Goal: Information Seeking & Learning: Learn about a topic

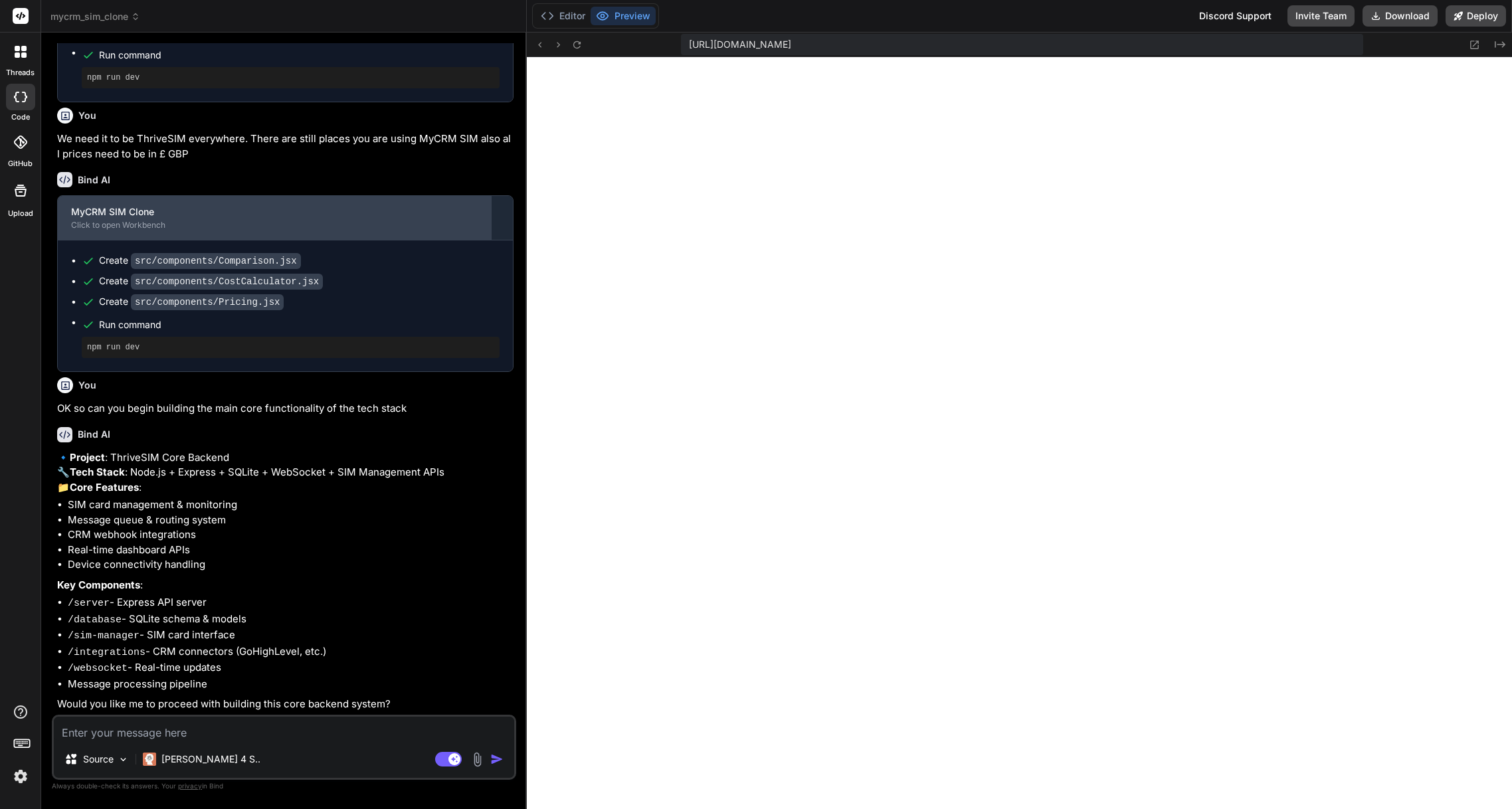
scroll to position [1396, 0]
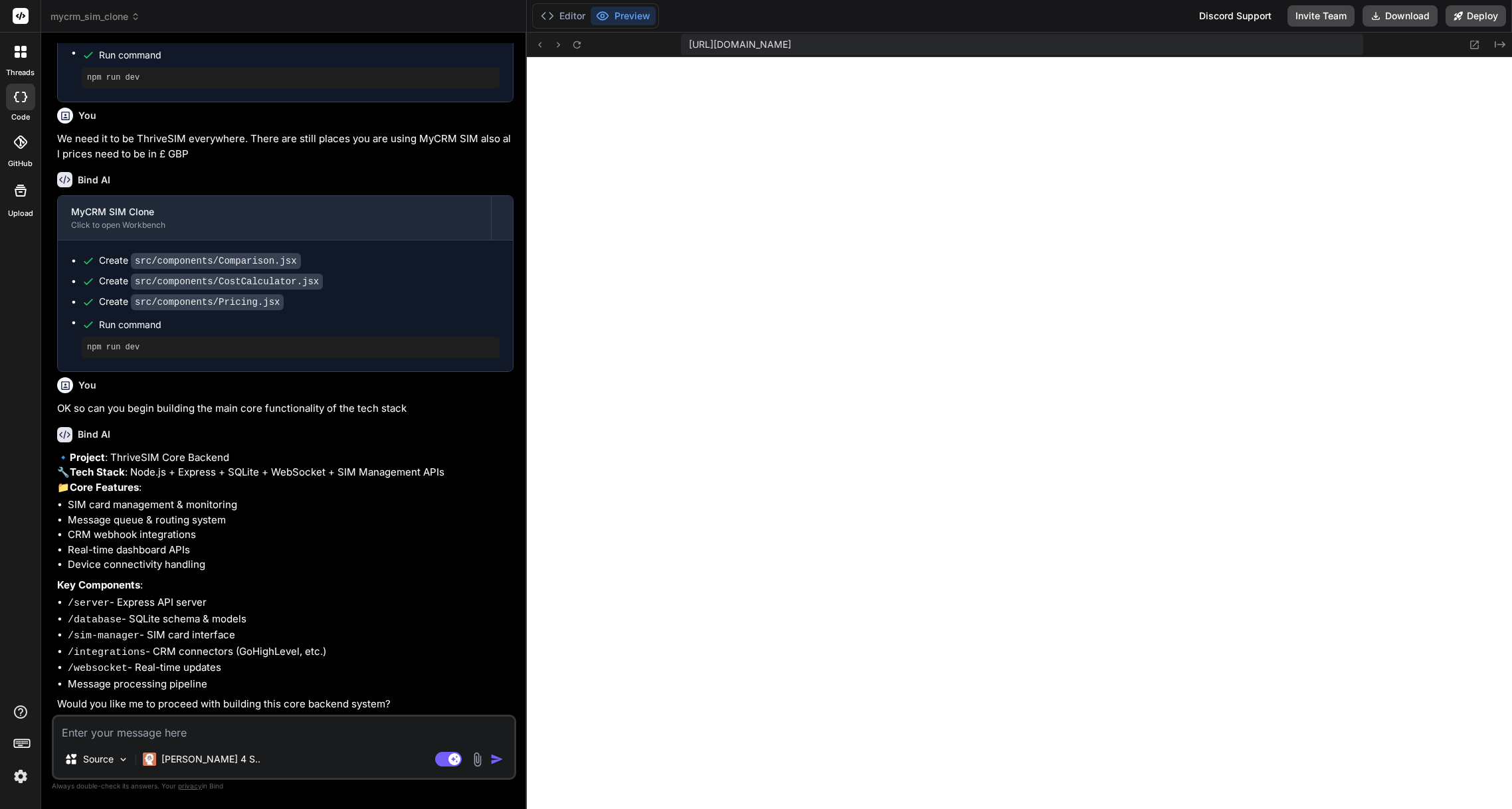
type textarea "y"
type textarea "x"
type textarea "ye"
type textarea "x"
type textarea "yes"
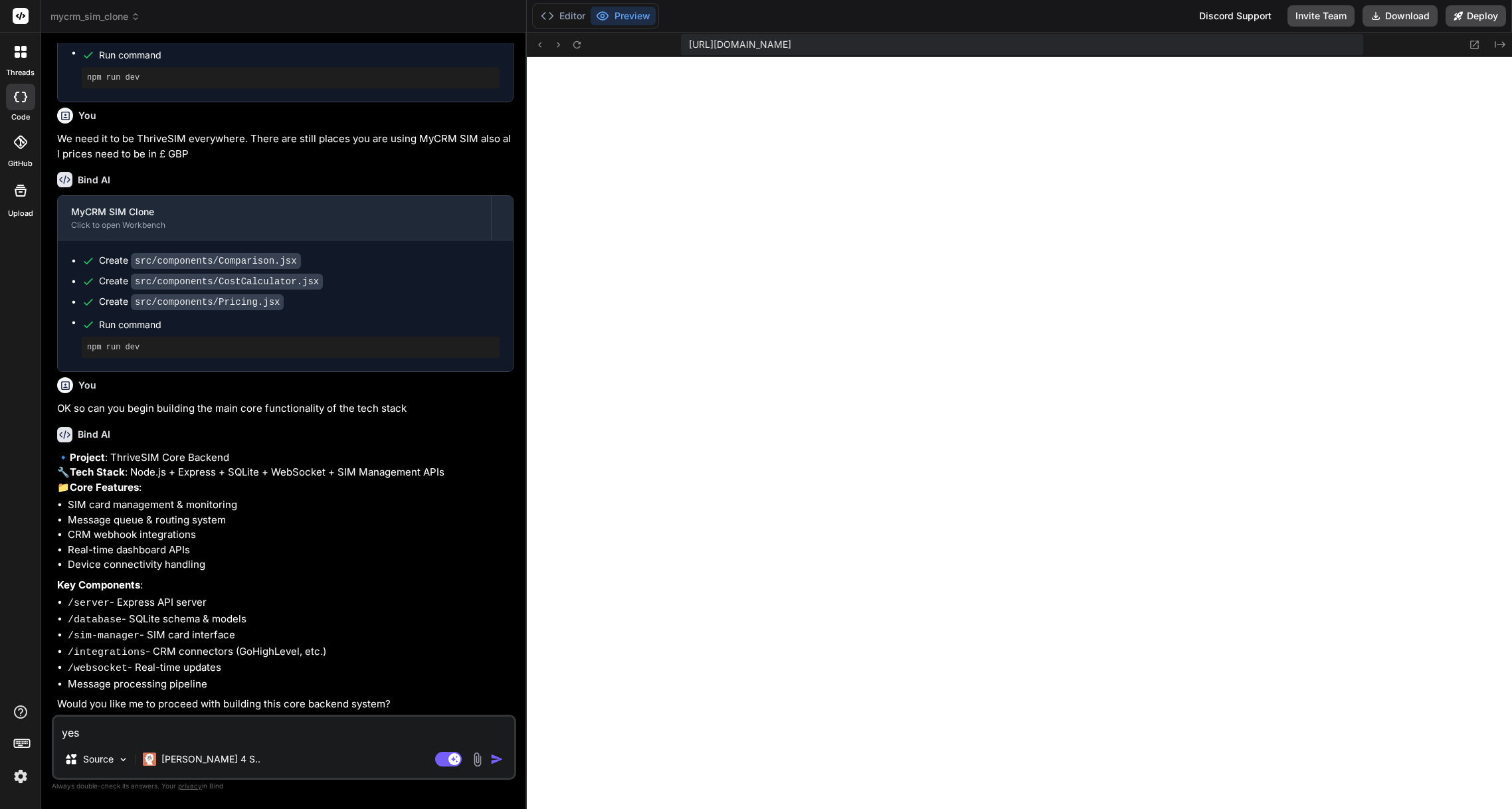
type textarea "x"
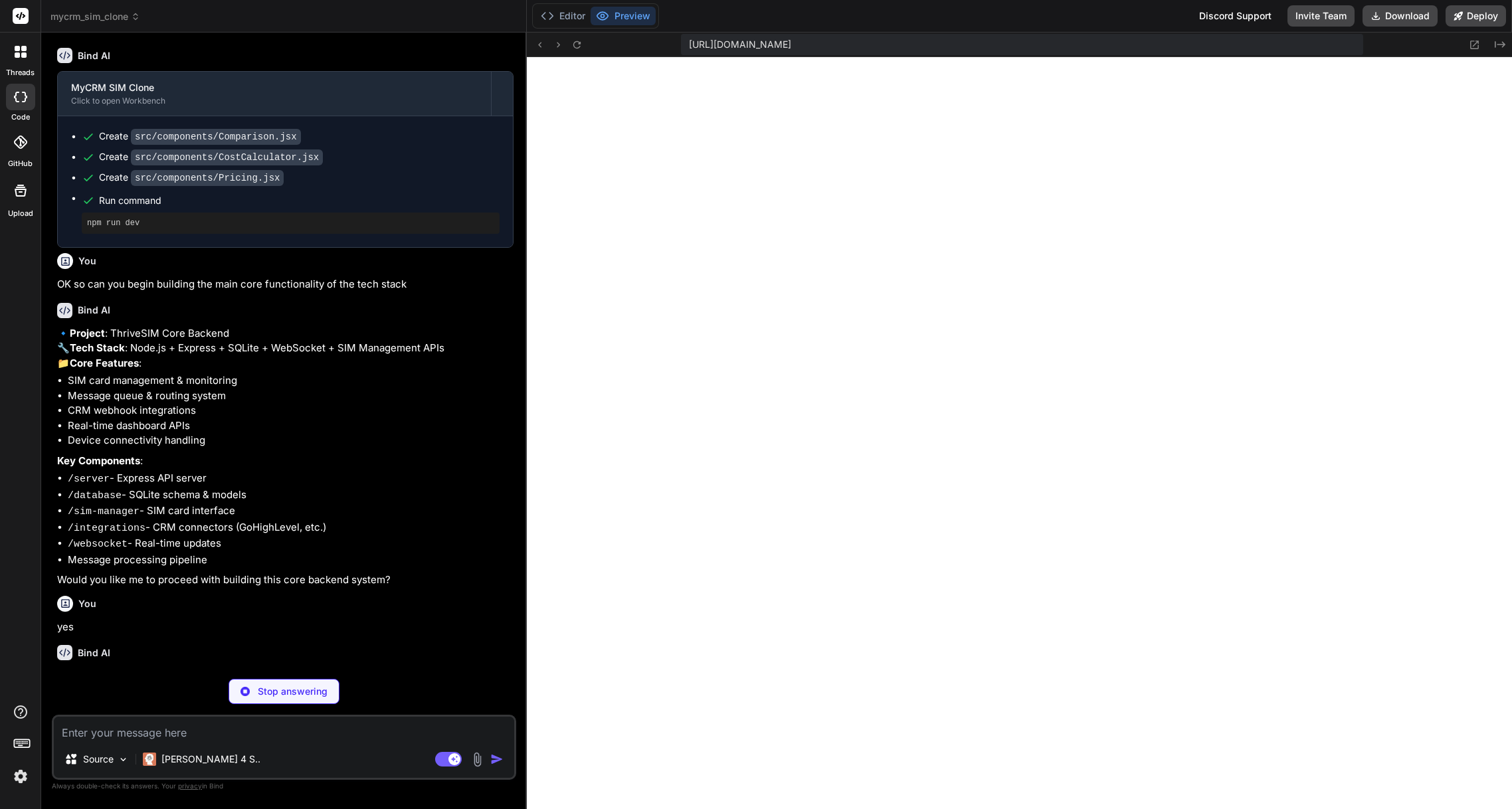
scroll to position [1534, 0]
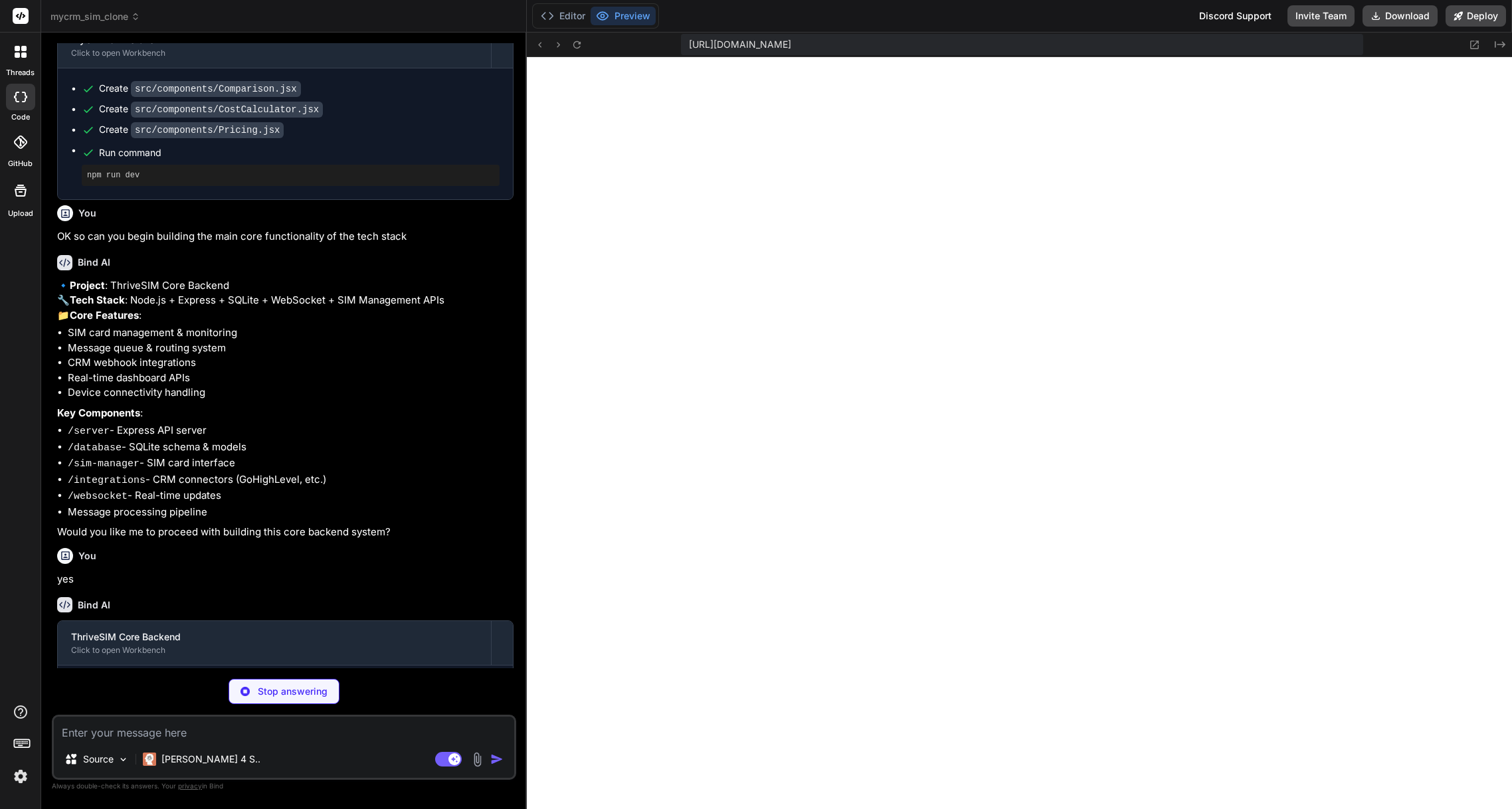
type textarea "x"
type textarea "} }"
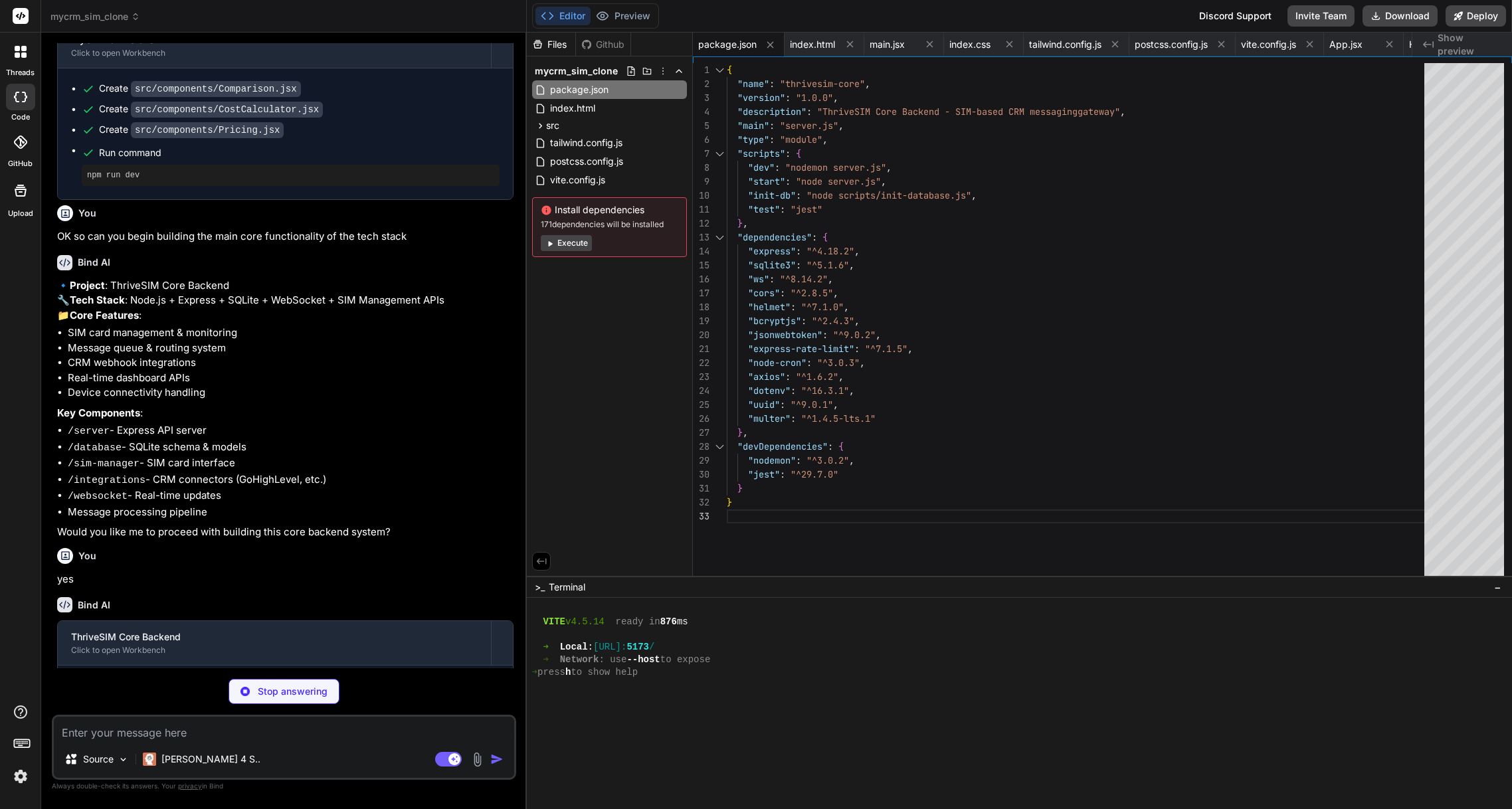
type textarea "x"
type textarea "WEBHOOK_BASE_URL=https://yourdomain.com/webhooks # External APIs TWILIO_ACCOUNT…"
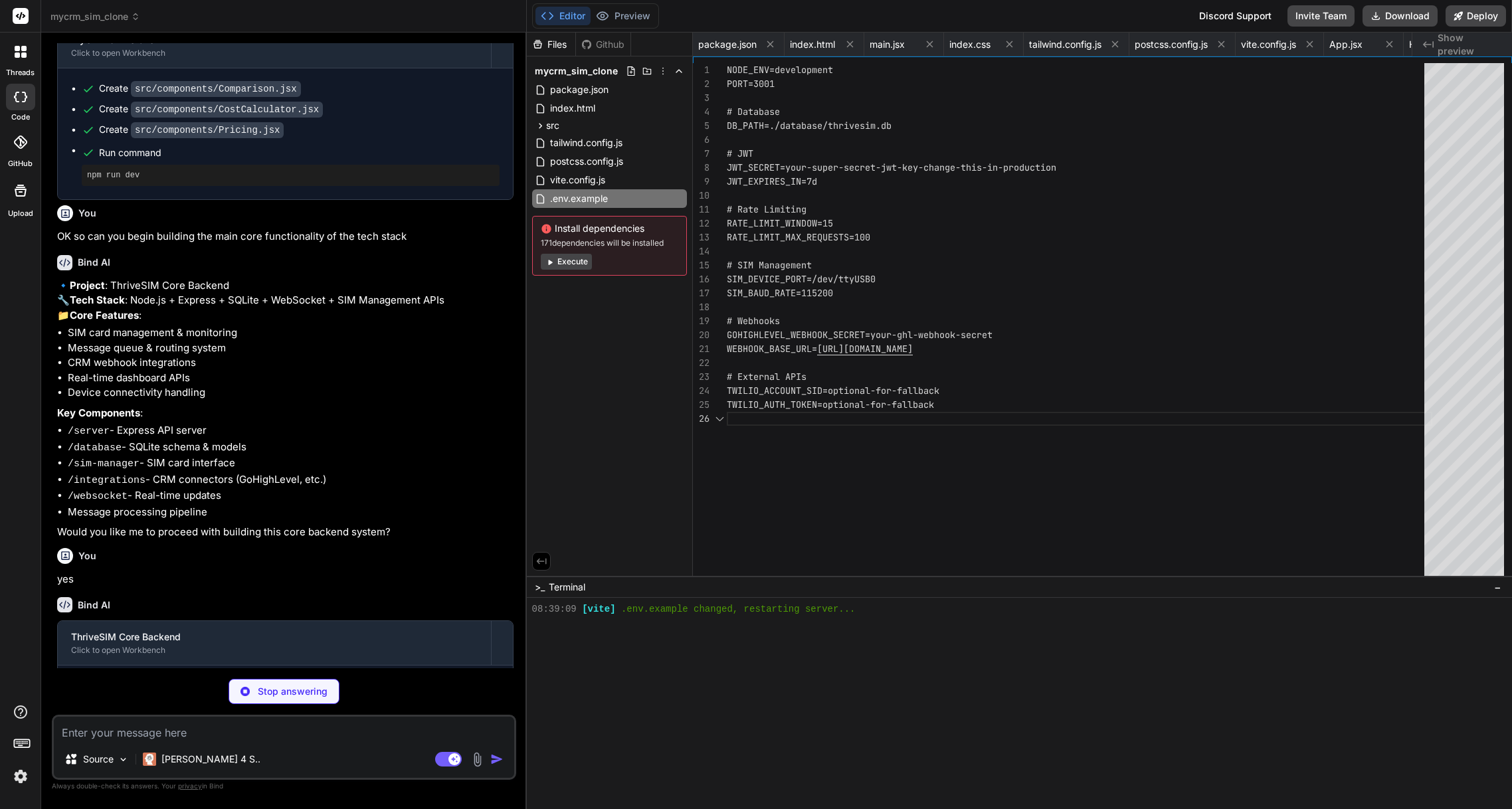
scroll to position [1326, 0]
type textarea "x"
type textarea "startServer()"
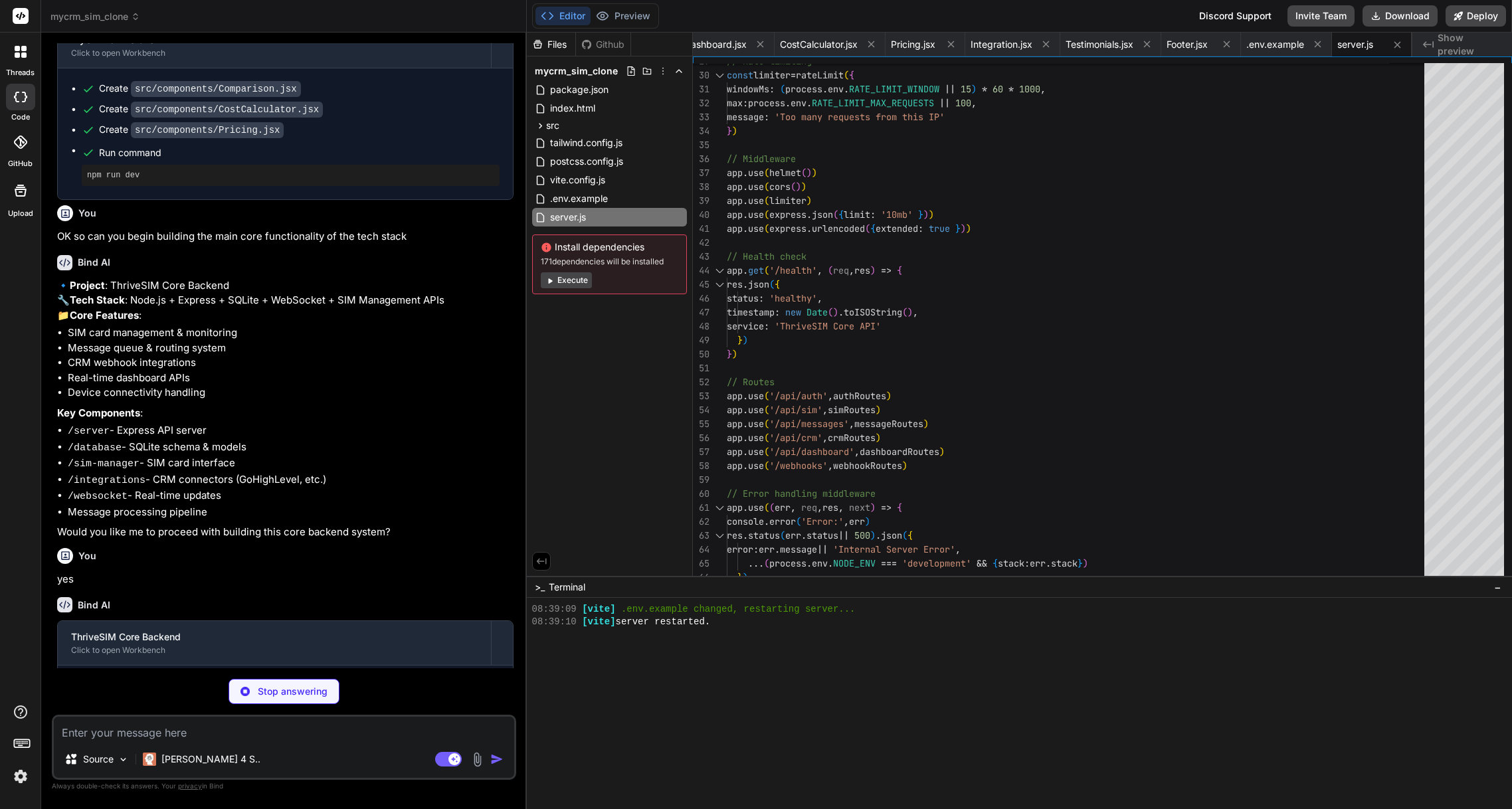
type textarea "x"
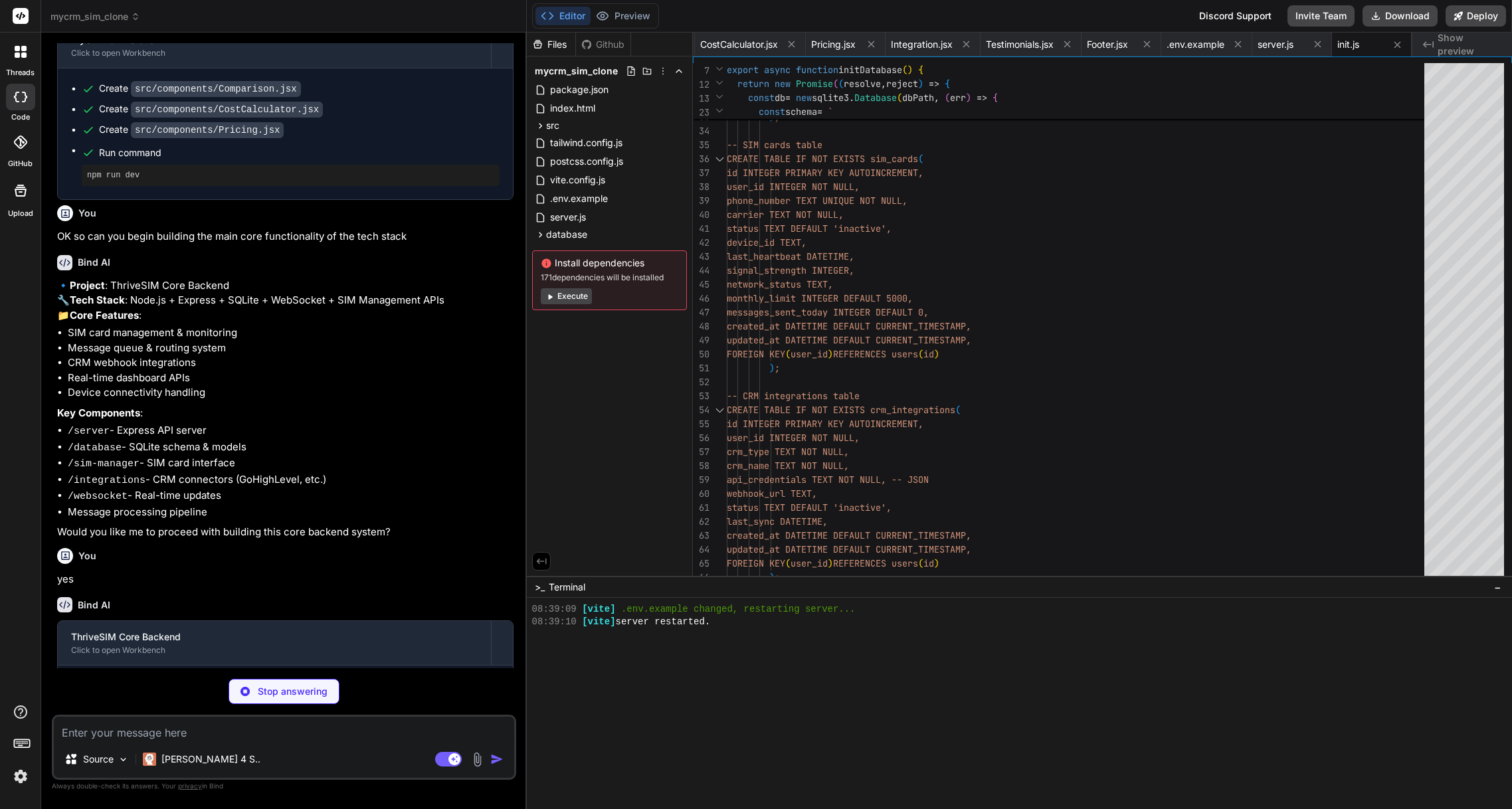
scroll to position [0, 1258]
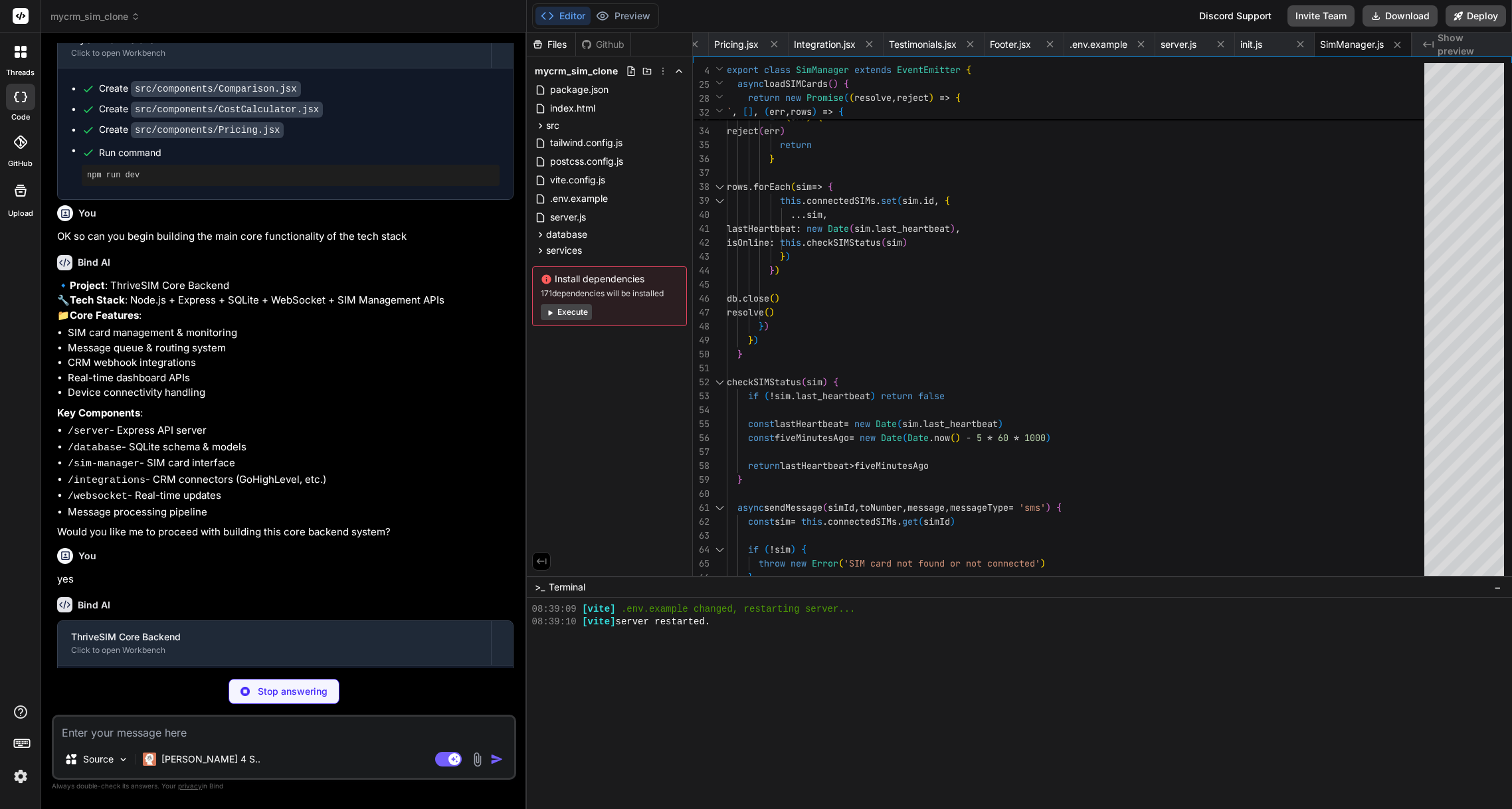
type textarea "x"
type textarea "} }"
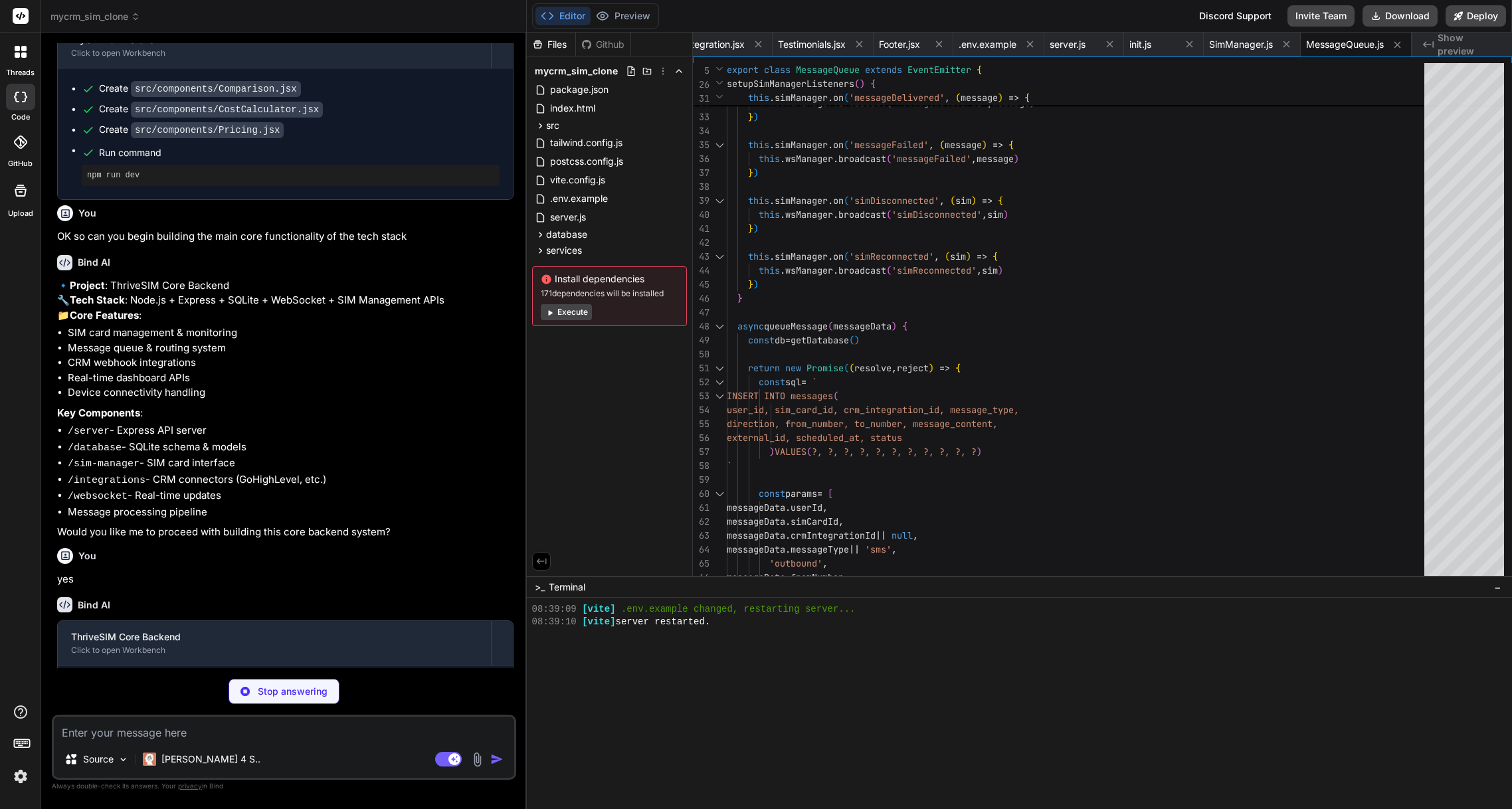
type textarea "x"
type textarea "readyState: ws.readyState }) }) return stats } }"
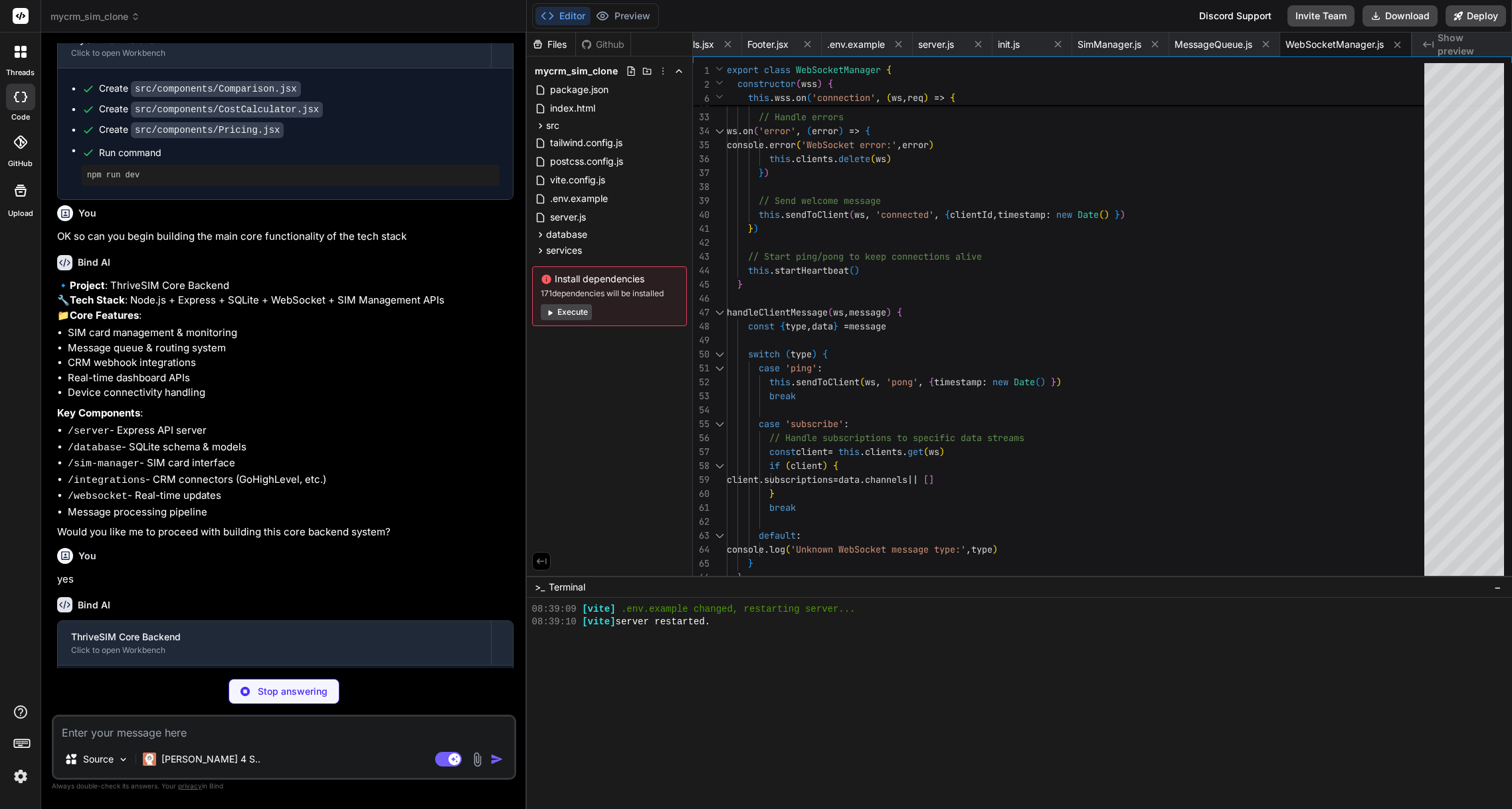
type textarea "x"
type textarea "res.json({ valid: true, user: decoded }) } catch (error) { res.status(401).json…"
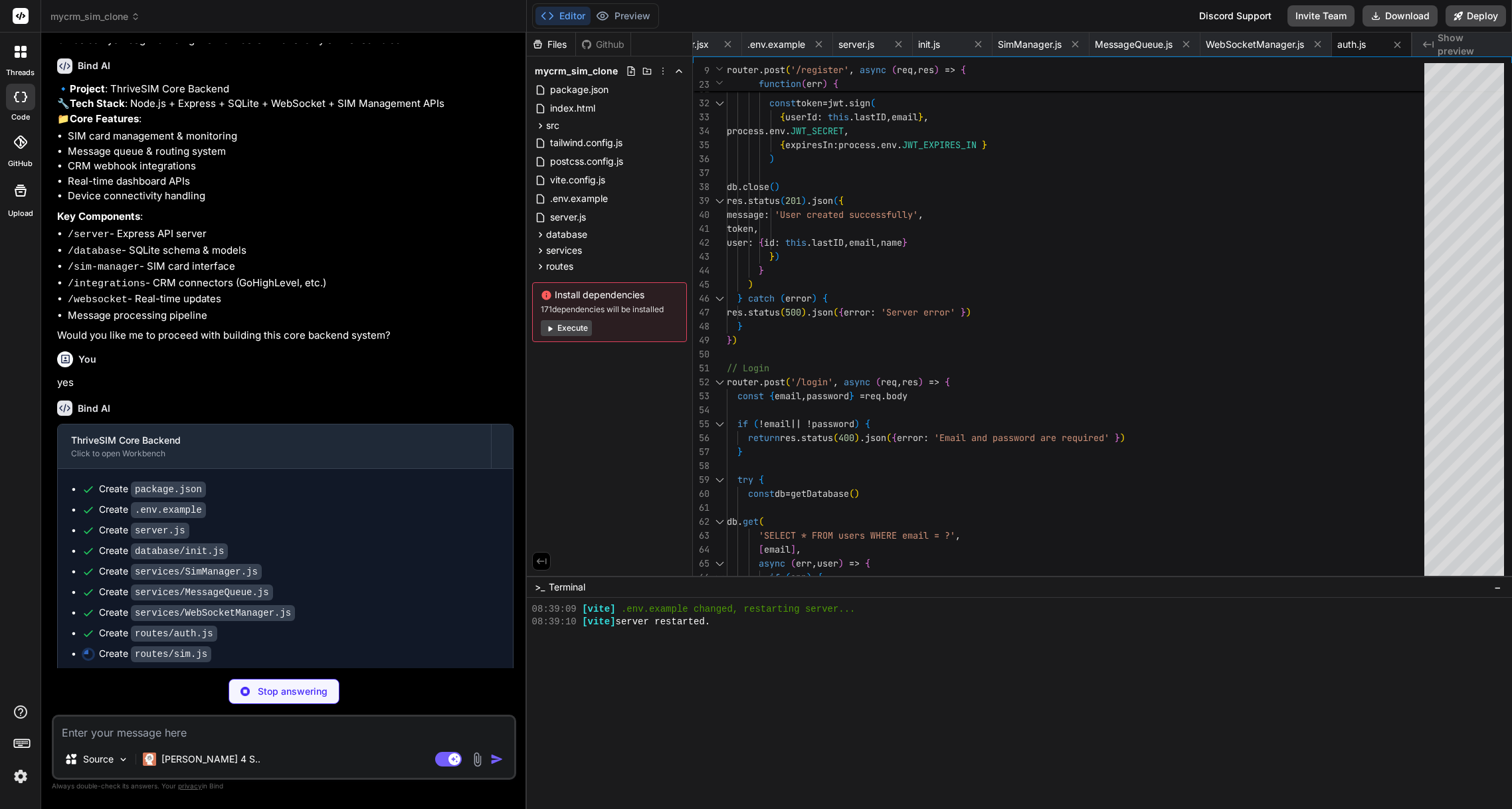
scroll to position [1765, 0]
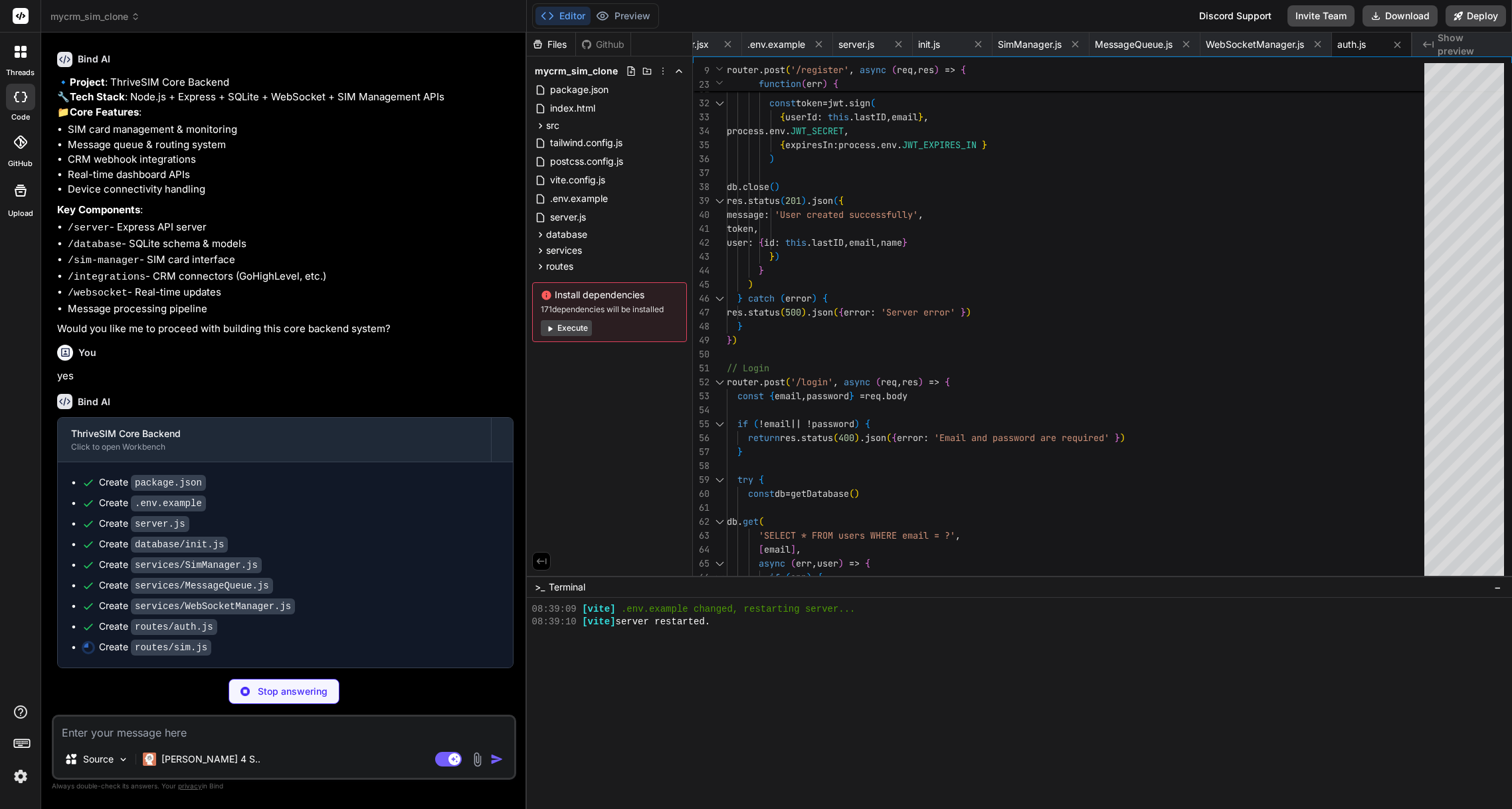
type textarea "x"
type textarea "}) export default router"
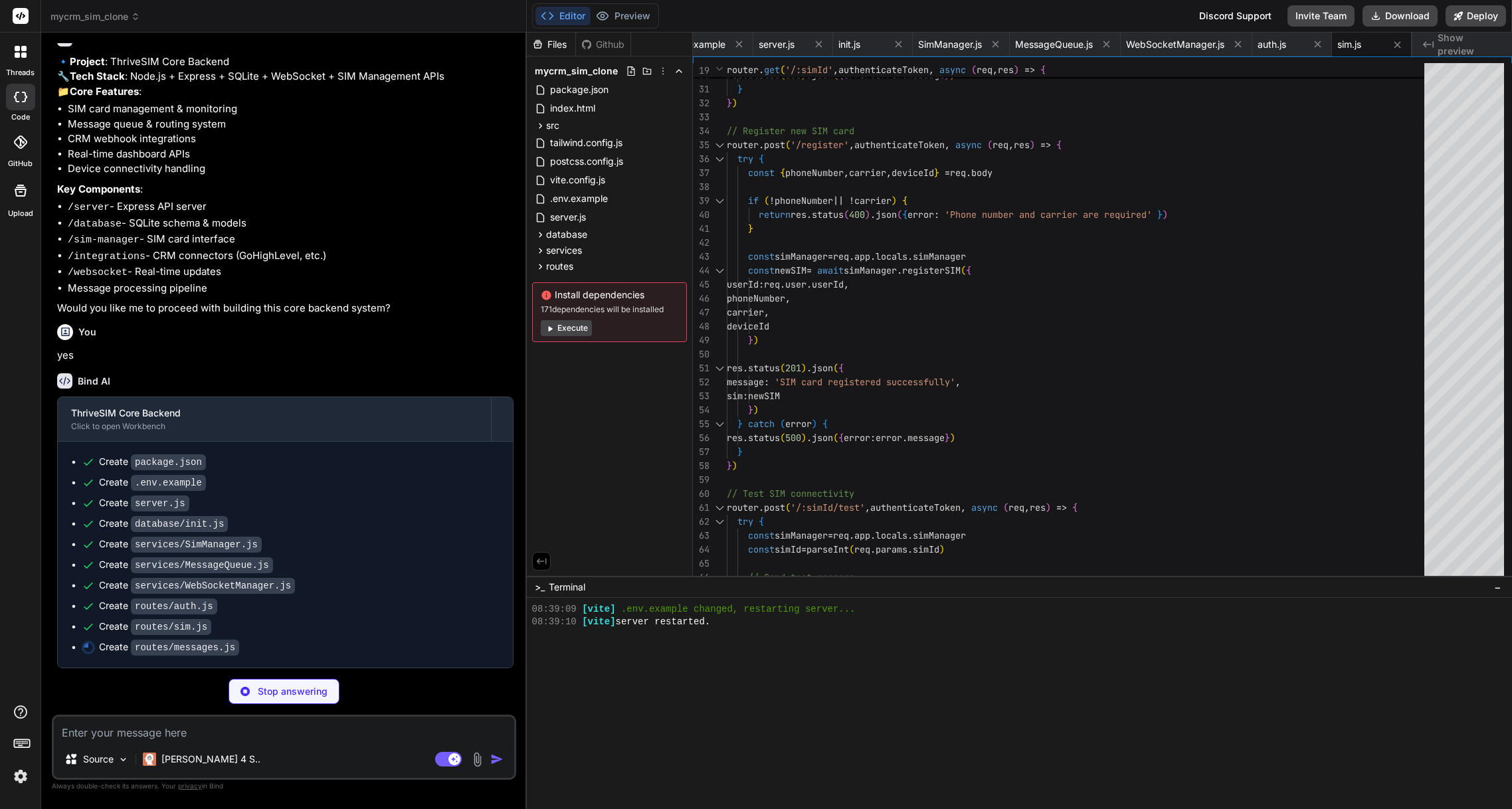
scroll to position [1785, 0]
type textarea "x"
type textarea "} ) } catch (error) { res.status(500).json({ error: error.message }) } }) expor…"
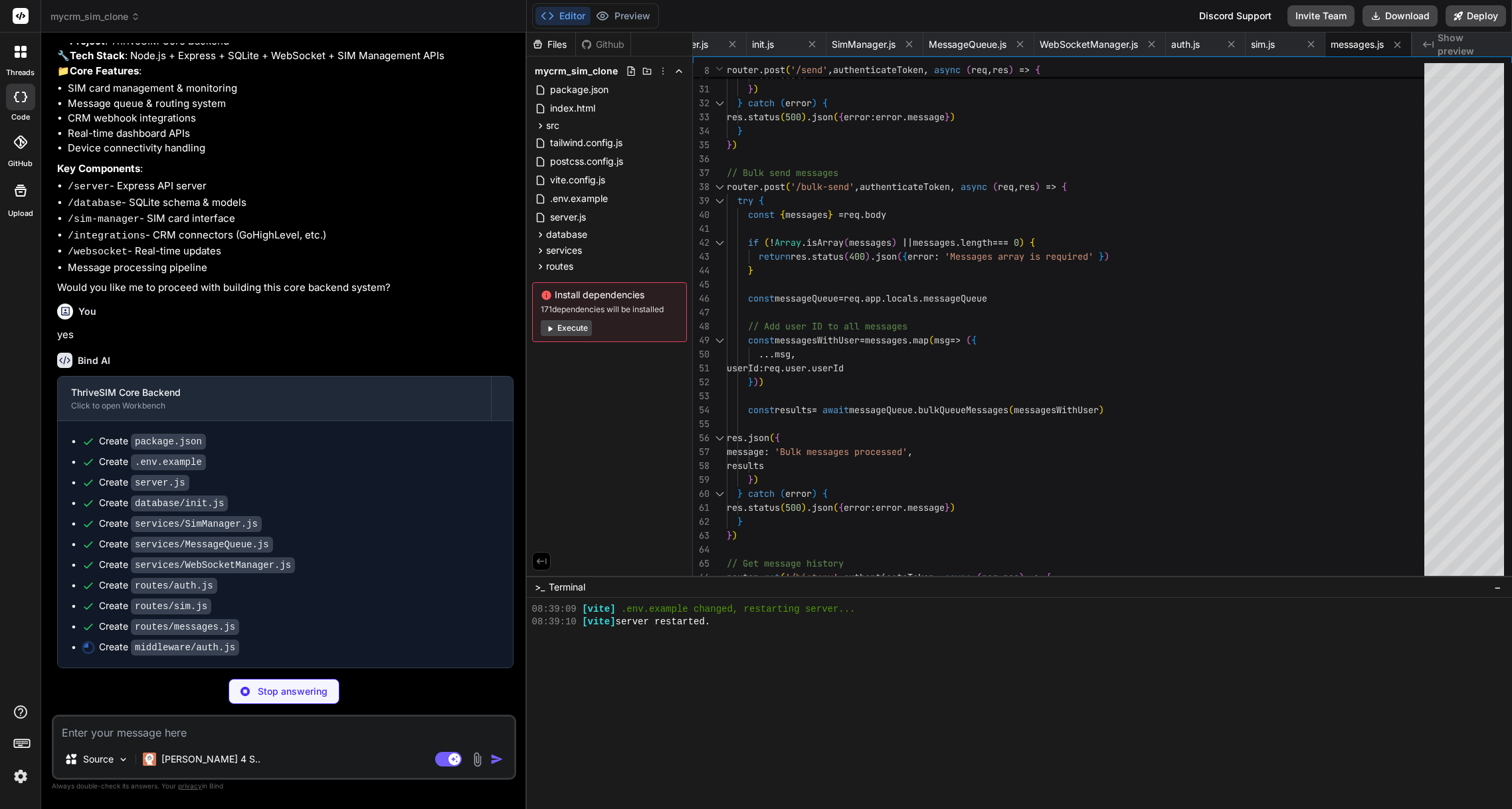
type textarea "x"
type textarea "jwt.verify(token, process.env.JWT_SECRET, (err, user) => { if (err) { return re…"
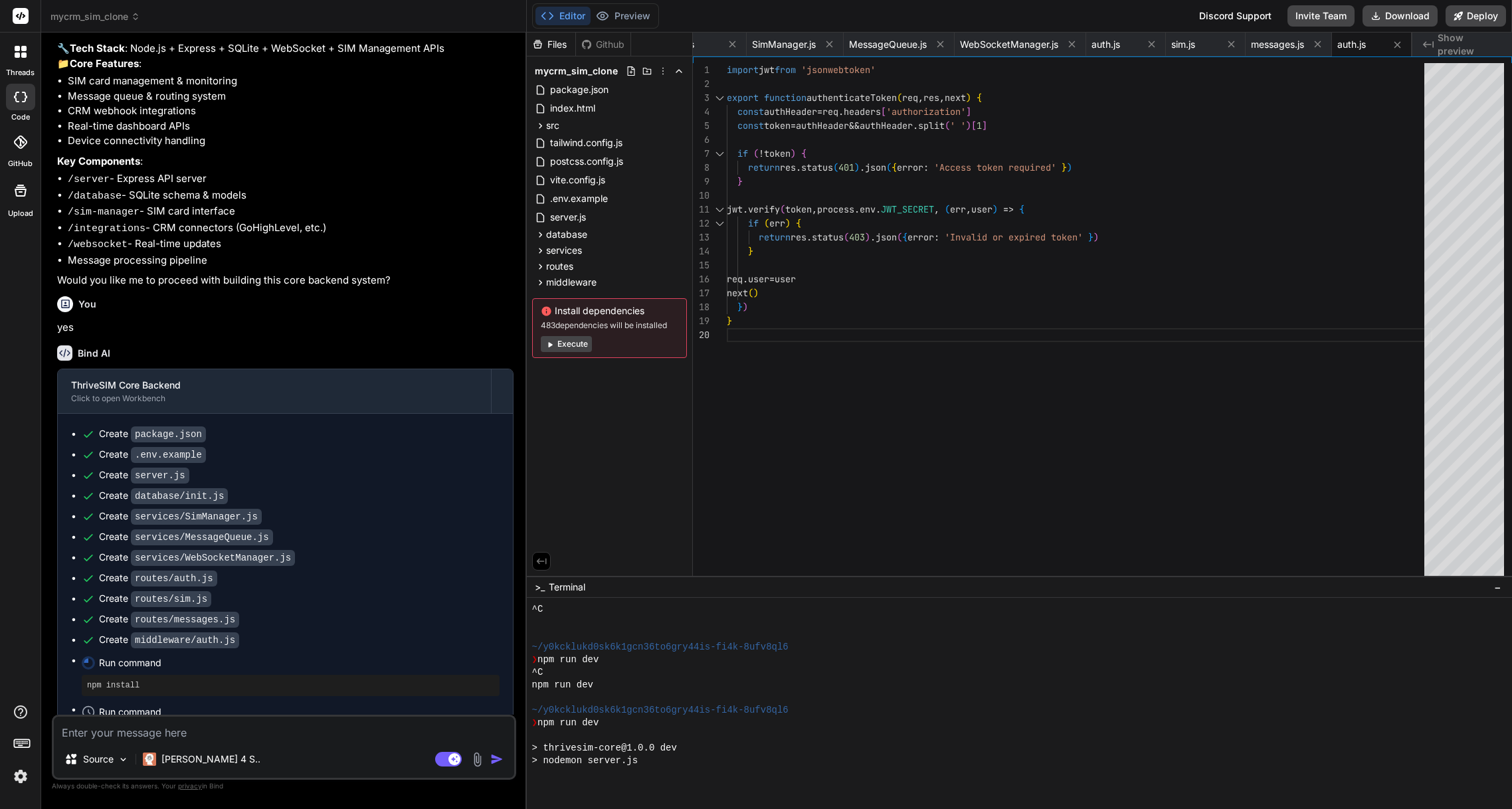
scroll to position [1957, 0]
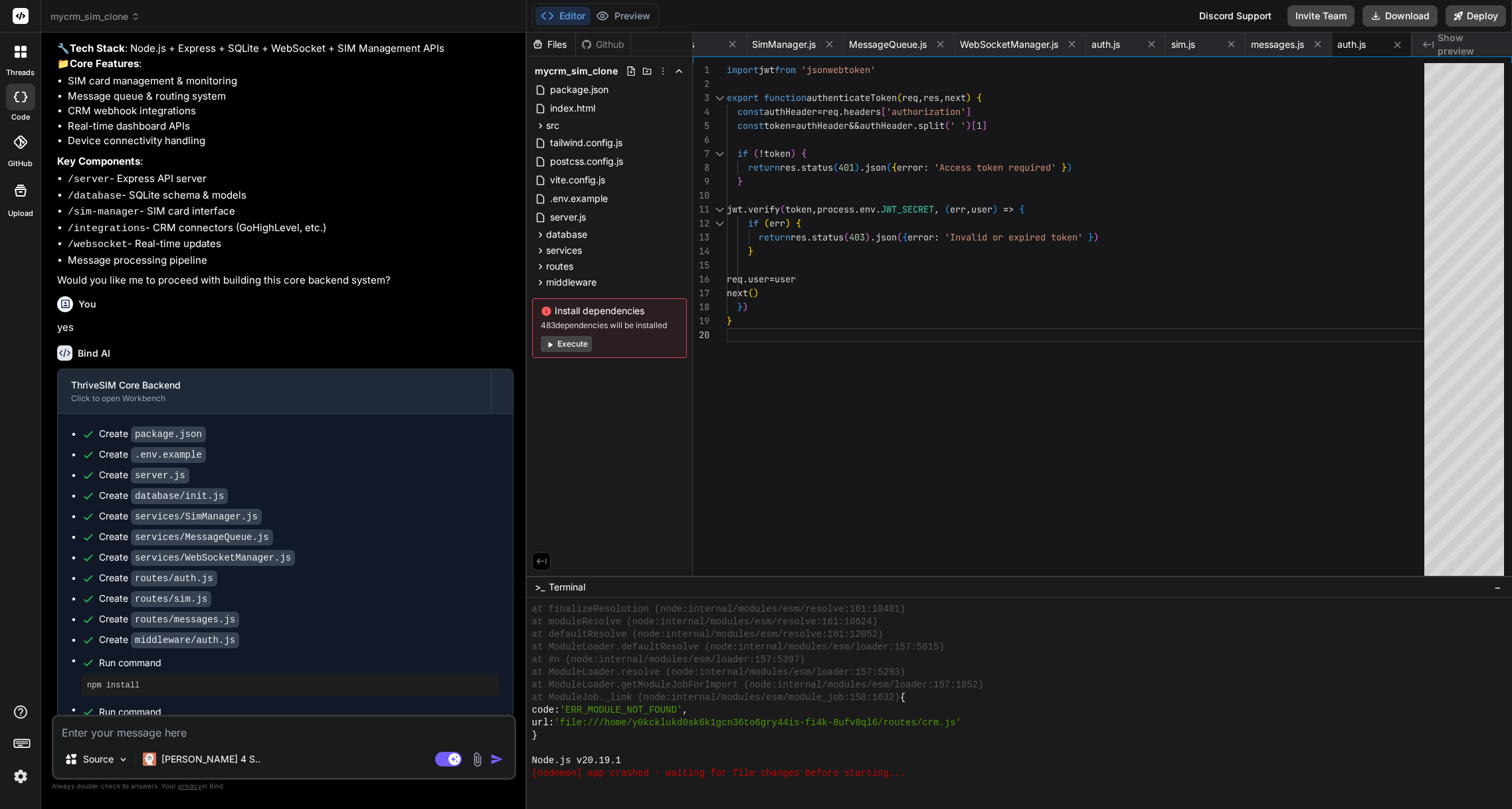
click at [565, 346] on button "Execute" at bounding box center [567, 344] width 51 height 16
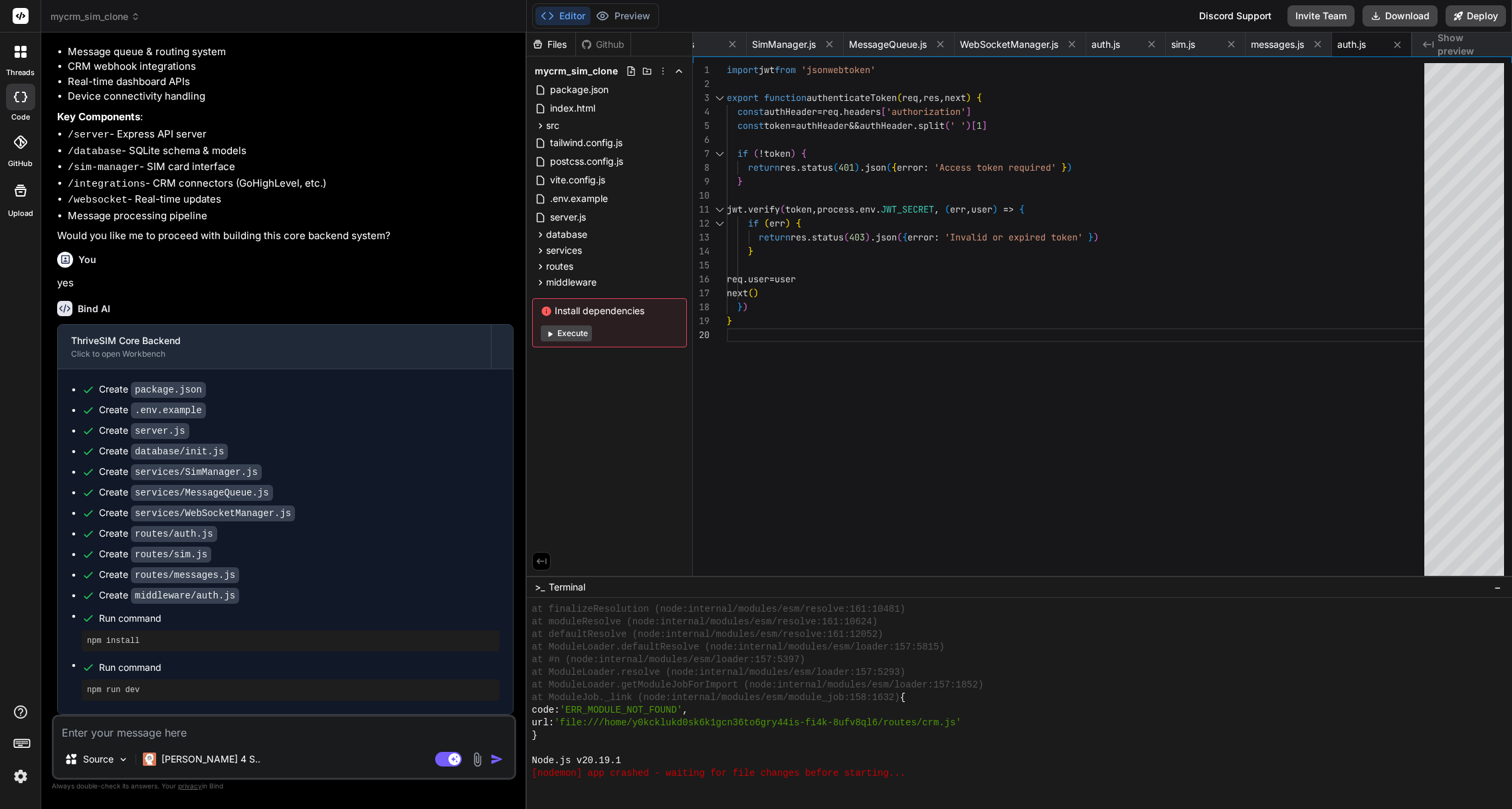
click at [573, 336] on button "Execute" at bounding box center [567, 334] width 51 height 16
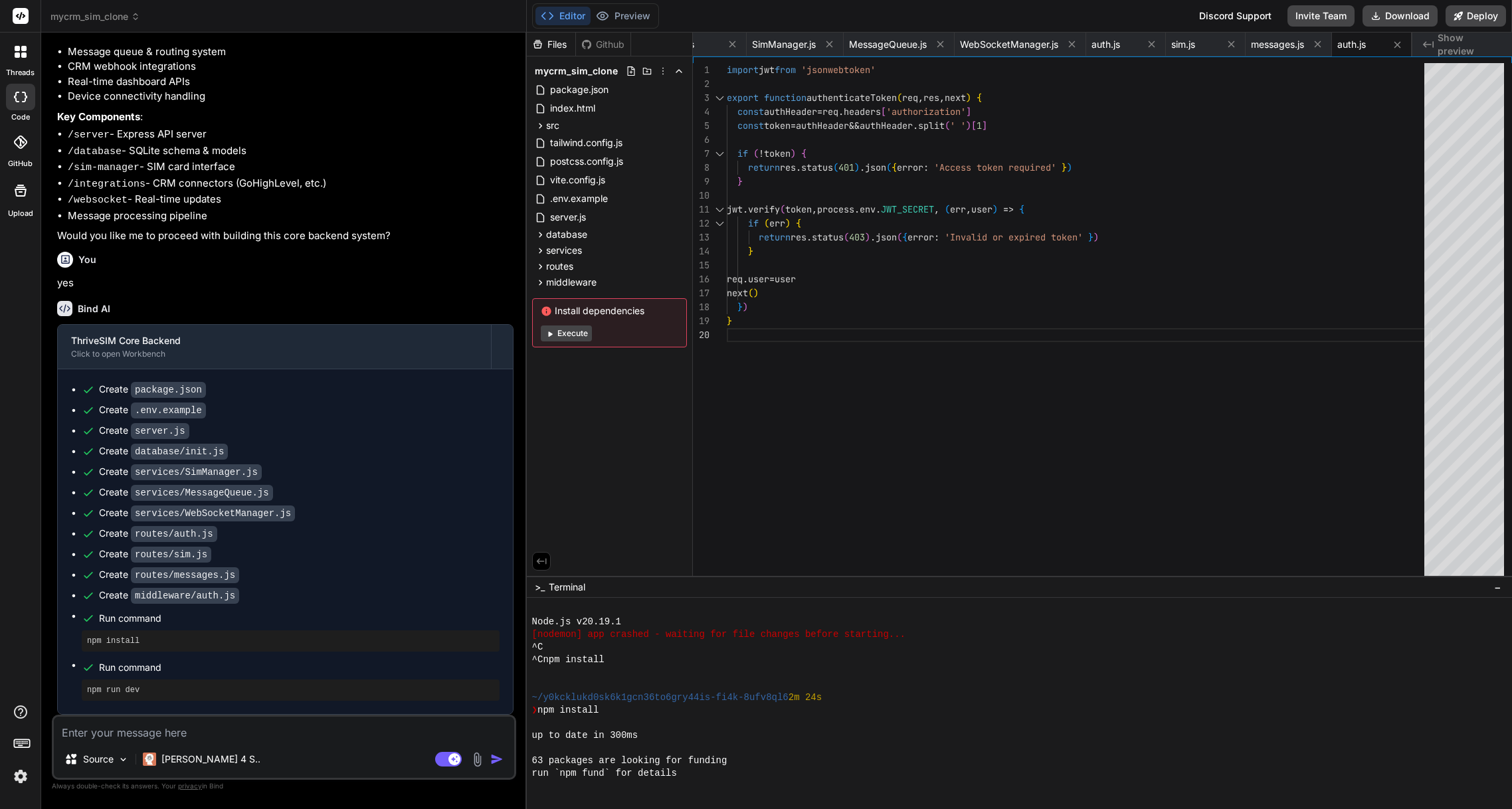
scroll to position [2613, 0]
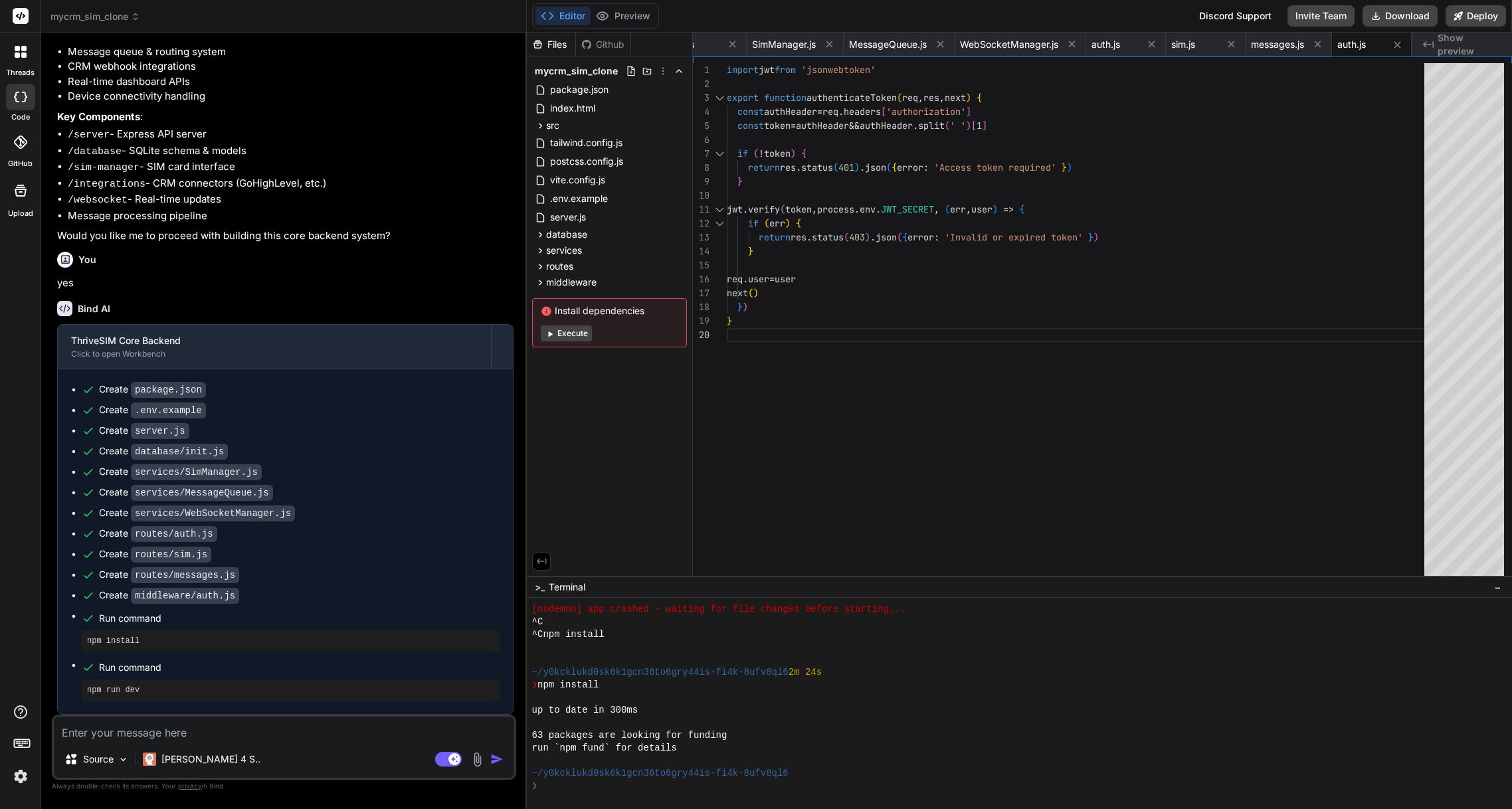
type textarea "x"
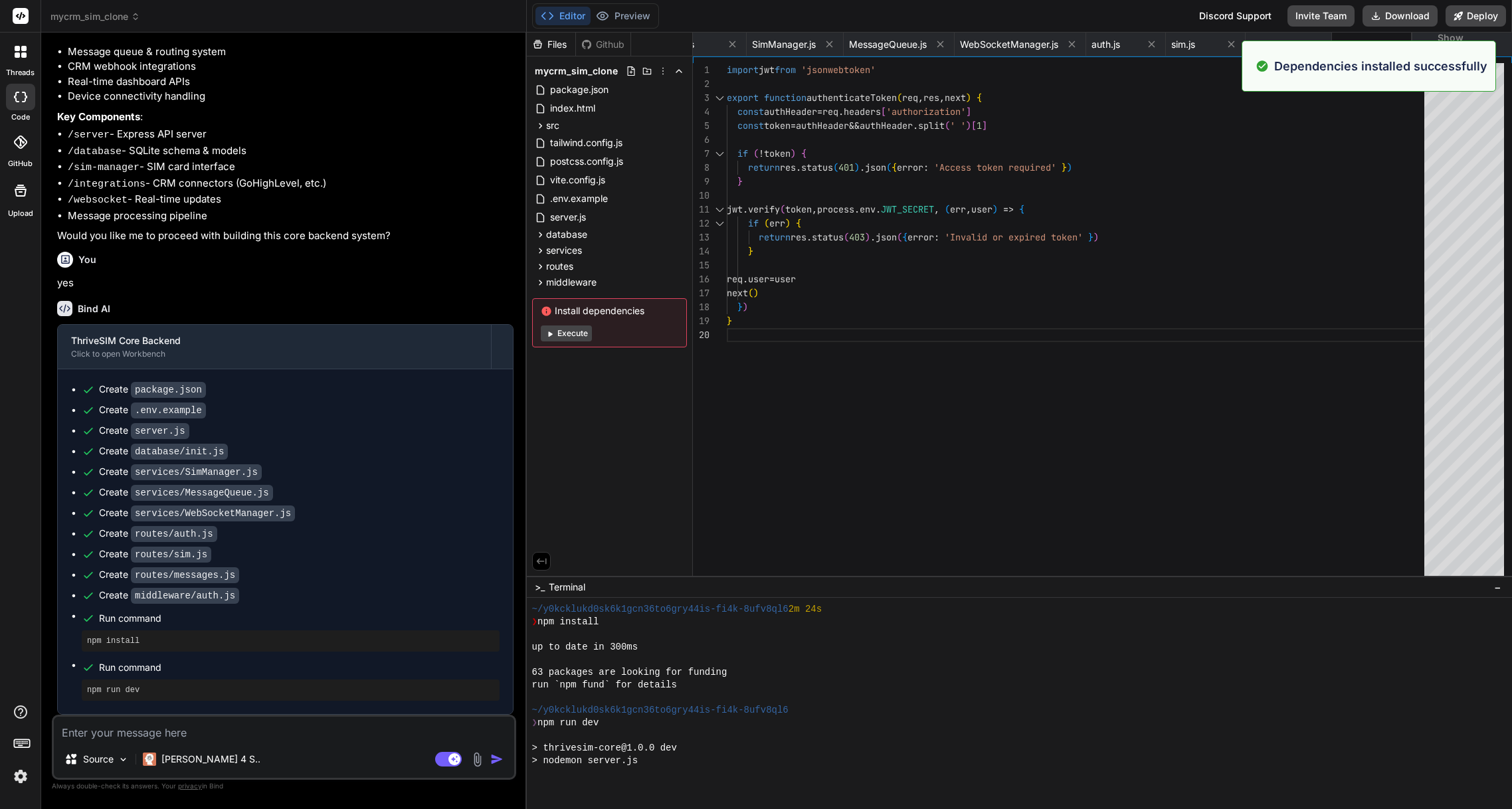
scroll to position [2941, 0]
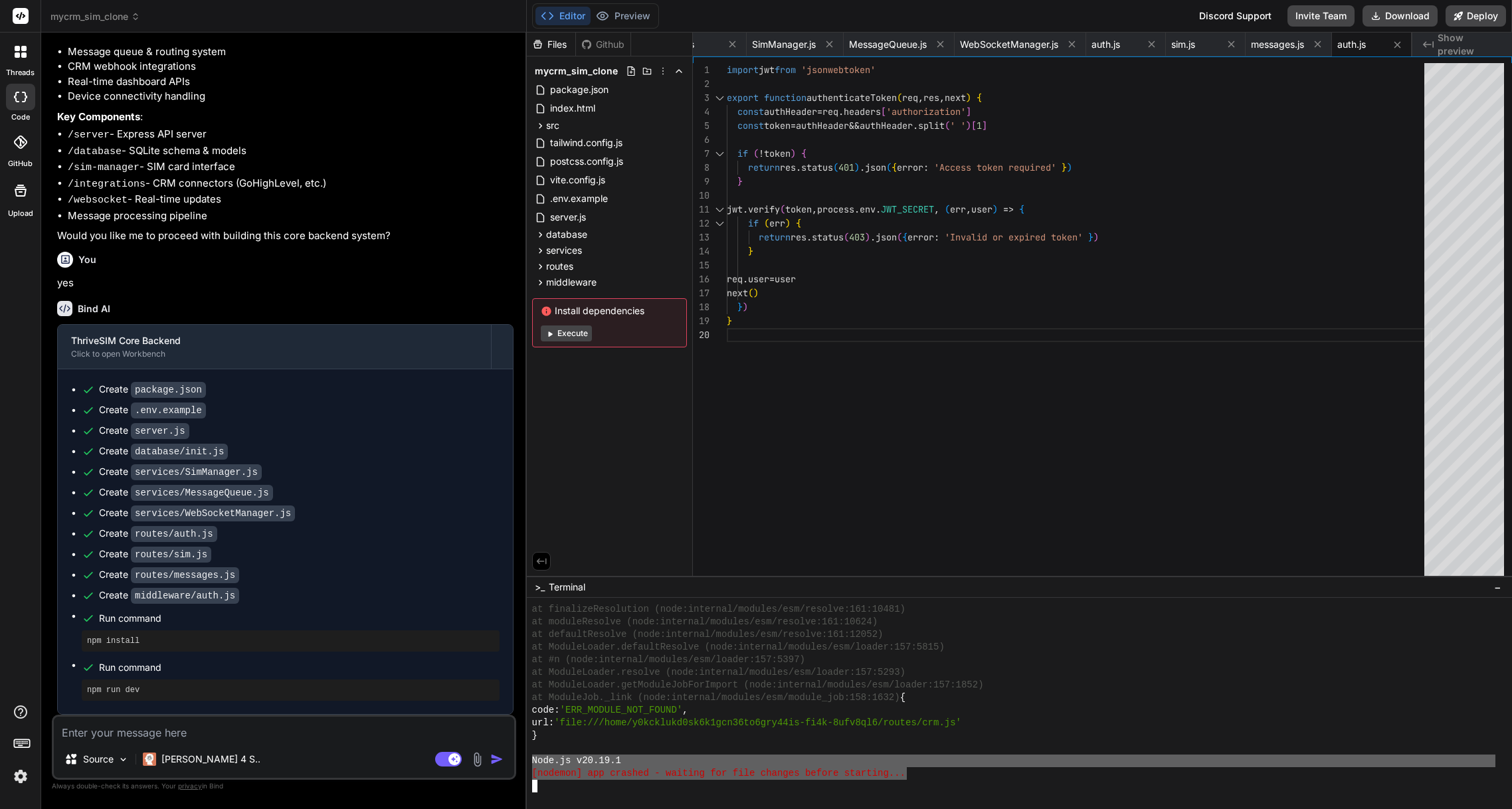
drag, startPoint x: 532, startPoint y: 761, endPoint x: 915, endPoint y: 775, distance: 383.3
type textarea "Node.js v20.19.1 [nodemon] app crashed - waiting for file changes before starti…"
click at [111, 739] on textarea at bounding box center [284, 729] width 460 height 24
type textarea "W"
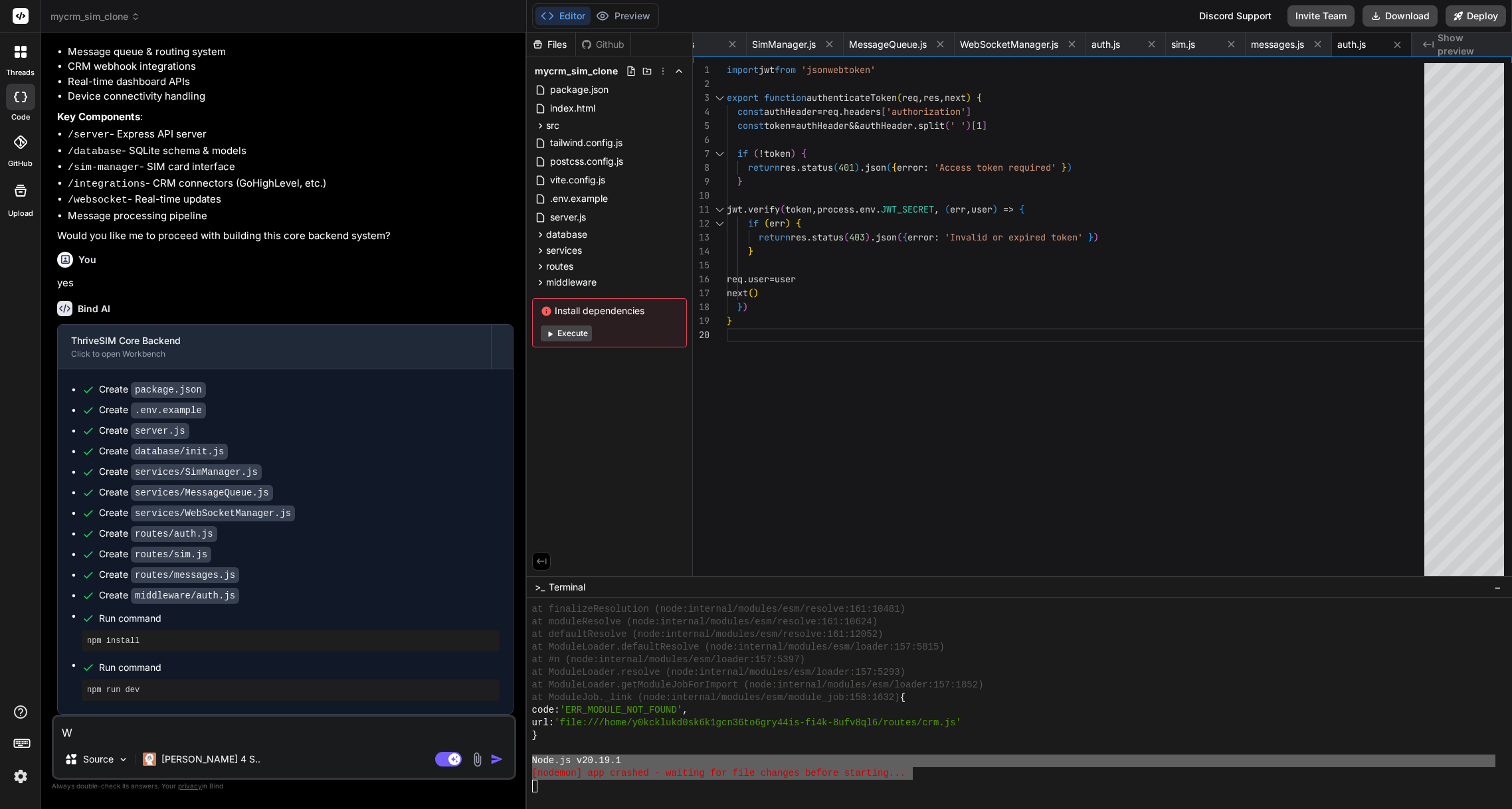
type textarea "x"
type textarea "Wh"
type textarea "x"
type textarea "Wha"
type textarea "x"
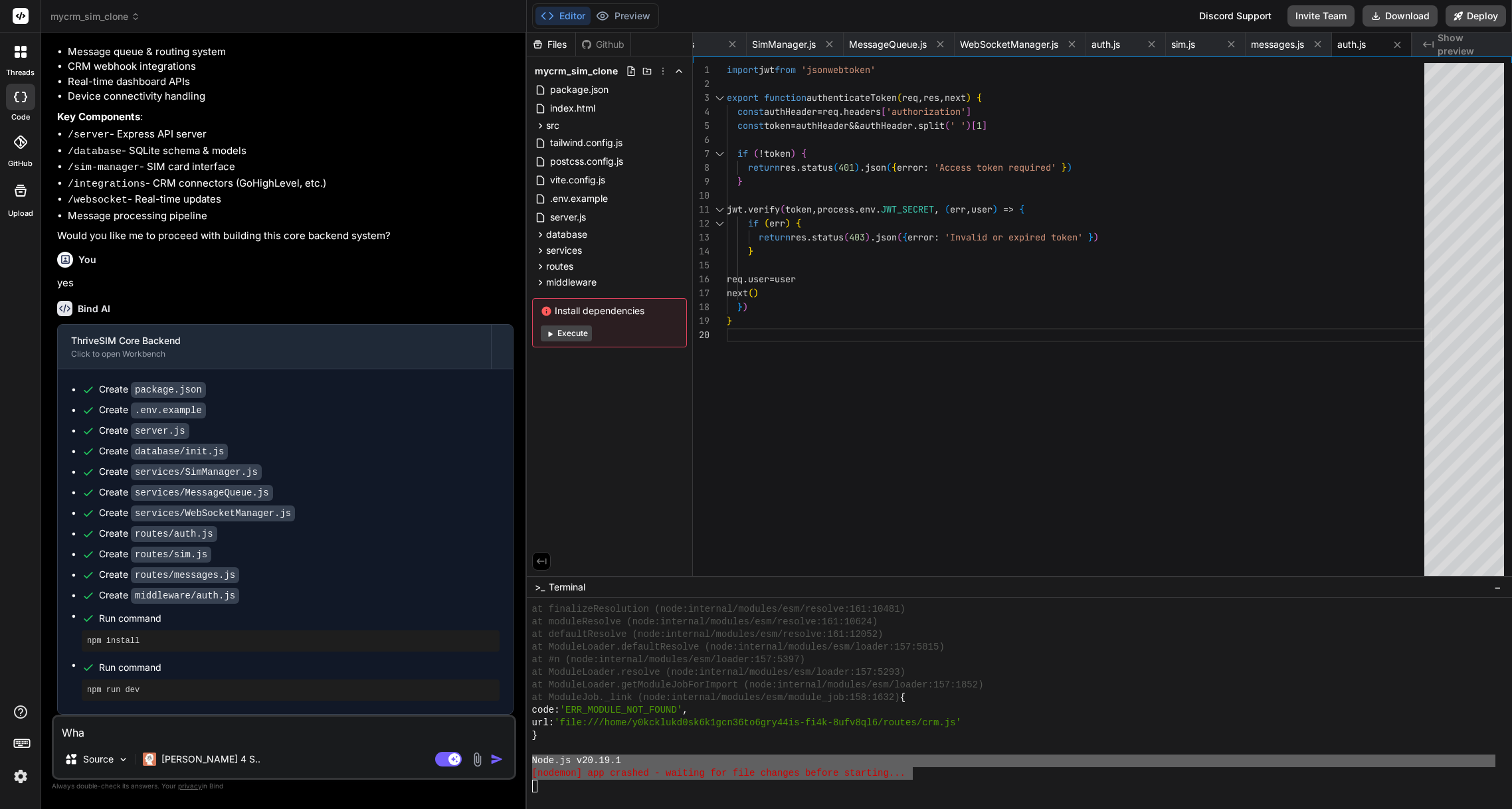
type textarea "What"
type textarea "x"
type textarea "What"
type textarea "x"
type textarea "What d"
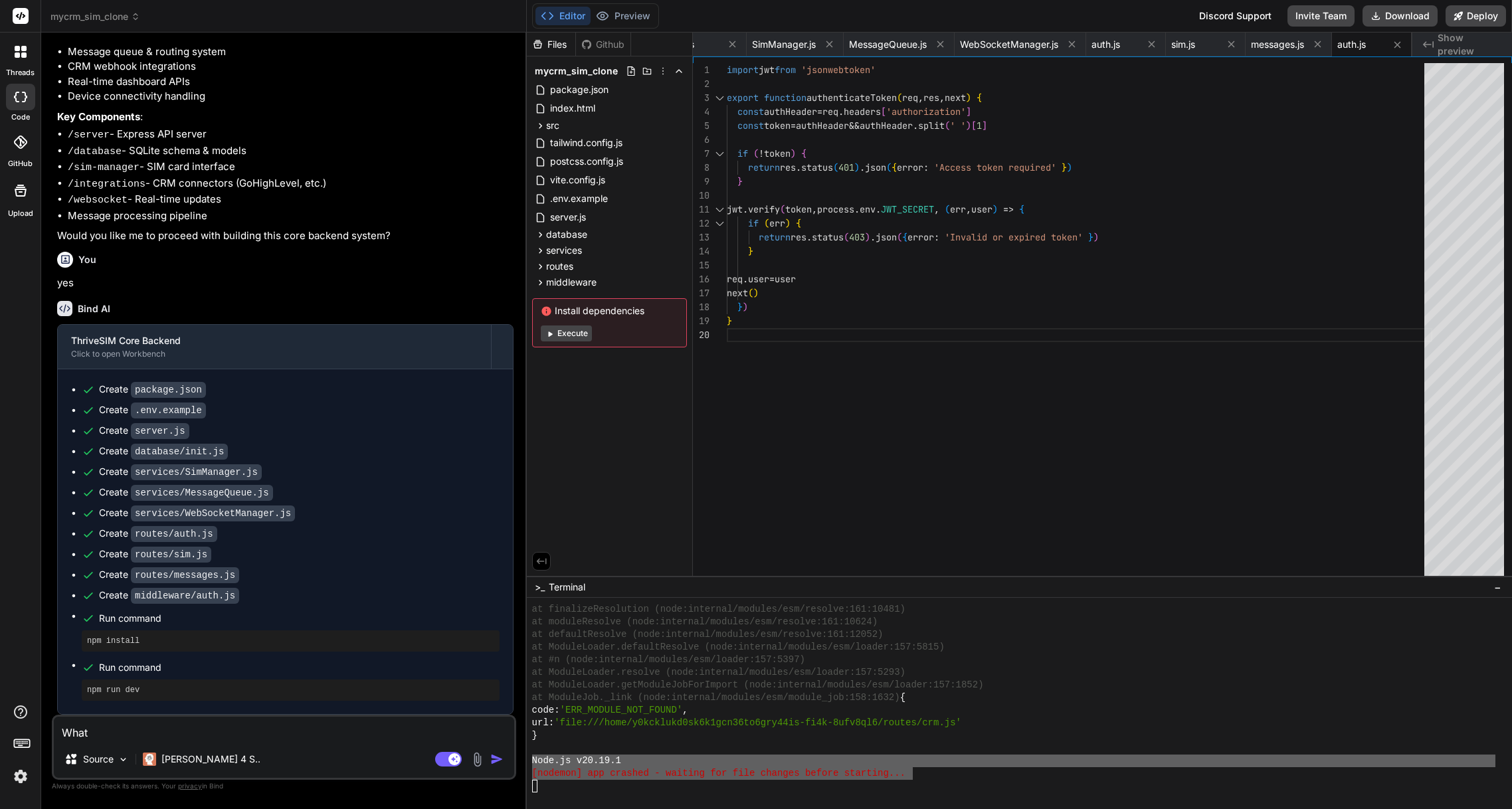
type textarea "x"
type textarea "What do"
type textarea "x"
type textarea "What doe"
type textarea "x"
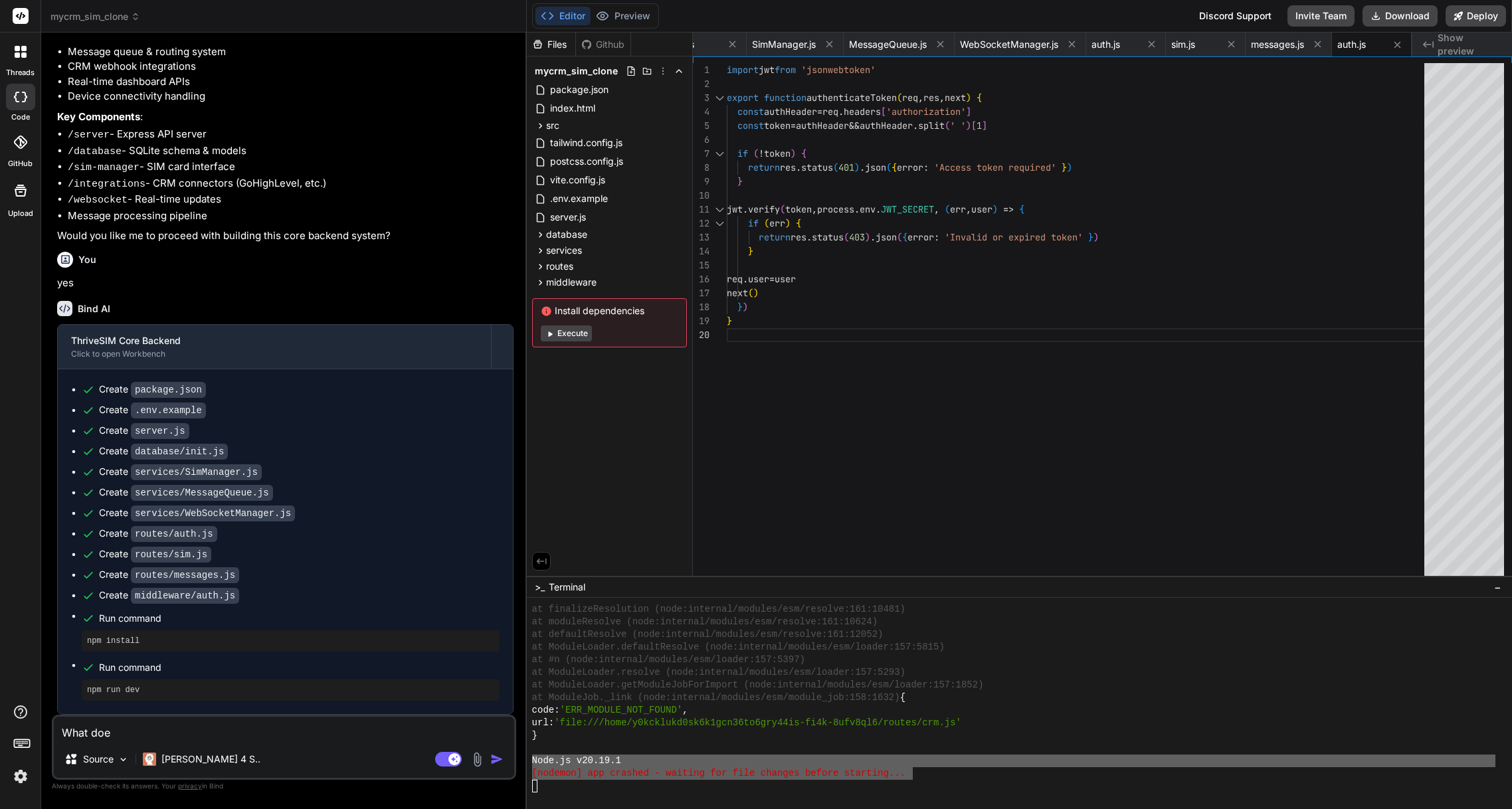
type textarea "What does"
type textarea "x"
type textarea "What does"
type textarea "x"
type textarea "What does t"
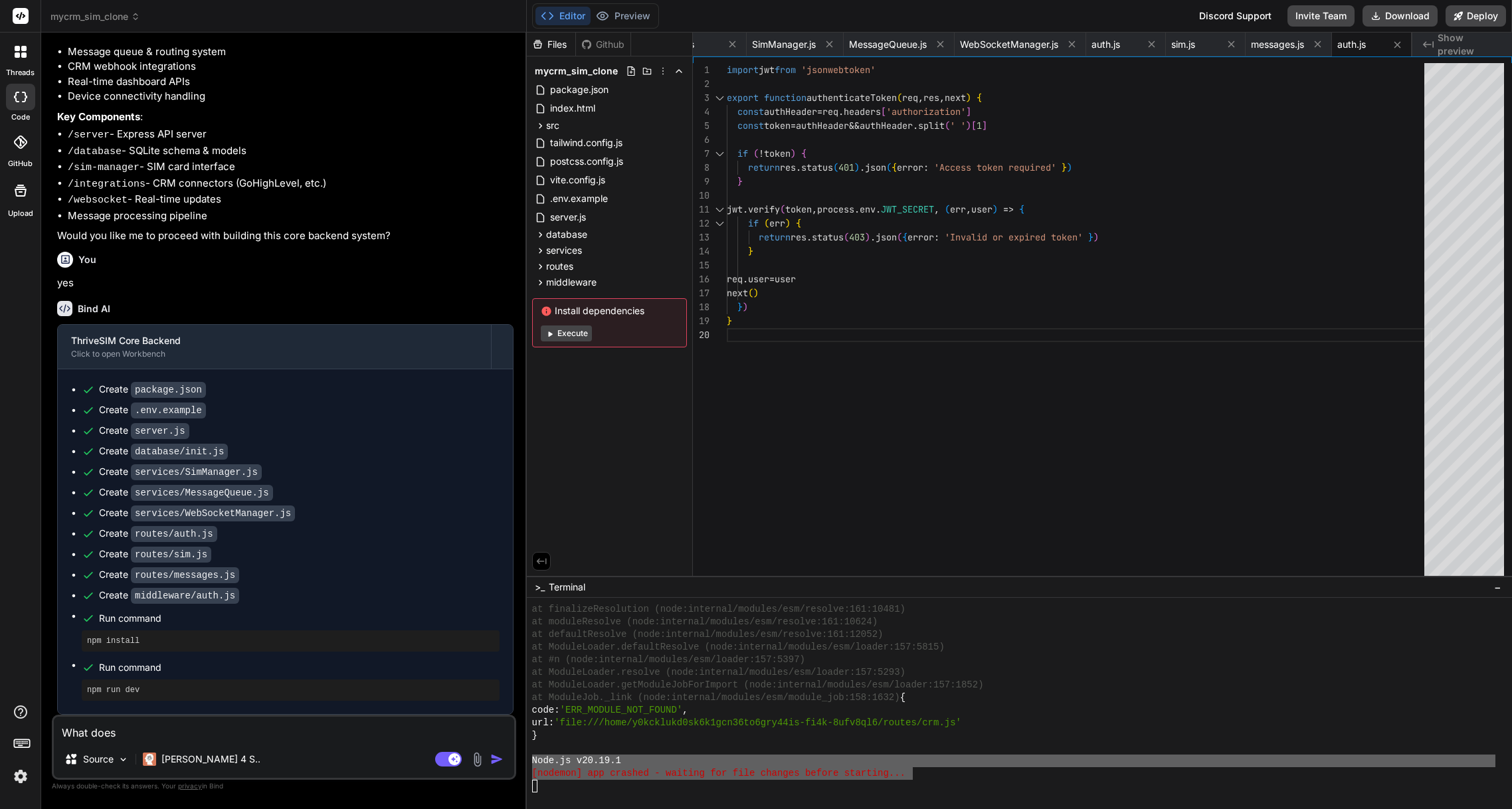
type textarea "x"
type textarea "What does th"
type textarea "x"
type textarea "What does thi"
type textarea "x"
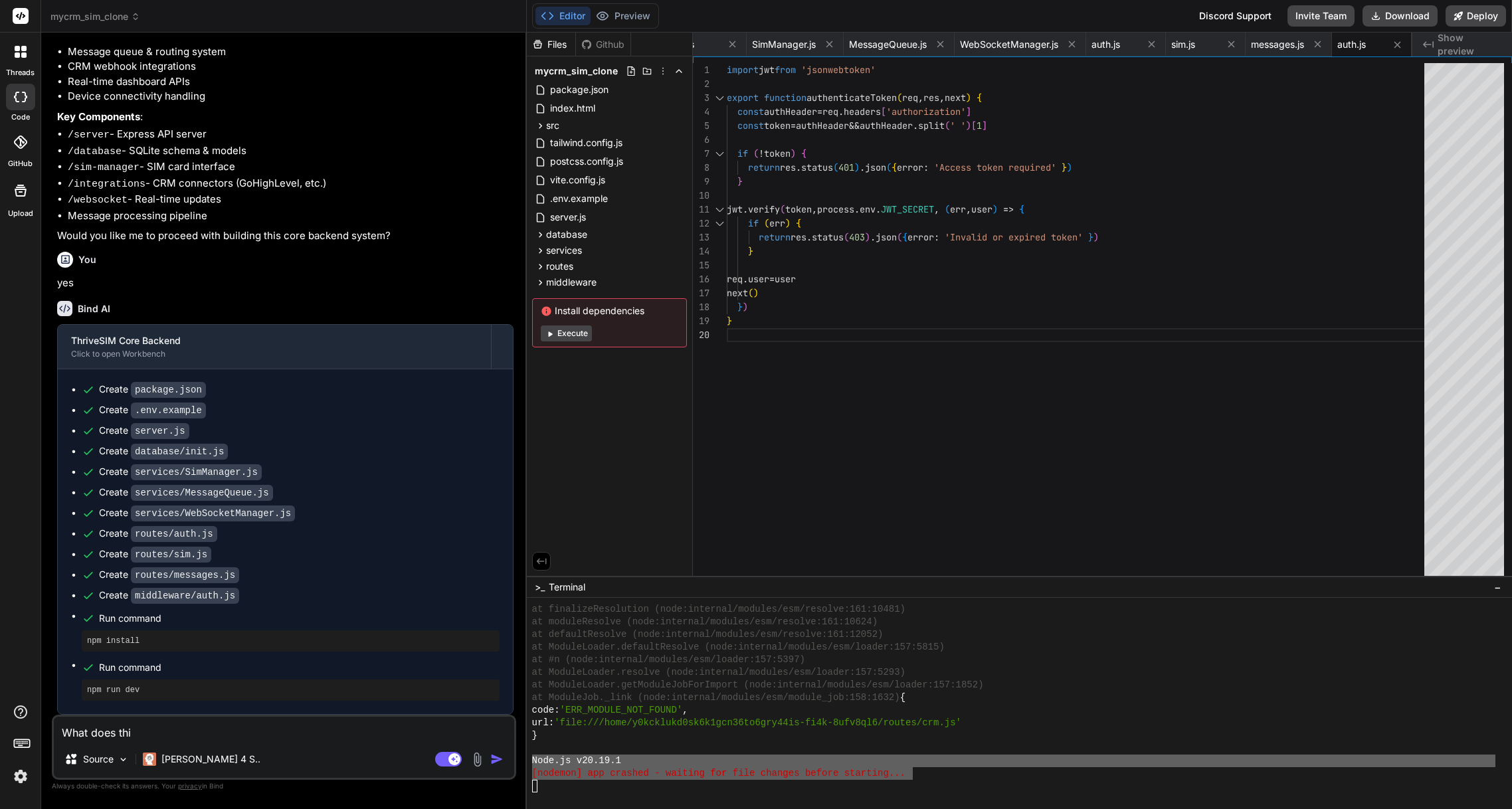
type textarea "What does this"
type textarea "x"
type textarea "What does this"
type textarea "x"
type textarea "What does this m"
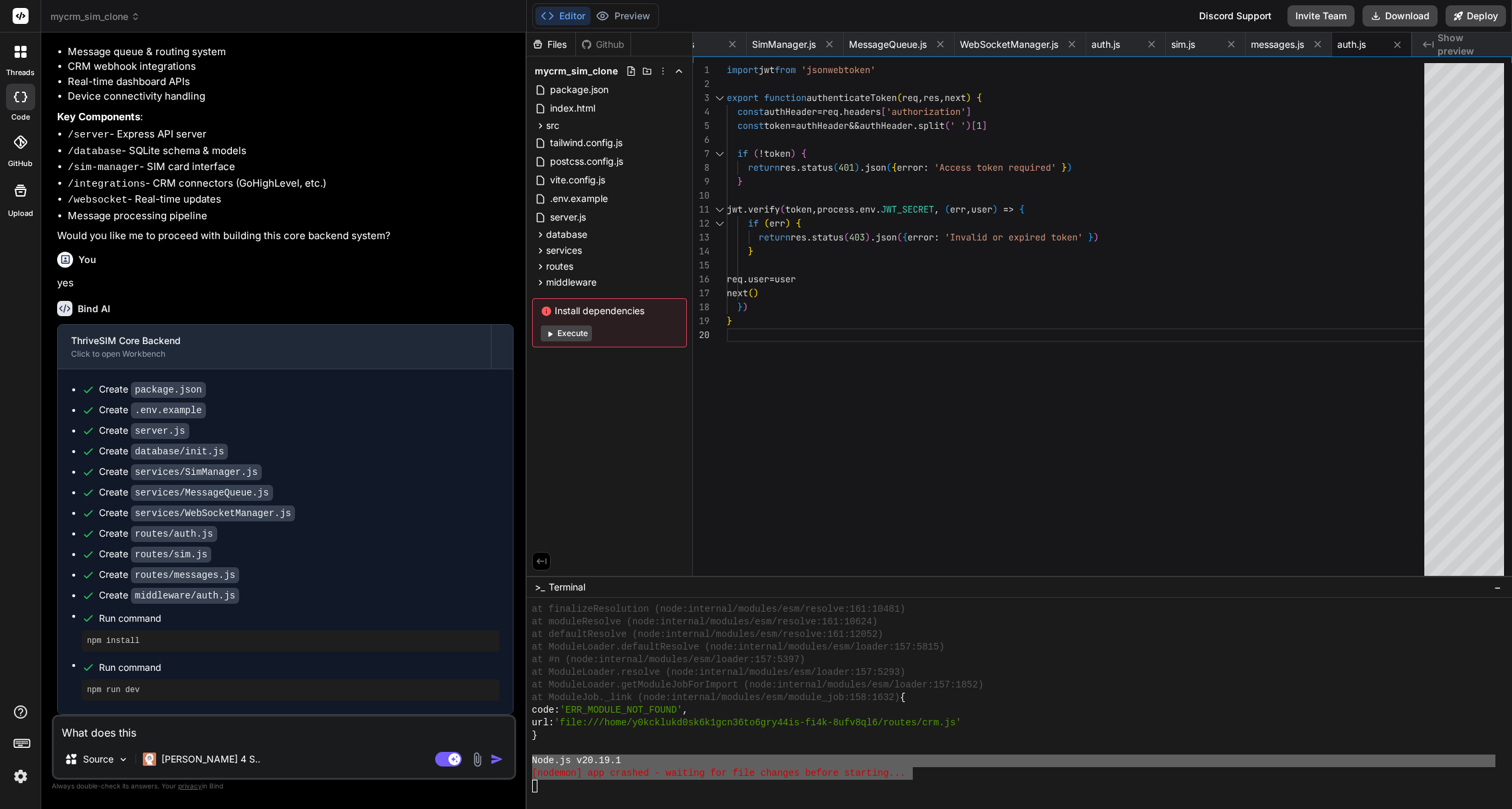
type textarea "x"
type textarea "What does this mr"
type textarea "x"
type textarea "What does this m"
type textarea "x"
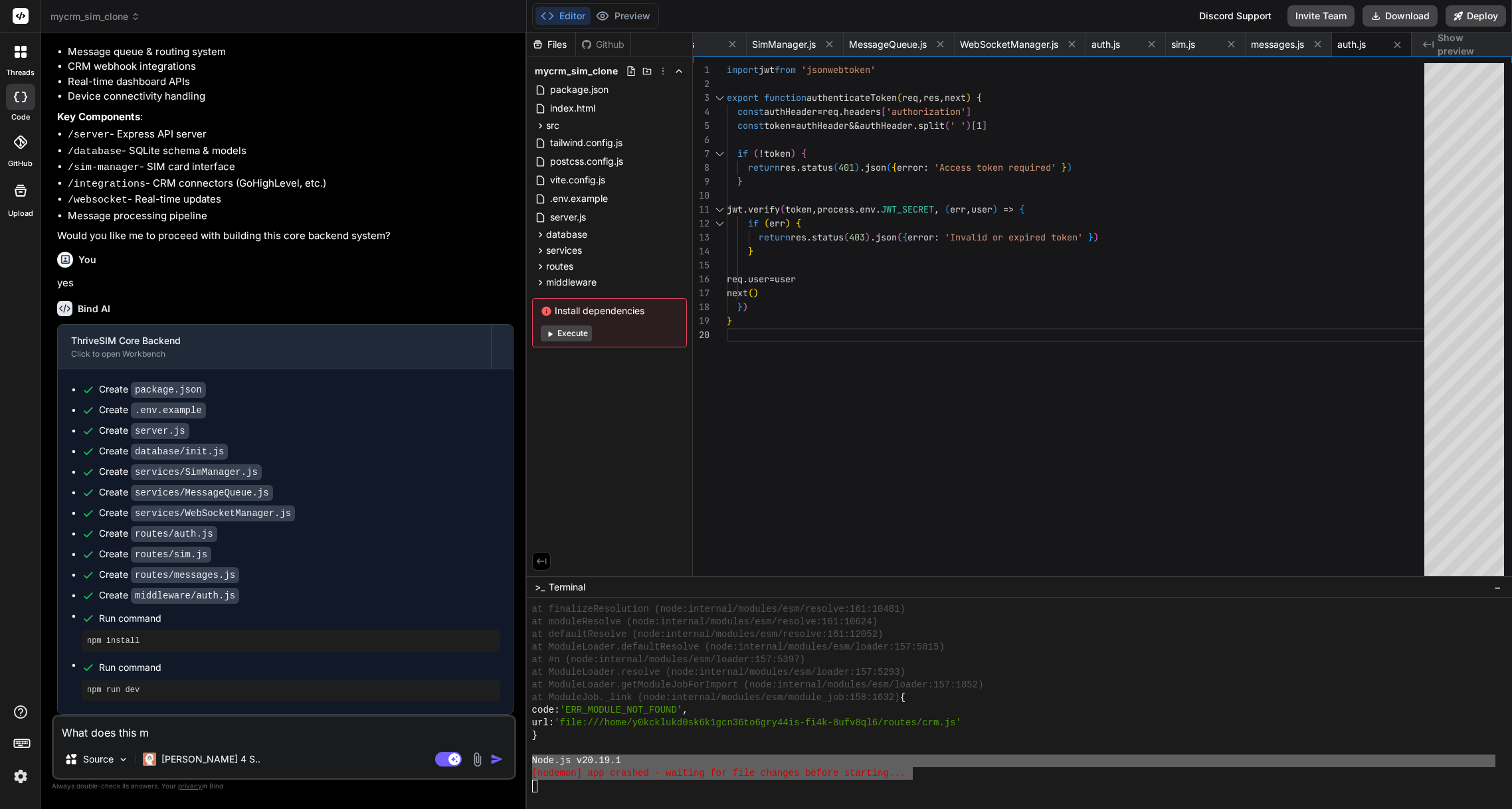
type textarea "What does this me"
type textarea "x"
type textarea "What does this mea"
type textarea "x"
type textarea "What does this mean"
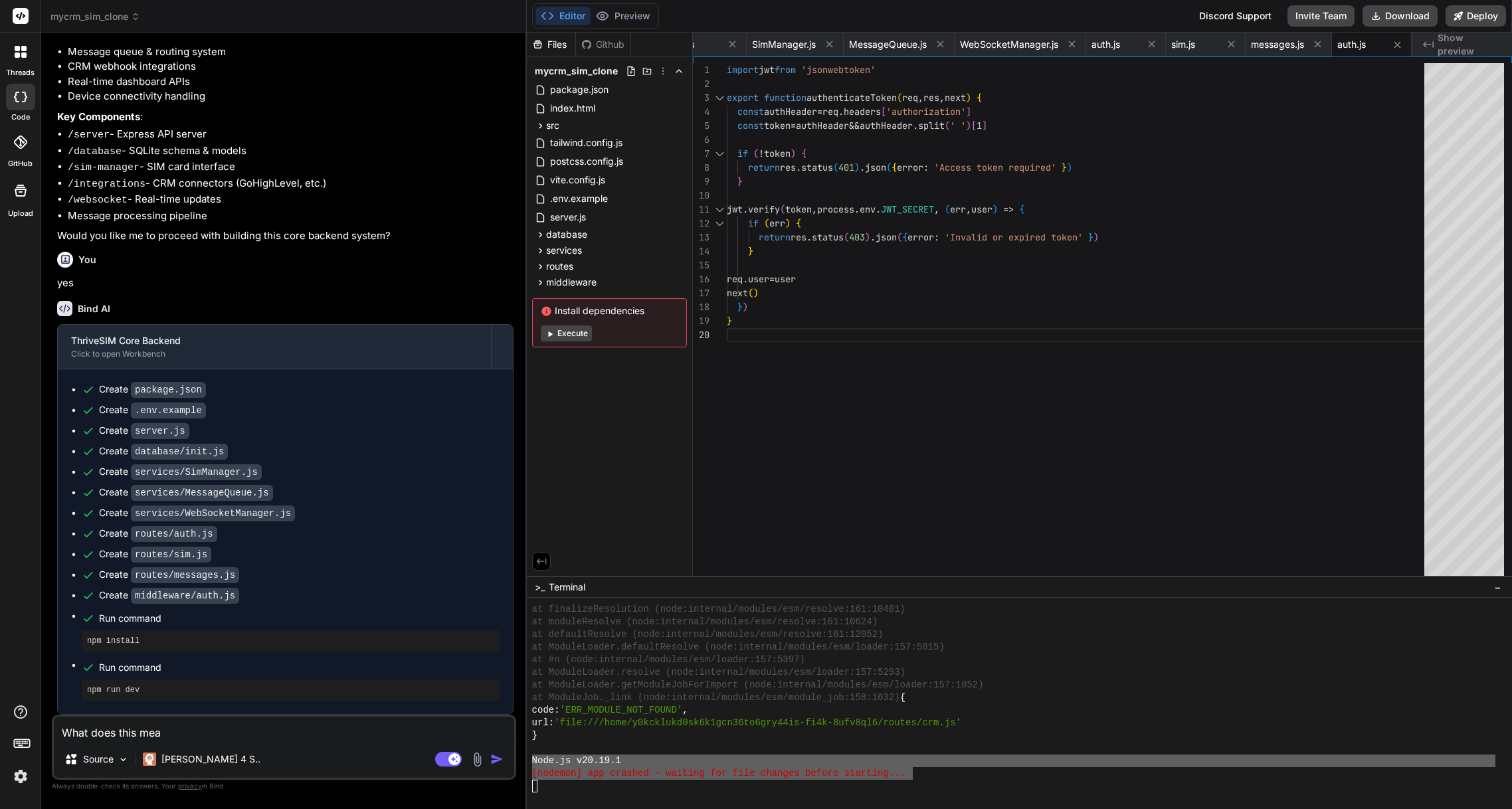
type textarea "x"
type textarea "What does this mean?"
type textarea "x"
type textarea "What does this mean?"
type textarea "x"
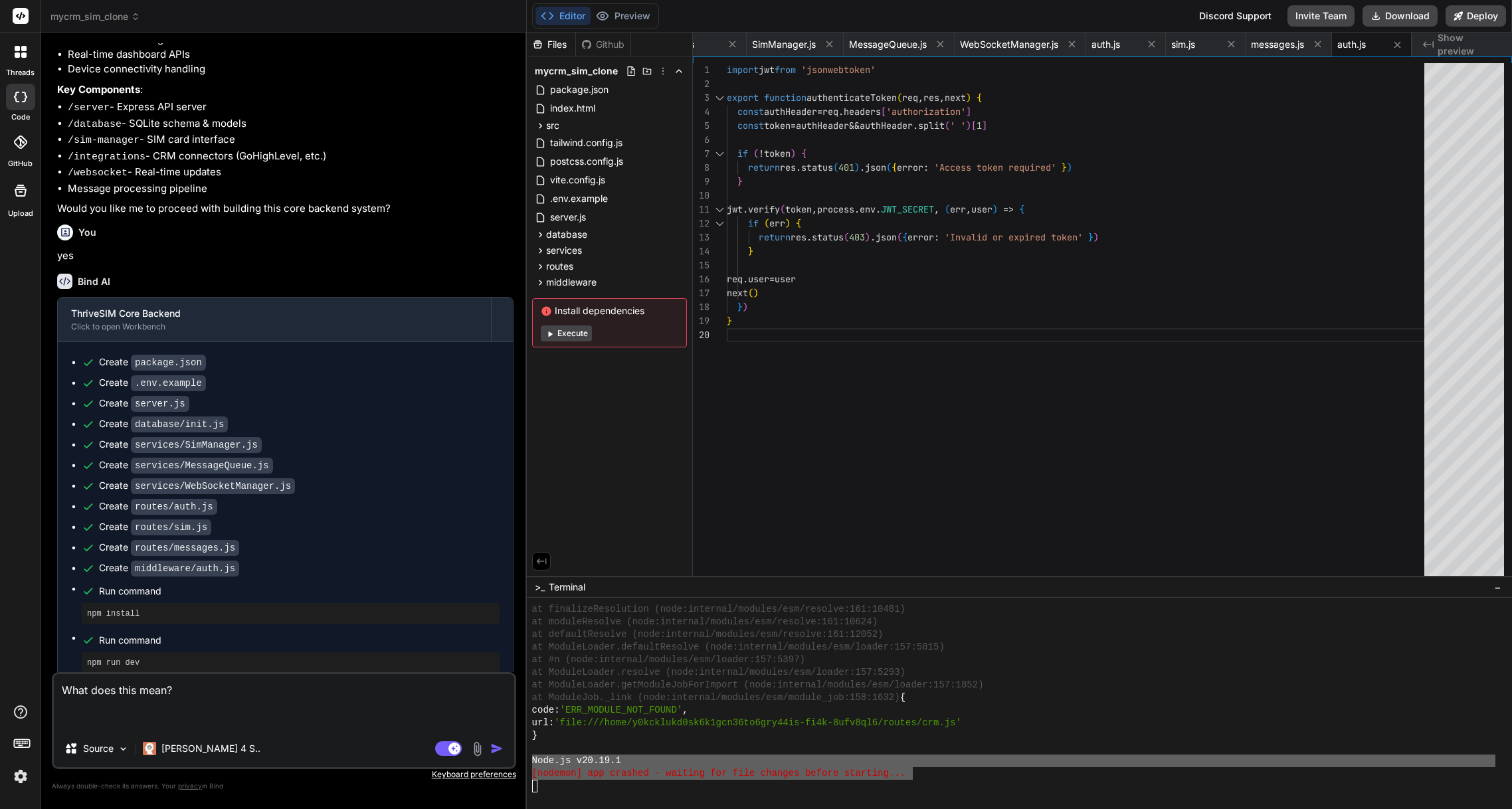
paste textarea "Node.js v20.19.1 [nodemon] app crashed - waiting for file changes before starti…"
type textarea "What does this mean? Node.js v20.19.1 [nodemon] app crashed - waiting for file …"
type textarea "x"
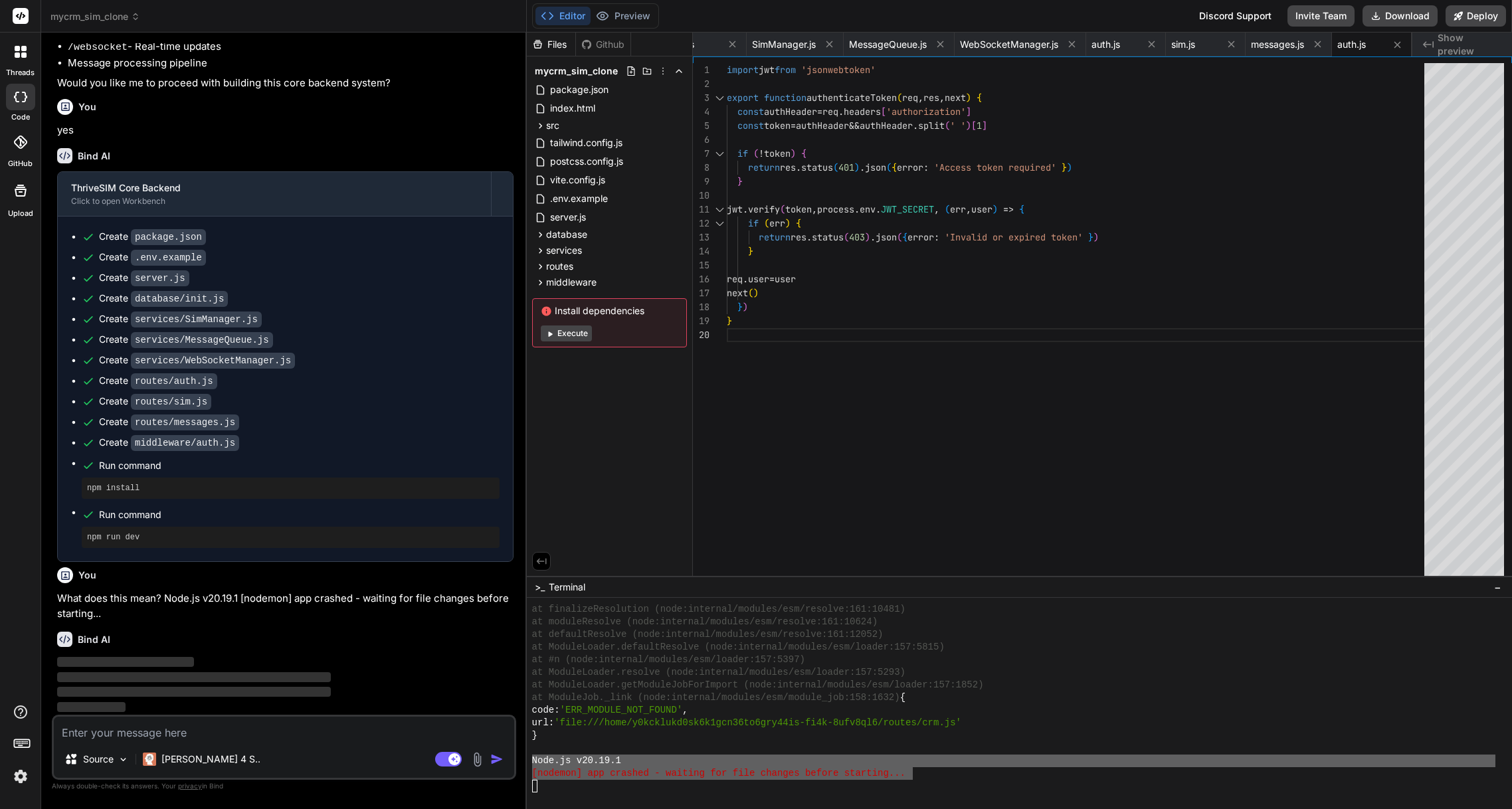
scroll to position [2010, 0]
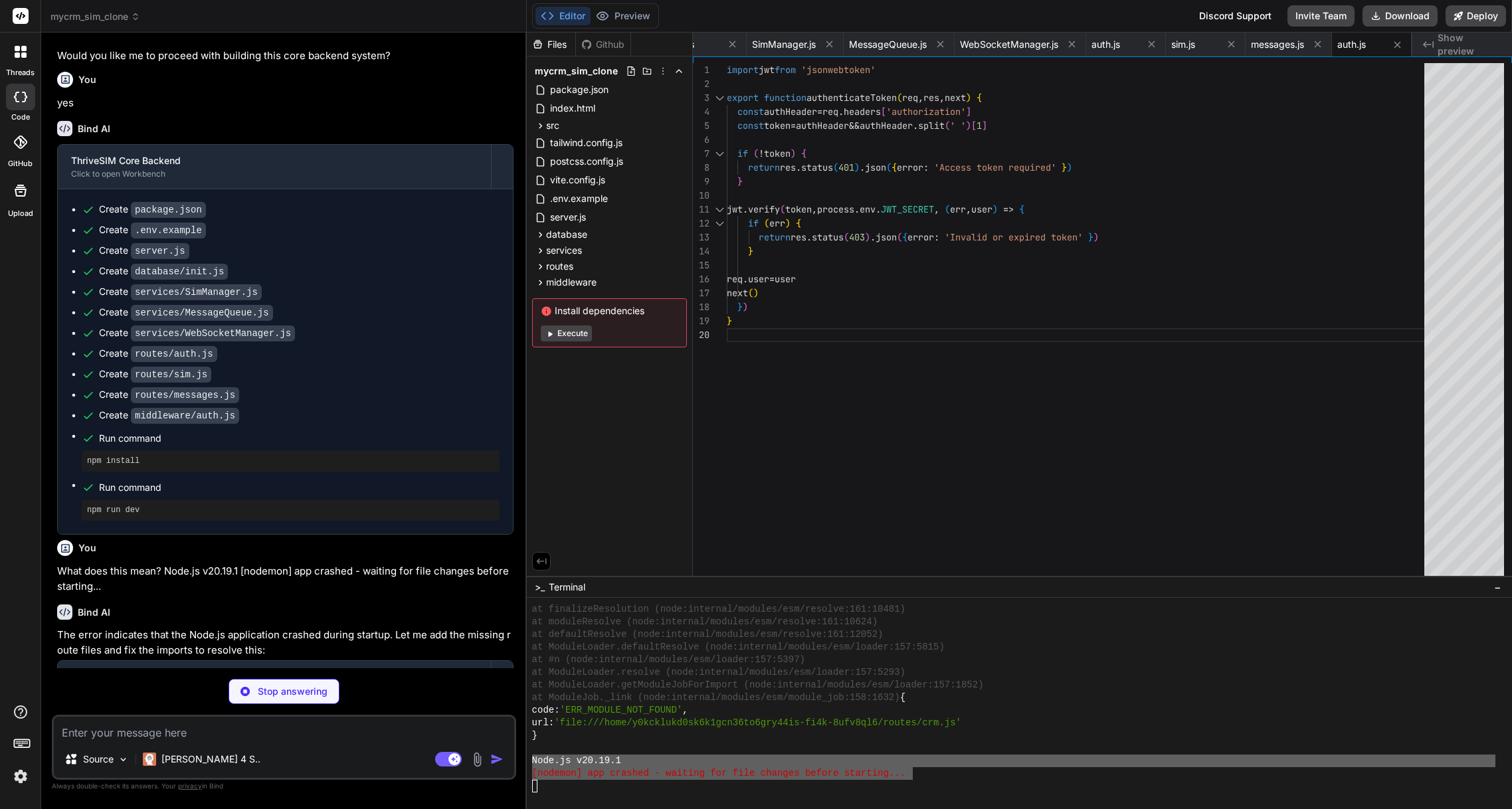
type textarea "x"
type textarea "contactsFound: mockContacts.length, contacts: mockContacts }) } catch (error) {…"
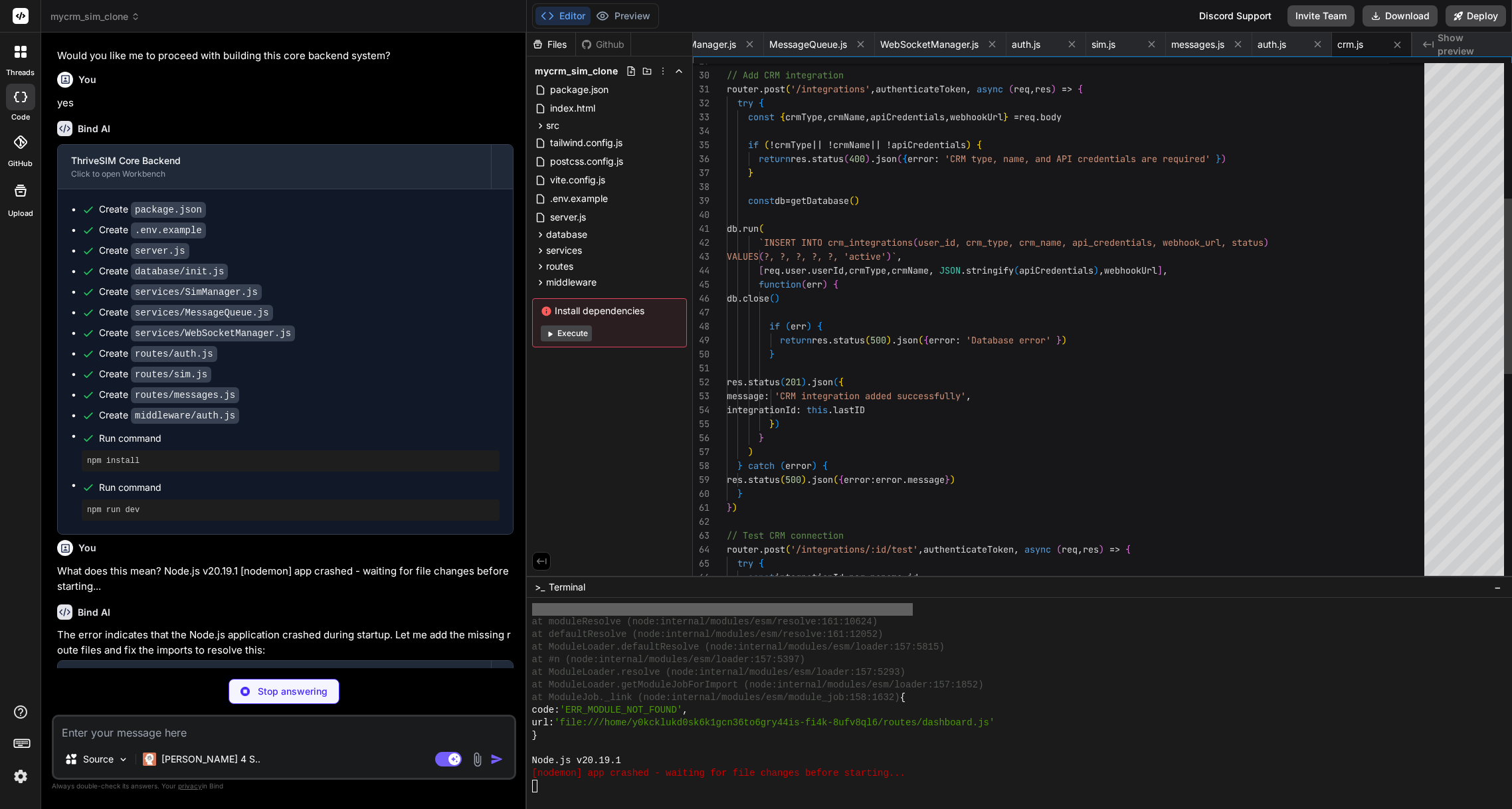
scroll to position [3169, 0]
type textarea "x"
type textarea "} }) export default router"
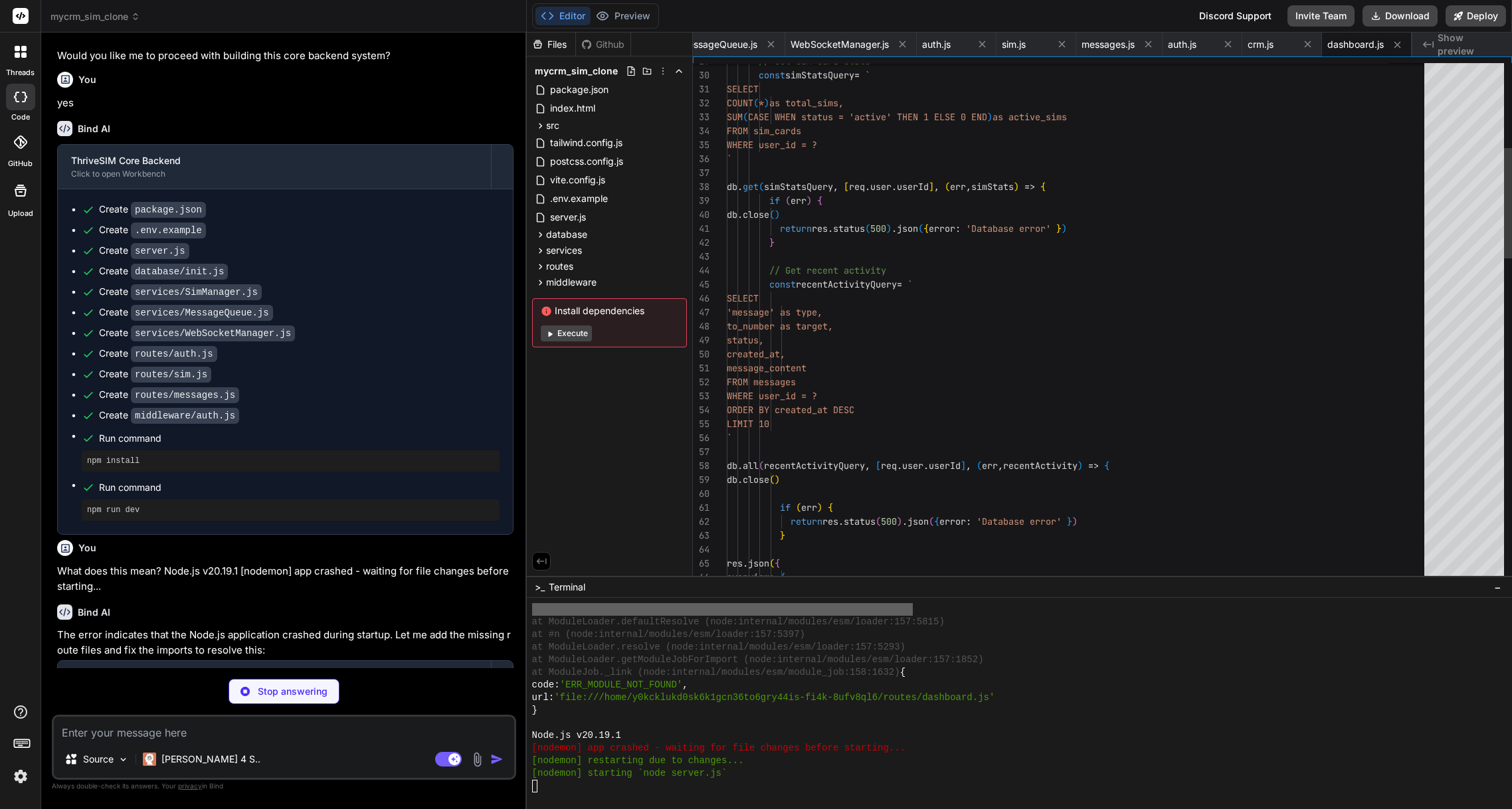
scroll to position [3396, 0]
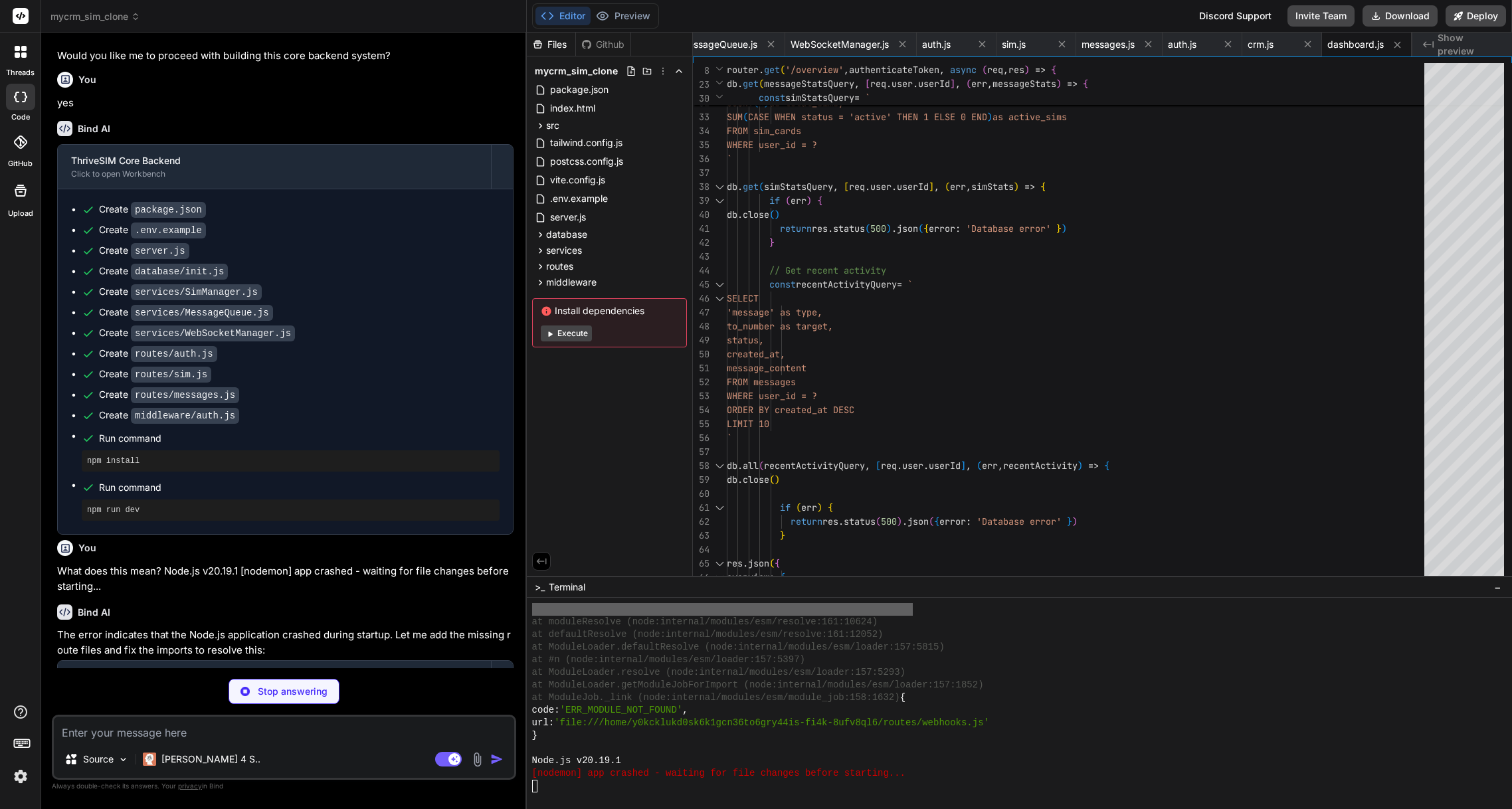
type textarea "x"
type textarea "// Add Salesforce-specific logic } async function handlePipedriveWebhook(payloa…"
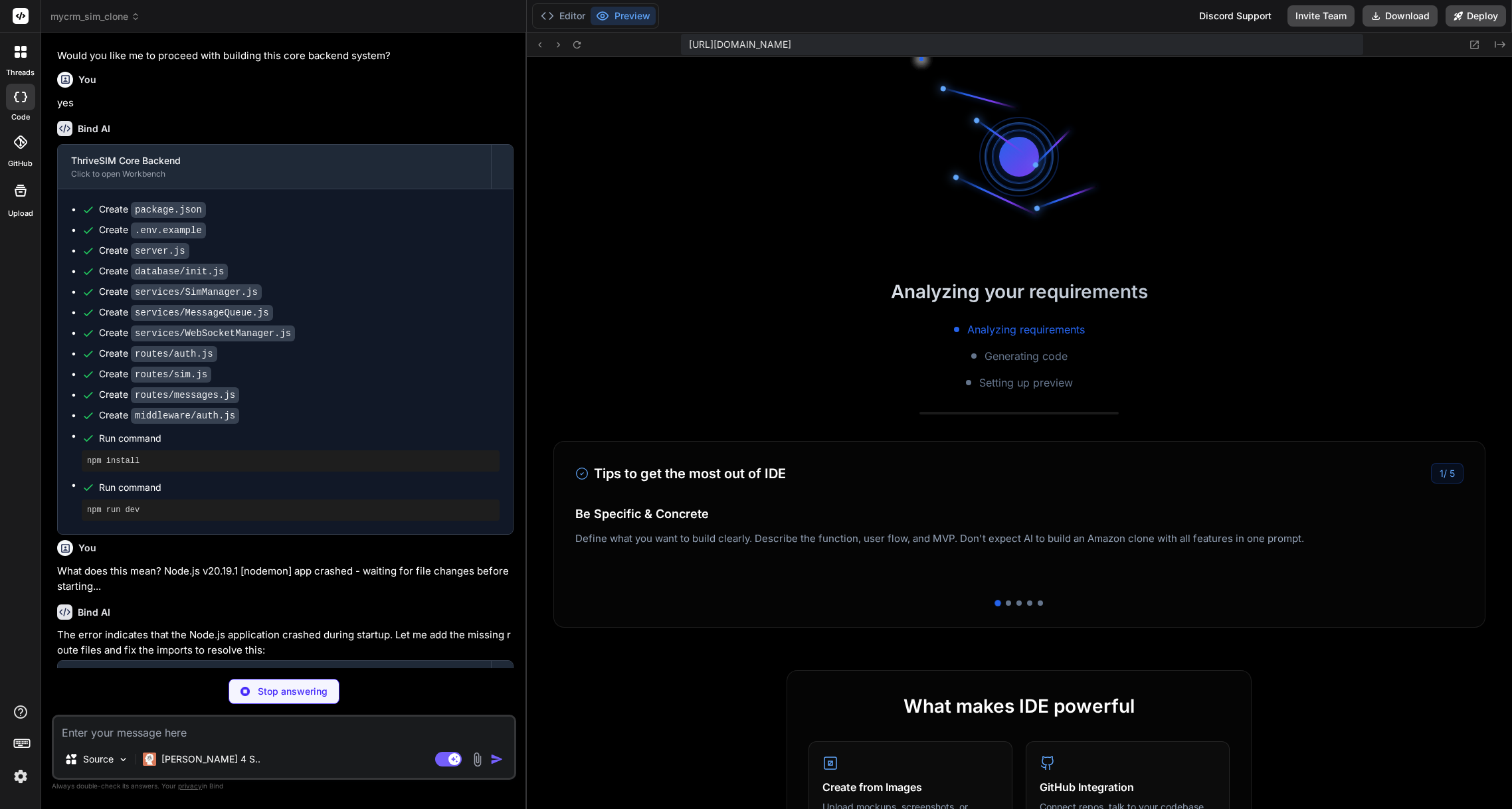
scroll to position [3522, 0]
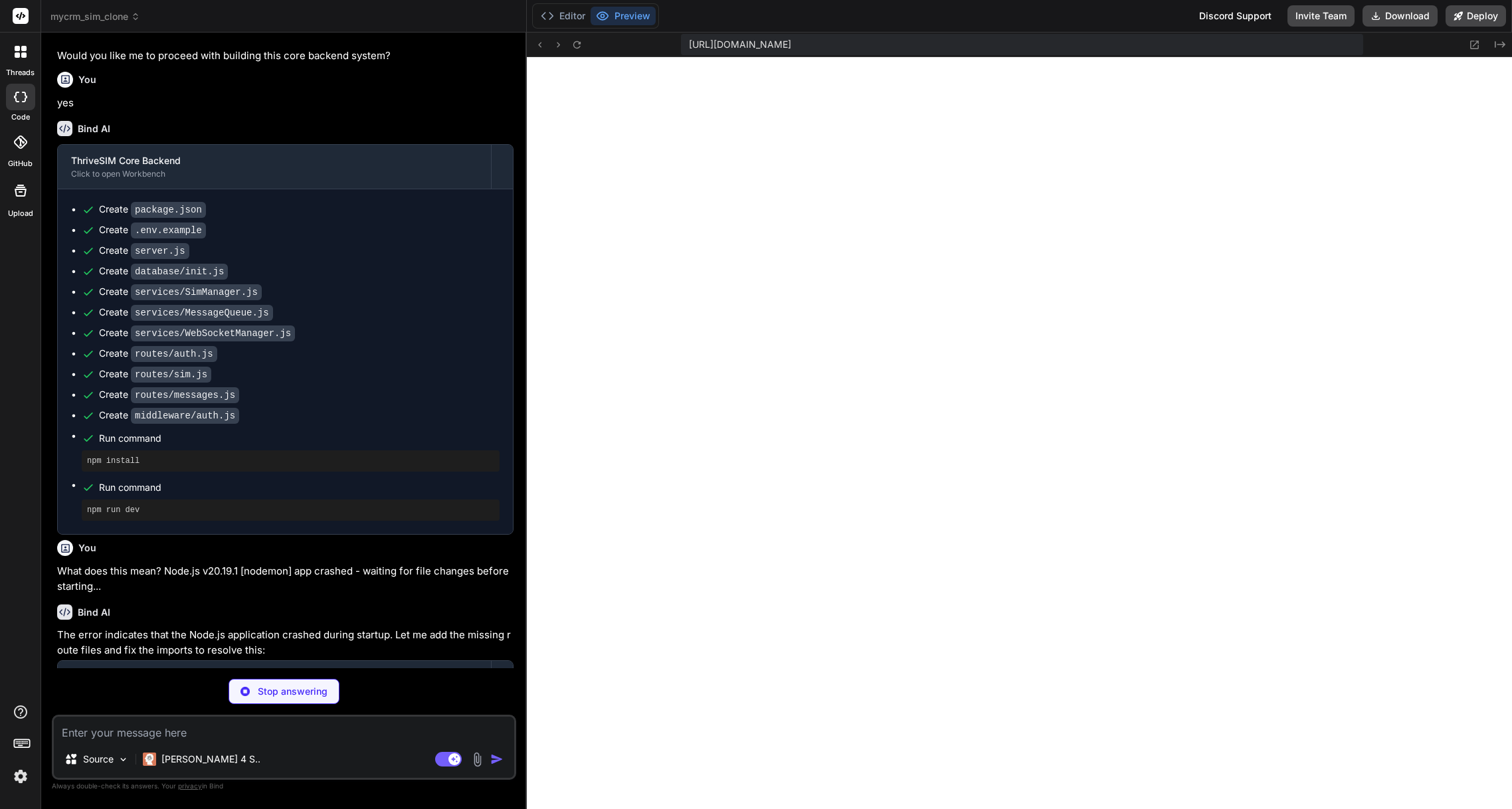
type textarea "x"
type textarea "process.exit(1) } } setupDatabase()"
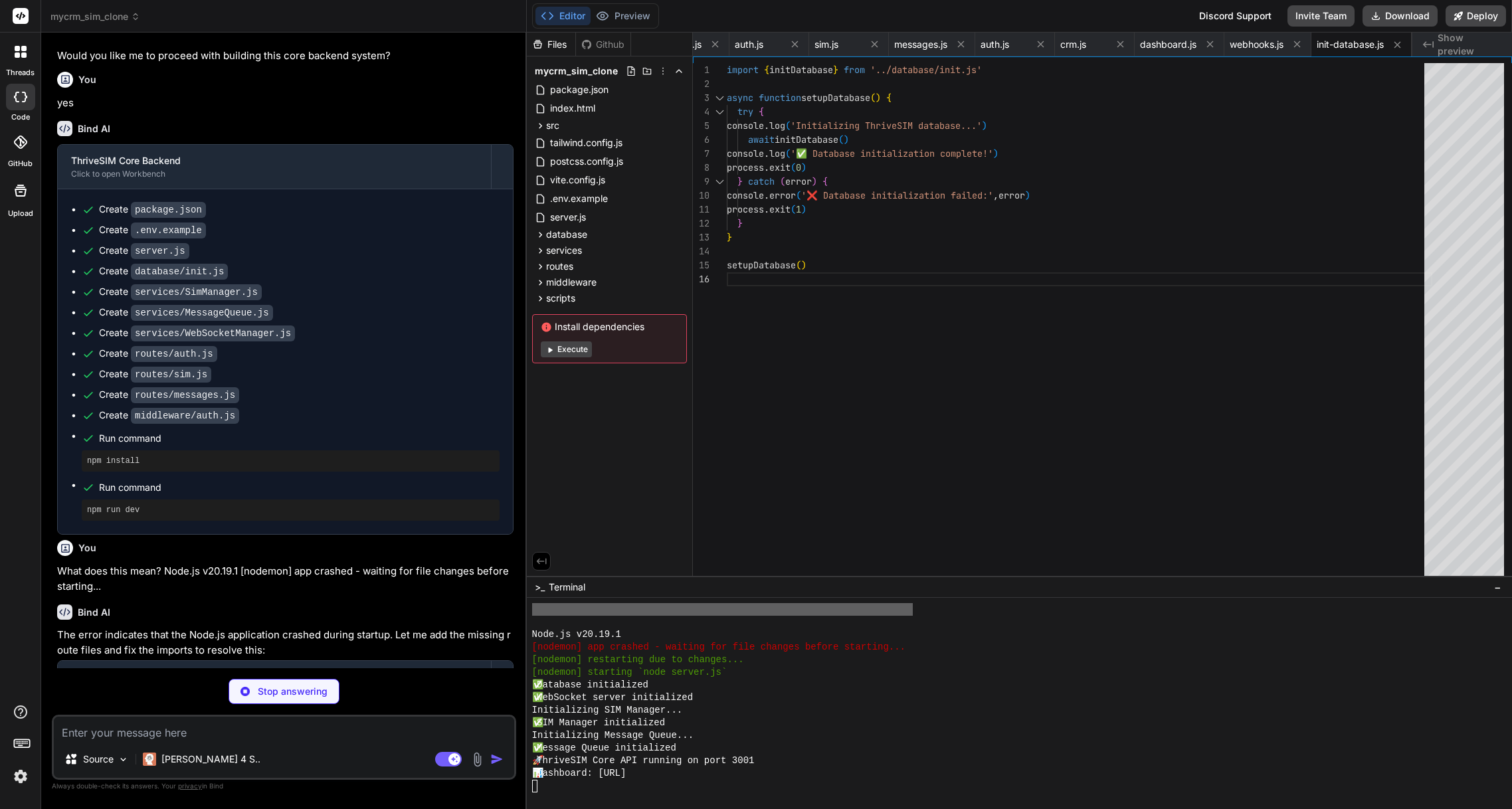
type textarea "x"
type textarea "WEBHOOK_BASE_URL=https://yourdomain.com/webhooks # External APIs TWILIO_ACCOUNT…"
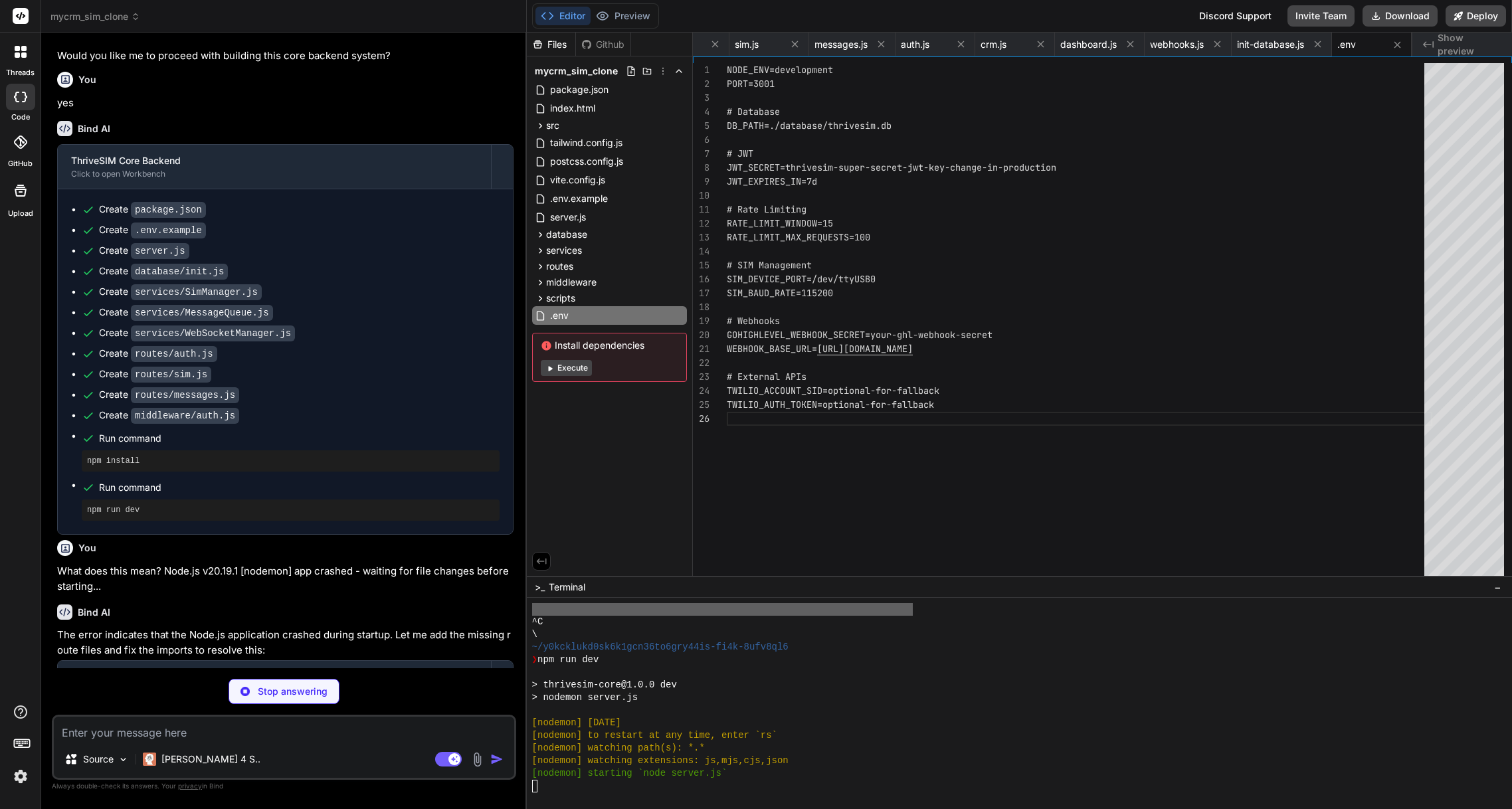
scroll to position [3939, 0]
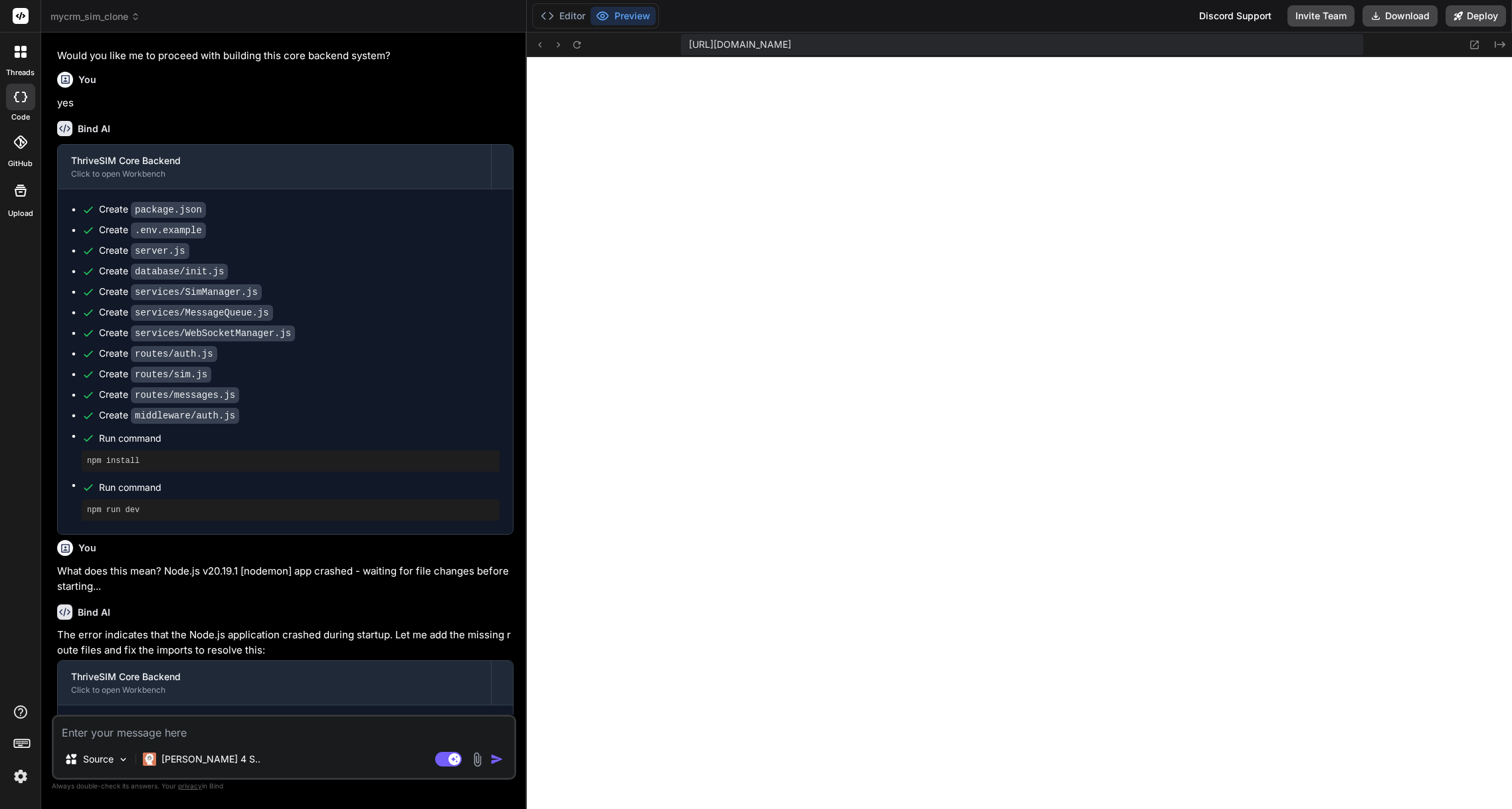
type textarea "x"
click at [577, 47] on icon at bounding box center [577, 45] width 11 height 11
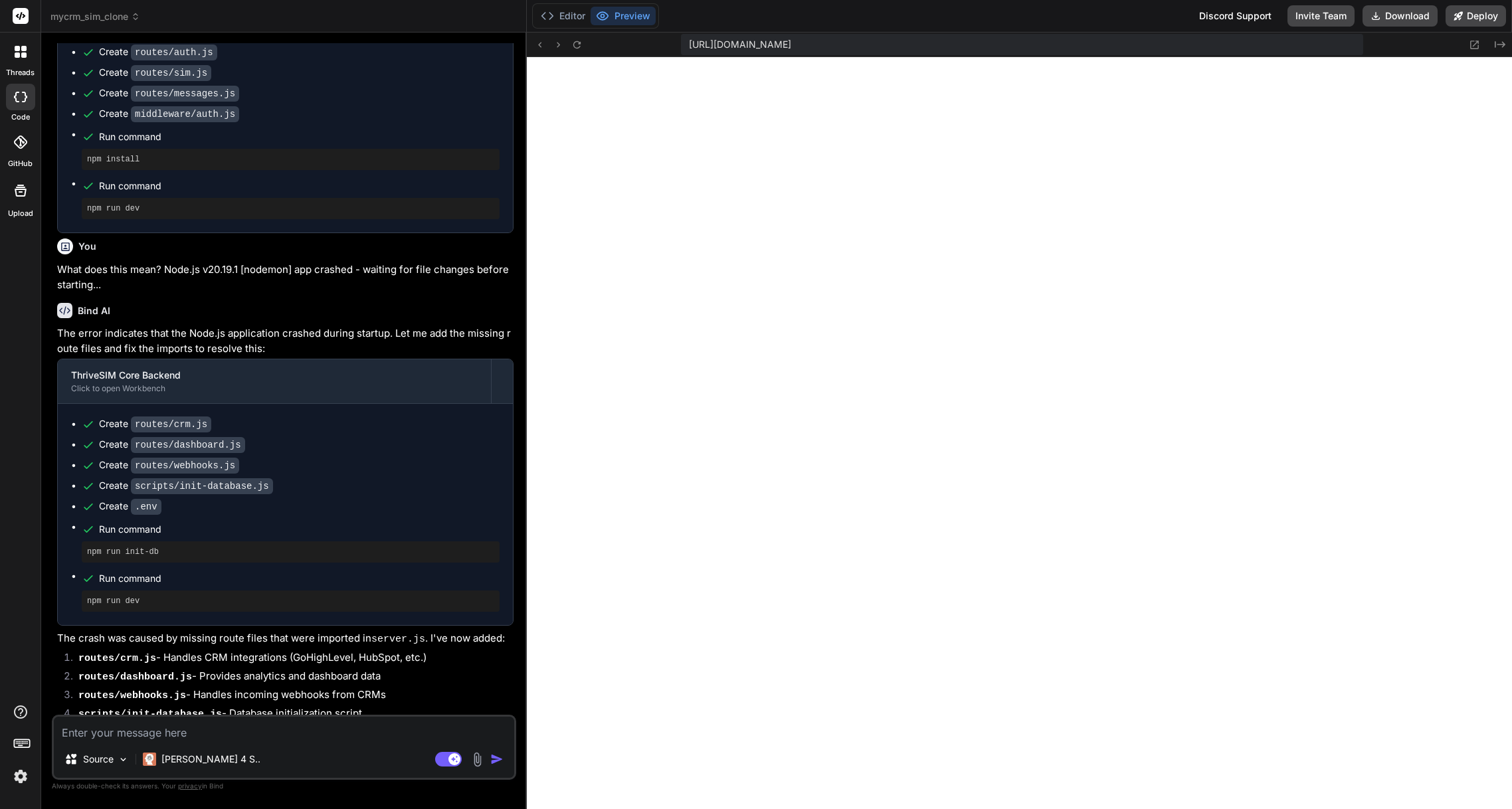
scroll to position [2513, 0]
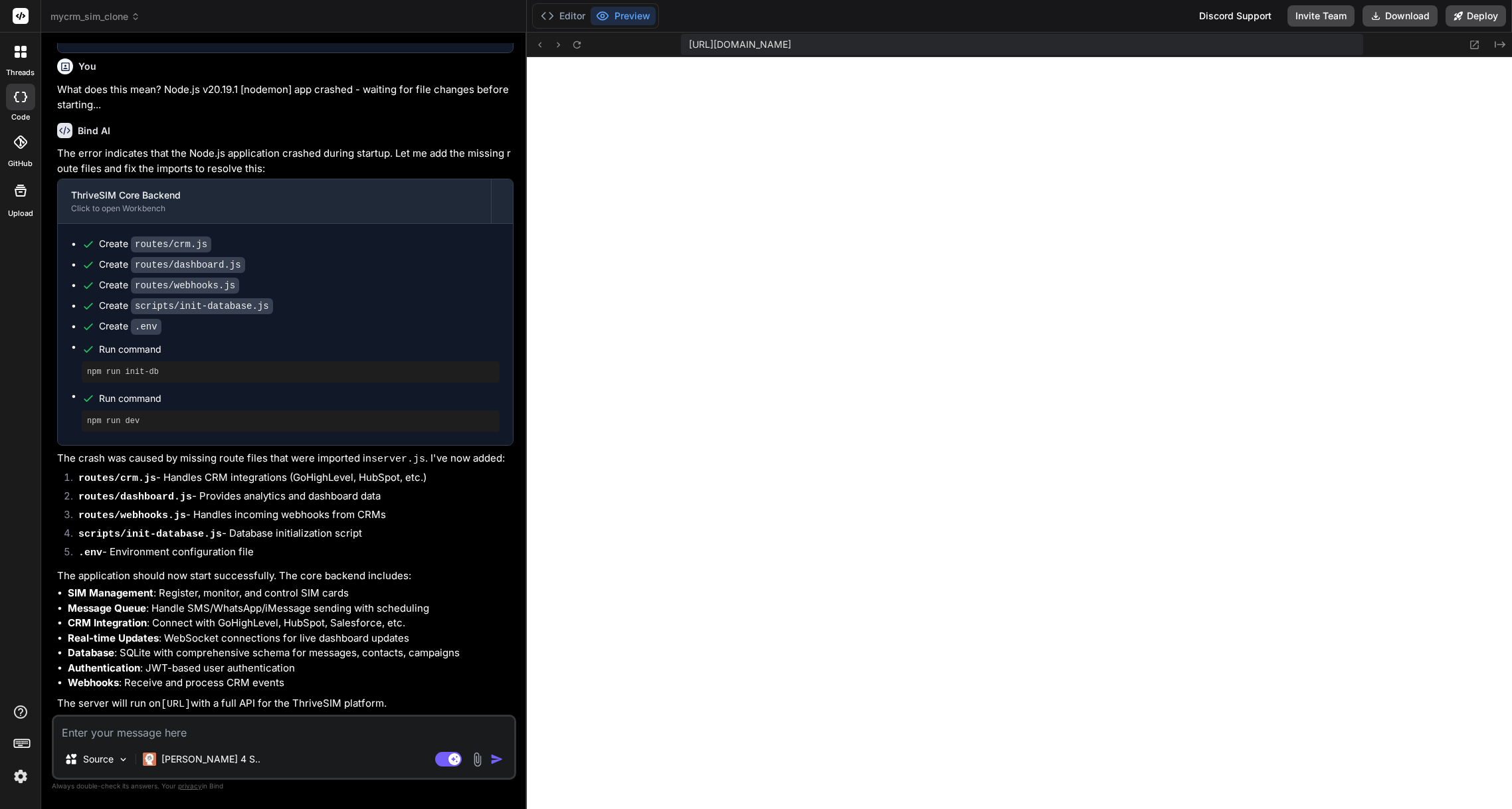
drag, startPoint x: 163, startPoint y: 703, endPoint x: 286, endPoint y: 704, distance: 123.0
click at [191, 704] on code "[URL]" at bounding box center [175, 704] width 30 height 11
copy code "[URL]"
click at [1498, 46] on icon "Created with Pixso." at bounding box center [1501, 45] width 11 height 11
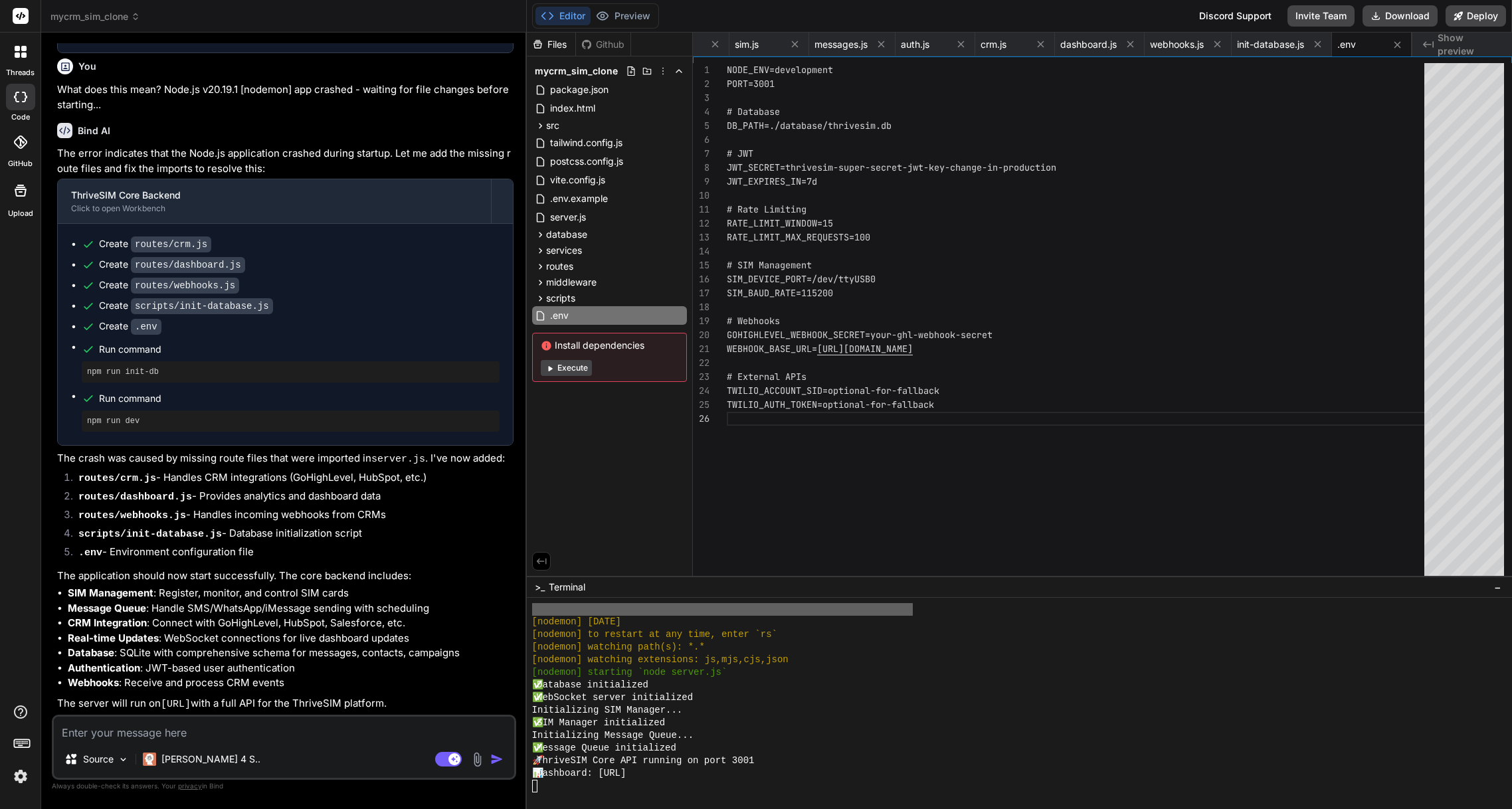
click at [1490, 45] on span "Show preview" at bounding box center [1469, 44] width 64 height 26
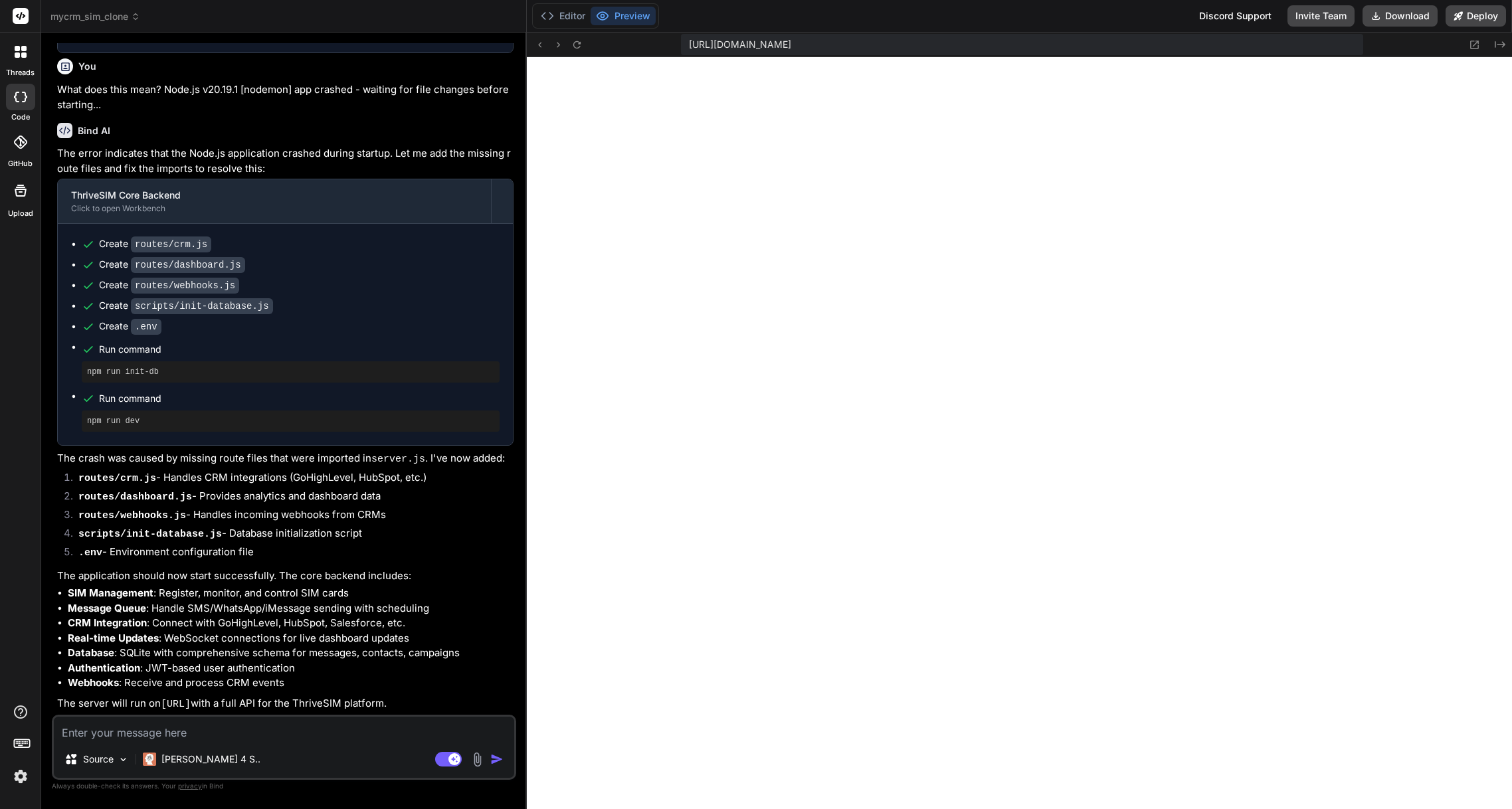
click at [111, 727] on textarea at bounding box center [284, 729] width 460 height 24
type textarea "S"
type textarea "x"
type textarea "St"
type textarea "x"
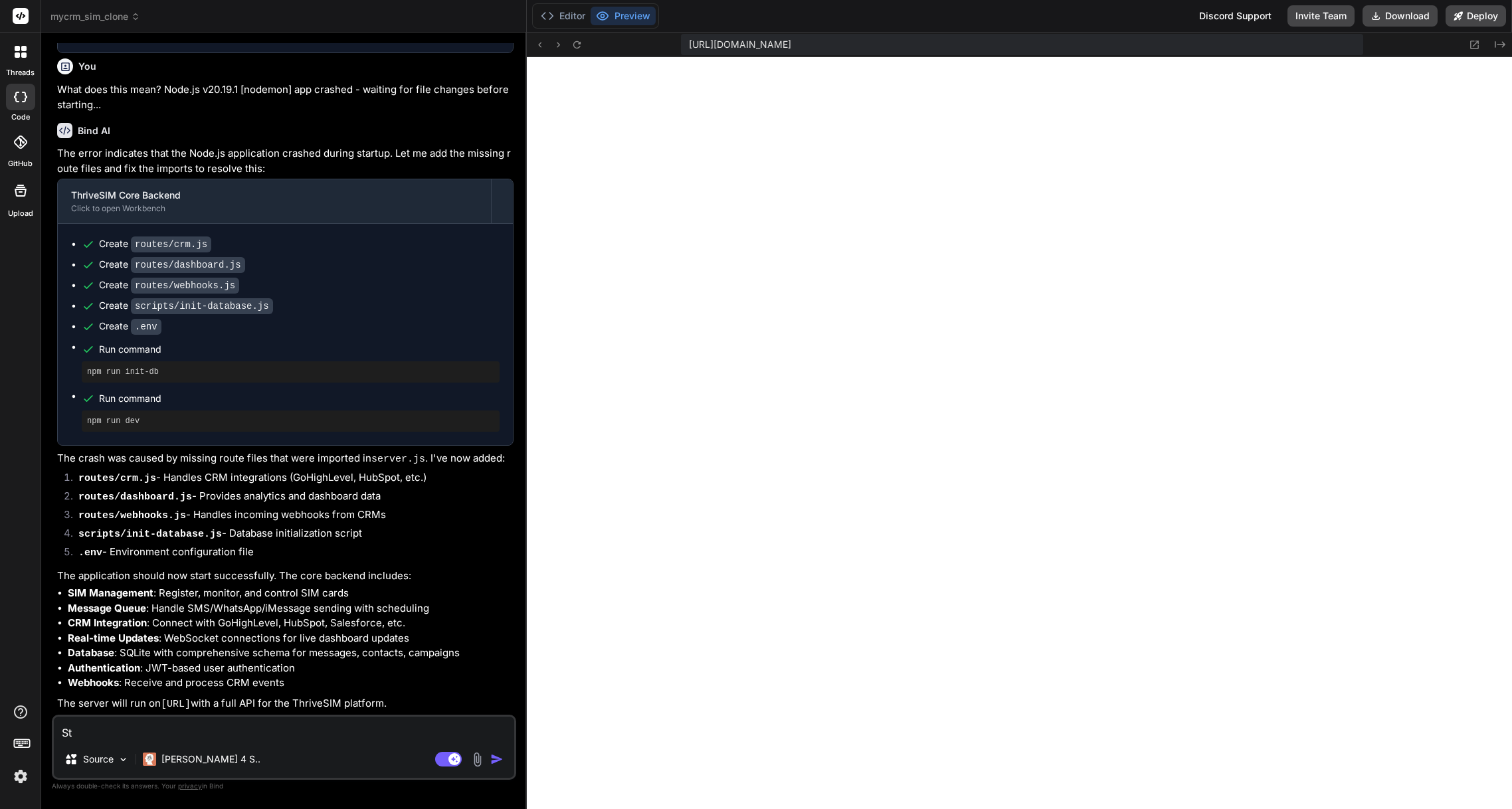
type textarea "Sti"
type textarea "x"
type textarea "Stil"
type textarea "x"
type textarea "Still"
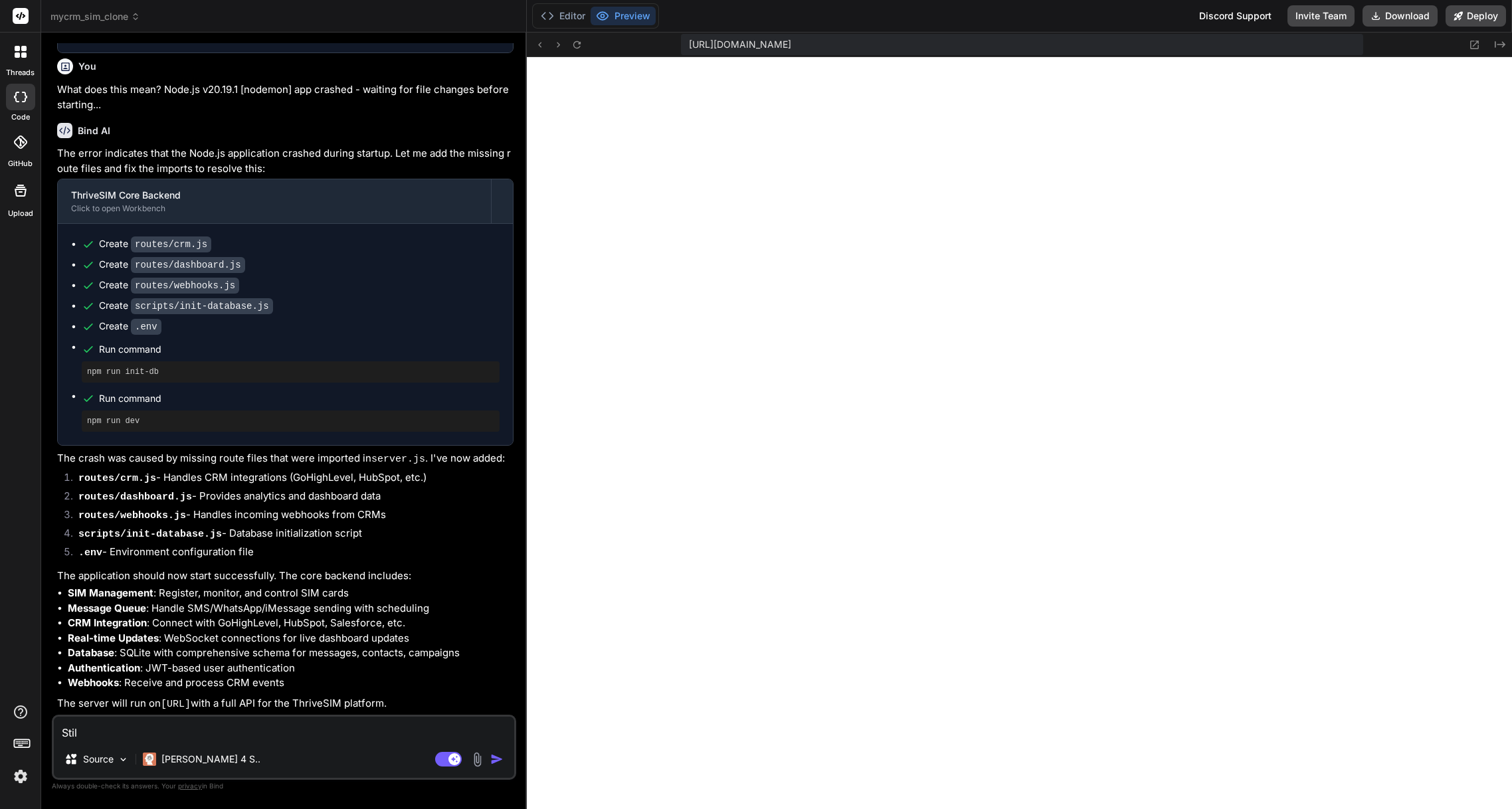
type textarea "x"
type textarea "Still"
type textarea "x"
type textarea "Still n"
type textarea "x"
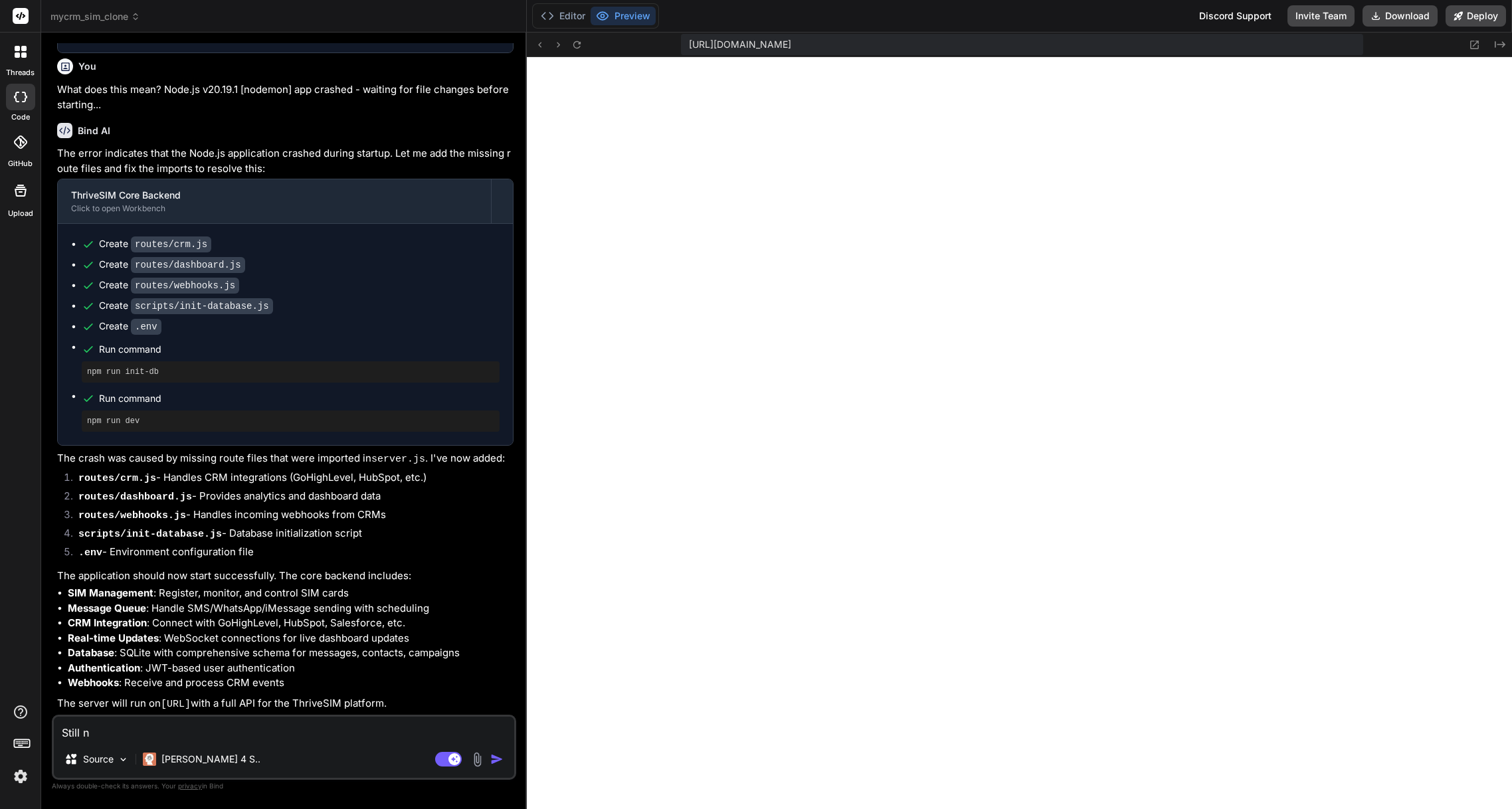
type textarea "Still no"
type textarea "x"
type textarea "Still not"
type textarea "x"
type textarea "Still not"
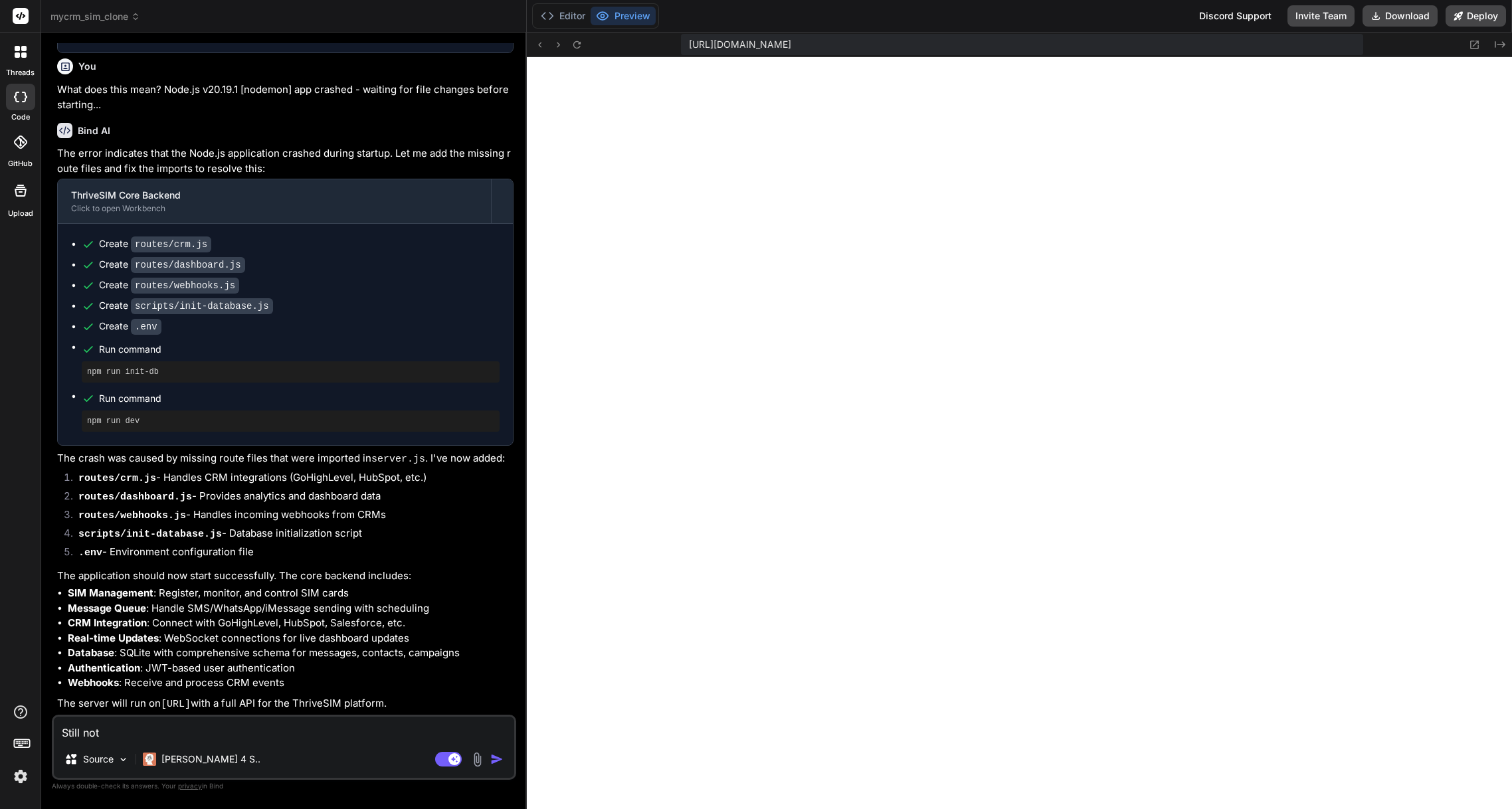
type textarea "x"
type textarea "Still not w"
type textarea "x"
type textarea "Still not wo"
type textarea "x"
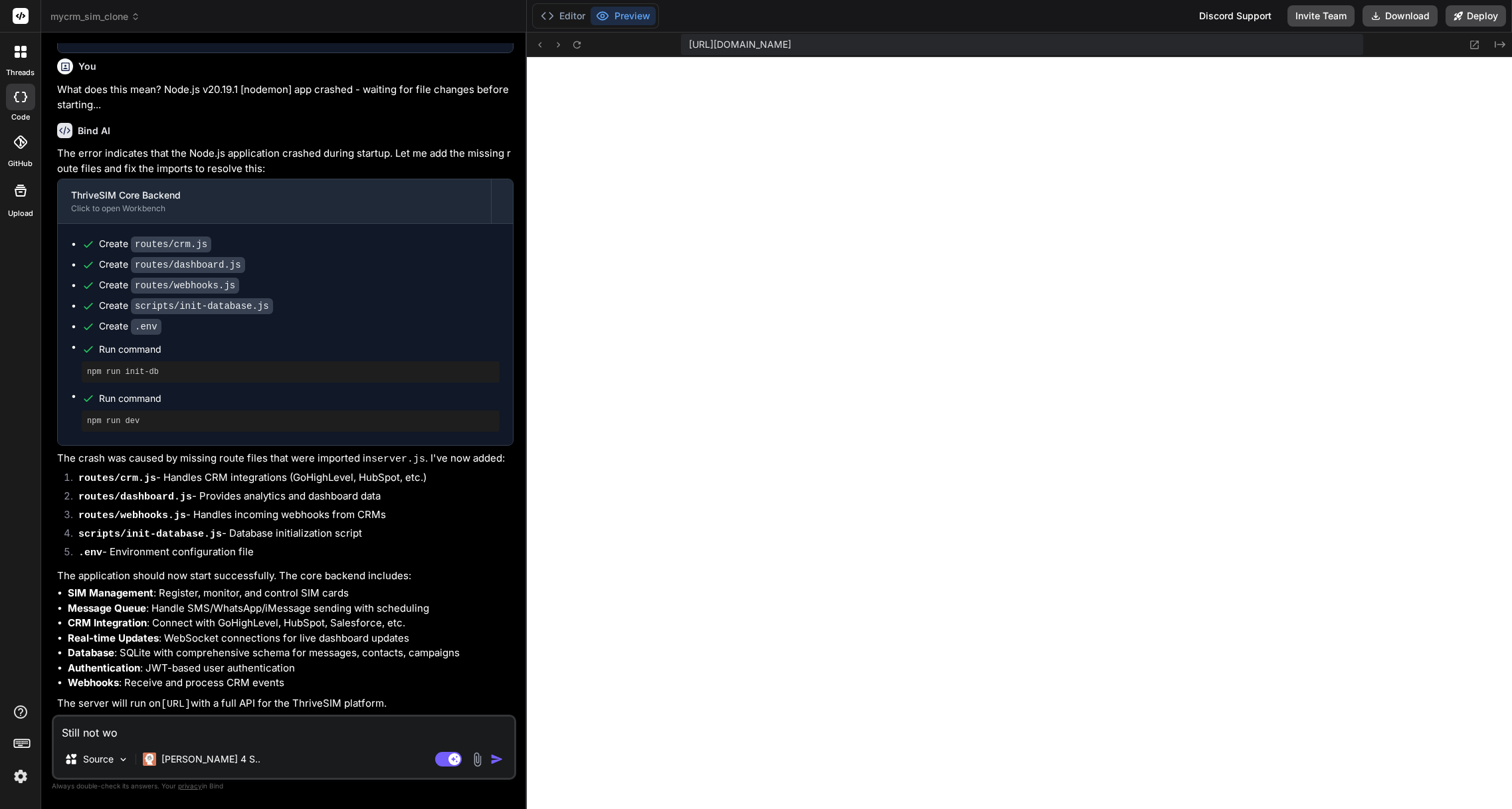
type textarea "Still not wor"
type textarea "x"
type textarea "Still not work"
type textarea "x"
type textarea "Still not worki"
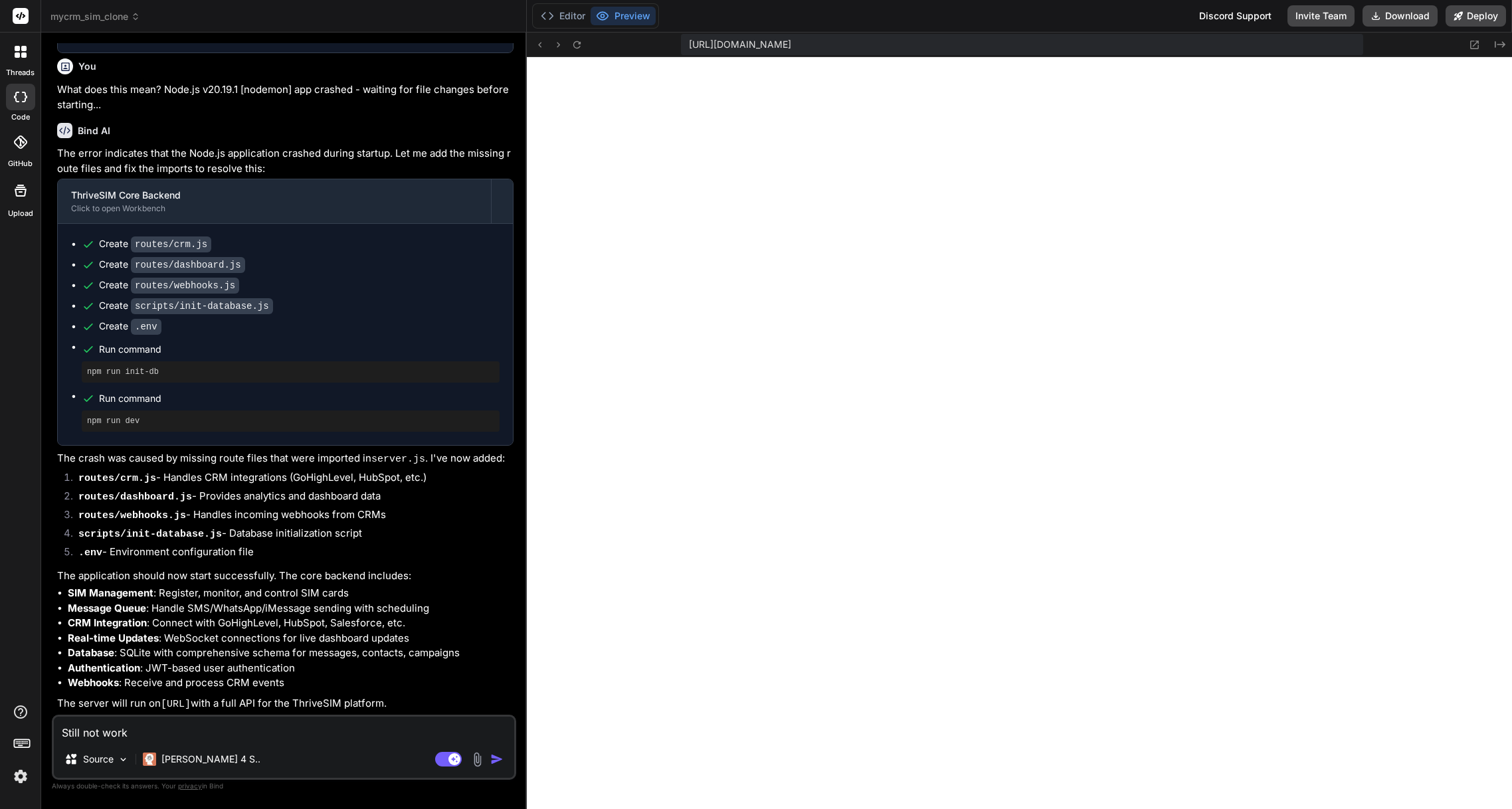
type textarea "x"
type textarea "Still not workin"
type textarea "x"
type textarea "Still not working"
type textarea "x"
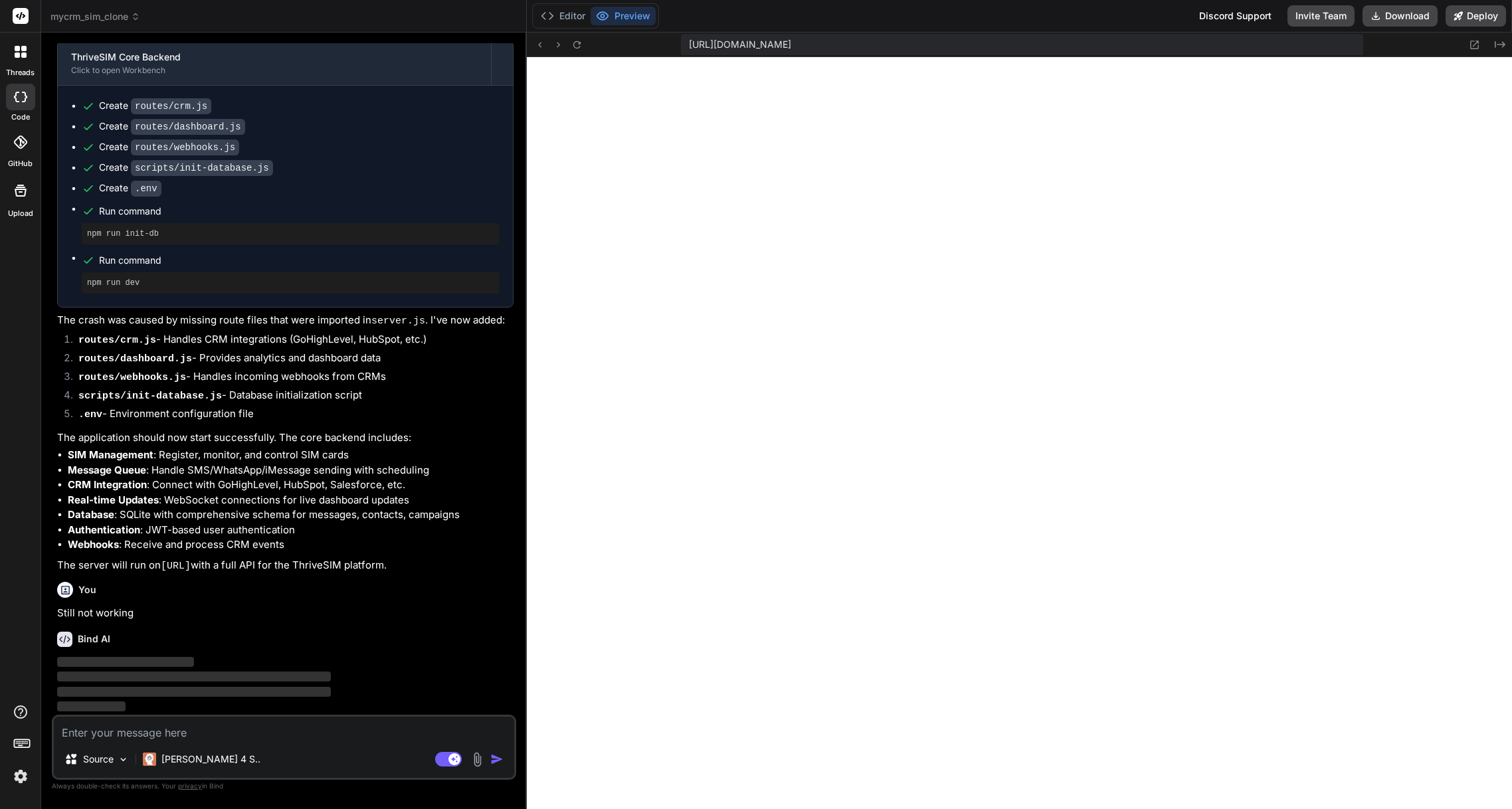
scroll to position [2651, 0]
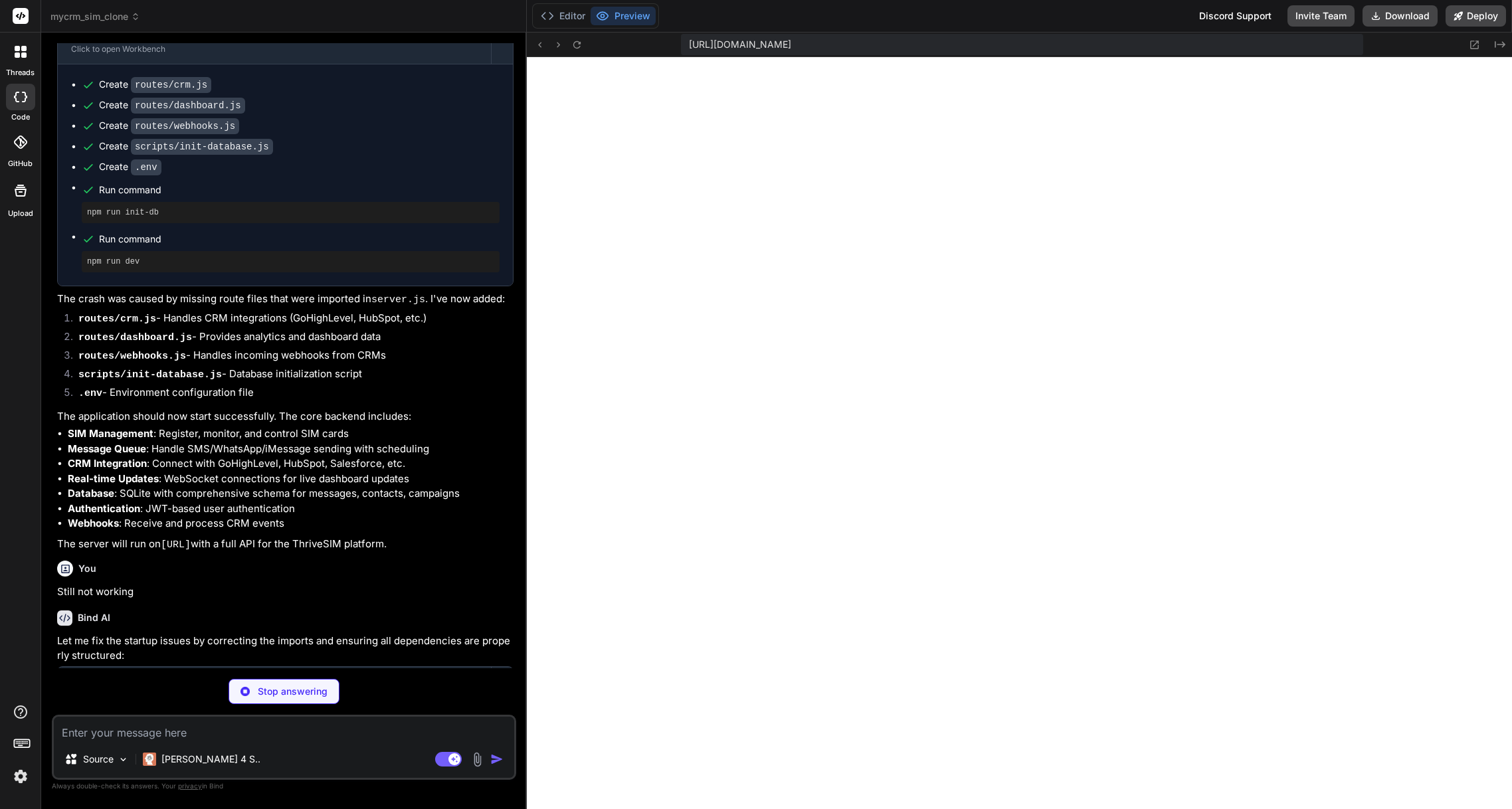
type textarea "x"
type textarea "}) }) } export function getDatabase() { return new sqlite3.Database(dbPath) }"
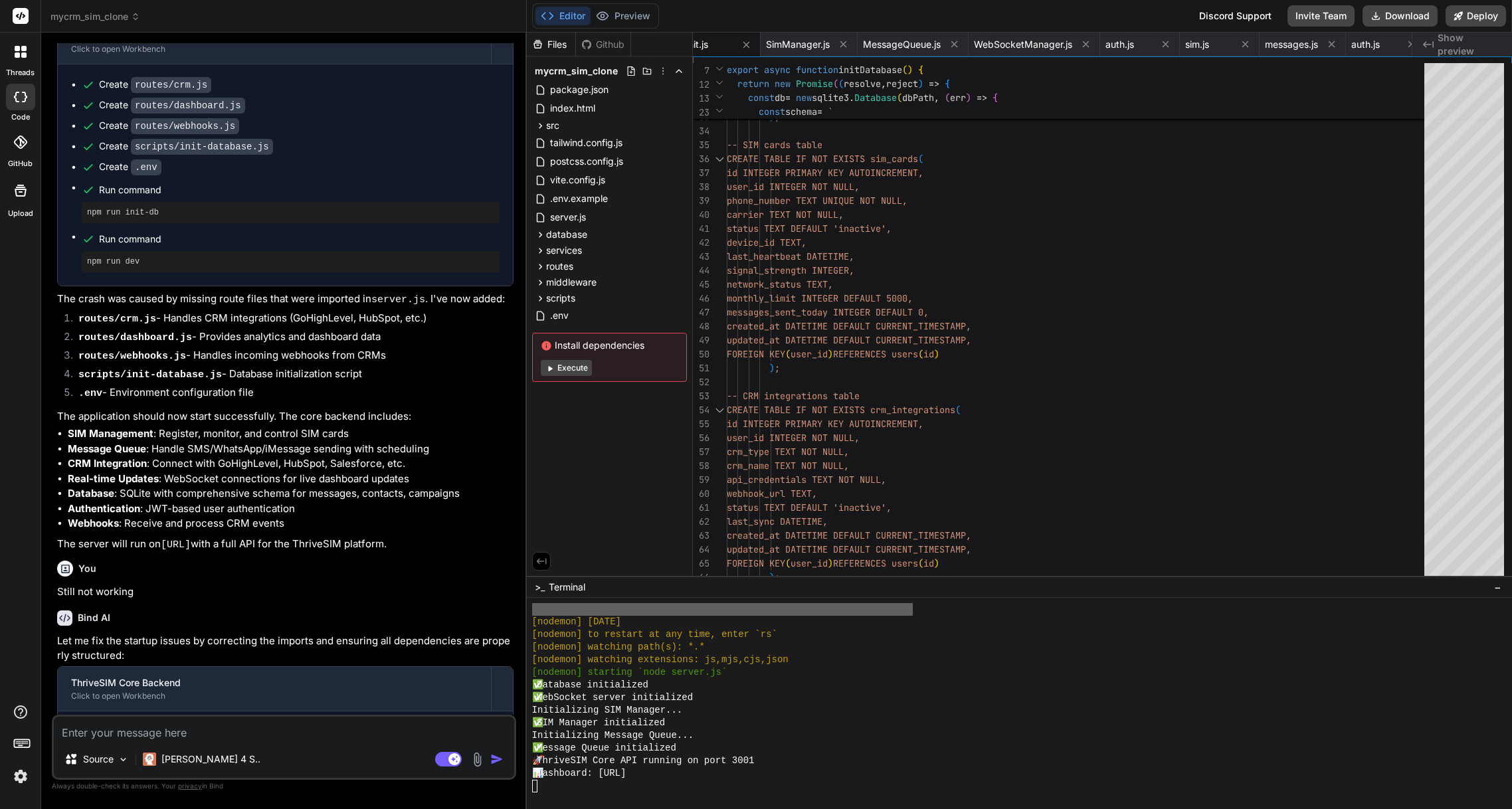
type textarea "x"
click at [555, 789] on div at bounding box center [1014, 786] width 963 height 13
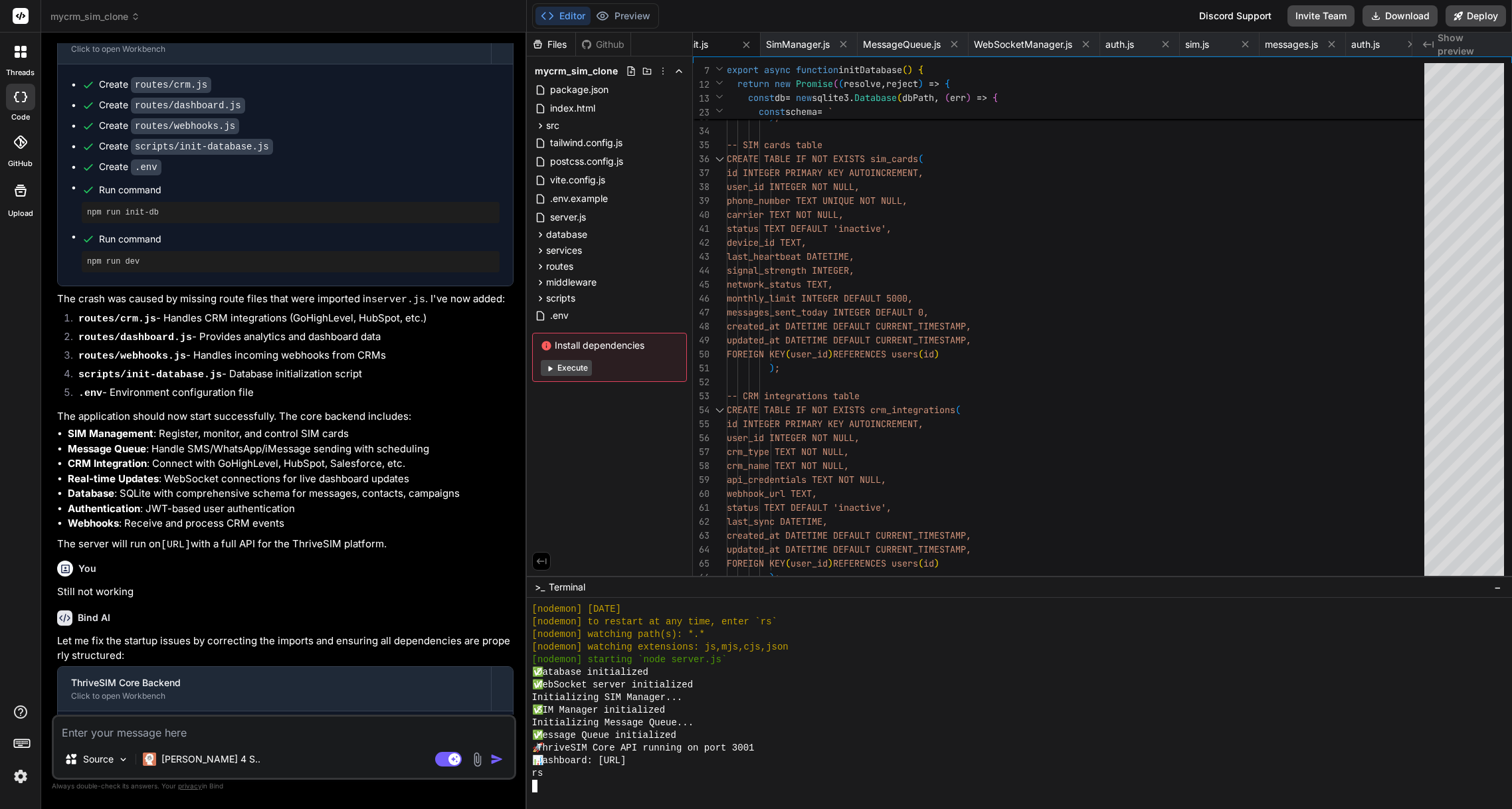
click at [1466, 41] on span "Show preview" at bounding box center [1469, 44] width 64 height 26
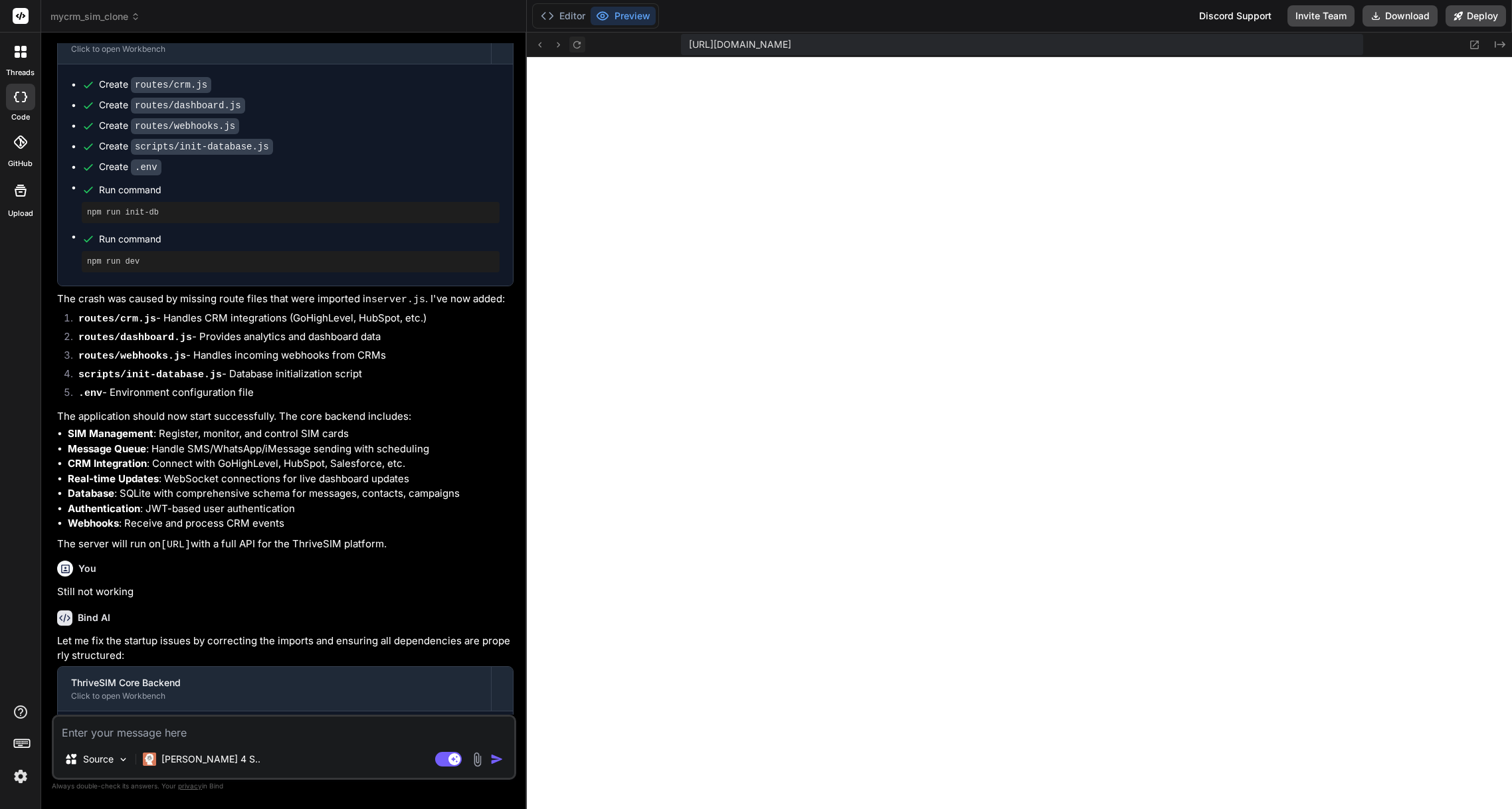
click at [576, 47] on icon at bounding box center [577, 44] width 7 height 7
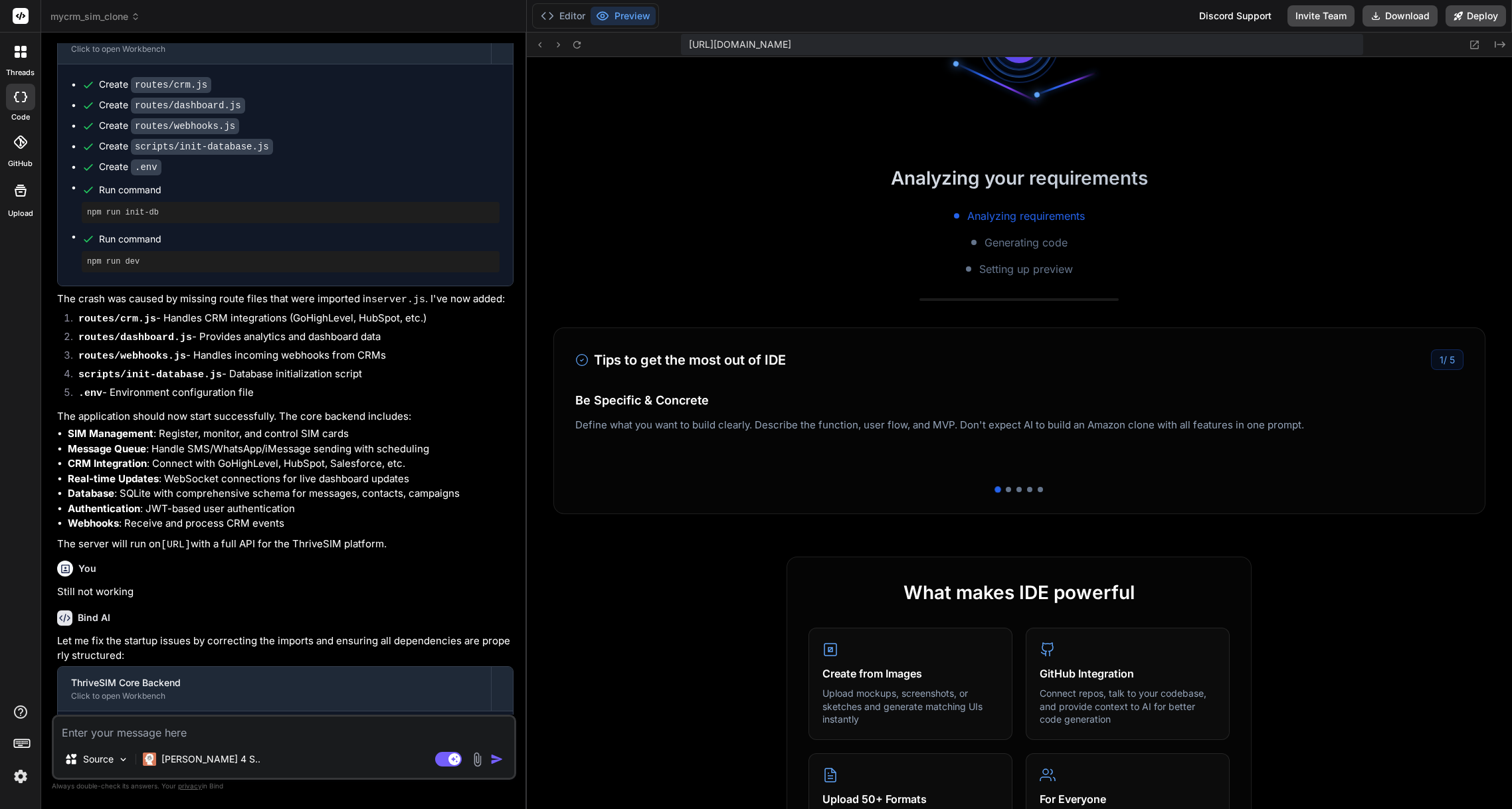
scroll to position [117, 0]
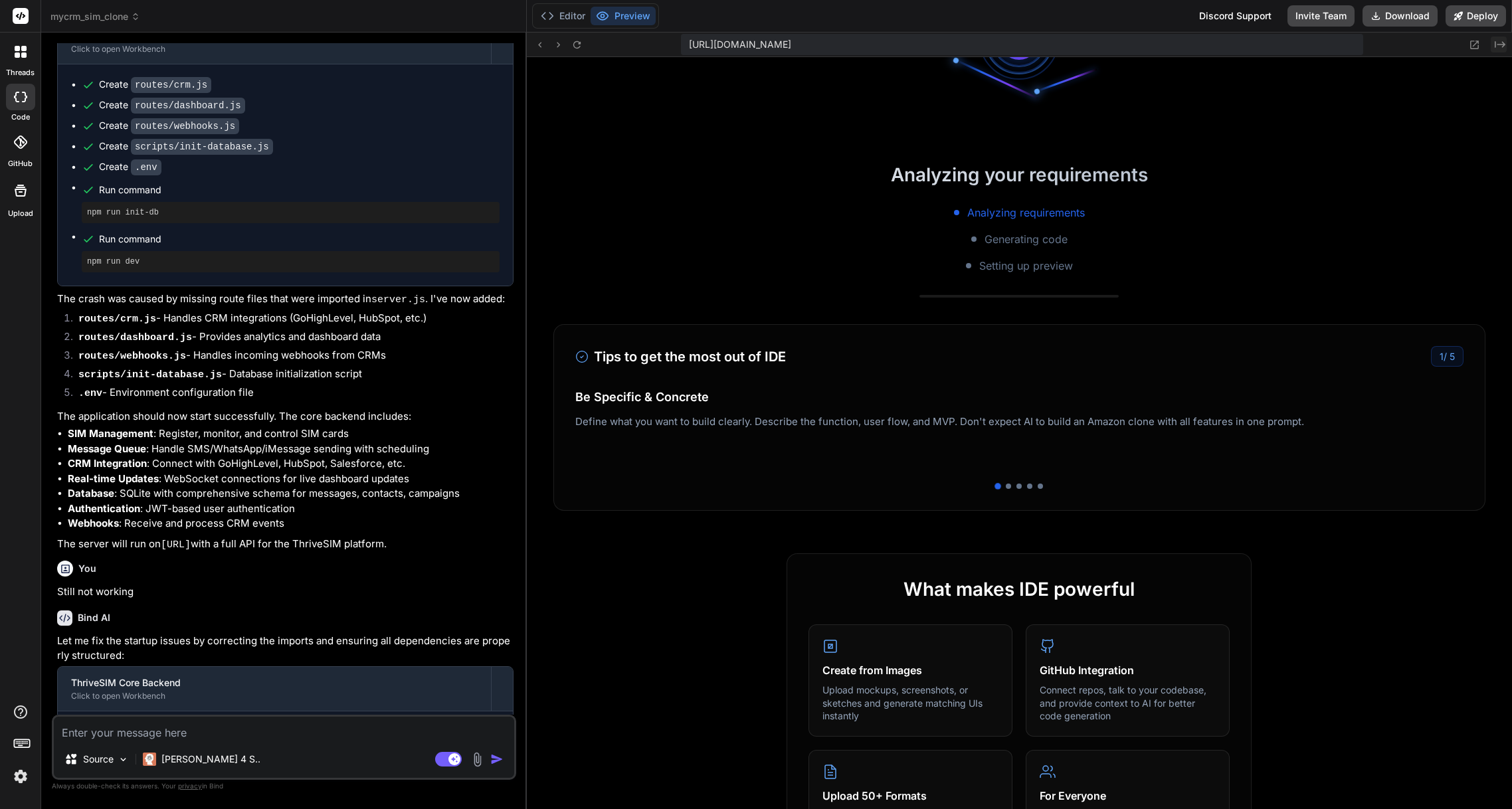
click at [1500, 46] on icon "Created with Pixso." at bounding box center [1501, 45] width 11 height 11
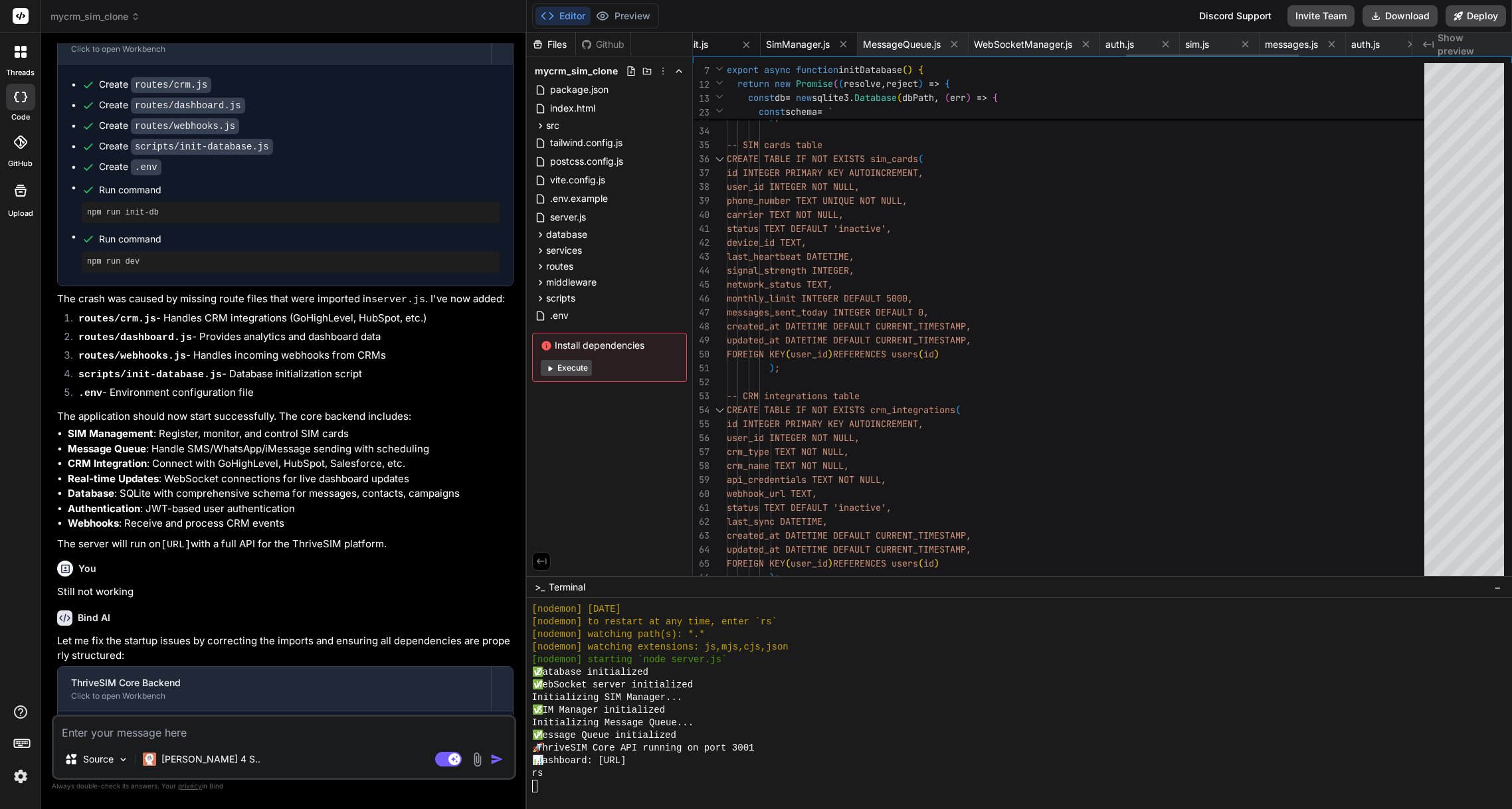
click at [802, 48] on span "SimManager.js" at bounding box center [797, 45] width 64 height 13
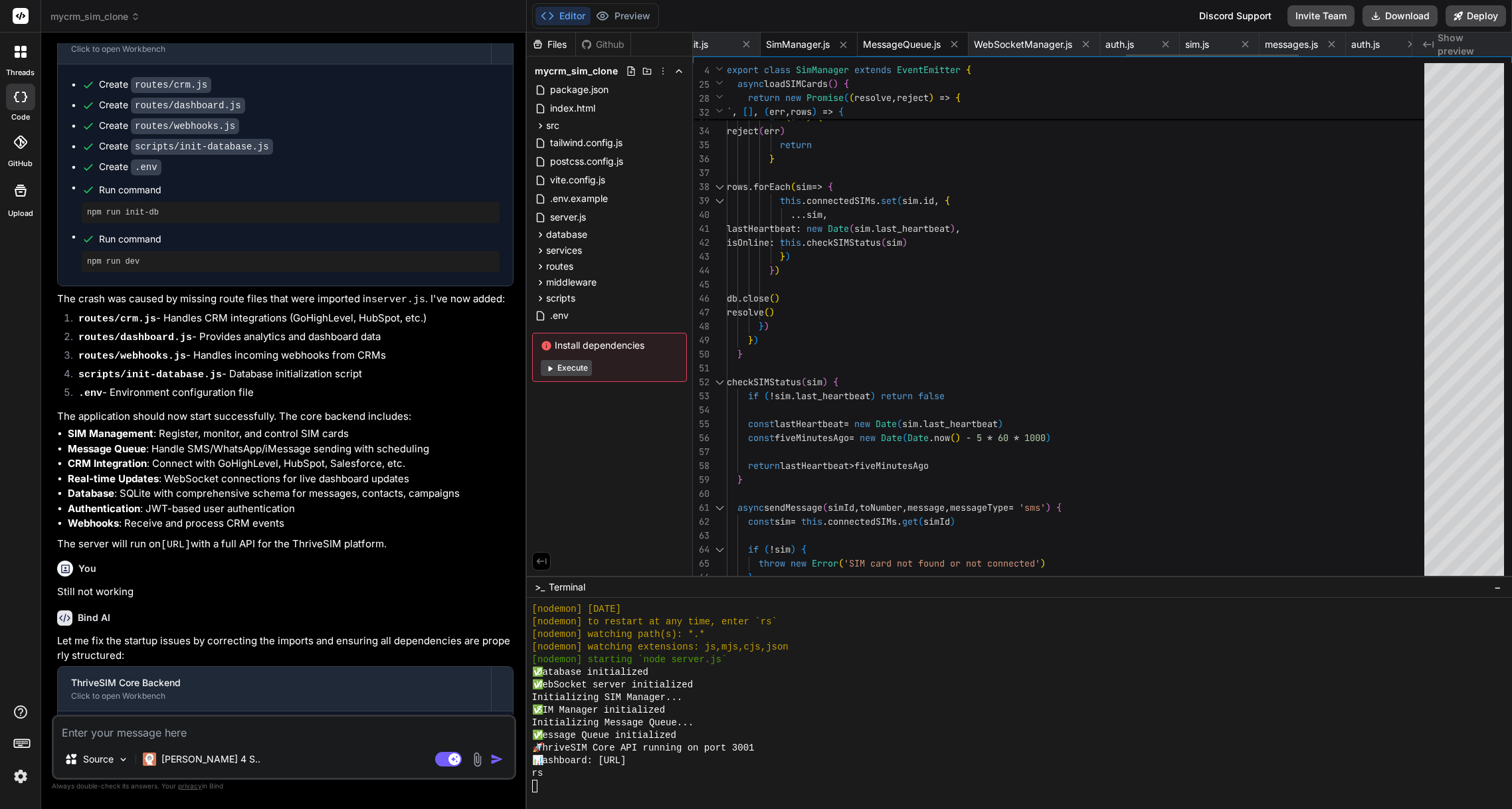
click at [926, 50] on span "MessageQueue.js" at bounding box center [901, 45] width 78 height 13
type textarea "} }"
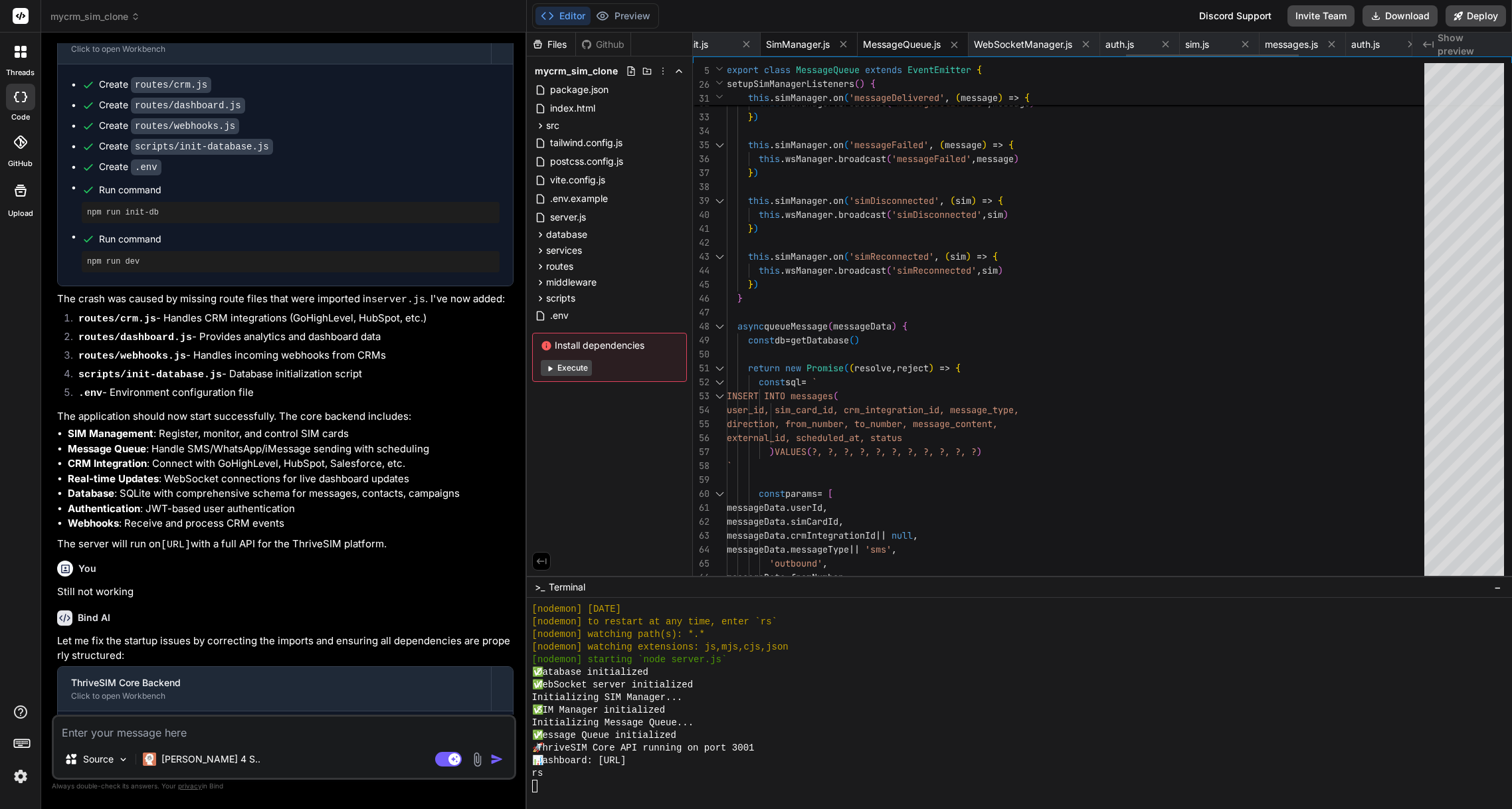
click at [827, 45] on span "SimManager.js" at bounding box center [797, 45] width 64 height 13
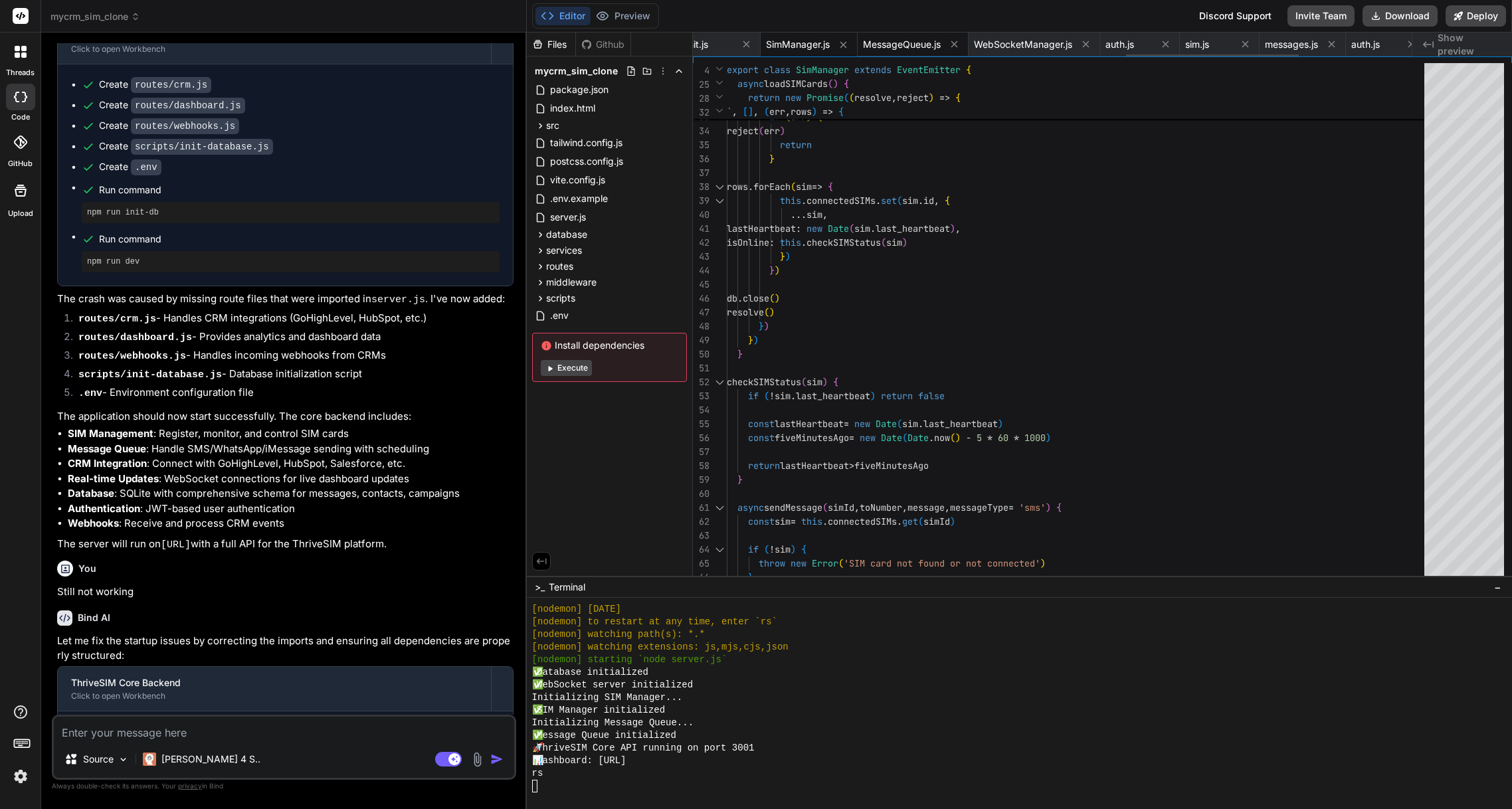
click at [907, 46] on span "MessageQueue.js" at bounding box center [901, 45] width 78 height 13
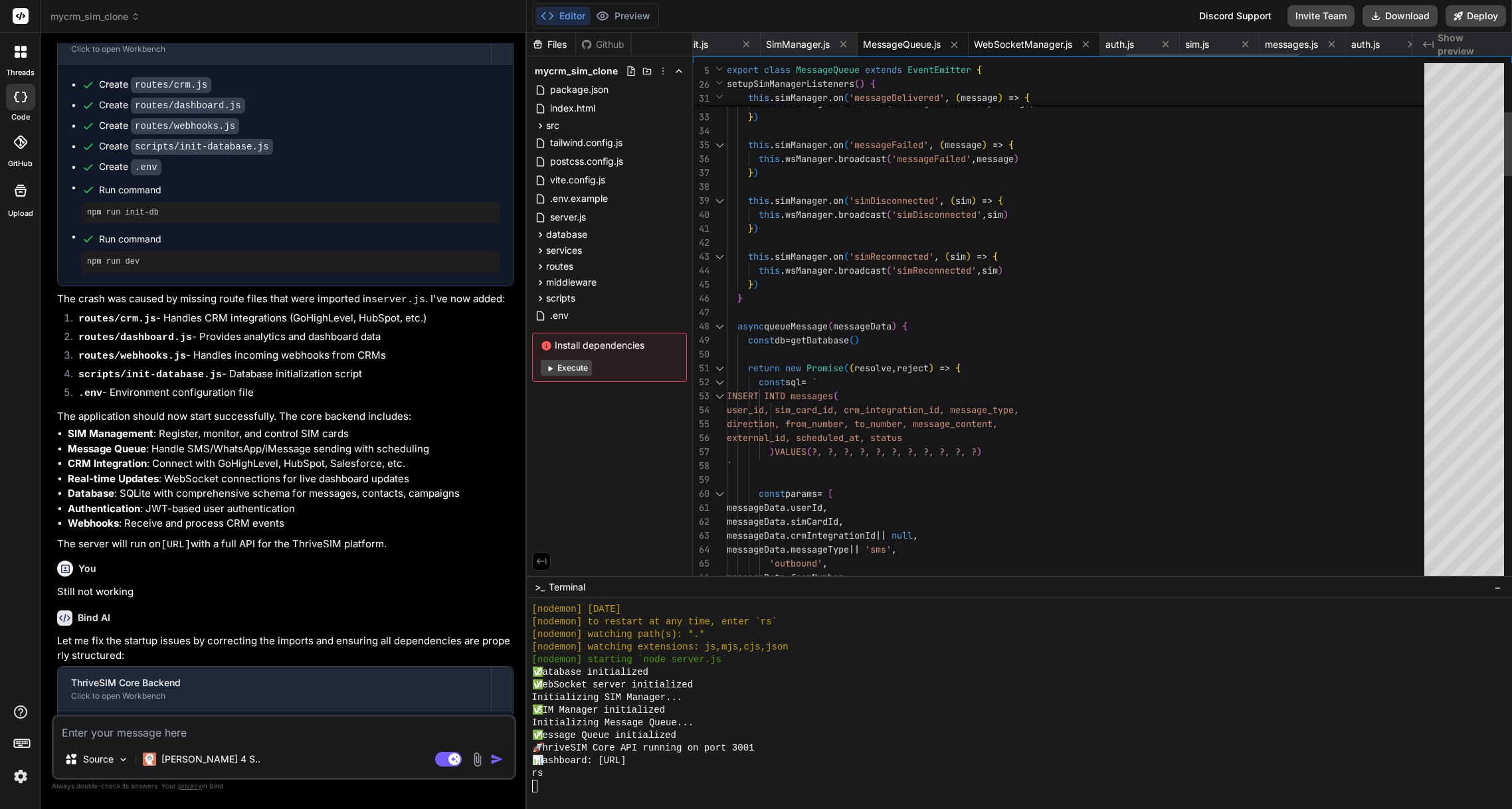
click at [1013, 49] on span "WebSocketManager.js" at bounding box center [1024, 45] width 99 height 13
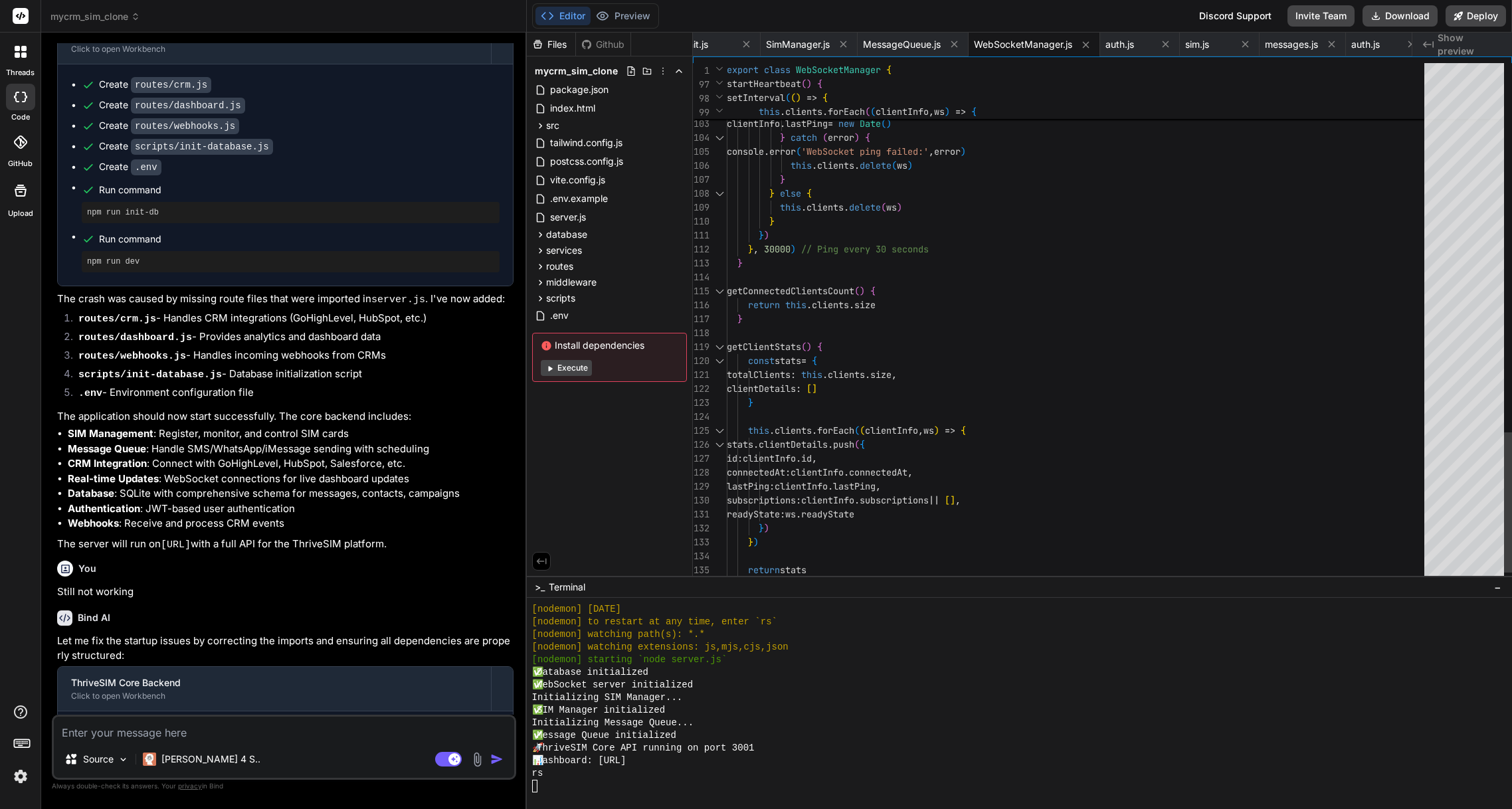
scroll to position [98, 0]
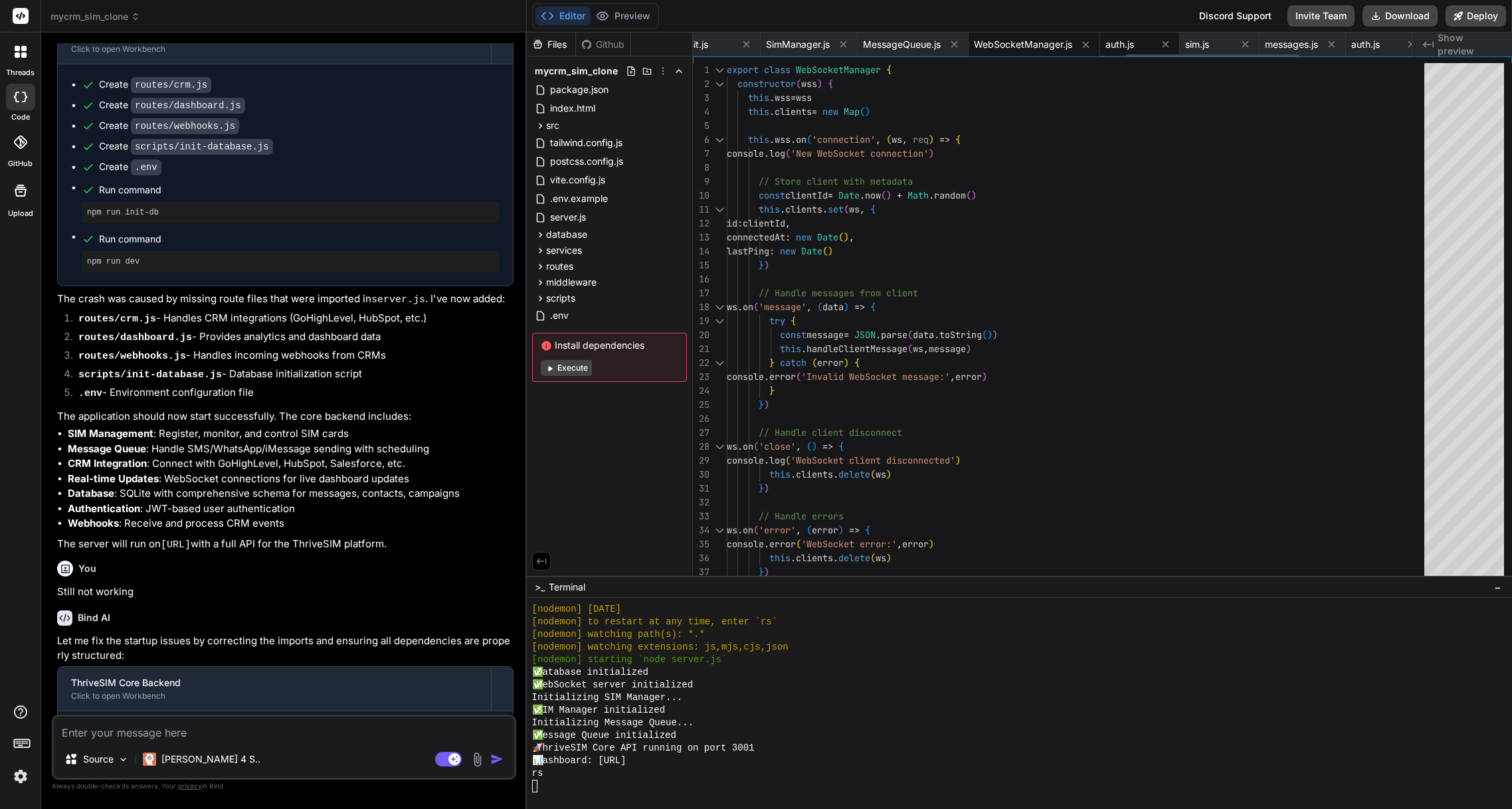
click at [1131, 45] on span "auth.js" at bounding box center [1120, 45] width 28 height 13
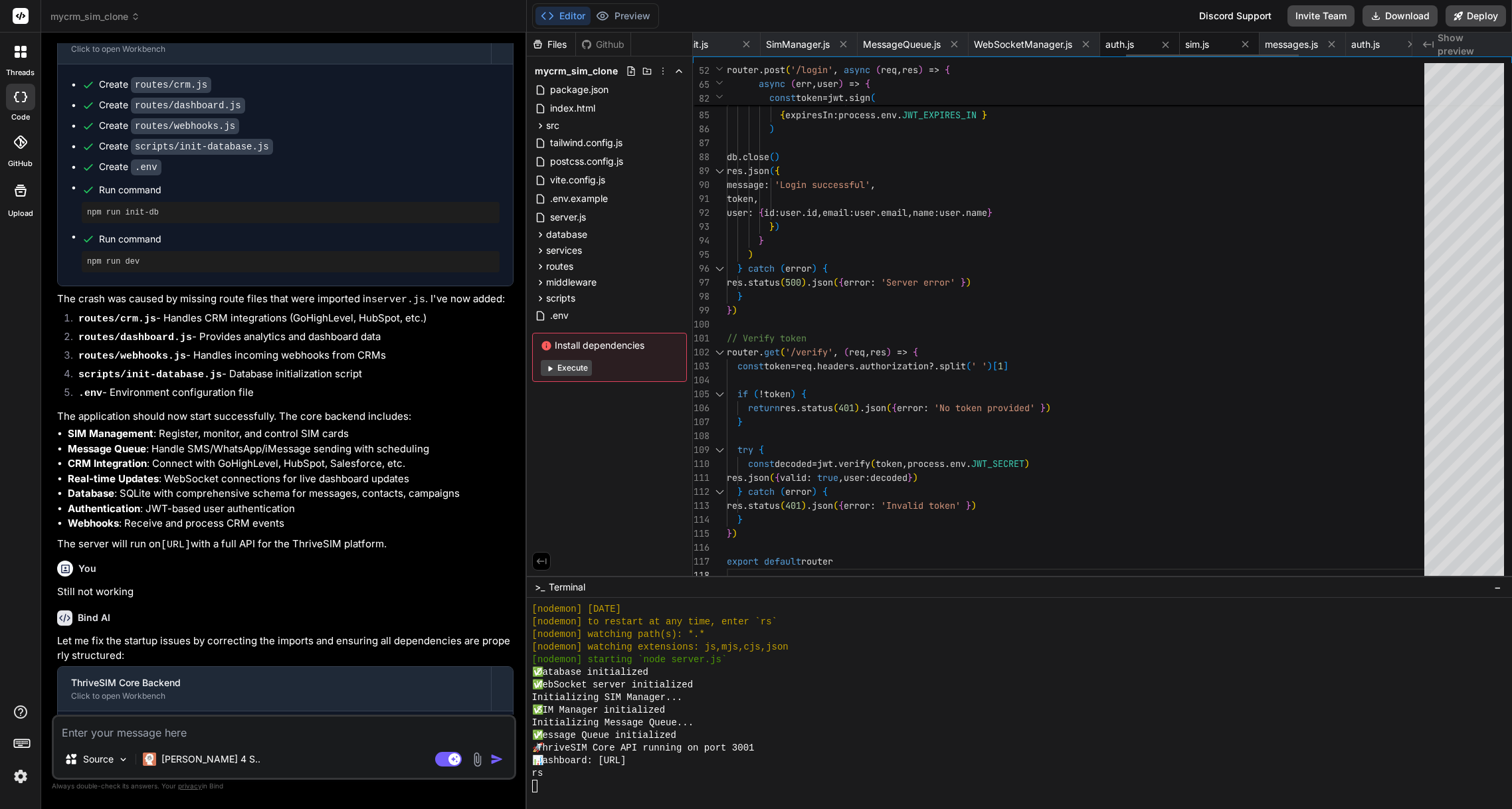
click at [1225, 40] on div "sim.js" at bounding box center [1208, 45] width 47 height 13
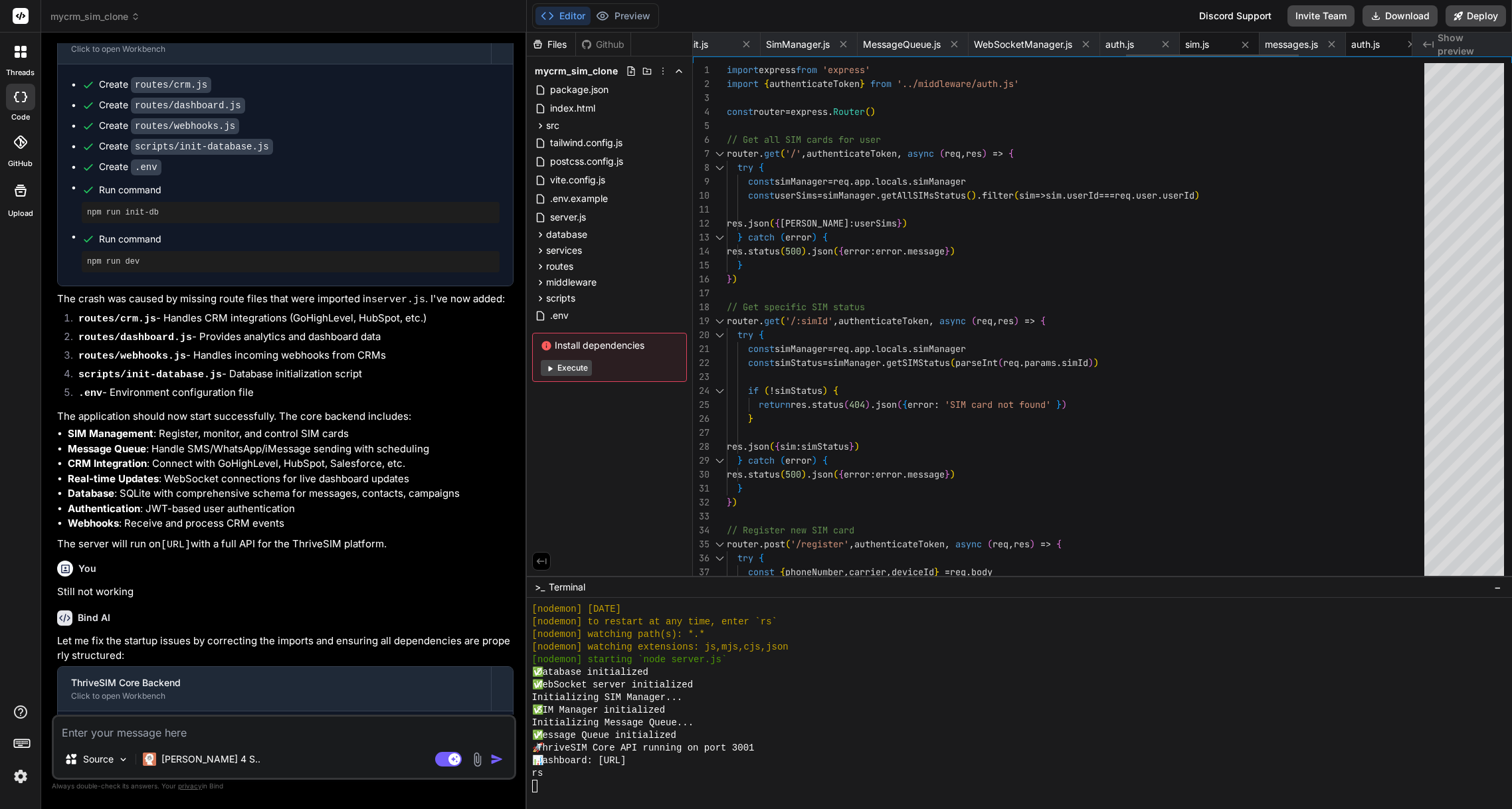
drag, startPoint x: 1319, startPoint y: 41, endPoint x: 1362, endPoint y: 41, distance: 43.0
click at [1318, 42] on span "messages.js" at bounding box center [1291, 45] width 53 height 13
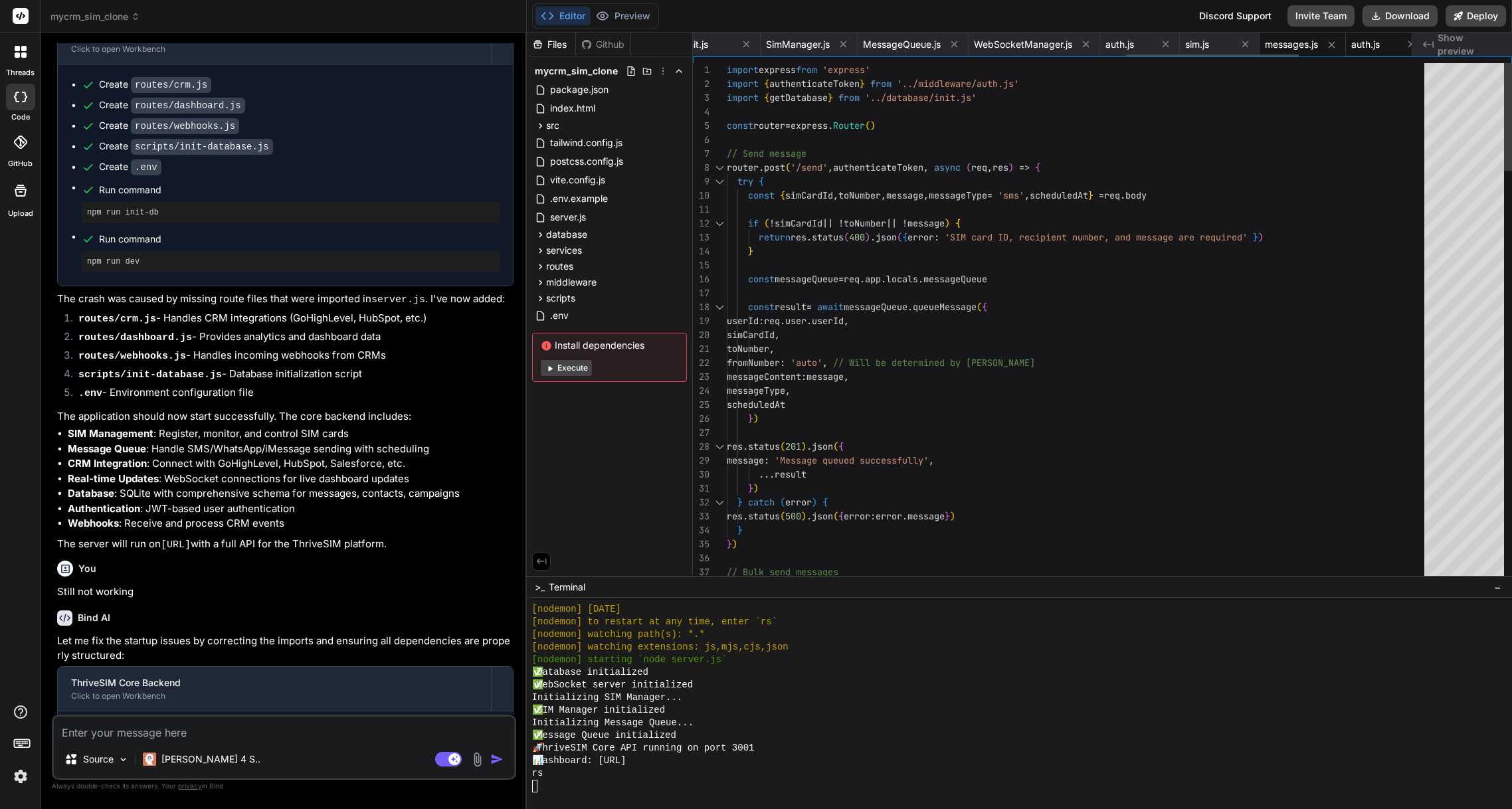
click at [1375, 42] on span "auth.js" at bounding box center [1366, 45] width 28 height 13
type textarea "jwt.verify(token, process.env.JWT_SECRET, (err, user) => { if (err) { return re…"
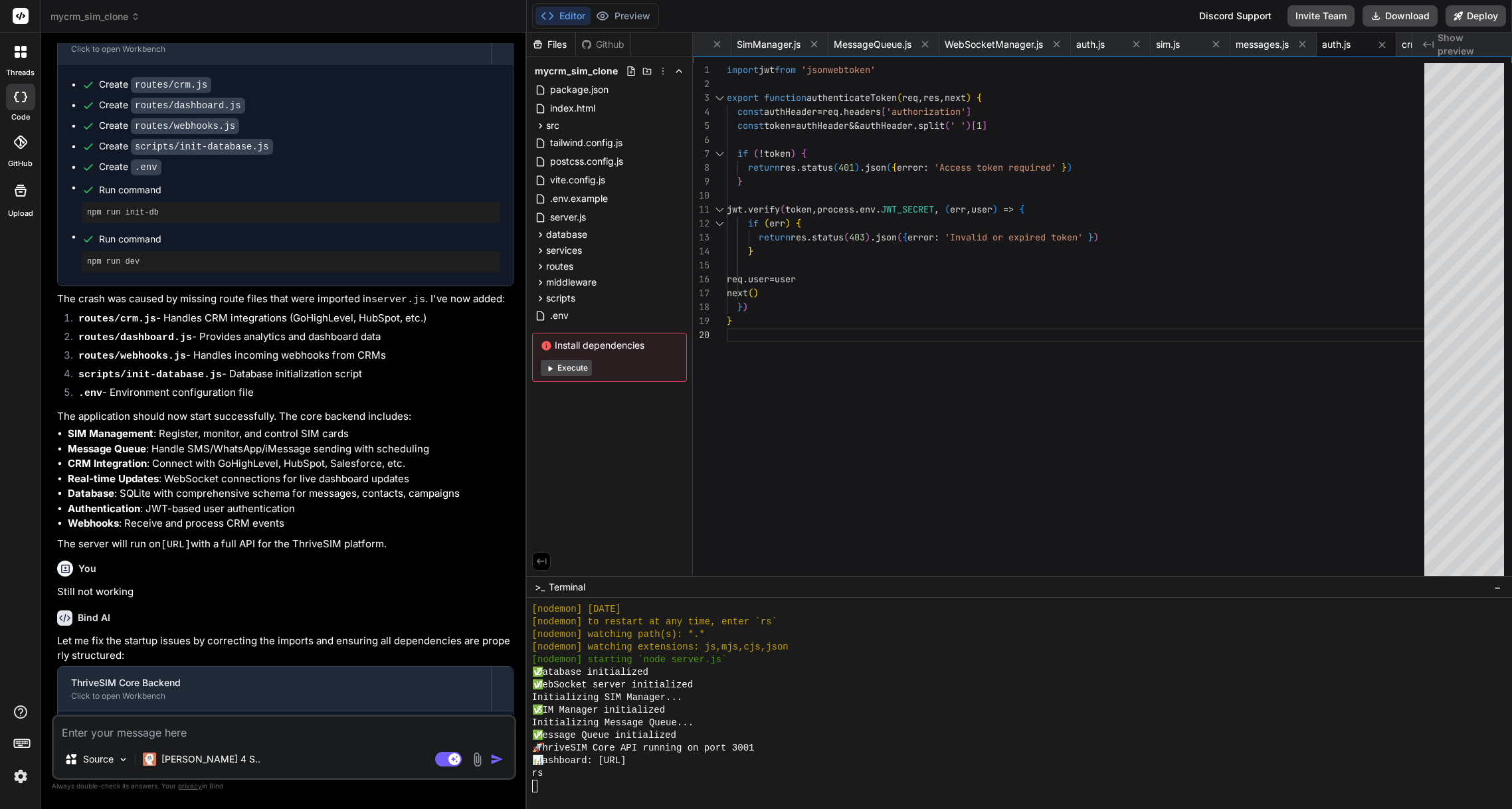
click at [1454, 42] on span "Show preview" at bounding box center [1469, 44] width 64 height 26
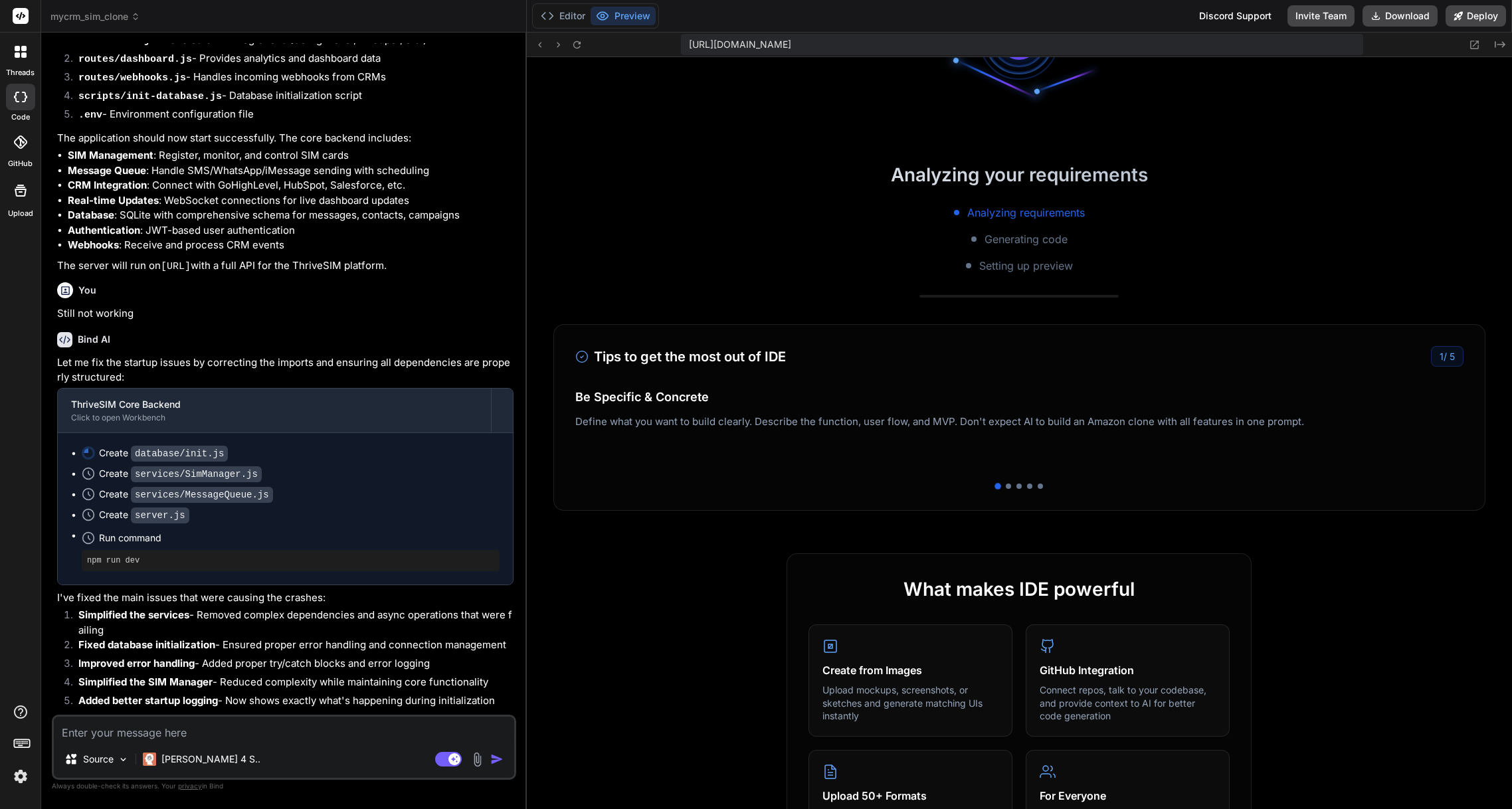
scroll to position [3111, 0]
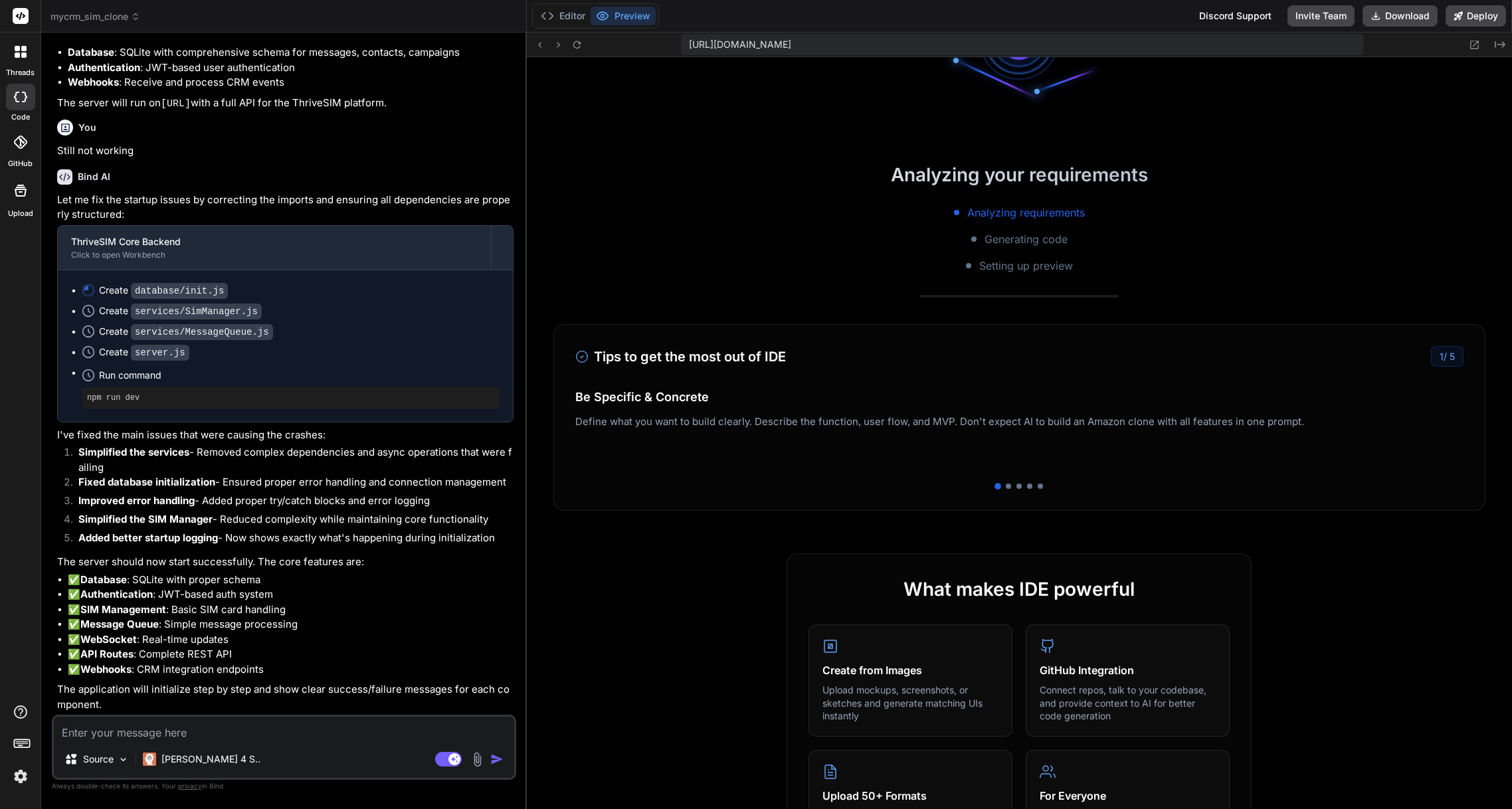
click at [107, 733] on textarea at bounding box center [284, 729] width 460 height 24
type textarea "n"
type textarea "x"
type textarea "no"
type textarea "x"
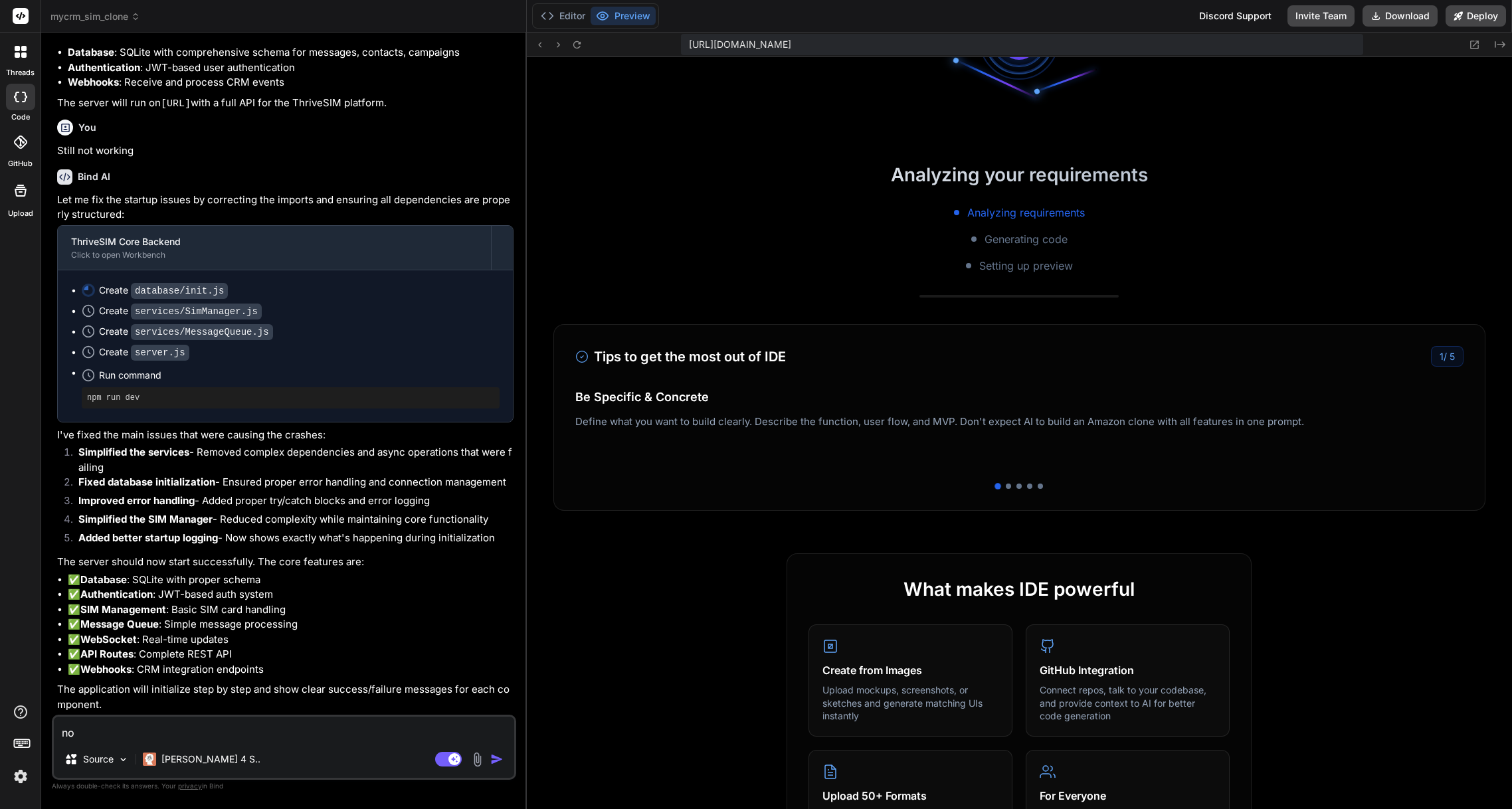
type textarea "not"
type textarea "x"
type textarea "noth"
type textarea "x"
type textarea "nothi"
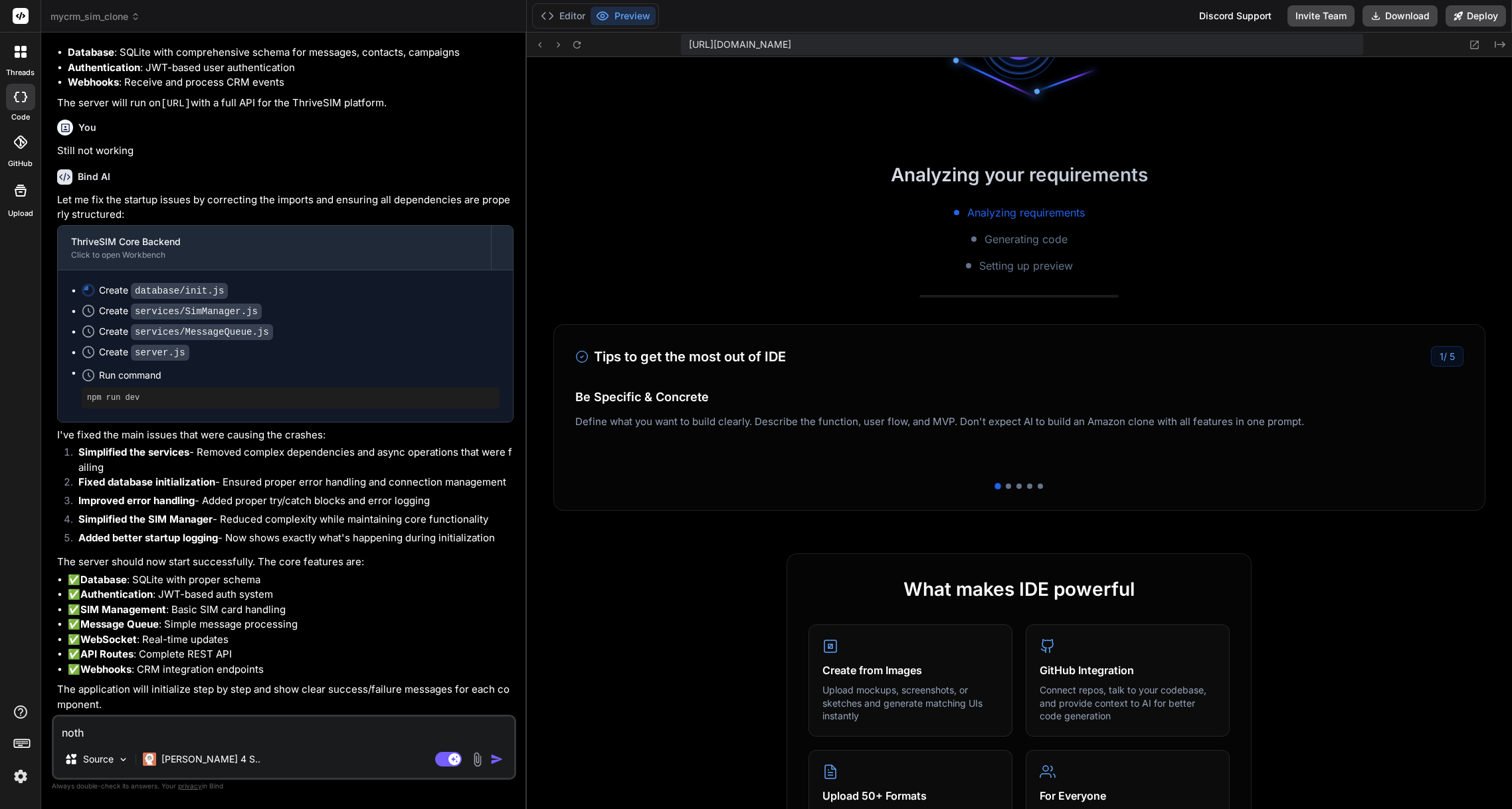
type textarea "x"
type textarea "nothin"
type textarea "x"
type textarea "nothing"
type textarea "x"
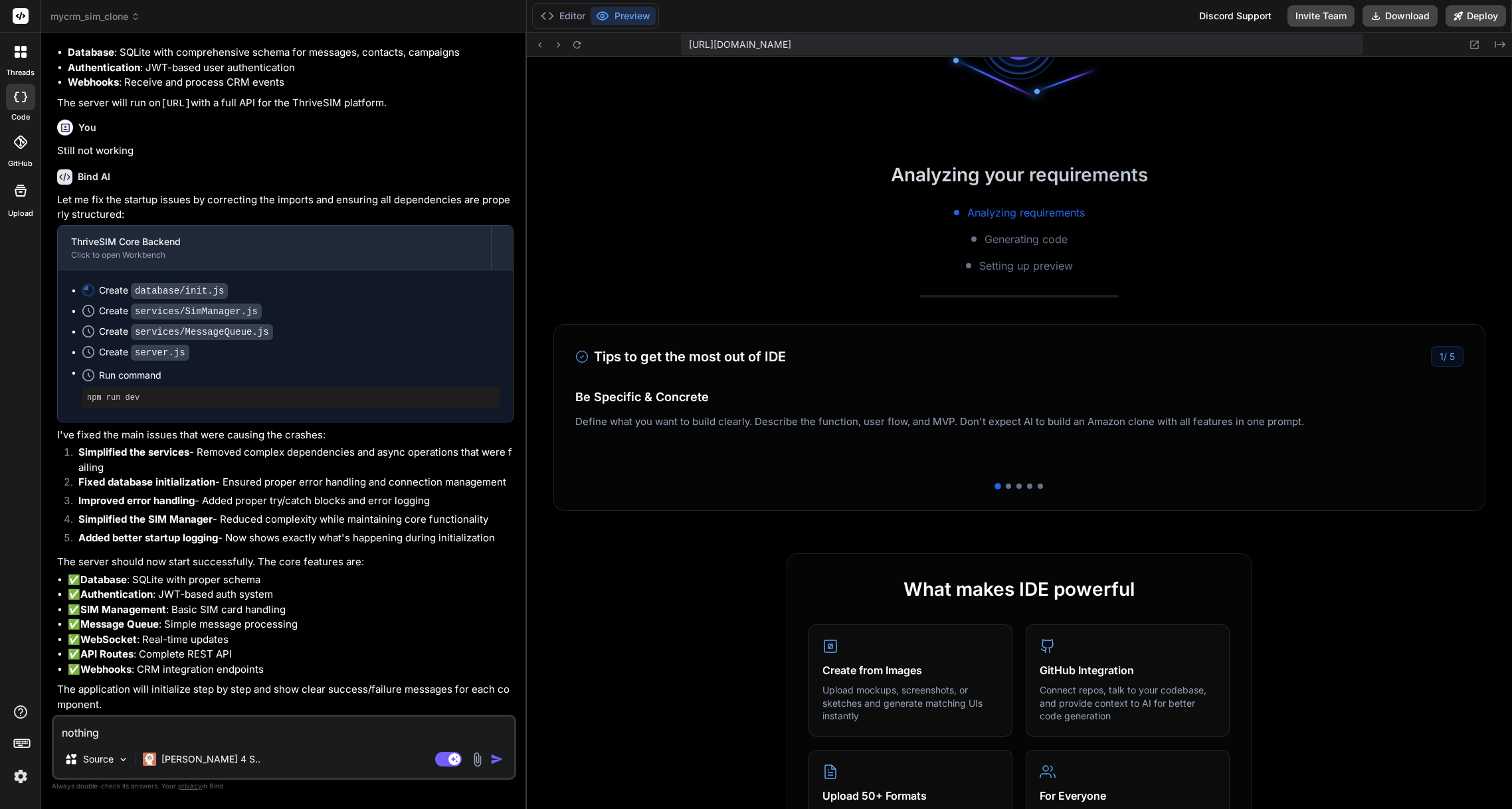
type textarea "nothing"
type textarea "x"
type textarea "nothing a"
type textarea "x"
type textarea "nothing ap"
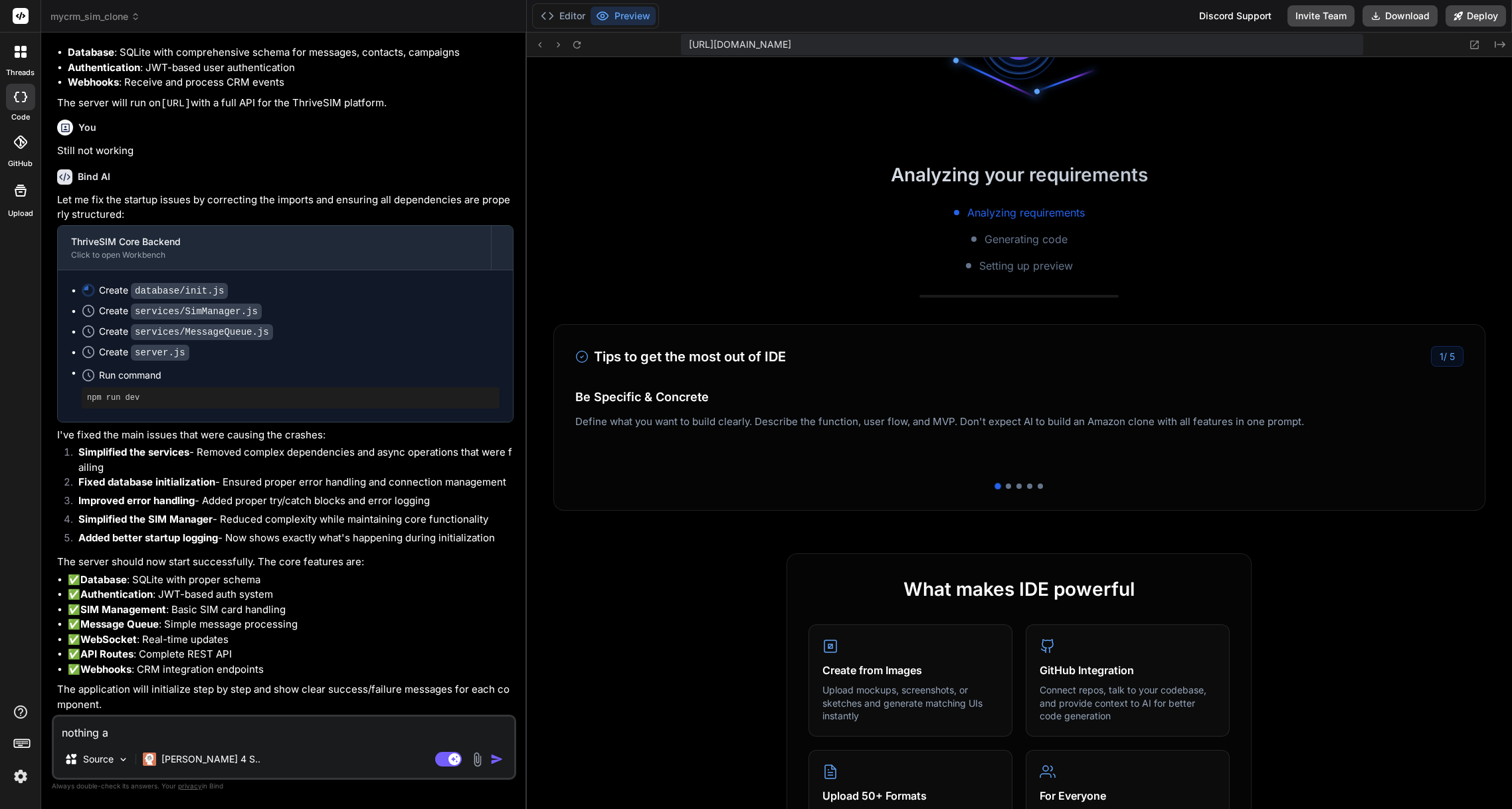
type textarea "x"
type textarea "nothing app"
type textarea "x"
type textarea "nothing appe"
type textarea "x"
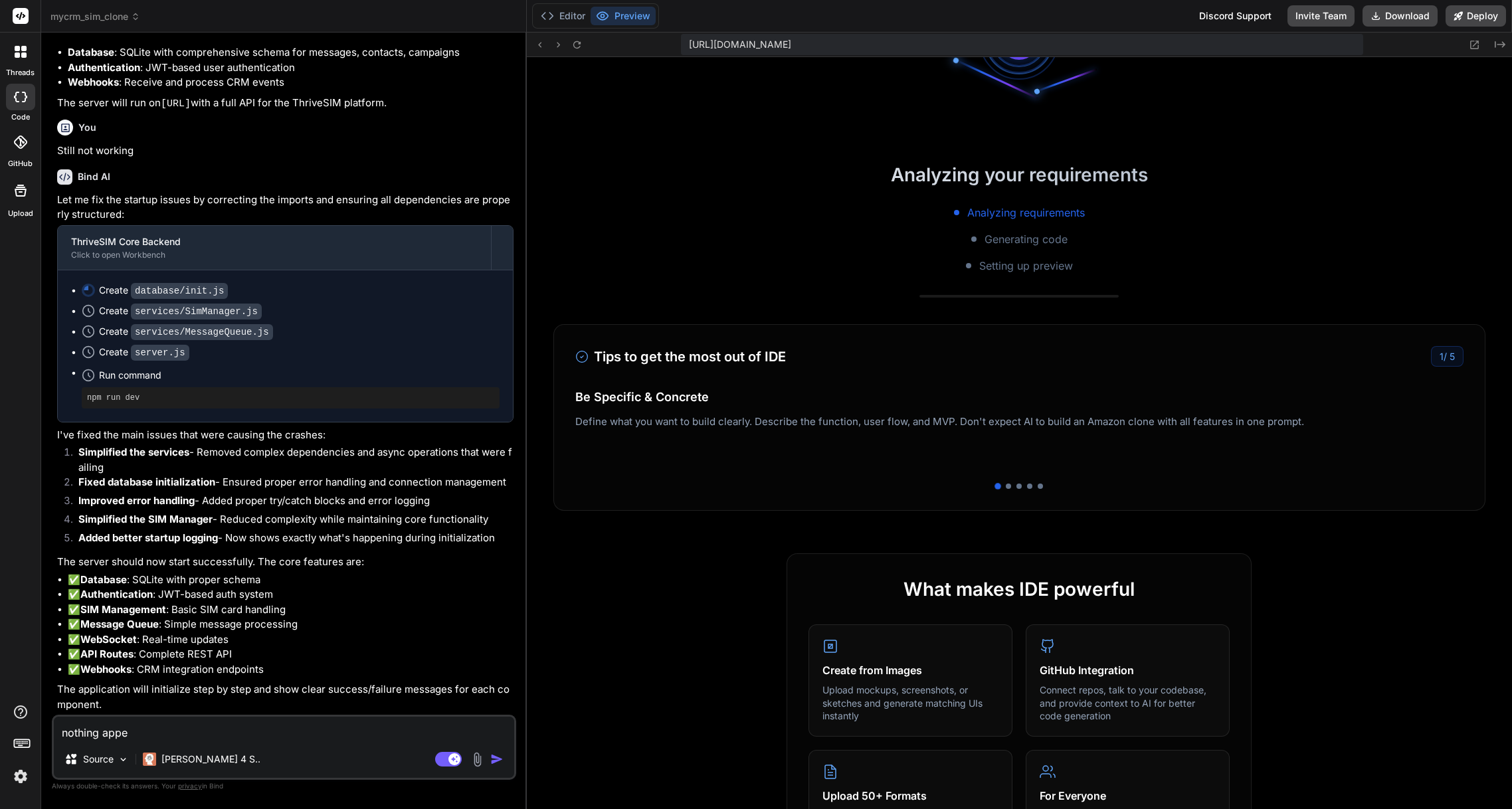
type textarea "nothing appea"
type textarea "x"
type textarea "nothing appear"
type textarea "x"
type textarea "nothing appears"
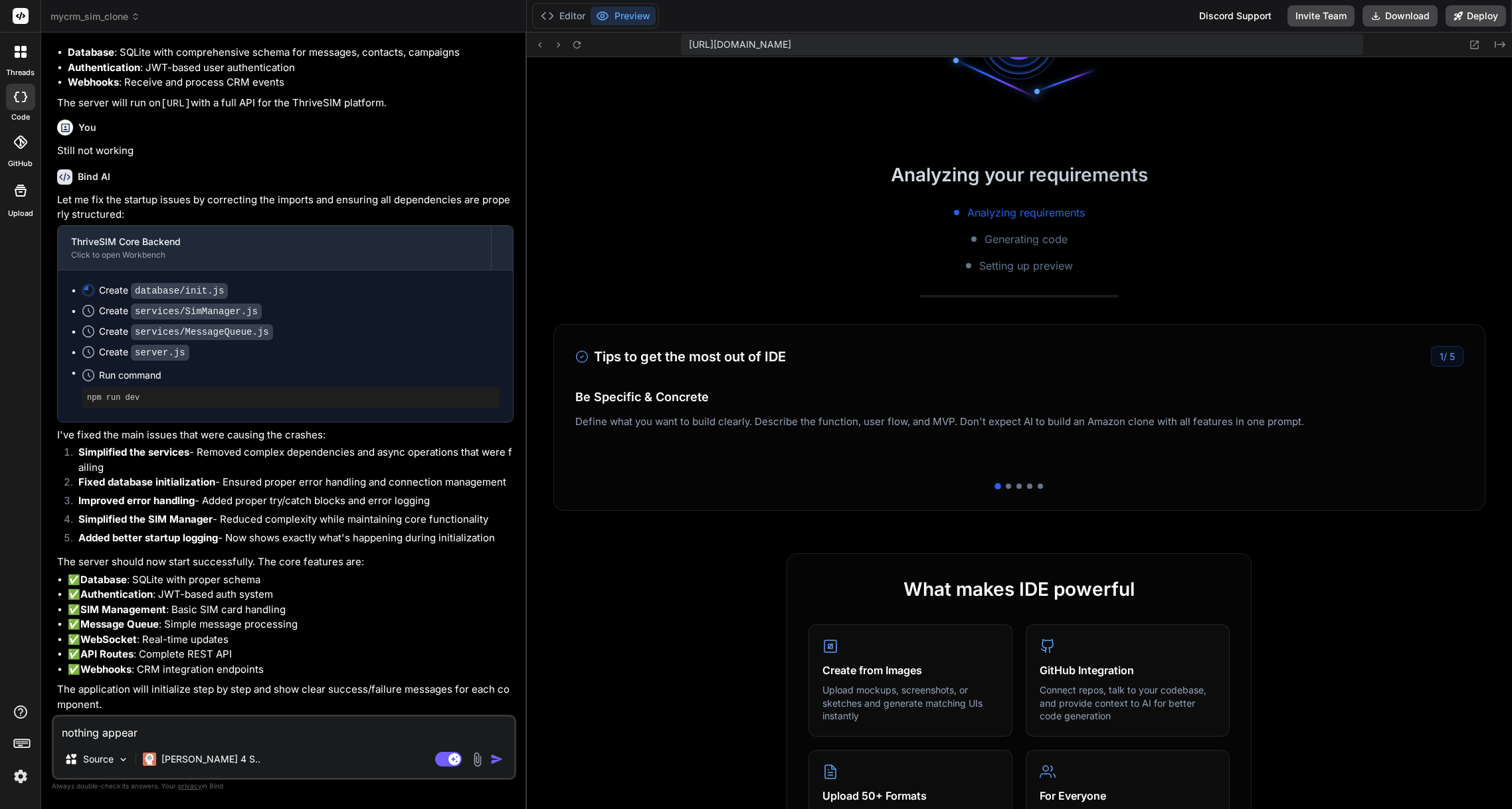
type textarea "x"
type textarea "nothing appears"
type textarea "x"
type textarea "nothing appears f"
type textarea "x"
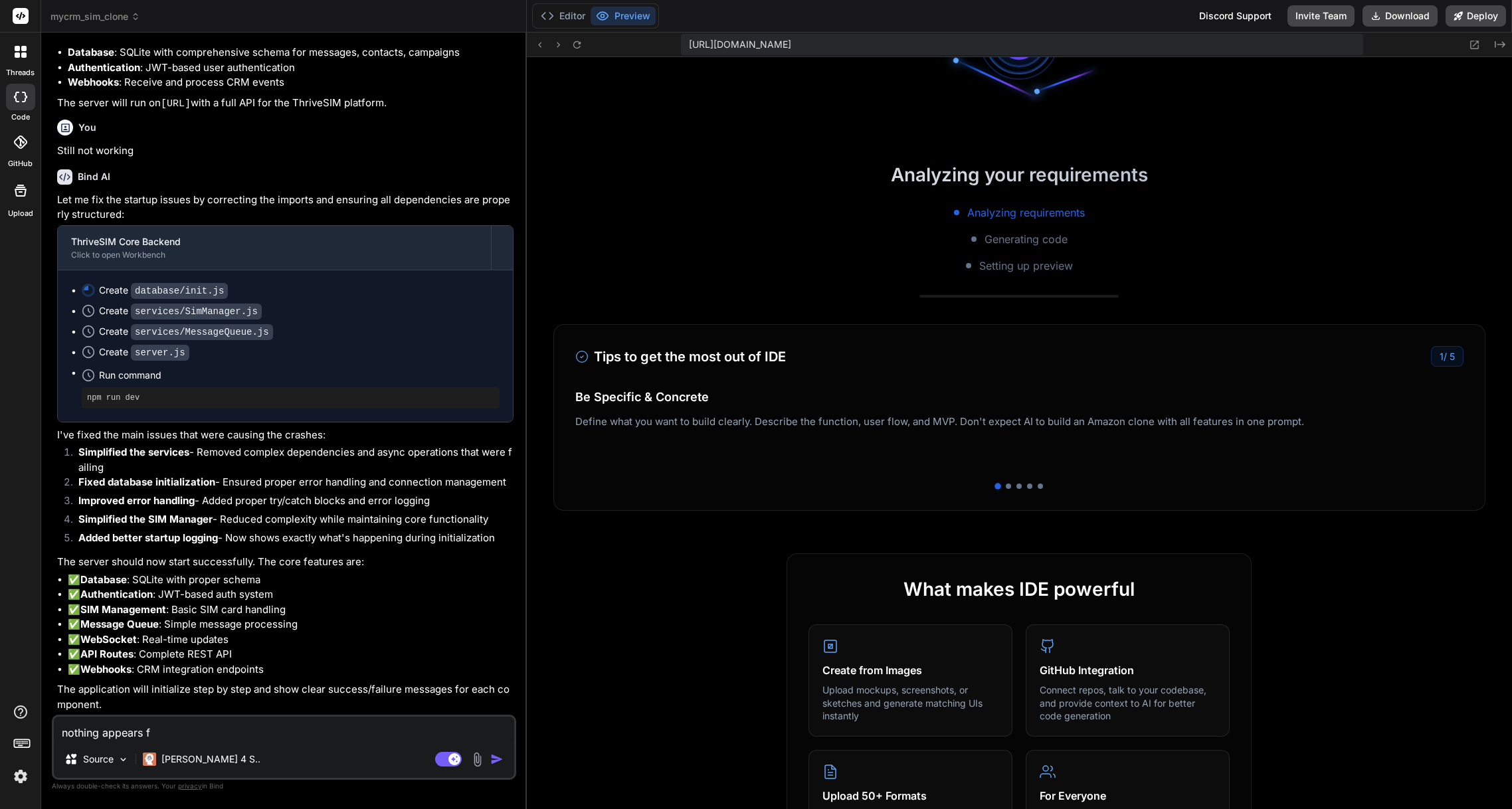
type textarea "nothing appears"
type textarea "x"
type textarea "nothing appears t"
type textarea "x"
type textarea "nothing appears to"
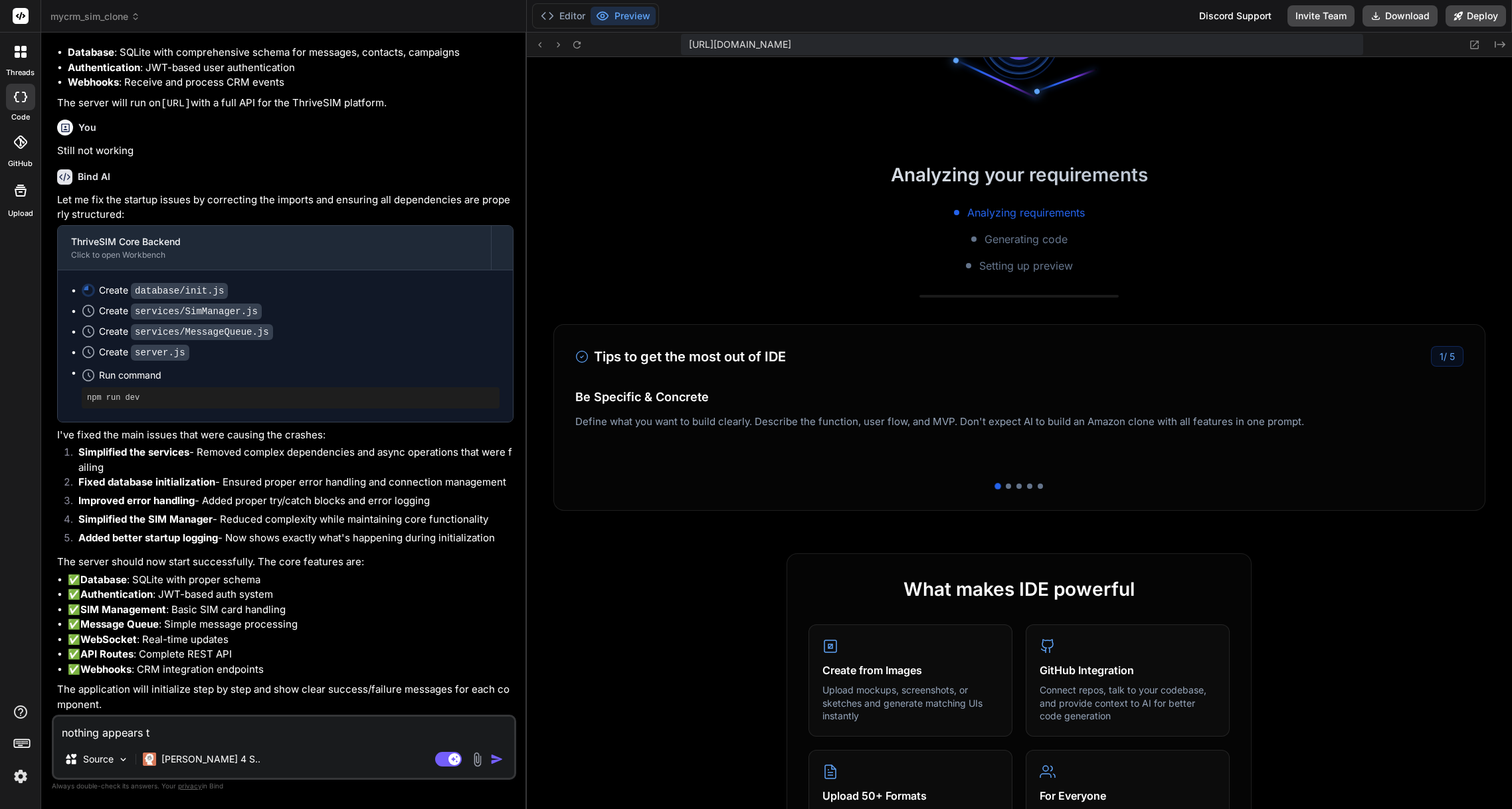
type textarea "x"
type textarea "nothing appears to"
type textarea "x"
type textarea "nothing appears to b"
type textarea "x"
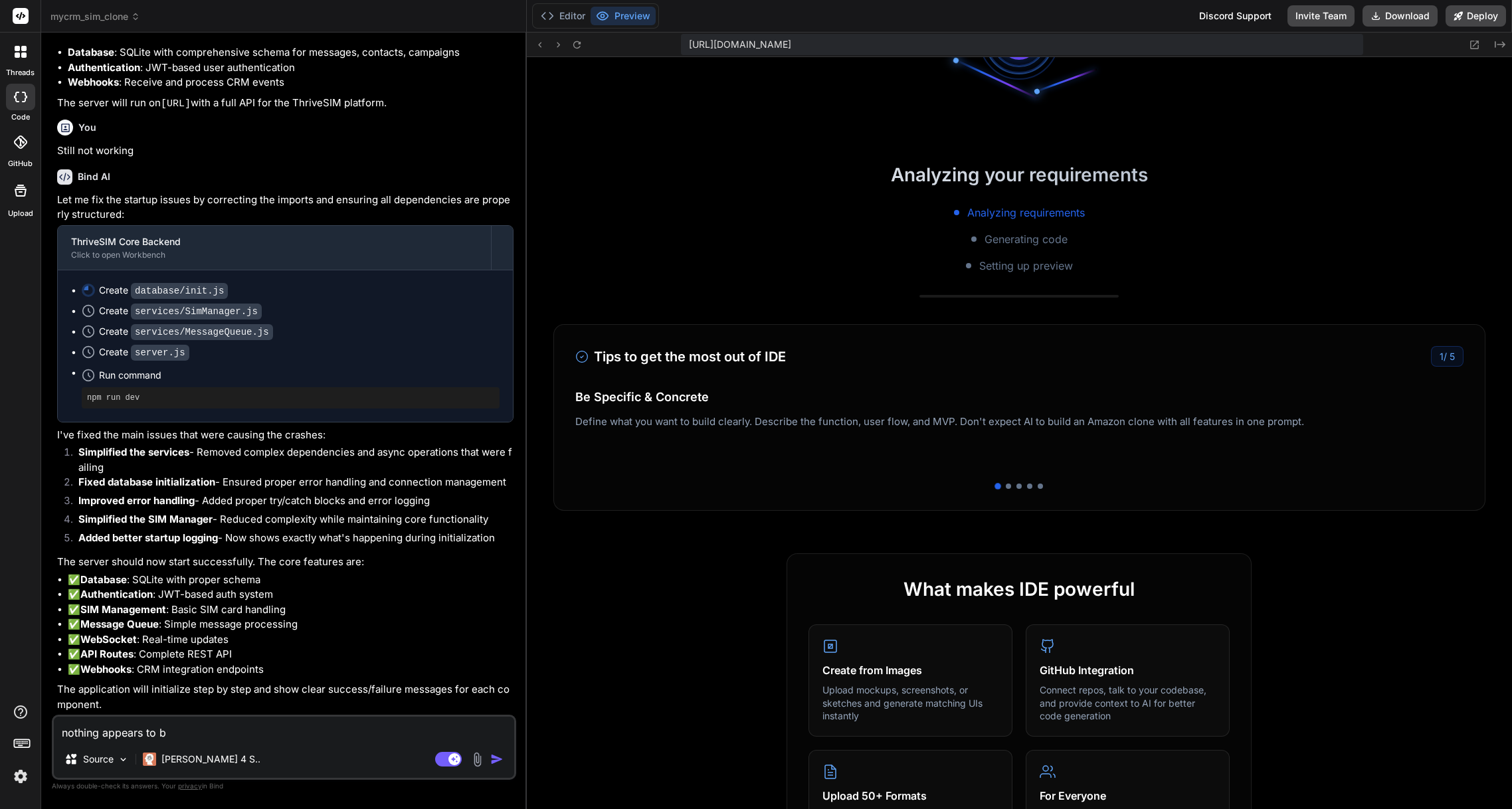
type textarea "nothing appears to be"
type textarea "x"
type textarea "nothing appears to be"
type textarea "x"
type textarea "nothing appears to be w"
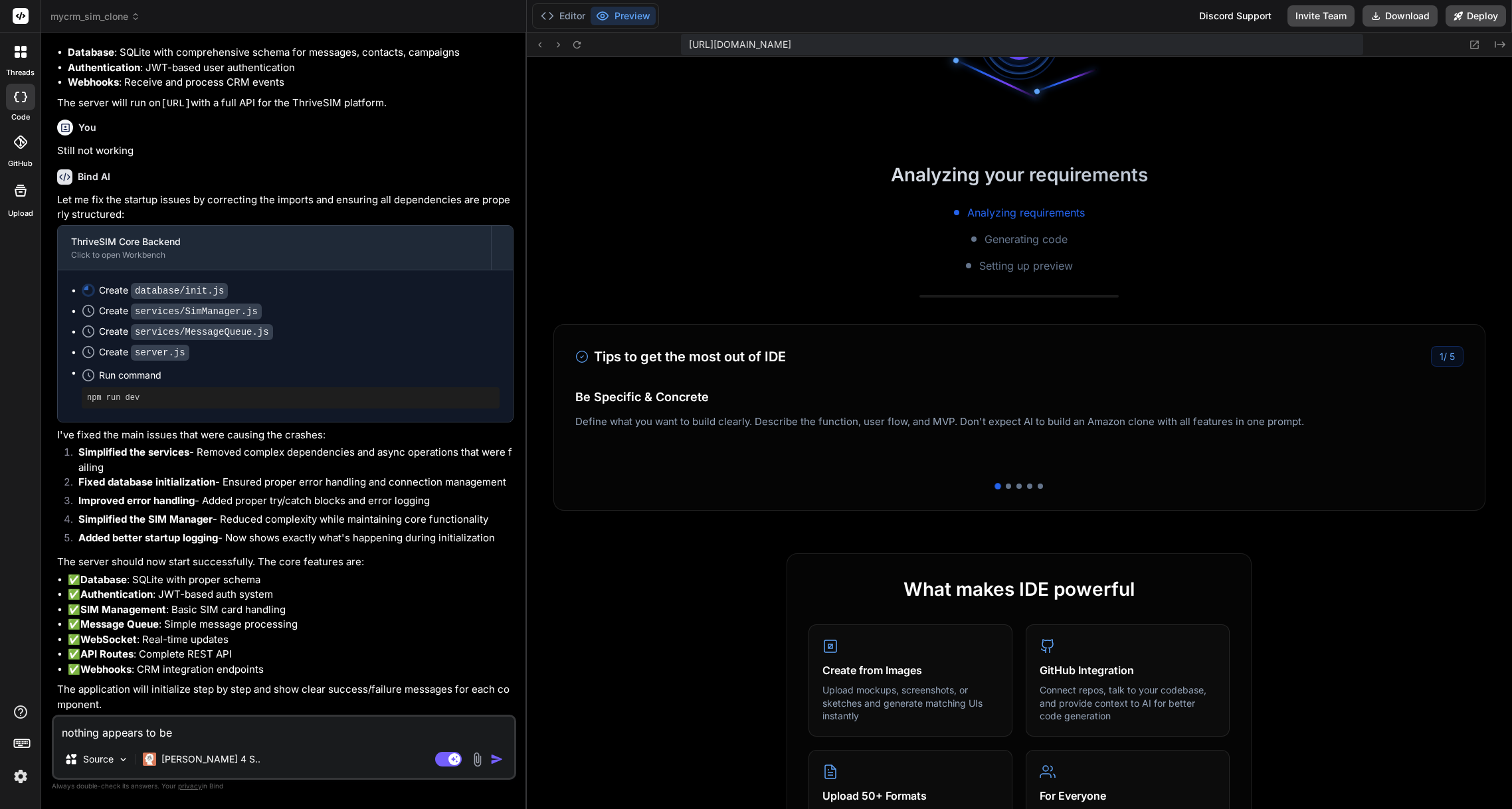
type textarea "x"
type textarea "nothing appears to be wo"
type textarea "x"
type textarea "nothing appears to be wor"
type textarea "x"
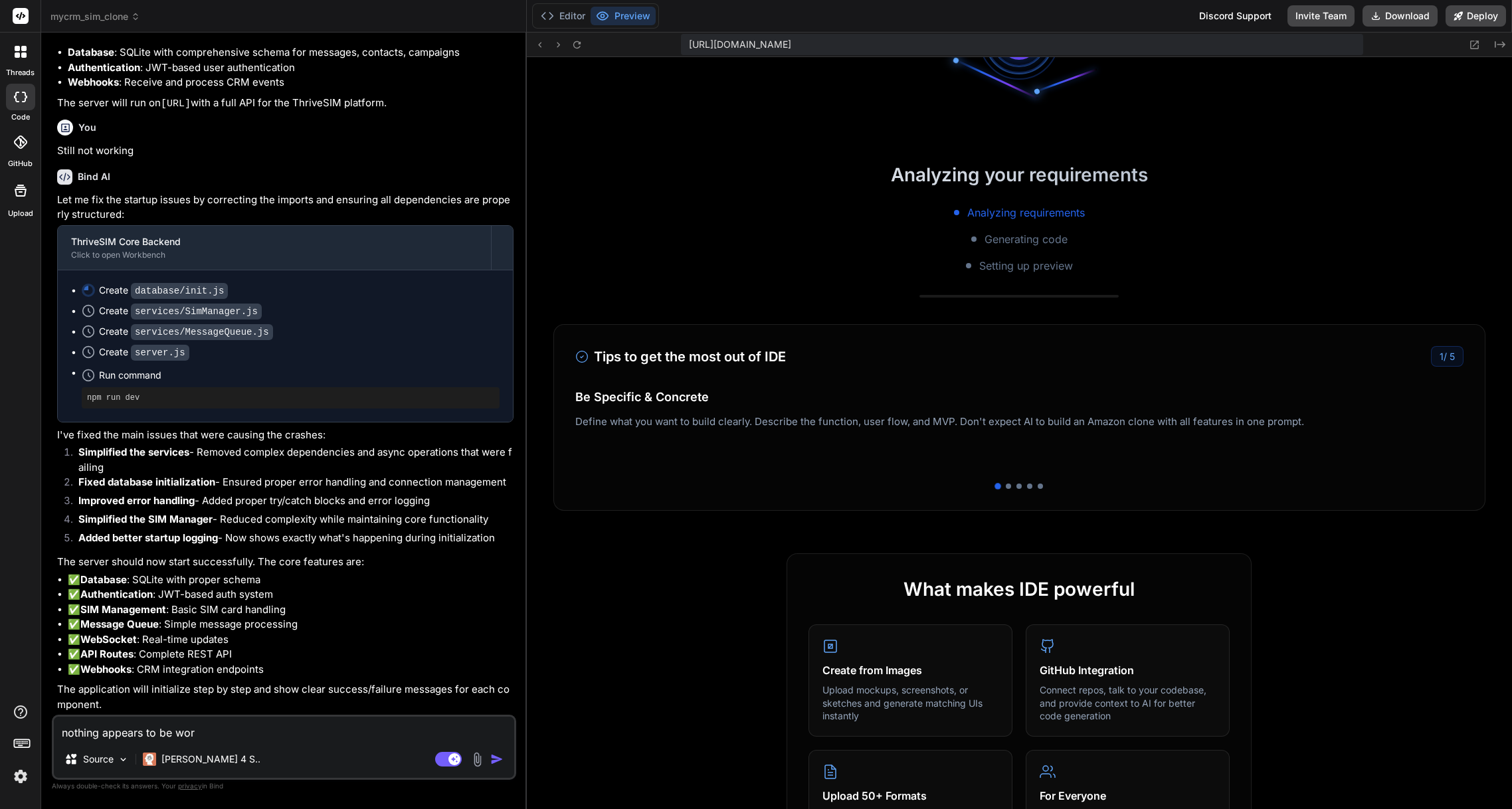
type textarea "nothing appears to be work"
type textarea "x"
type textarea "nothing appears to be worki"
type textarea "x"
type textarea "nothing appears to be workin"
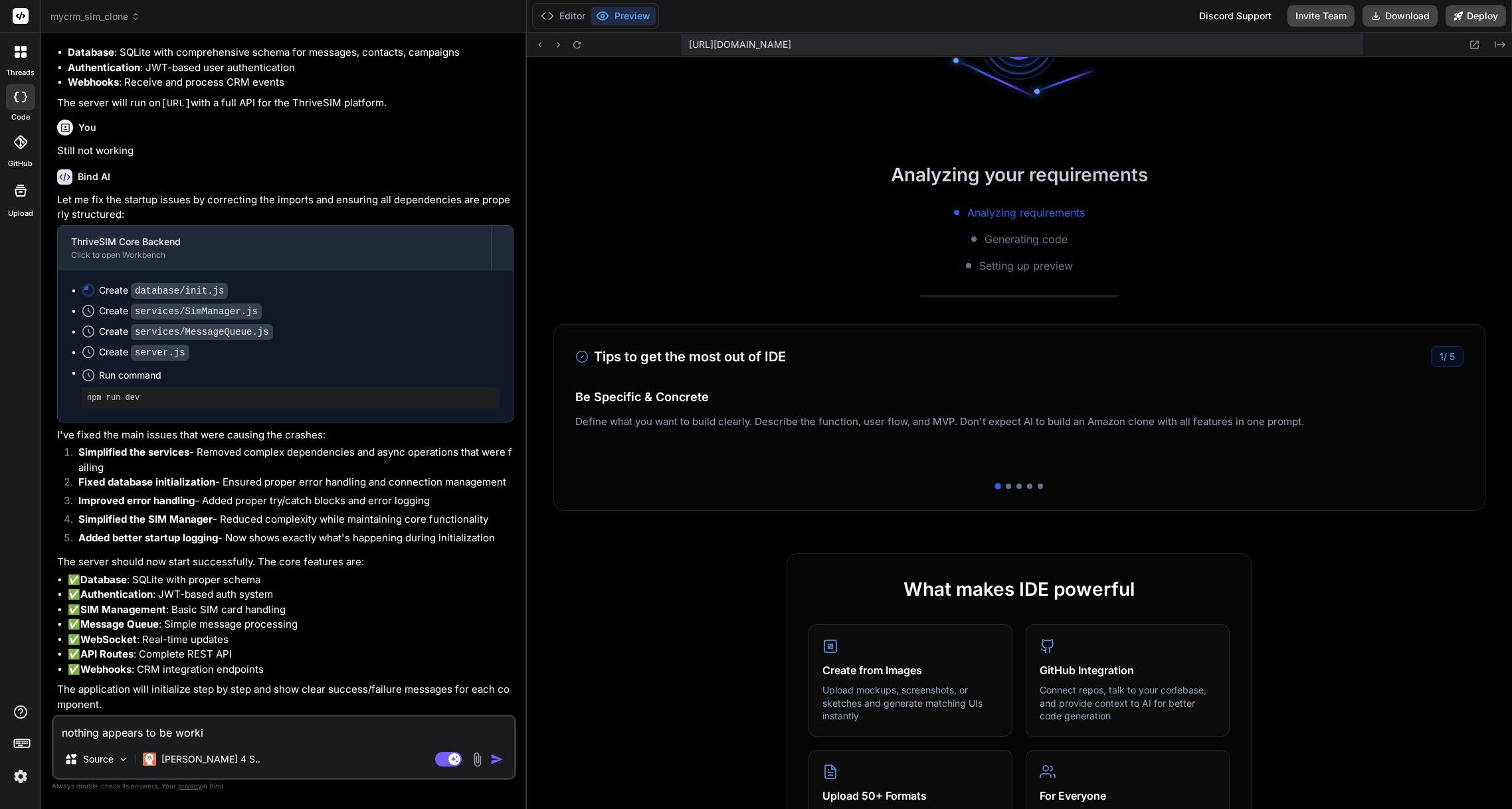
type textarea "x"
type textarea "nothing appears to be working"
type textarea "x"
type textarea "nothing appears to be working."
type textarea "x"
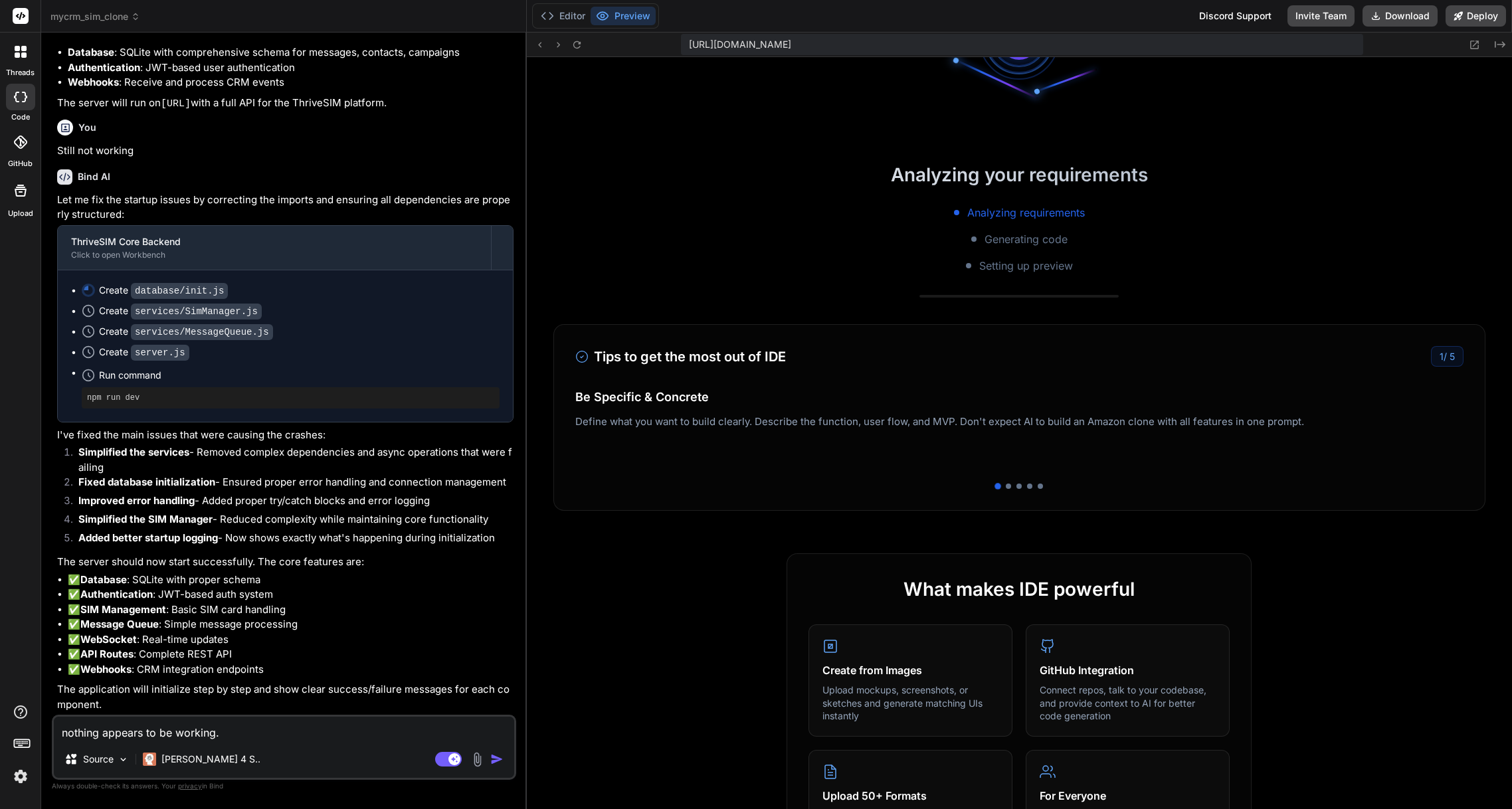
type textarea "nothing appears to be working."
type textarea "x"
type textarea "nothing appears to be working. I"
type textarea "x"
type textarea "nothing appears to be working. I"
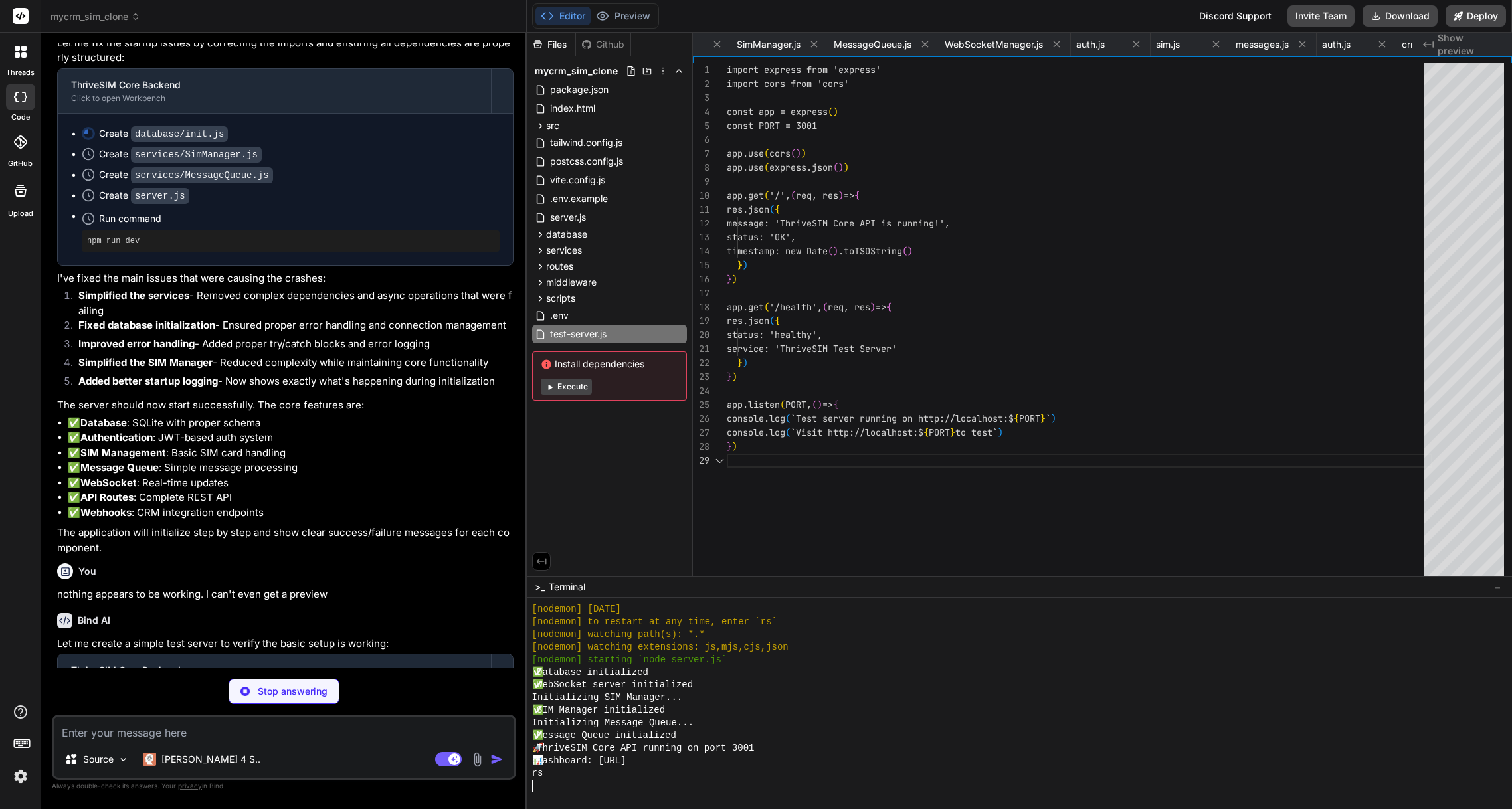
scroll to position [111, 0]
click at [20, 781] on img at bounding box center [20, 776] width 22 height 22
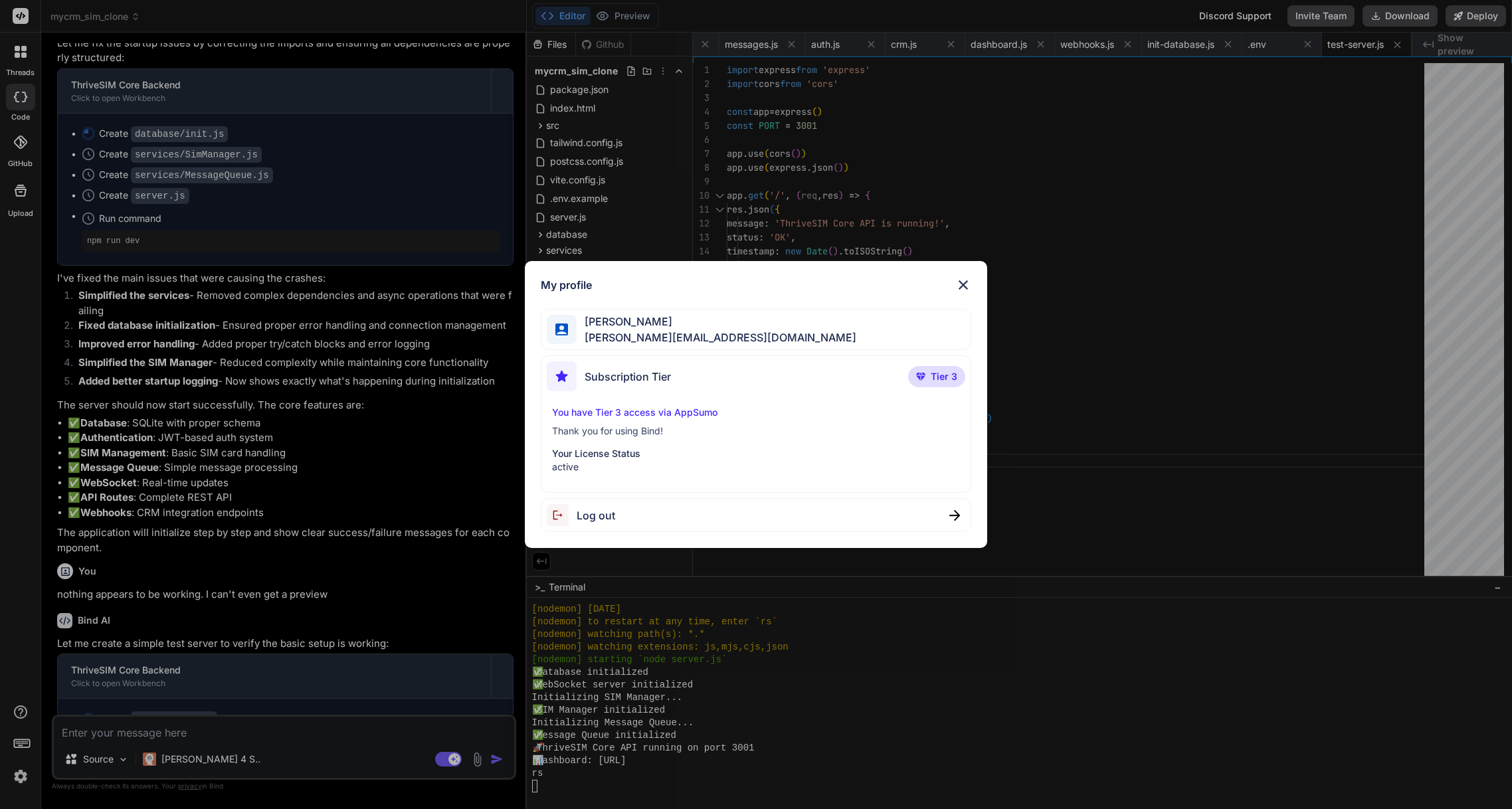
click at [708, 435] on p "Thank you for using Bind!" at bounding box center [756, 431] width 408 height 13
click at [965, 283] on img at bounding box center [963, 285] width 16 height 16
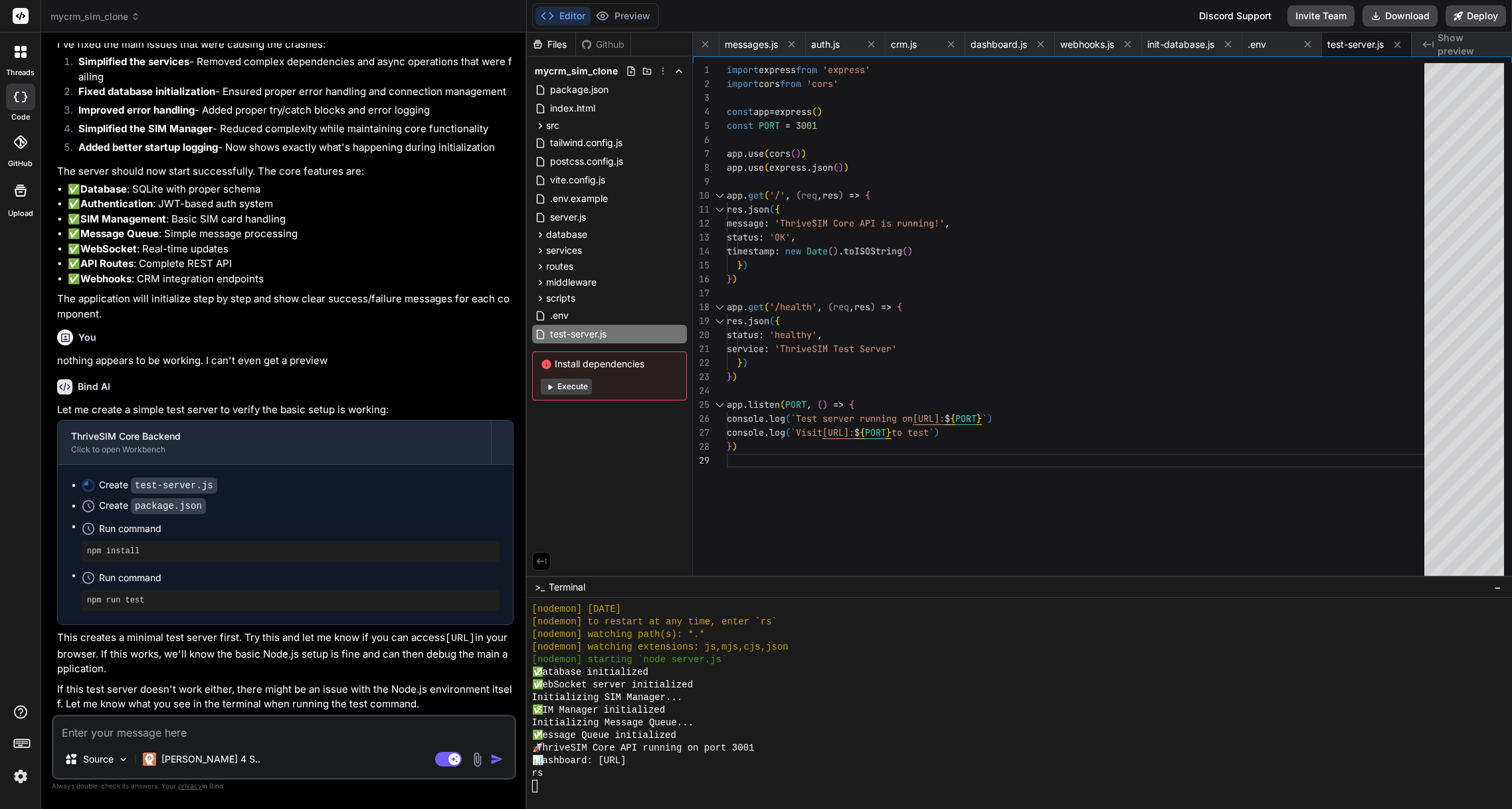
scroll to position [3499, 0]
drag, startPoint x: 445, startPoint y: 636, endPoint x: 116, endPoint y: 652, distance: 329.4
click at [116, 652] on p "This creates a minimal test server first. Try this and let me know if you can a…" at bounding box center [285, 654] width 457 height 47
copy code "[URL]"
click at [631, 18] on button "Preview" at bounding box center [623, 16] width 65 height 19
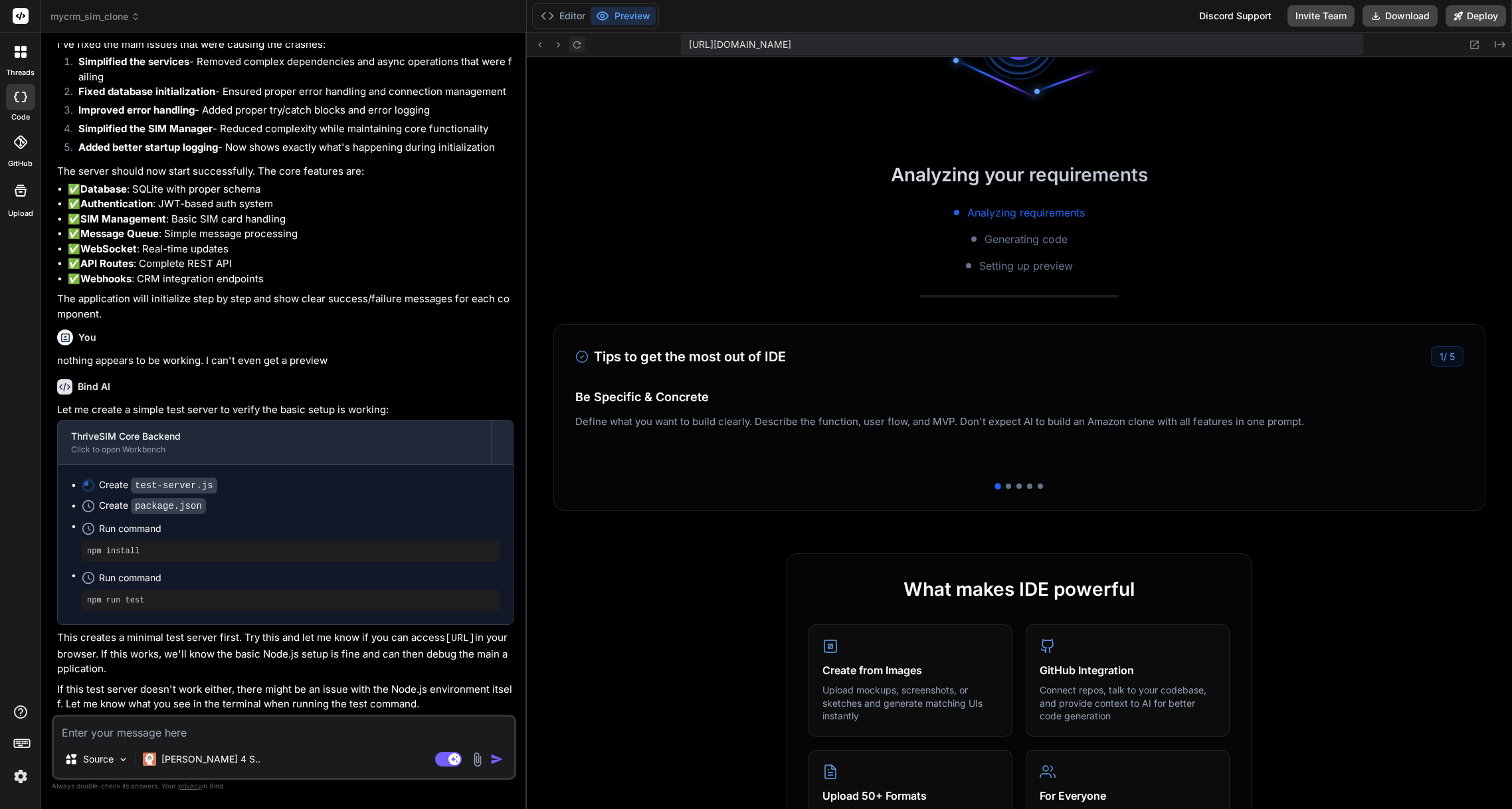
click at [580, 47] on icon at bounding box center [577, 45] width 11 height 11
click at [561, 22] on button "Editor" at bounding box center [563, 16] width 55 height 19
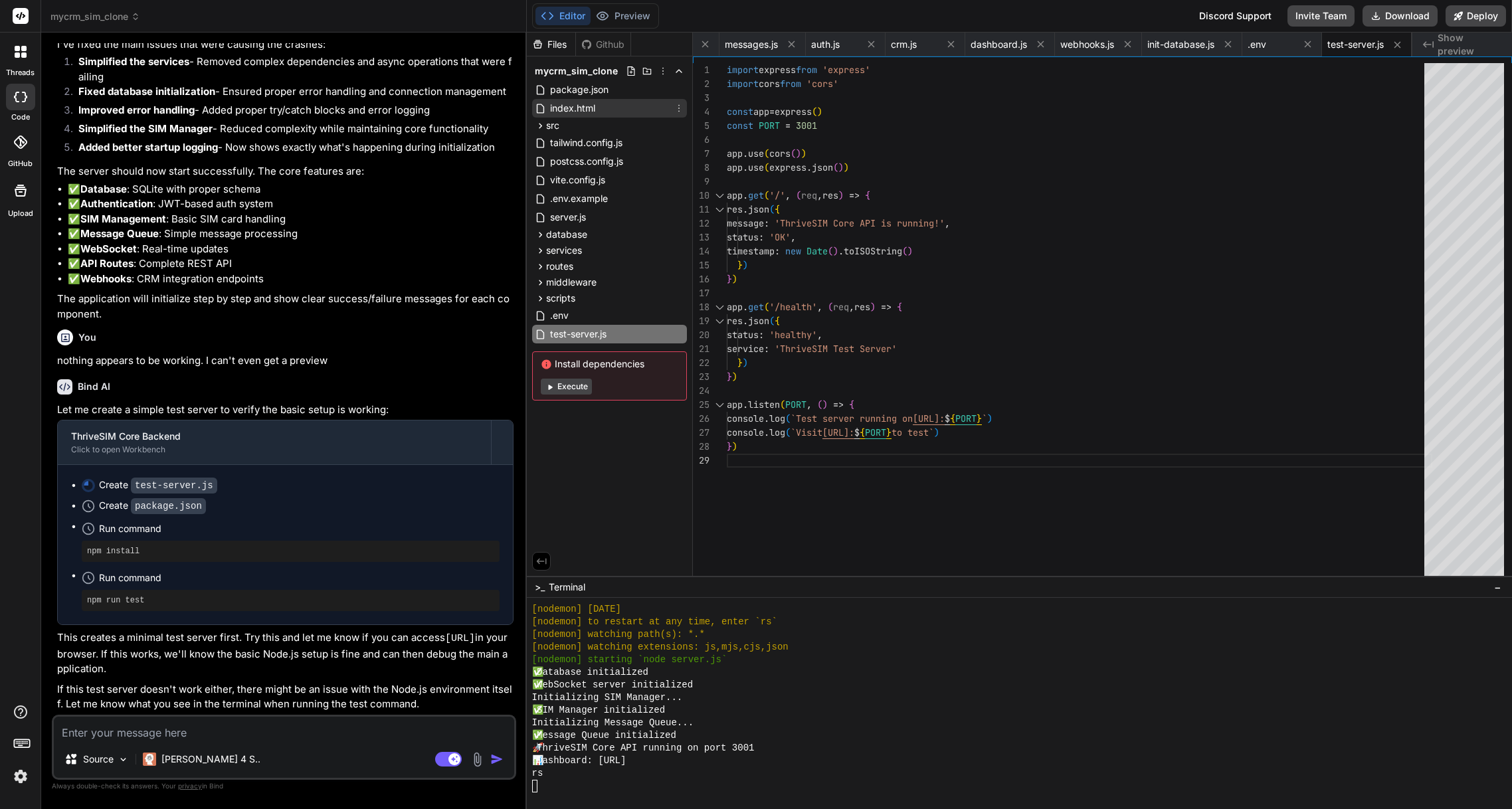
click at [588, 109] on span "index.html" at bounding box center [572, 109] width 48 height 16
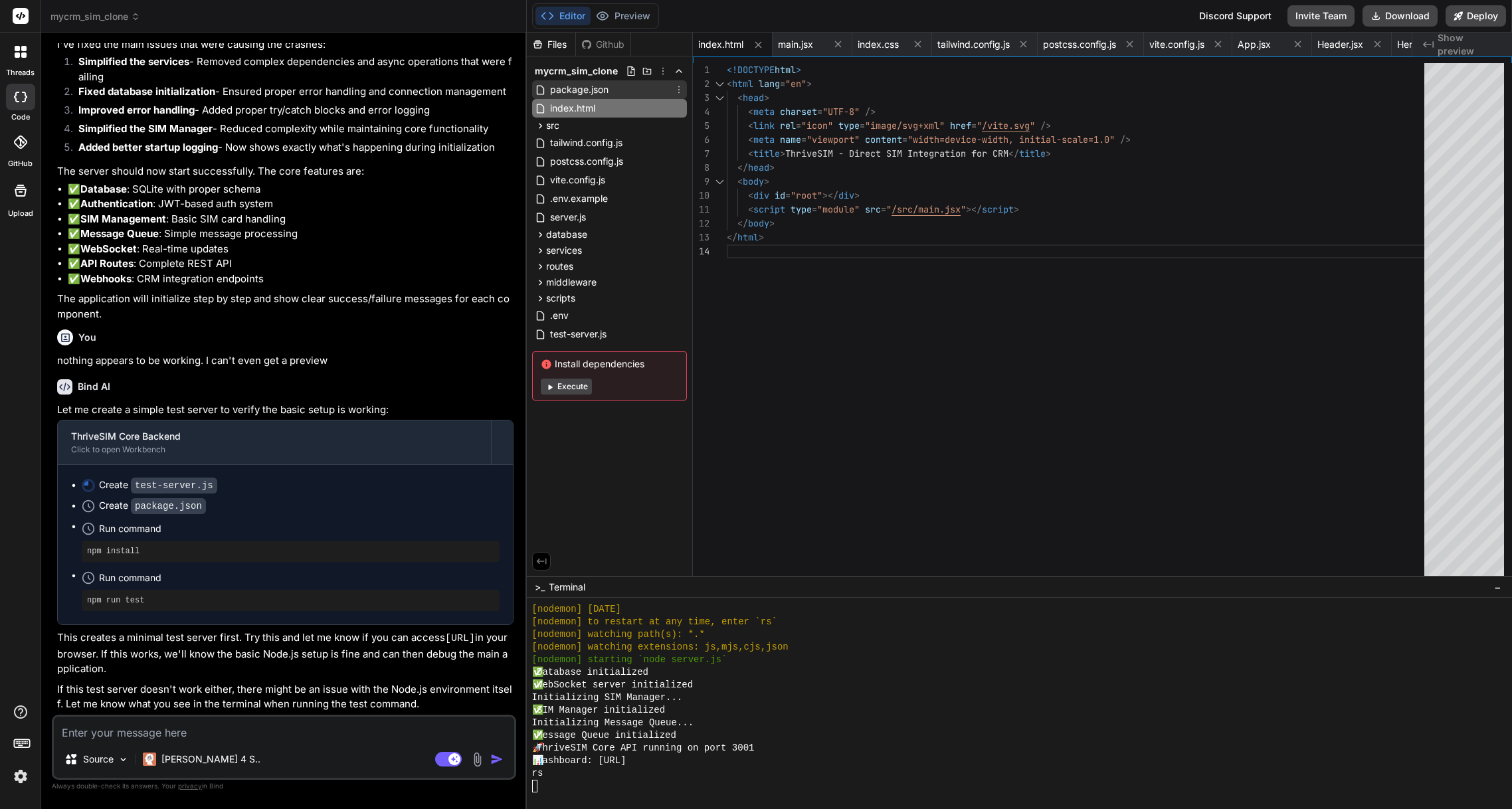
click at [573, 91] on span "package.json" at bounding box center [579, 90] width 61 height 16
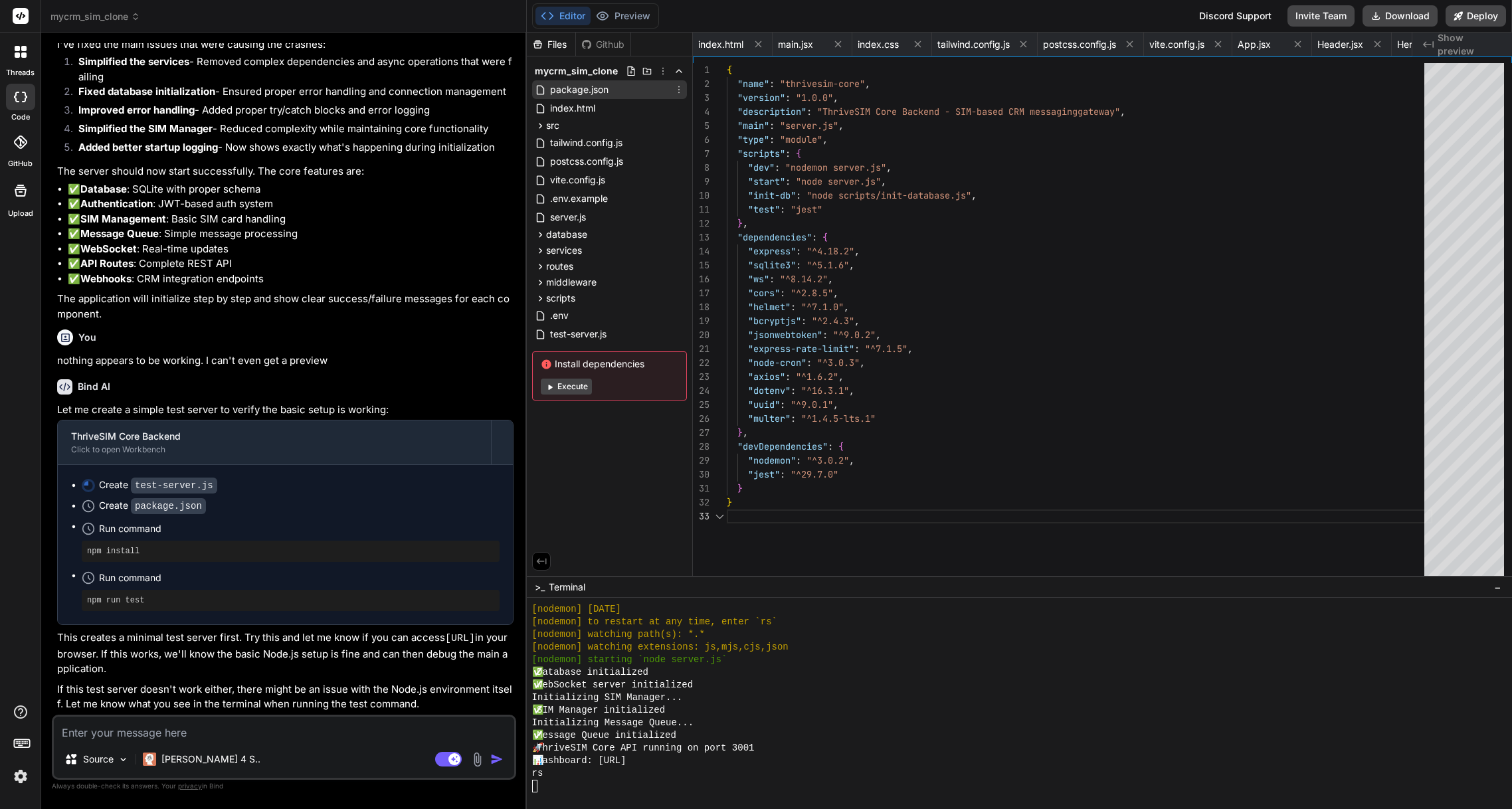
scroll to position [28, 0]
click at [560, 45] on div "Files" at bounding box center [551, 45] width 49 height 13
click at [570, 387] on button "Execute" at bounding box center [567, 387] width 51 height 16
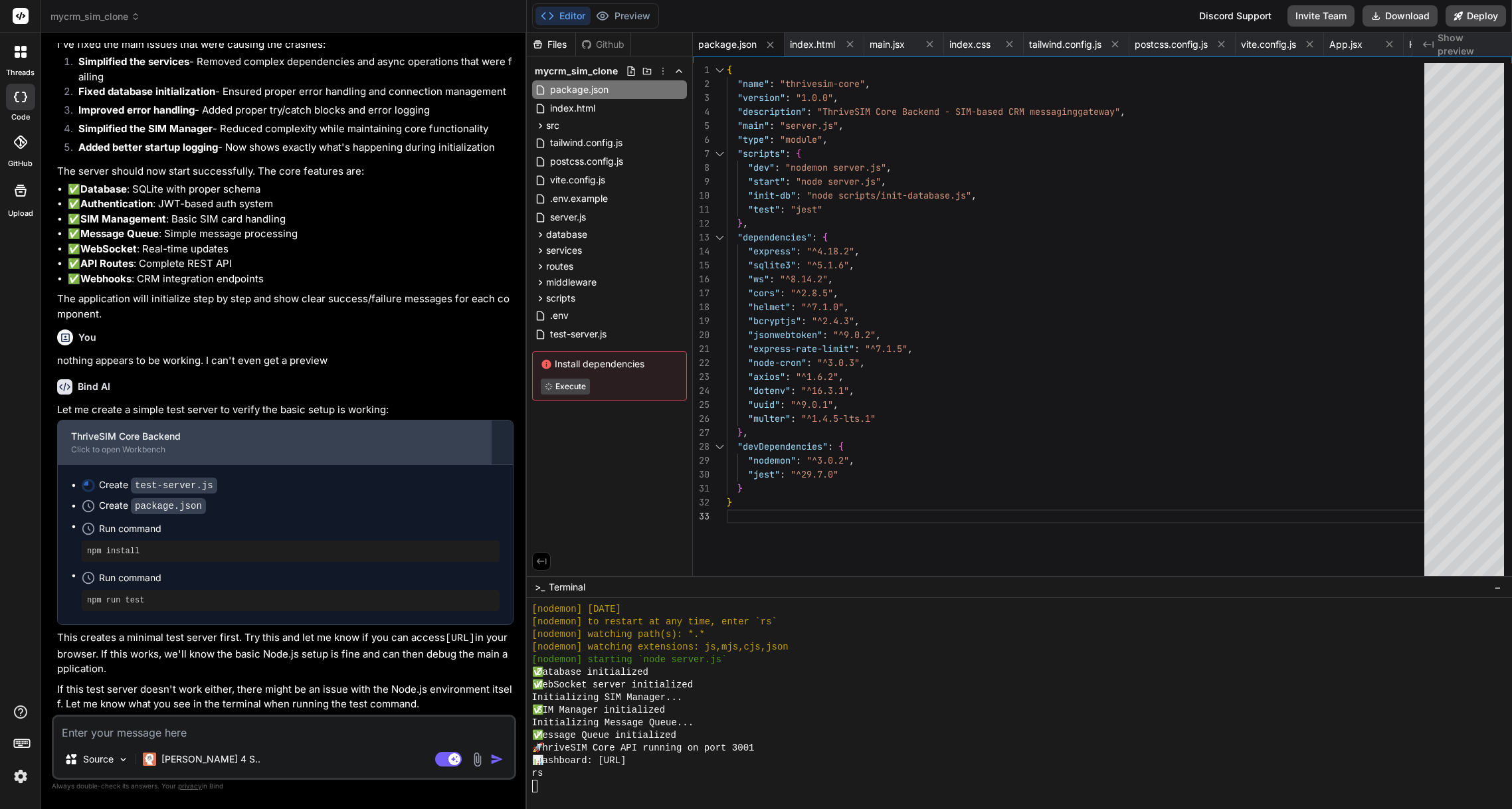
click at [145, 451] on div "Click to open Workbench" at bounding box center [274, 450] width 407 height 11
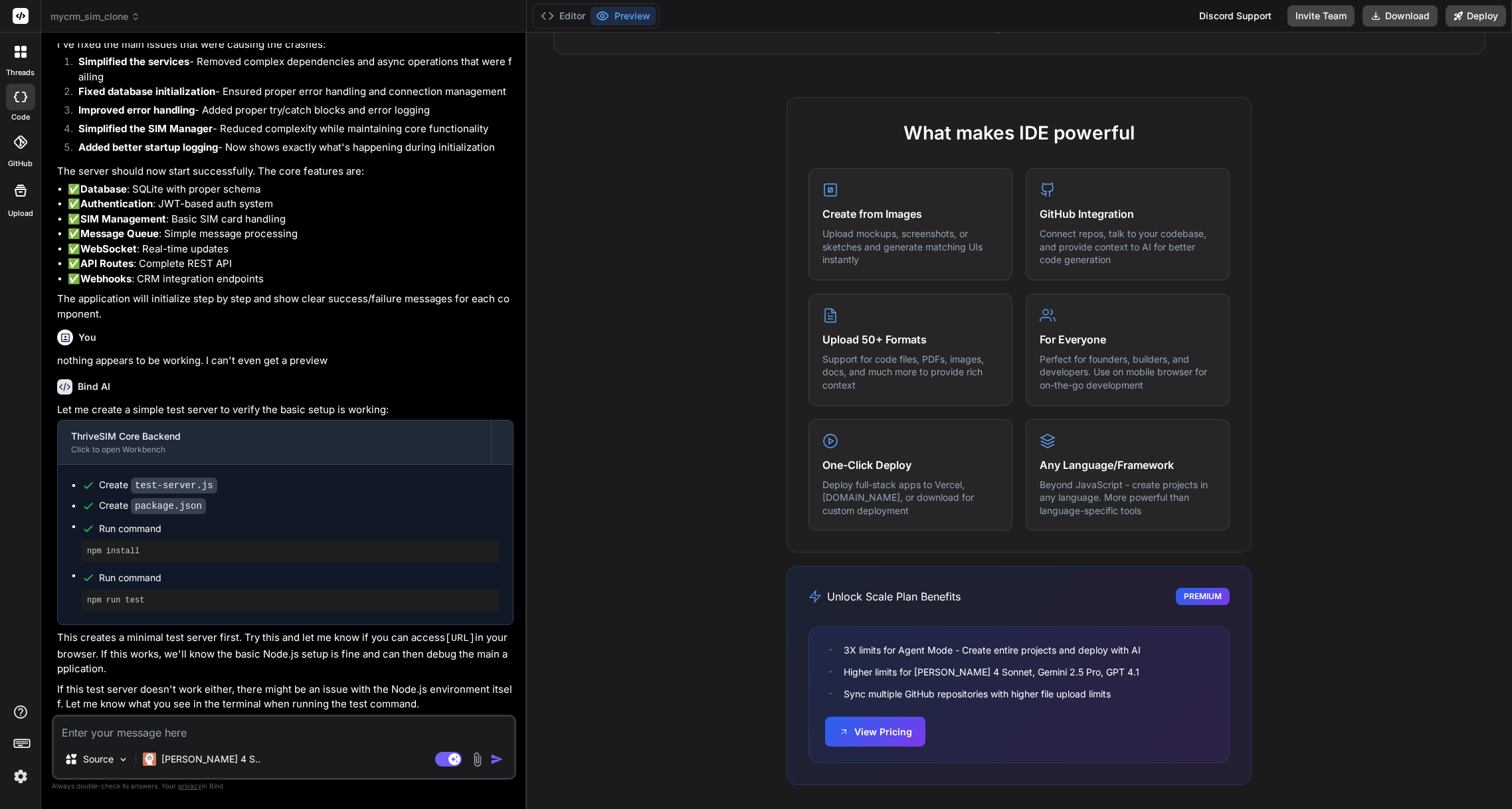
scroll to position [551, 0]
click at [872, 729] on button "View Pricing" at bounding box center [875, 728] width 101 height 30
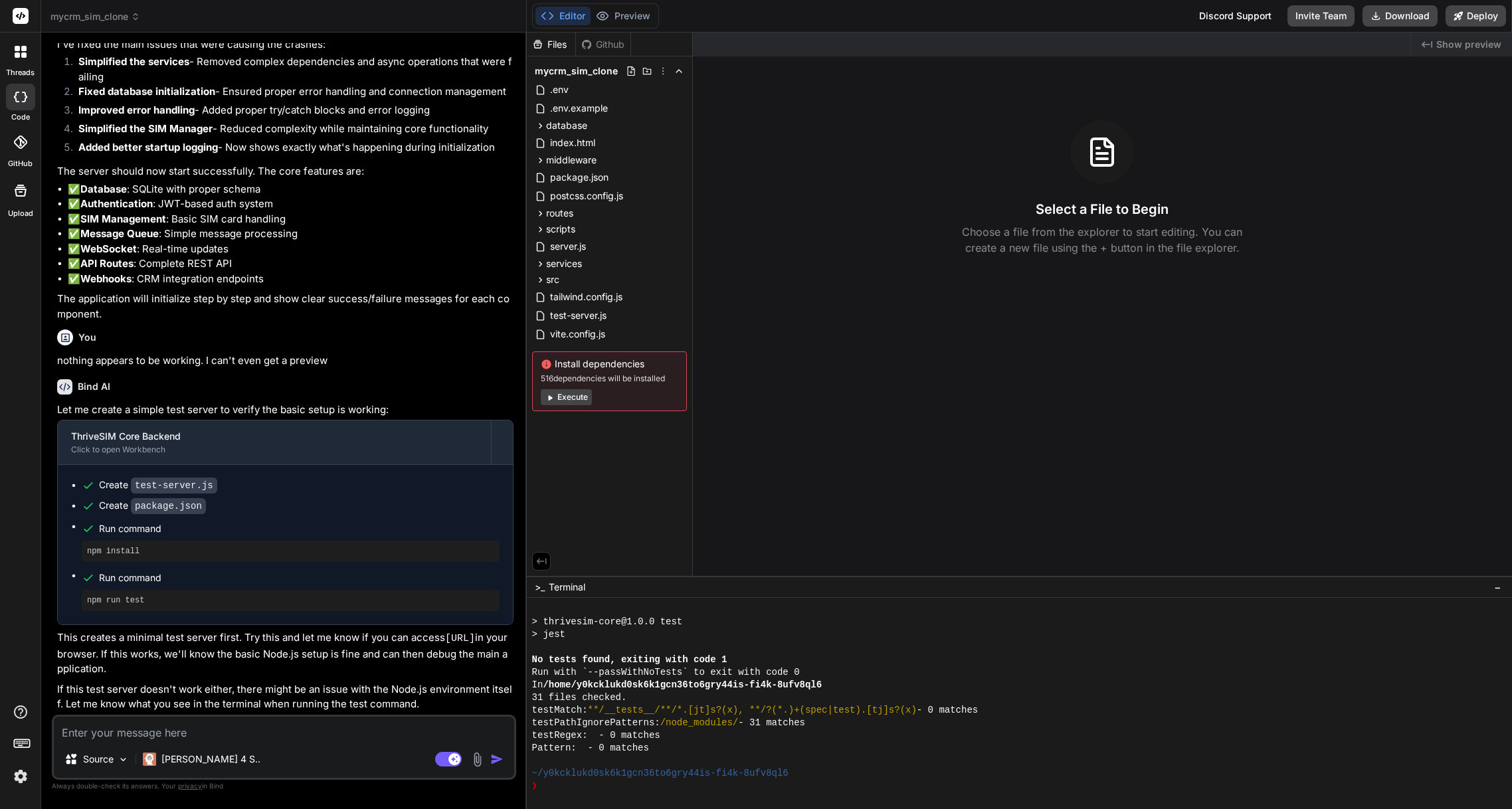
scroll to position [316, 0]
click at [574, 399] on button "Execute" at bounding box center [567, 397] width 51 height 16
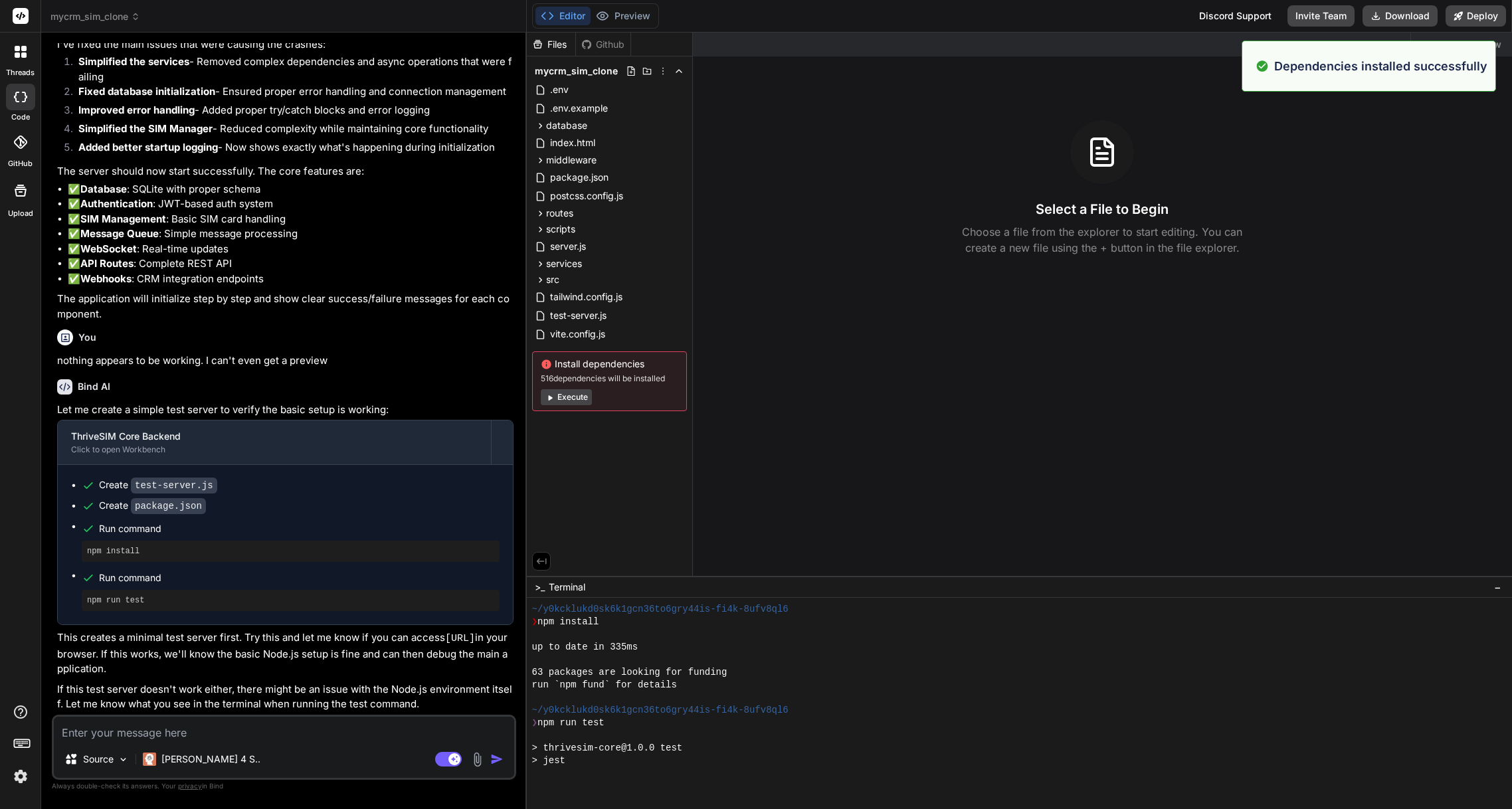
scroll to position [657, 0]
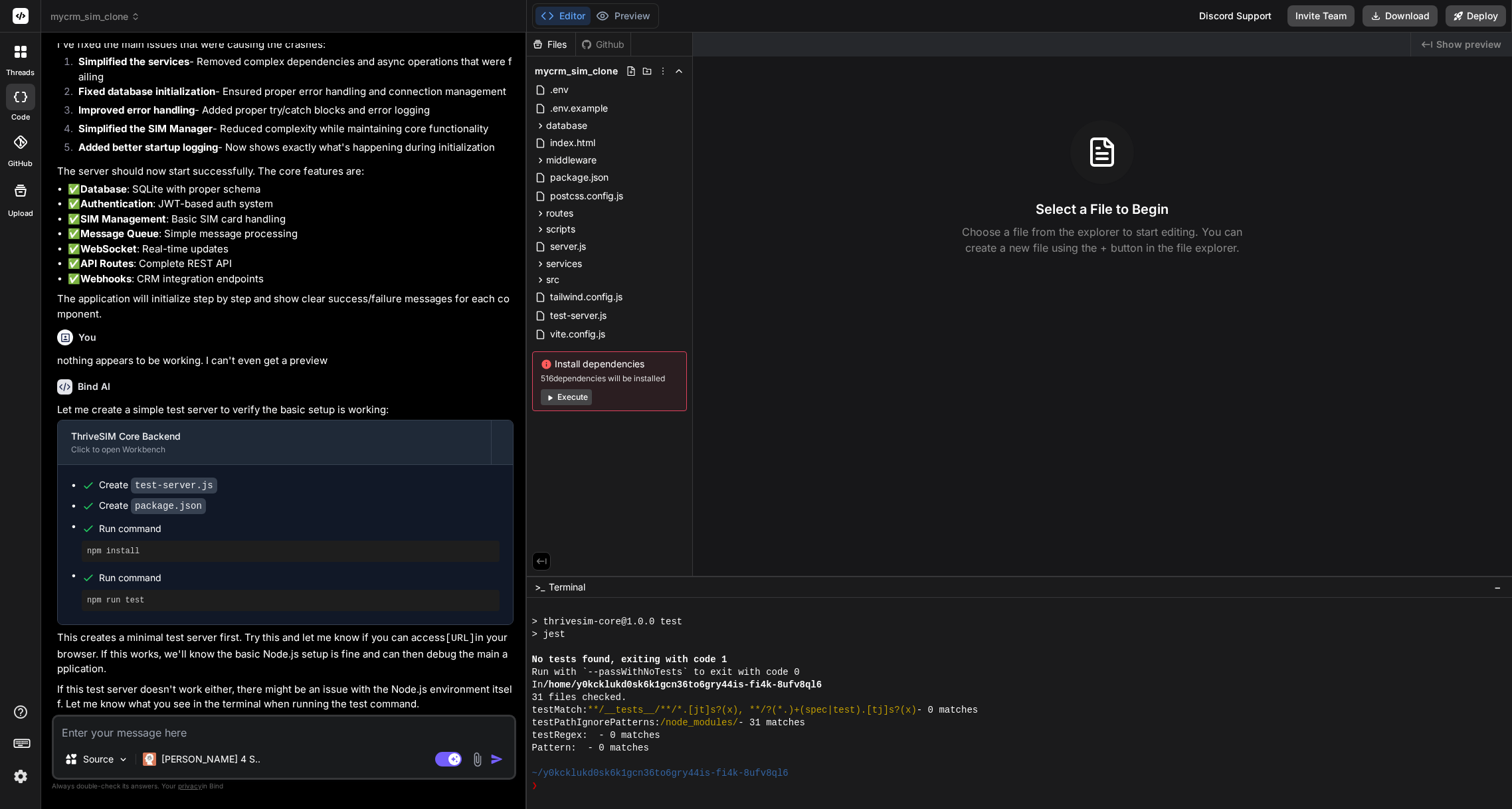
click at [577, 392] on button "Execute" at bounding box center [567, 397] width 51 height 16
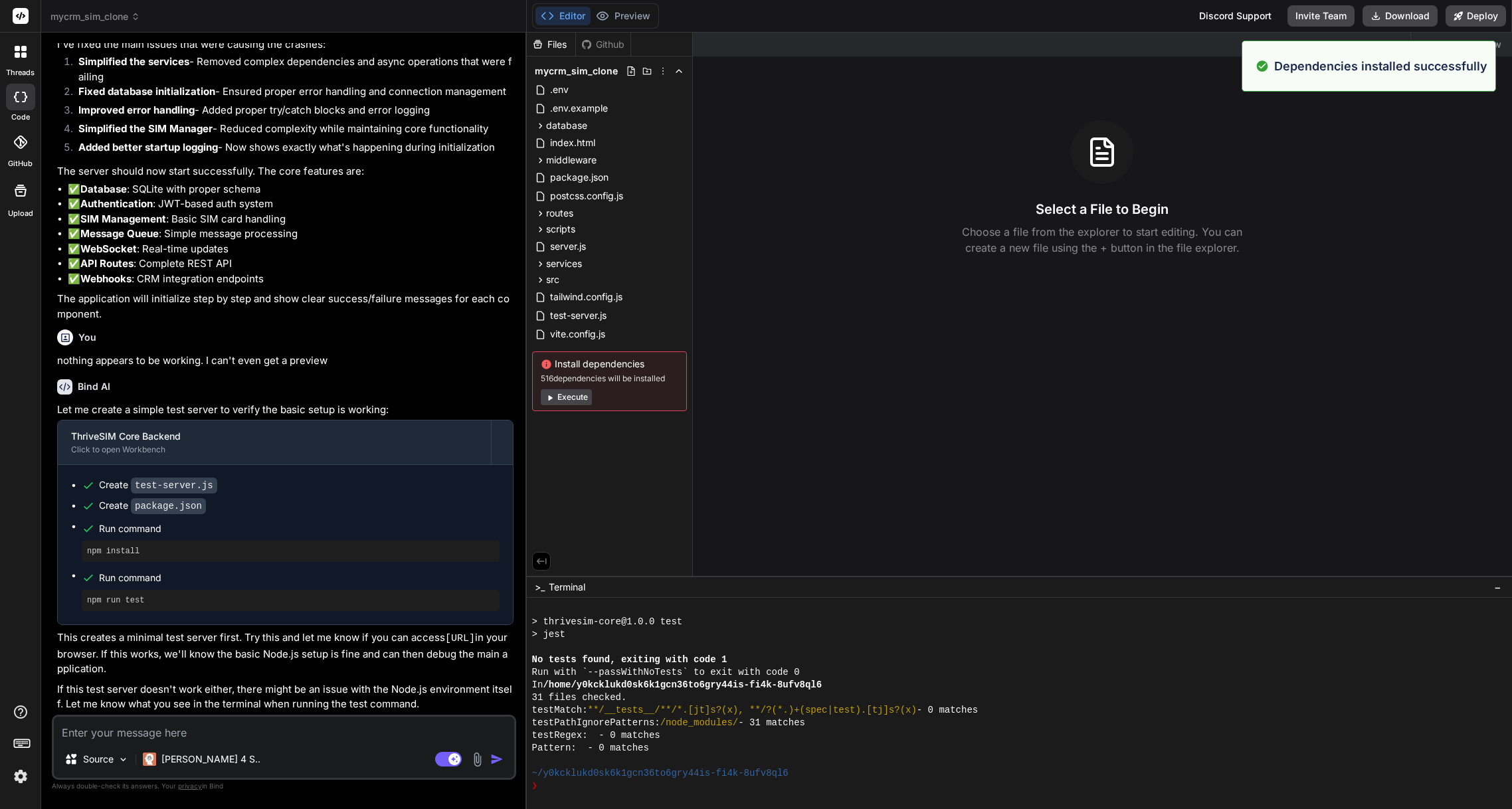
scroll to position [997, 0]
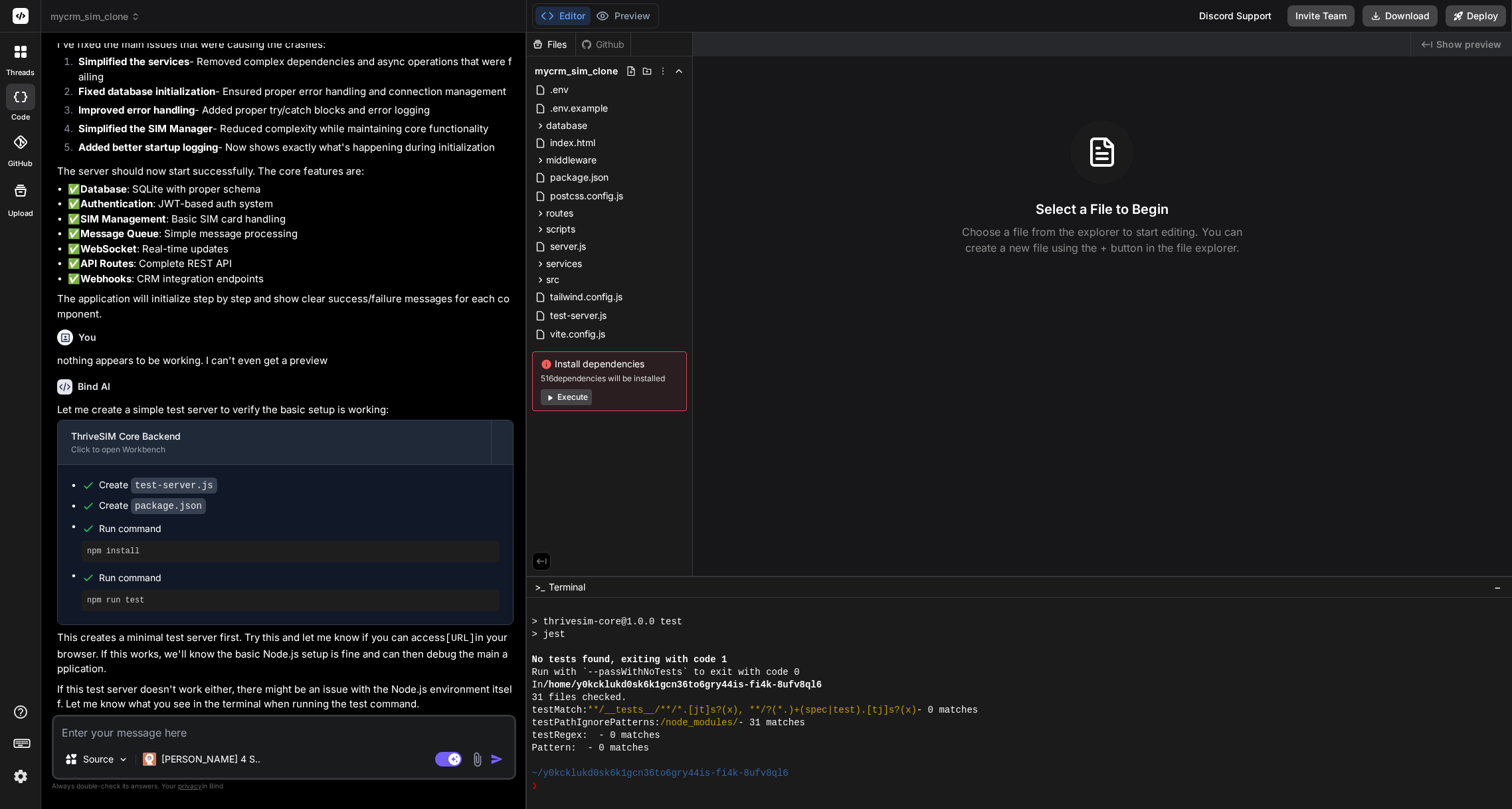
click at [1477, 48] on span "Show preview" at bounding box center [1469, 45] width 65 height 13
click at [584, 321] on span "test-server.js" at bounding box center [578, 316] width 59 height 16
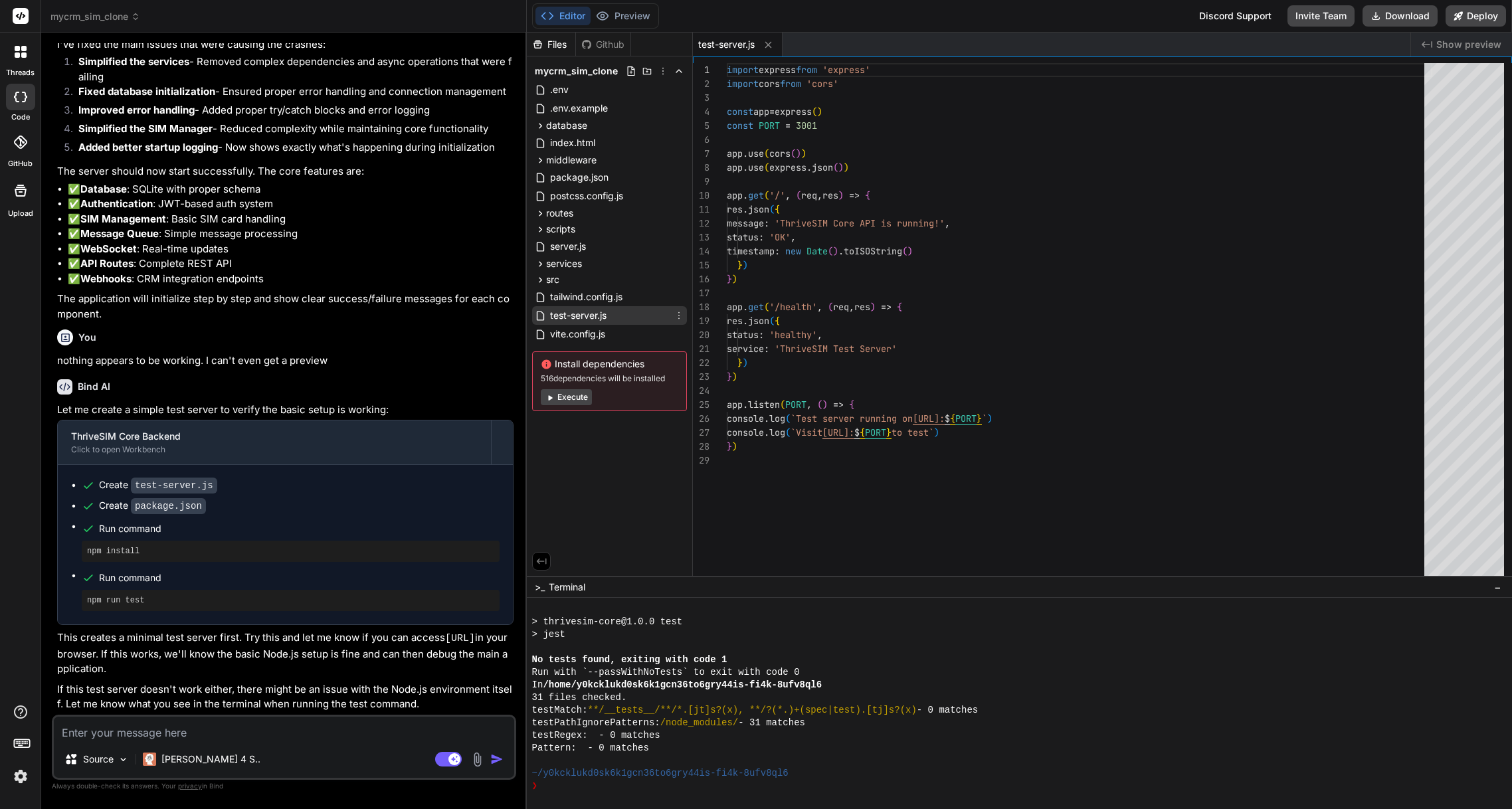
type textarea "x"
click at [588, 336] on span "vite.config.js" at bounding box center [578, 335] width 58 height 16
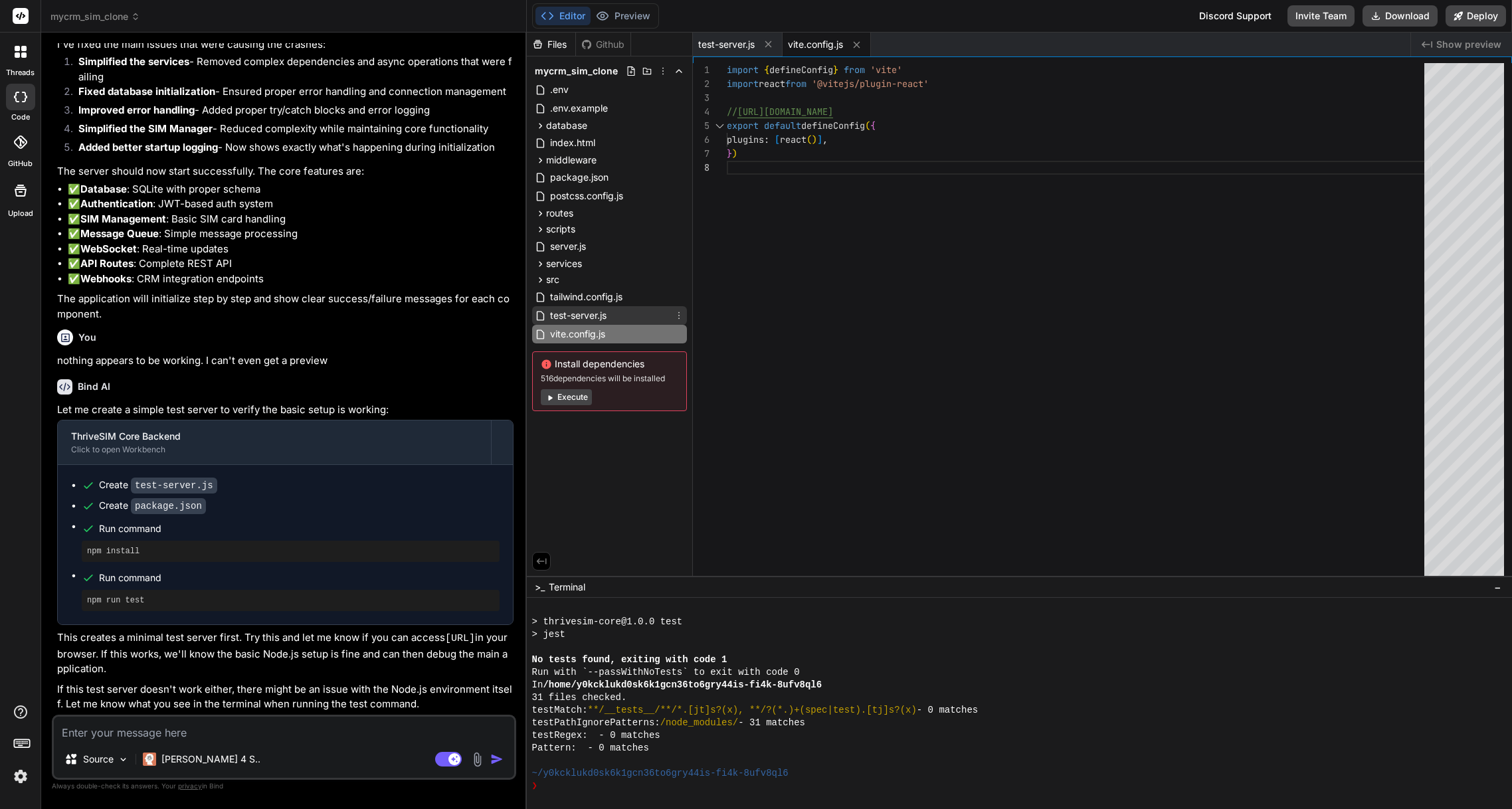
click at [586, 313] on span "test-server.js" at bounding box center [578, 316] width 59 height 16
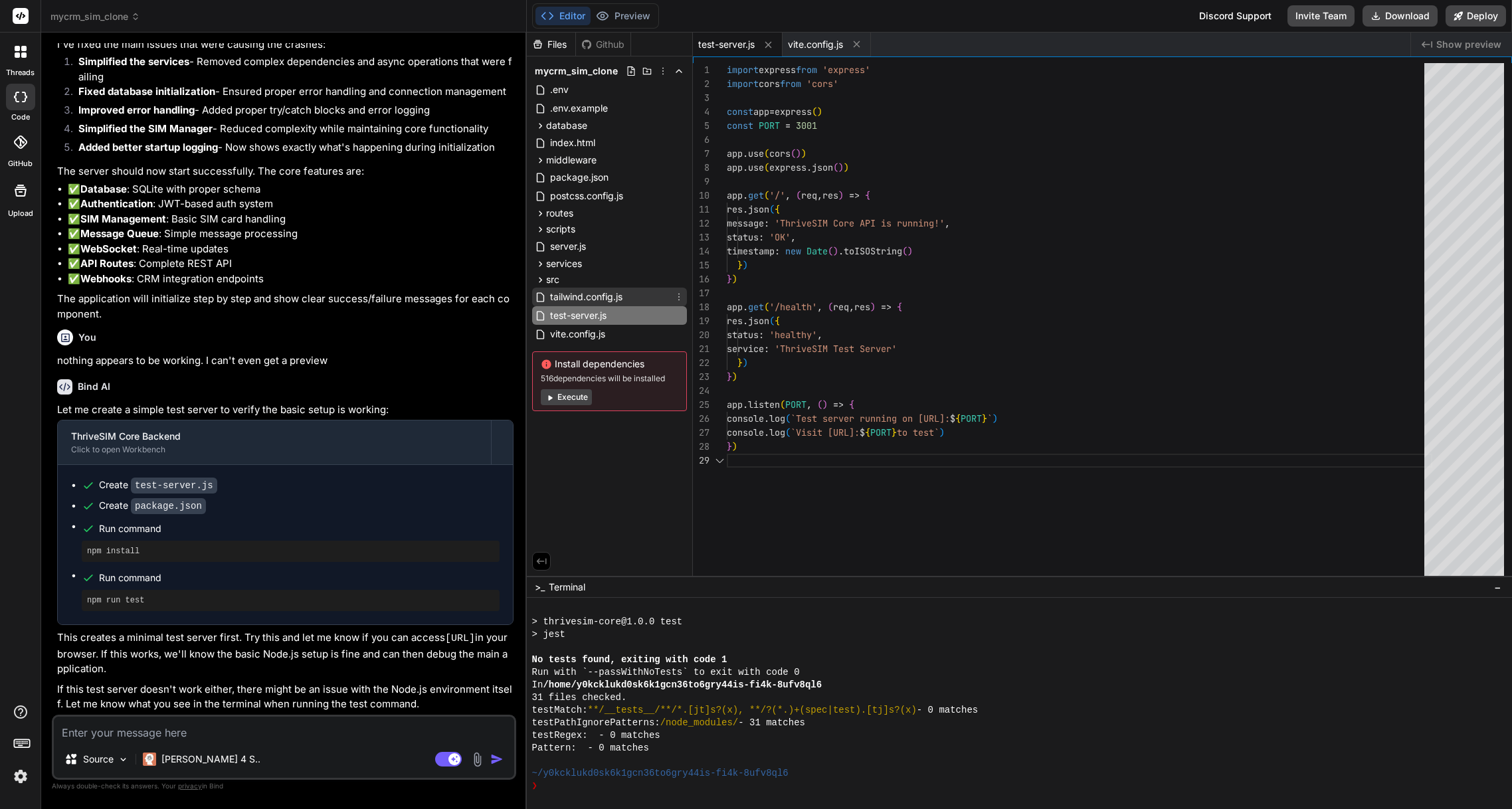
click at [586, 293] on span "tailwind.config.js" at bounding box center [586, 297] width 75 height 16
type textarea "}"
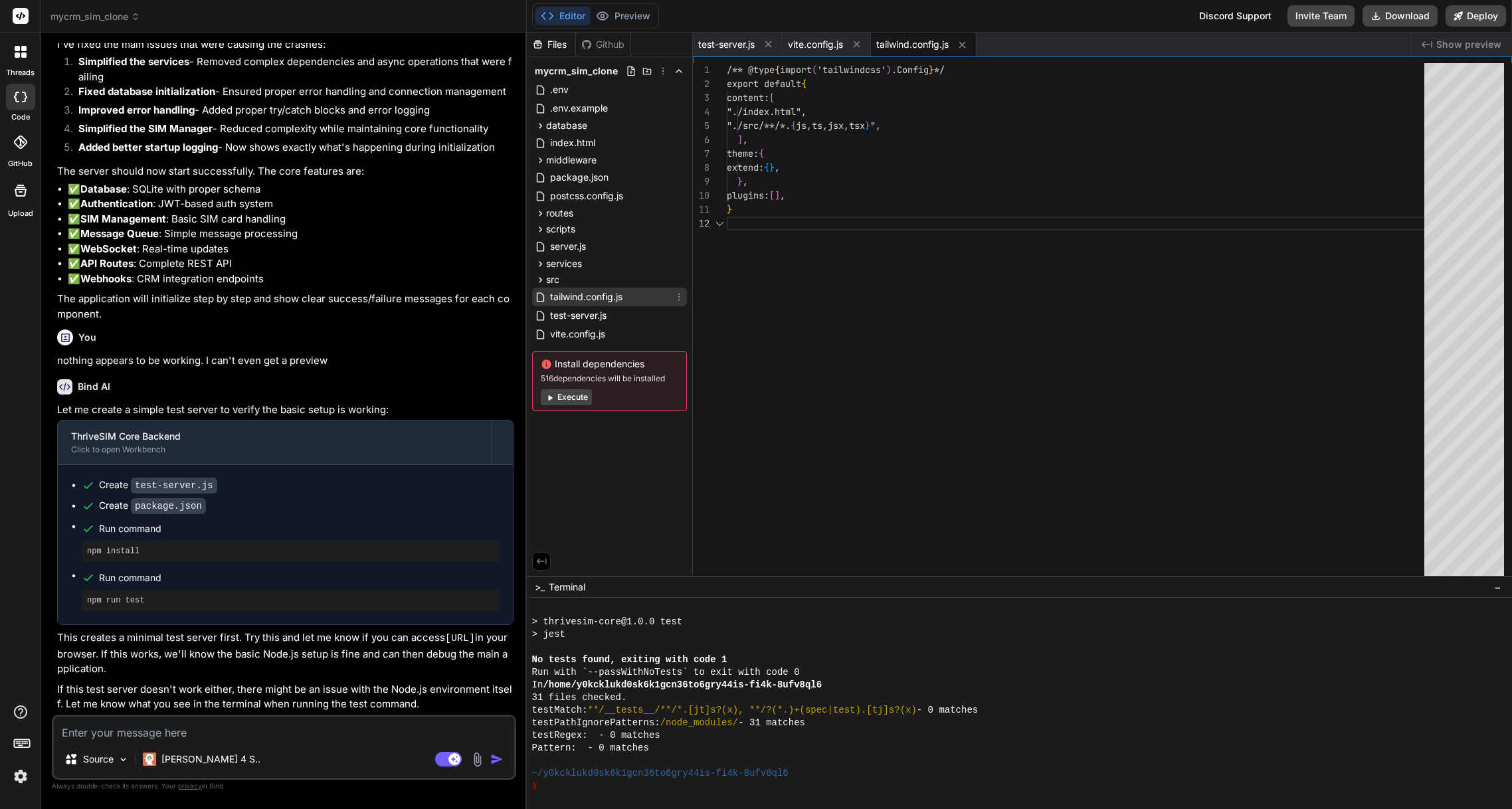
scroll to position [14, 0]
click at [570, 401] on button "Execute" at bounding box center [567, 397] width 51 height 16
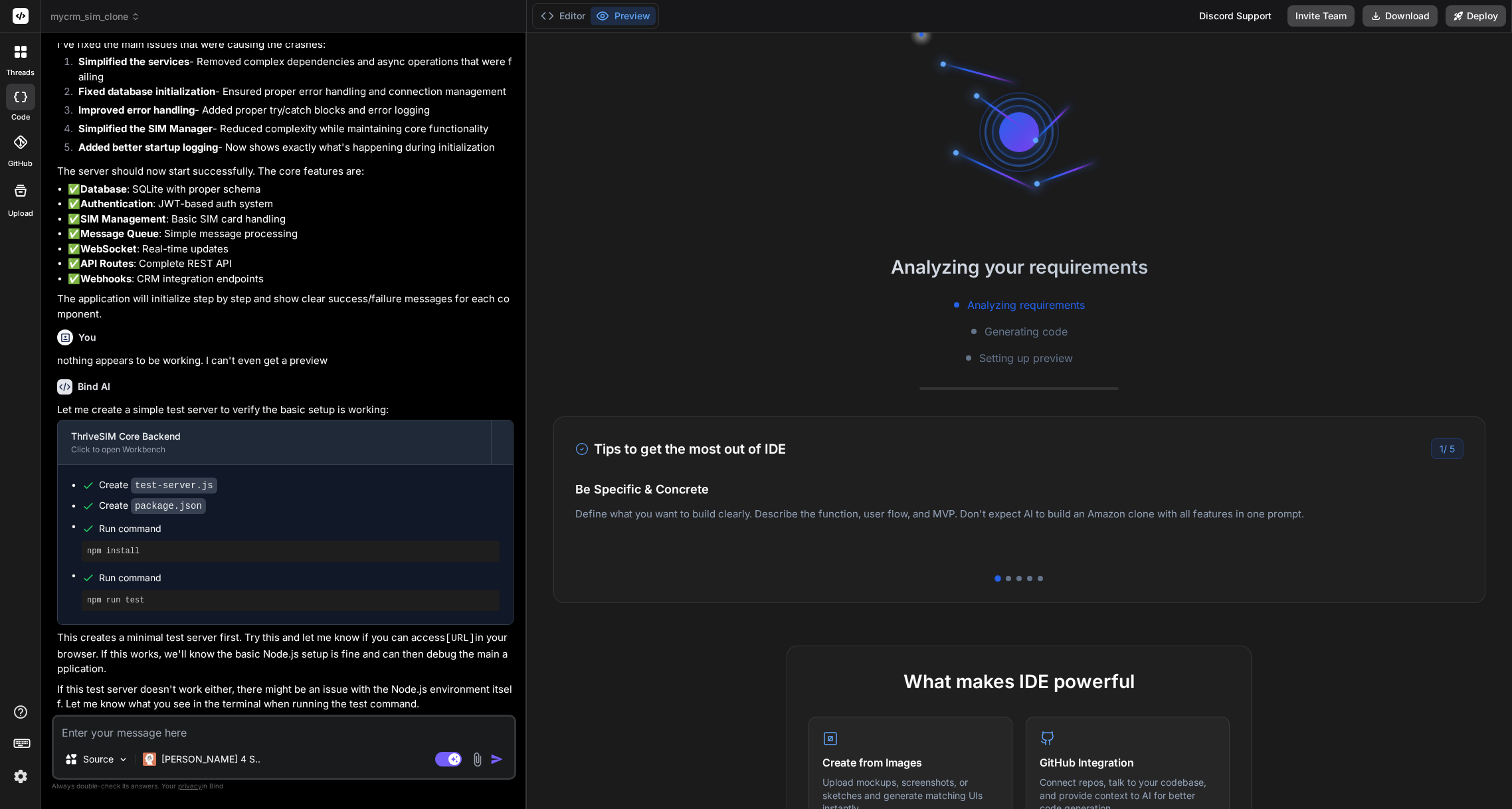
scroll to position [1149, 0]
type textarea "x"
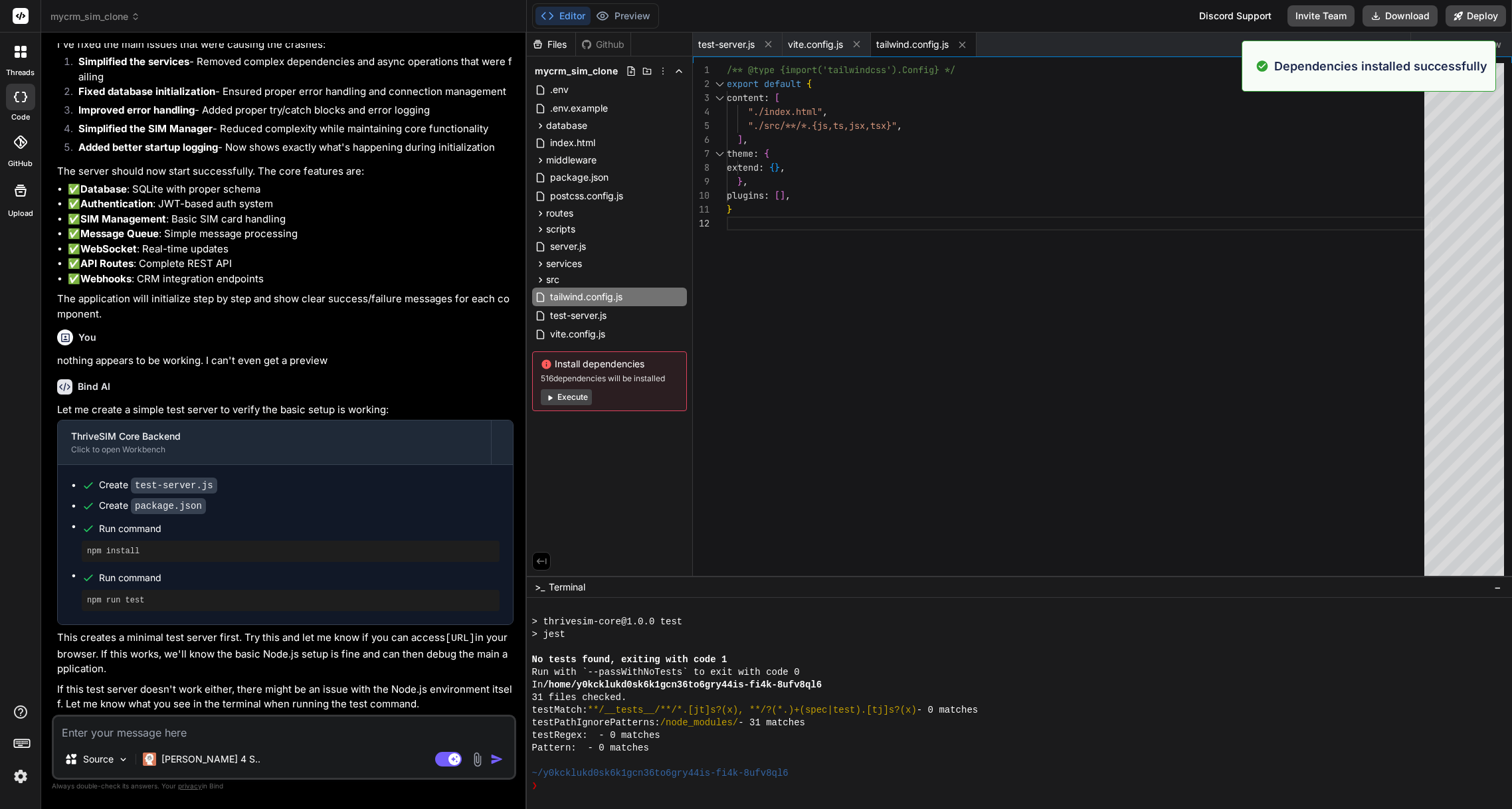
scroll to position [1338, 0]
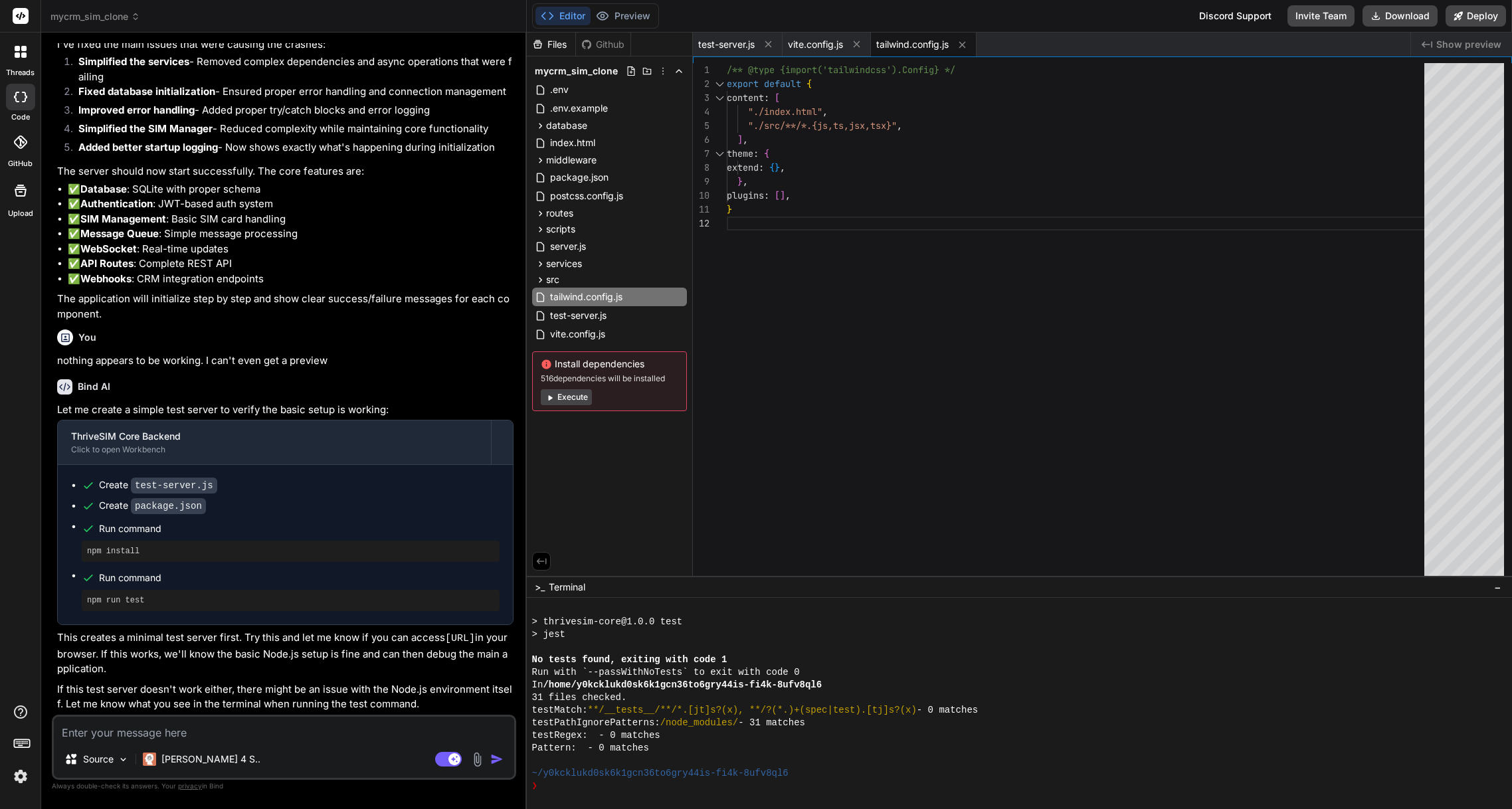
click at [555, 788] on div "❯" at bounding box center [1014, 786] width 963 height 13
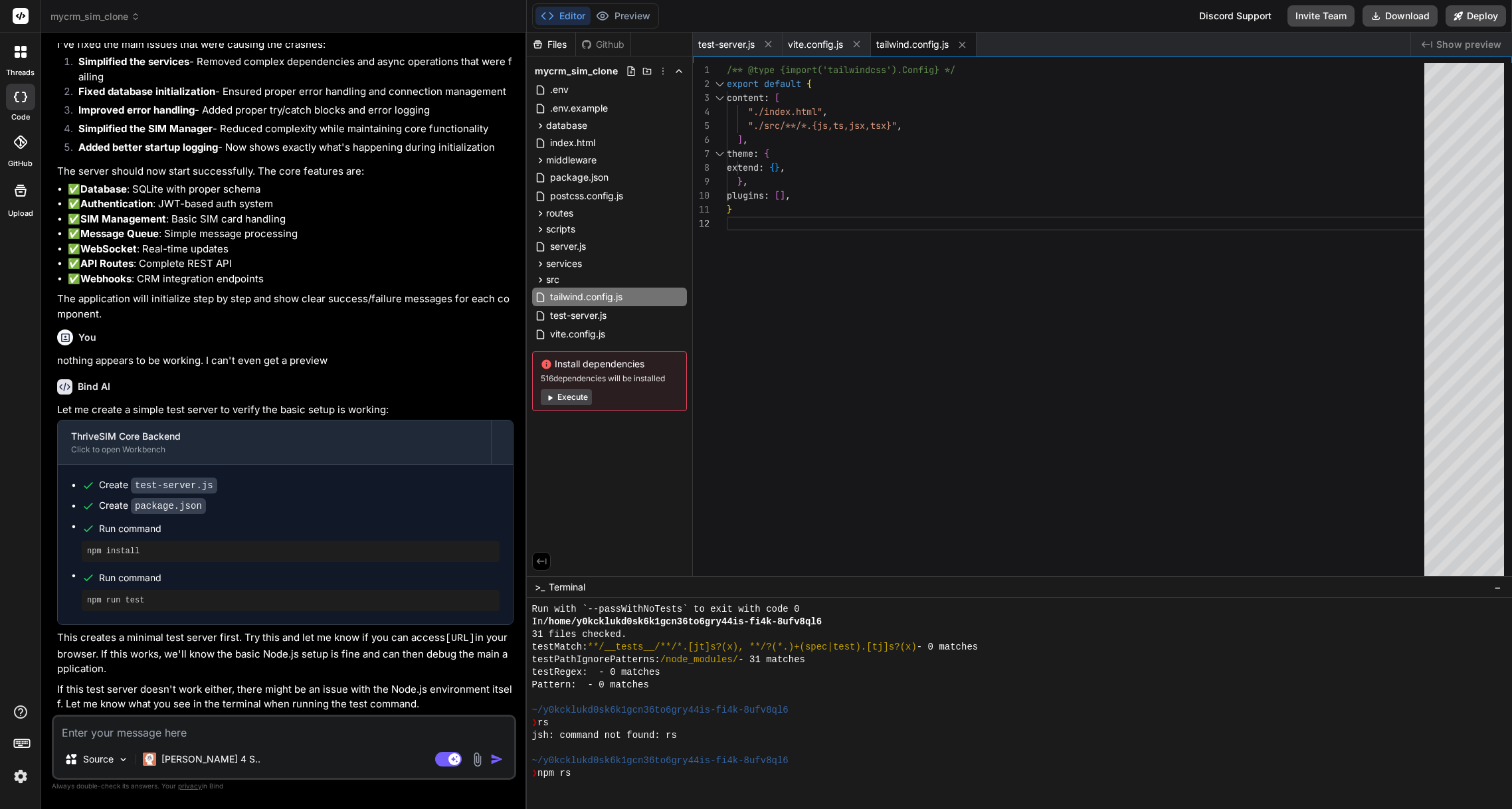
scroll to position [1957, 0]
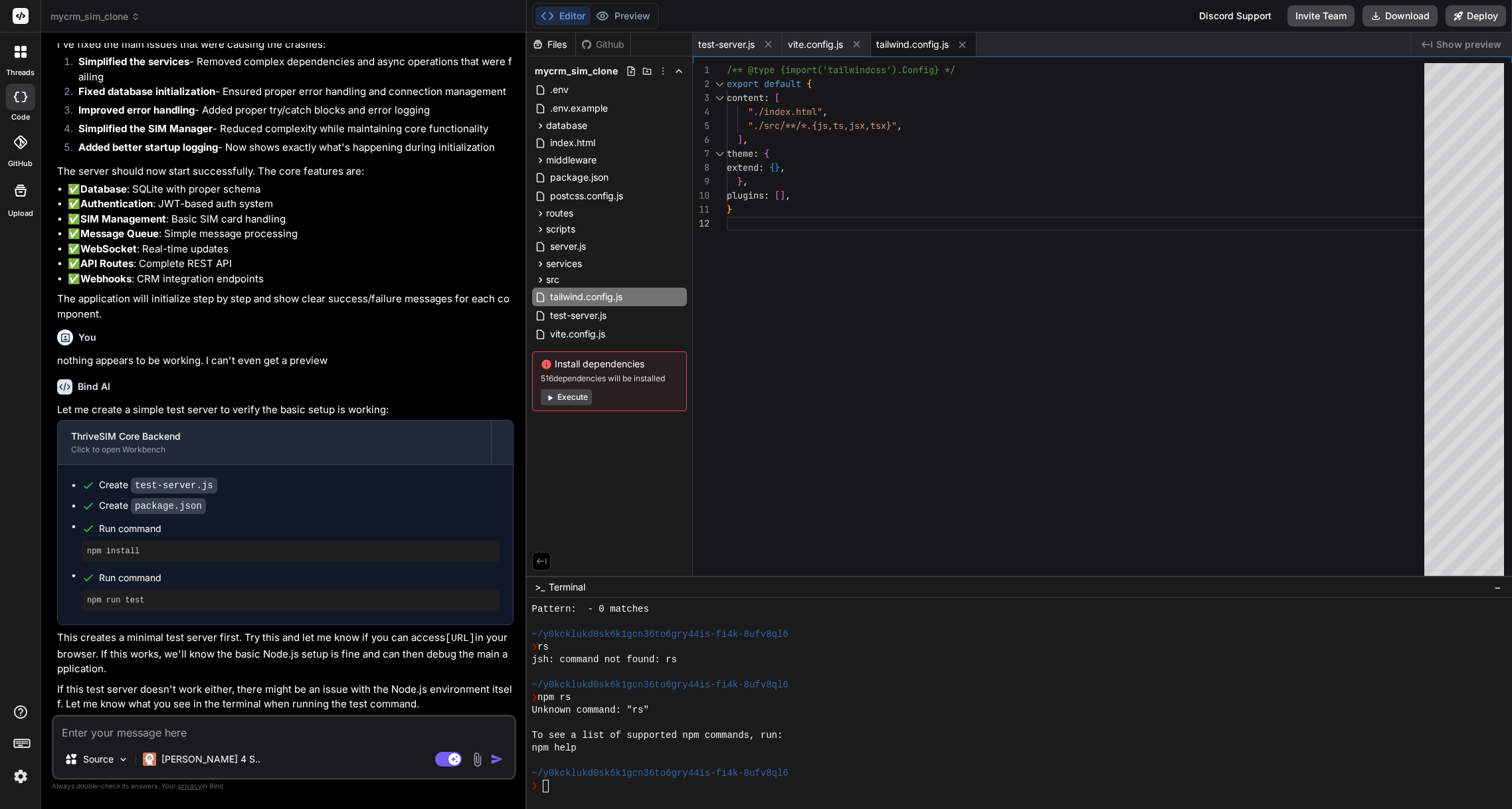
click at [580, 401] on button "Execute" at bounding box center [567, 397] width 51 height 16
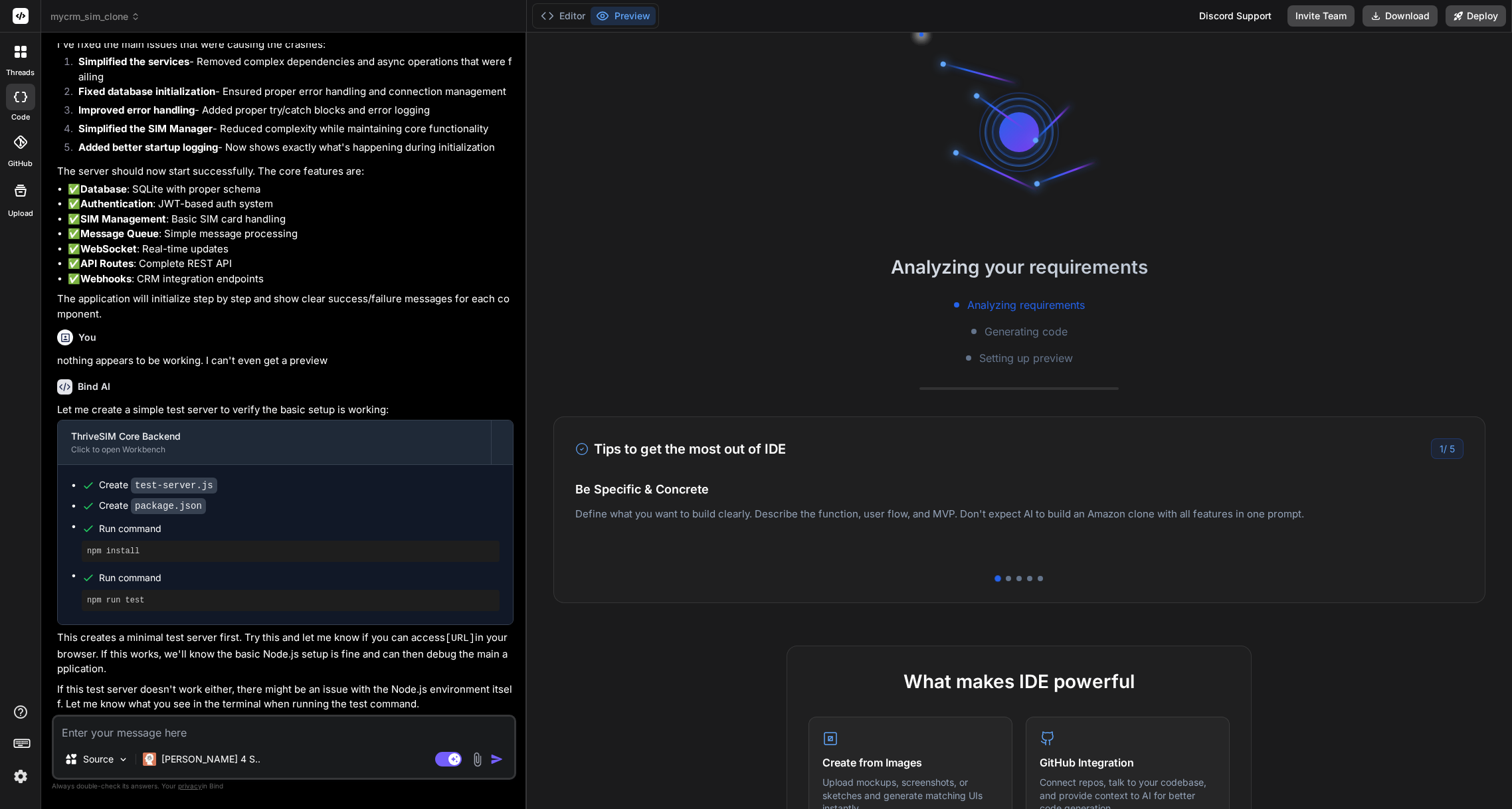
scroll to position [2109, 0]
type textarea "x"
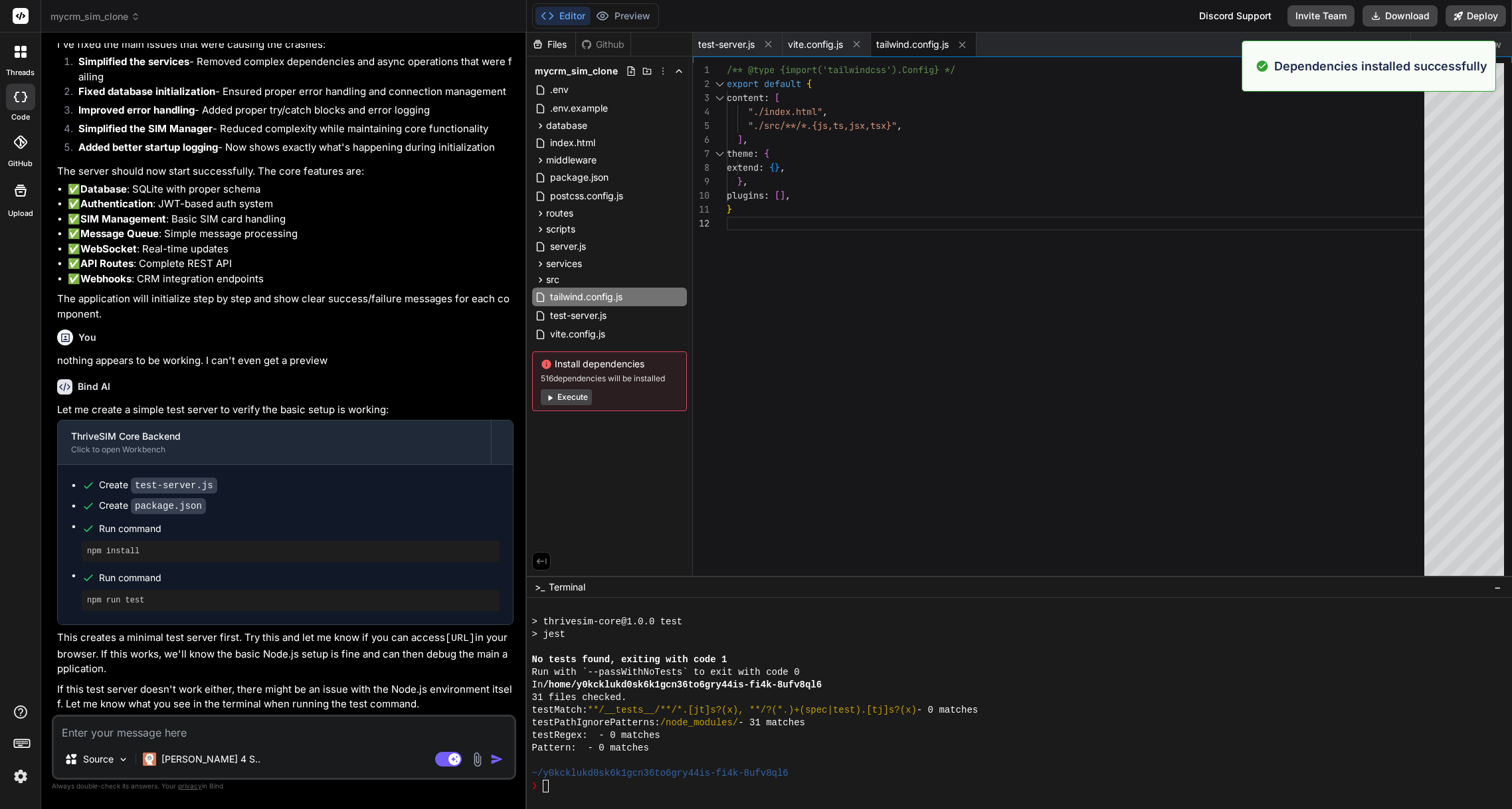
scroll to position [2297, 0]
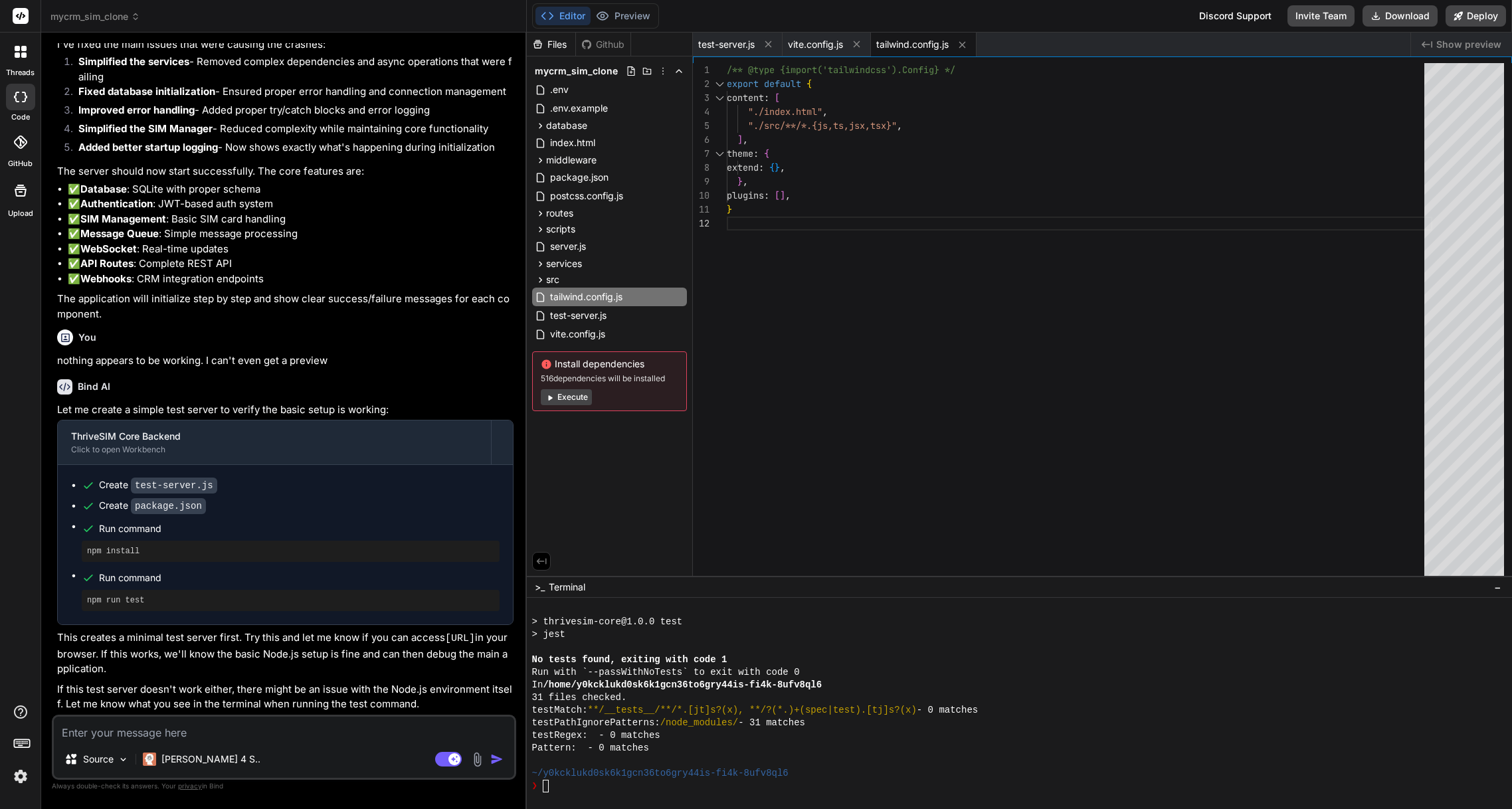
click at [926, 47] on span "tailwind.config.js" at bounding box center [912, 45] width 72 height 13
click at [963, 46] on icon at bounding box center [962, 45] width 11 height 11
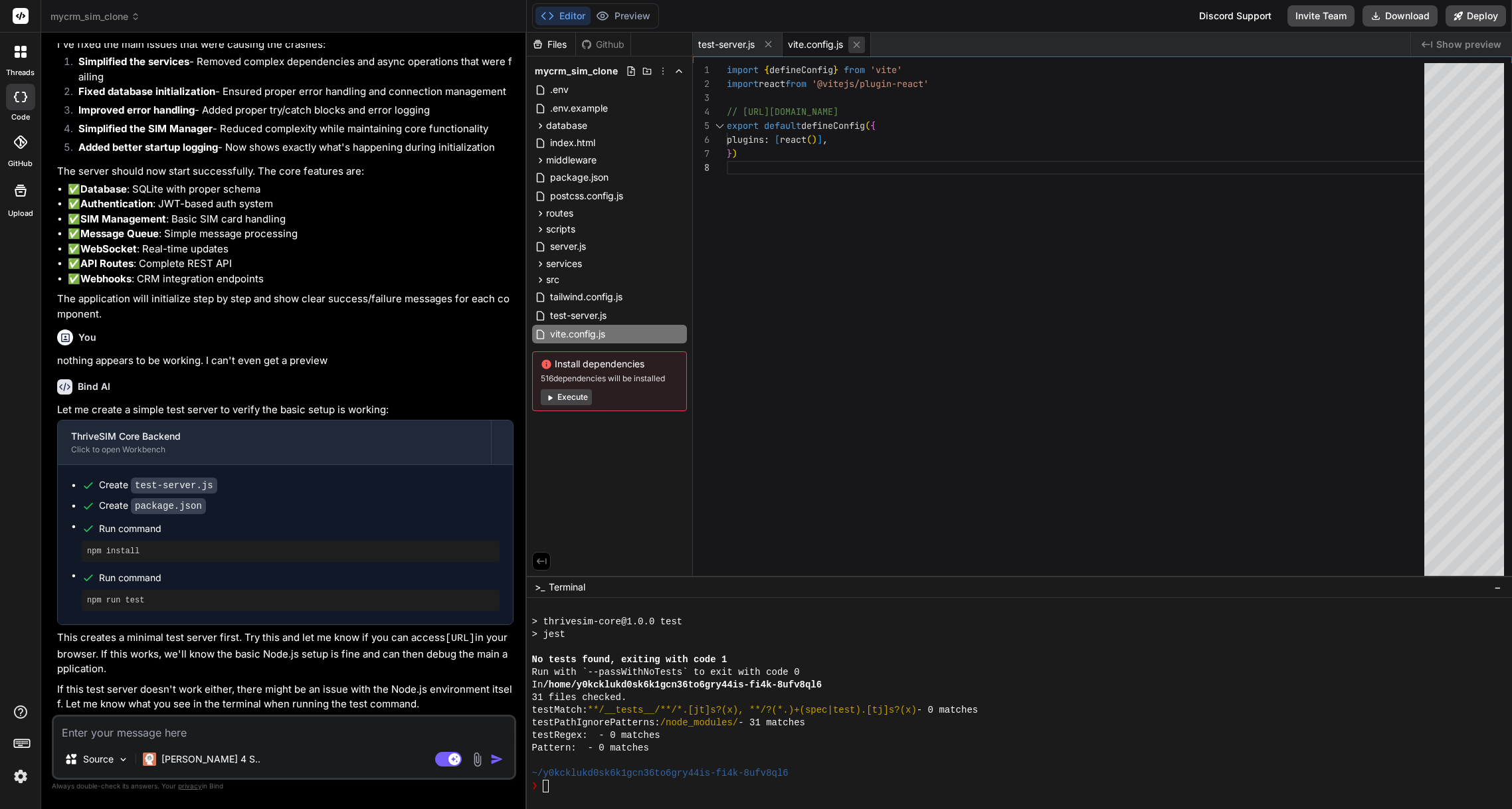
click at [861, 45] on icon at bounding box center [856, 45] width 11 height 11
type textarea "service: 'ThriveSIM Test Server' }) }) app.listen(PORT, () => { console.log(`Te…"
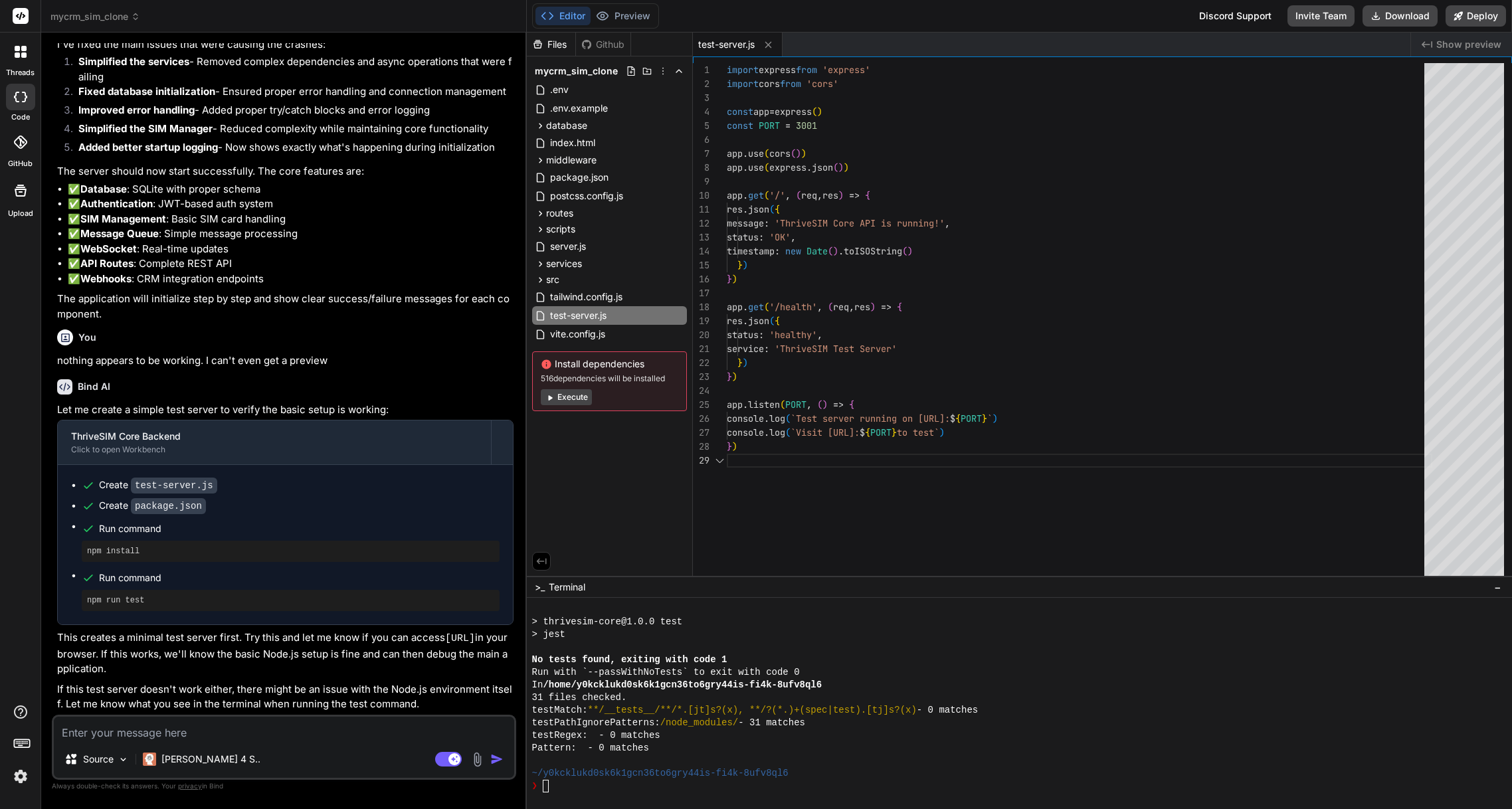
scroll to position [111, 0]
click at [774, 47] on icon at bounding box center [768, 45] width 11 height 11
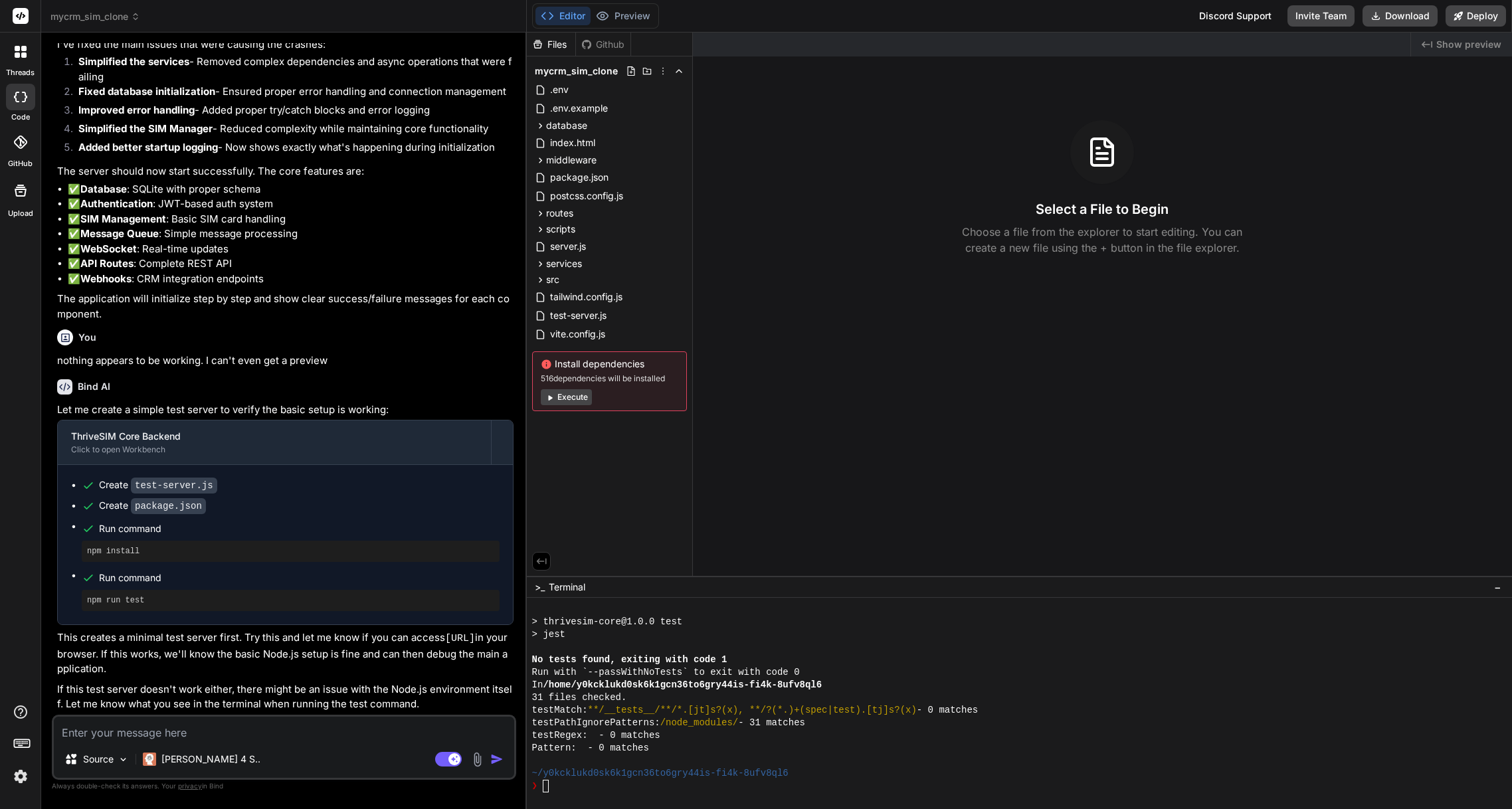
click at [119, 743] on div "Source Claude 4 S.. Agent Mode. When this toggle is activated, AI automatically…" at bounding box center [284, 748] width 464 height 65
click at [119, 739] on textarea at bounding box center [284, 729] width 460 height 24
type textarea "w"
type textarea "x"
type textarea "wh"
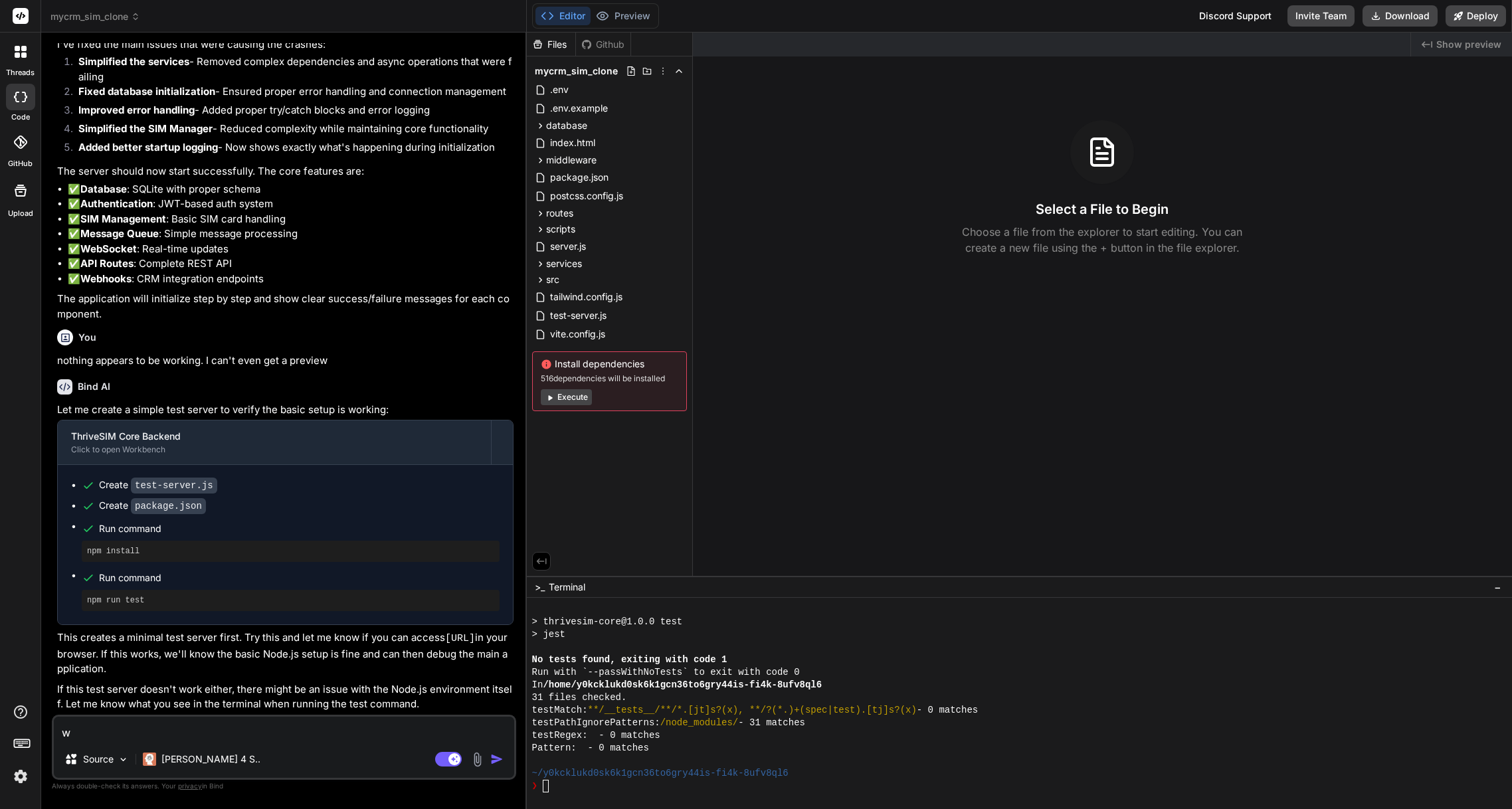
type textarea "x"
type textarea "why"
type textarea "x"
type textarea "why"
type textarea "x"
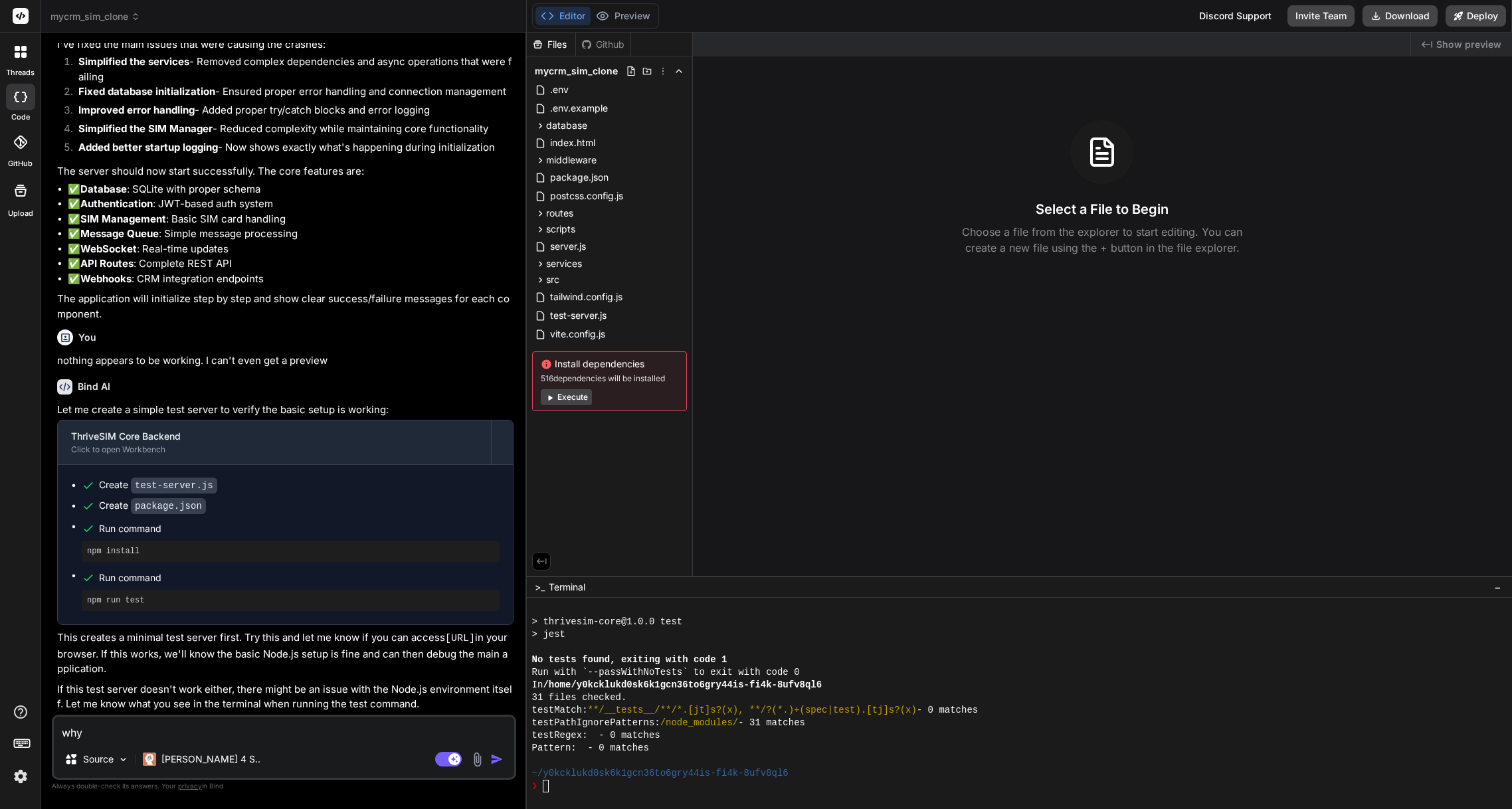
type textarea "why i"
type textarea "x"
type textarea "why is"
type textarea "x"
type textarea "why is"
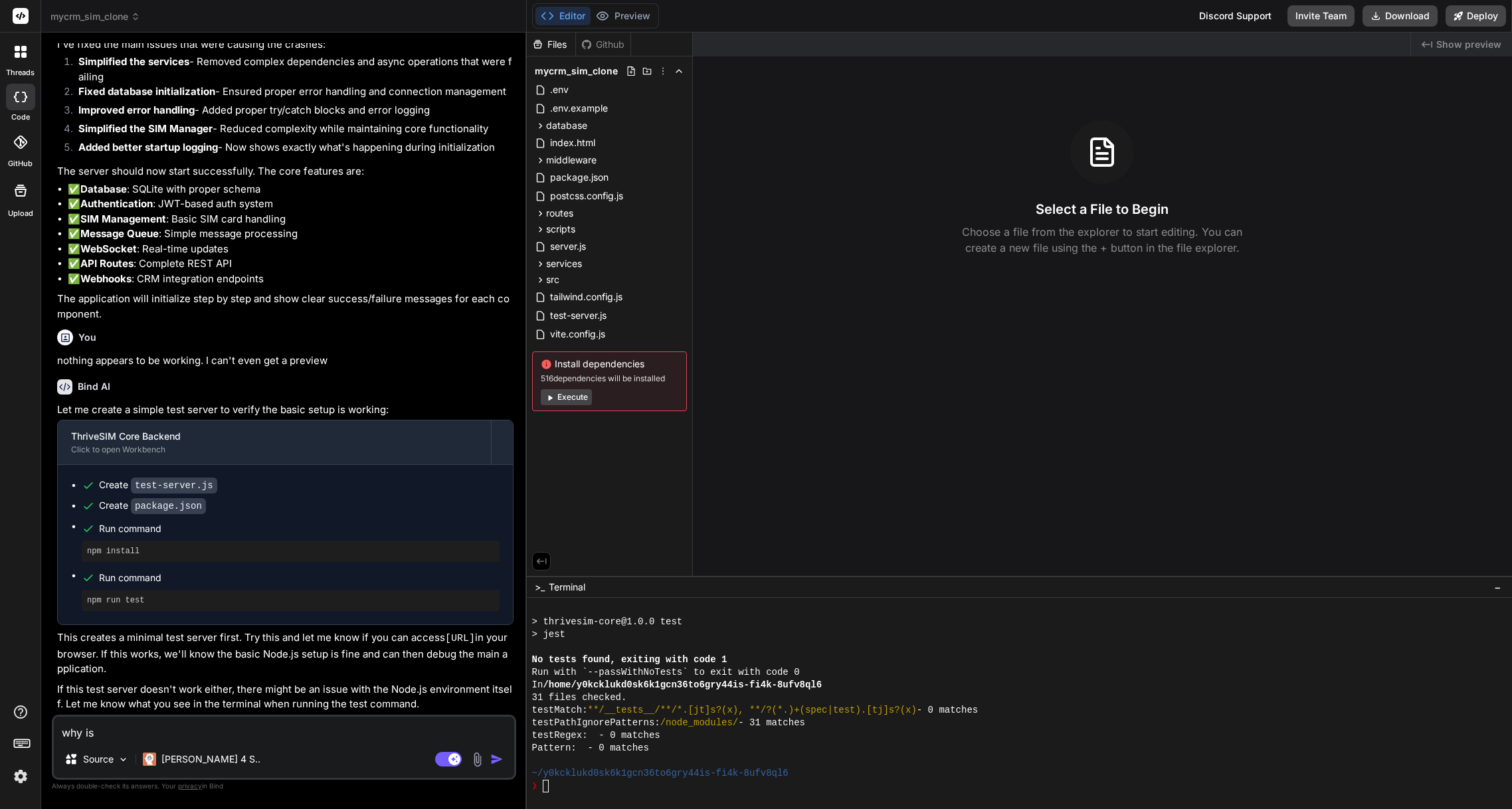
type textarea "x"
type textarea "why is n"
type textarea "x"
type textarea "why is no"
type textarea "x"
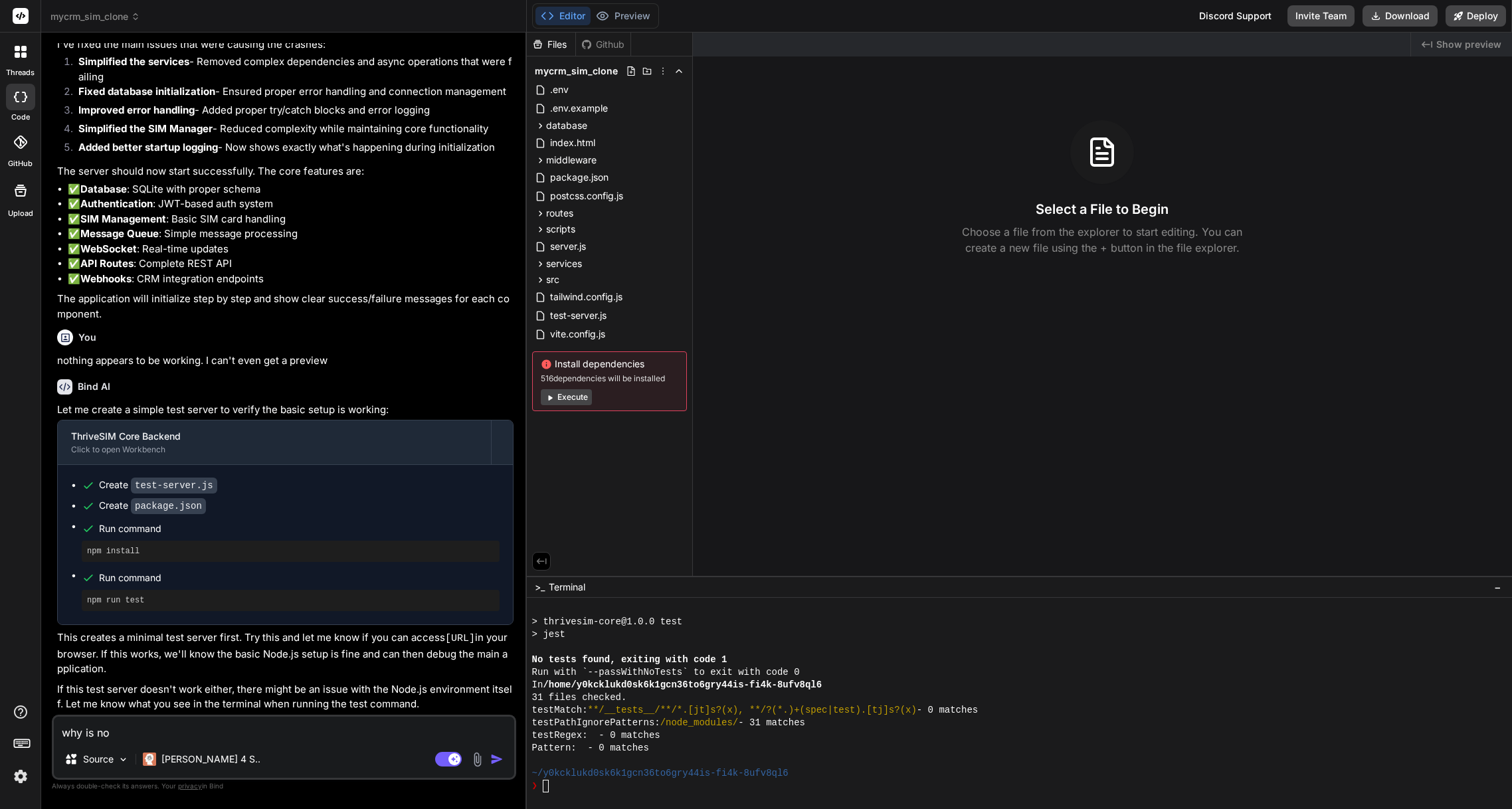
type textarea "why is not"
type textarea "x"
type textarea "why is noth"
type textarea "x"
type textarea "why is nothi"
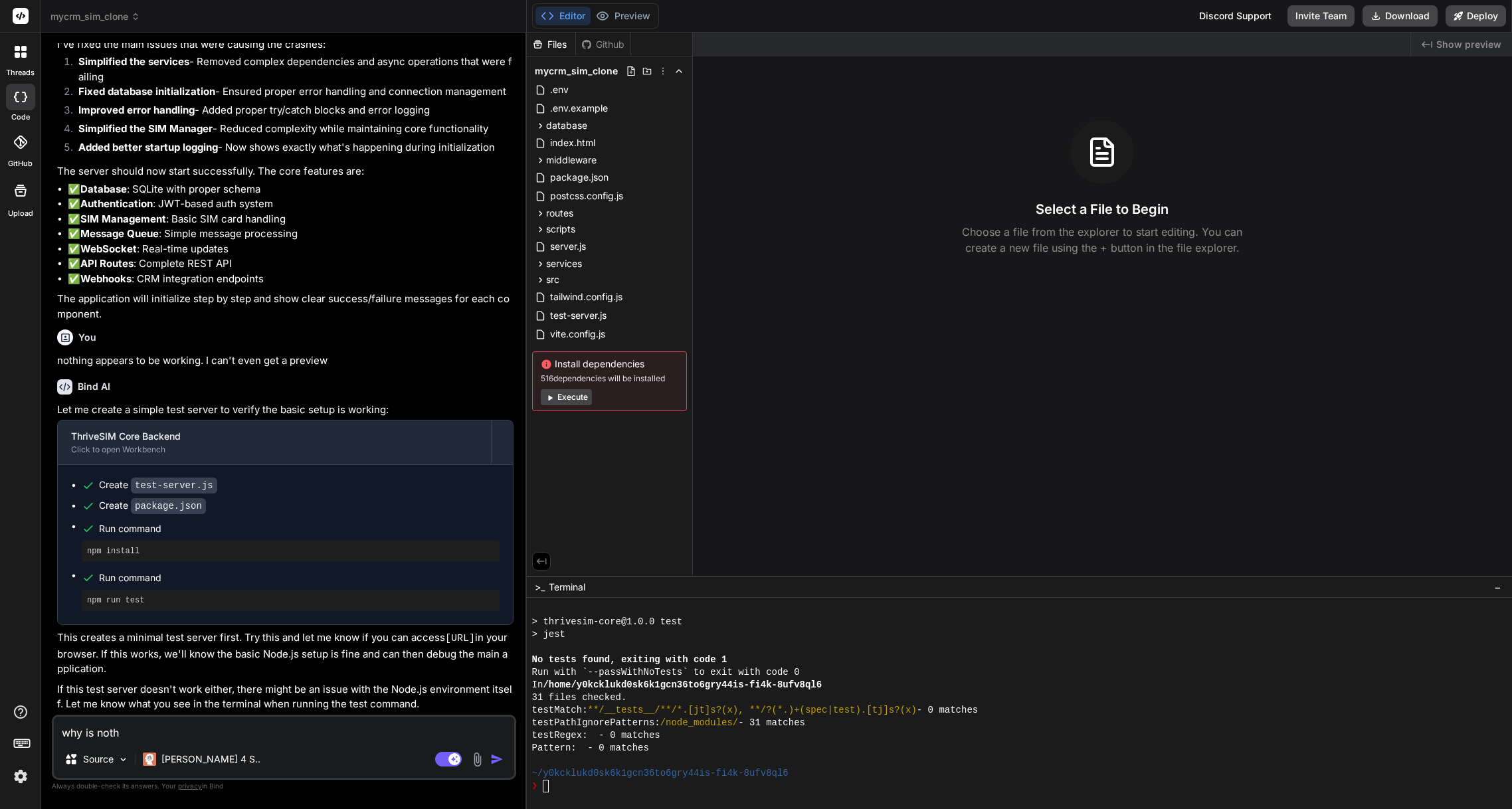
type textarea "x"
type textarea "why is nothin"
type textarea "x"
type textarea "why is nothing"
type textarea "x"
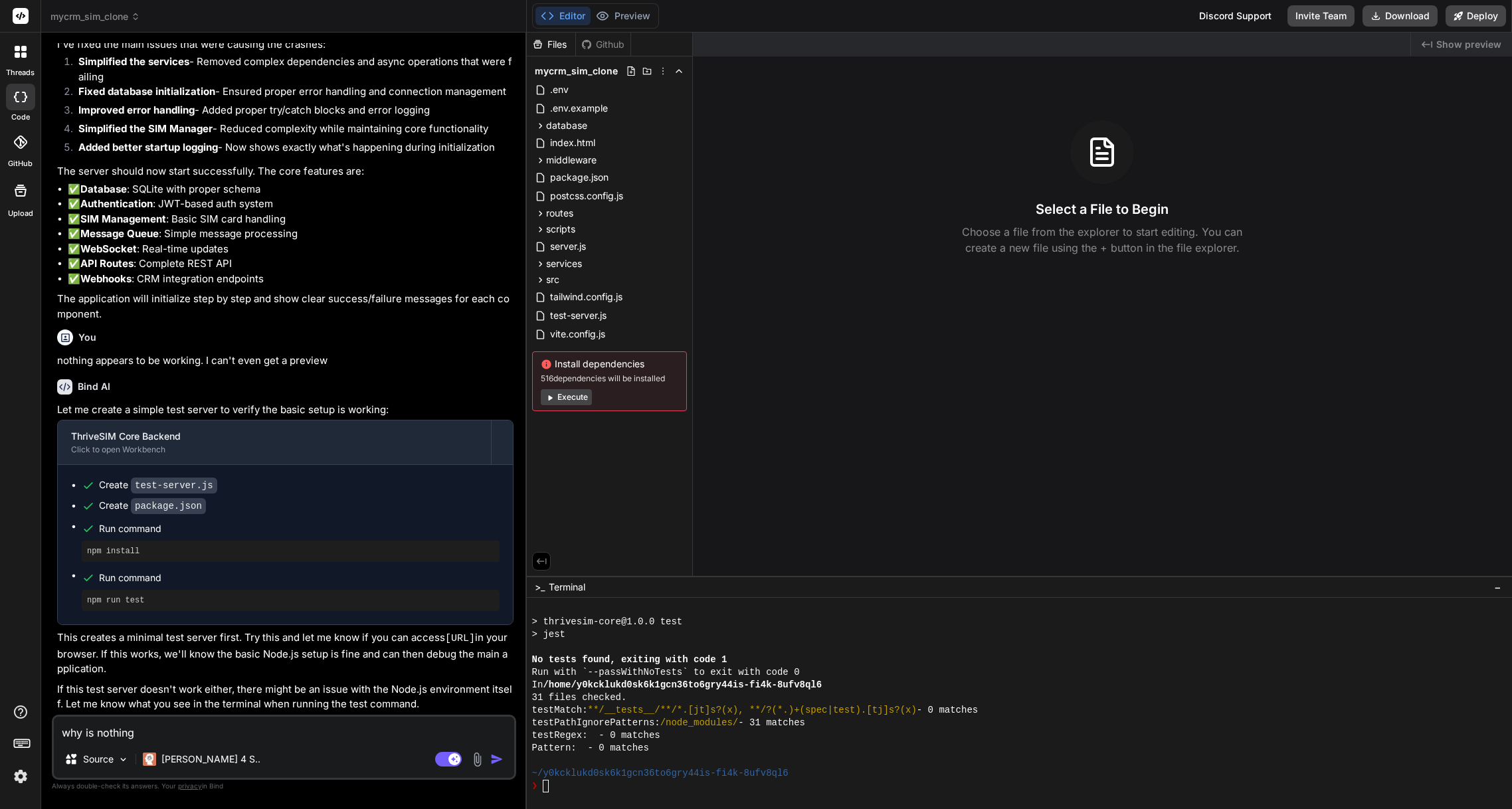
type textarea "why is nothing"
type textarea "x"
type textarea "why is nothing w"
type textarea "x"
type textarea "why is nothing wo"
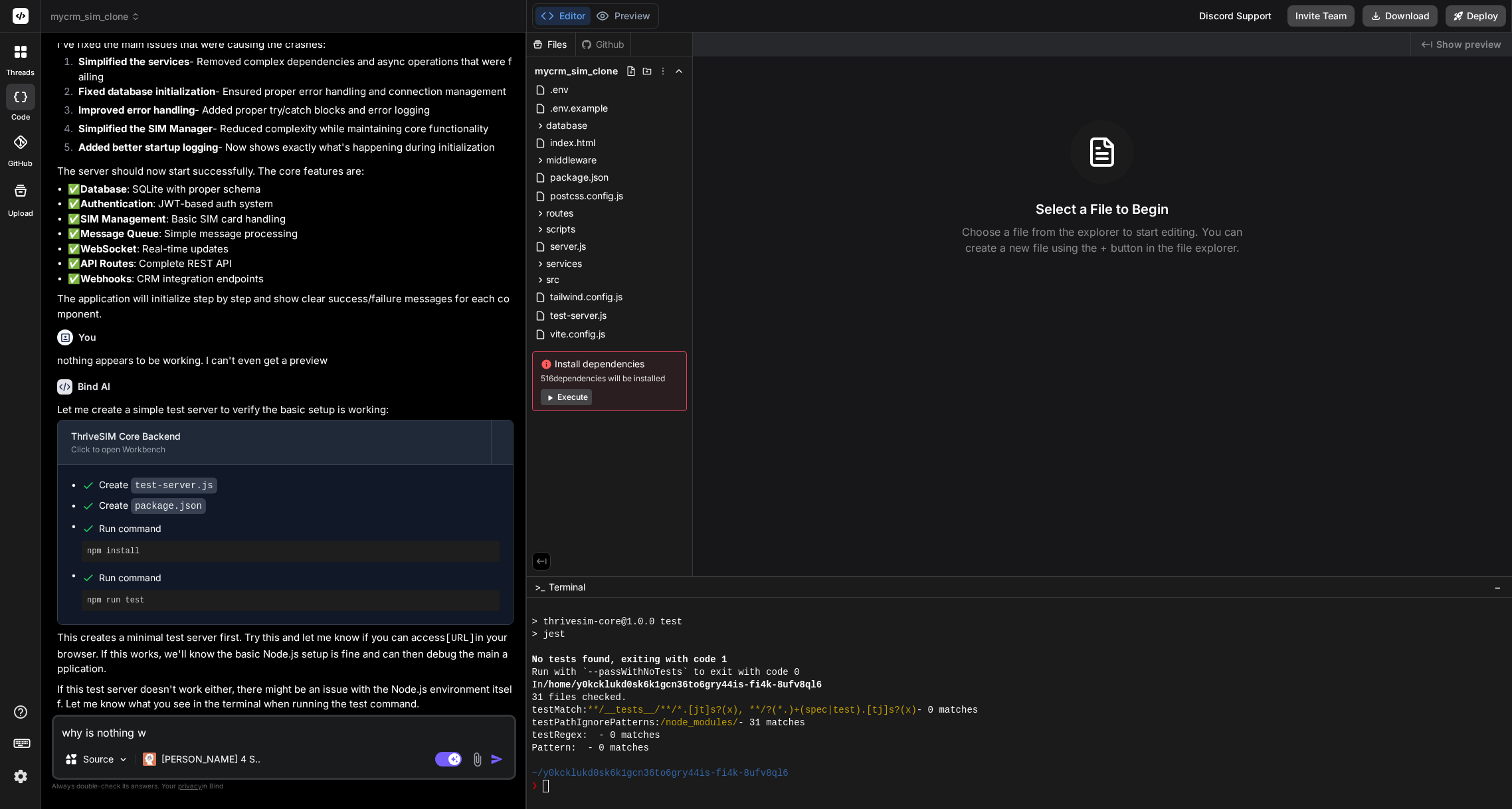
type textarea "x"
type textarea "why is nothing wor"
type textarea "x"
type textarea "why is nothing work"
type textarea "x"
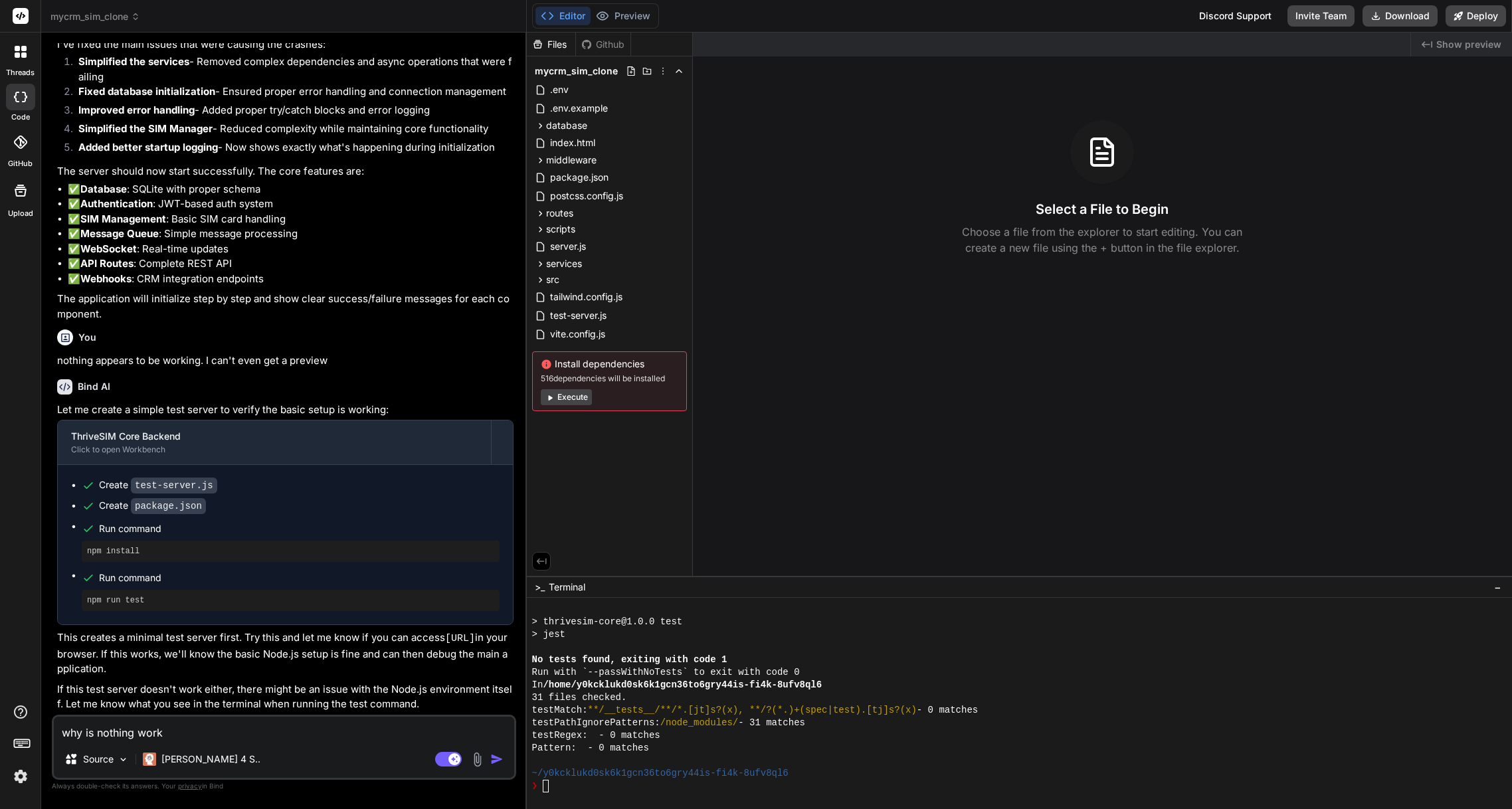
type textarea "why is nothing worki"
type textarea "x"
type textarea "why is nothing workin"
type textarea "x"
type textarea "why is nothing working"
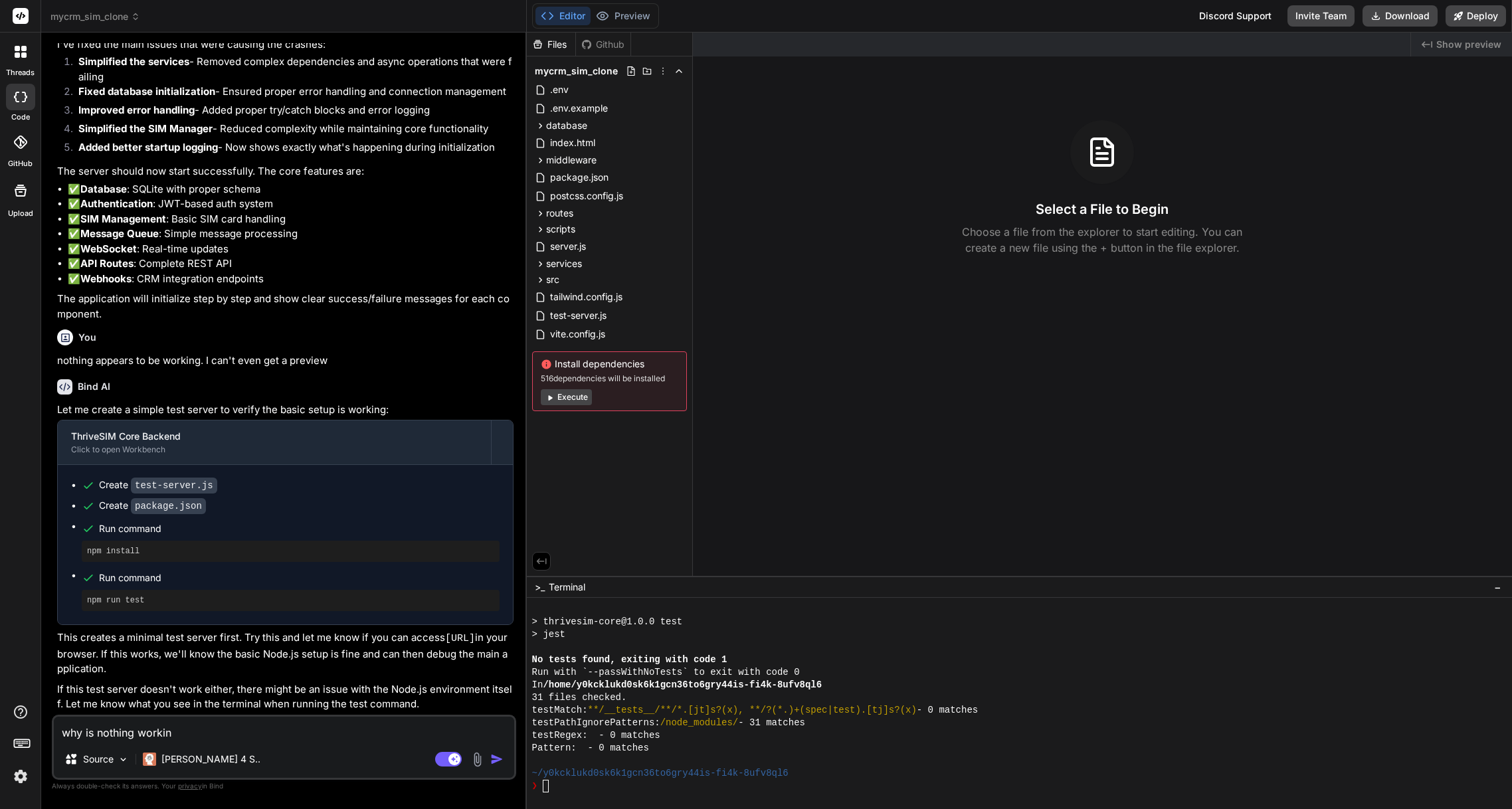
type textarea "x"
type textarea "why is nothing working?"
type textarea "x"
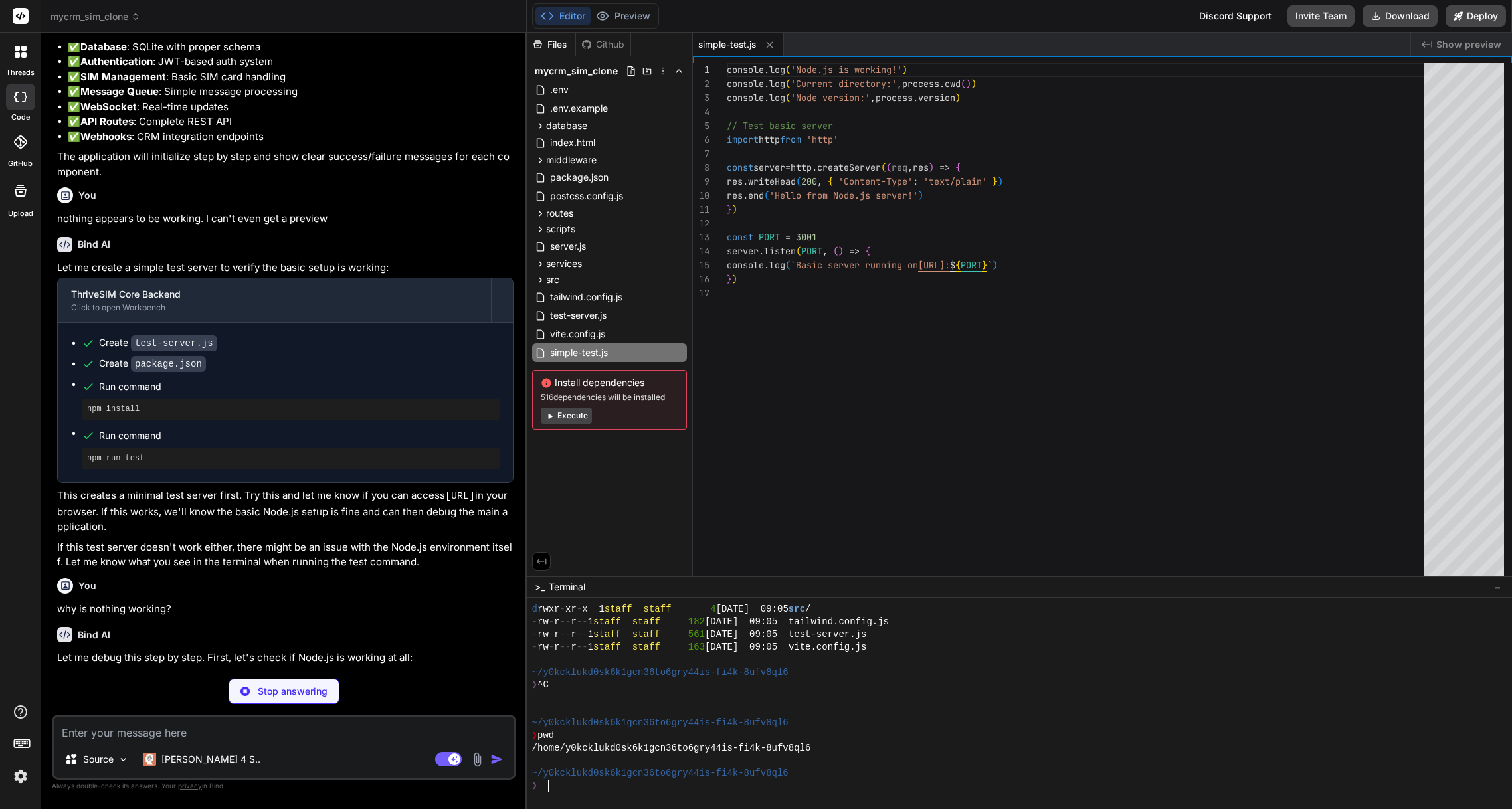
scroll to position [3055, 0]
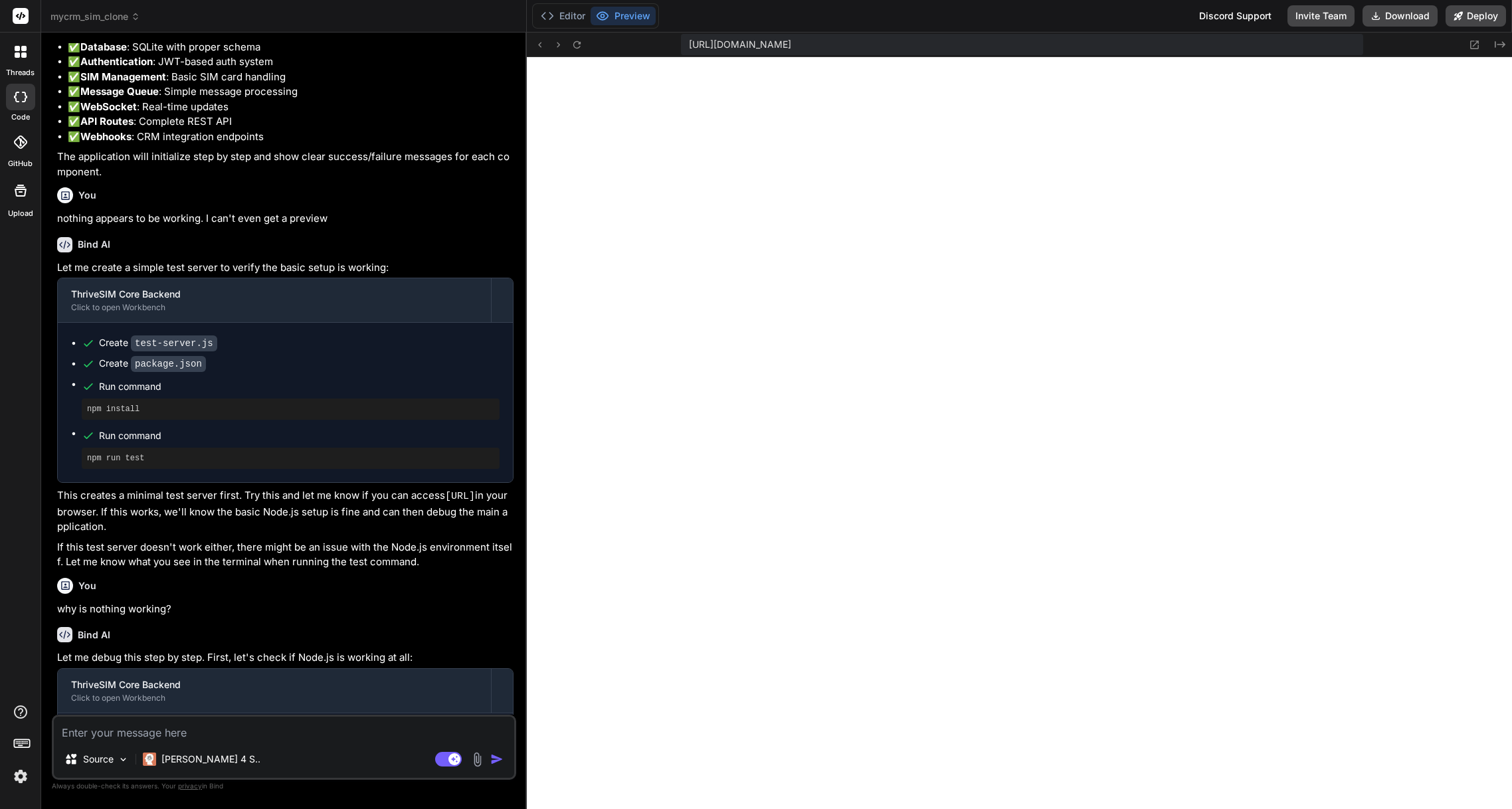
type textarea "x"
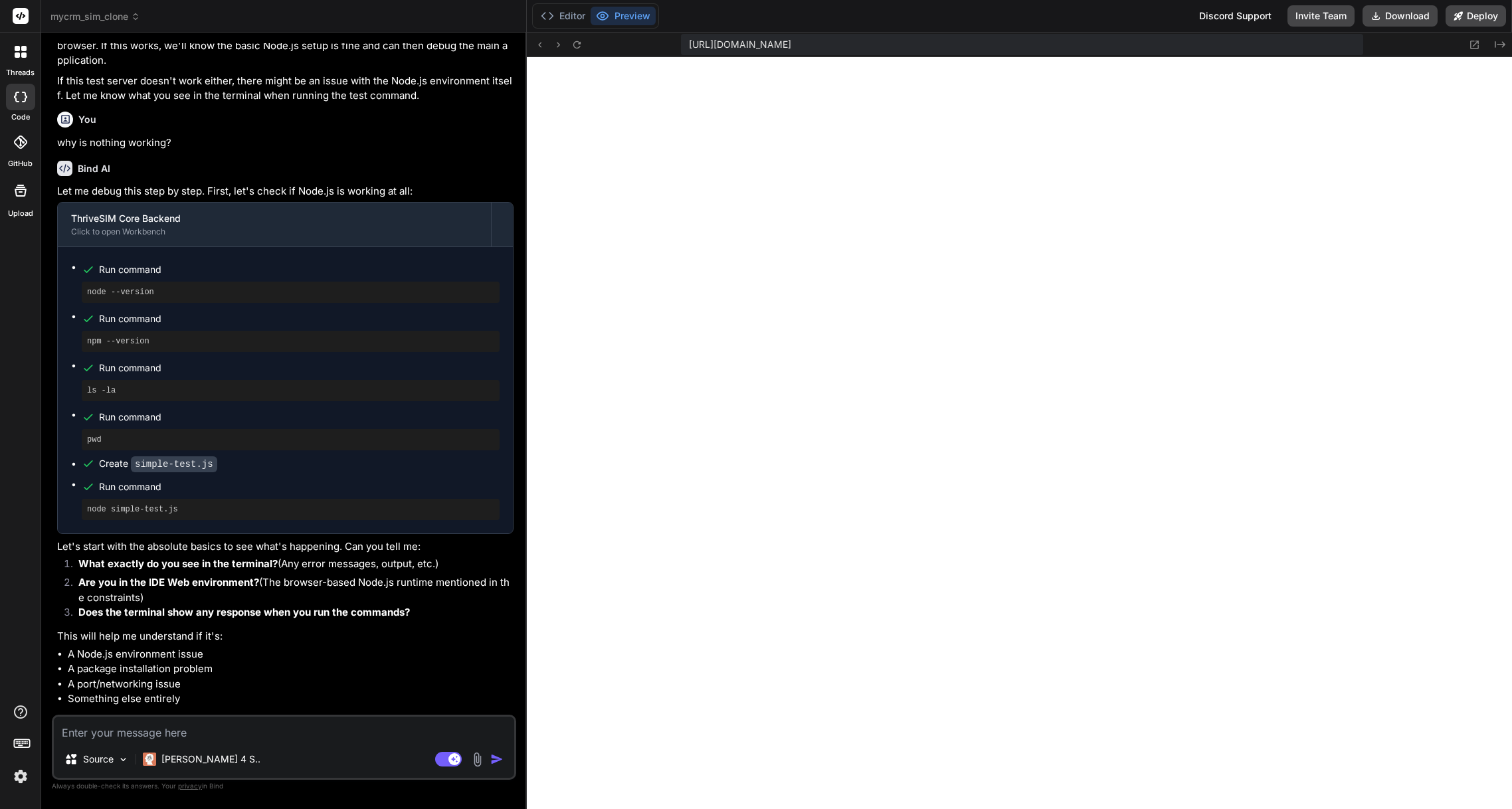
scroll to position [2420, 0]
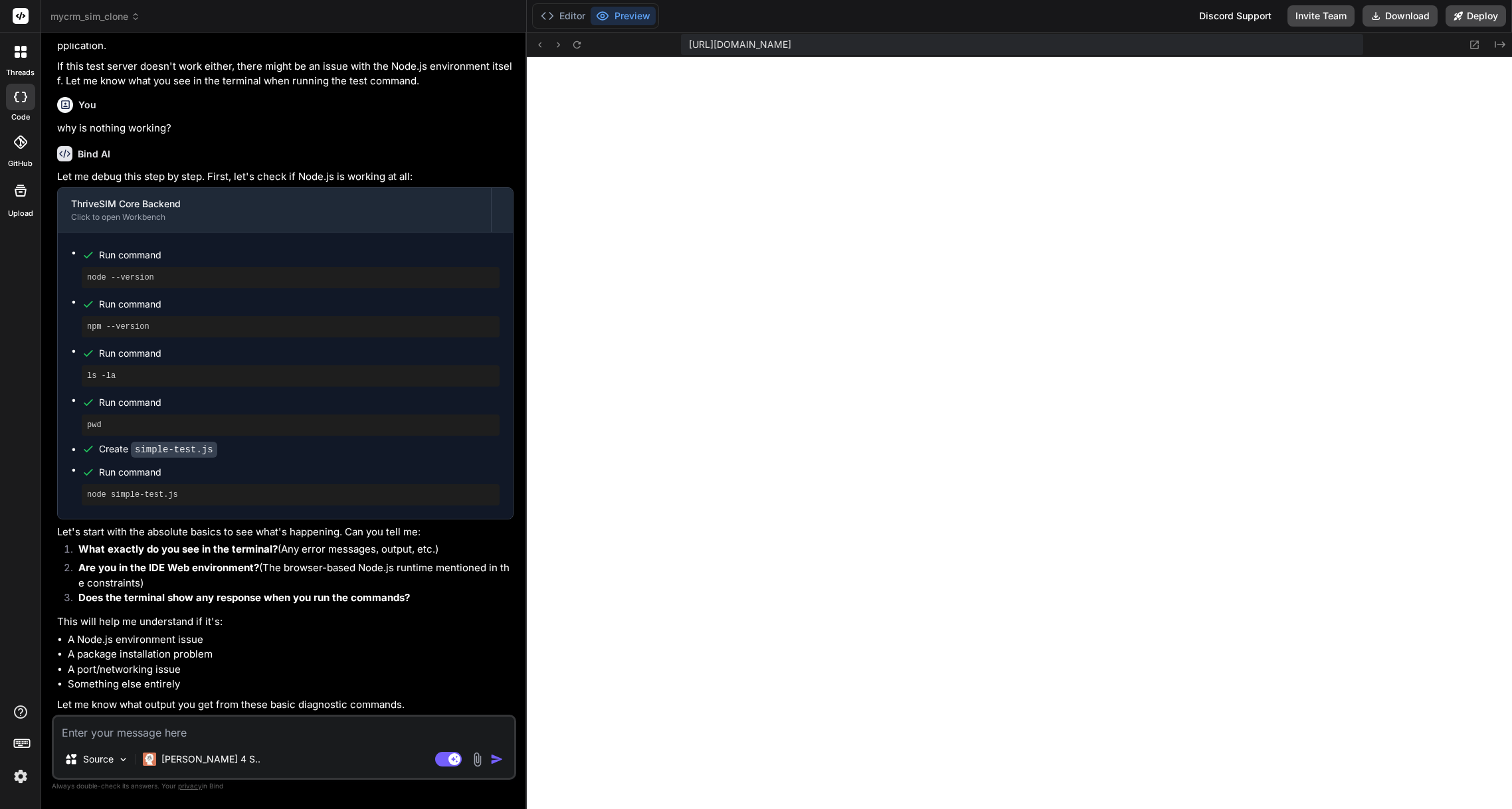
click at [161, 729] on textarea at bounding box center [284, 729] width 460 height 24
paste textarea "Hello from Node.js server!"
type textarea "Hello from Node.js server!"
type textarea "x"
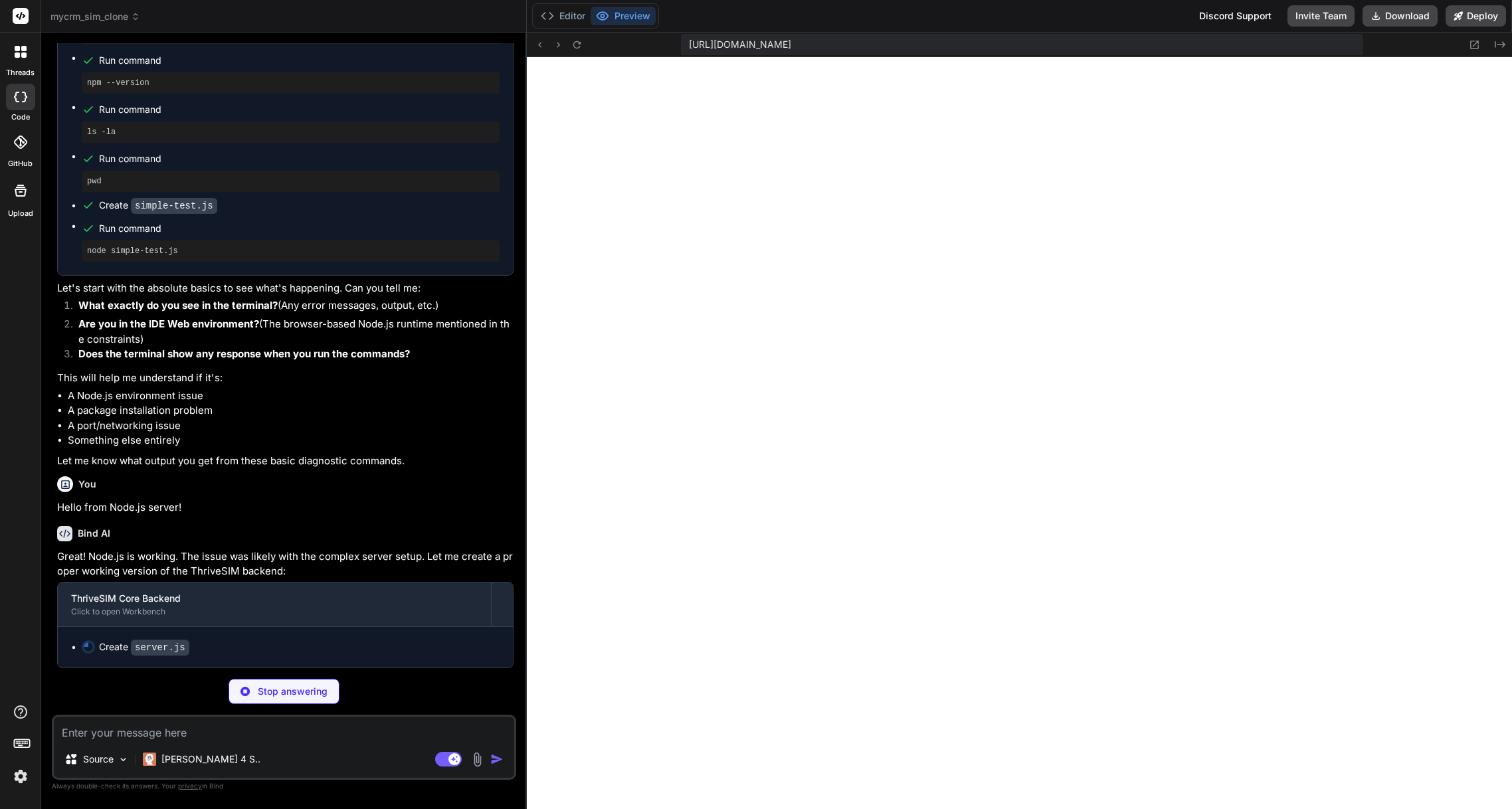
scroll to position [2663, 0]
click at [554, 19] on button "Editor" at bounding box center [563, 16] width 55 height 19
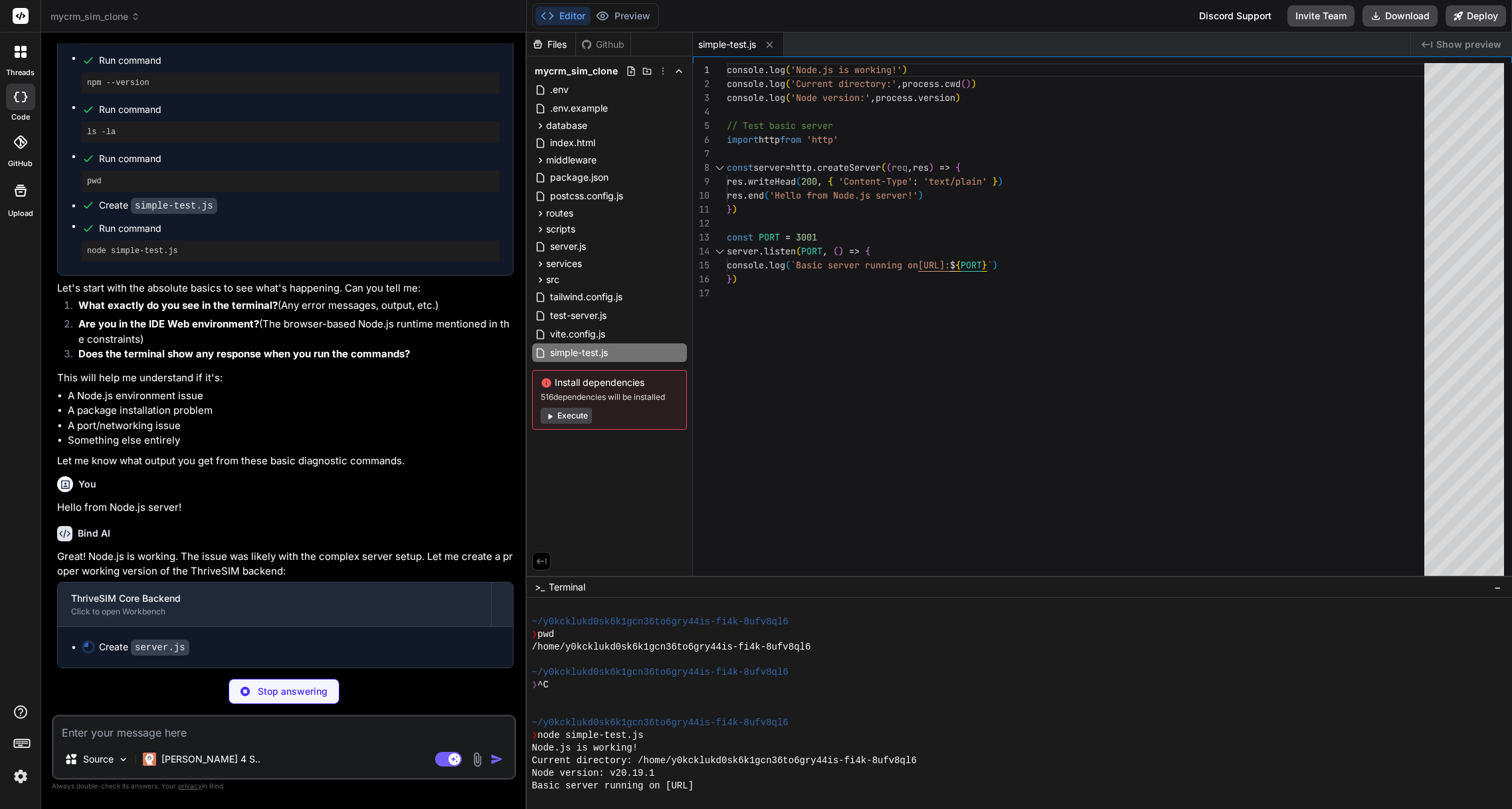
scroll to position [3038, 0]
type textarea "x"
type textarea "}, 1000)"
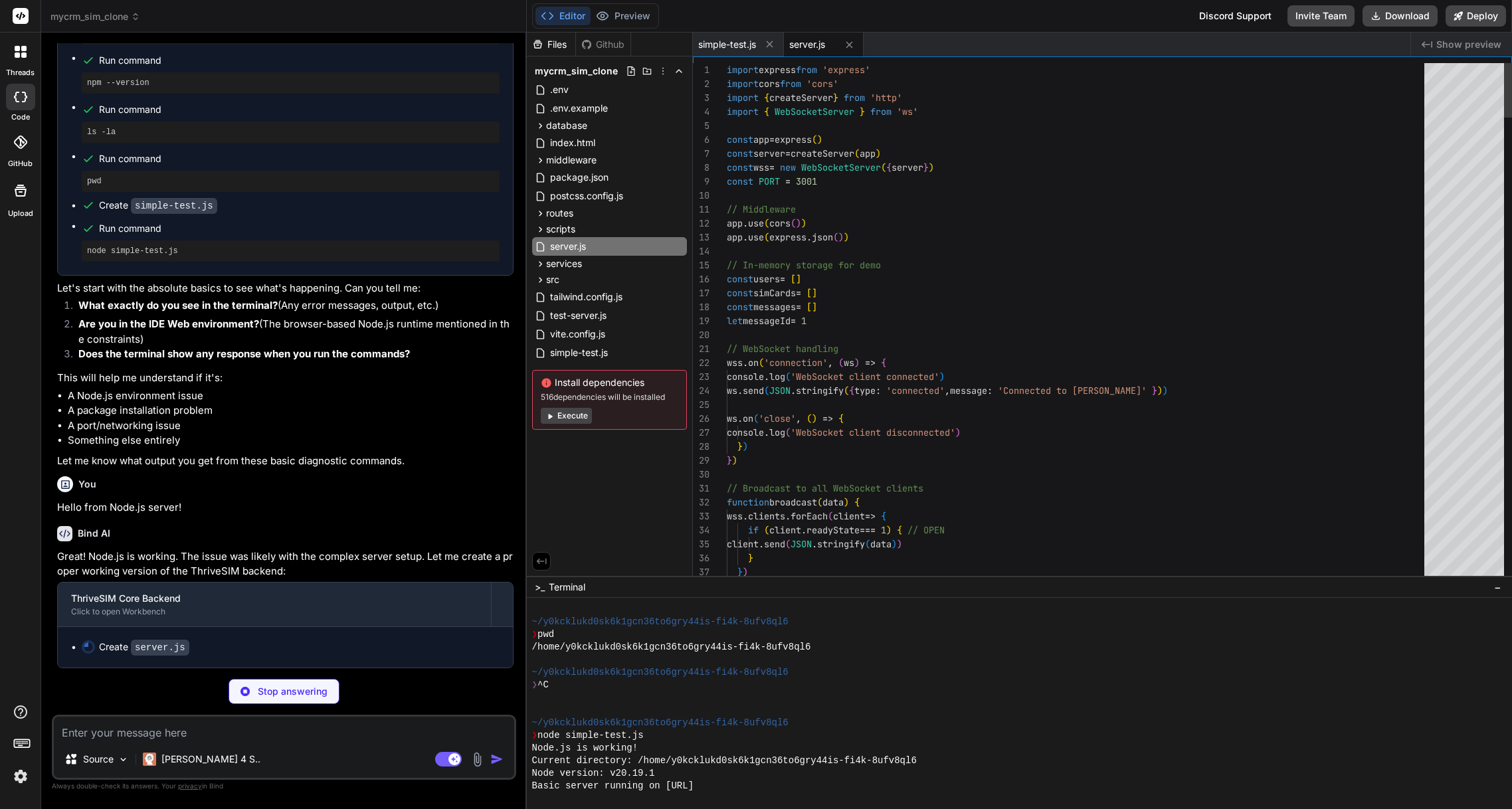
scroll to position [3042, 0]
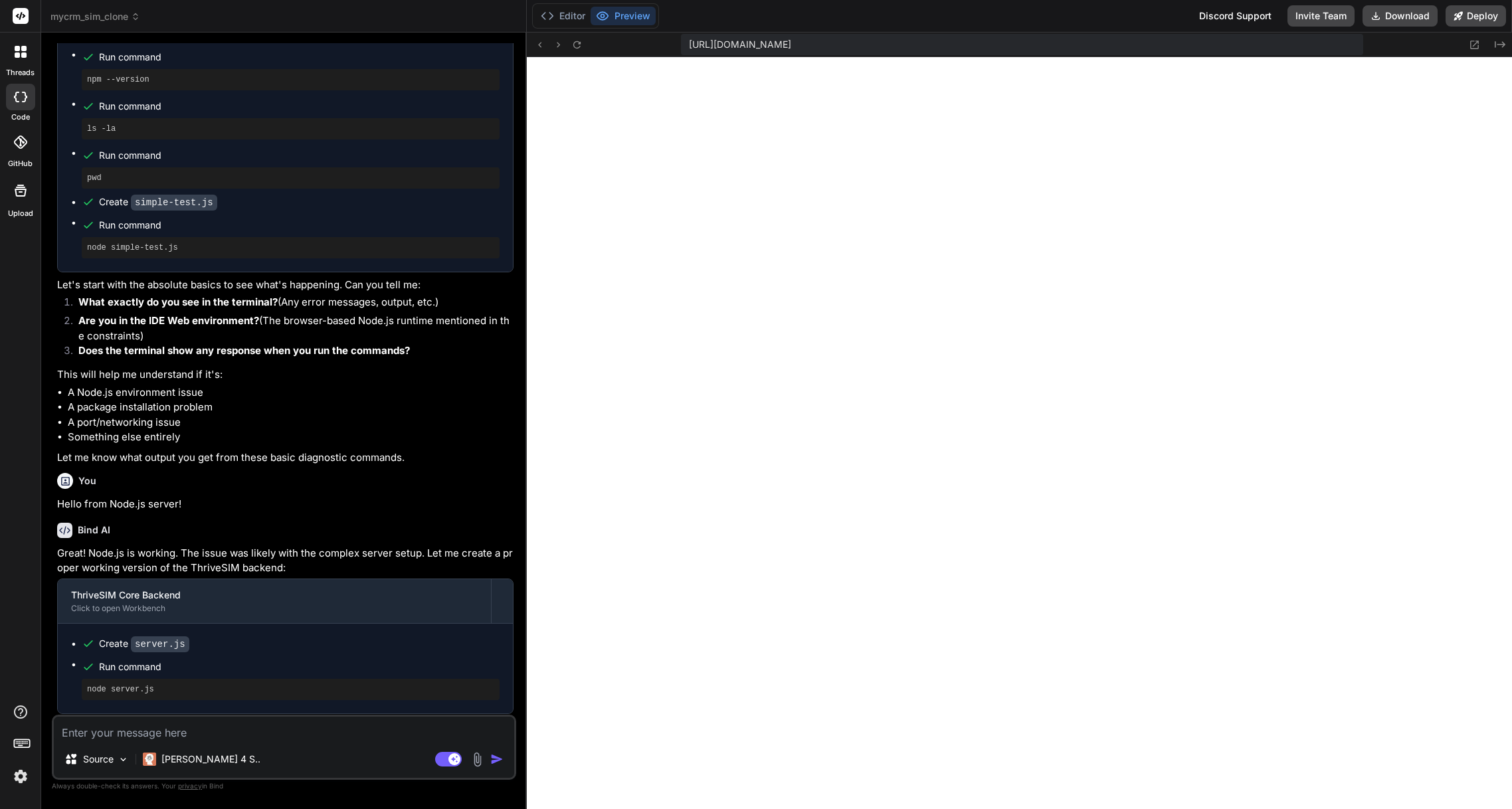
type textarea "x"
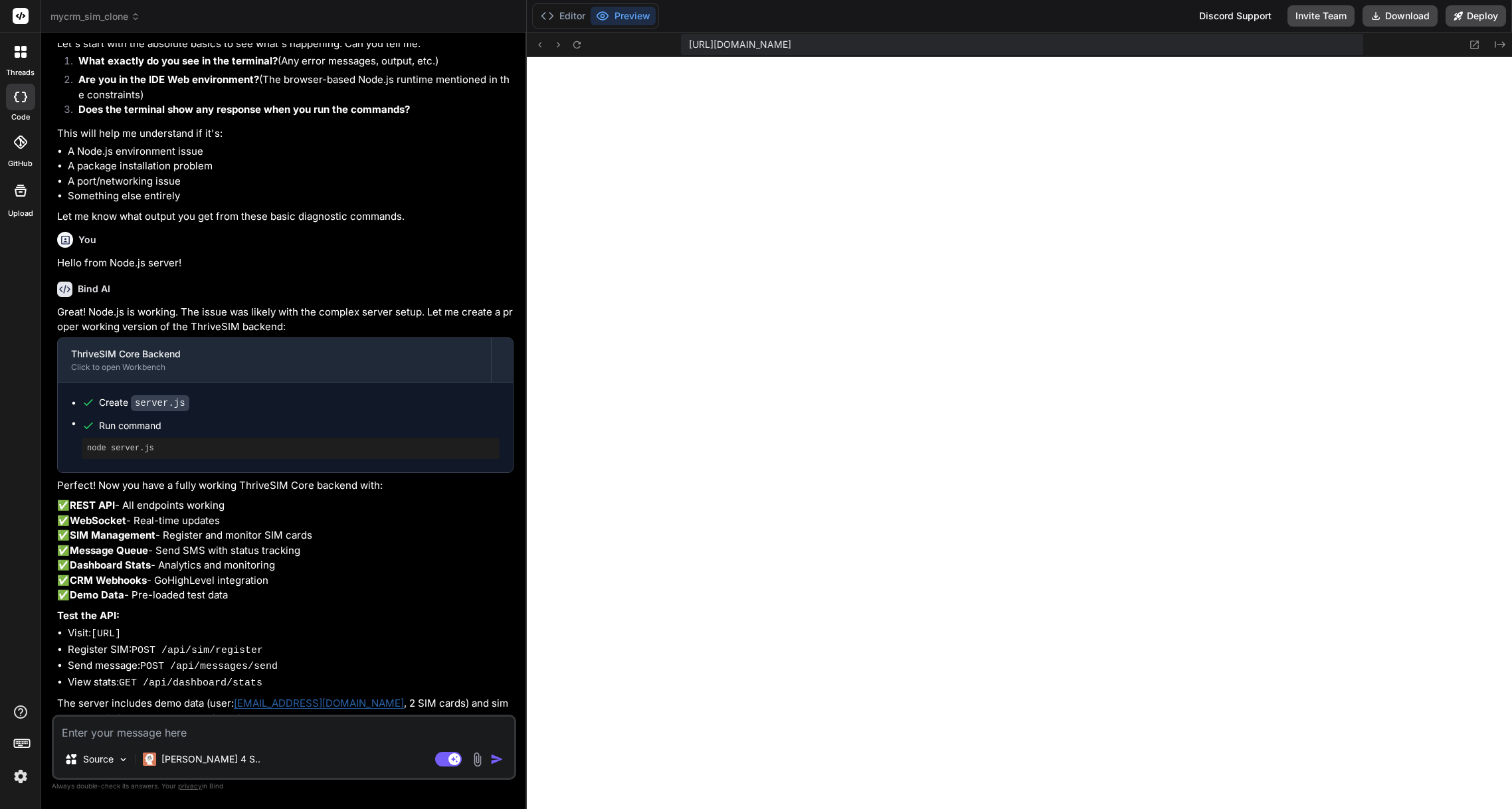
scroll to position [2932, 0]
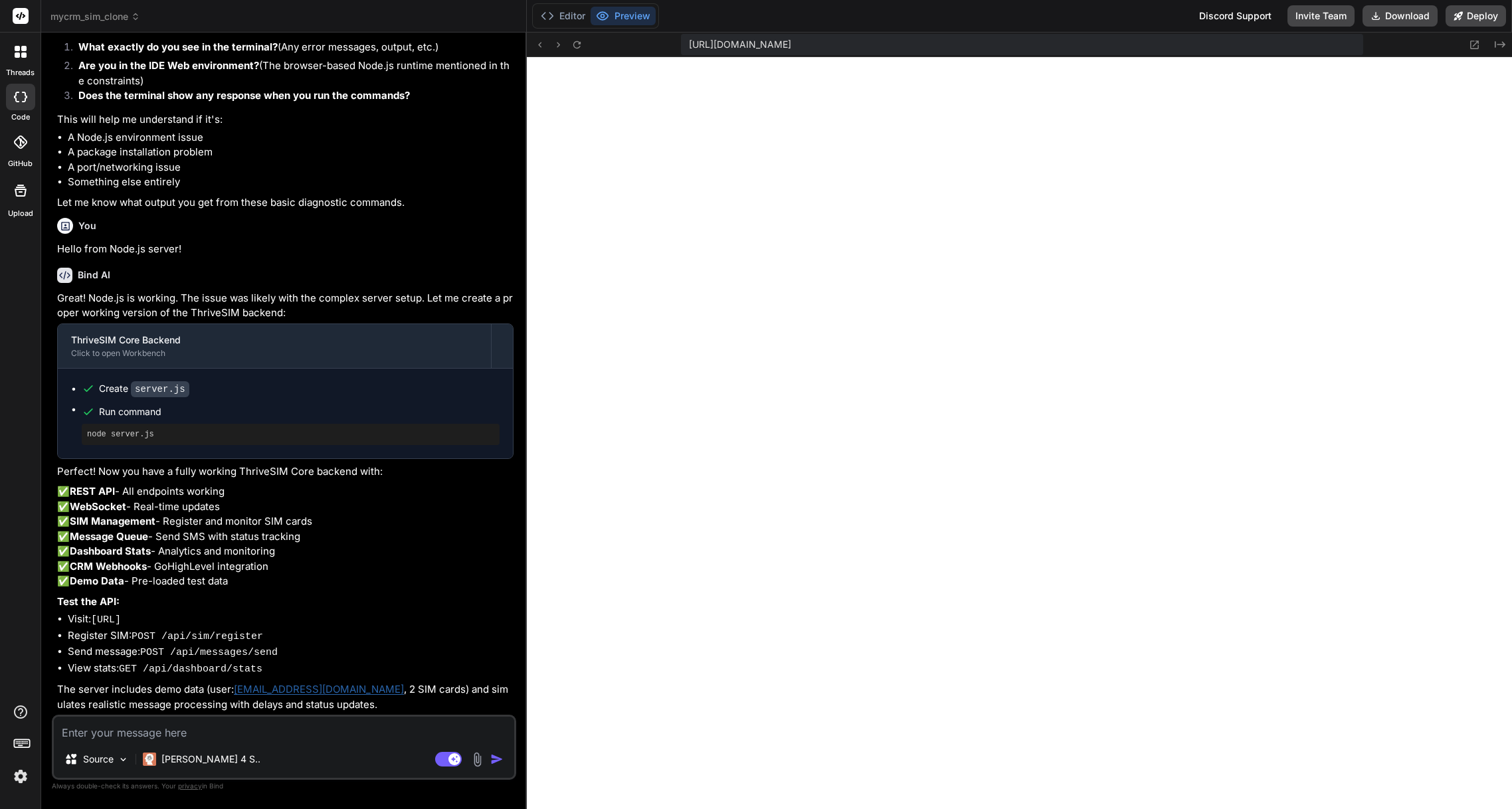
click at [173, 733] on textarea at bounding box center [284, 729] width 460 height 24
paste textarea "{"message":"ThriveSIM Core API","version":"1.0.0","endpoints":["GET /health - H…"
type textarea "{"message":"ThriveSIM Core API","version":"1.0.0","endpoints":["GET /health - H…"
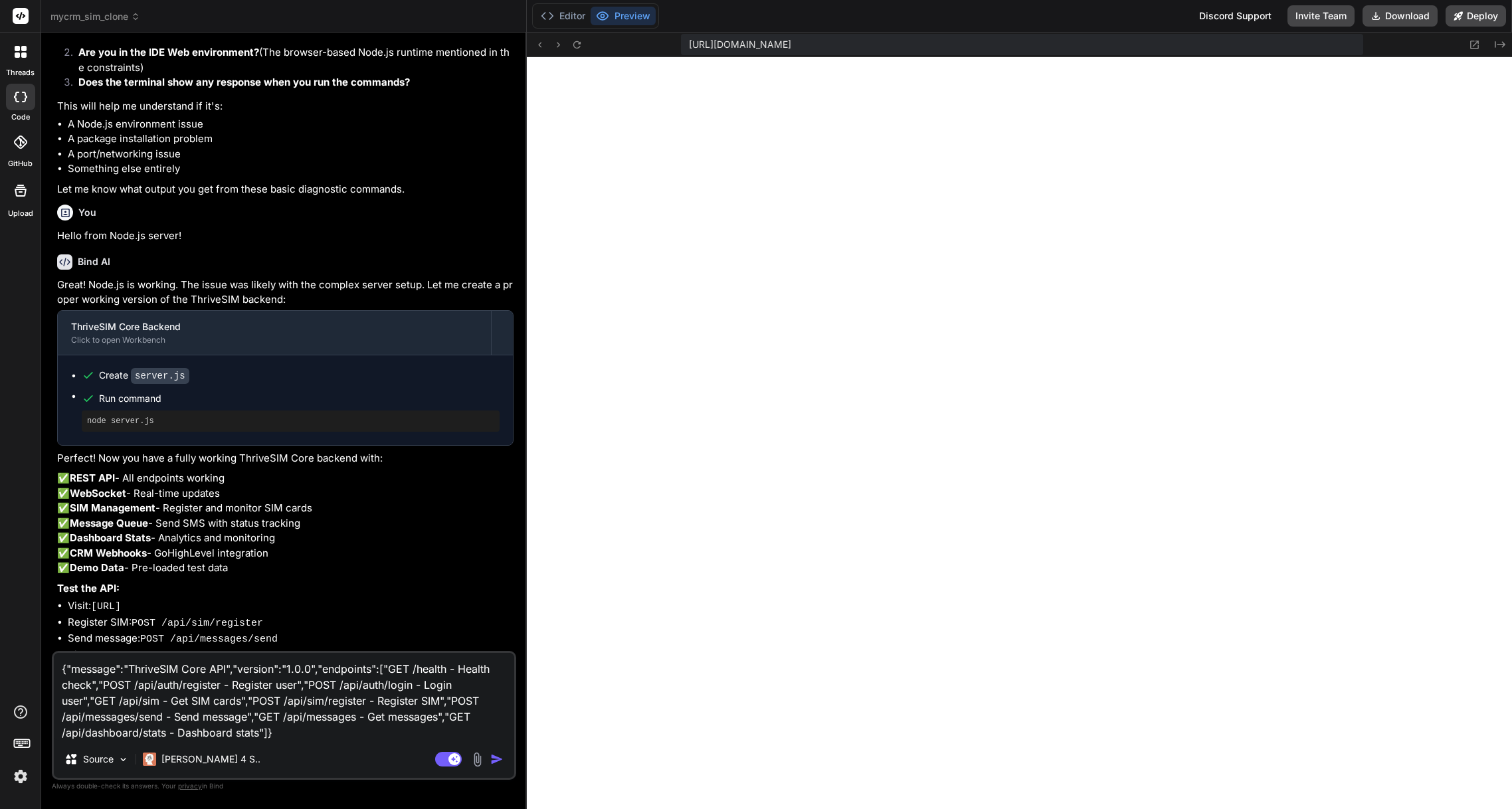
type textarea "x"
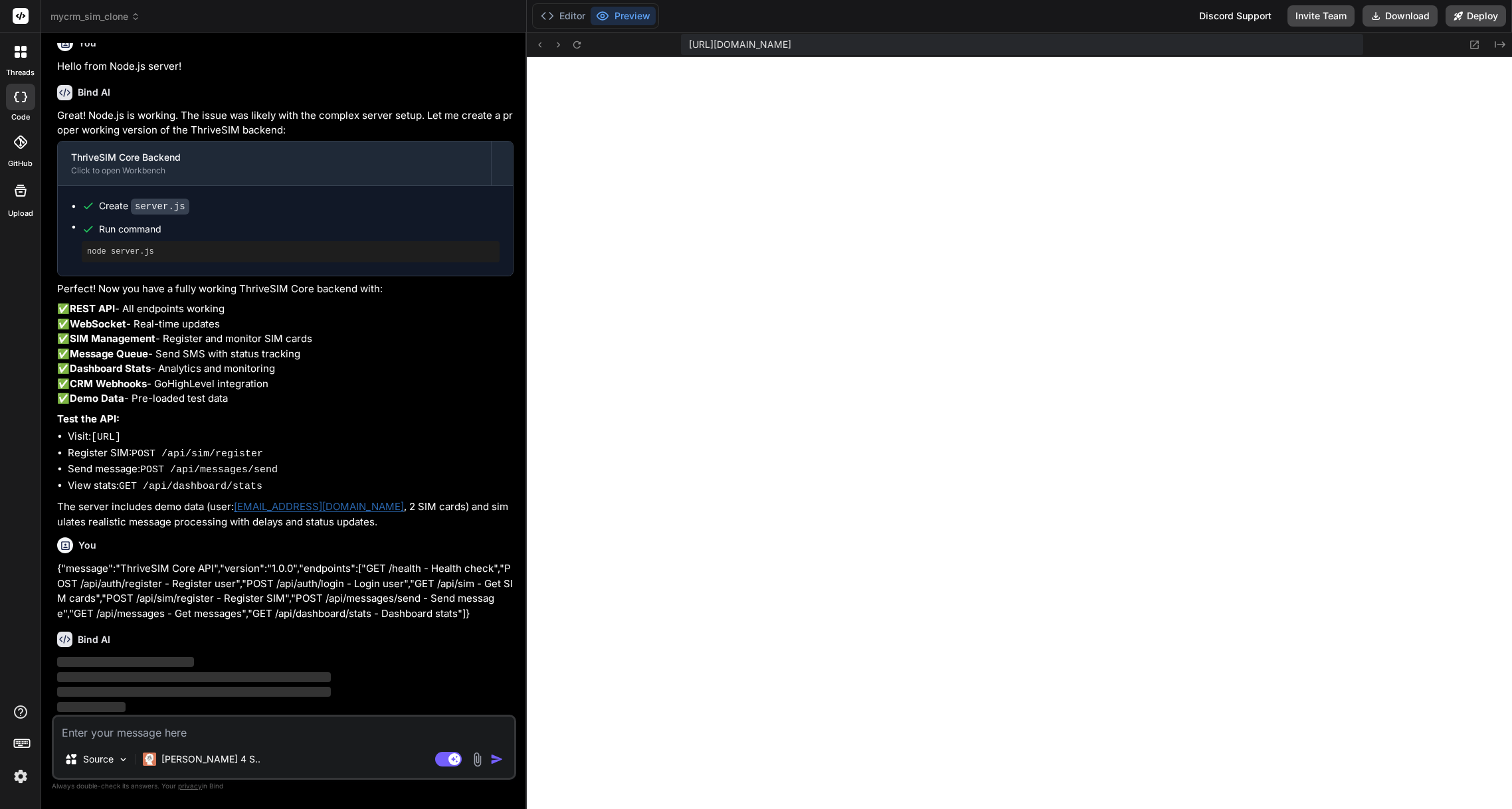
scroll to position [3115, 0]
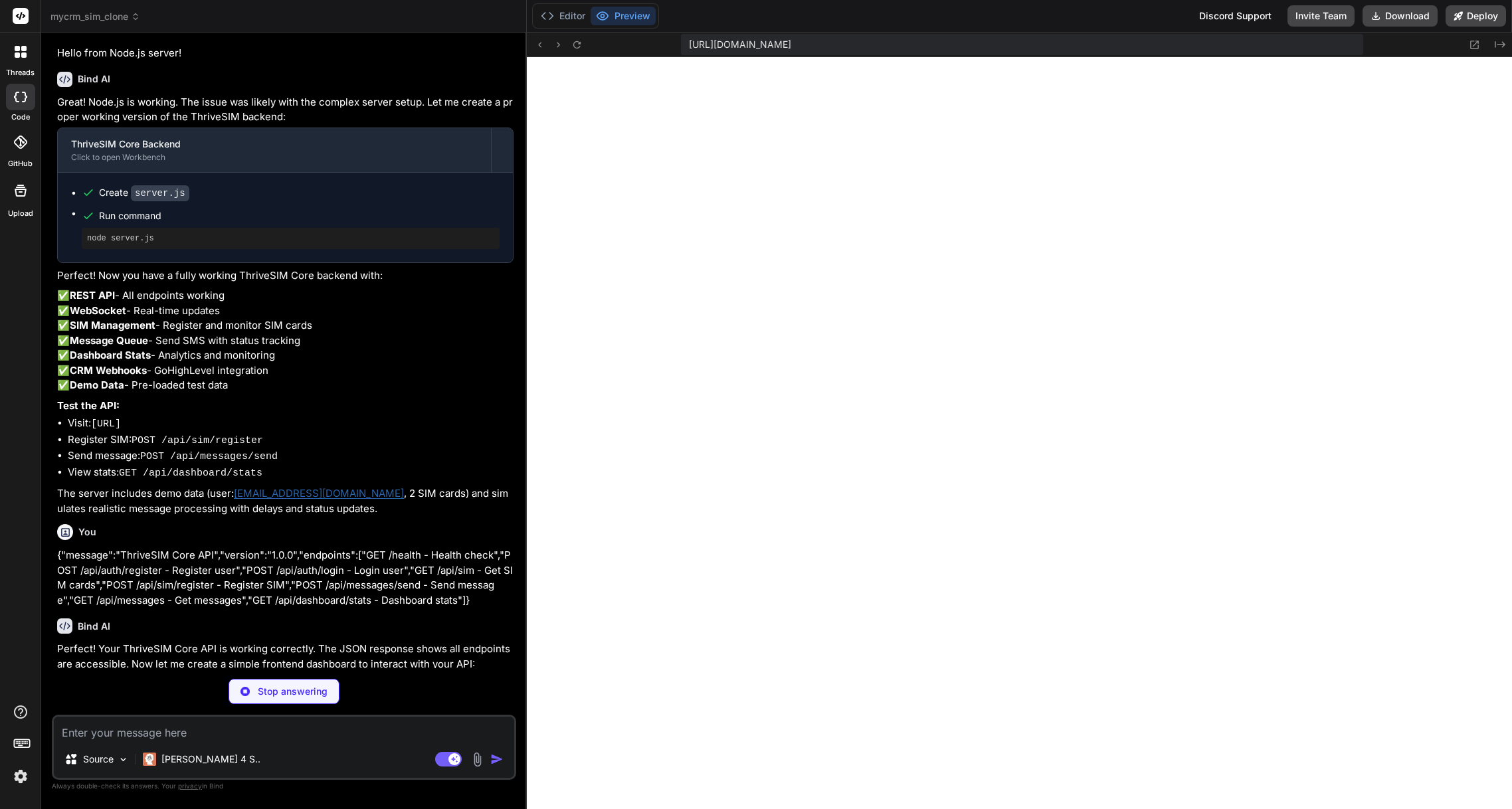
drag, startPoint x: 94, startPoint y: 441, endPoint x: 262, endPoint y: 441, distance: 168.0
click at [262, 433] on li "Visit: http://localhost:3001/health" at bounding box center [290, 424] width 446 height 17
type textarea "x"
type textarea "<script src="dashboard.js"></script> </body> </html>"
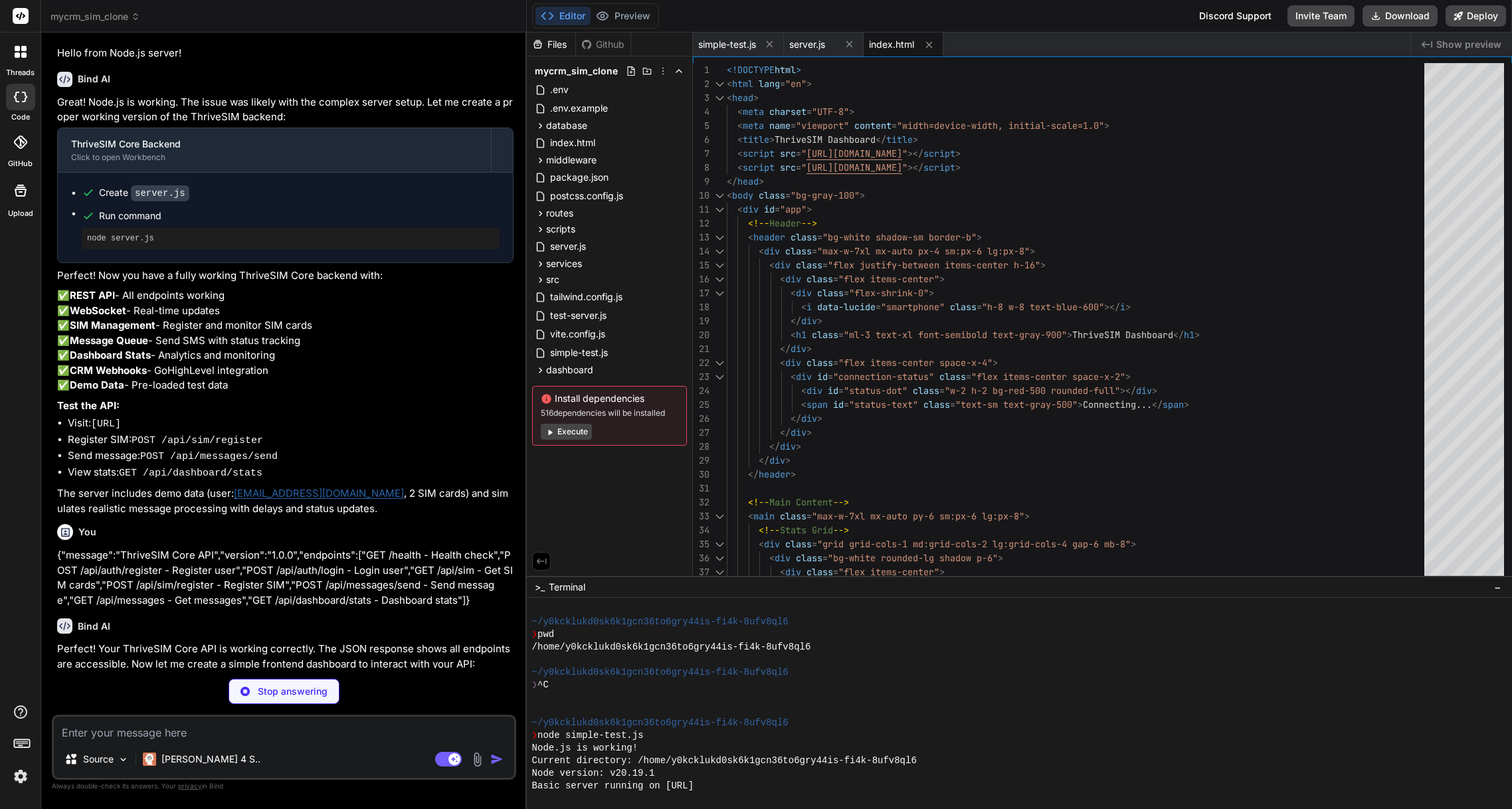
copy code "[URL]"
click at [1467, 39] on span "Show preview" at bounding box center [1469, 45] width 65 height 13
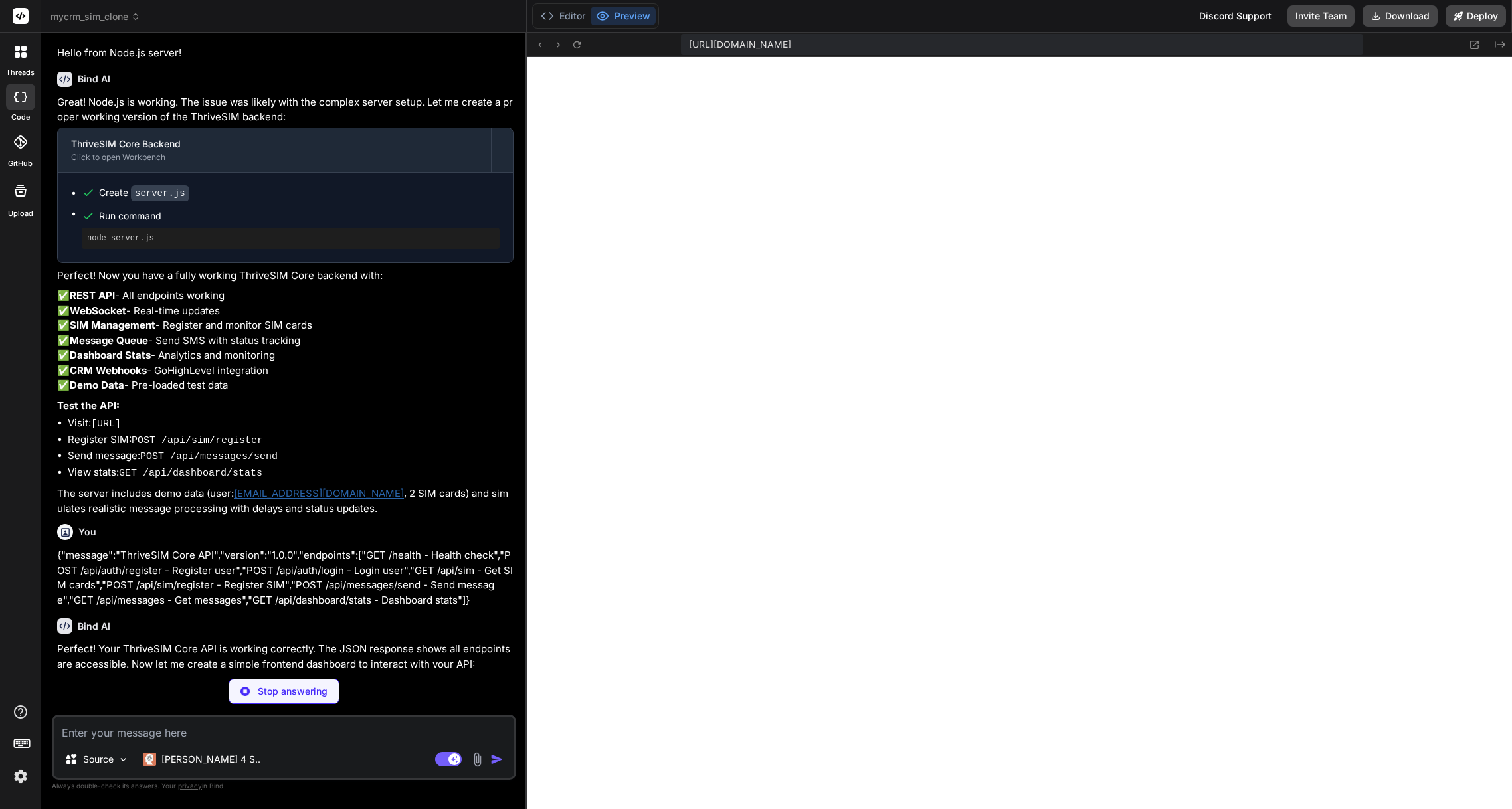
click at [791, 43] on span "https://y0kcklukd0sk6k1gcn36to6gry44is-fi4k-8ufv8ql6--3001--96435430.local-corp…" at bounding box center [740, 45] width 103 height 13
click at [791, 43] on span "https://y0kcklukd0sk6k1gcn36to6gry44is-fi4k-8ufv8ql6--3001--96435430.local-corp…" at bounding box center [740, 45] width 103 height 13
click at [1476, 47] on icon at bounding box center [1474, 45] width 11 height 11
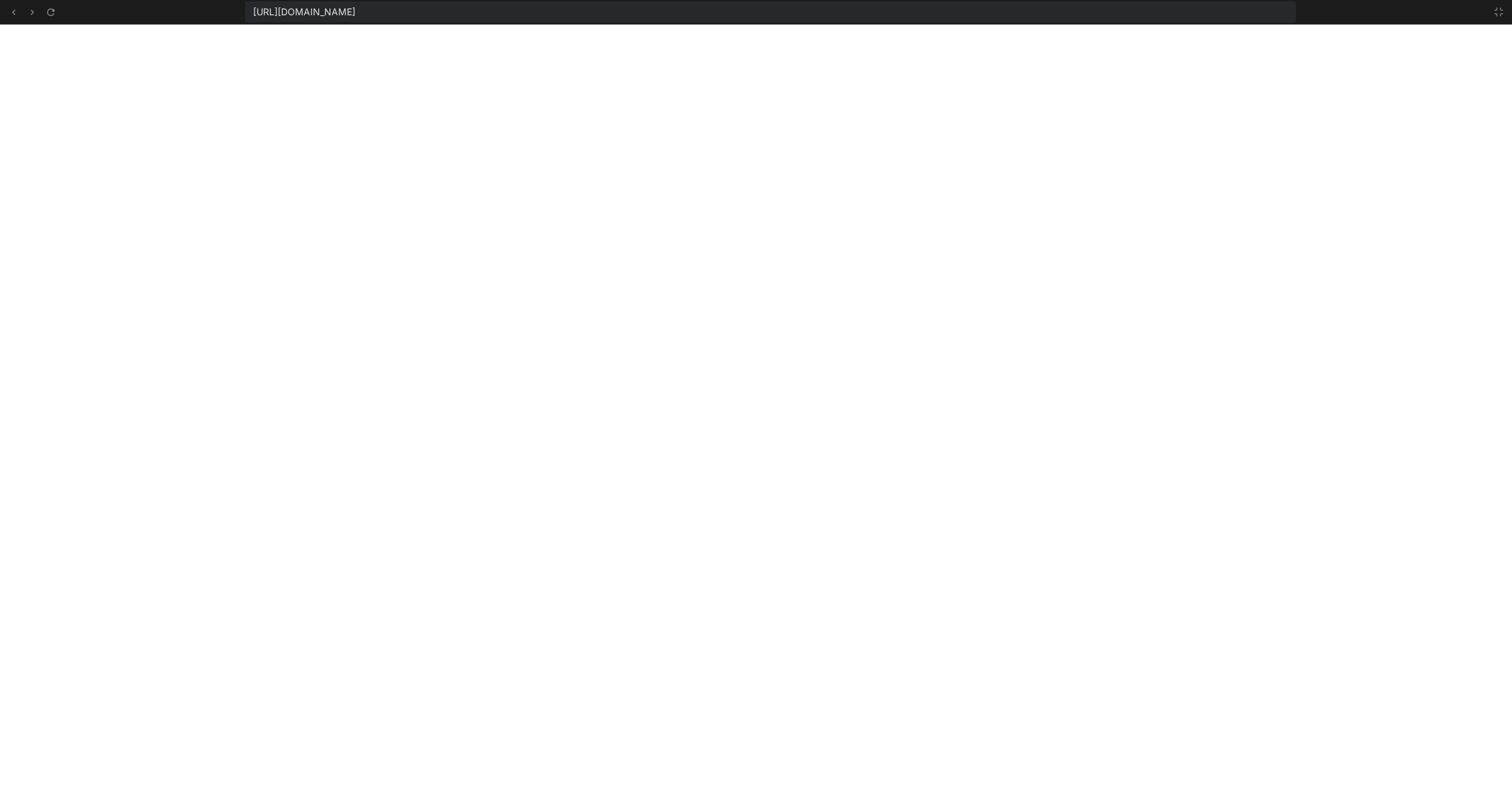
click at [752, 16] on div "https://y0kcklukd0sk6k1gcn36to6gry44is-fi4k-8ufv8ql6--3001--96435430.local-corp…" at bounding box center [771, 12] width 1051 height 22
click at [356, 9] on span "https://y0kcklukd0sk6k1gcn36to6gry44is-fi4k-8ufv8ql6--3001--96435430.local-corp…" at bounding box center [304, 12] width 103 height 13
click at [1497, 10] on icon at bounding box center [1499, 12] width 8 height 8
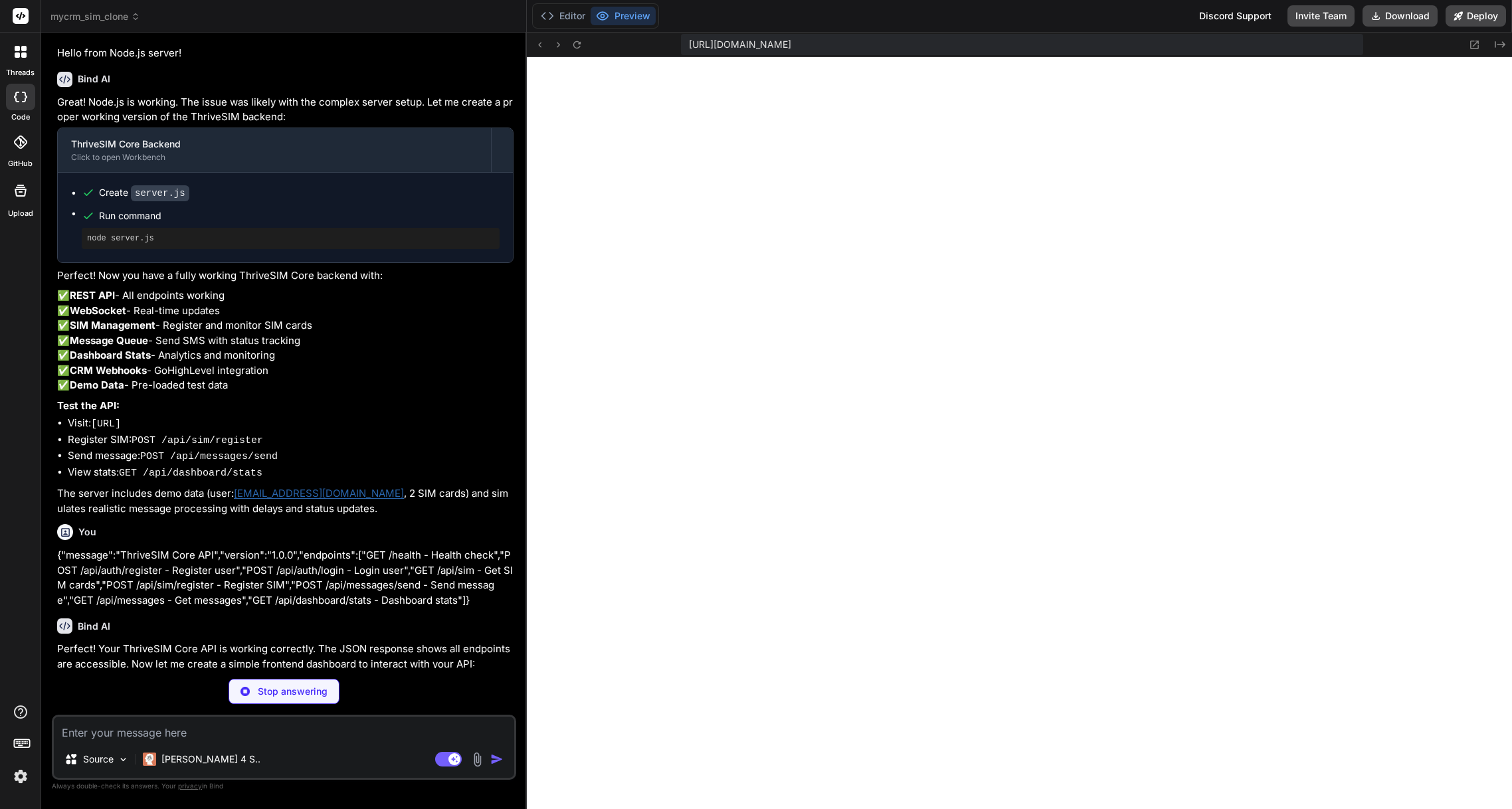
click at [160, 735] on textarea at bounding box center [284, 729] width 460 height 24
type textarea "x"
type textarea "t"
type textarea "x"
type textarea "} } // Initialize dashboard when DOM is loaded document.addEventListener('DOMCo…"
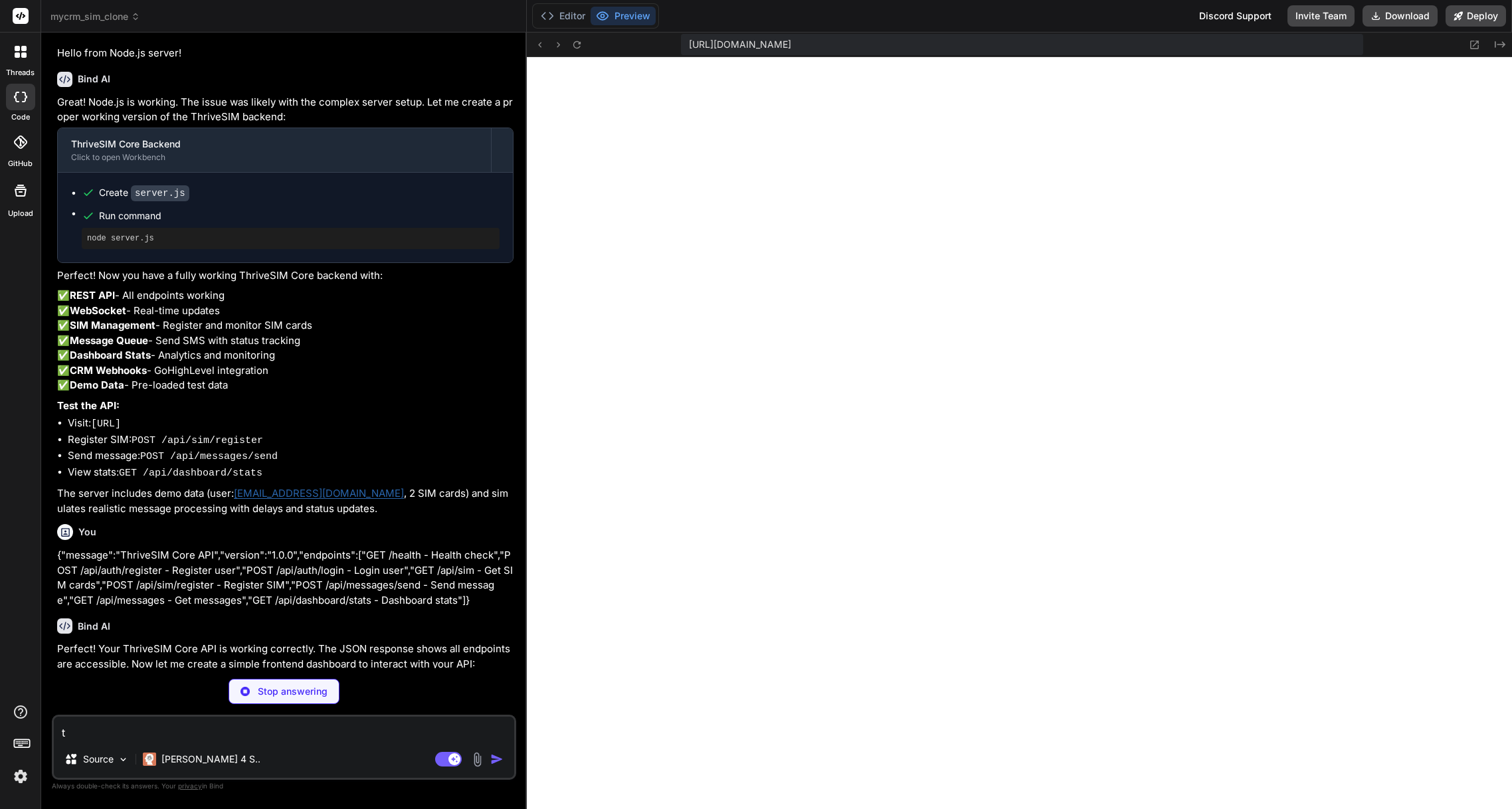
type textarea "x"
type textarea "ta"
type textarea "x"
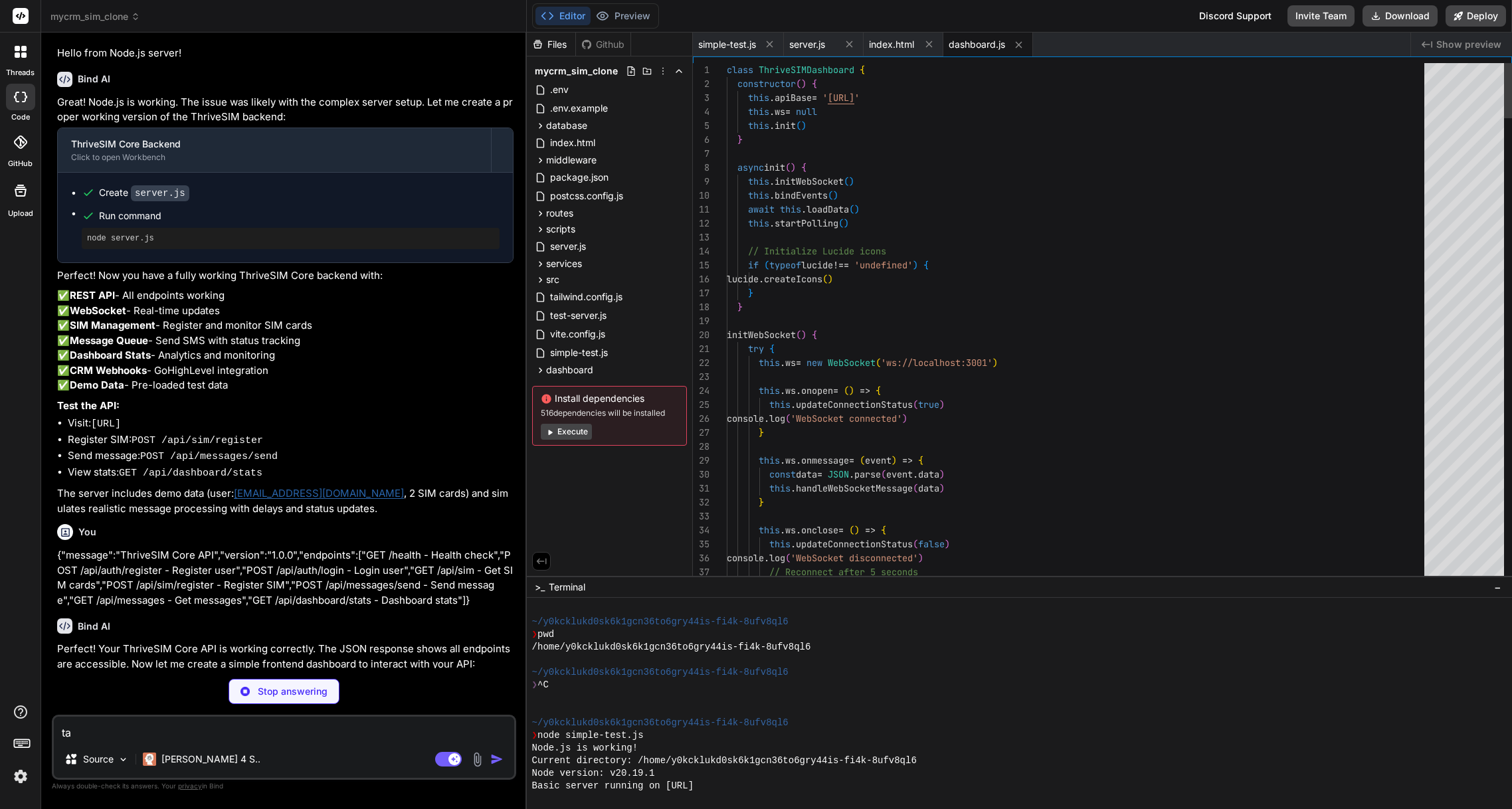
type textarea "tak"
type textarea "x"
type textarea "take"
type textarea "x"
type textarea "take"
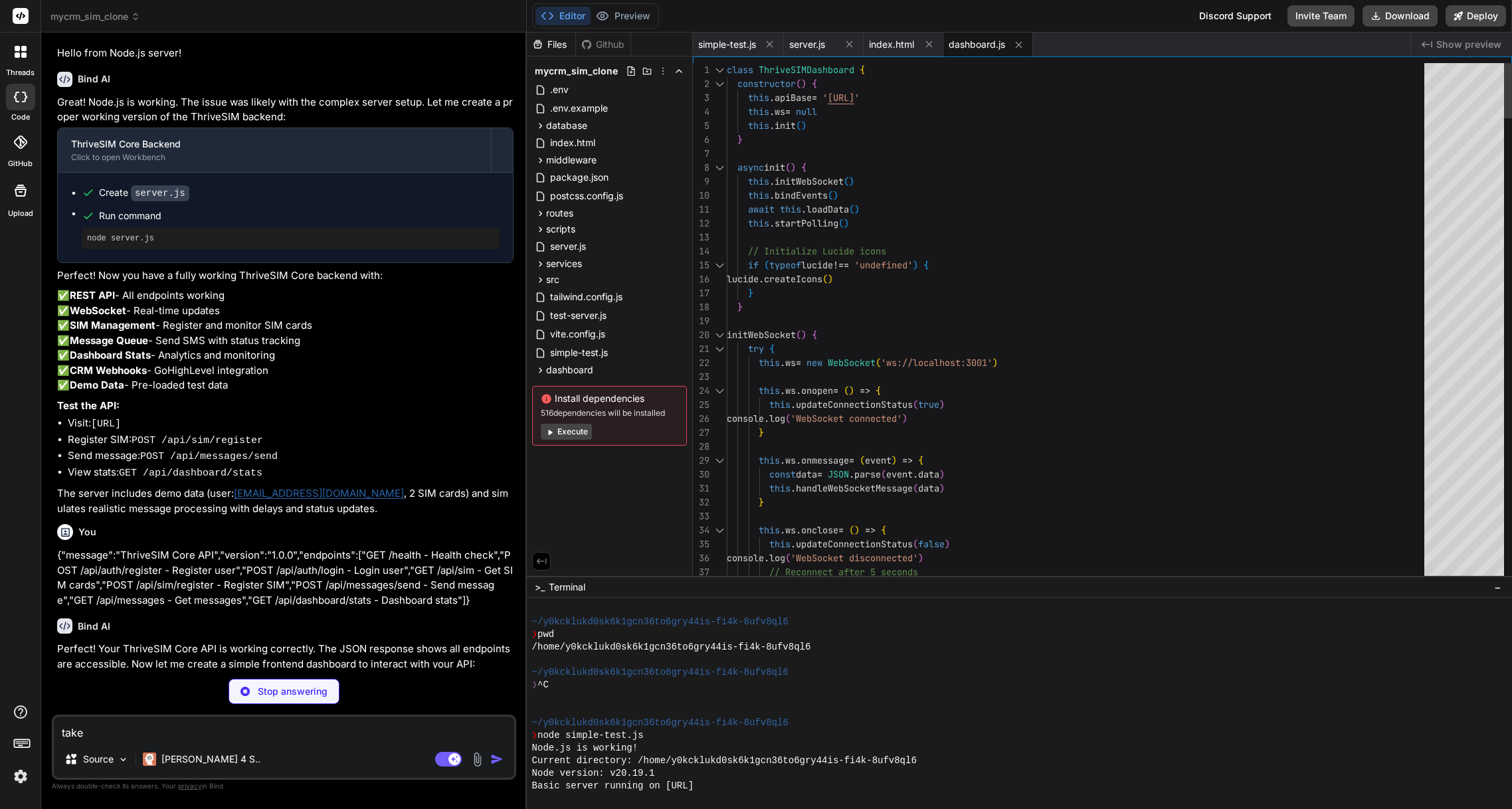
type textarea "x"
type textarea "take m"
type textarea "x"
type textarea "take me"
type textarea "x"
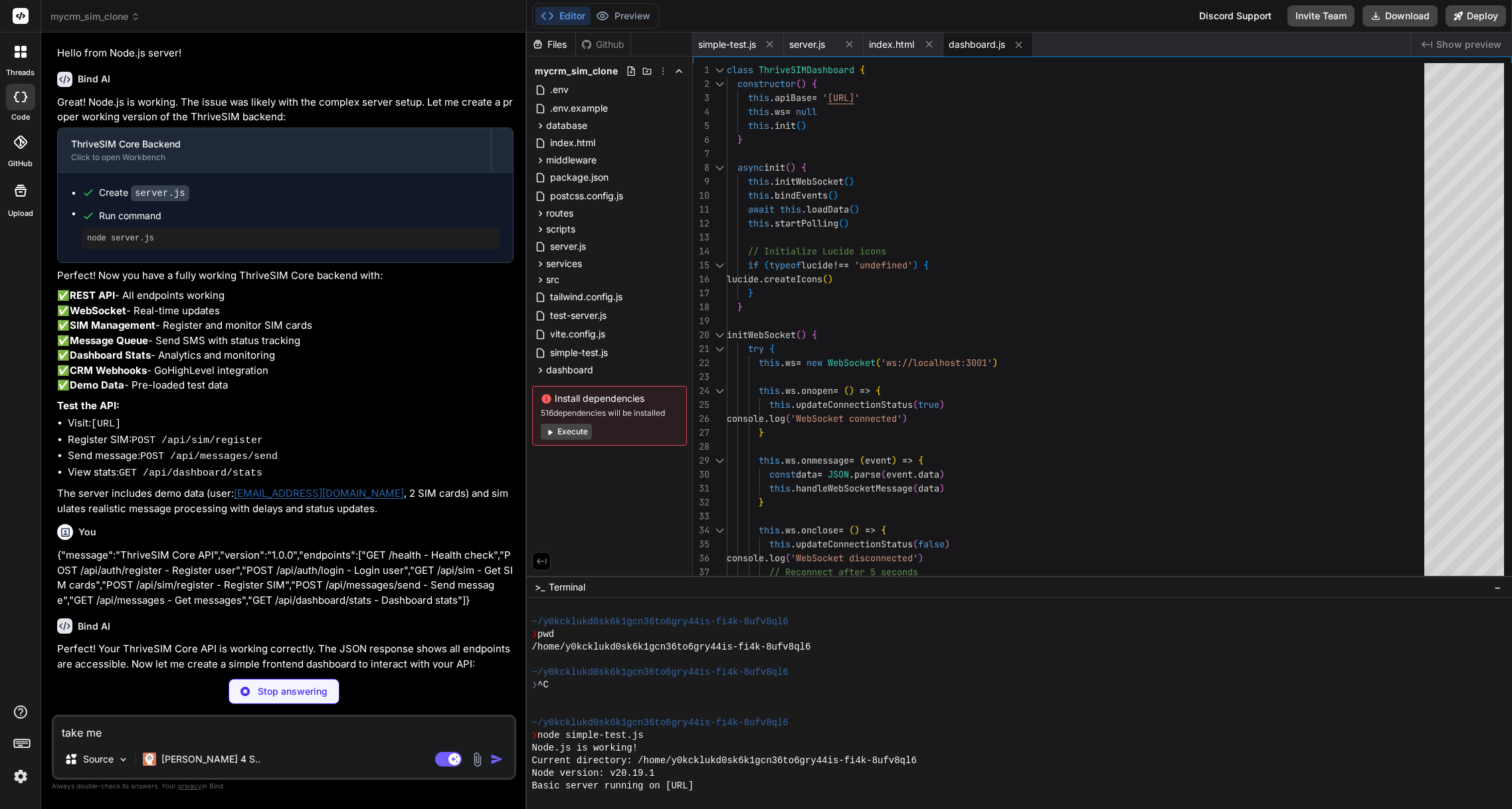
type textarea "take me"
type textarea "x"
type textarea "take me t"
type textarea "x"
type textarea "take me to"
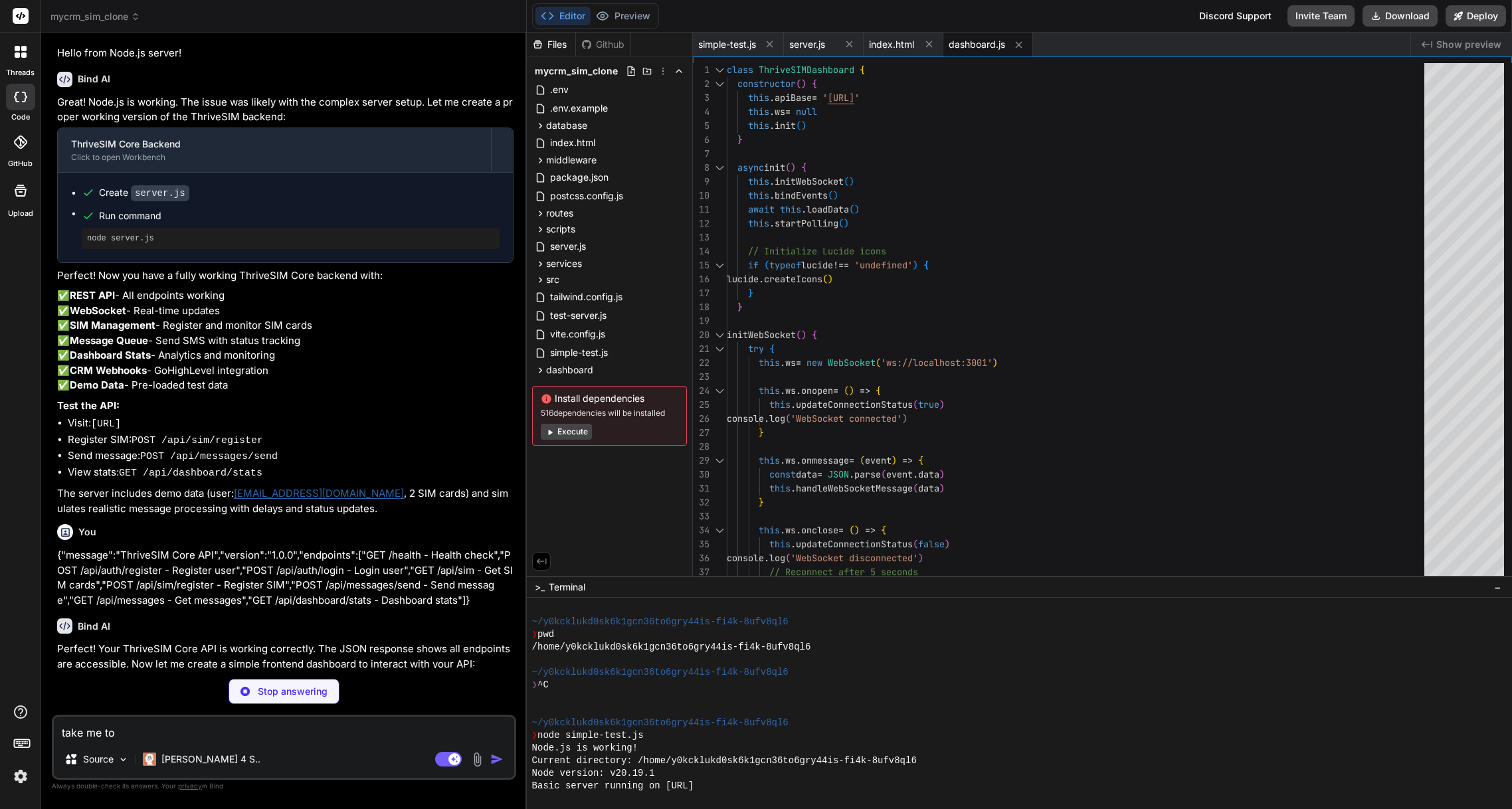
type textarea "x"
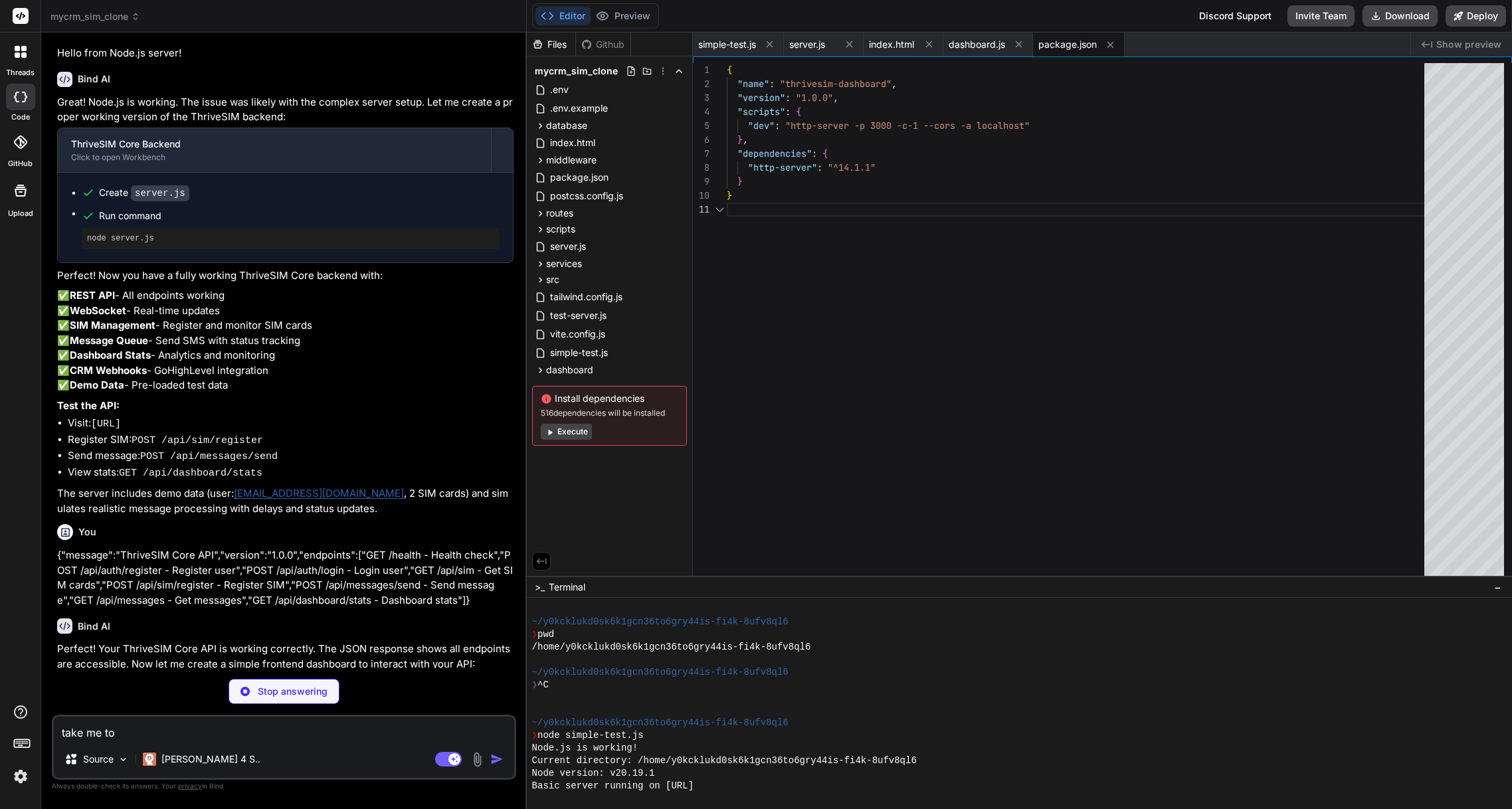
type textarea "take me to"
type textarea "x"
paste textarea "[URL]"
type textarea "take me to http://localhost:3001/health"
type textarea "x"
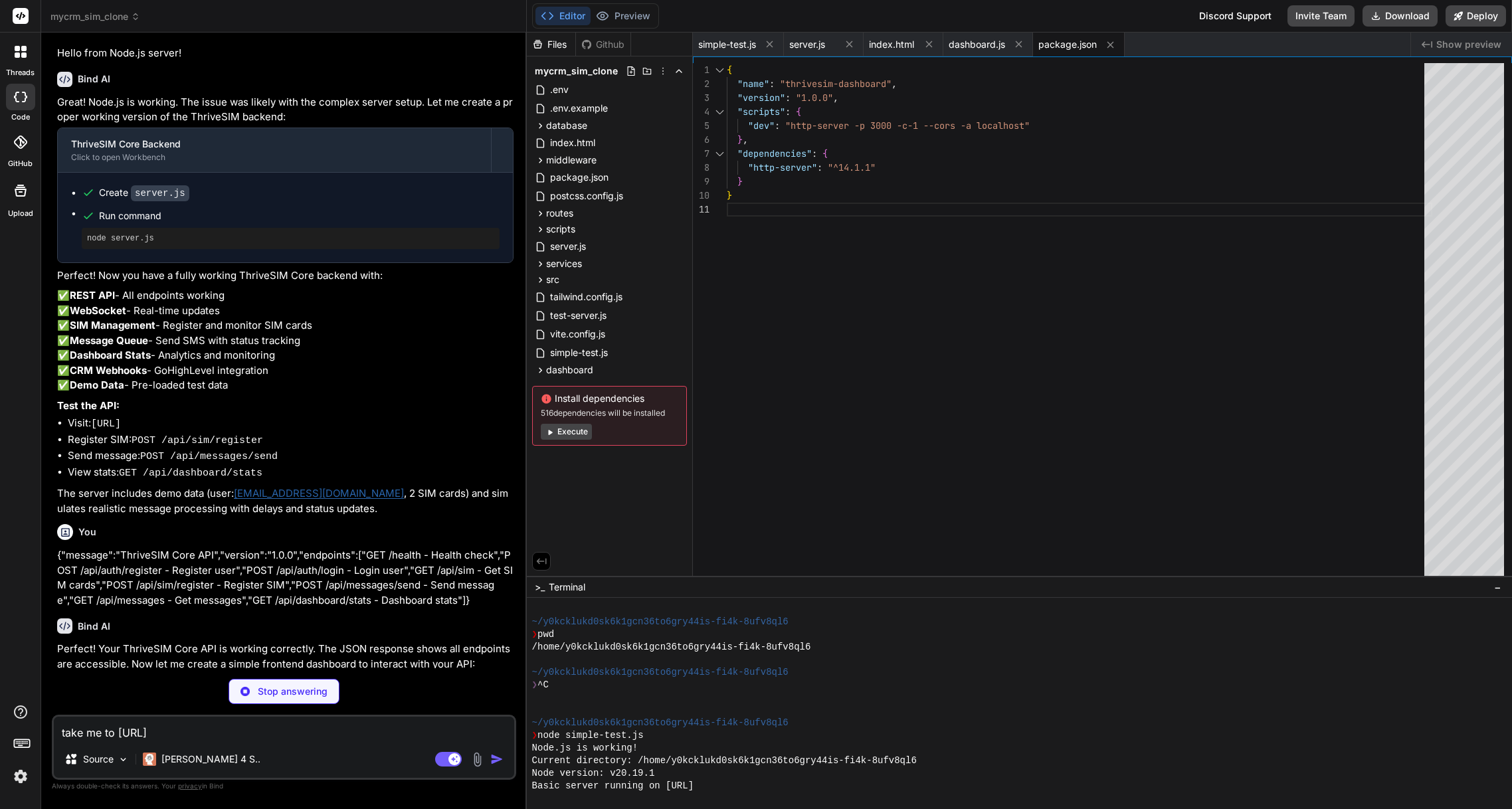
type textarea "take me to http://localhost:3001/health"
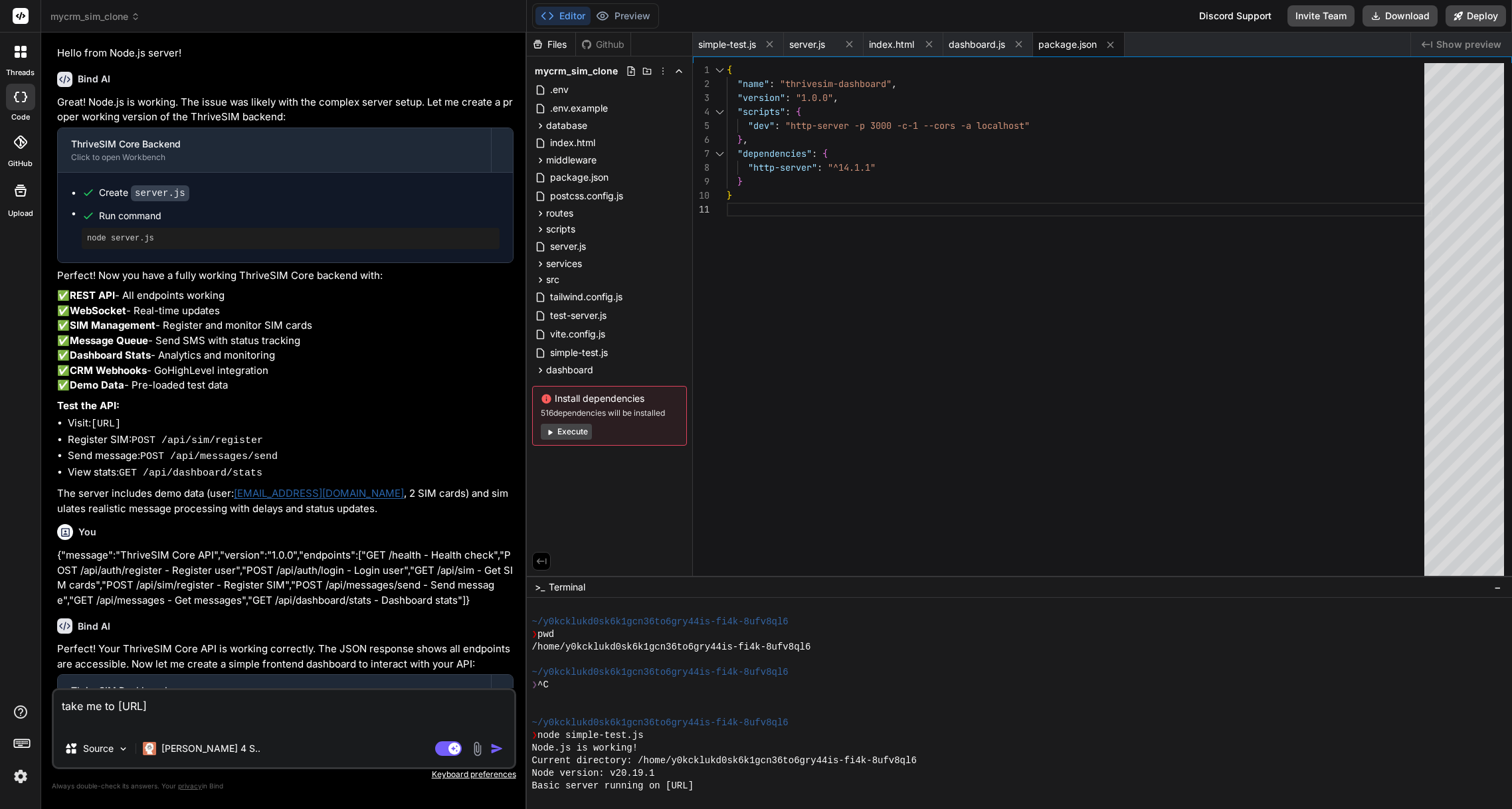
type textarea "x"
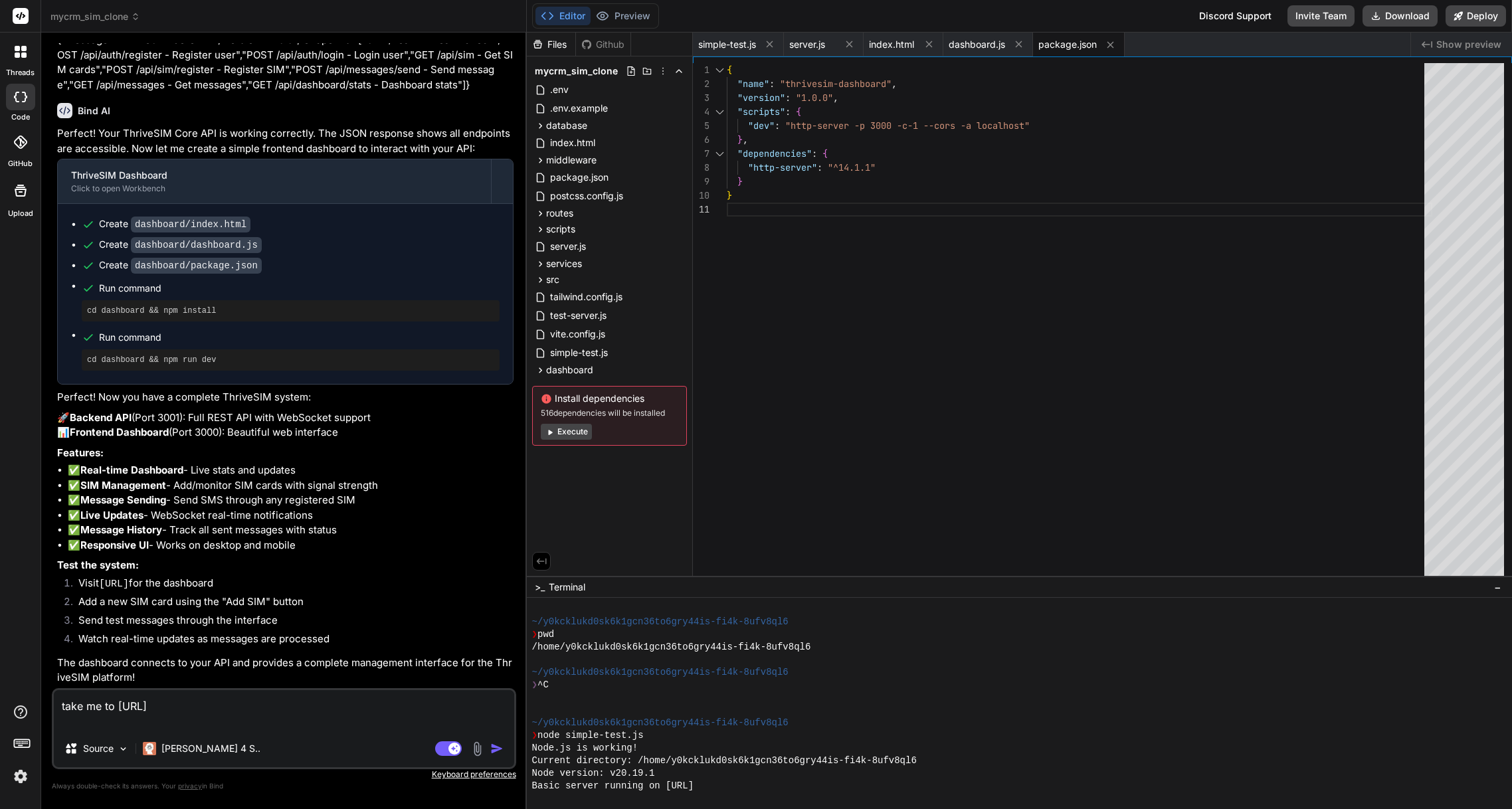
scroll to position [3640, 0]
drag, startPoint x: 295, startPoint y: 706, endPoint x: 67, endPoint y: 711, distance: 228.1
click at [67, 711] on div "threads code GitHub Upload Documentation Blog mycrm_sim_clone Created with Pixs…" at bounding box center [756, 404] width 1512 height 809
type textarea "t"
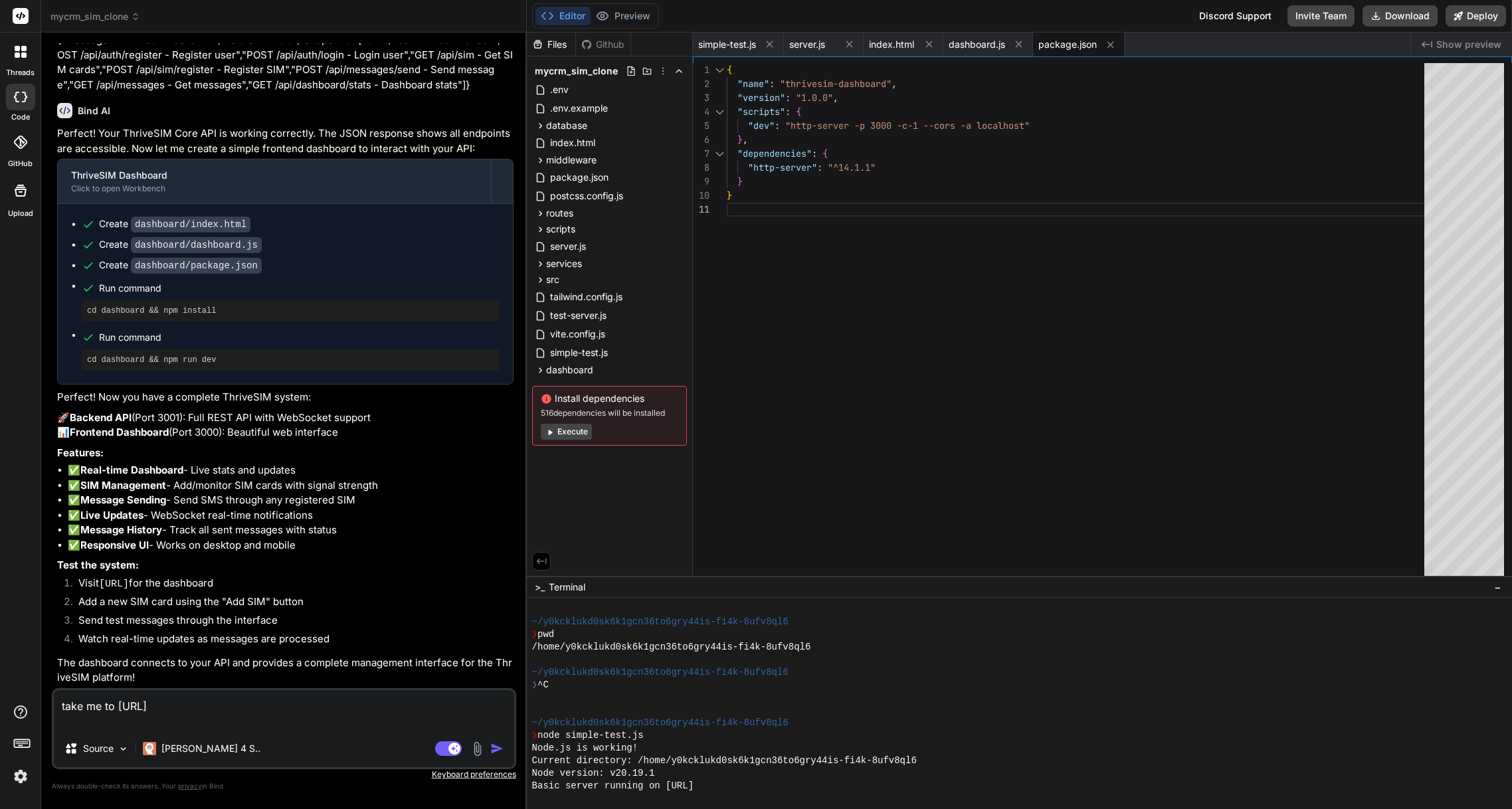
type textarea "x"
type textarea "O"
type textarea "x"
type textarea "OK"
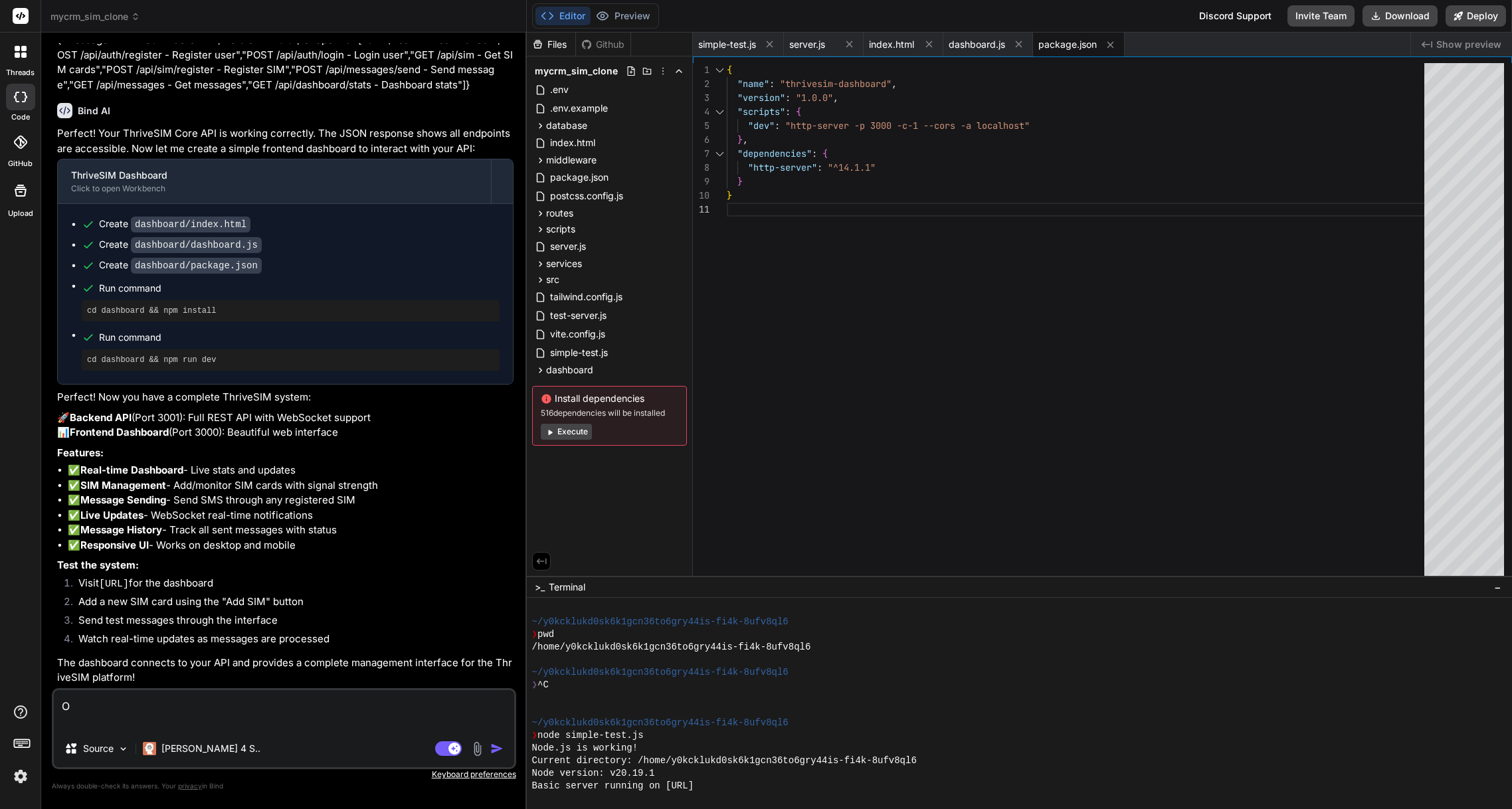
type textarea "x"
type textarea "OK"
type textarea "x"
type textarea "OK c"
type textarea "x"
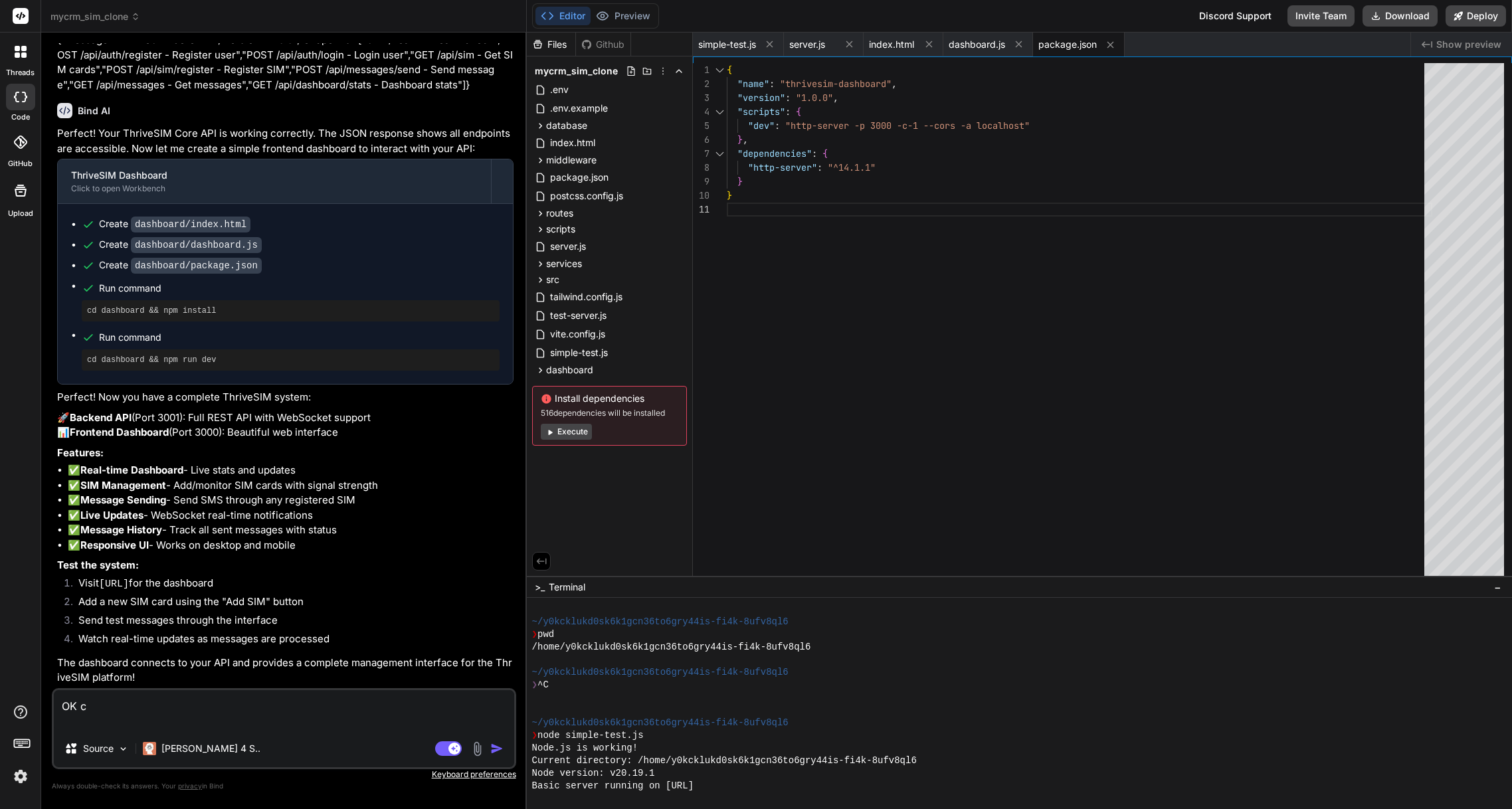
type textarea "OK ca"
type textarea "x"
type textarea "OK can"
type textarea "x"
type textarea "OK can"
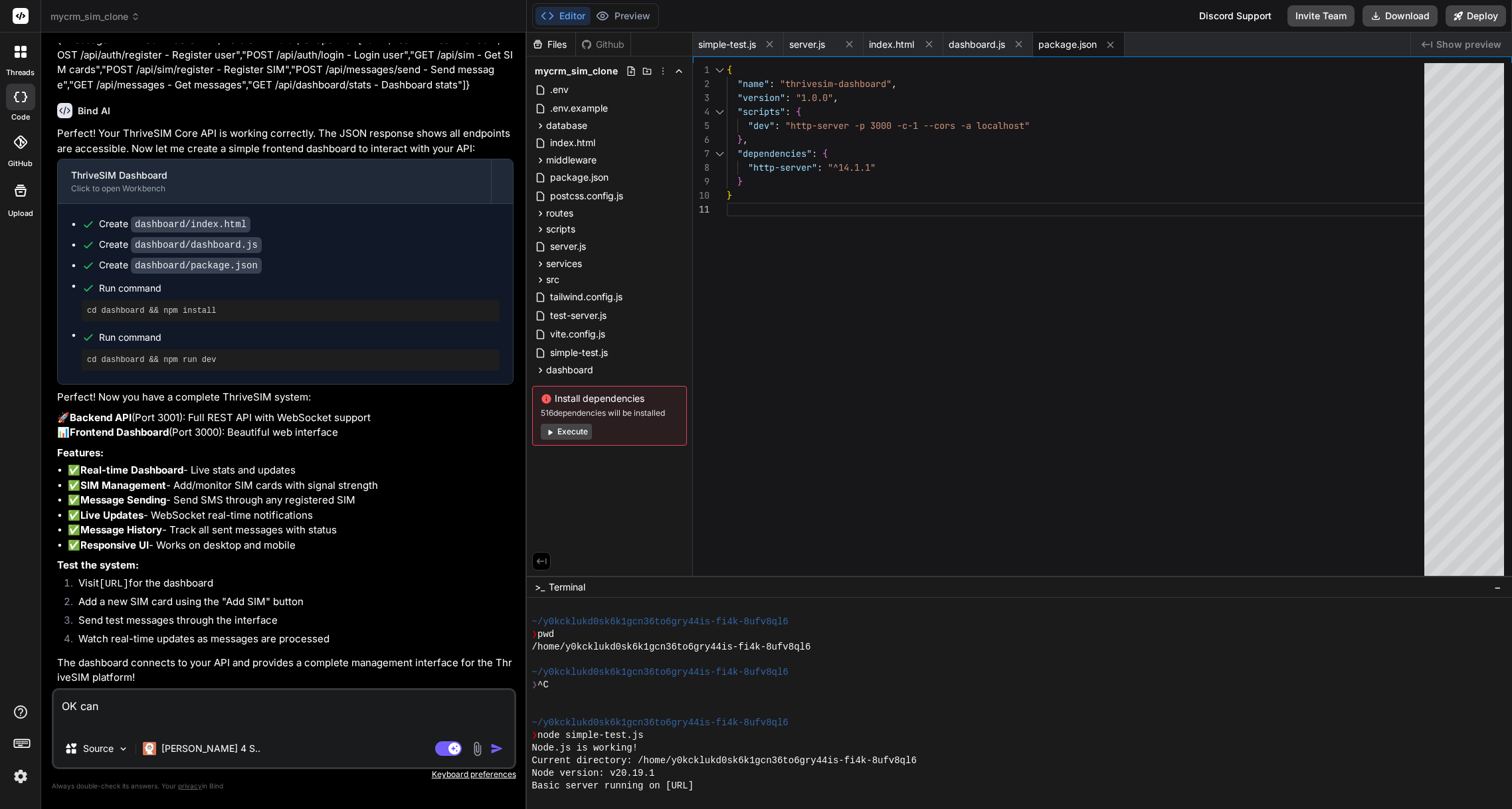
type textarea "x"
type textarea "OK can y"
type textarea "x"
type textarea "OK can yo"
type textarea "x"
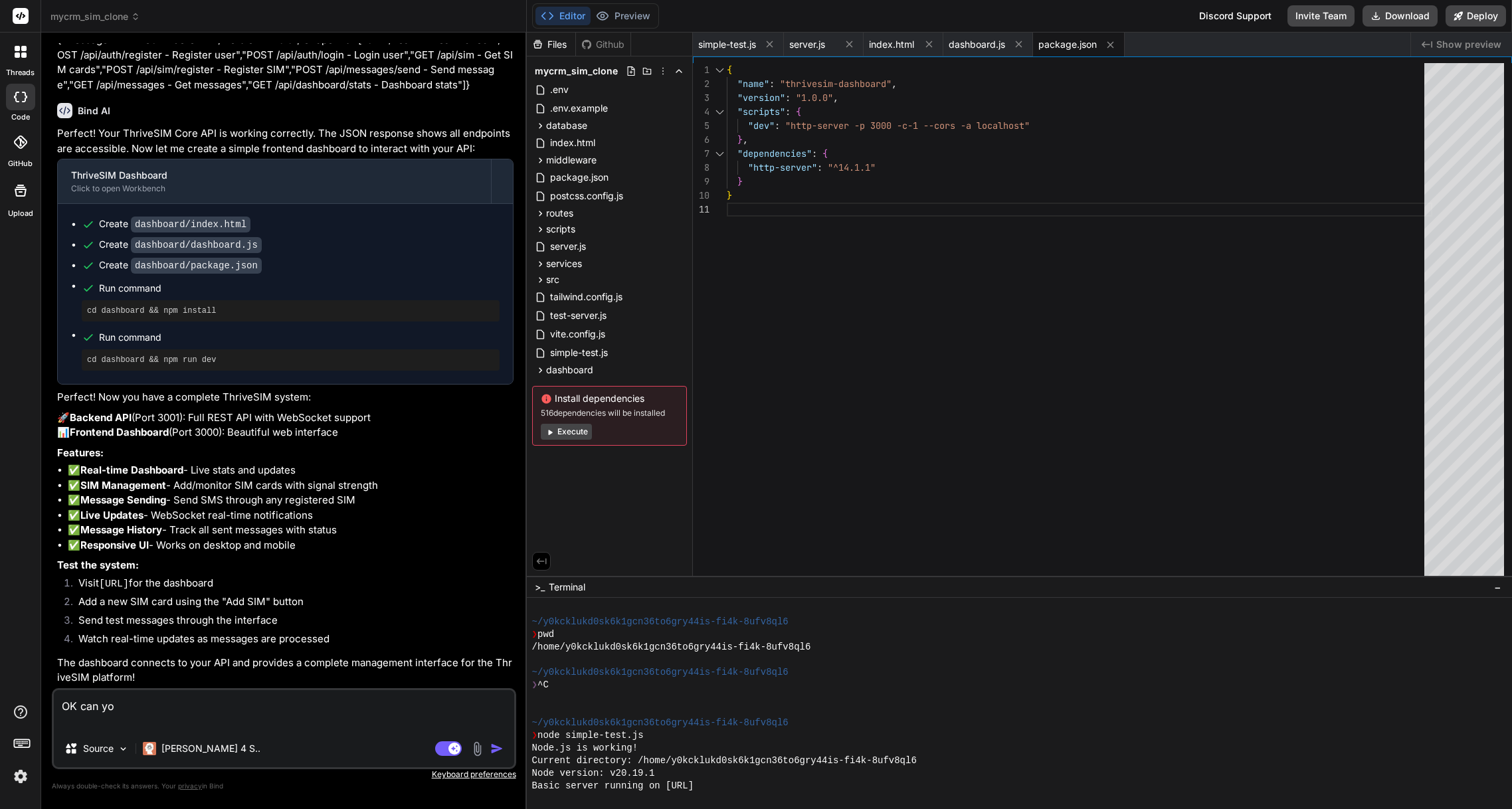
type textarea "OK can you"
type textarea "x"
type textarea "OK can you"
type textarea "x"
type textarea "OK can you s"
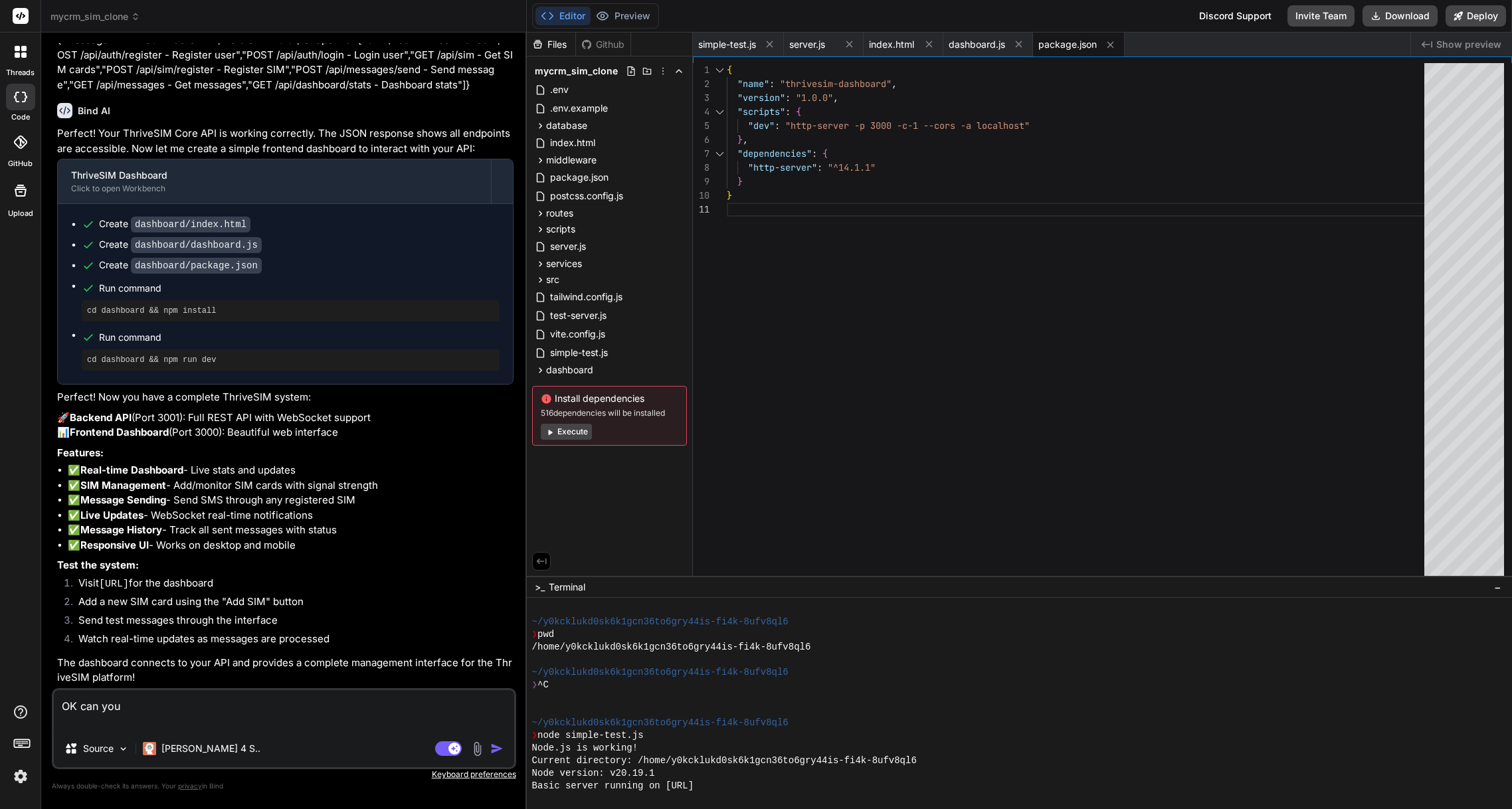
type textarea "x"
type textarea "OK can you sh"
type textarea "x"
type textarea "OK can you sho"
type textarea "x"
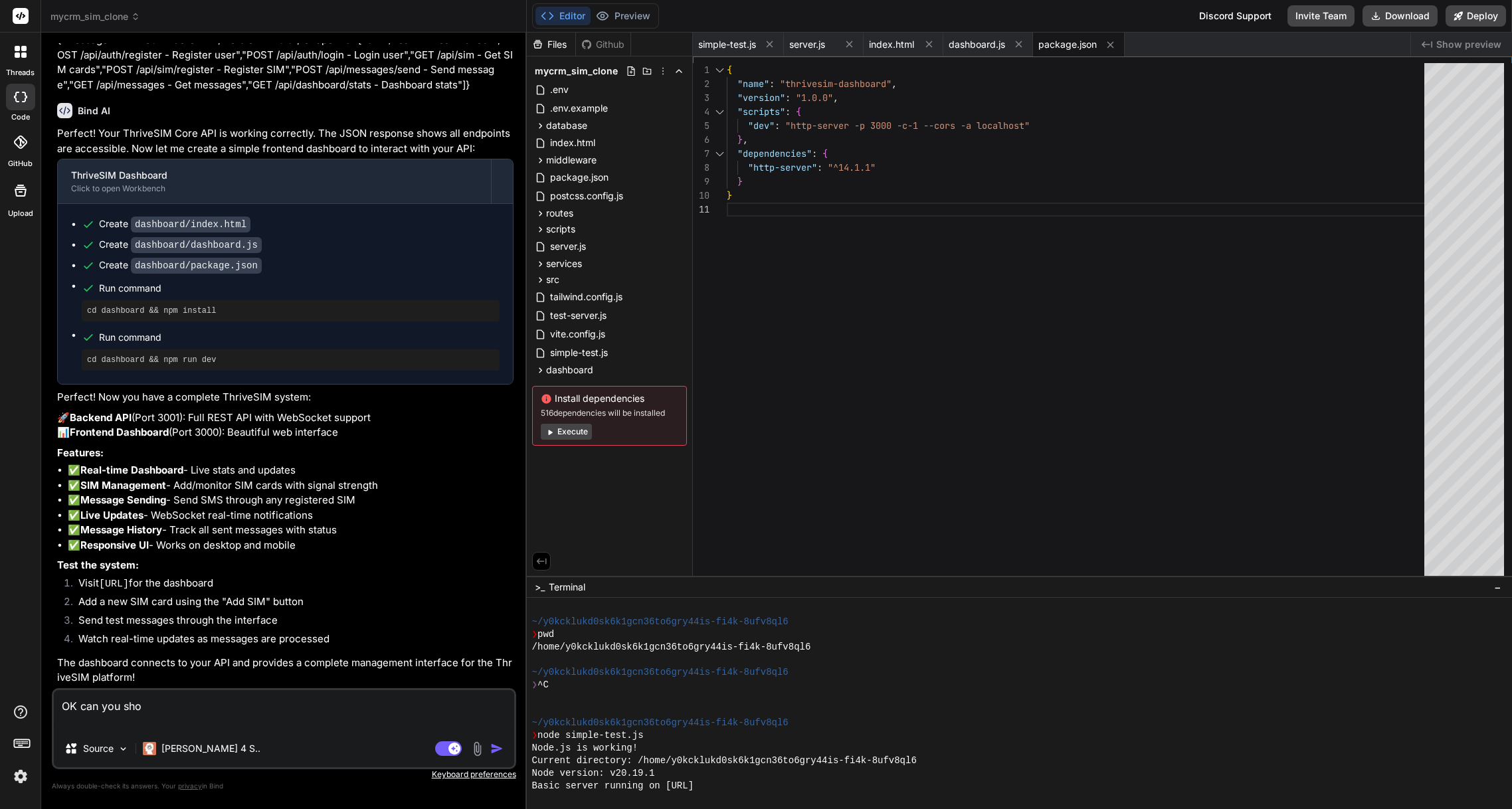
type textarea "OK can you show"
type textarea "x"
type textarea "OK can you show"
type textarea "x"
type textarea "OK can you show m"
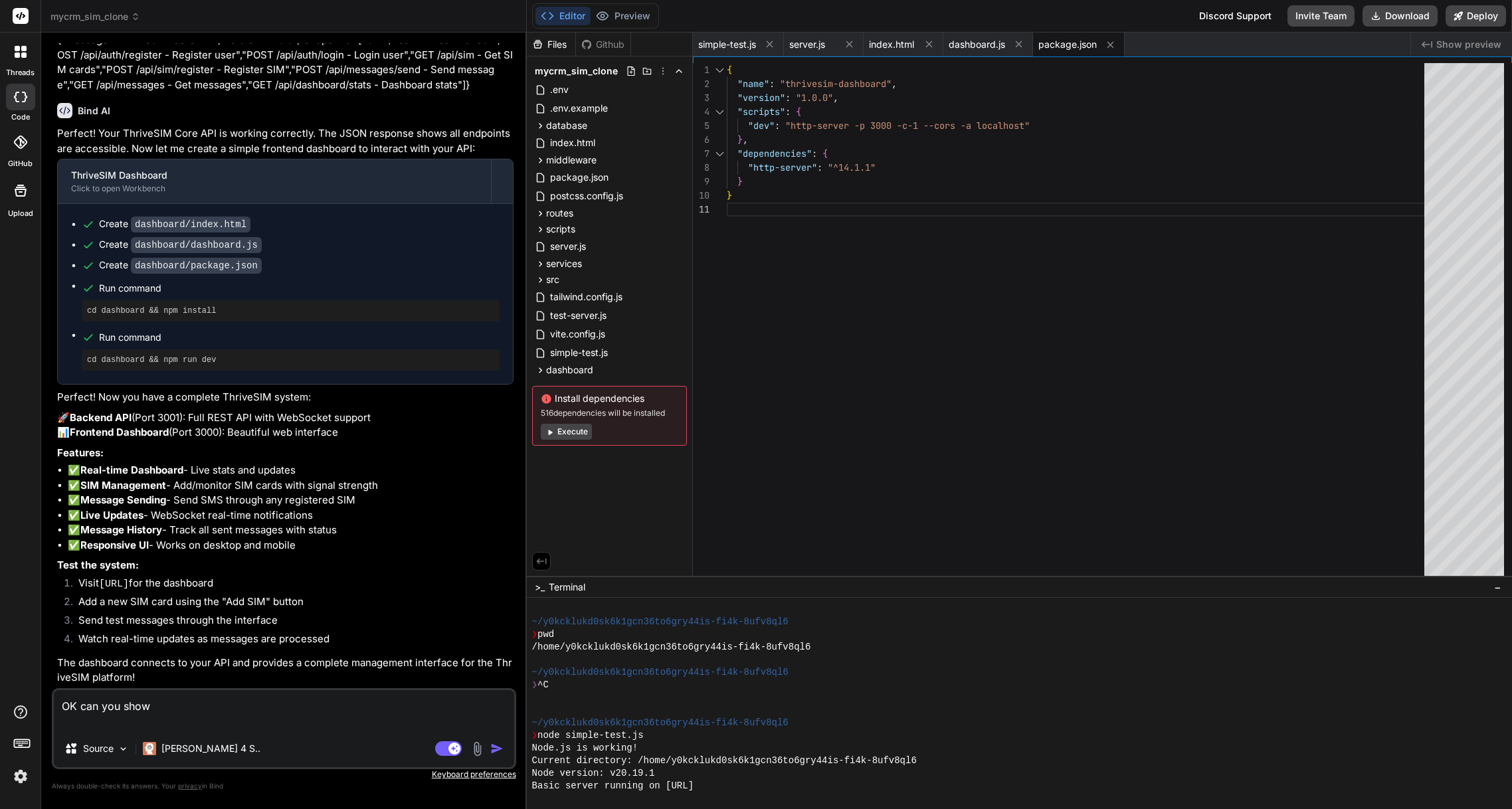
type textarea "x"
type textarea "OK can you show me"
type textarea "x"
type textarea "OK can you show me"
type textarea "x"
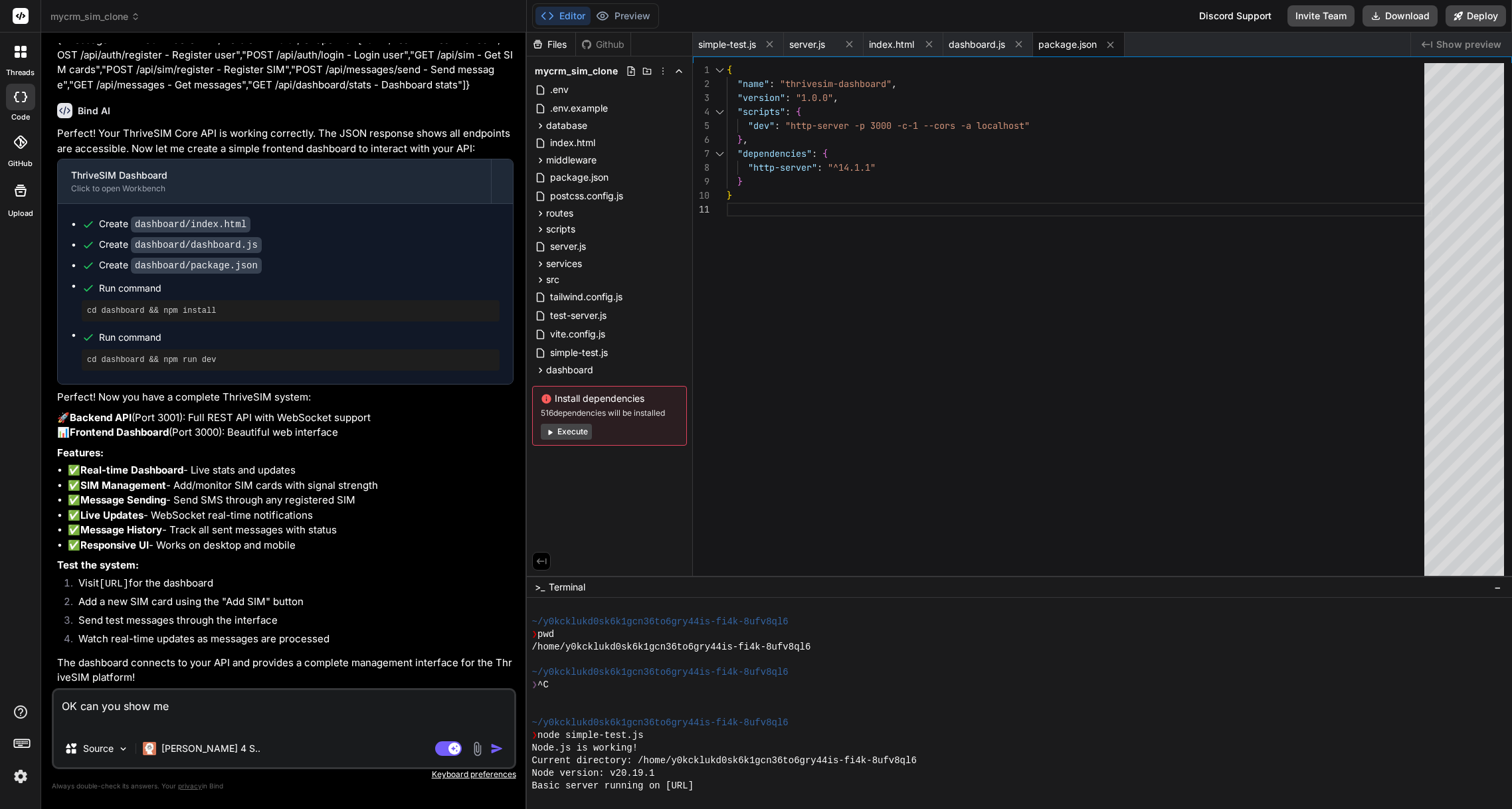
type textarea "OK can you show me a"
type textarea "x"
type textarea "OK can you show me a"
type textarea "x"
type textarea "OK can you show me a p"
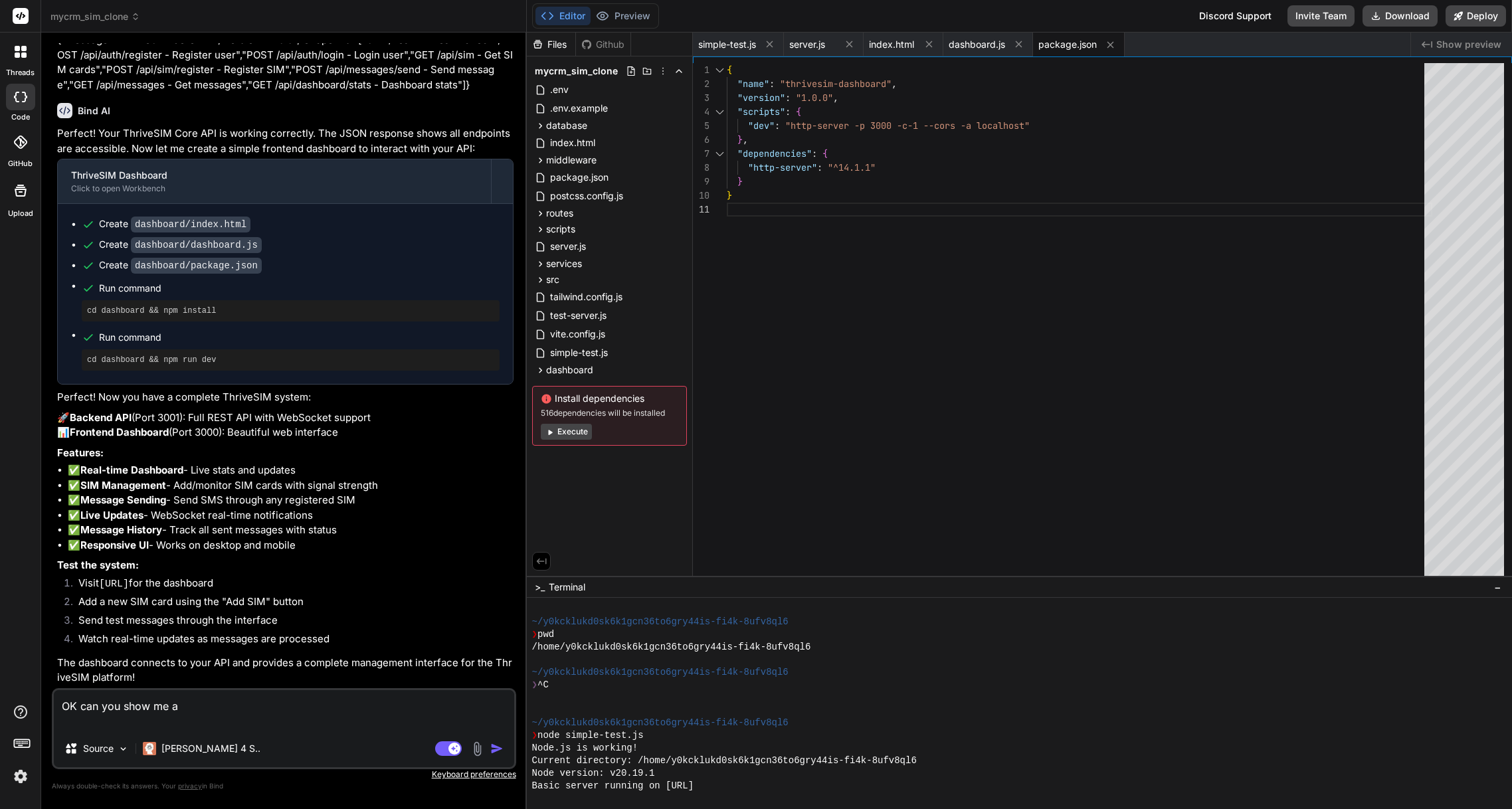
type textarea "x"
type textarea "OK can you show me a pr"
type textarea "x"
type textarea "OK can you show me a pre"
type textarea "x"
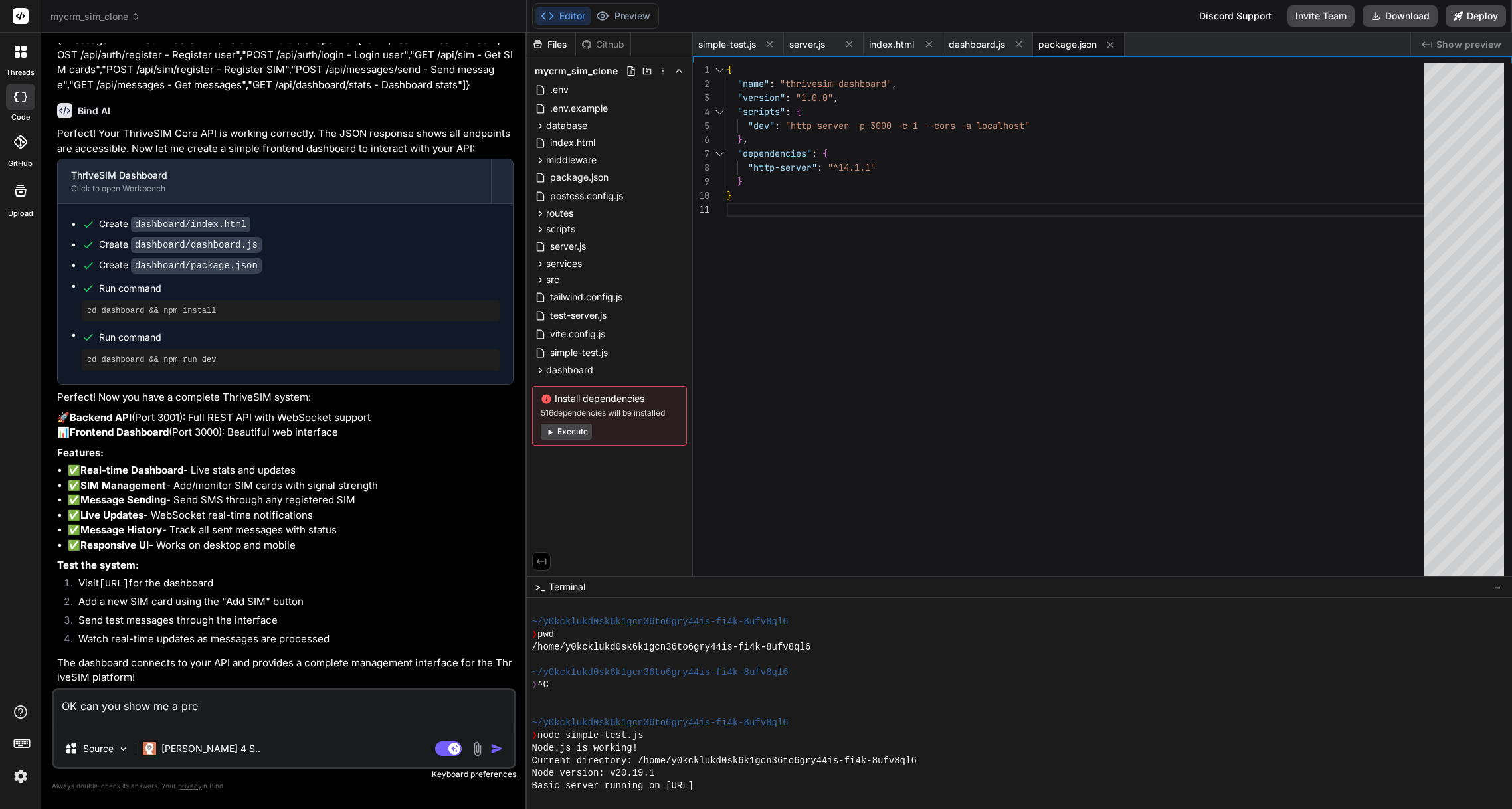
type textarea "OK can you show me a prev"
type textarea "x"
type textarea "OK can you show me a previ"
type textarea "x"
type textarea "OK can you show me a previe"
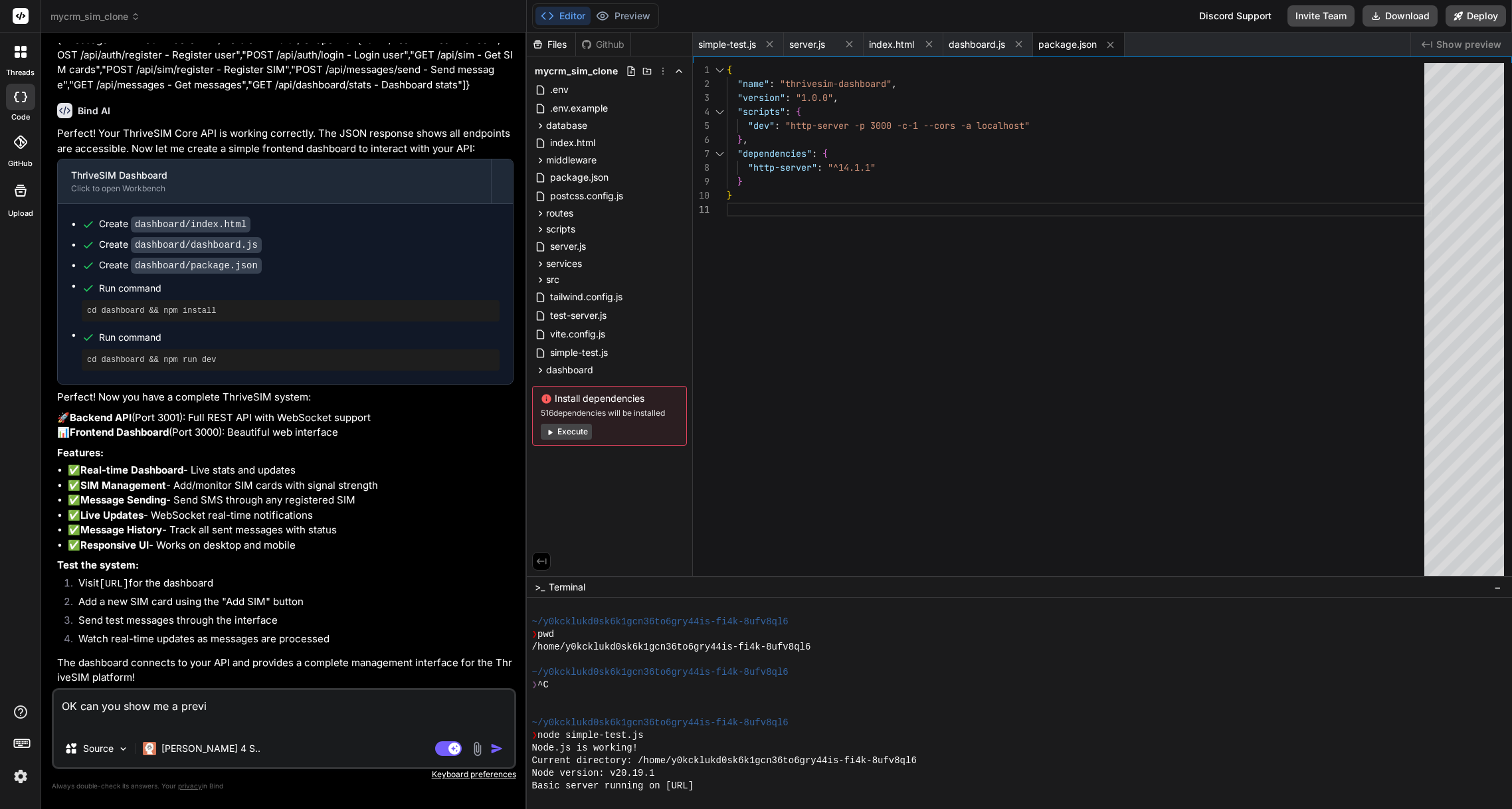
type textarea "x"
type textarea "OK can you show me a preview"
type textarea "x"
type textarea "OK can you show me a preview"
type textarea "x"
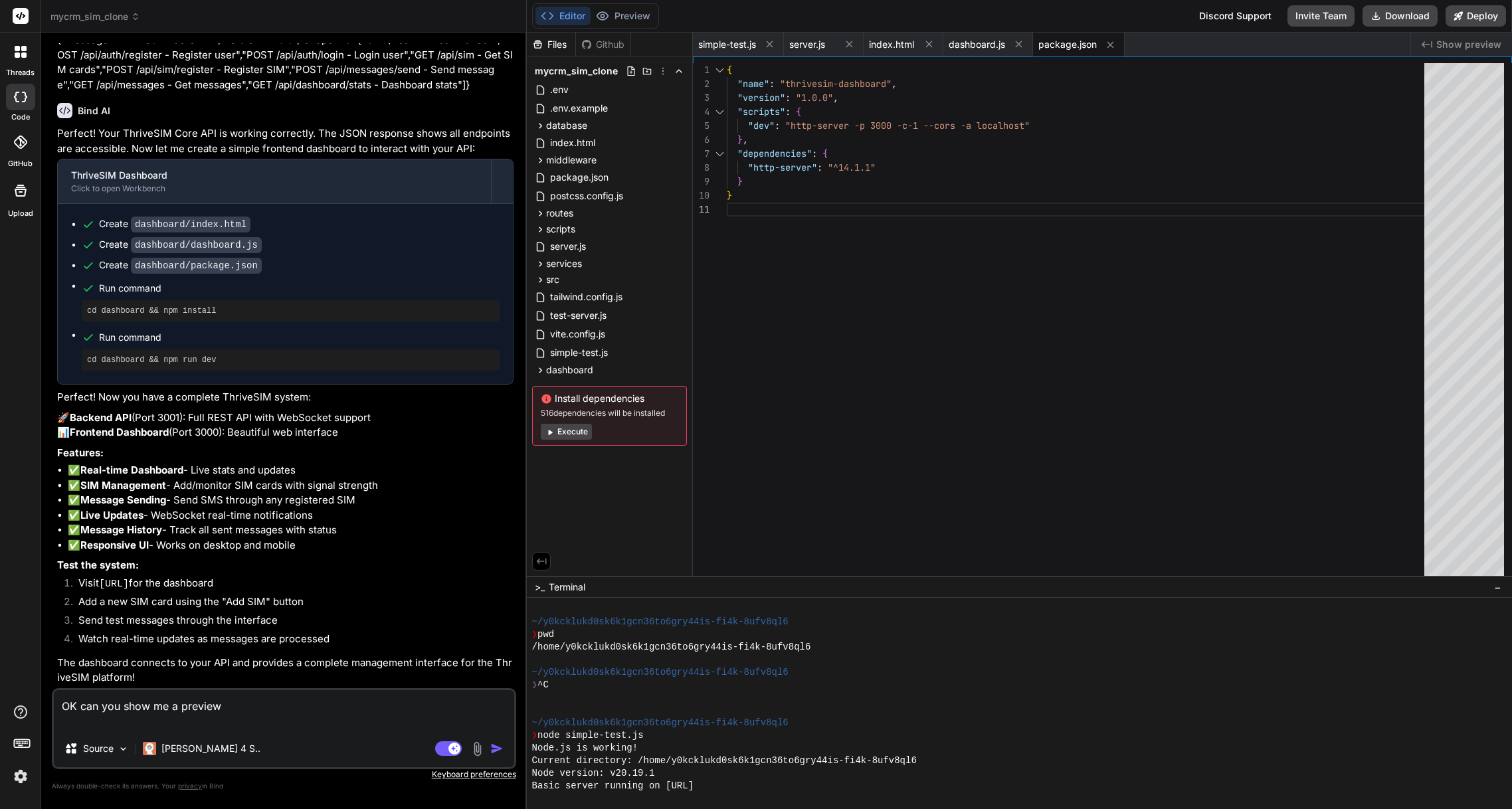
type textarea "OK can you show me a preview o"
type textarea "x"
type textarea "OK can you show me a preview of"
type textarea "x"
type textarea "OK can you show me a preview of"
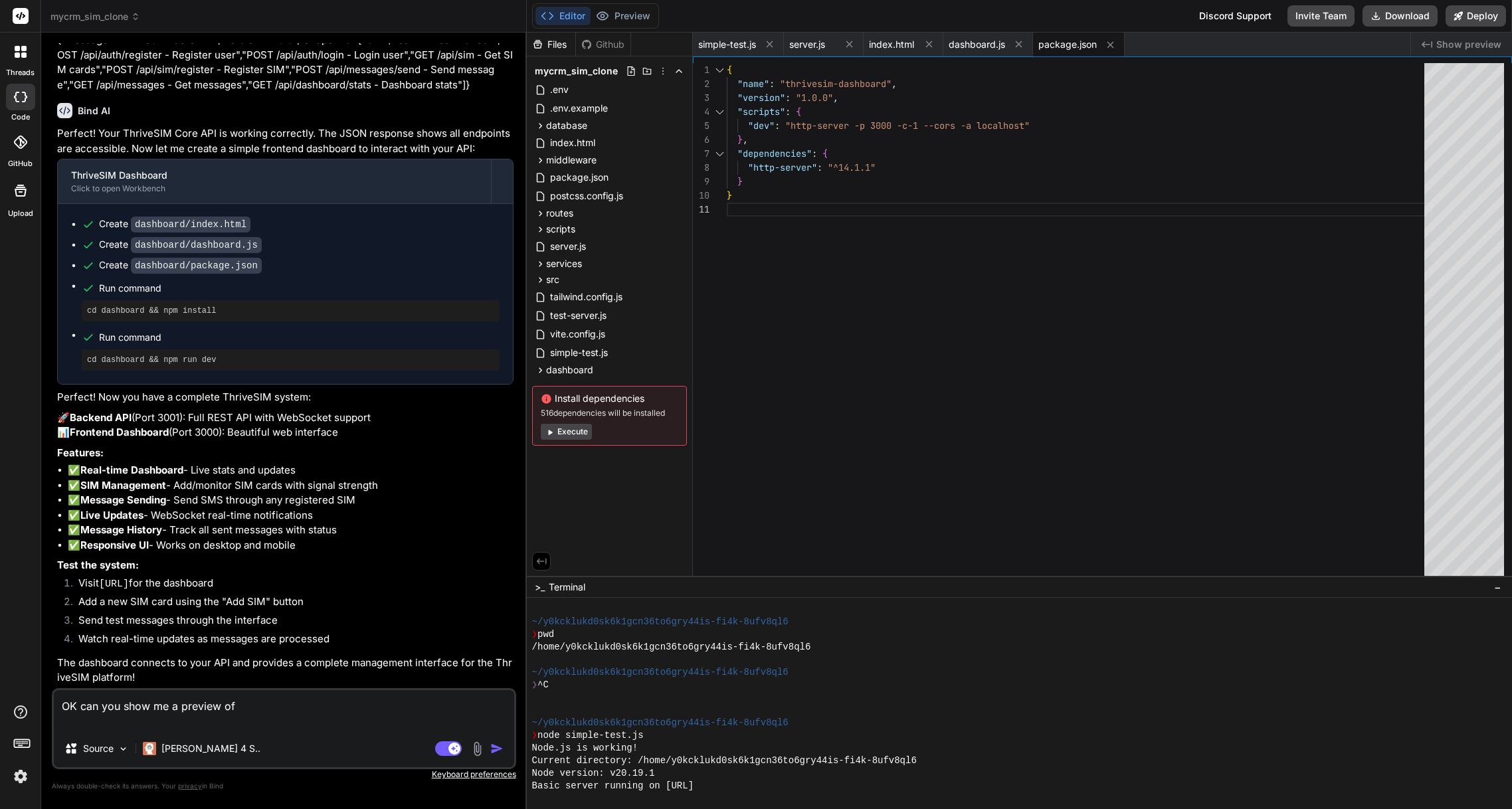
type textarea "x"
type textarea "OK can you show me a preview of t"
type textarea "x"
type textarea "OK can you show me a preview of th"
type textarea "x"
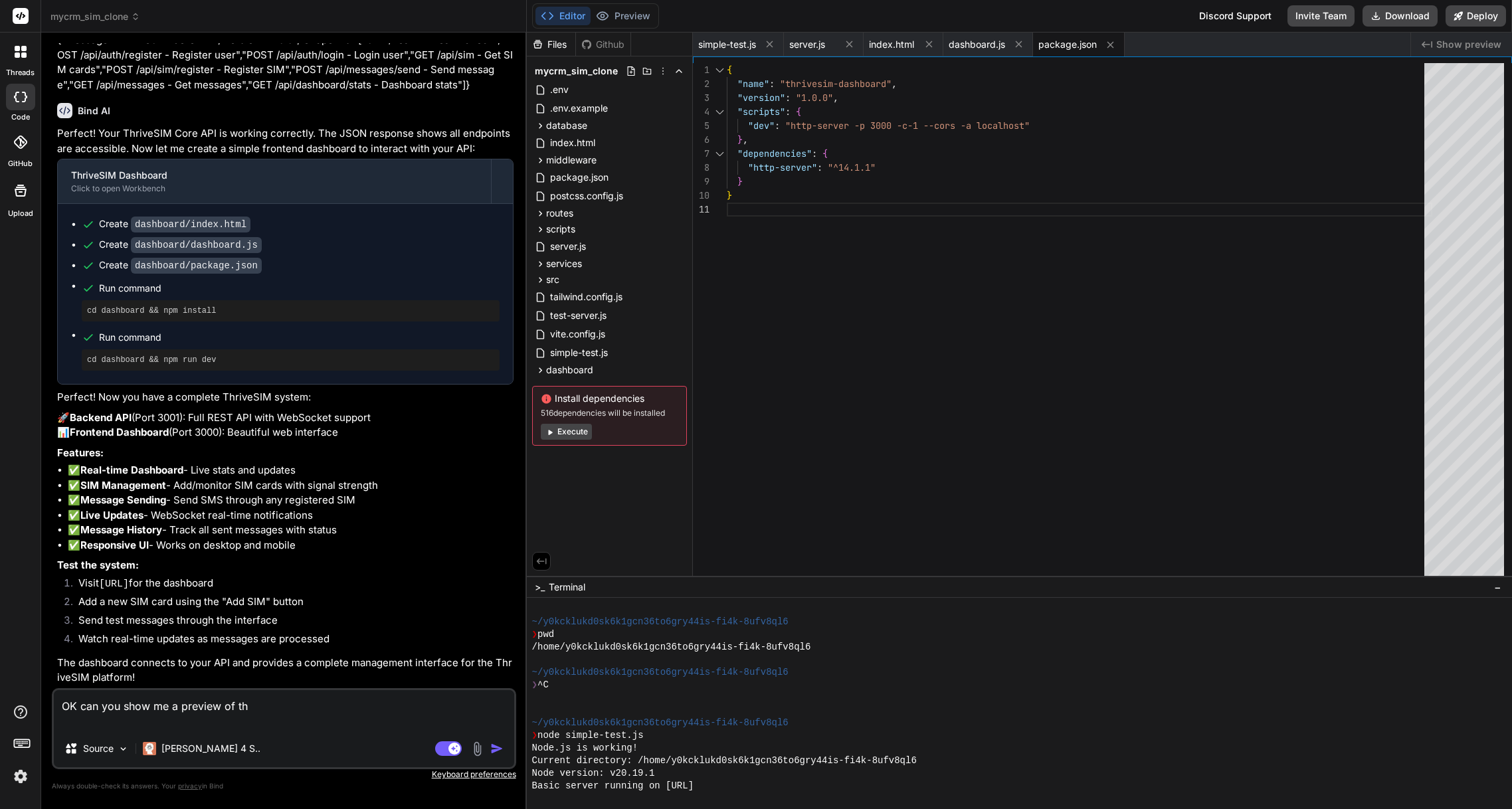
type textarea "OK can you show me a preview of the"
type textarea "x"
type textarea "OK can you show me a preview of the"
type textarea "x"
type textarea "OK can you show me a preview of the s"
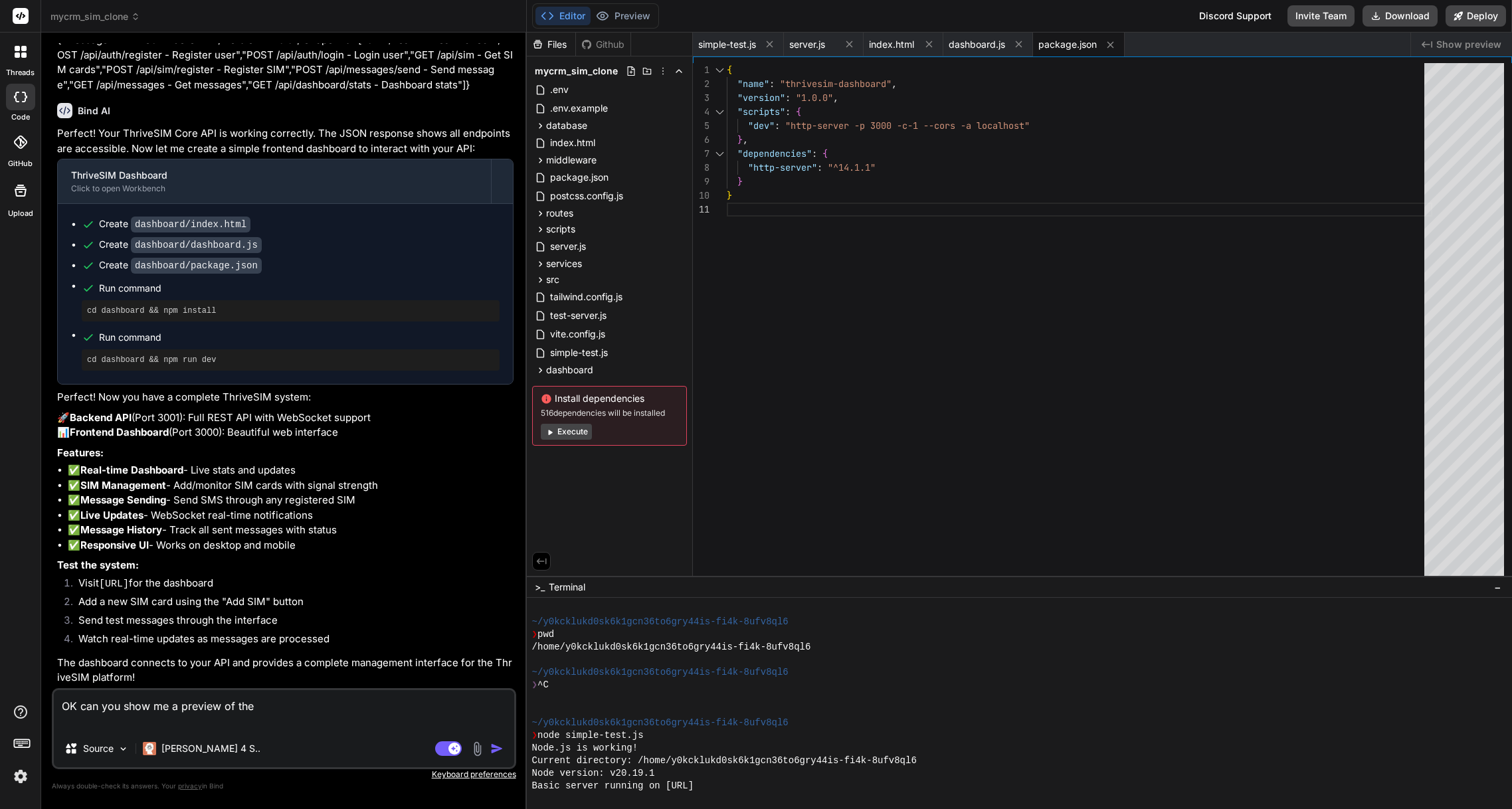
type textarea "x"
type textarea "OK can you show me a preview of the sy"
type textarea "x"
type textarea "OK can you show me a preview of the sys"
type textarea "x"
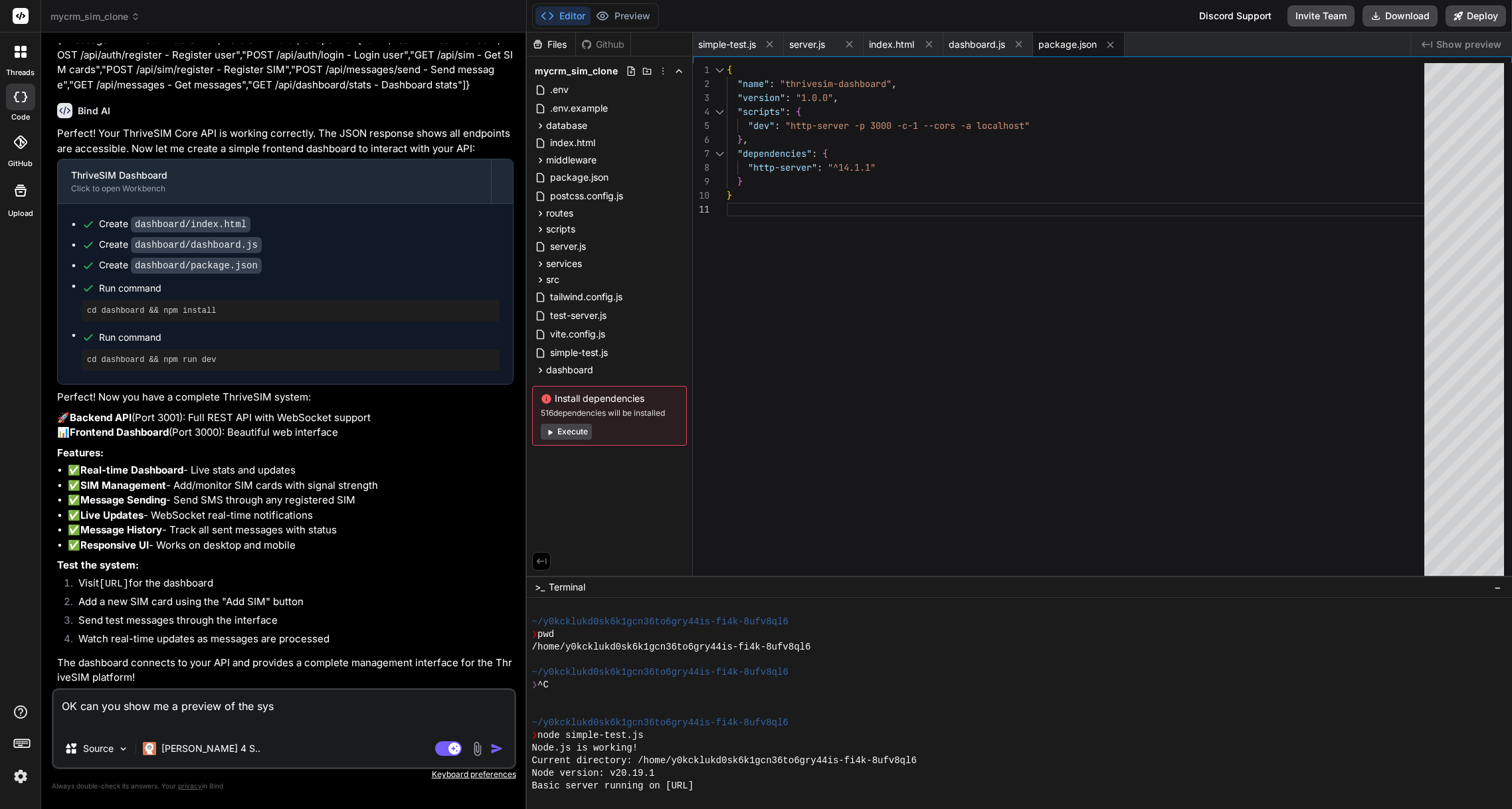
type textarea "OK can you show me a preview of the syst"
type textarea "x"
type textarea "OK can you show me a preview of the syste"
type textarea "x"
type textarea "OK can you show me a preview of the system"
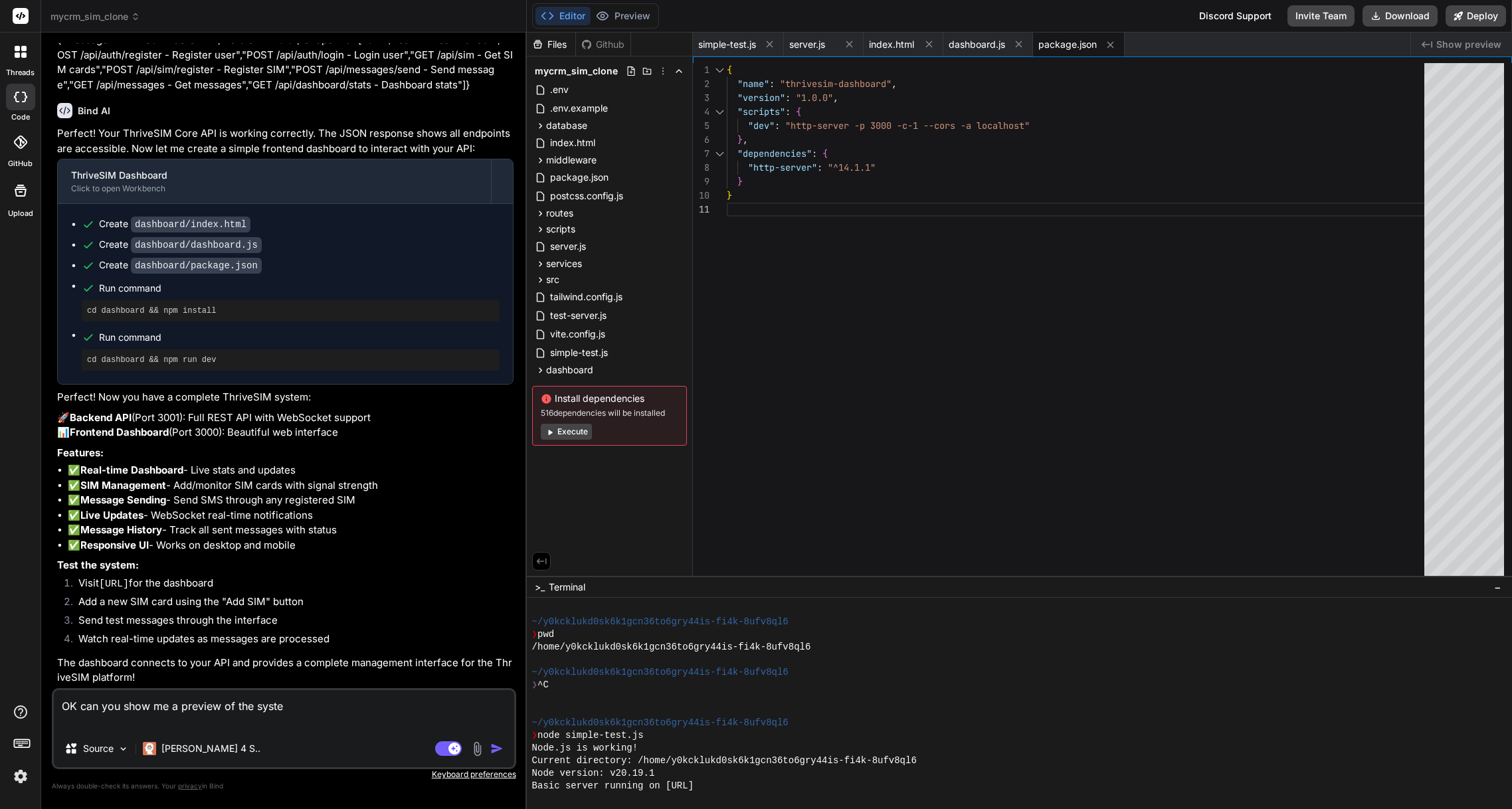
type textarea "x"
type textarea "OK can you show me a preview of the system"
type textarea "x"
type textarea "OK can you show me a preview of the system d"
type textarea "x"
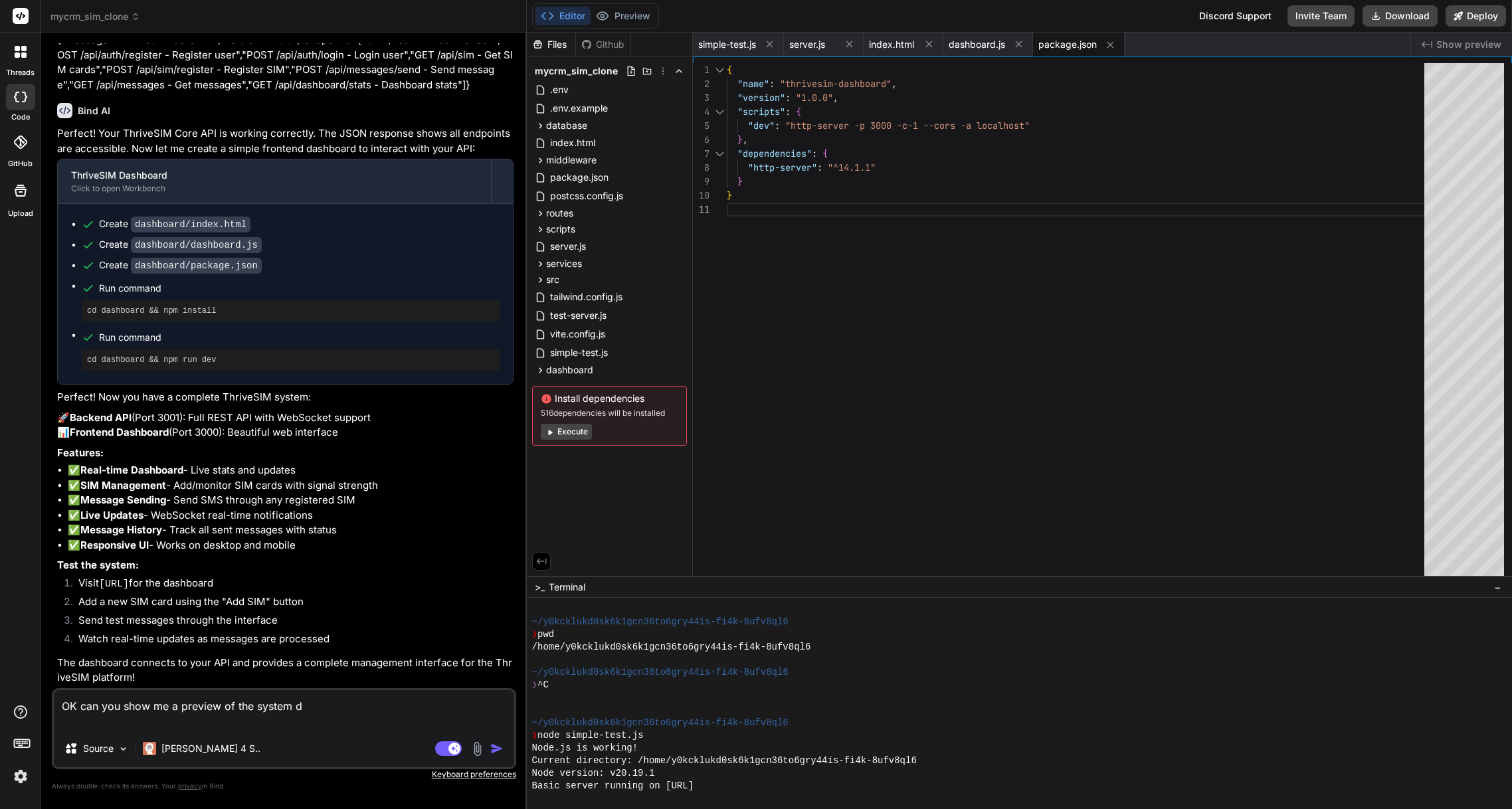
type textarea "OK can you show me a preview of the system da"
type textarea "x"
type textarea "OK can you show me a preview of the system das"
type textarea "x"
type textarea "OK can you show me a preview of the system dash"
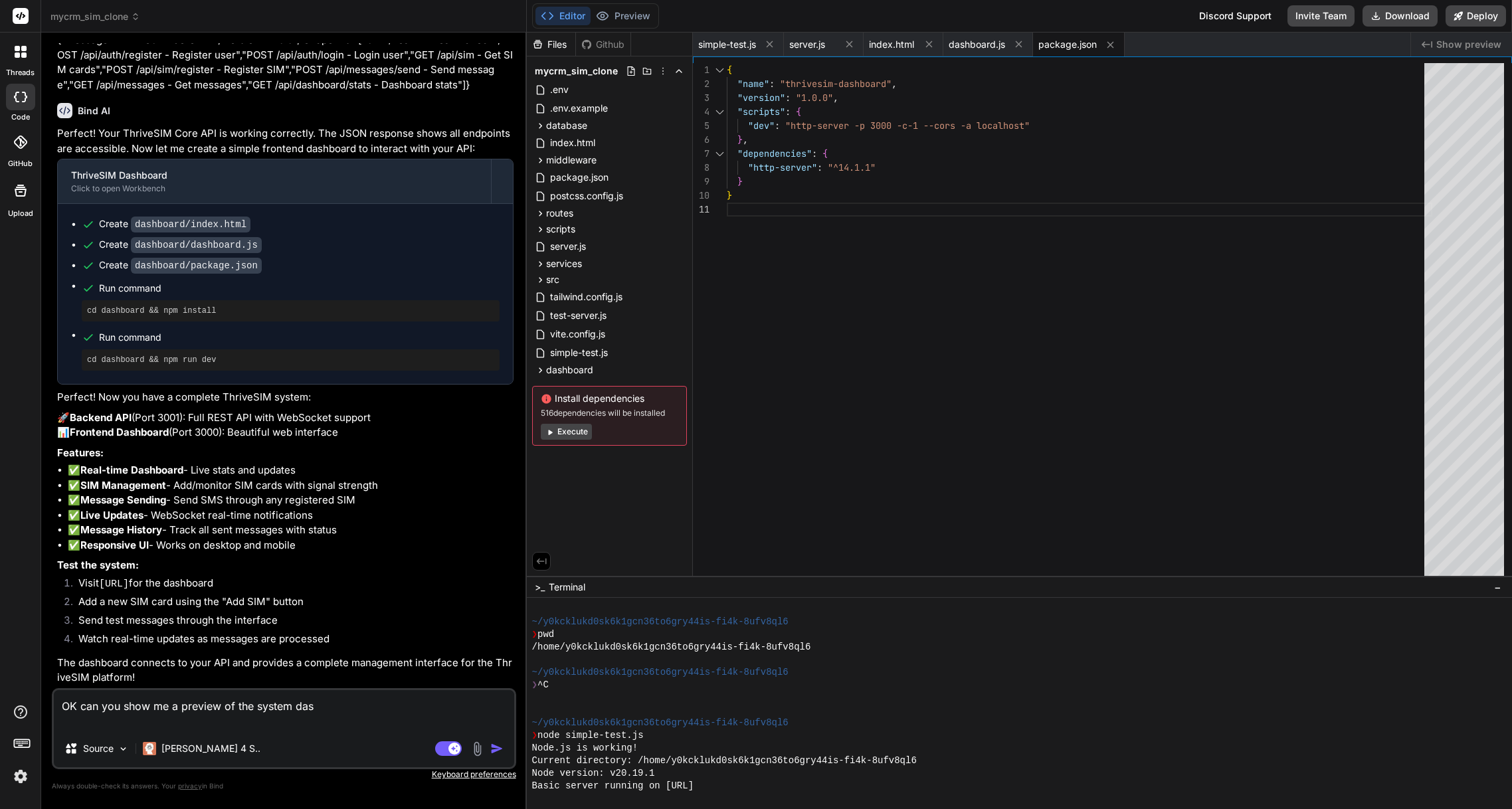
type textarea "x"
type textarea "OK can you show me a preview of the system dashb"
type textarea "x"
type textarea "OK can you show me a preview of the system dashbo"
type textarea "x"
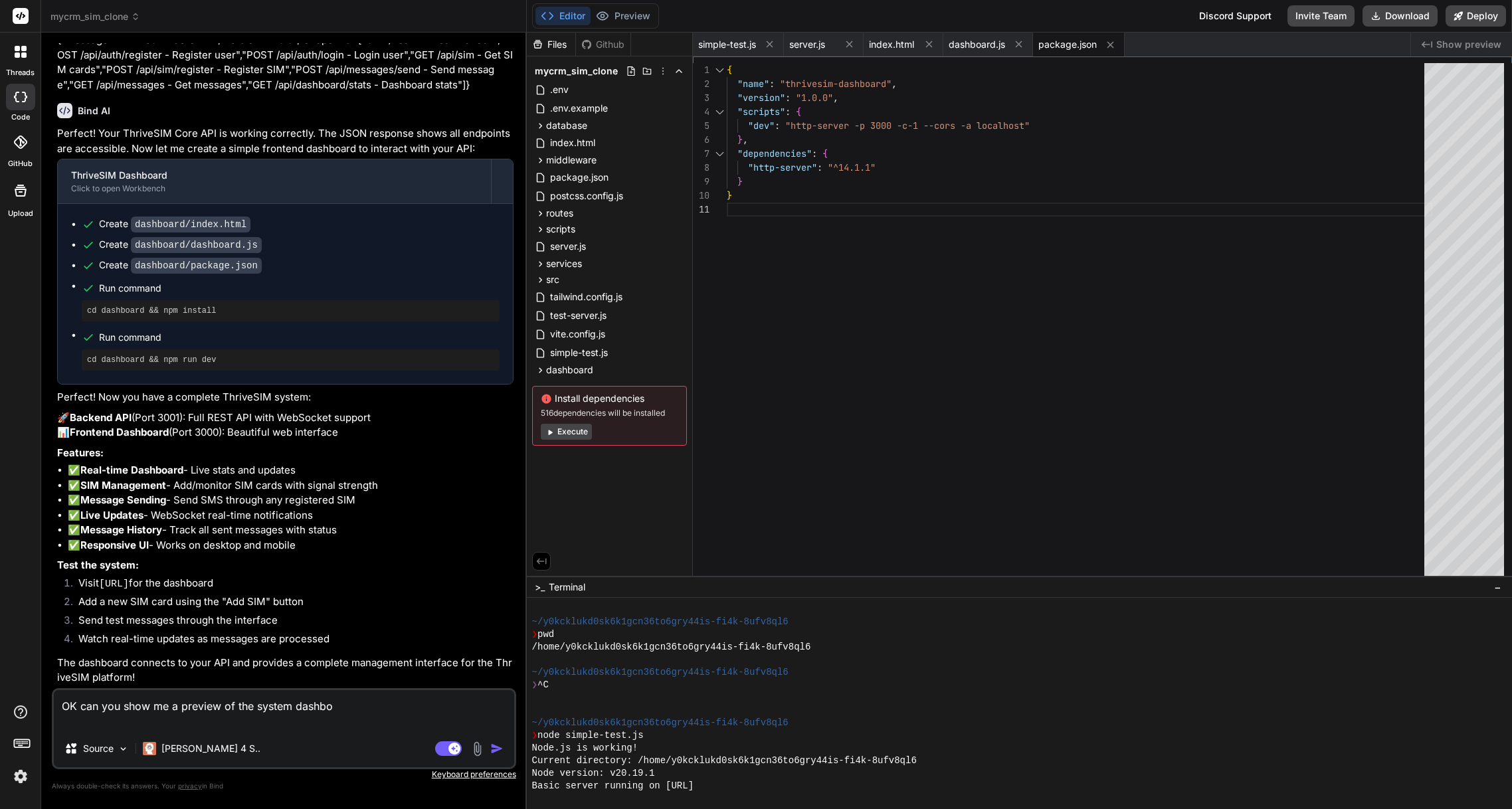
type textarea "OK can you show me a preview of the system dashboa"
type textarea "x"
type textarea "OK can you show me a preview of the system dashboar"
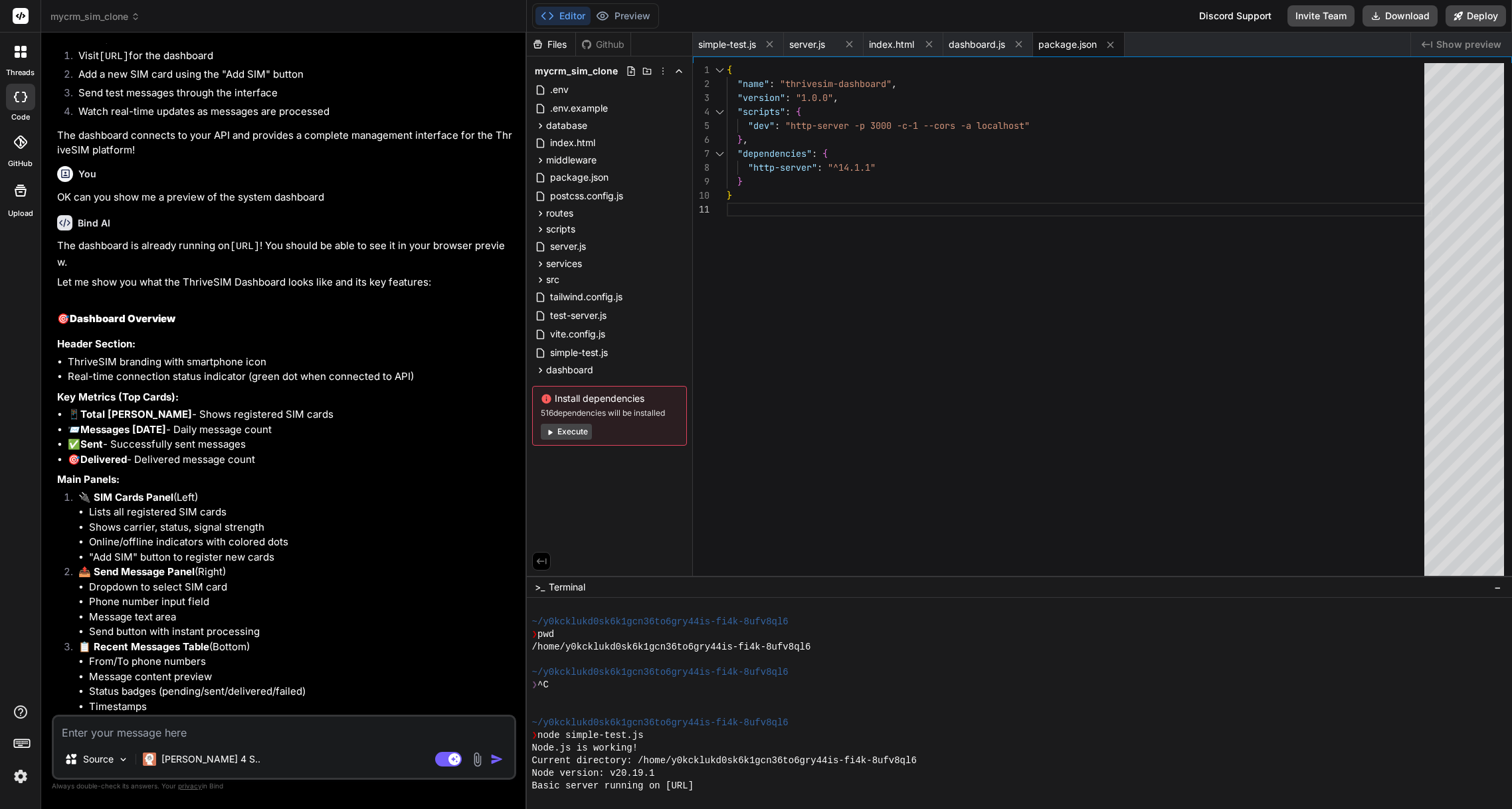
scroll to position [4159, 0]
click at [1453, 45] on span "Show preview" at bounding box center [1469, 45] width 65 height 13
click at [1460, 46] on span "Show preview" at bounding box center [1469, 45] width 65 height 13
drag, startPoint x: 918, startPoint y: 316, endPoint x: 976, endPoint y: 152, distance: 174.0
click at [918, 315] on div "{ "name" : "thrivesim-dashboard" , "version" : "1.0.0" , "scripts" : { "dev" : …" at bounding box center [1080, 323] width 706 height 520
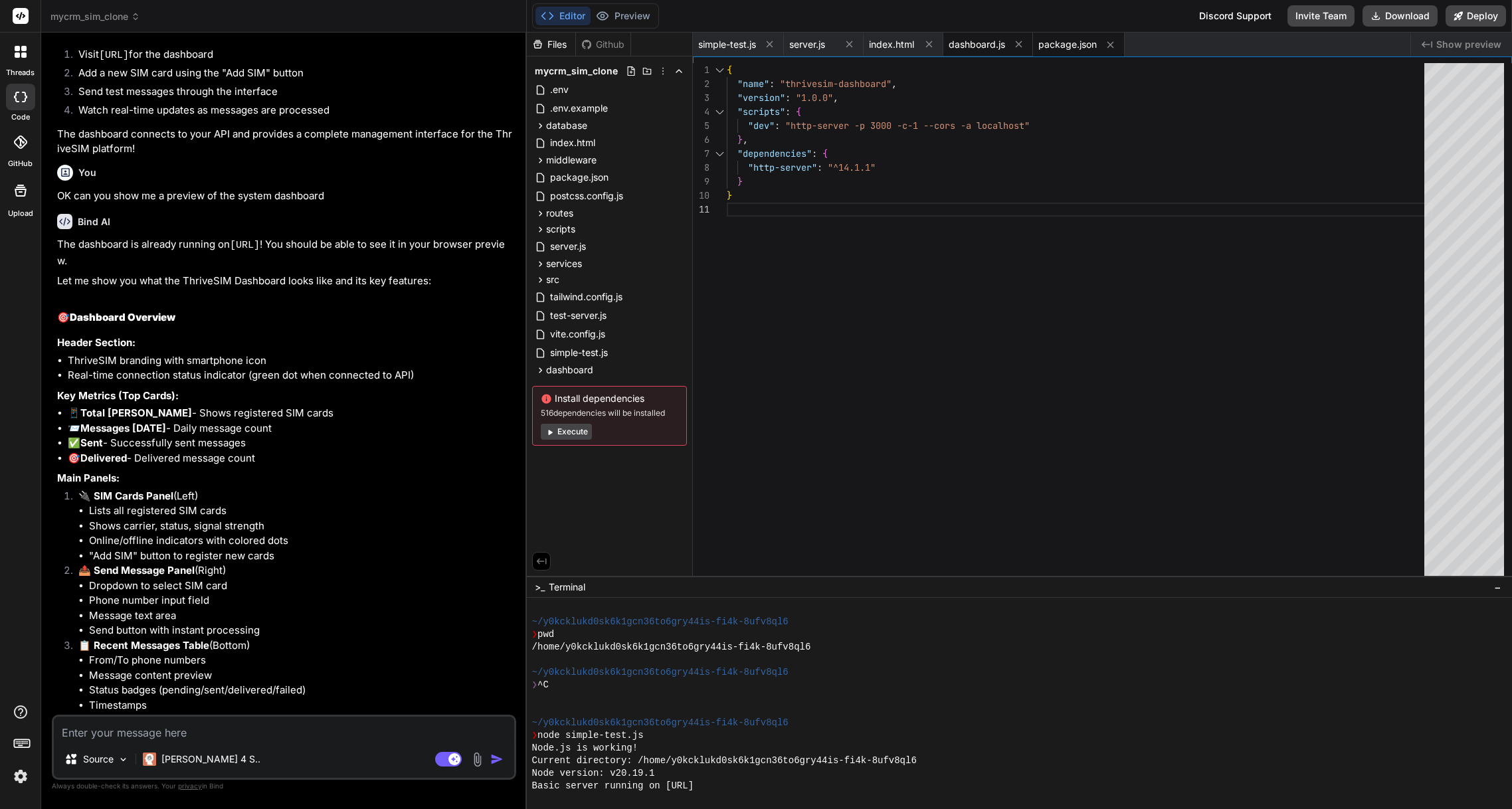
click at [979, 51] on div "dashboard.js" at bounding box center [988, 44] width 90 height 24
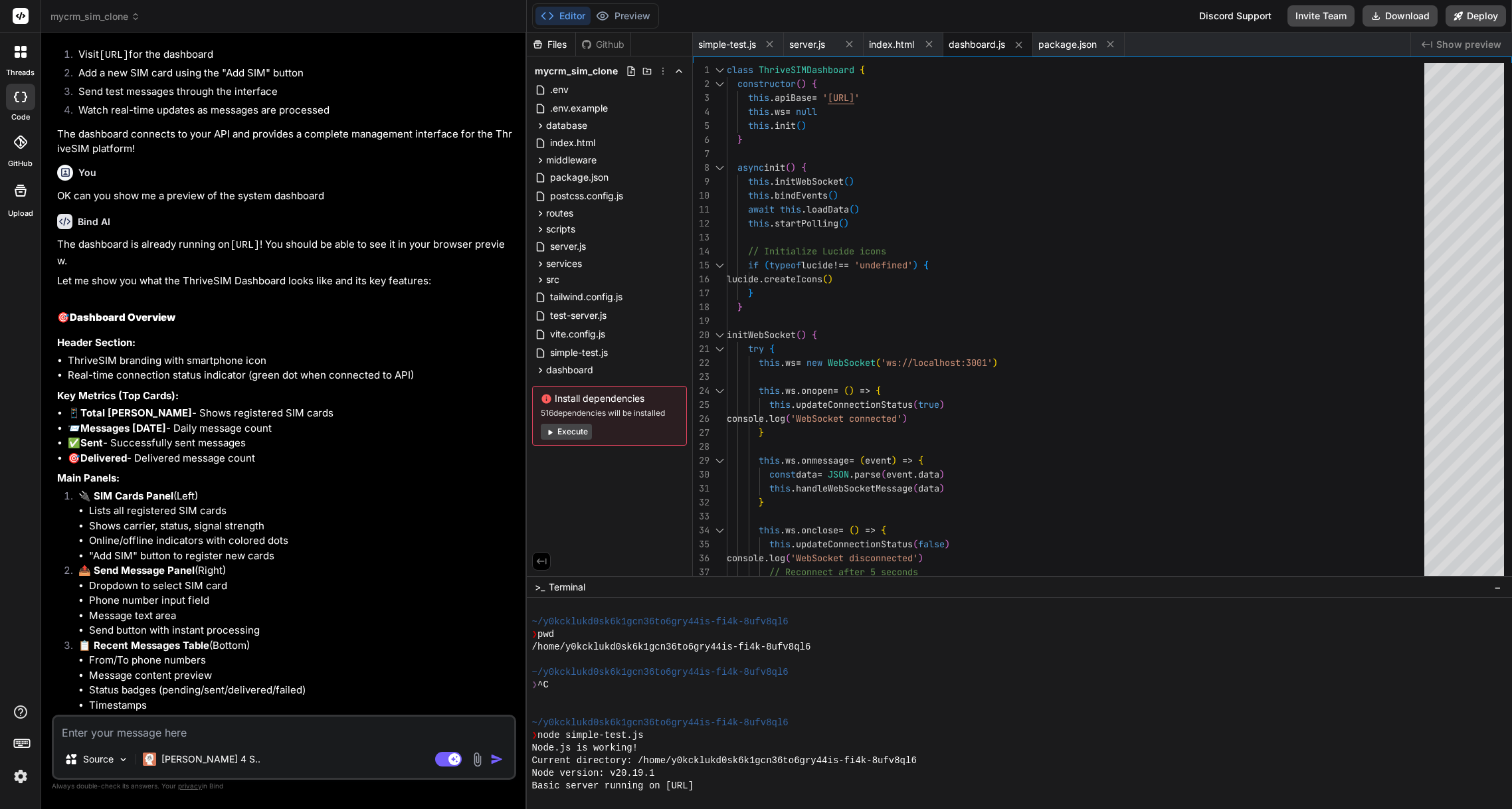
click at [1461, 45] on span "Show preview" at bounding box center [1469, 45] width 65 height 13
click at [820, 49] on span "server.js" at bounding box center [807, 45] width 36 height 13
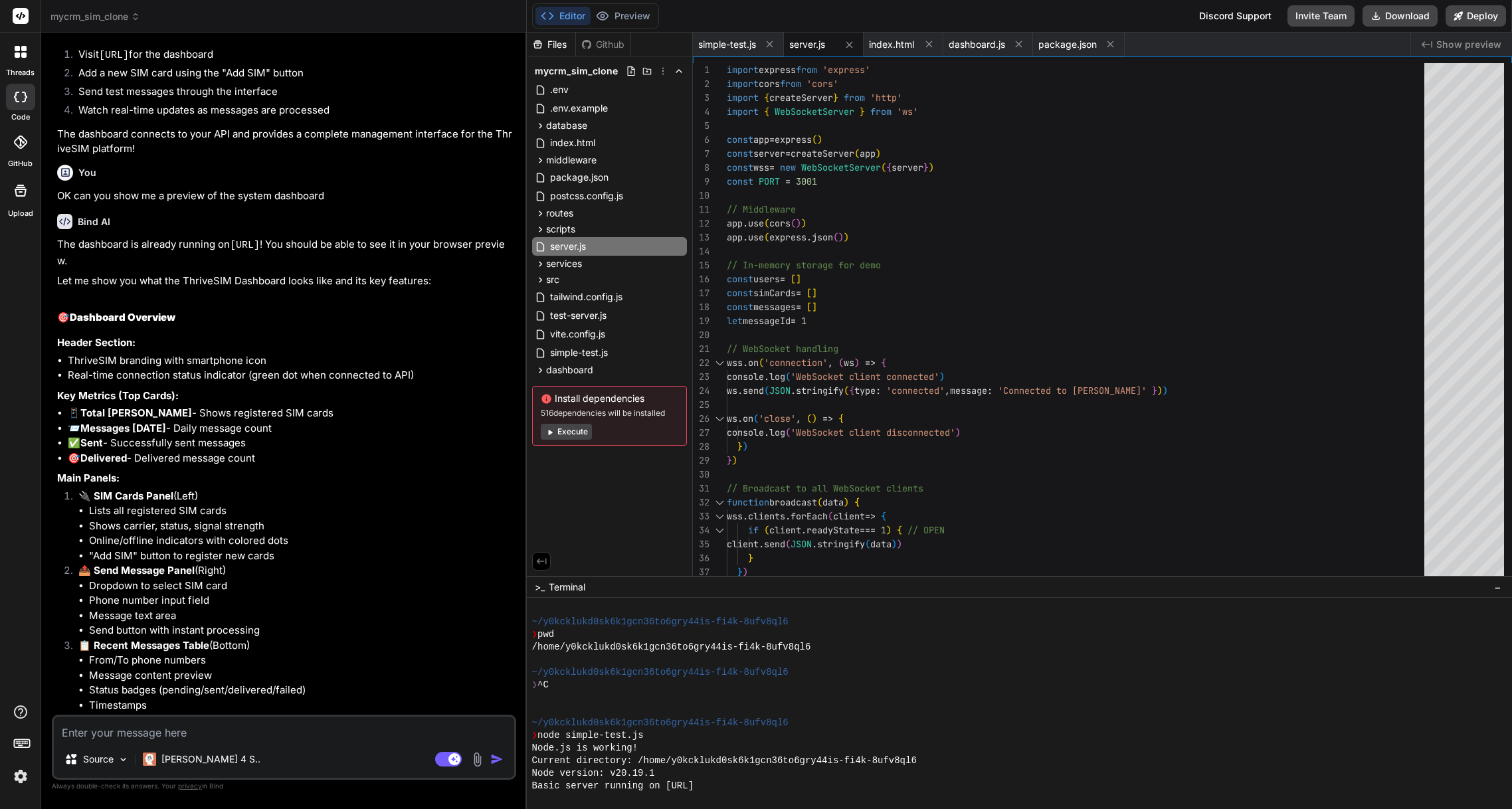
drag, startPoint x: 737, startPoint y: 49, endPoint x: 645, endPoint y: 43, distance: 92.2
click at [737, 49] on span "simple-test.js" at bounding box center [727, 45] width 58 height 13
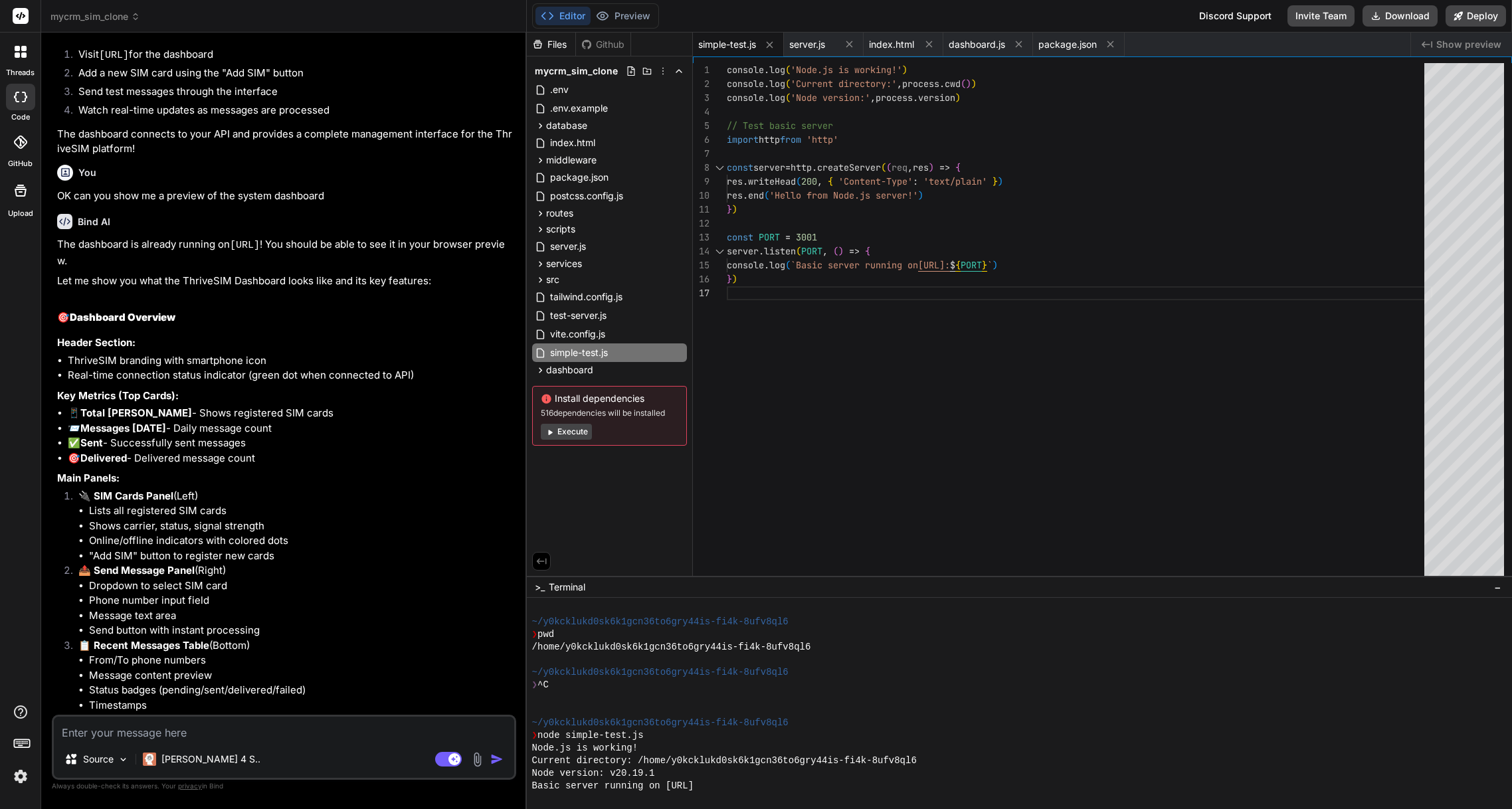
click at [572, 424] on button "Execute" at bounding box center [567, 432] width 51 height 16
click at [582, 435] on button "Execute" at bounding box center [567, 432] width 51 height 16
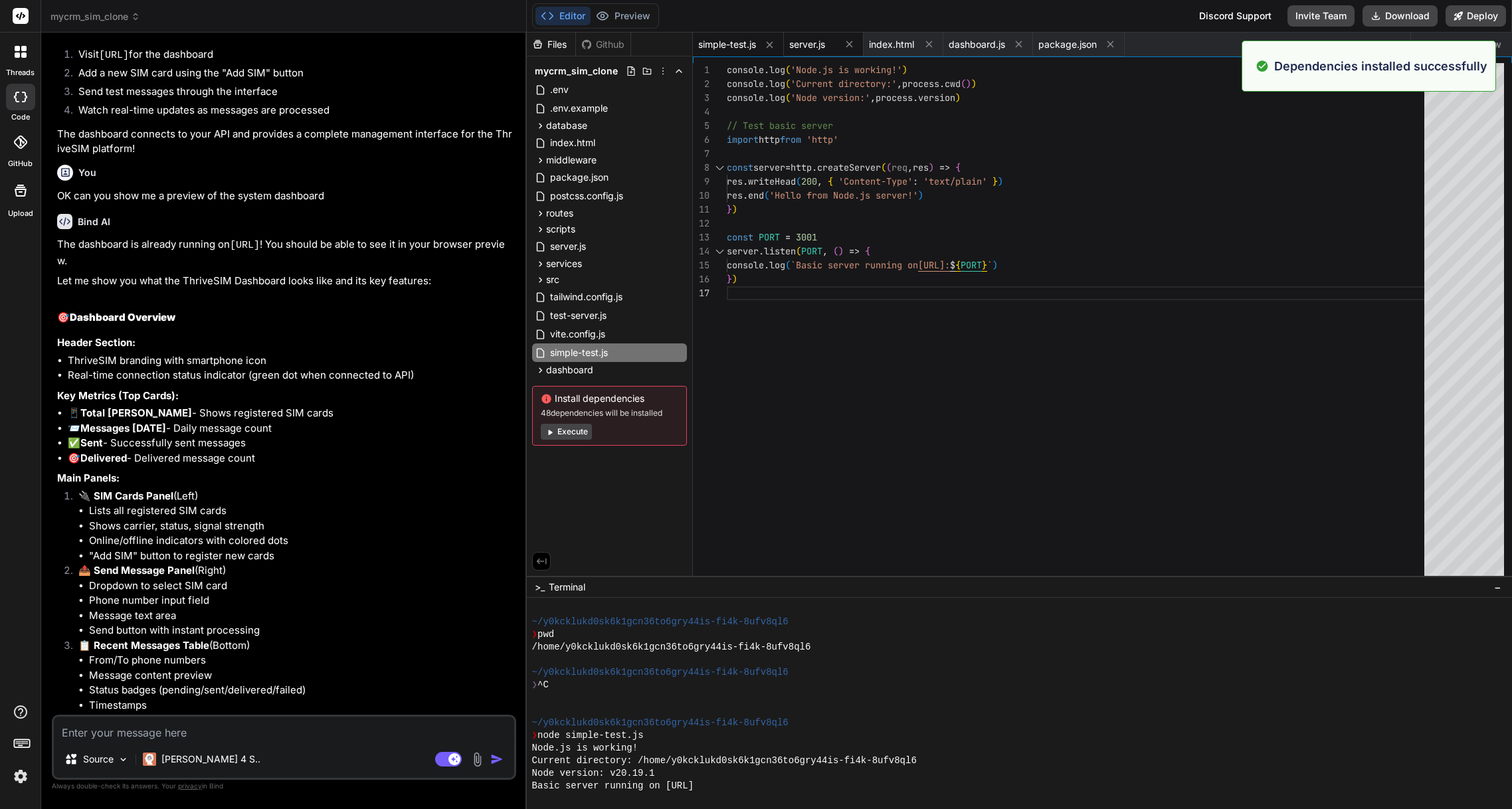
click at [820, 47] on span "server.js" at bounding box center [807, 45] width 36 height 13
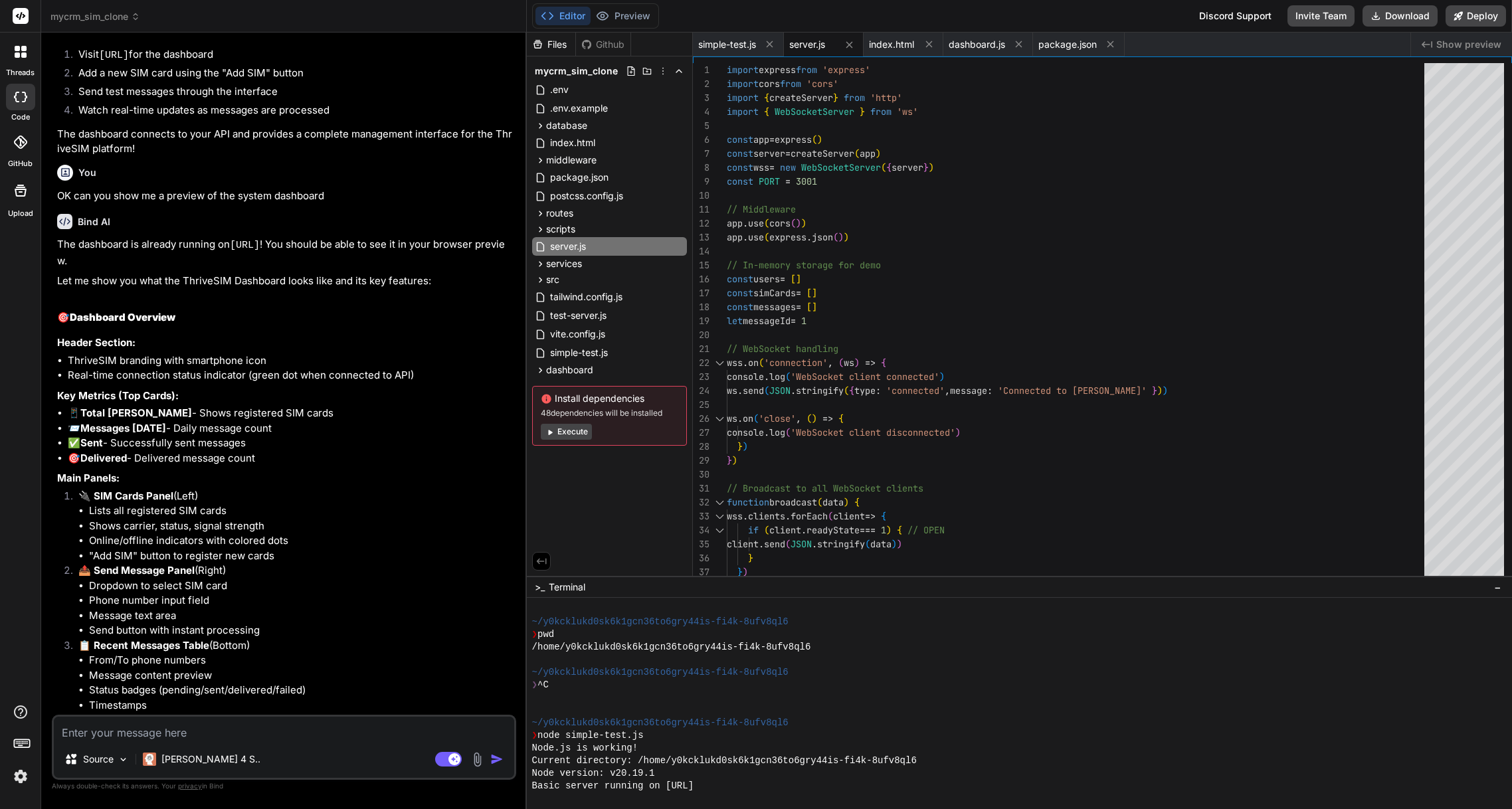
click at [1462, 45] on span "Show preview" at bounding box center [1469, 45] width 65 height 13
drag, startPoint x: 1462, startPoint y: 45, endPoint x: 1419, endPoint y: 45, distance: 43.0
click at [1462, 45] on span "Show preview" at bounding box center [1469, 45] width 65 height 13
click at [905, 45] on span "index.html" at bounding box center [891, 45] width 45 height 13
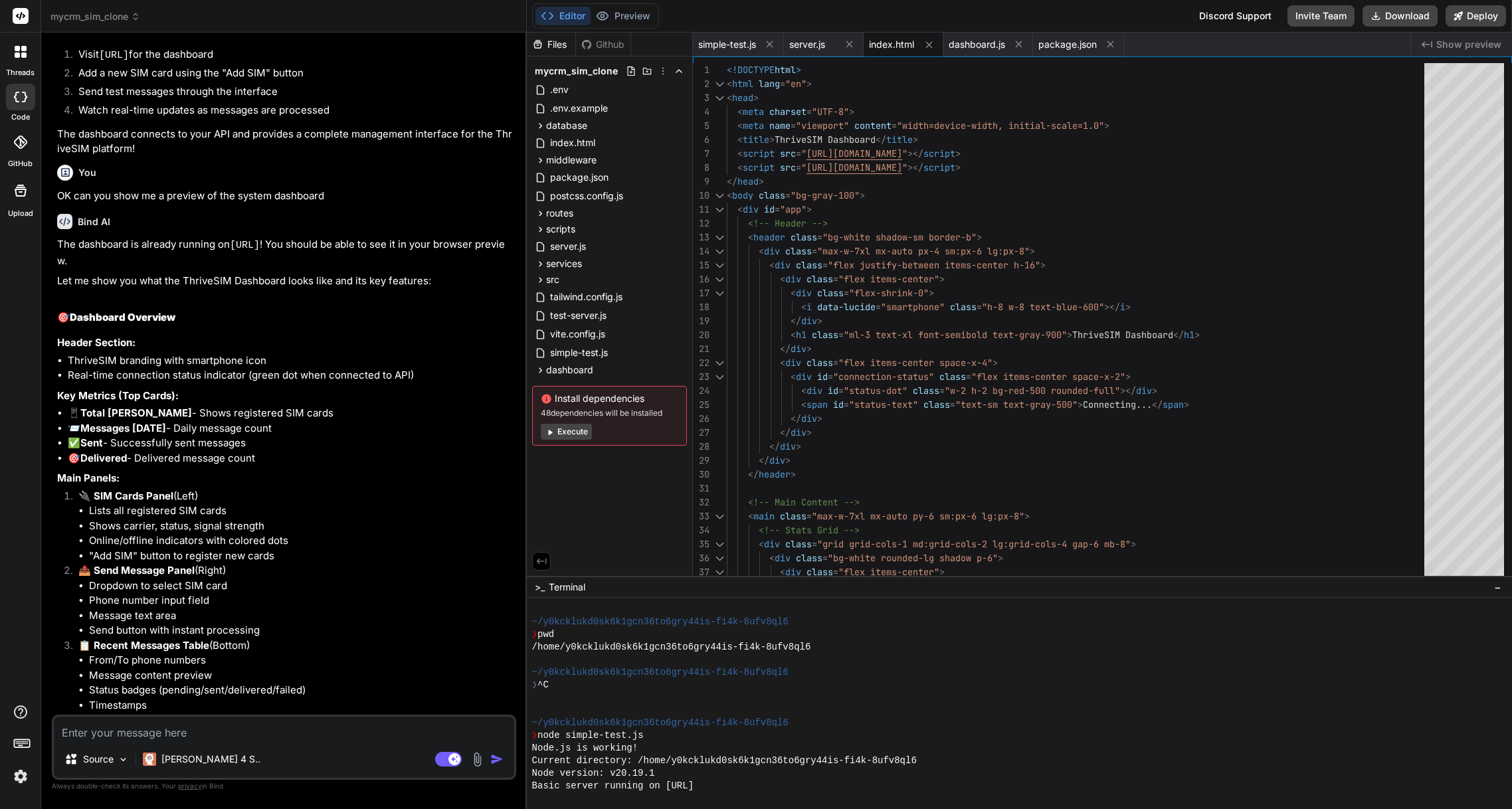
click at [1469, 49] on span "Show preview" at bounding box center [1469, 45] width 65 height 13
drag, startPoint x: 1469, startPoint y: 49, endPoint x: 1165, endPoint y: 51, distance: 304.0
click at [1469, 49] on span "Show preview" at bounding box center [1469, 45] width 65 height 13
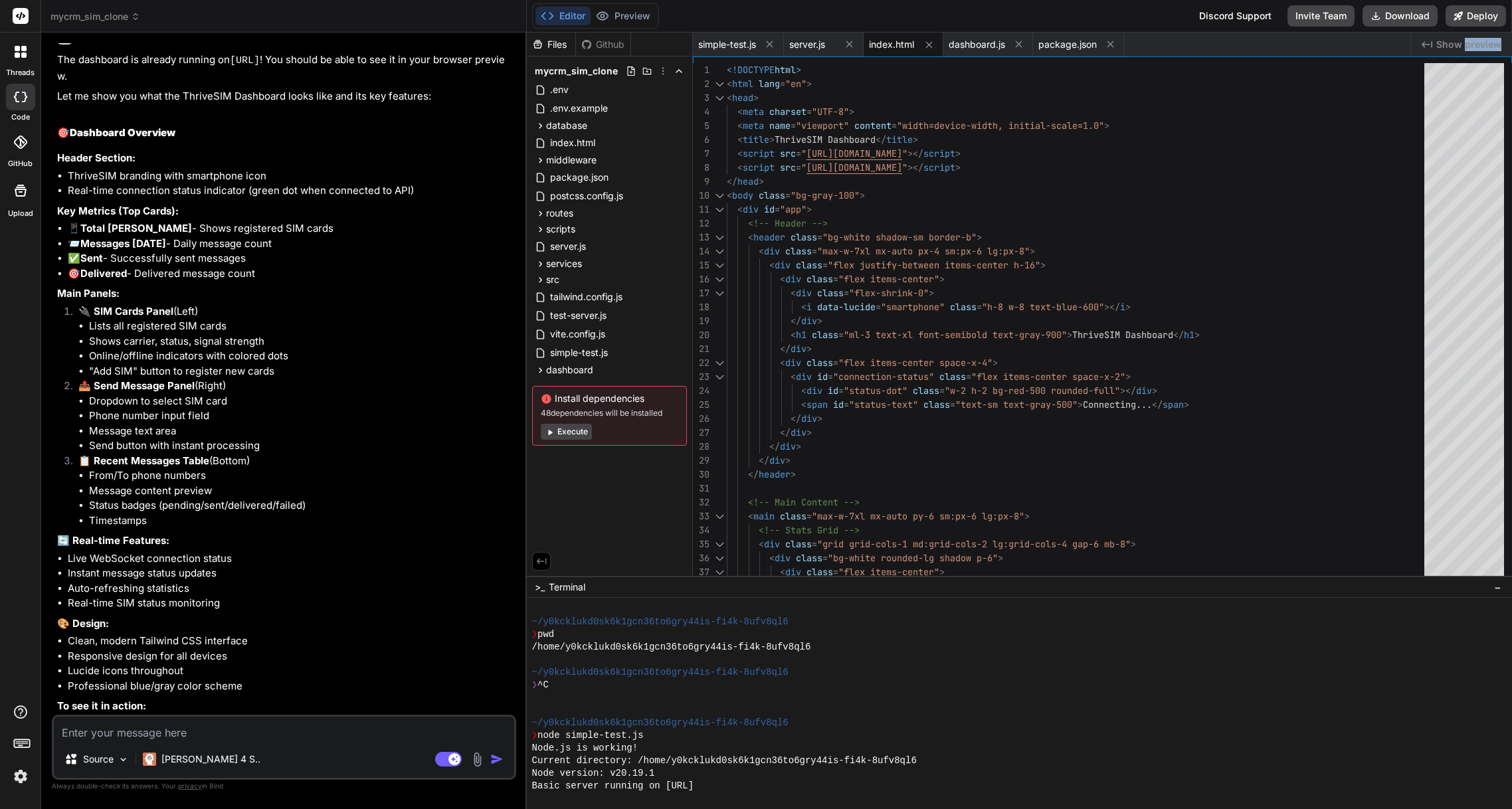
scroll to position [4448, 0]
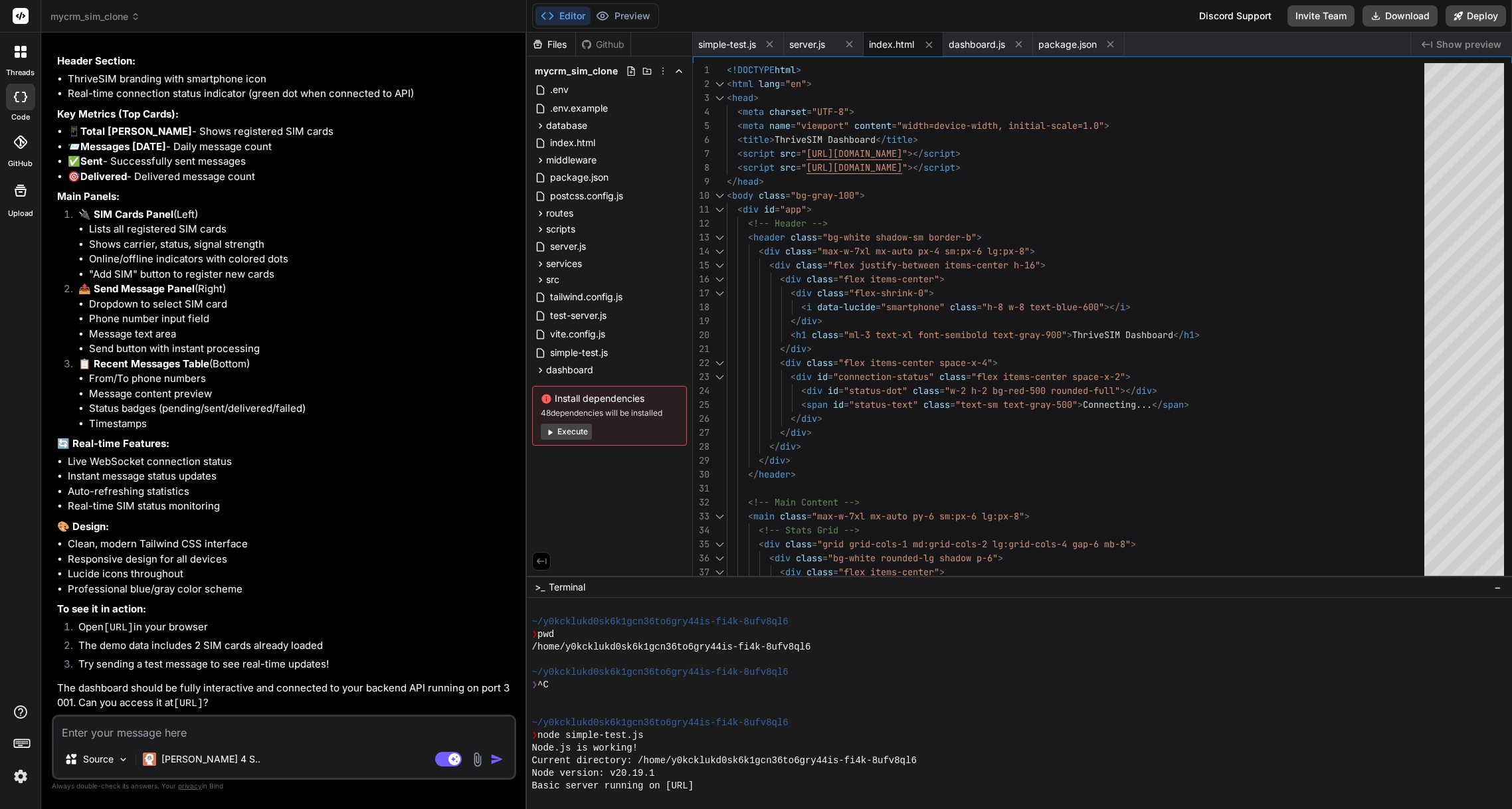
click at [203, 733] on textarea at bounding box center [284, 729] width 460 height 24
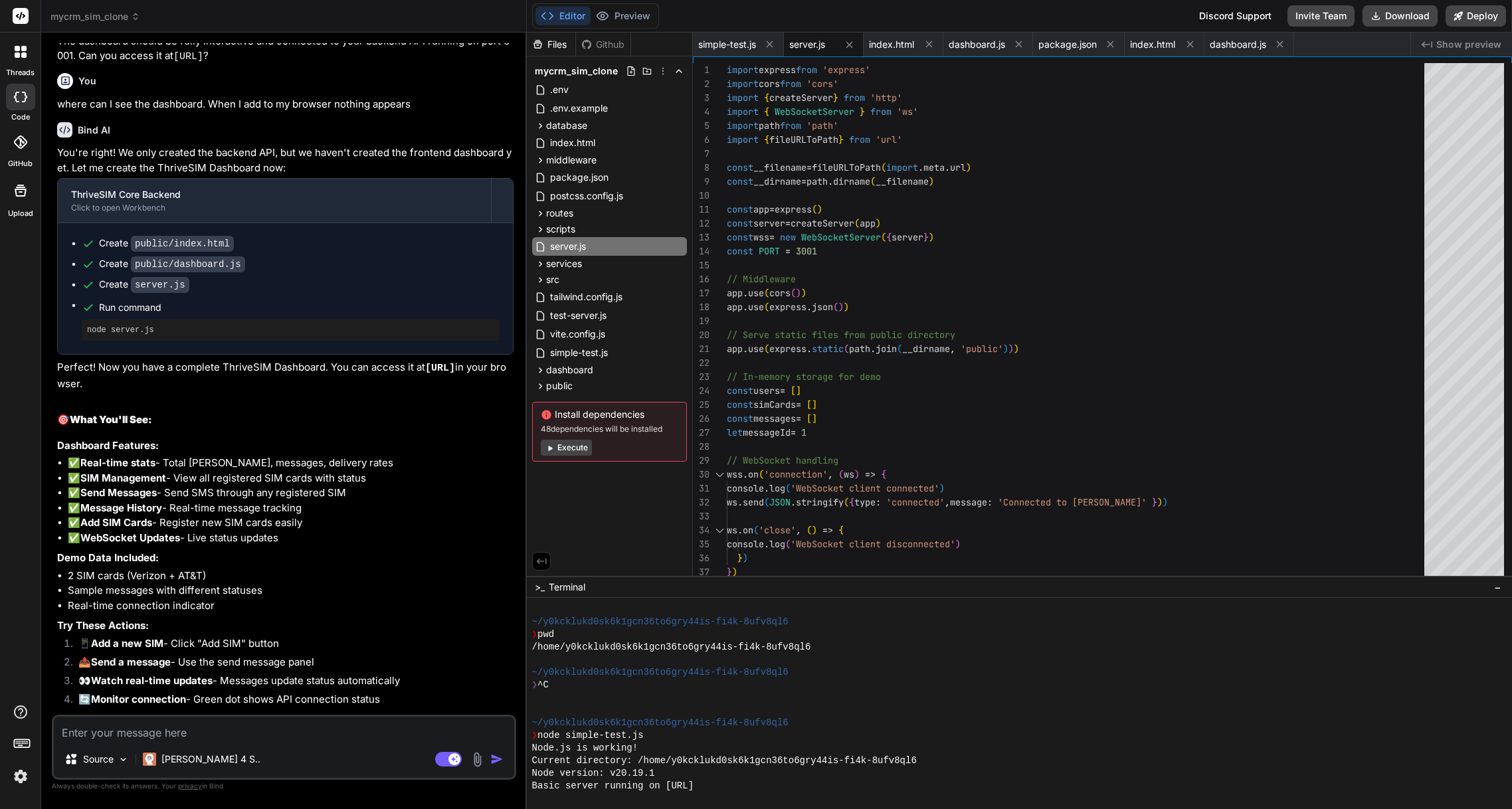
scroll to position [5112, 0]
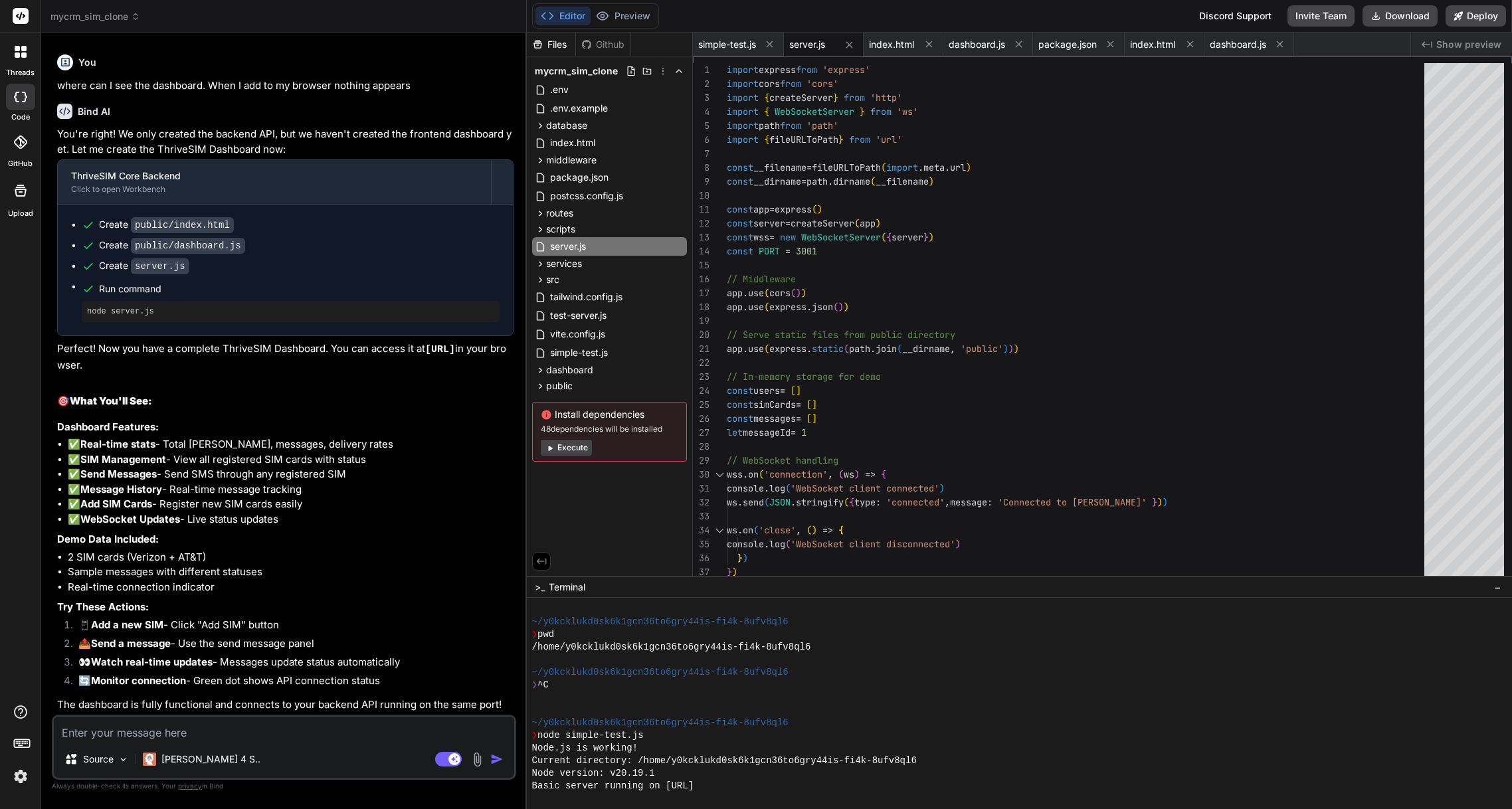
click at [160, 736] on textarea at bounding box center [284, 729] width 460 height 24
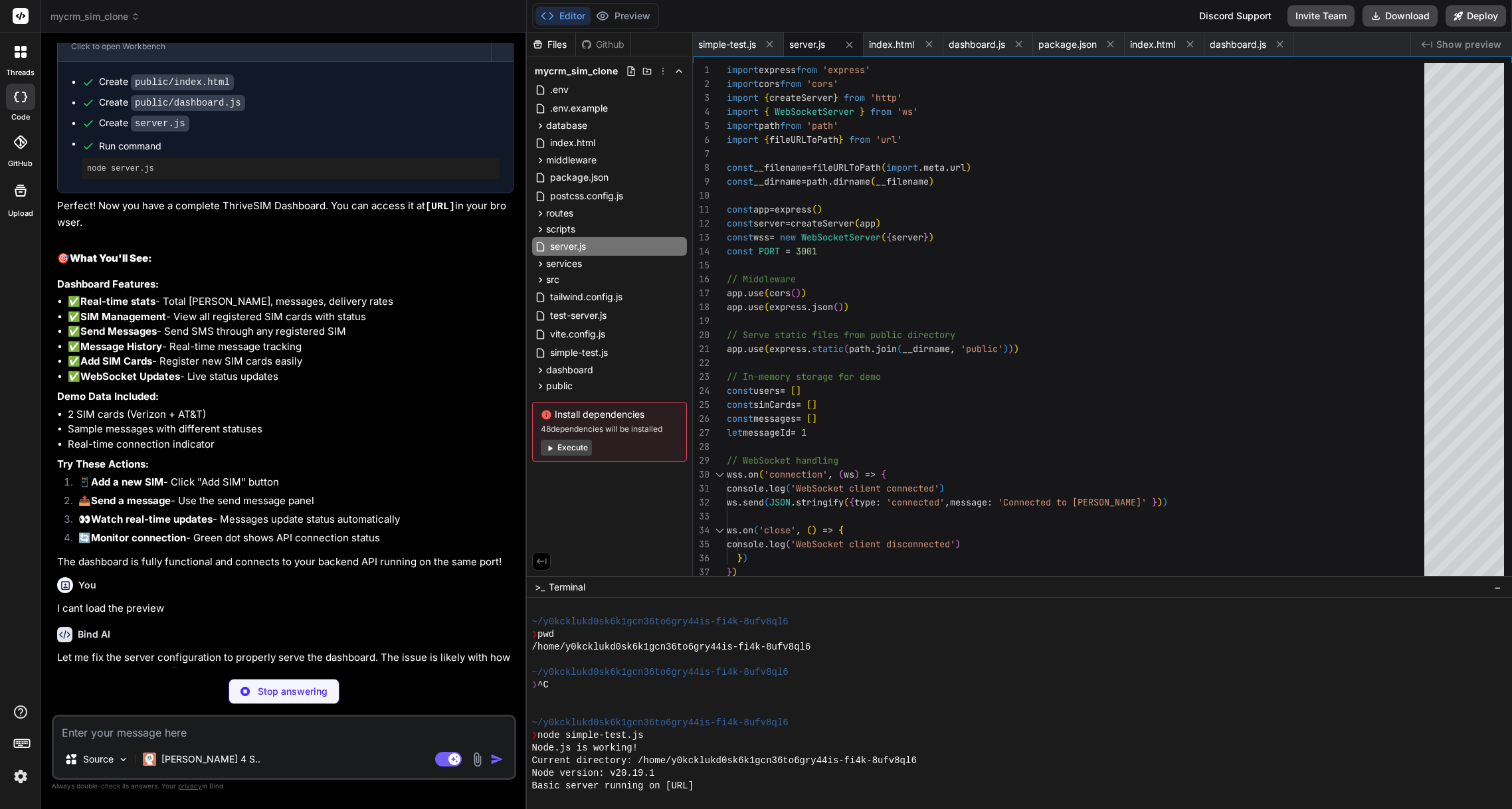
scroll to position [84, 0]
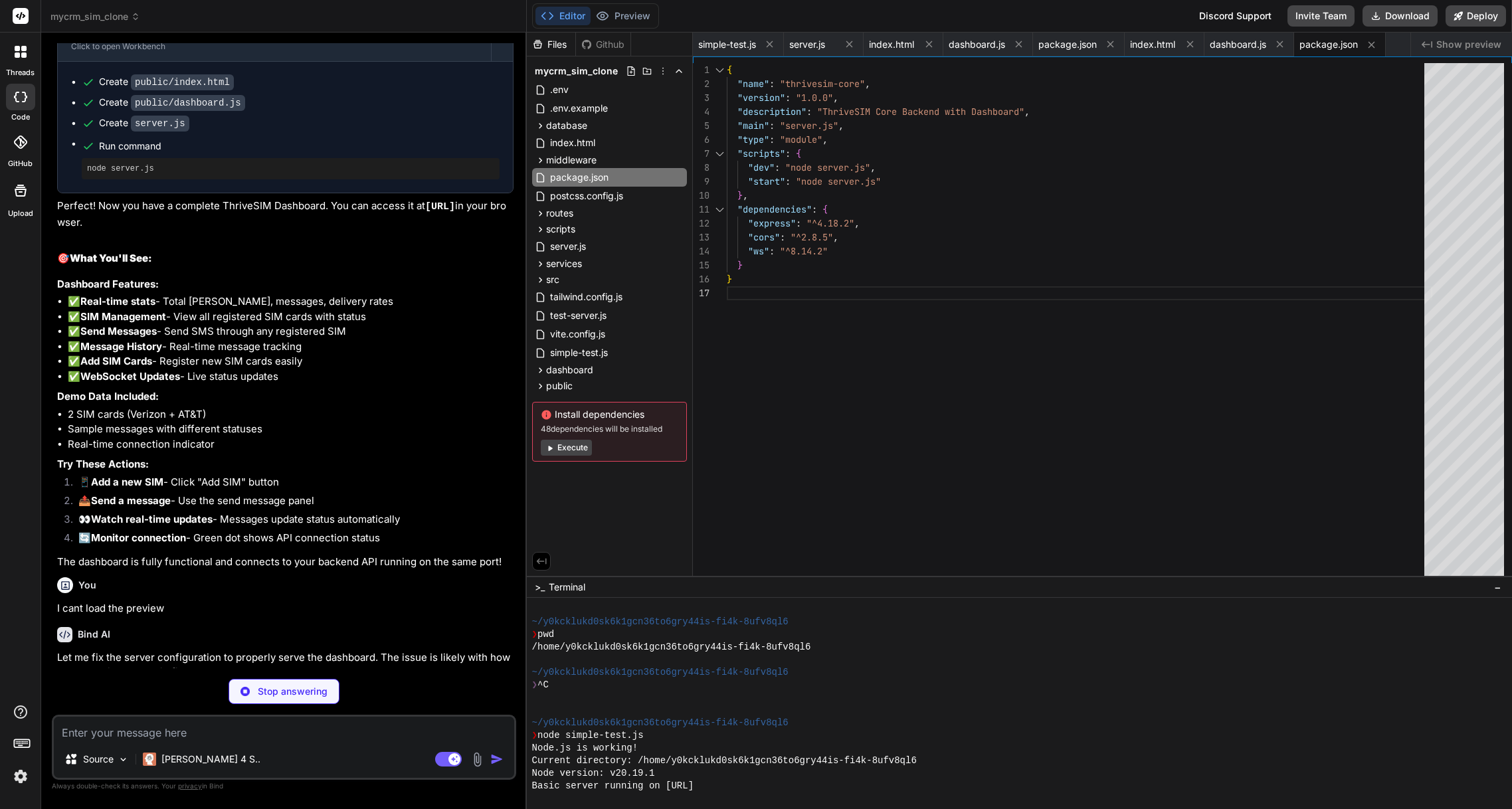
click at [563, 449] on button "Execute" at bounding box center [567, 448] width 51 height 16
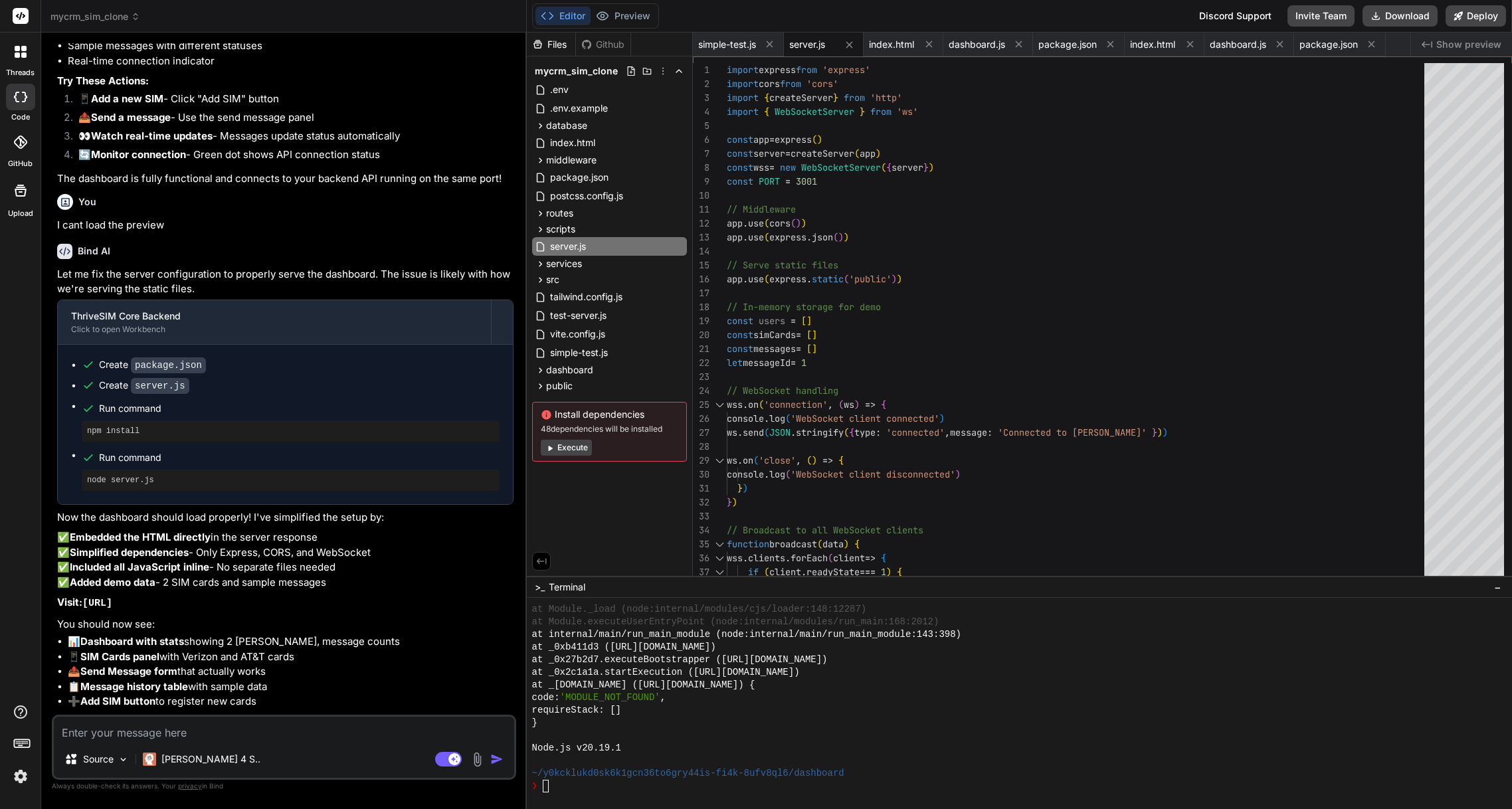
scroll to position [5652, 0]
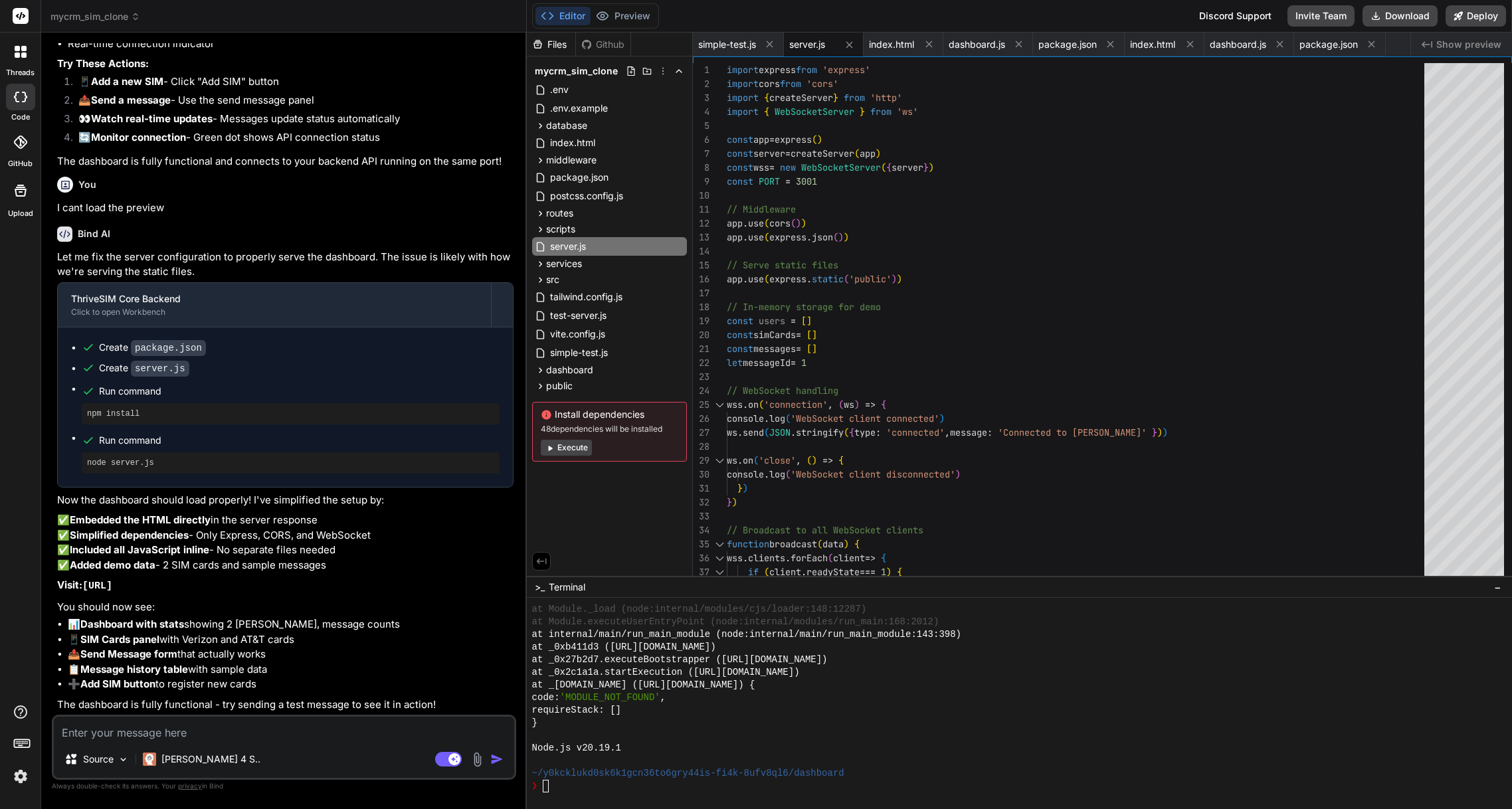
click at [573, 22] on button "Editor" at bounding box center [563, 16] width 55 height 19
click at [1486, 40] on span "Show preview" at bounding box center [1469, 45] width 65 height 13
drag, startPoint x: 1469, startPoint y: 45, endPoint x: 1440, endPoint y: 45, distance: 29.0
click at [1468, 45] on span "Show preview" at bounding box center [1469, 45] width 65 height 13
click at [1439, 45] on span "Show preview" at bounding box center [1469, 45] width 65 height 13
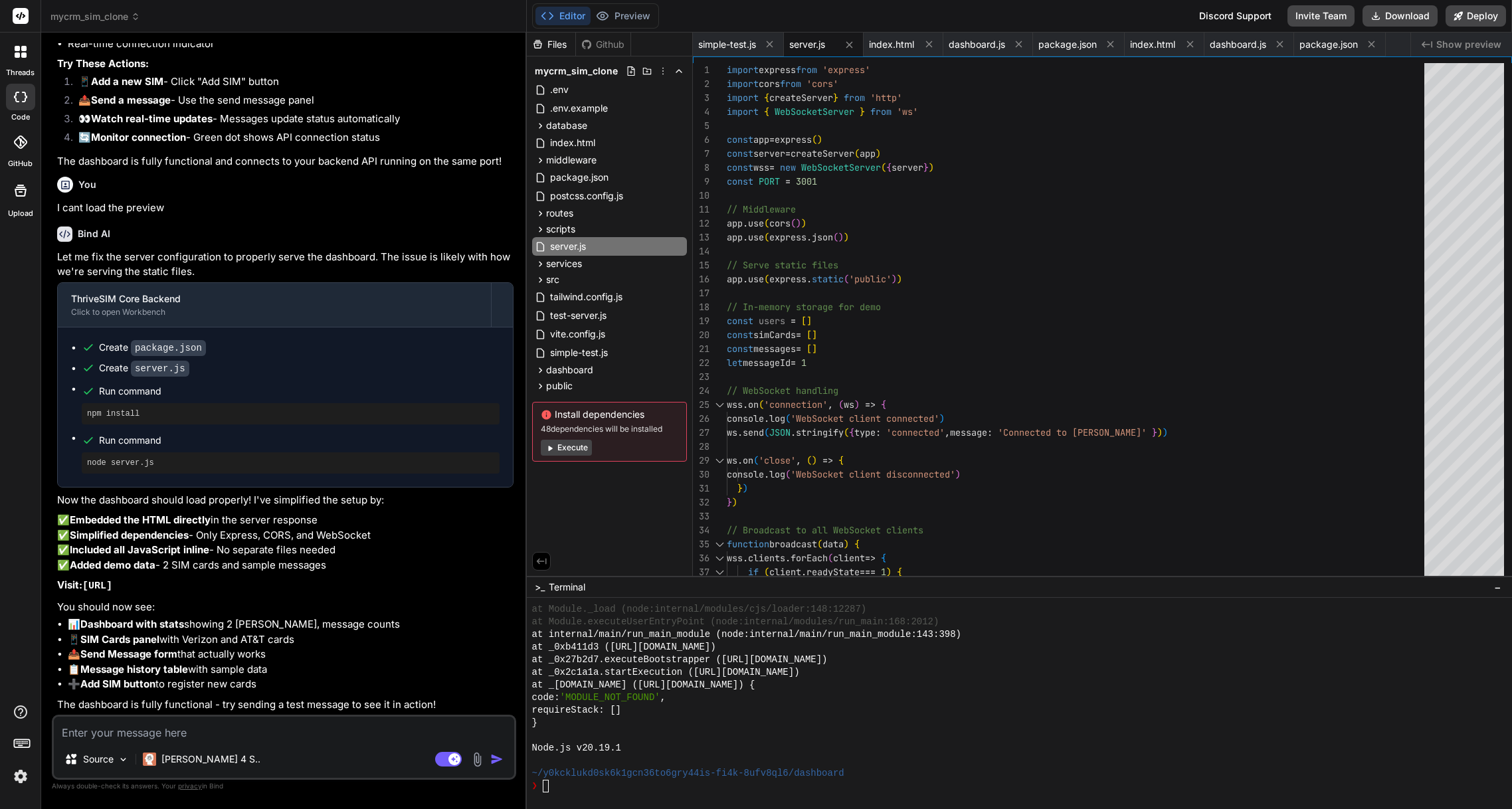
click at [1425, 45] on icon at bounding box center [1427, 45] width 11 height 7
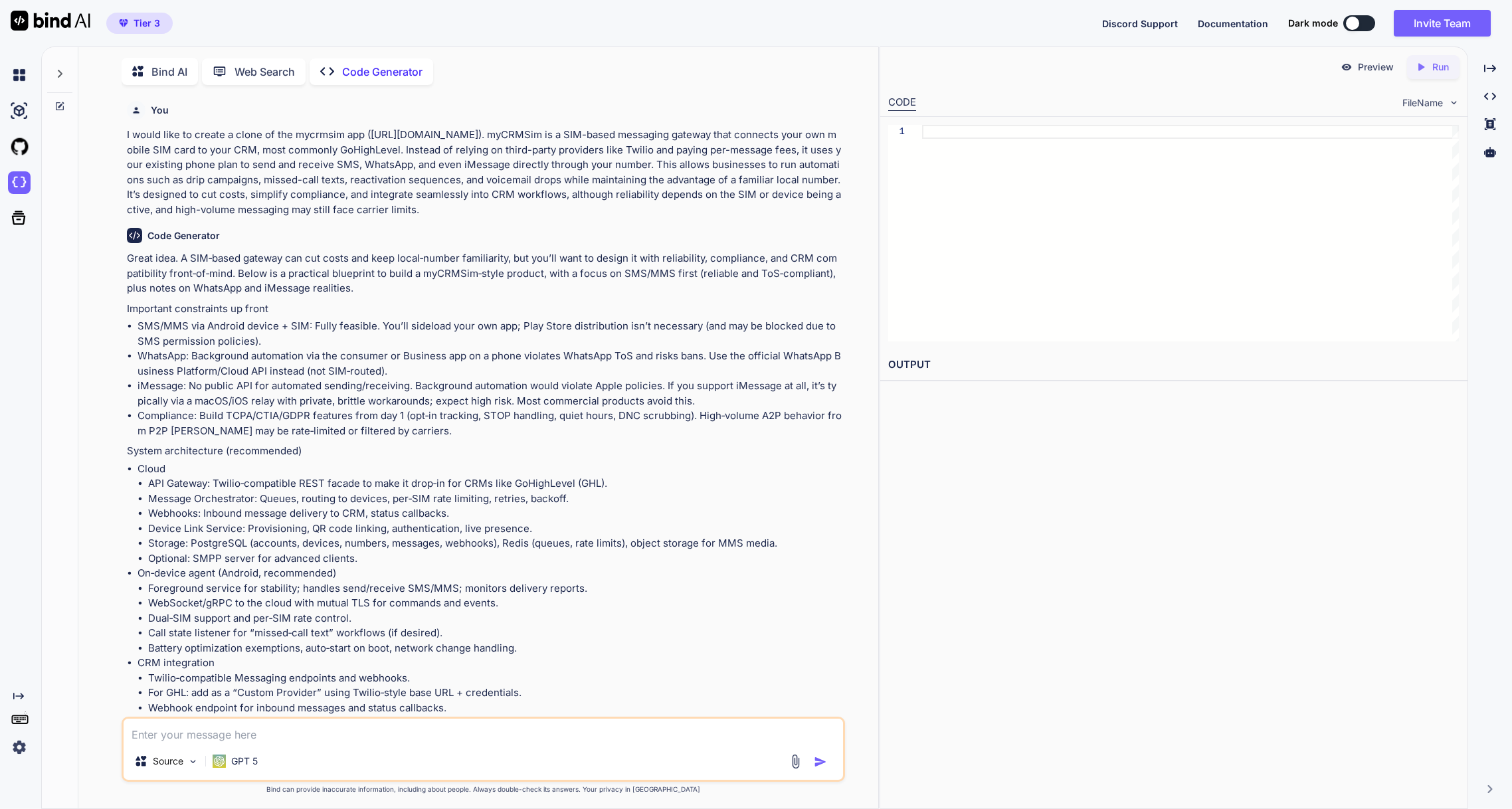
scroll to position [5, 0]
type textarea "x"
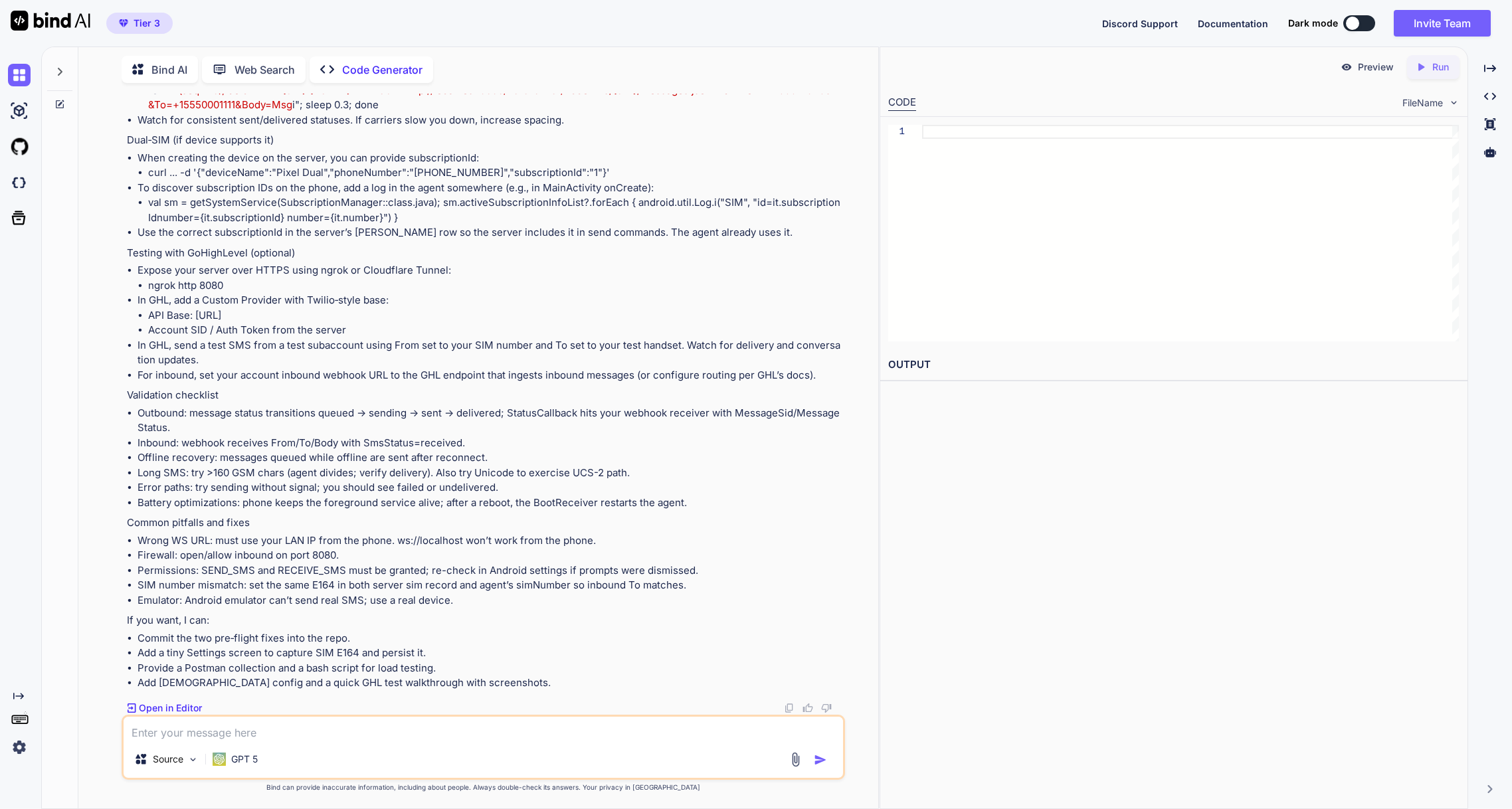
scroll to position [18482, 0]
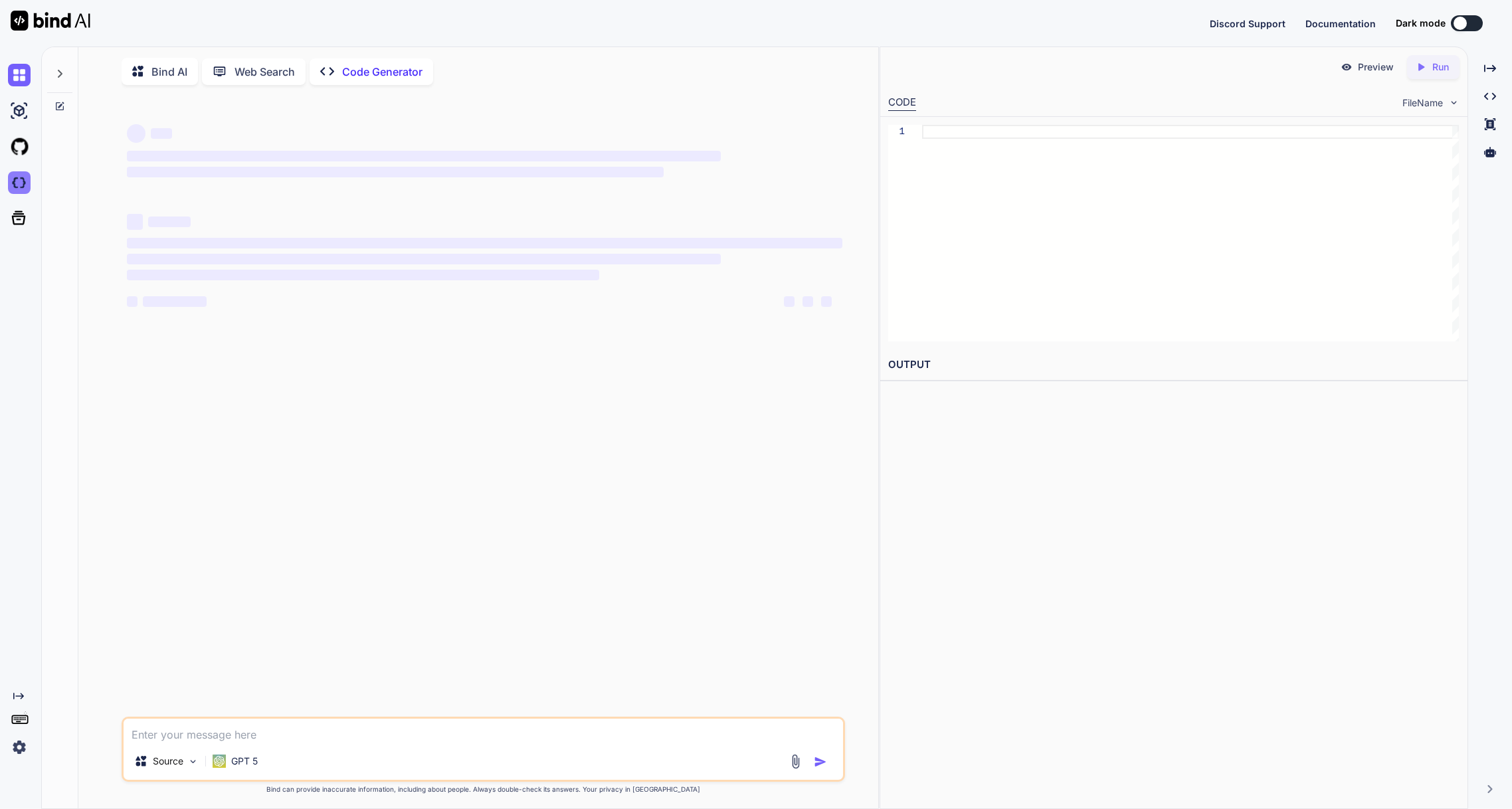
type textarea "x"
click at [20, 187] on img at bounding box center [19, 182] width 22 height 22
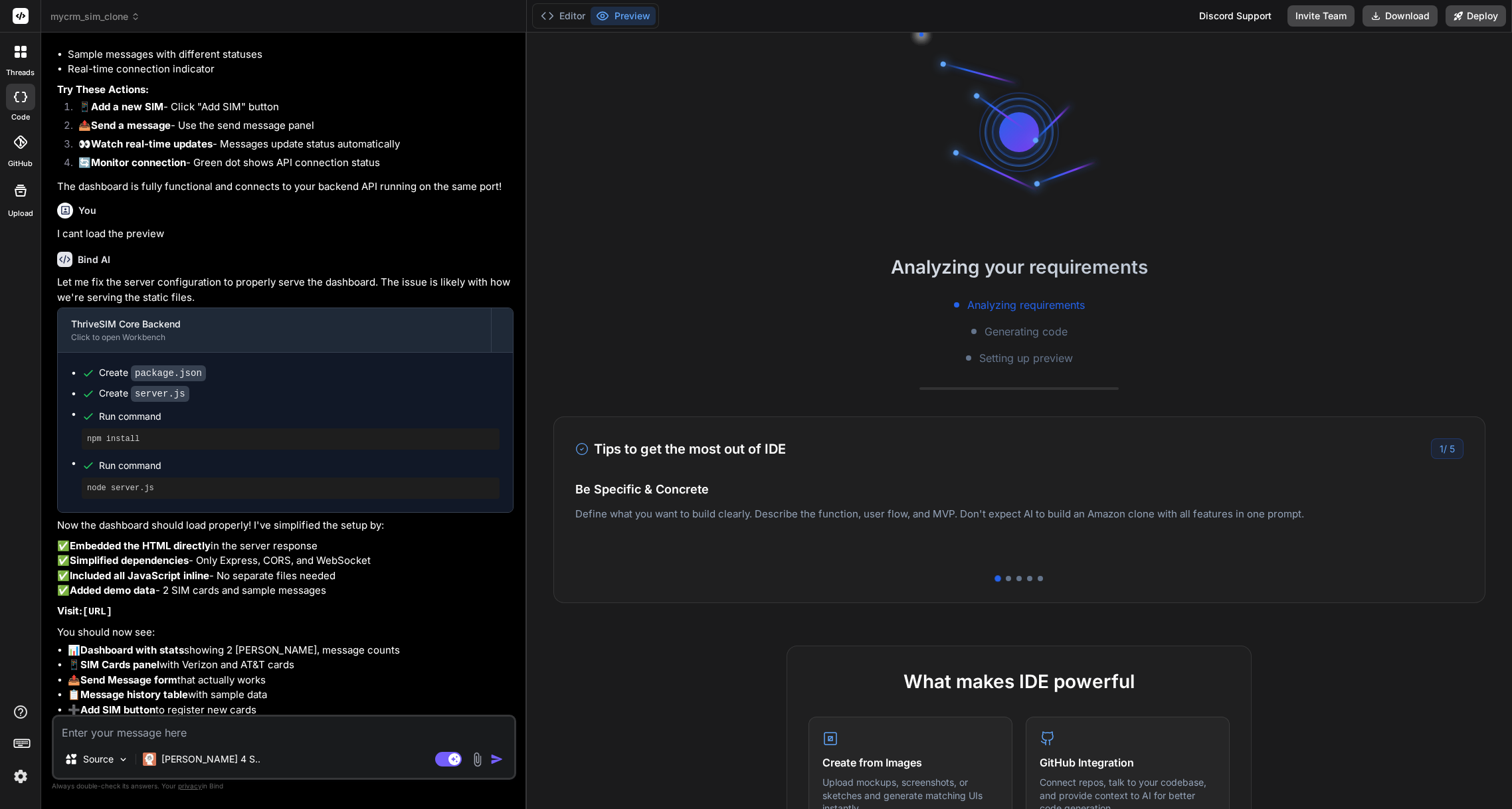
scroll to position [2546, 0]
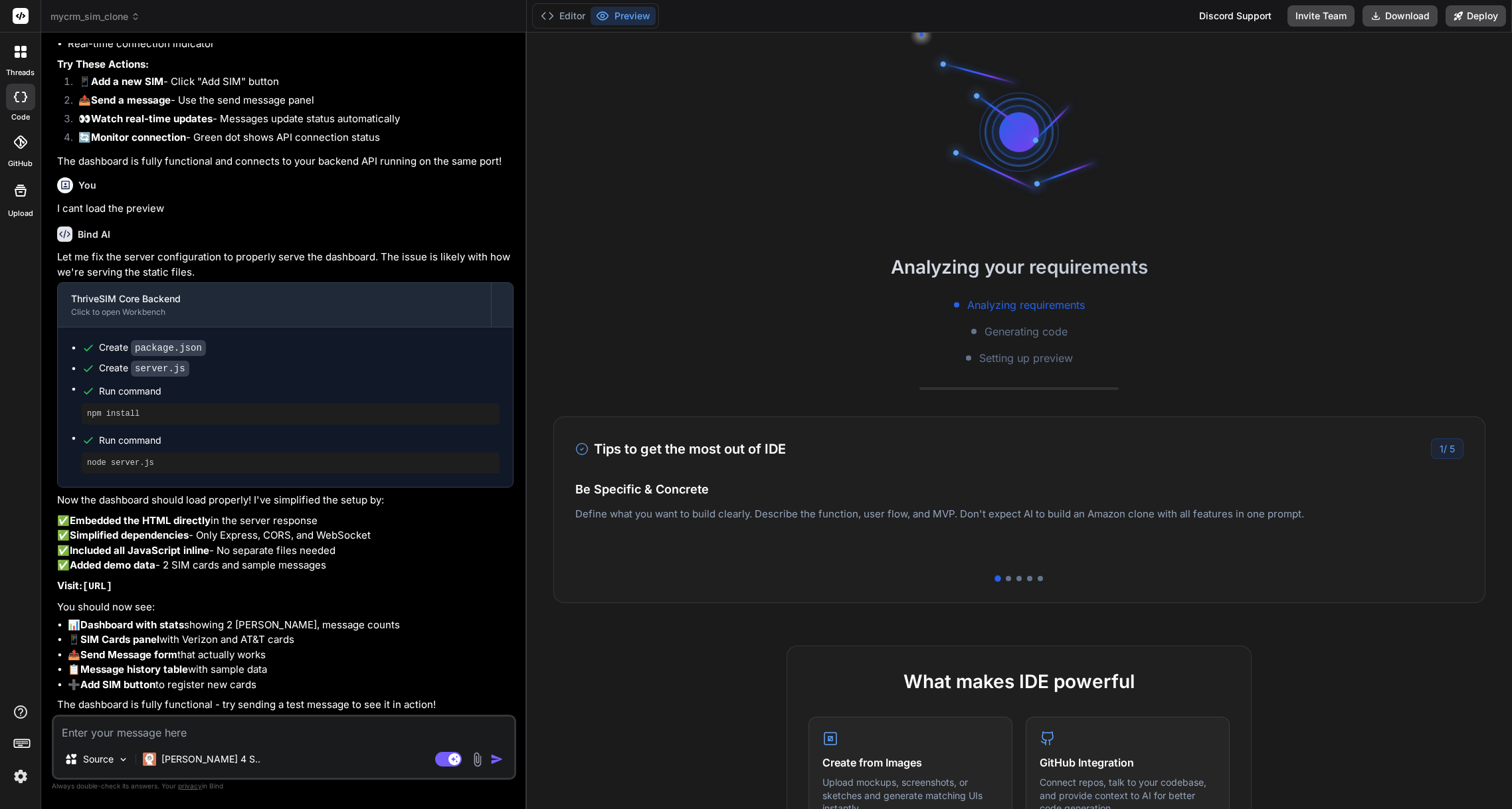
click at [612, 22] on button "Preview" at bounding box center [623, 16] width 65 height 19
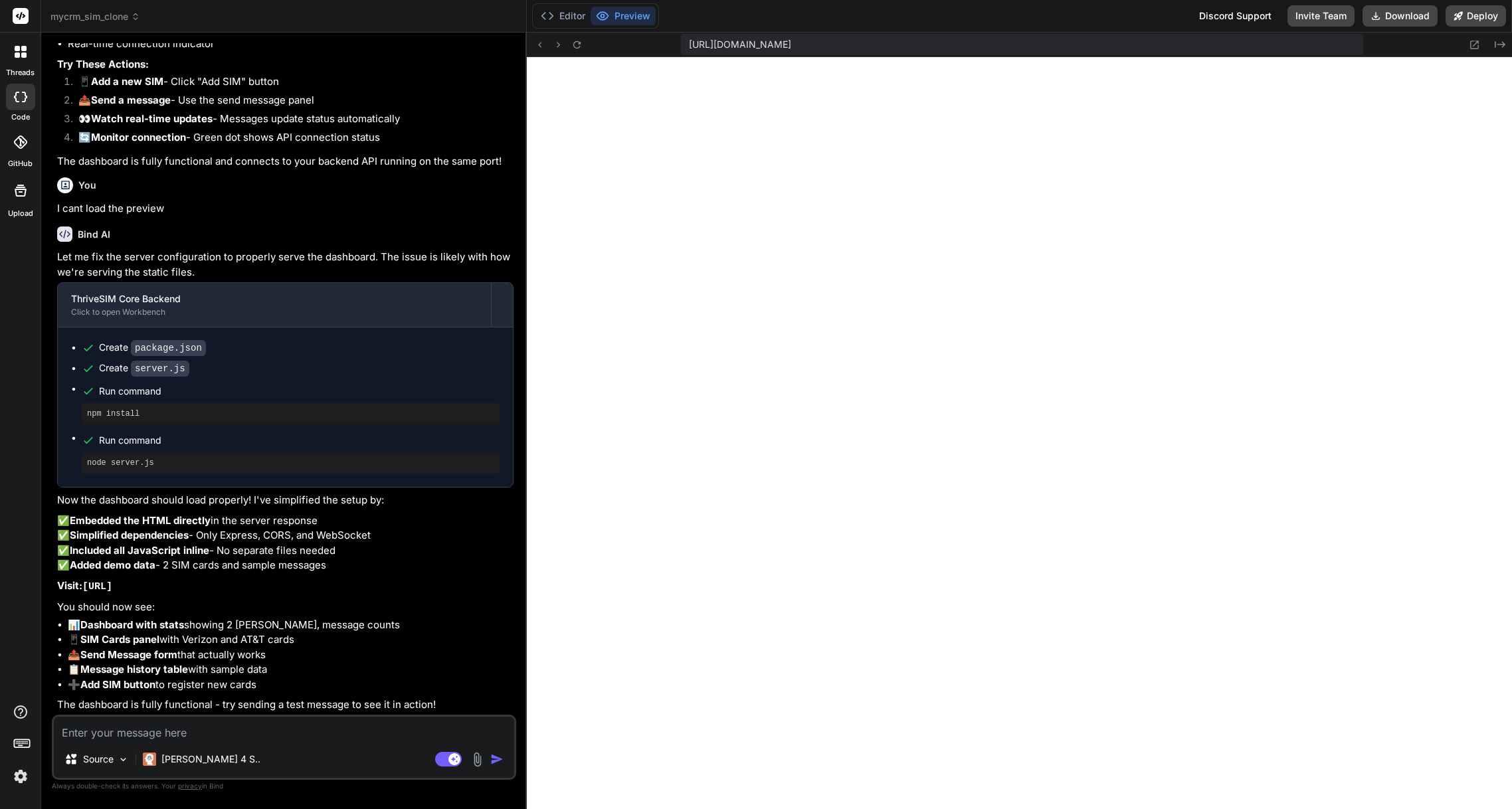
scroll to position [76, 0]
type textarea "x"
click at [207, 729] on textarea at bounding box center [284, 729] width 460 height 24
type textarea "L"
type textarea "x"
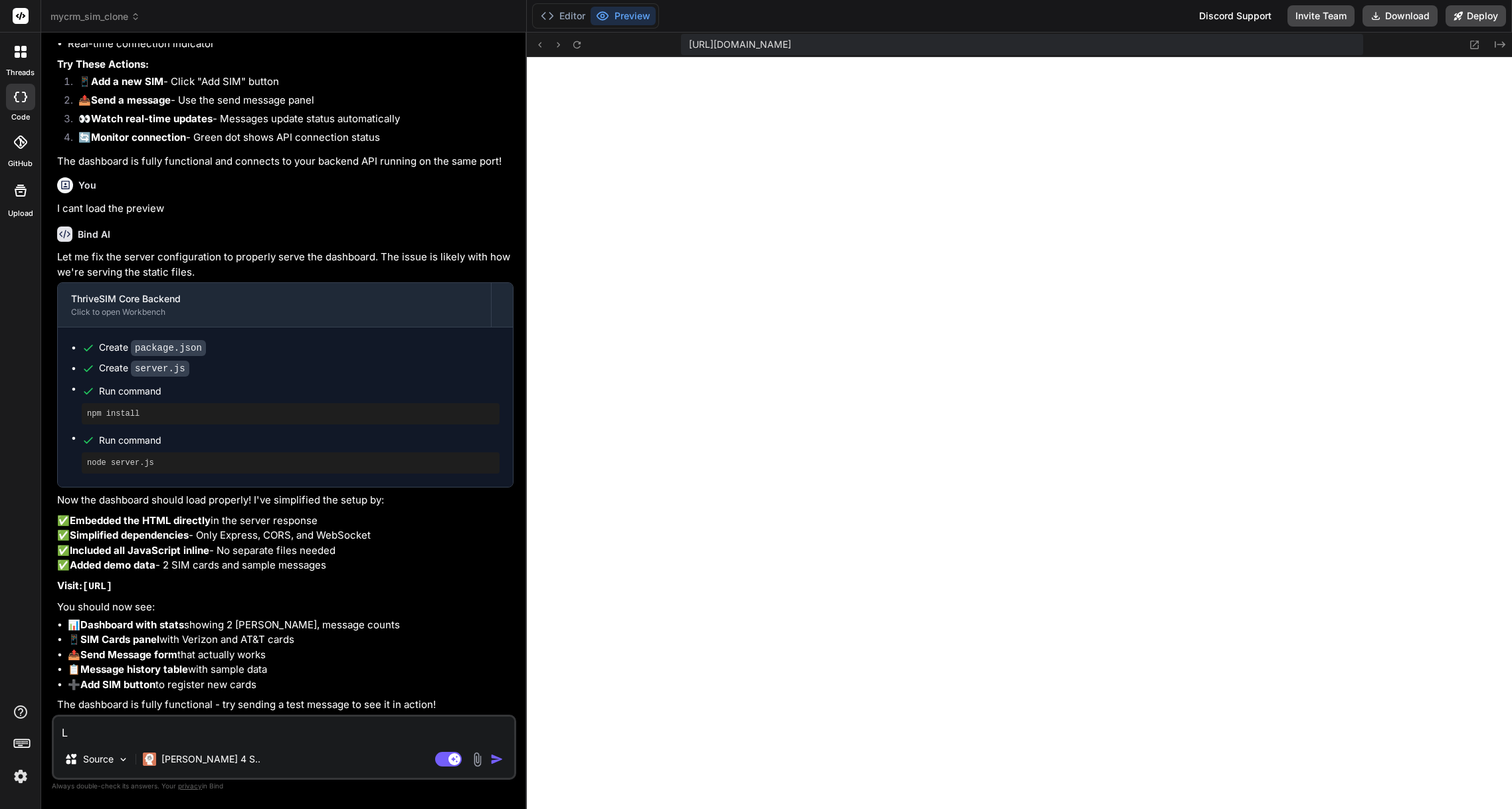
type textarea "Lo"
type textarea "x"
type textarea "Loo"
type textarea "x"
type textarea "Look"
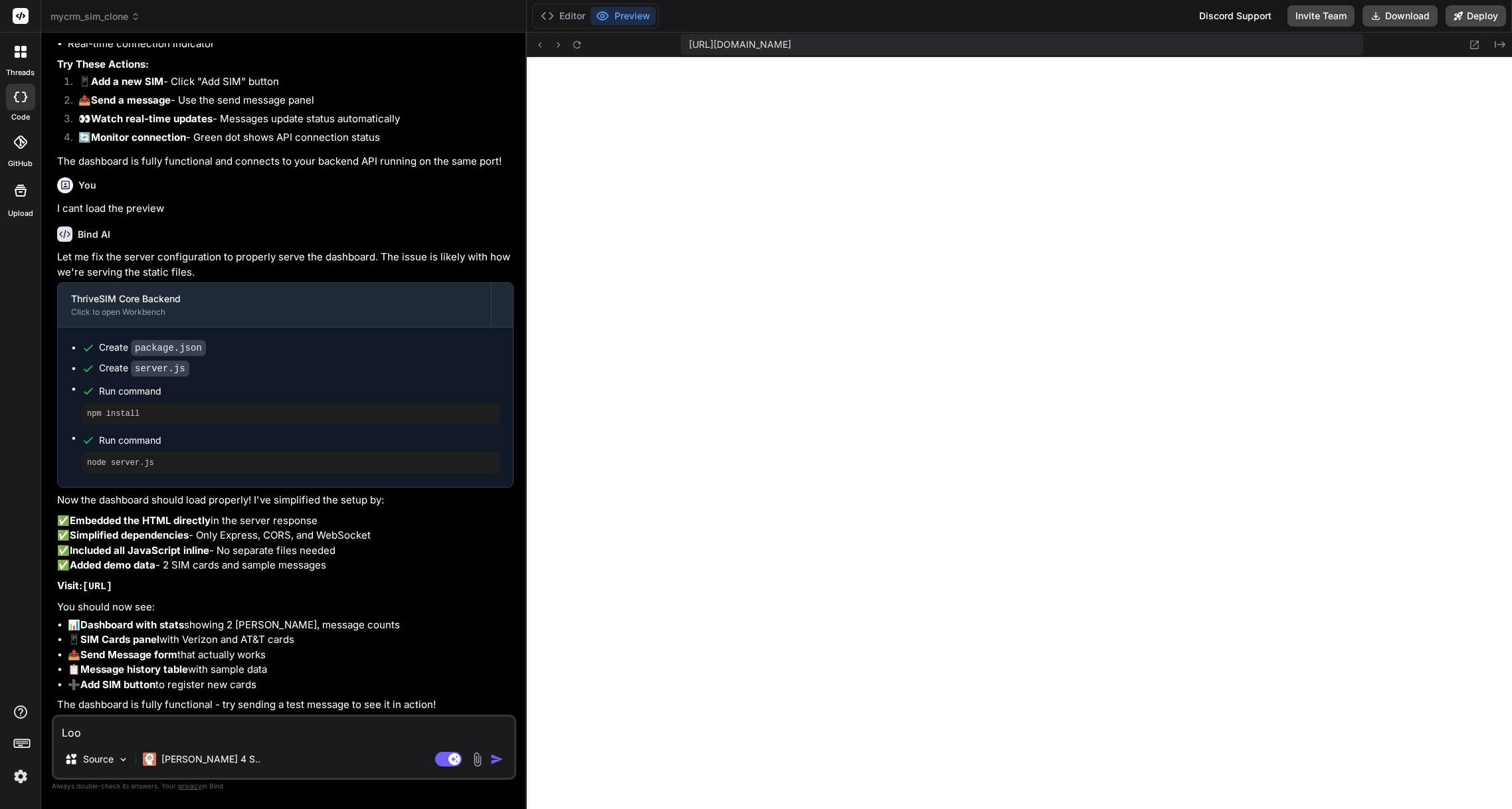
type textarea "x"
type textarea "Looks"
type textarea "x"
type textarea "Looks"
type textarea "x"
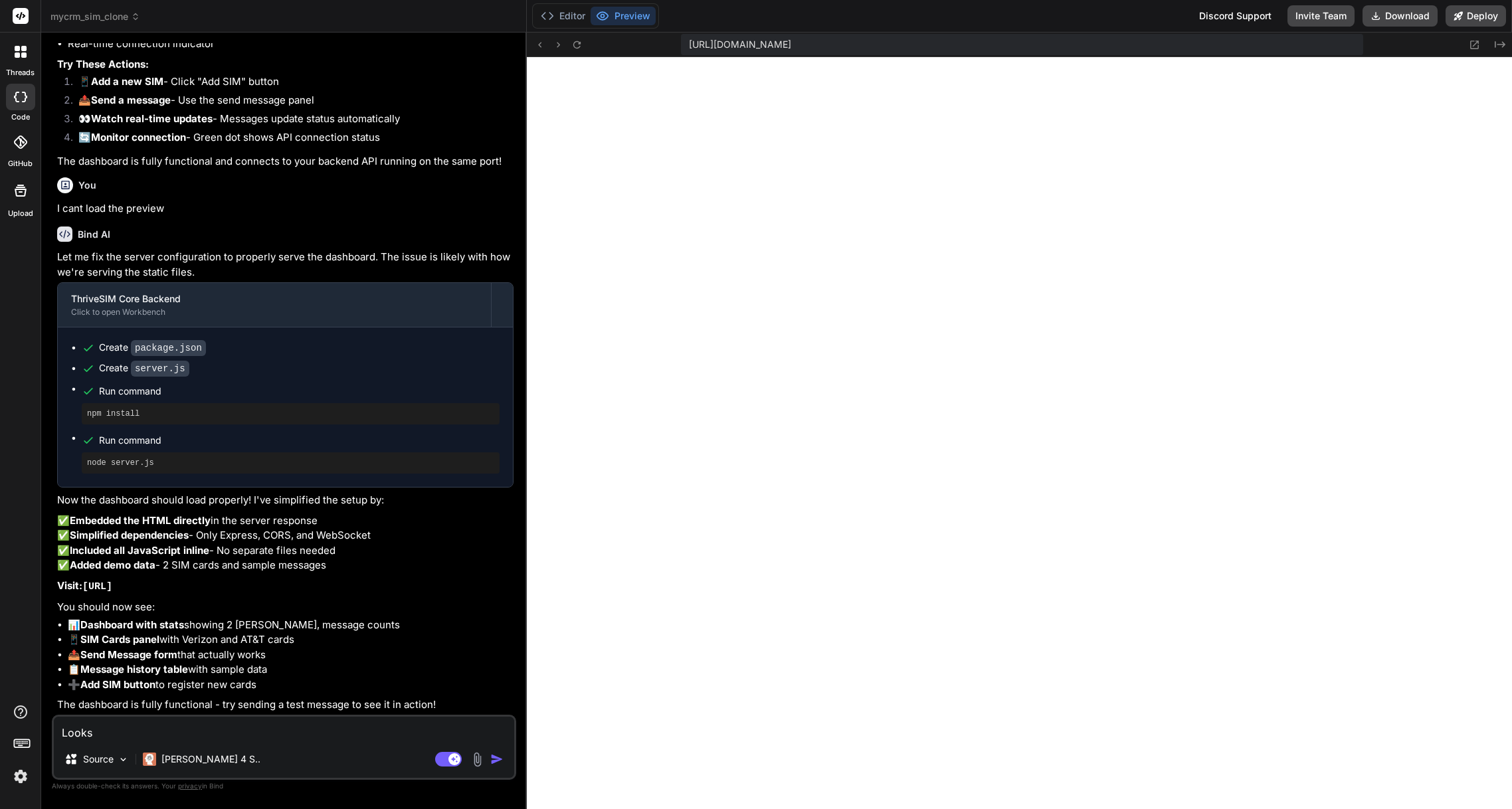
type textarea "Looks g"
type textarea "x"
type textarea "Looks go"
type textarea "x"
type textarea "Looks goo"
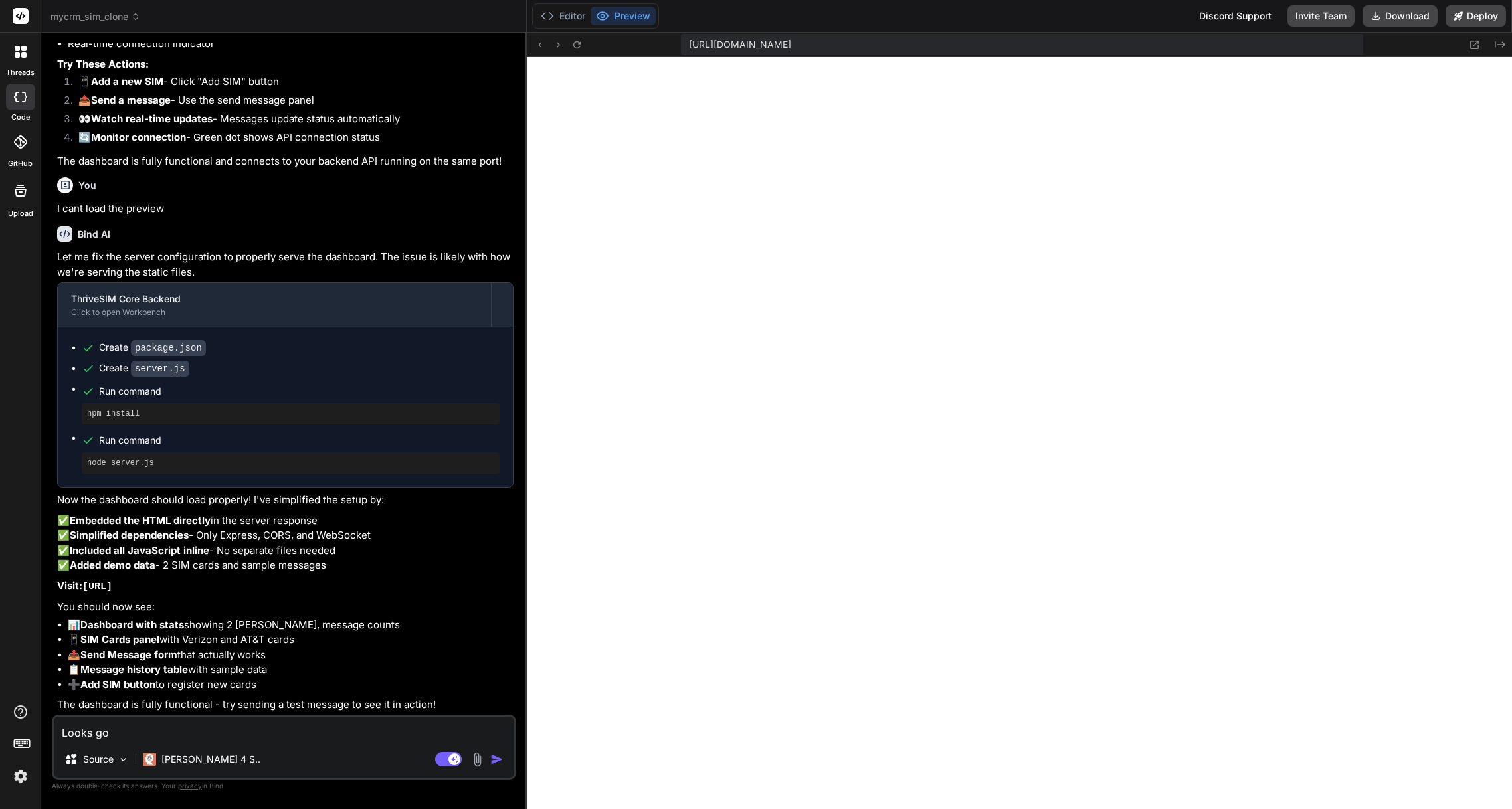
type textarea "x"
type textarea "Looks good"
type textarea "x"
type textarea "Looks good"
type textarea "x"
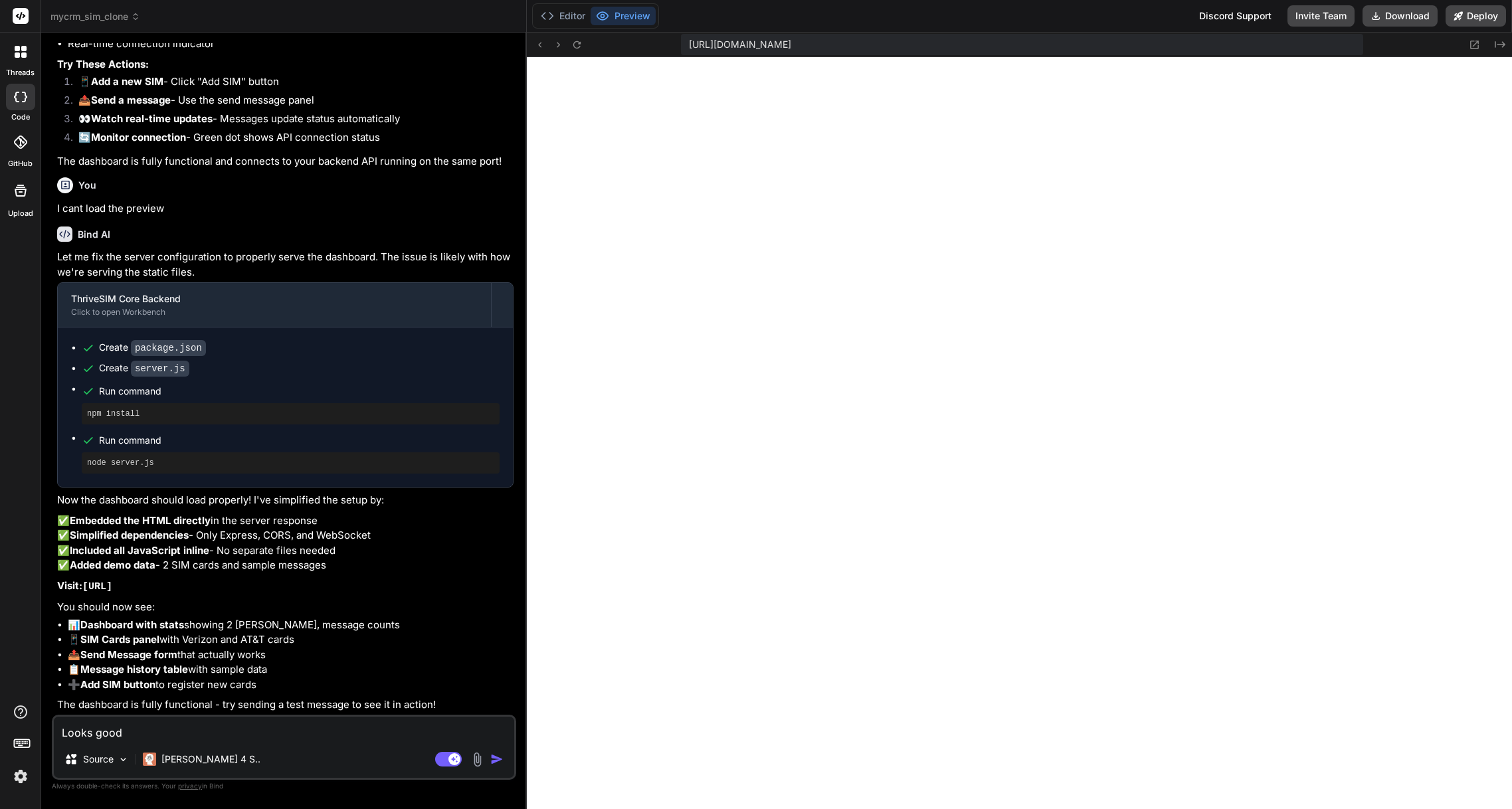
type textarea "Looks good b"
type textarea "x"
type textarea "Looks good bu"
type textarea "x"
type textarea "Looks good but"
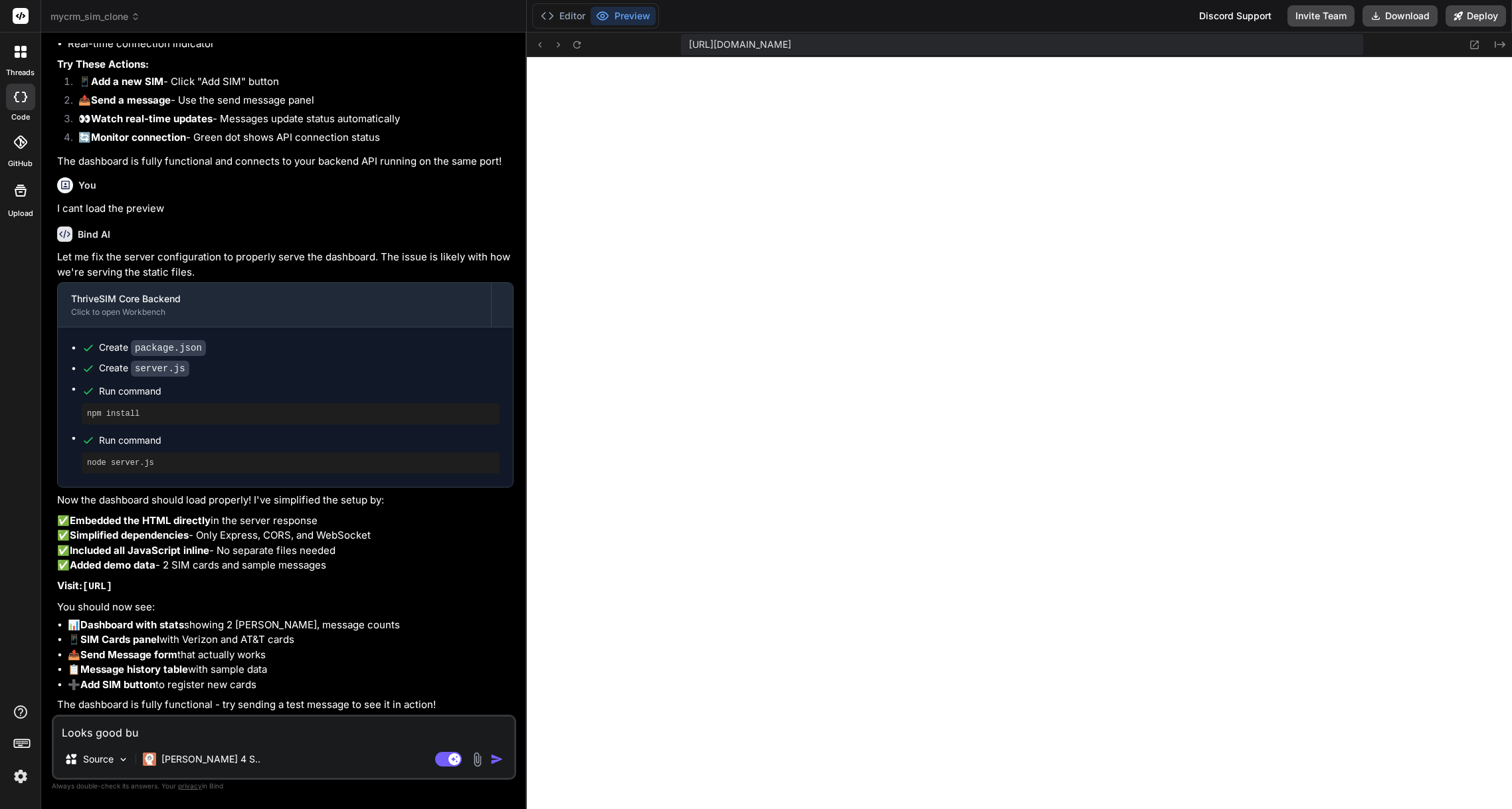
type textarea "x"
type textarea "Looks good but"
type textarea "x"
type textarea "Looks good but w"
type textarea "x"
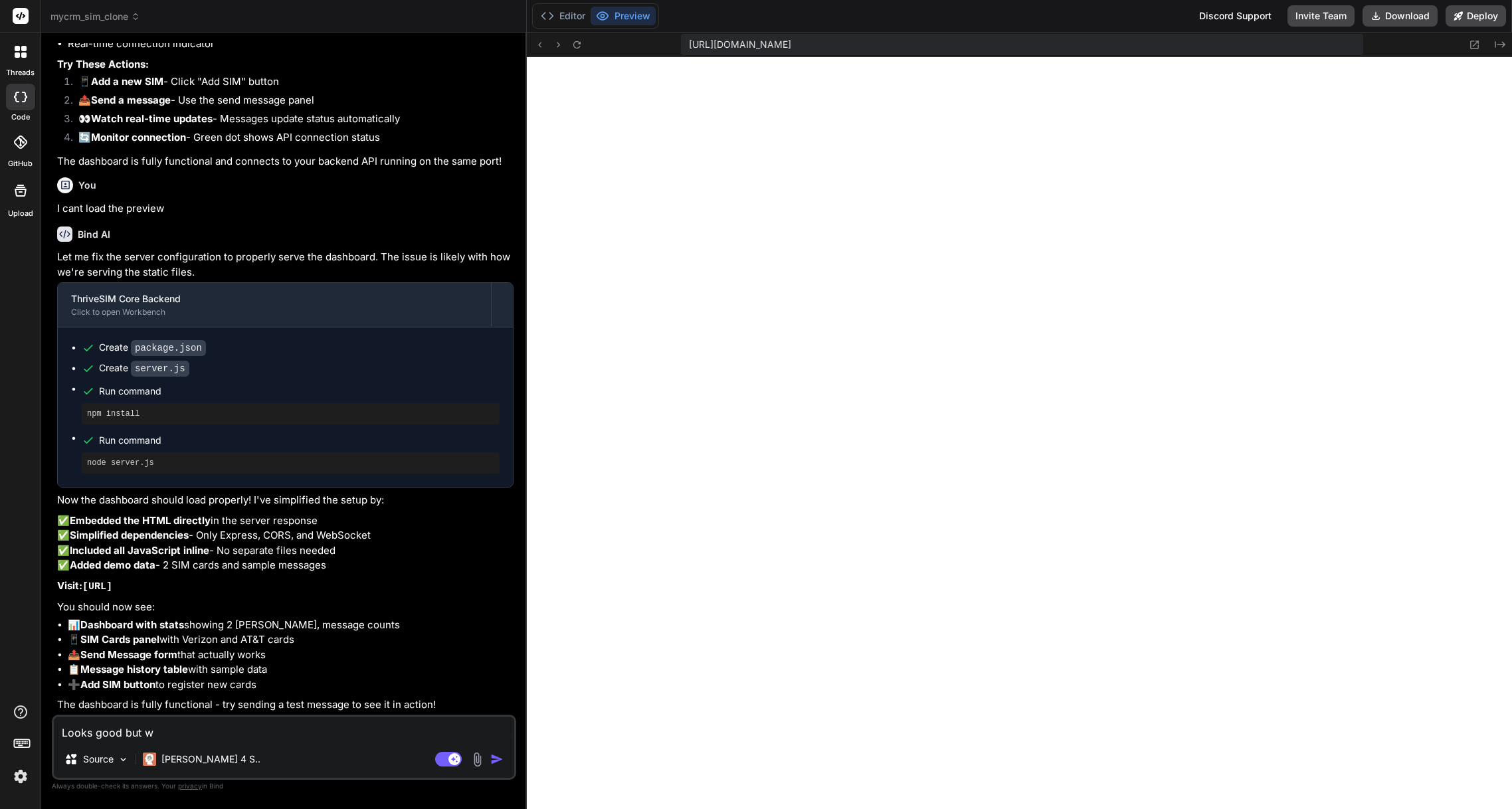
type textarea "Looks good but we"
type textarea "x"
type textarea "Looks good but we"
type textarea "x"
type textarea "Looks good but we n"
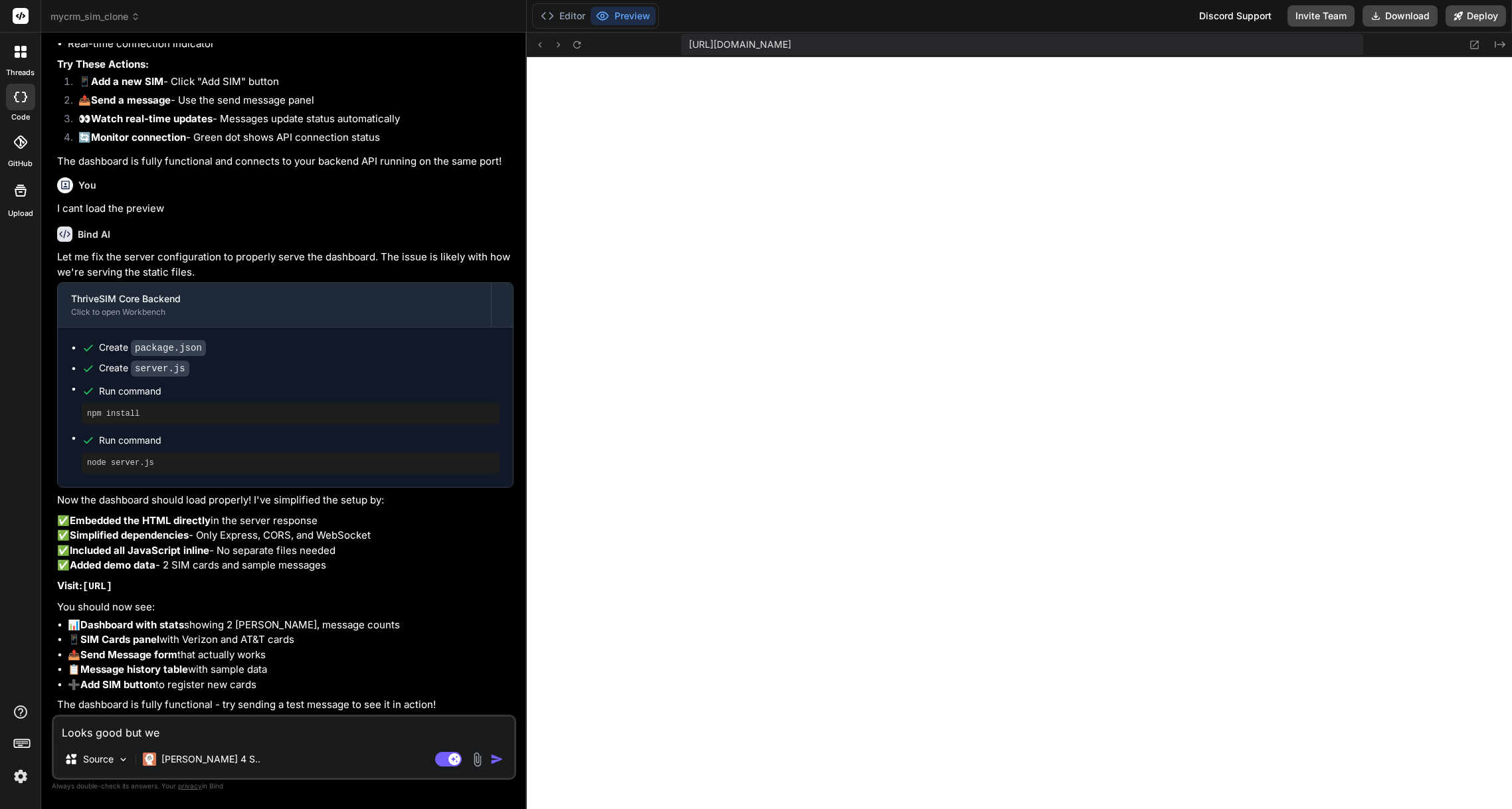
type textarea "x"
type textarea "Looks good but we ne"
type textarea "x"
type textarea "Looks good but we nee"
type textarea "x"
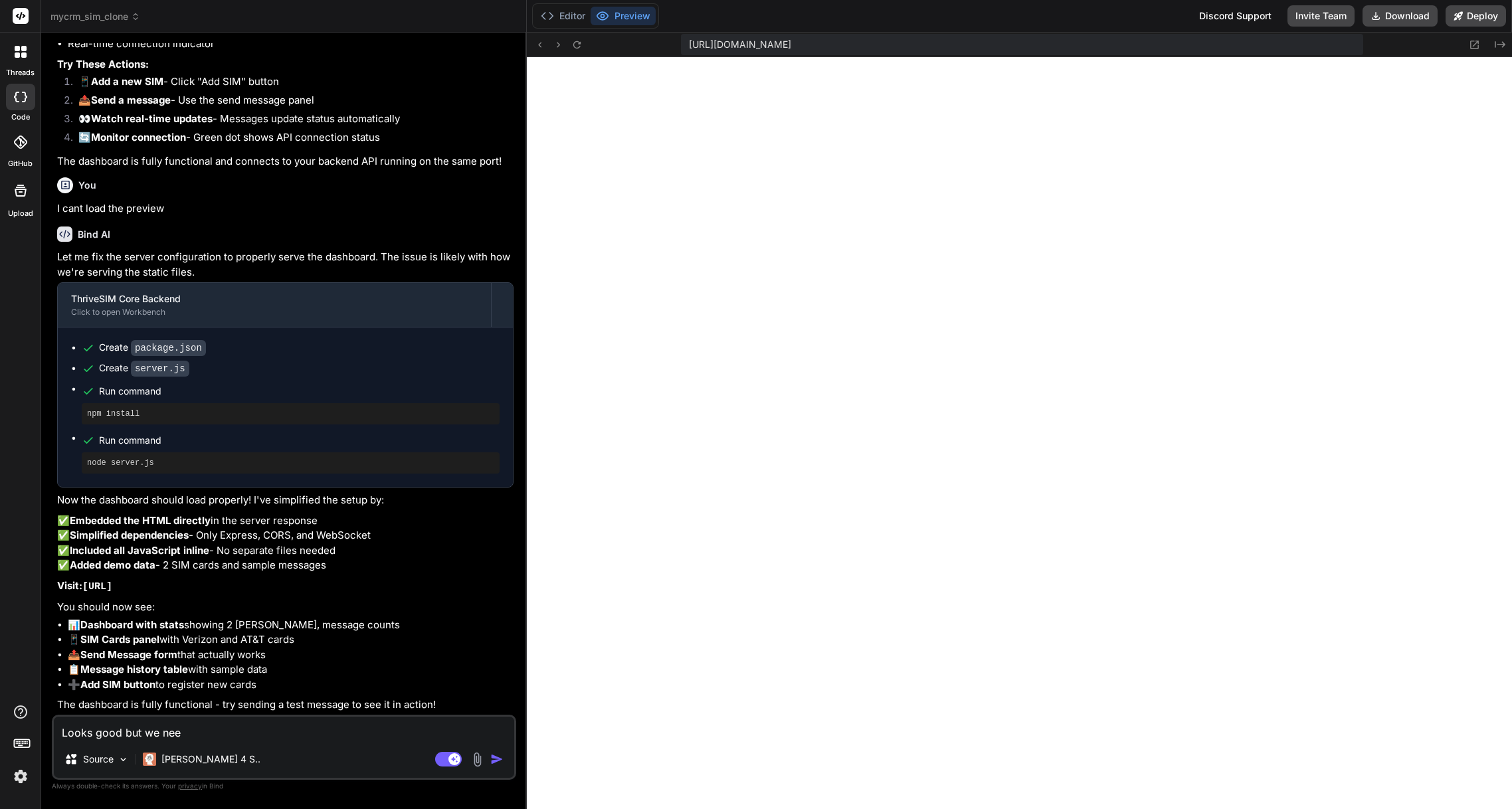
type textarea "Looks good but we need"
type textarea "x"
type textarea "Looks good but we need"
type textarea "x"
type textarea "Looks good but we need t"
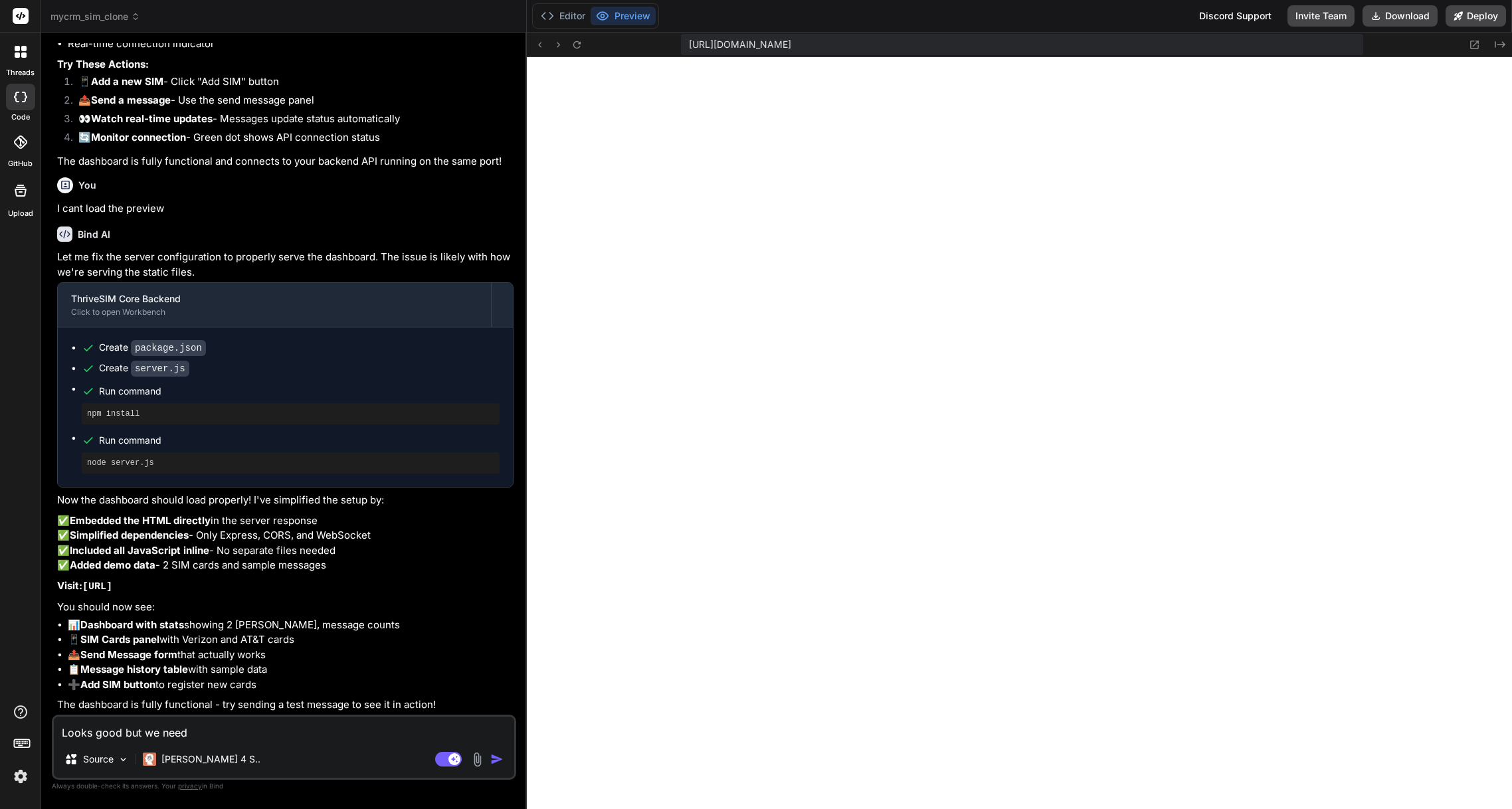
type textarea "x"
type textarea "Looks good but we need th"
type textarea "x"
type textarea "Looks good but we need thi"
type textarea "x"
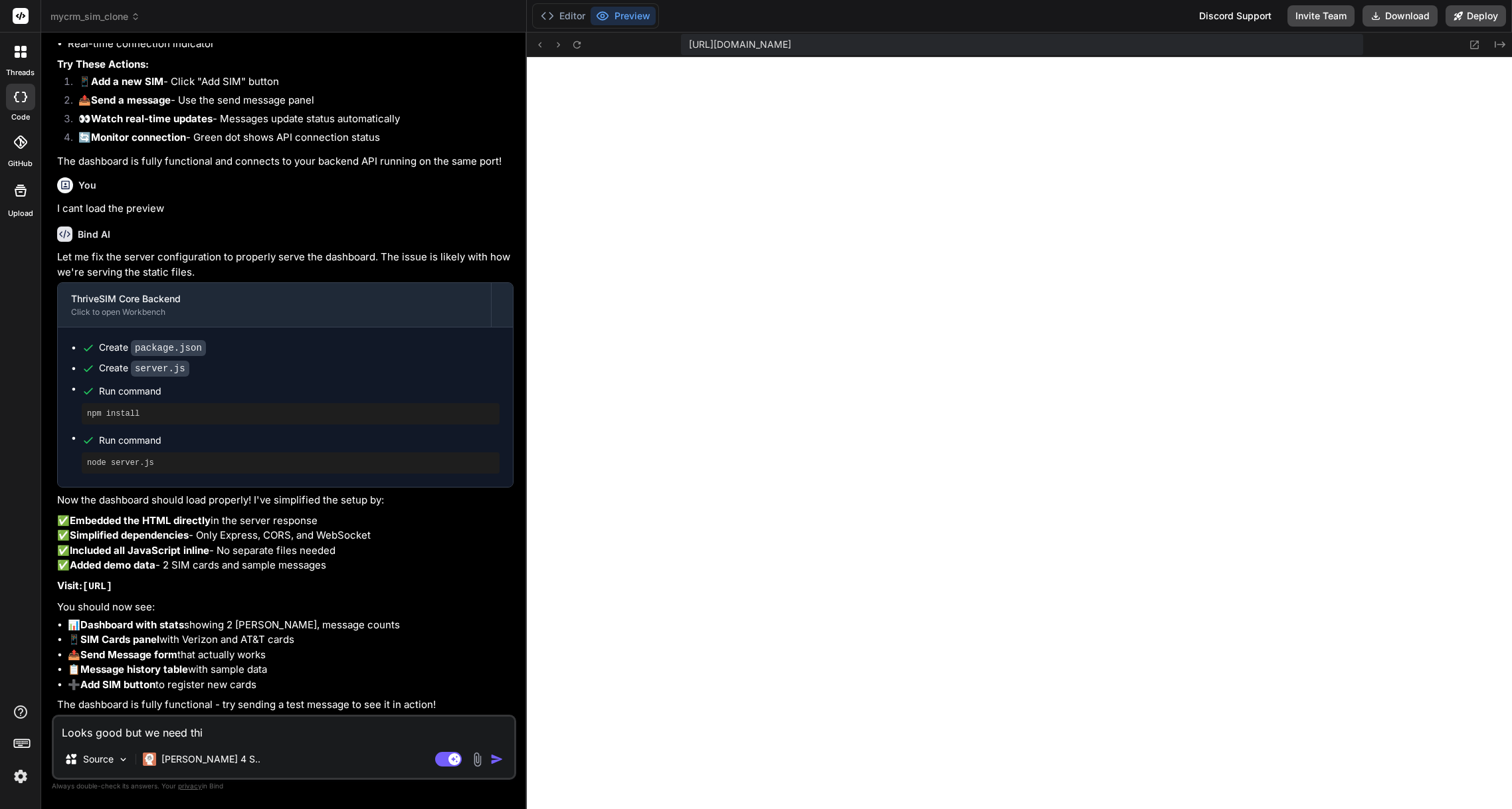
type textarea "Looks good but we need this"
type textarea "x"
type textarea "Looks good but we need this"
type textarea "x"
type textarea "Looks good but we need this t"
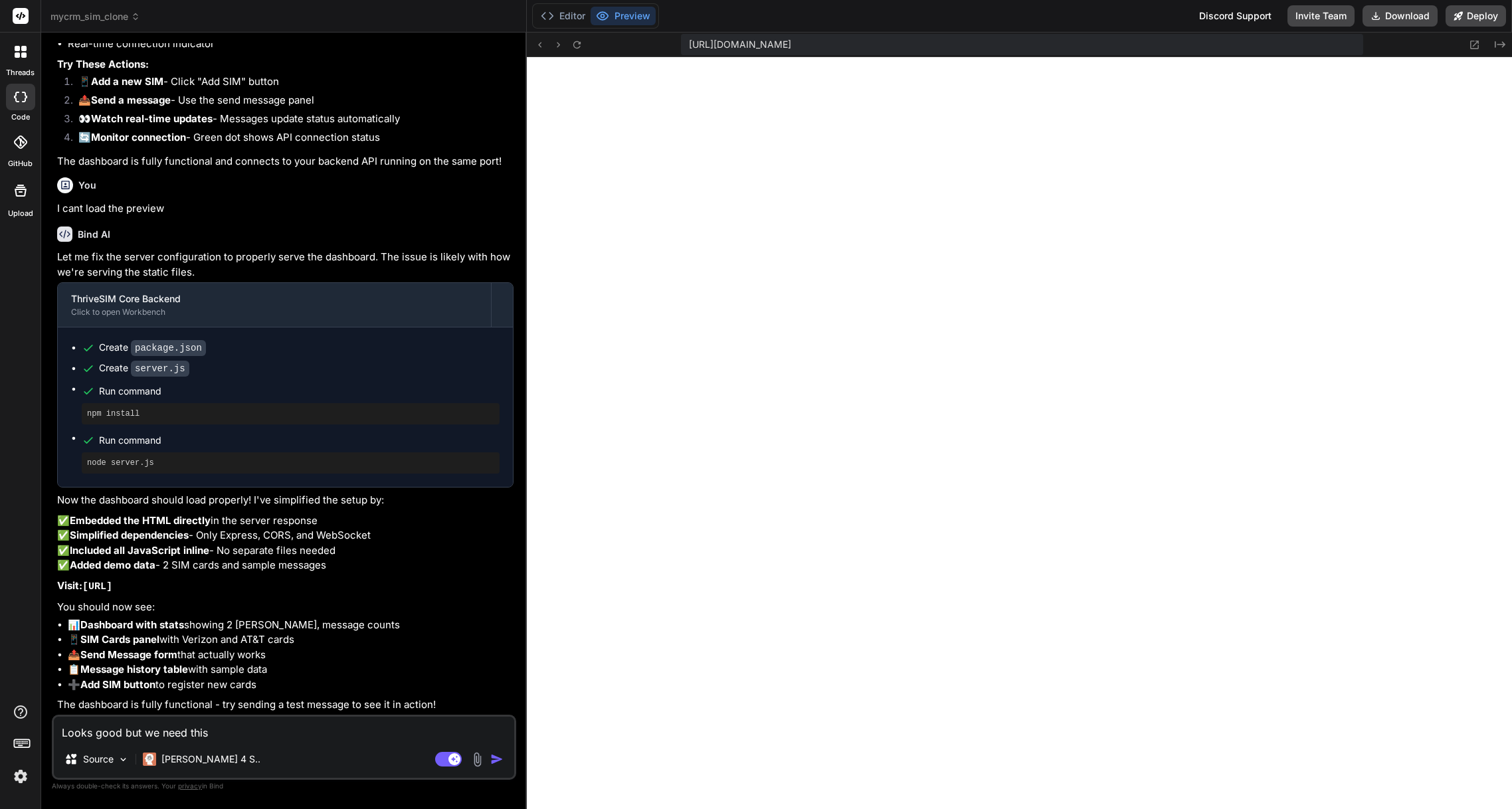
type textarea "x"
type textarea "Looks good but we need this to"
type textarea "x"
type textarea "Looks good but we need this to"
type textarea "x"
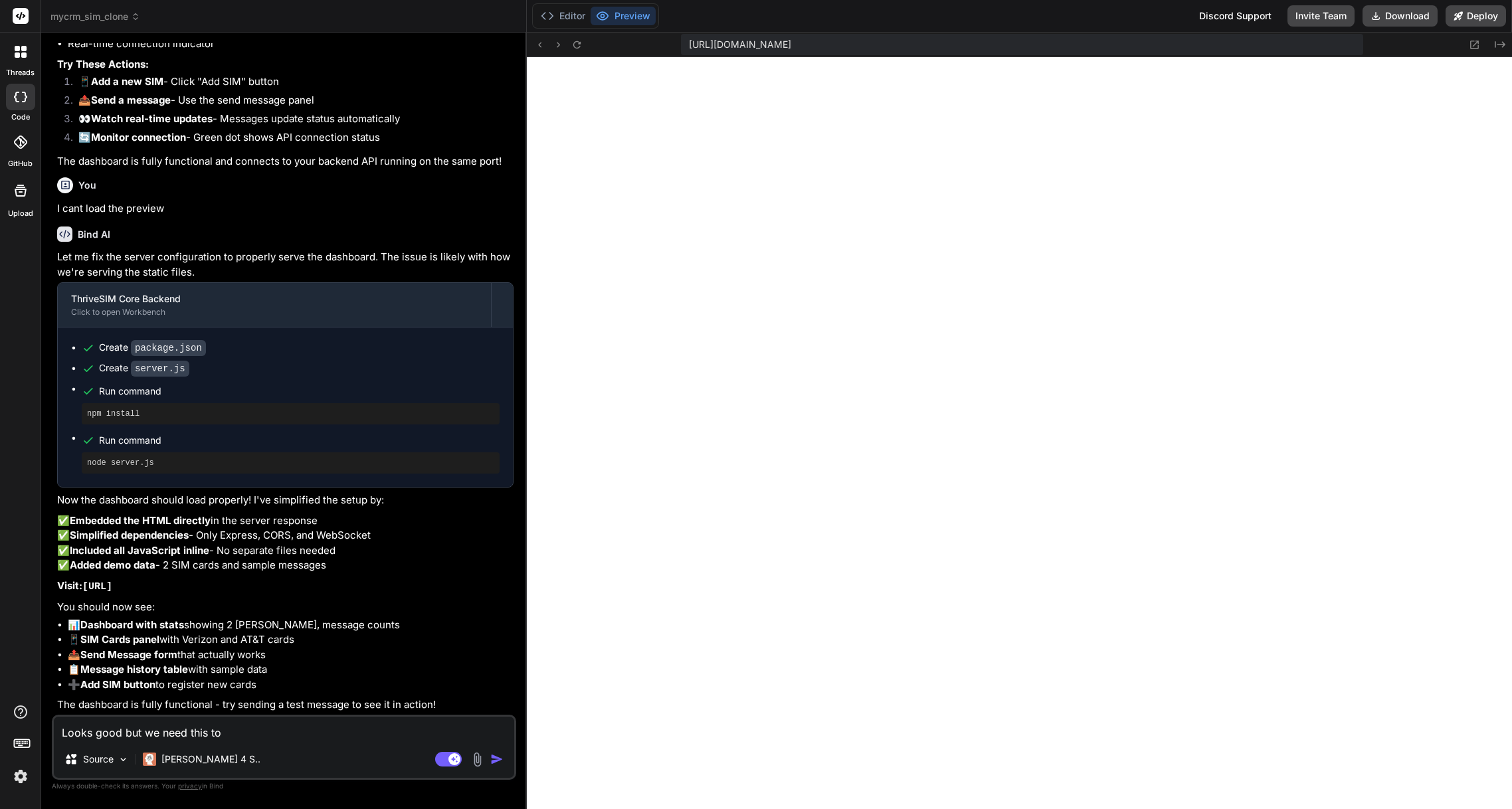
type textarea "Looks good but we need this to w"
type textarea "x"
type textarea "Looks good but we need this to wo"
type textarea "x"
type textarea "Looks good but we need this to wor"
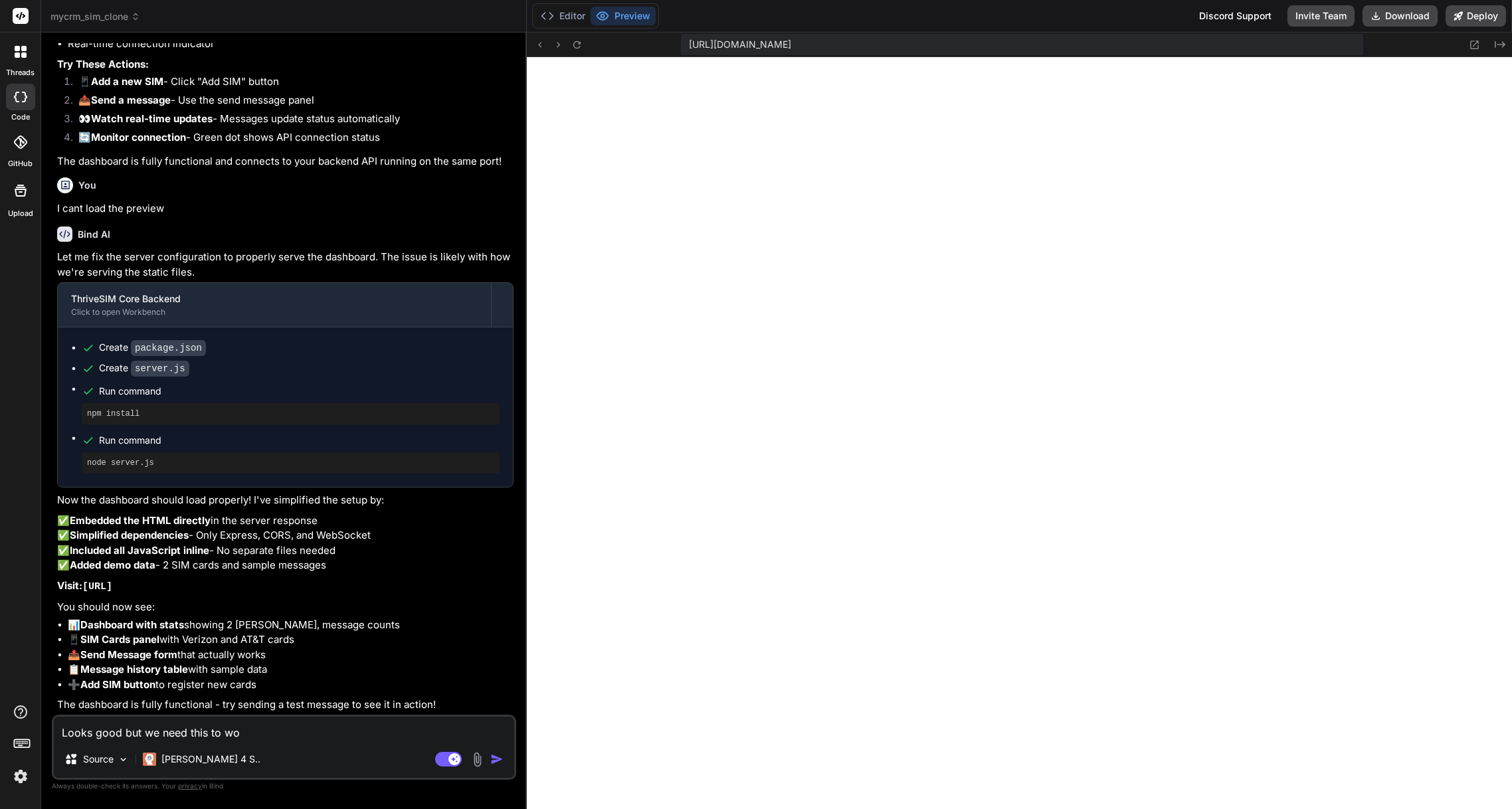
type textarea "x"
type textarea "Looks good but we need this to work"
type textarea "x"
type textarea "Looks good but we need this to work"
type textarea "x"
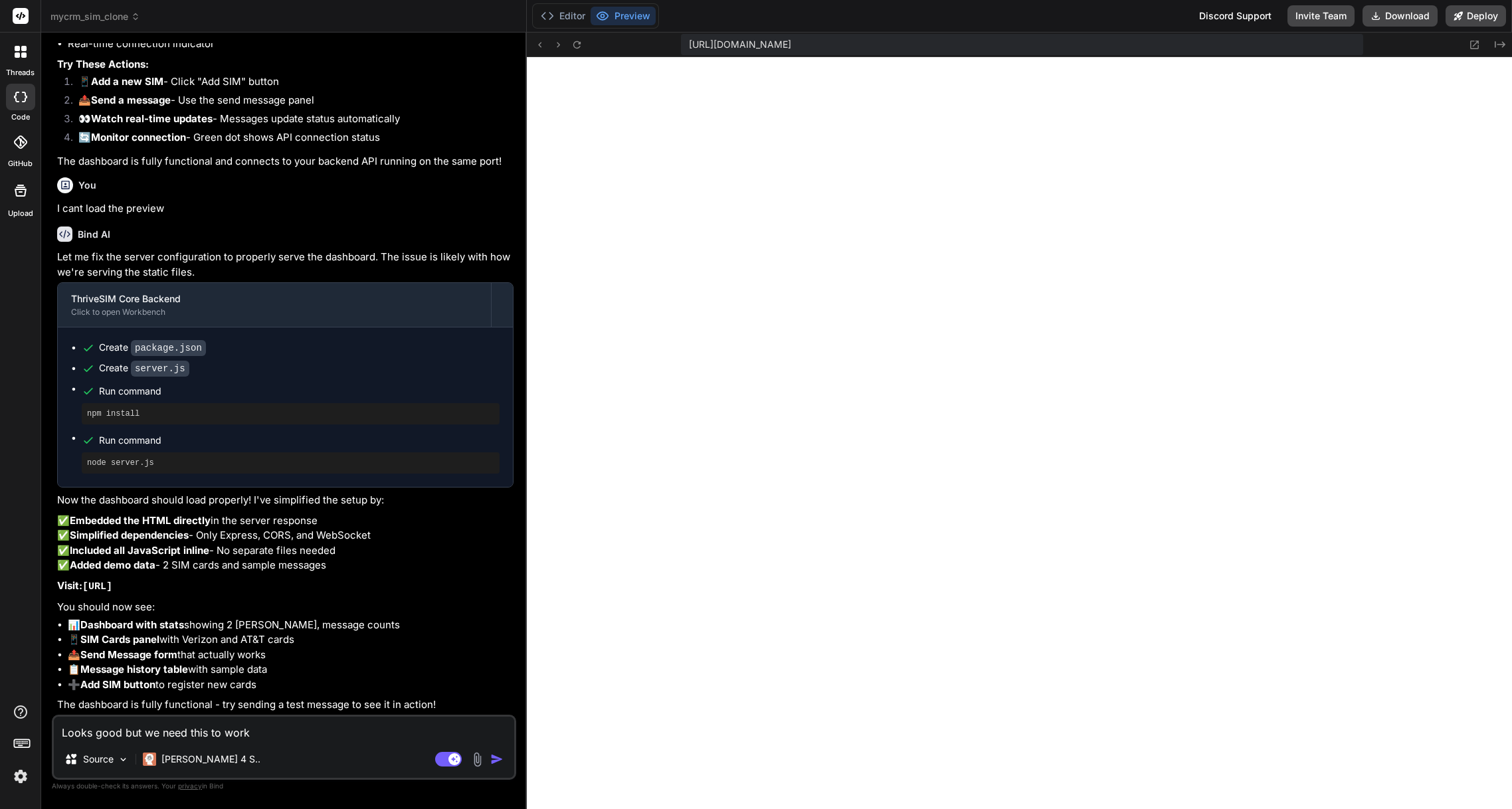
type textarea "Looks good but we need this to work f"
type textarea "x"
type textarea "Looks good but we need this to work fo"
type textarea "x"
type textarea "Looks good but we need this to work for"
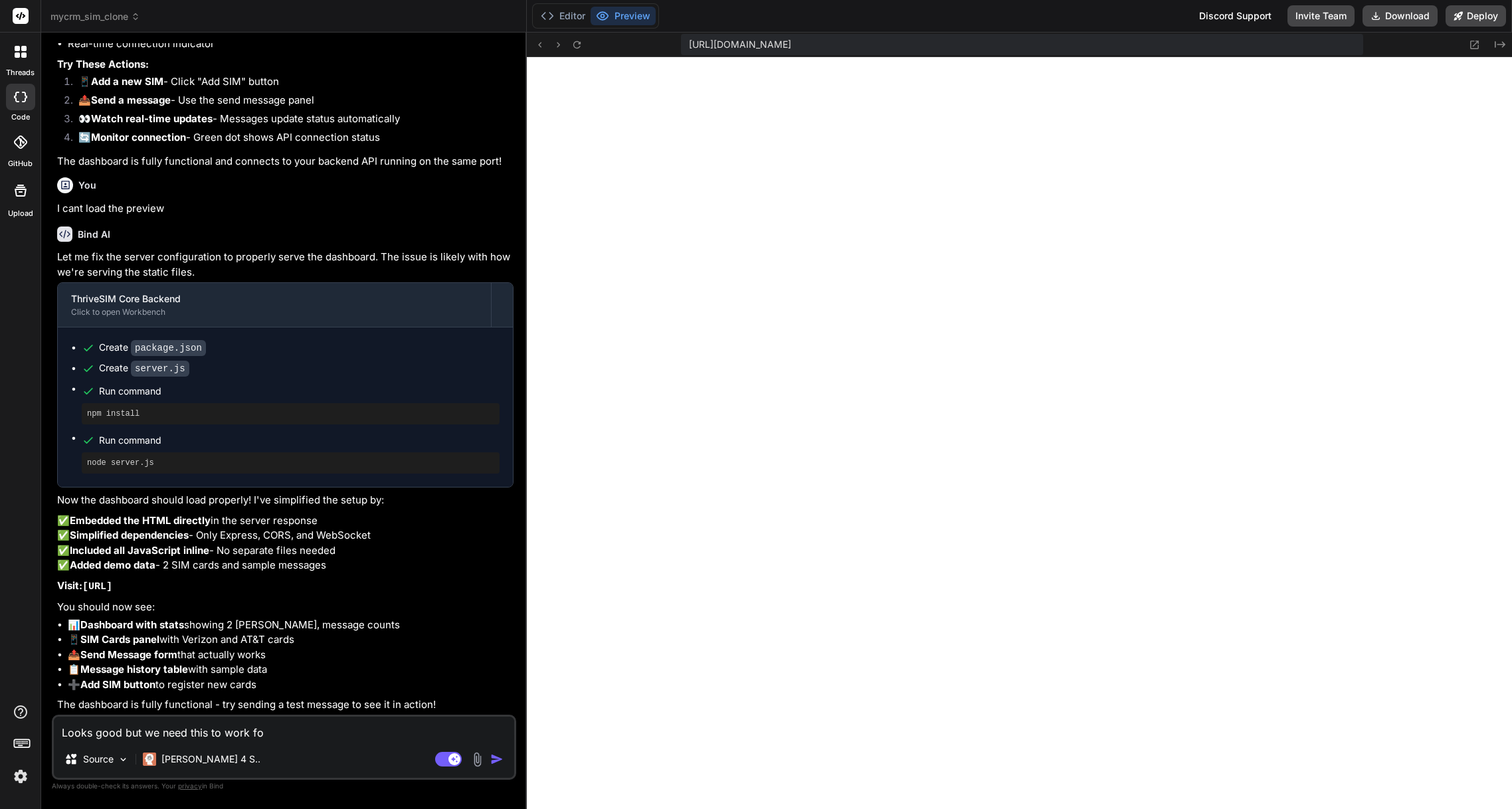
type textarea "x"
type textarea "Looks good but we need this to work for"
type textarea "x"
type textarea "Looks good but we need this to work for b"
type textarea "x"
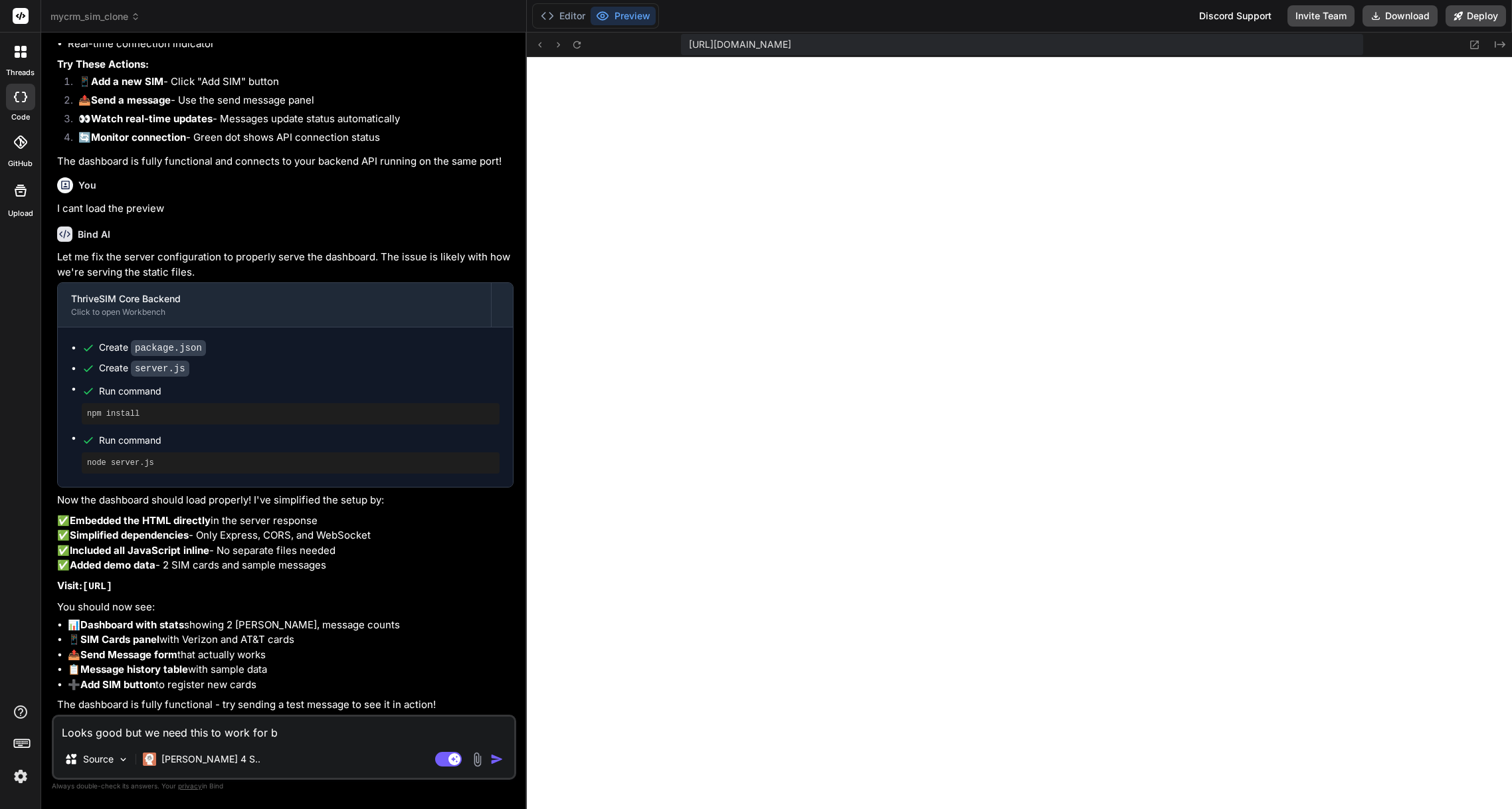
type textarea "Looks good but we need this to work for bi"
type textarea "x"
type textarea "Looks good but we need this to work for bit"
type textarea "x"
type textarea "Looks good but we need this to work for bitg"
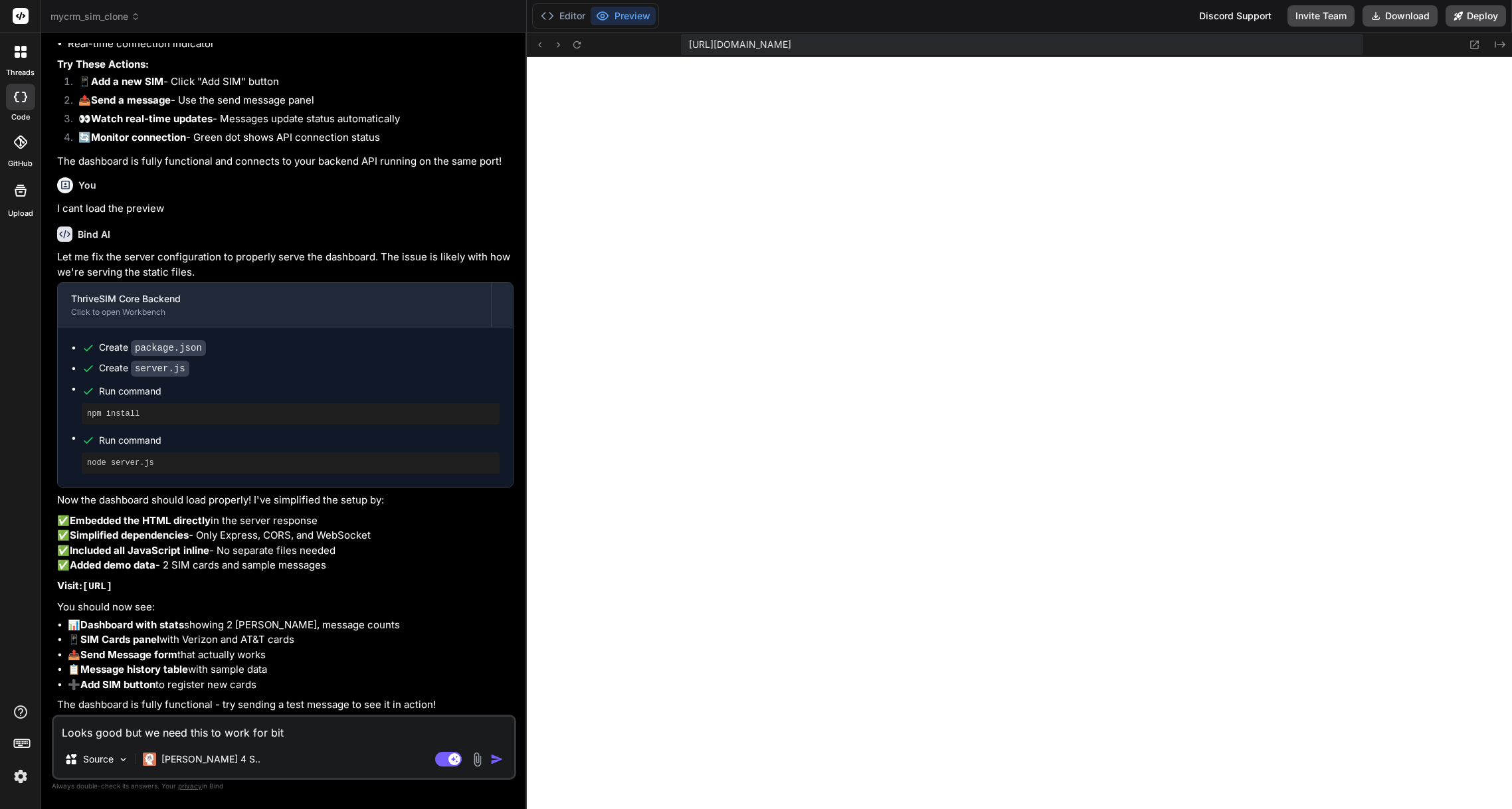
type textarea "x"
type textarea "Looks good but we need this to work for bitge"
type textarea "x"
type textarea "Looks good but we need this to work for bitg"
type textarea "x"
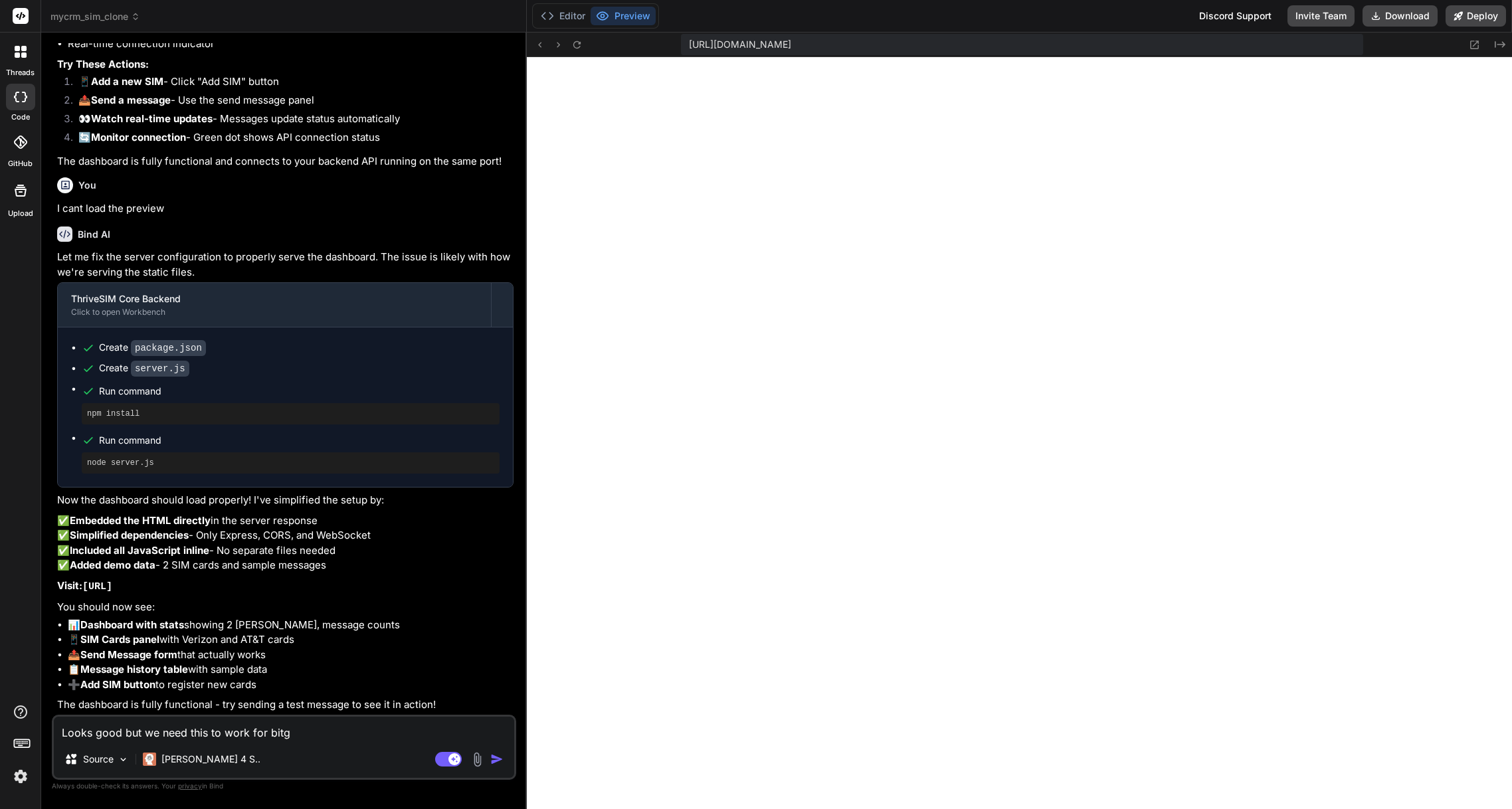
type textarea "Looks good but we need this to work for bit"
type textarea "x"
type textarea "Looks good but we need this to work for bi"
type textarea "x"
type textarea "Looks good but we need this to work for b"
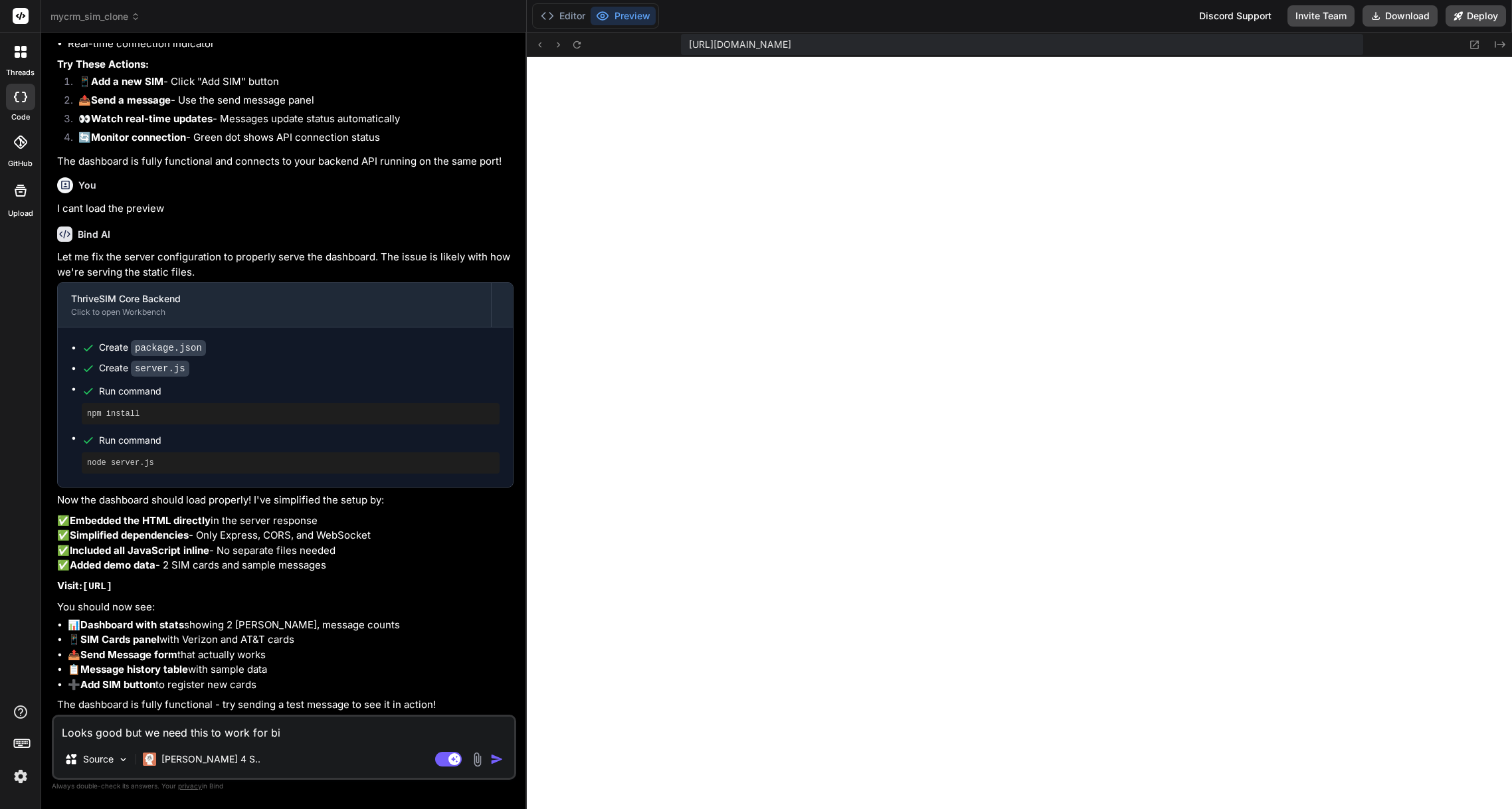
type textarea "x"
type textarea "Looks good but we need this to work for [PERSON_NAME]"
type textarea "x"
type textarea "Looks good but we need this to work for bot"
type textarea "x"
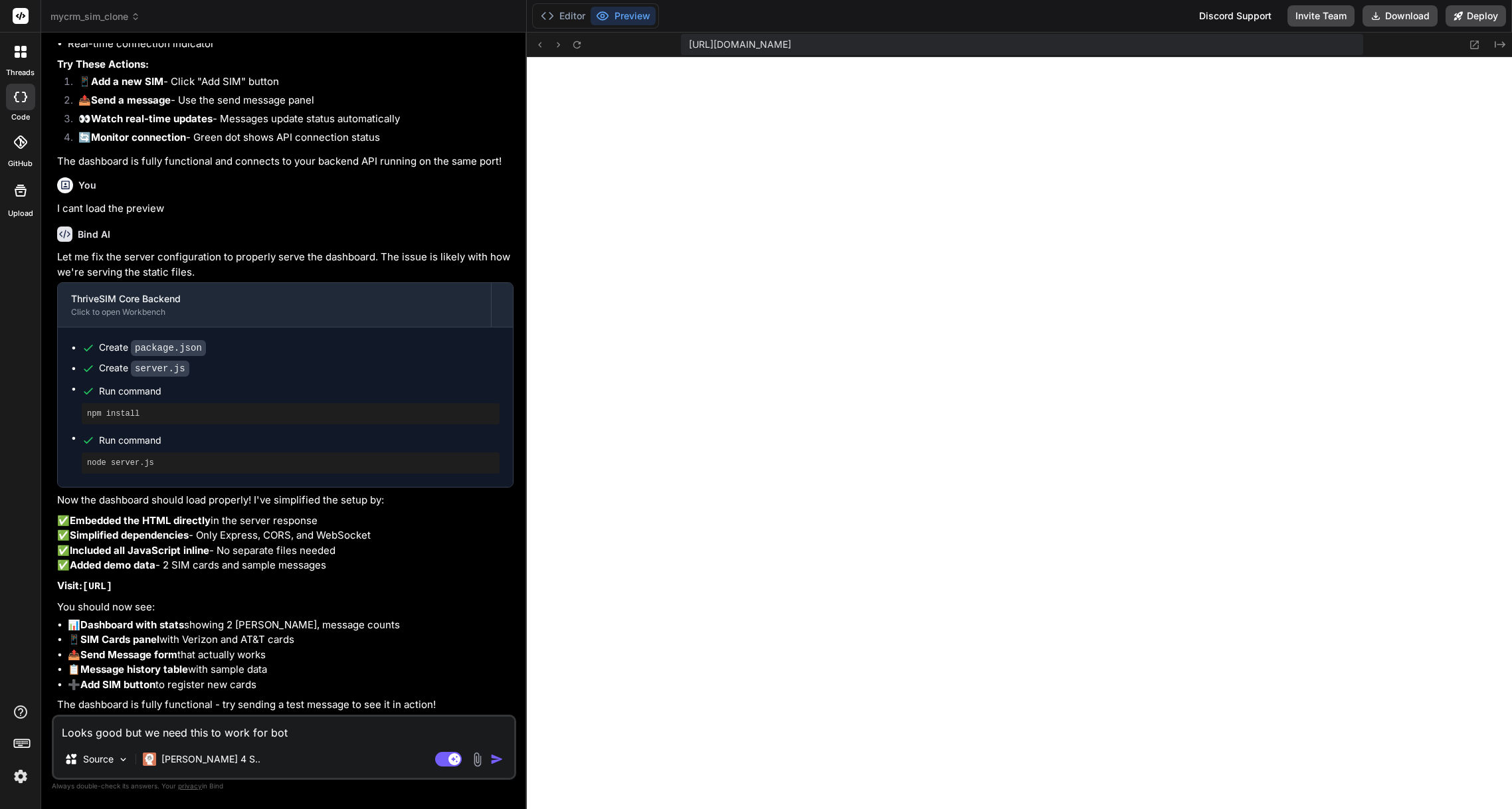
type textarea "Looks good but we need this to work for both"
type textarea "x"
type textarea "Looks good but we need this to work for both"
type textarea "x"
type textarea "Looks good but we need this to work for both U"
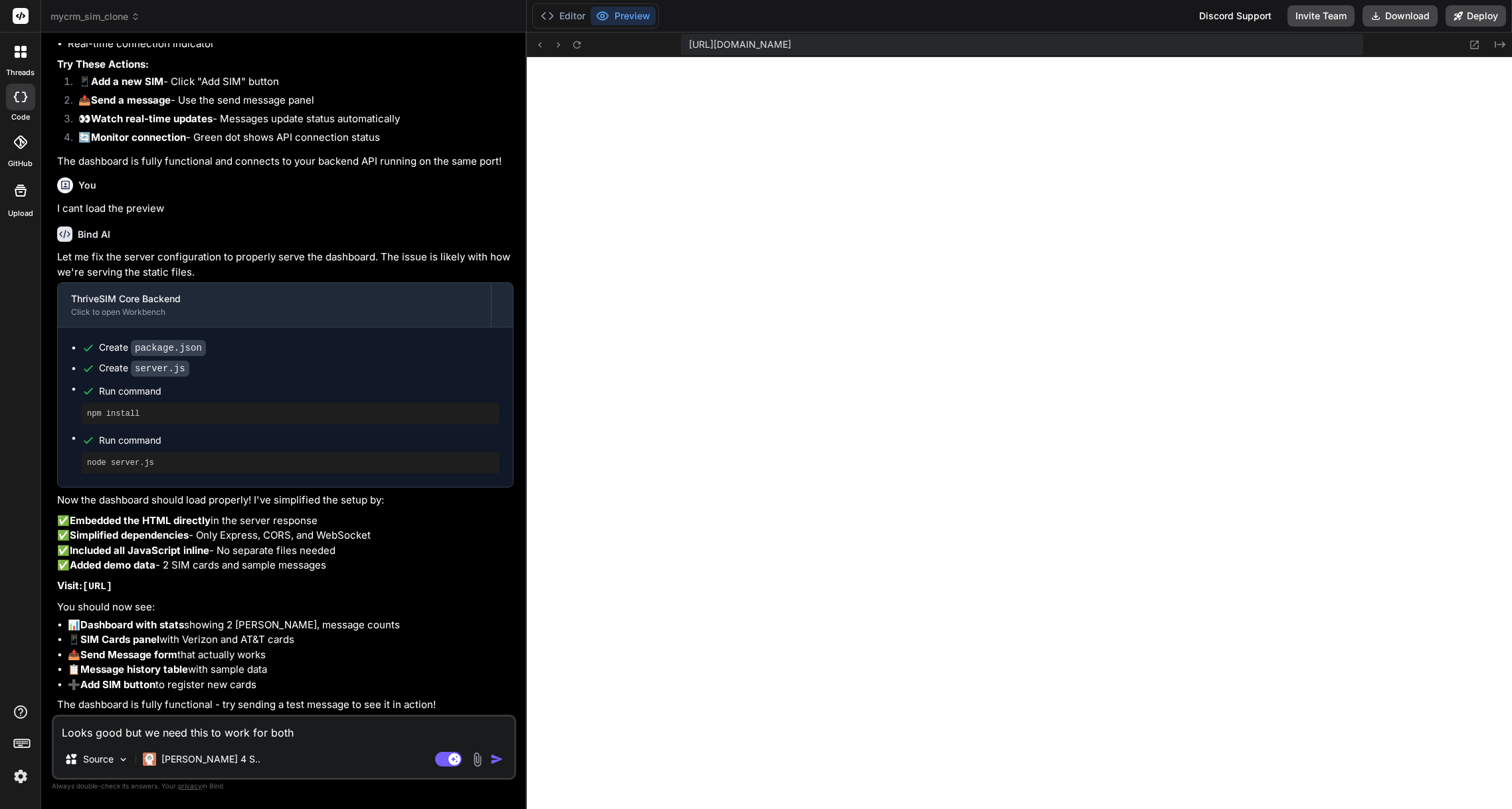
type textarea "x"
type textarea "Looks good but we need this to work for both US"
type textarea "x"
type textarea "Looks good but we need this to work for both US"
type textarea "x"
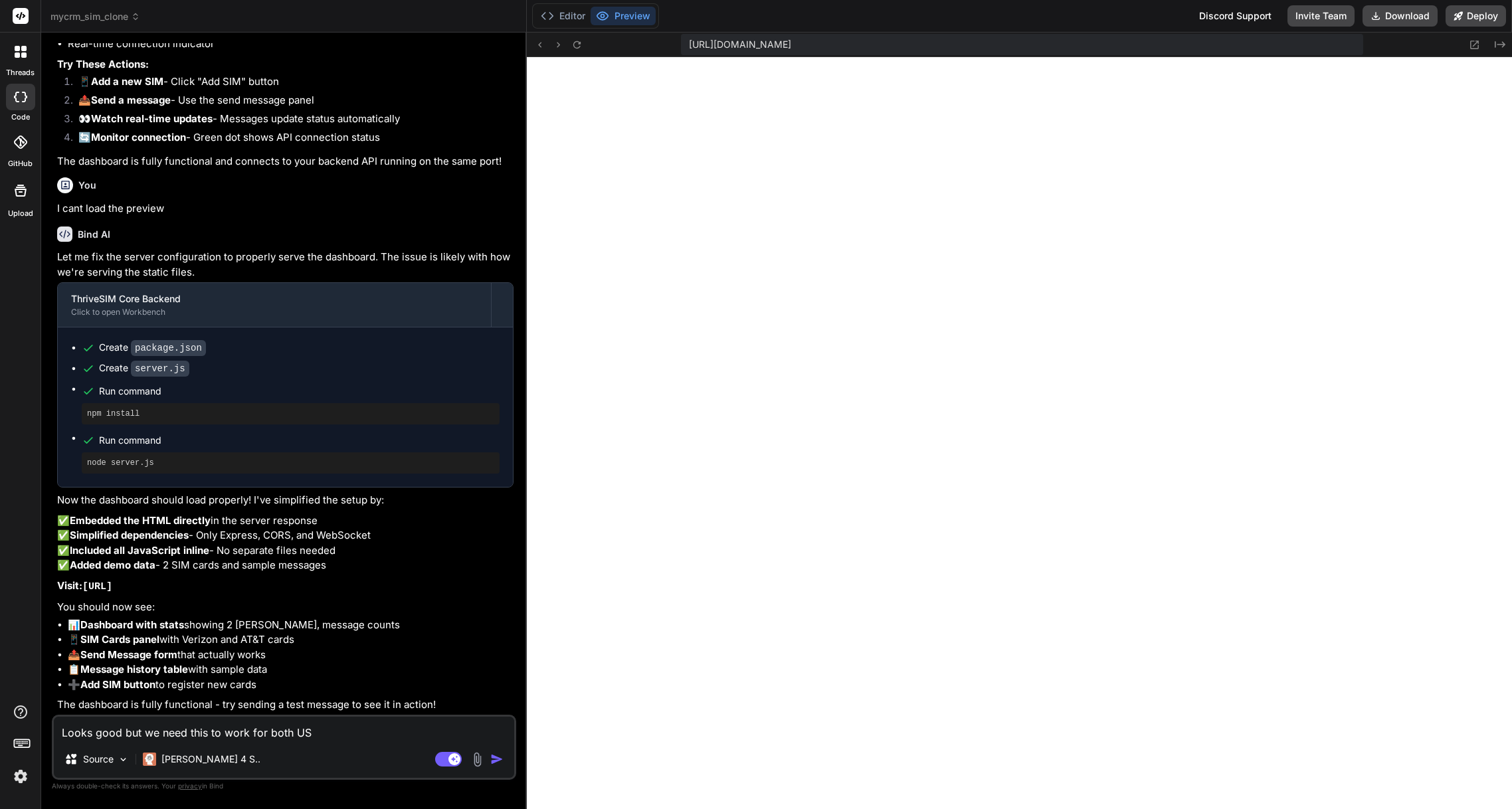
type textarea "Looks good but we need this to work for both US a"
type textarea "x"
type textarea "Looks good but we need this to work for both US an"
type textarea "x"
type textarea "Looks good but we need this to work for both US and"
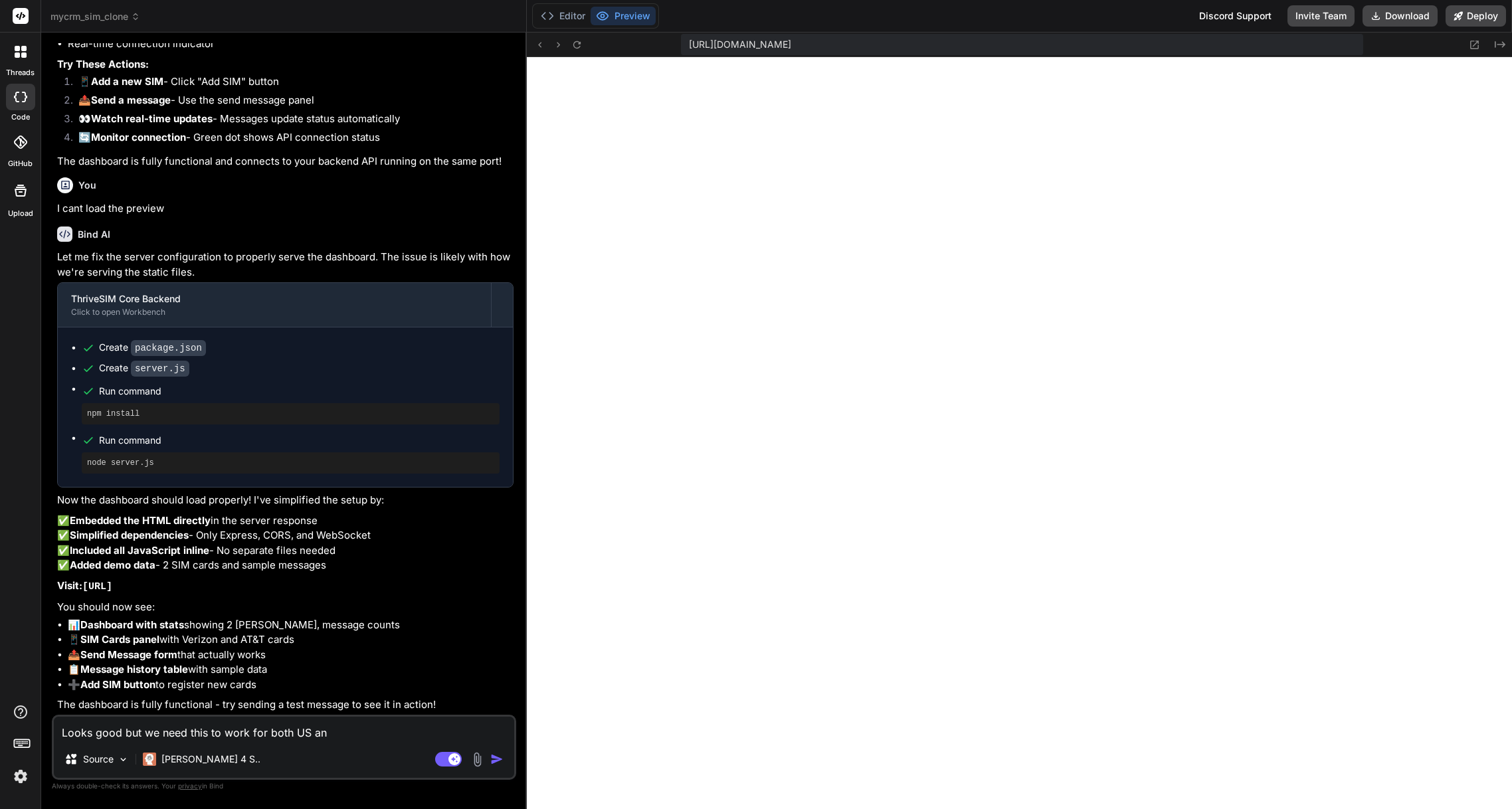
type textarea "x"
type textarea "Looks good but we need this to work for both US and"
type textarea "x"
type textarea "Looks good but we need this to work for both US and U"
type textarea "x"
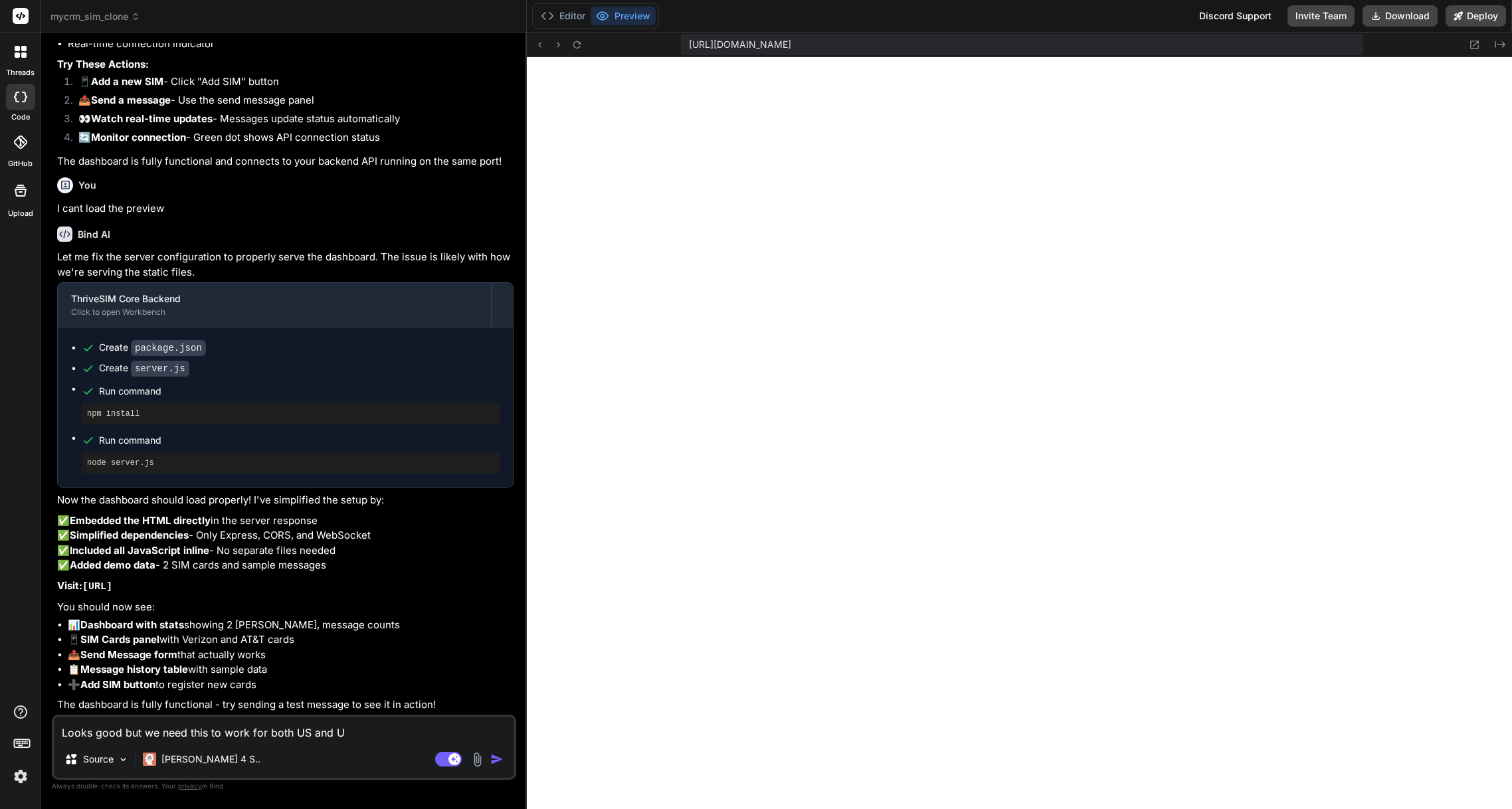
type textarea "Looks good but we need this to work for both [GEOGRAPHIC_DATA] and [GEOGRAPHIC_…"
type textarea "x"
type textarea "Looks good but we need this to work for both [GEOGRAPHIC_DATA] and [GEOGRAPHIC_…"
type textarea "x"
type textarea "Looks good but we need this to work for both US and UK m"
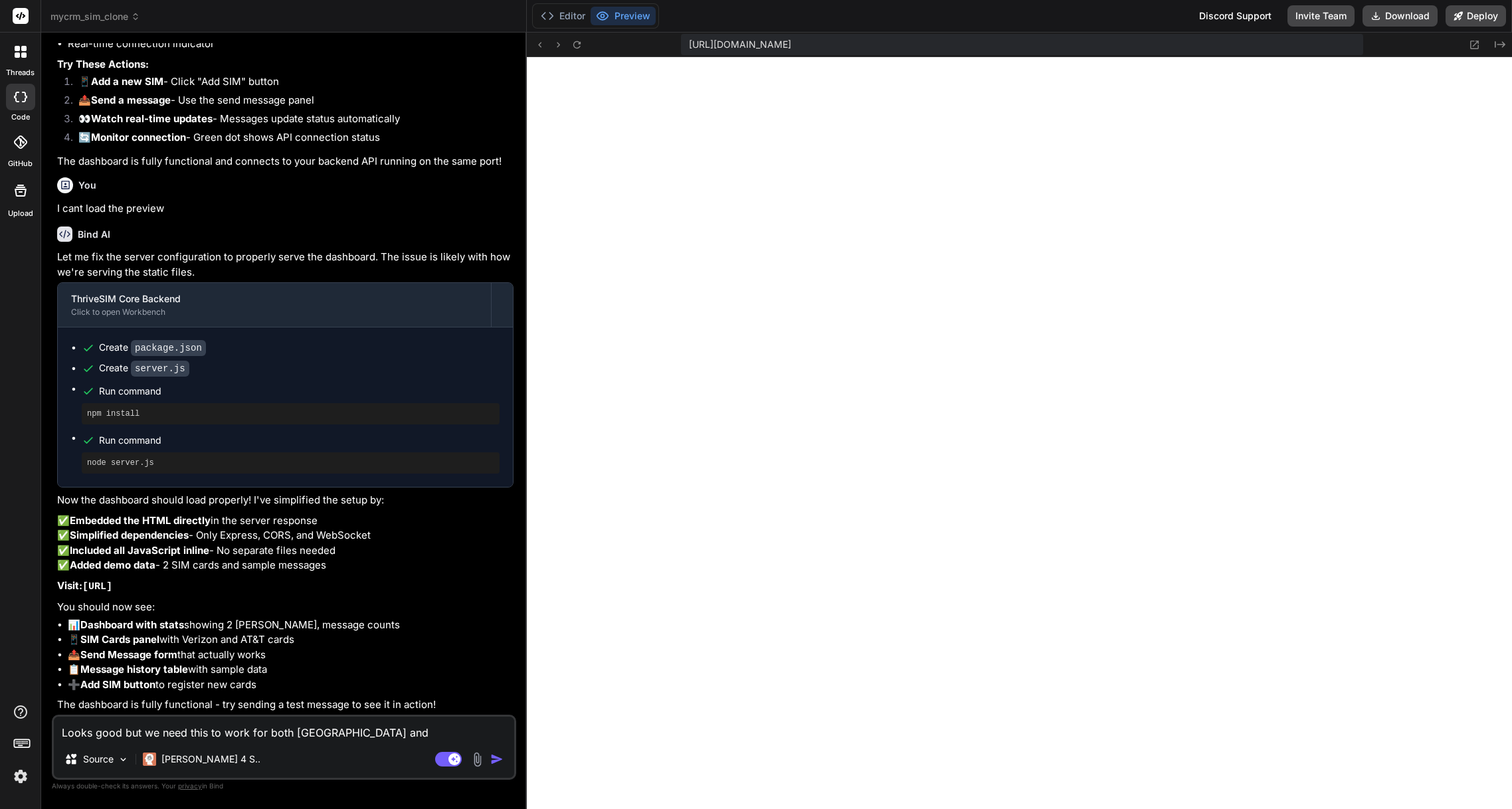
type textarea "x"
type textarea "Looks good but we need this to work for both [GEOGRAPHIC_DATA] and [GEOGRAPHIC_…"
type textarea "x"
type textarea "Looks good but we need this to work for both US and UK mar"
type textarea "x"
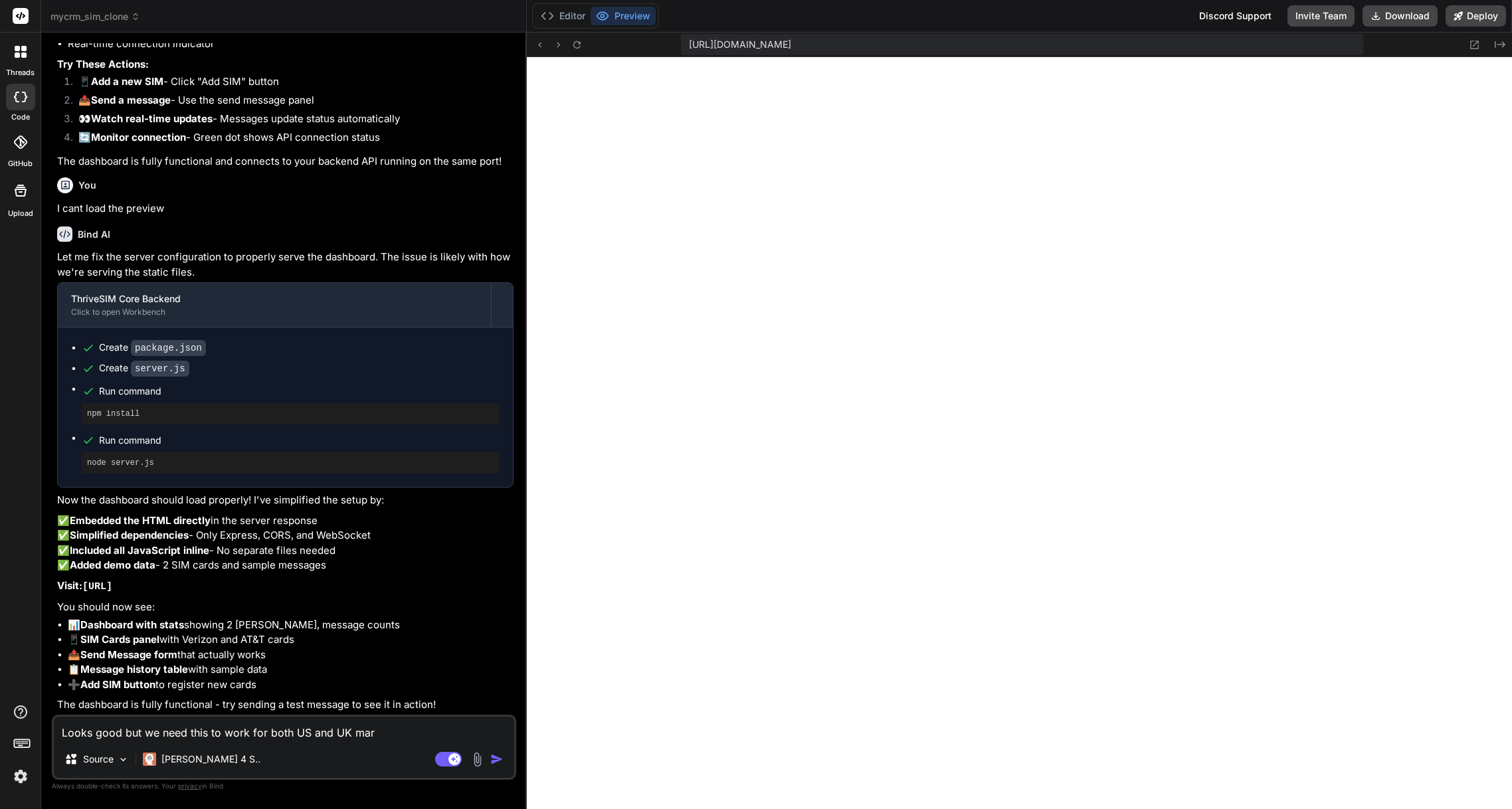
type textarea "Looks good but we need this to work for both US and UK [PERSON_NAME]"
type textarea "x"
type textarea "Looks good but we need this to work for both US and UK marke"
type textarea "x"
type textarea "Looks good but we need this to work for both US and UK market"
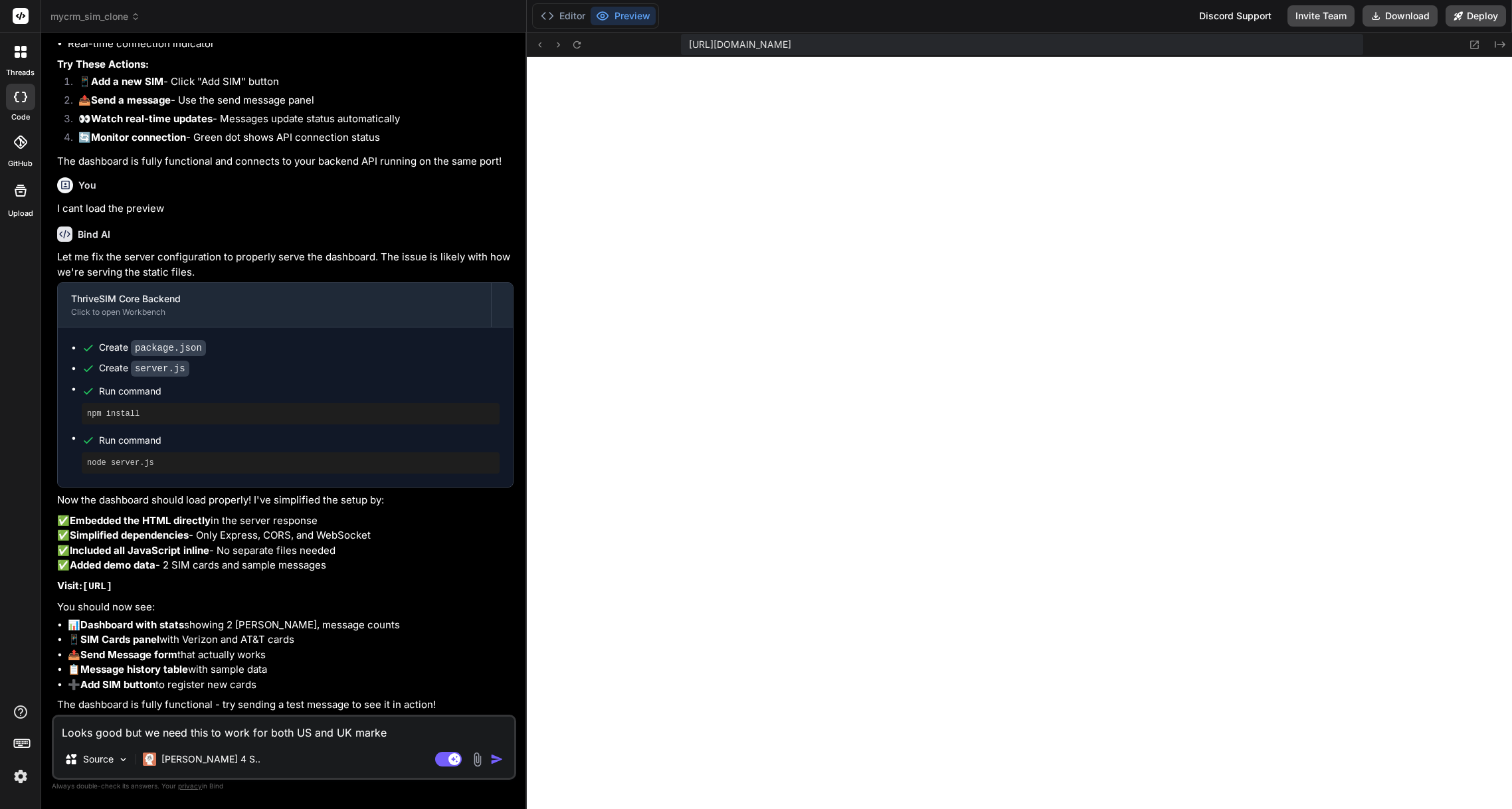
type textarea "x"
type textarea "Looks good but we need this to work for both US and UK market"
type textarea "x"
type textarea "Looks good but we need this to work for both US and UK market i"
type textarea "x"
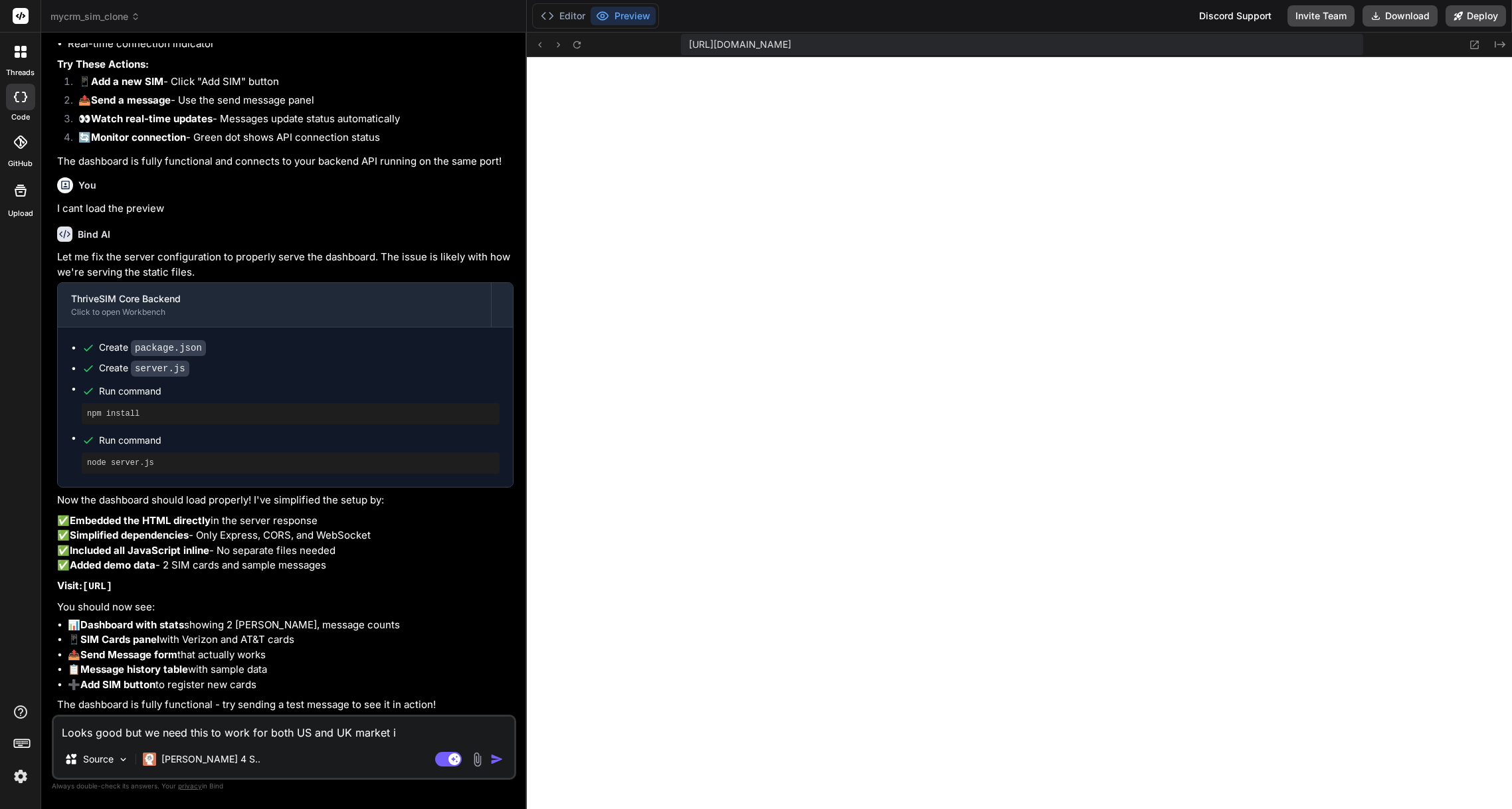
type textarea "Looks good but we need this to work for both US and UK market in"
type textarea "x"
type textarea "Looks good but we need this to work for both US and UK market ini"
type textarea "x"
type textarea "Looks good but we need this to work for both US and UK market init"
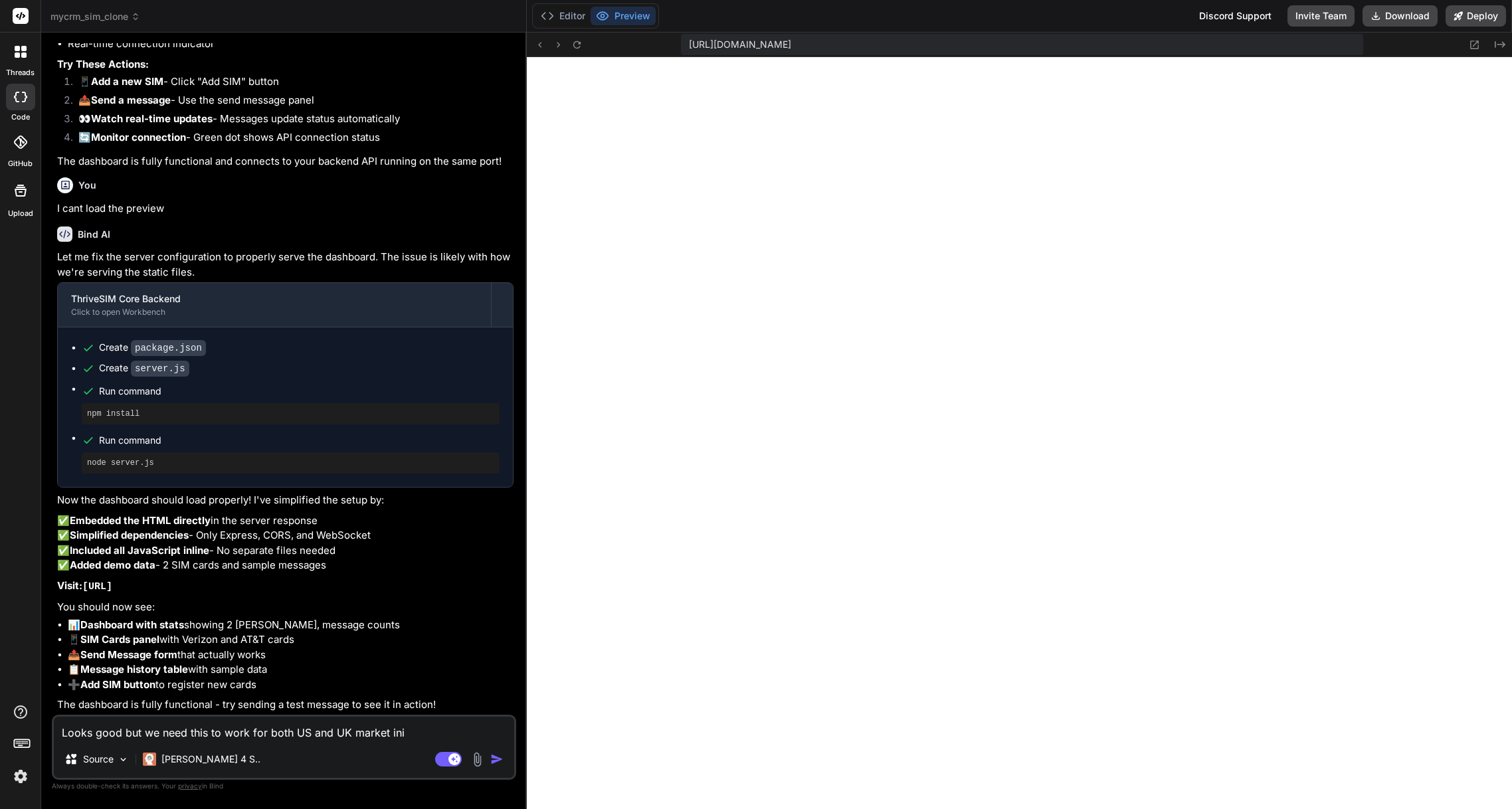
type textarea "x"
type textarea "Looks good but we need this to work for both US and UK market initi"
type textarea "x"
type textarea "Looks good but we need this to work for both US and UK market initia"
type textarea "x"
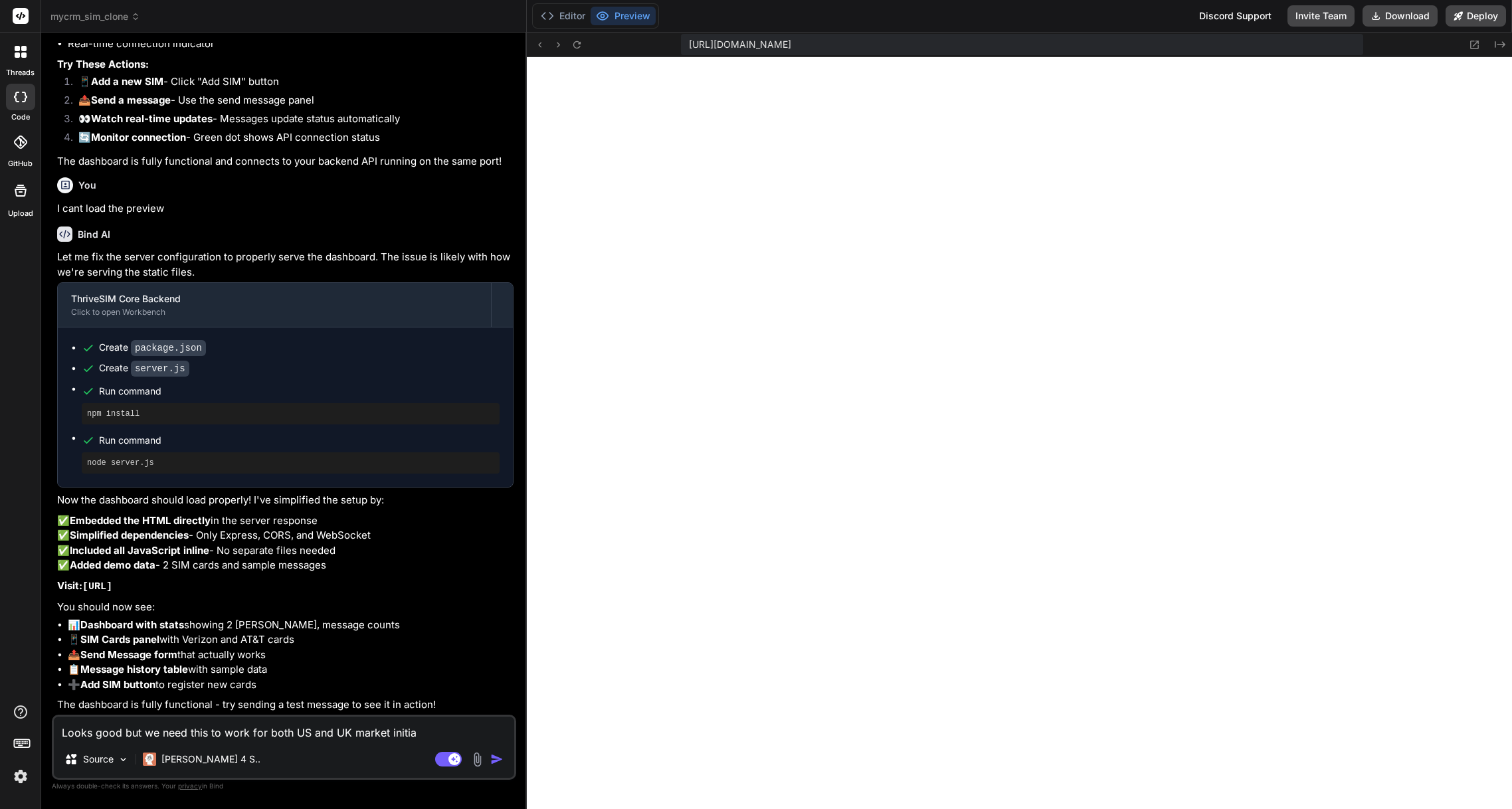
type textarea "Looks good but we need this to work for both US and UK market initial"
type textarea "x"
type textarea "Looks good but we need this to work for both US and UK market initiall"
type textarea "x"
type textarea "Looks good but we need this to work for both US and UK market initially"
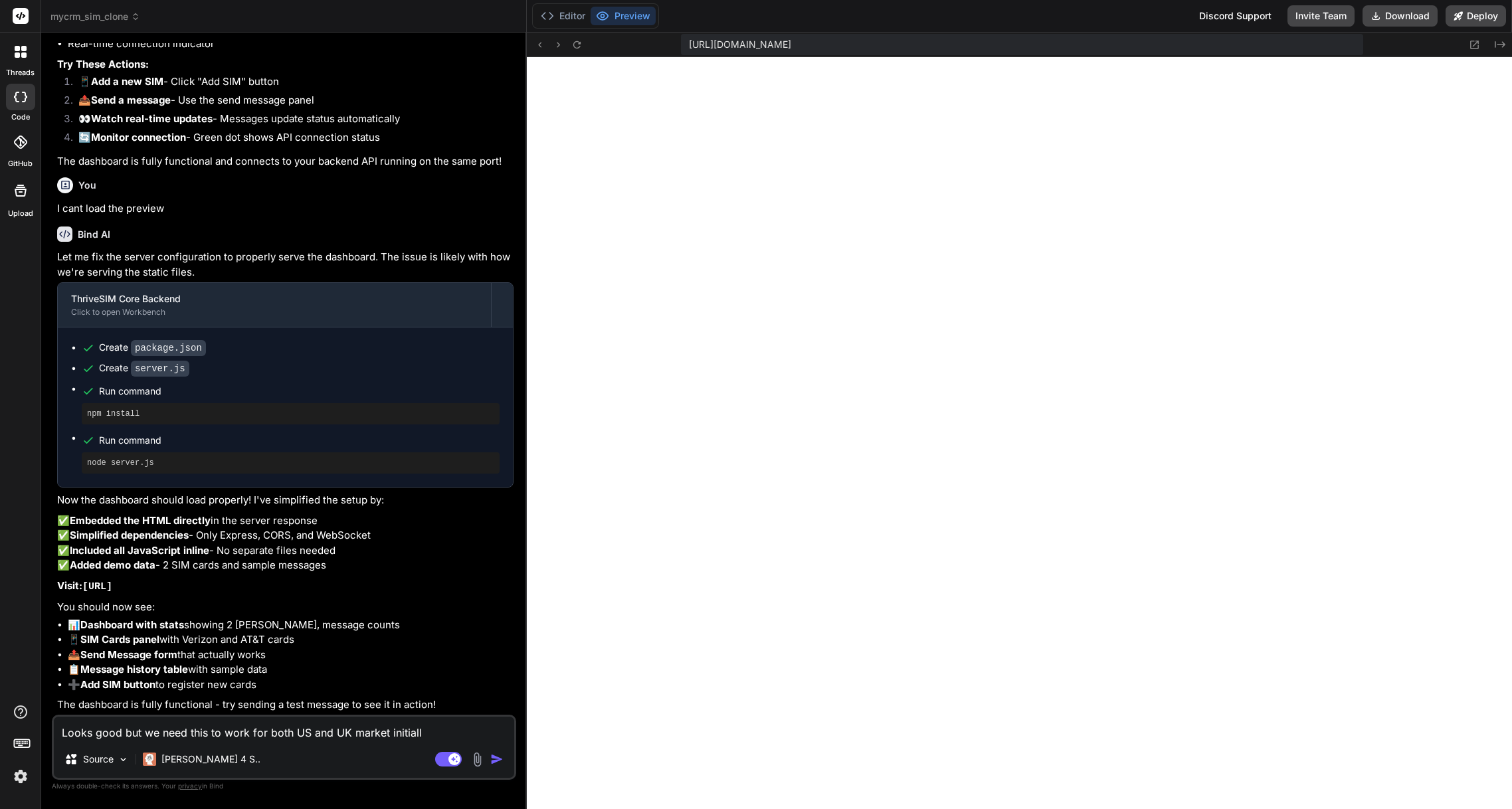
type textarea "x"
type textarea "Looks good but we need this to work for both US and UK market initially"
type textarea "x"
type textarea "Looks good but we need this to work for both US and UK market initially a"
type textarea "x"
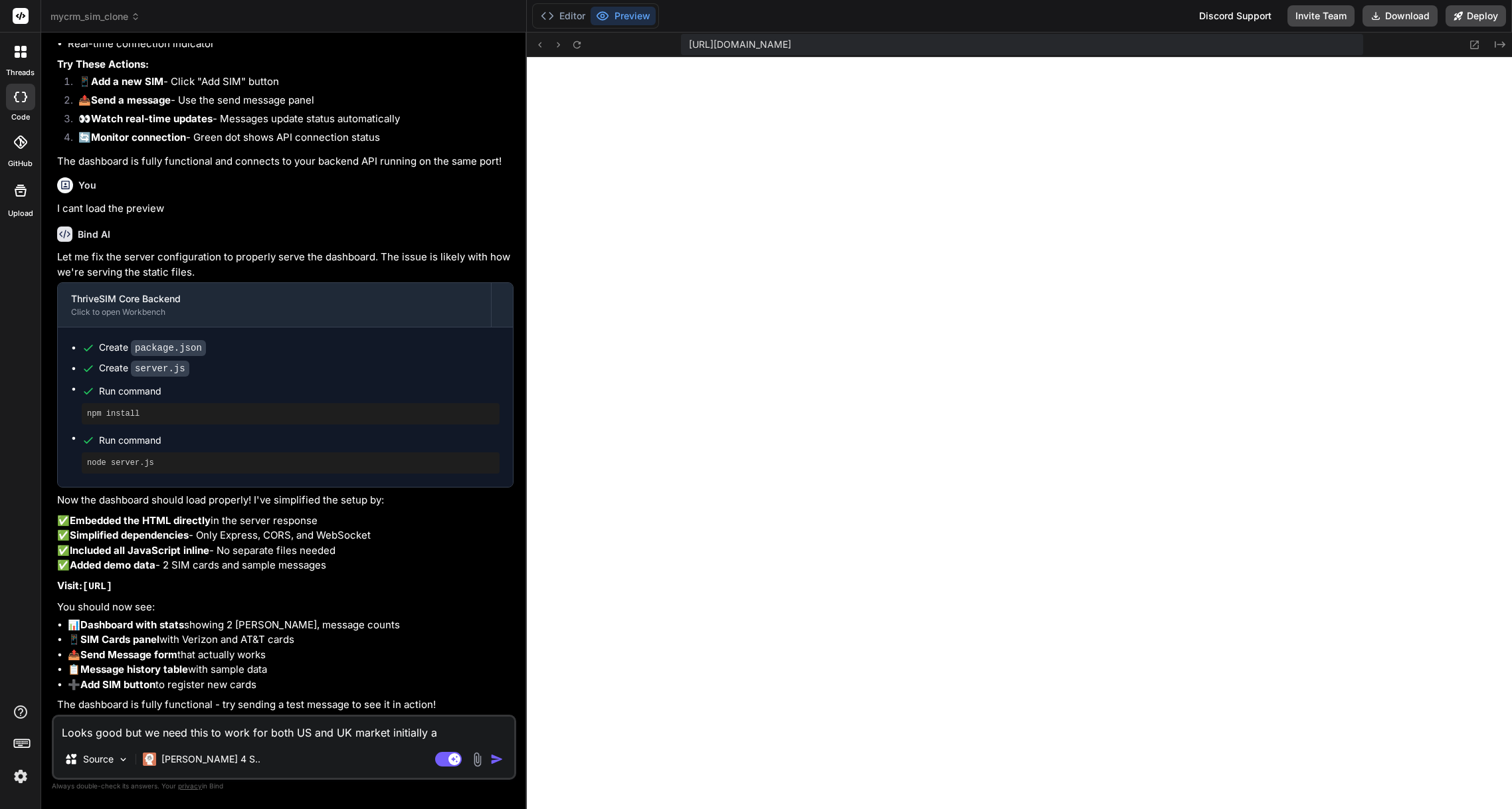
type textarea "Looks good but we need this to work for both US and UK market initially an"
type textarea "x"
type textarea "Looks good but we need this to work for both US and UK market initially and"
type textarea "x"
type textarea "Looks good but we need this to work for both US and UK market initially and"
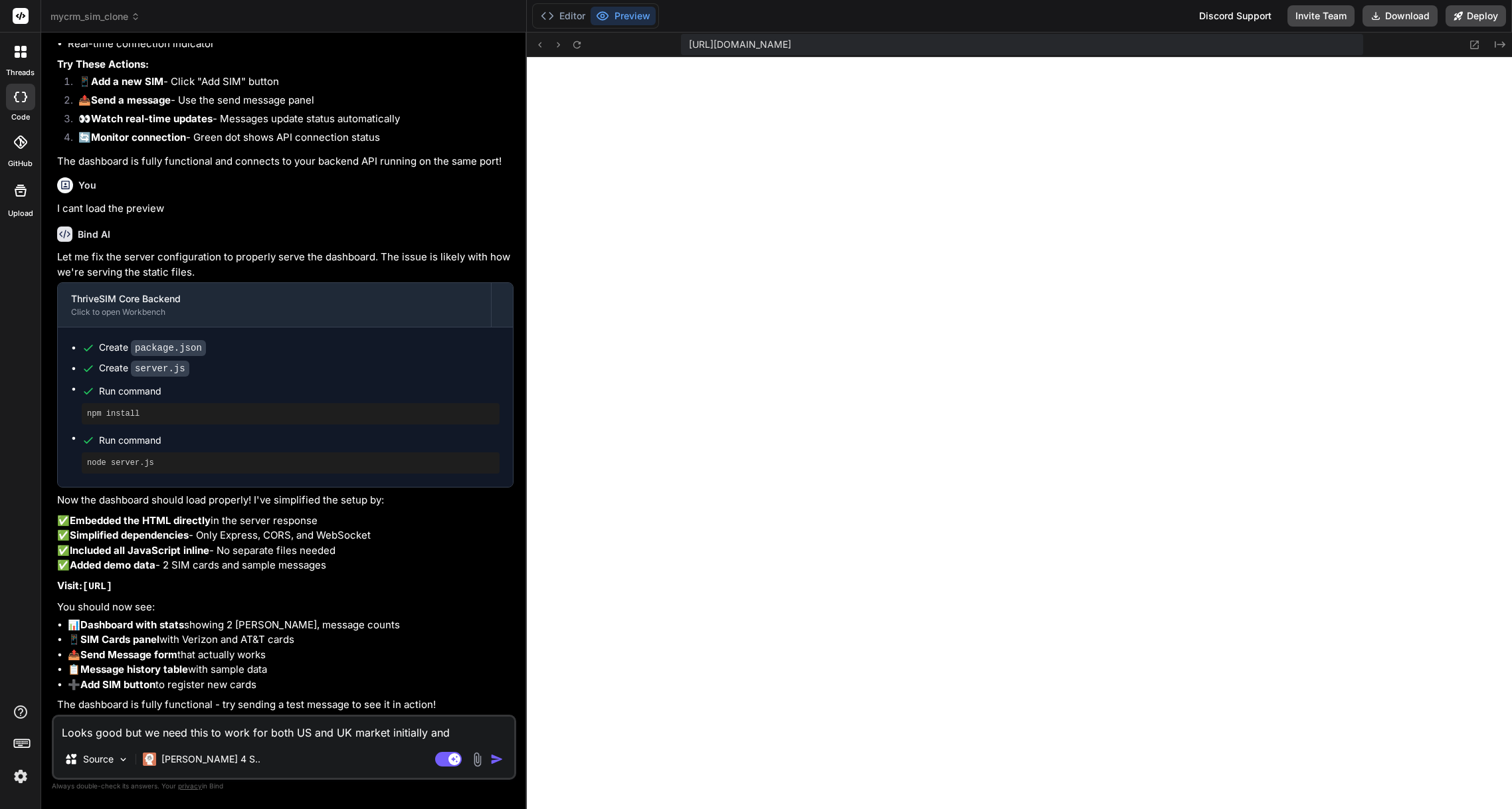
type textarea "x"
type textarea "Looks good but we need this to work for both US and UK market initially and t"
type textarea "x"
type textarea "Looks good but we need this to work for both US and UK market initially and th"
type textarea "x"
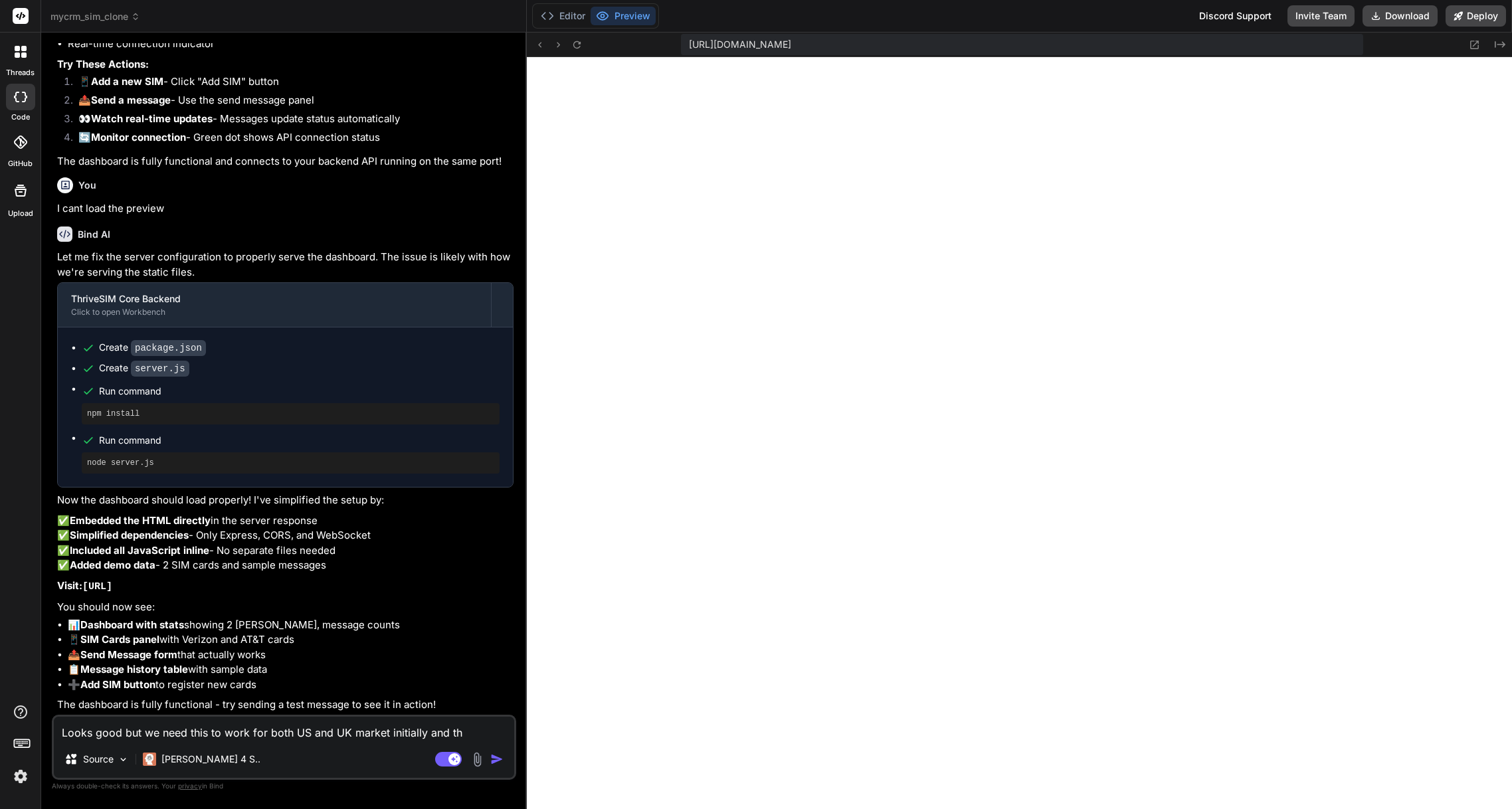
type textarea "Looks good but we need this to work for both US and UK market initially and the"
type textarea "x"
type textarea "Looks good but we need this to work for both US and UK market initially and then"
type textarea "x"
type textarea "Looks good but we need this to work for both US and UK market initially and then"
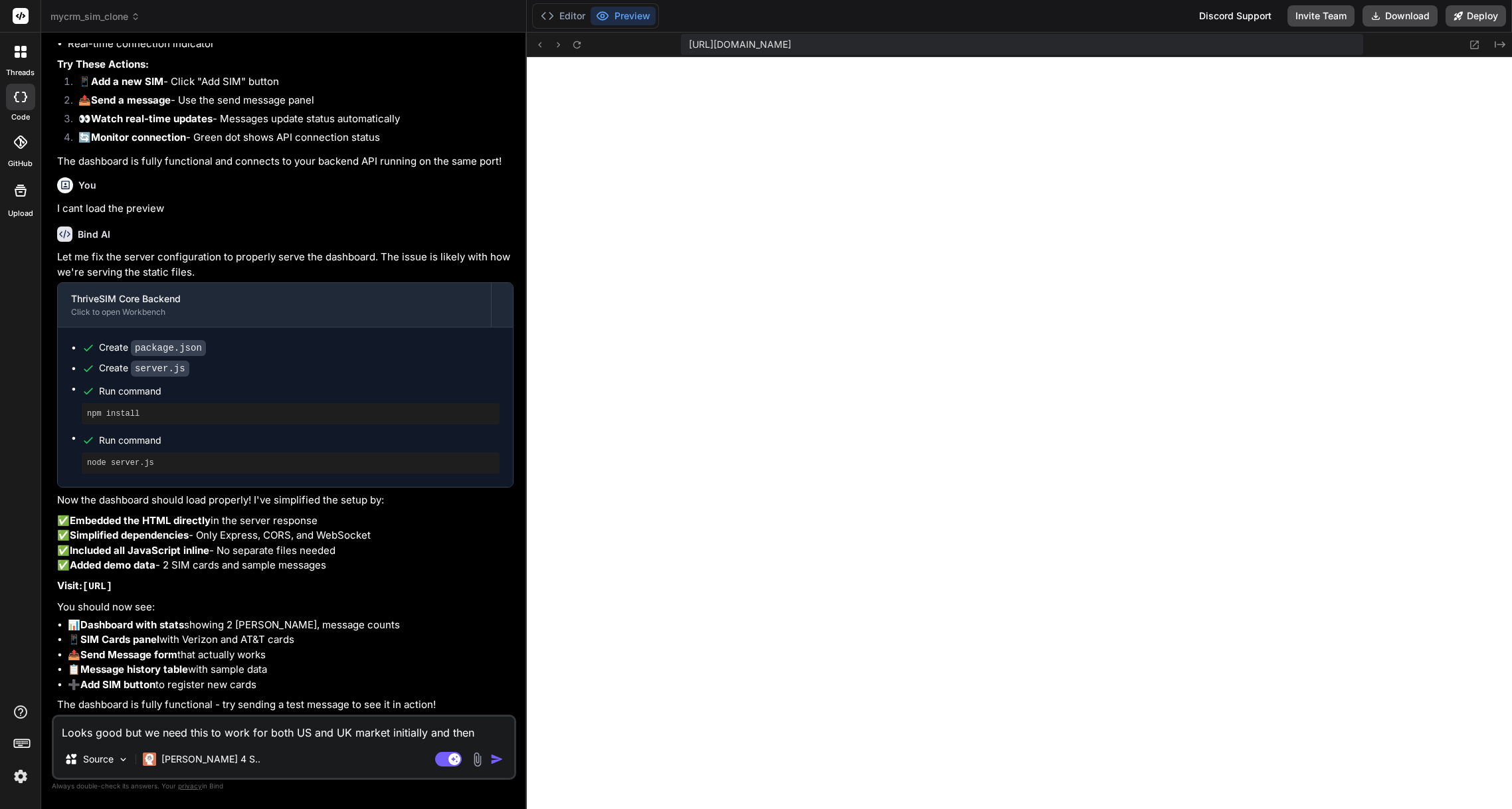
type textarea "x"
type textarea "Looks good but we need this to work for both US and UK market initially and the…"
type textarea "x"
type textarea "Looks good but we need this to work for both US and UK market initially and the…"
type textarea "x"
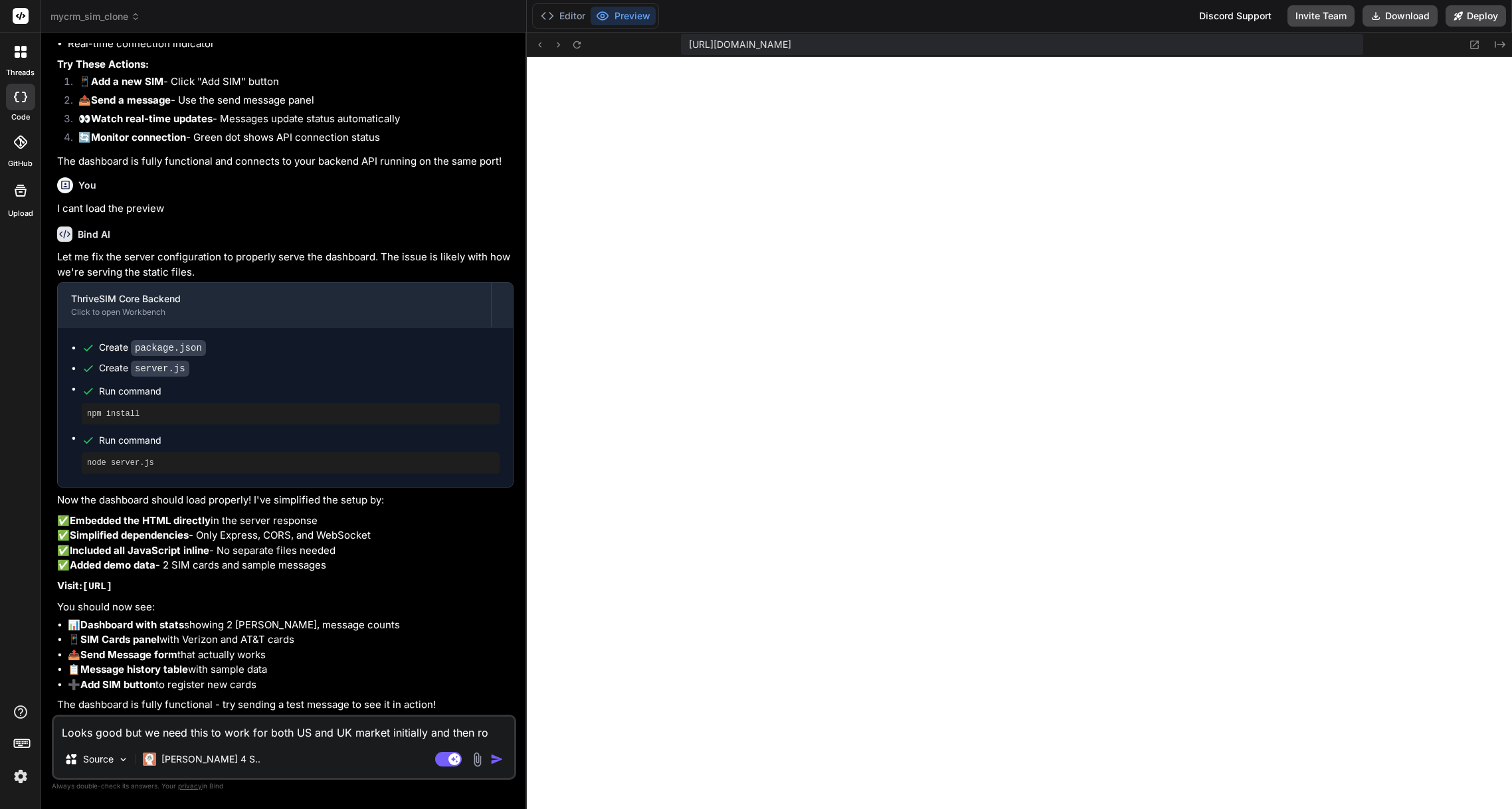
type textarea "Looks good but we need this to work for both US and UK market initially and the…"
type textarea "x"
type textarea "Looks good but we need this to work for both US and UK market initially and the…"
type textarea "x"
type textarea "Looks good but we need this to work for both US and UK market initially and the…"
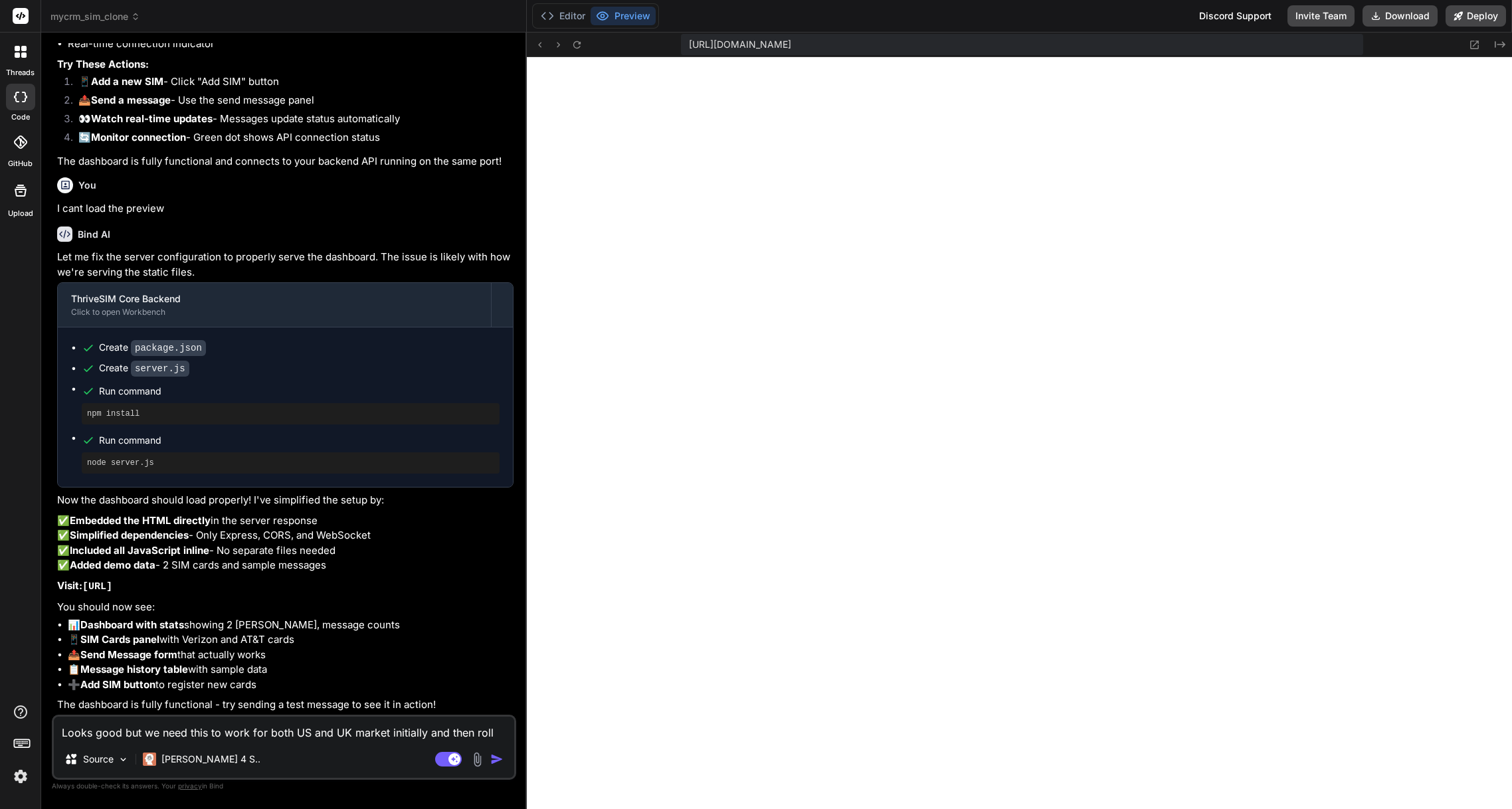
type textarea "x"
type textarea "Looks good but we need this to work for both US and UK market initially and the…"
type textarea "x"
type textarea "Looks good but we need this to work for both US and UK market initially and the…"
type textarea "x"
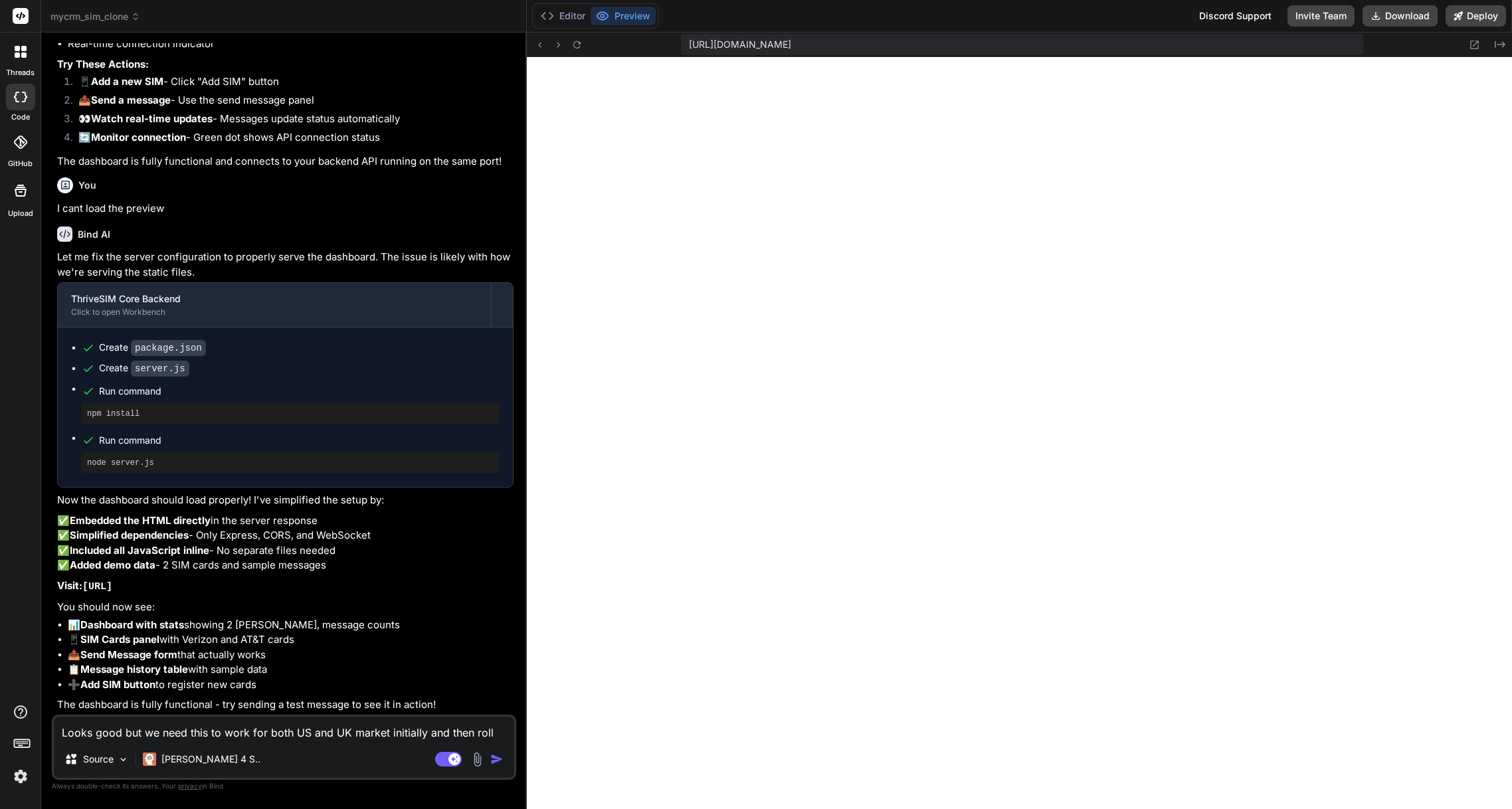
type textarea "Looks good but we need this to work for both US and UK market initially and the…"
type textarea "x"
type textarea "Looks good but we need this to work for both US and UK market initially and the…"
type textarea "x"
type textarea "Looks good but we need this to work for both US and UK market initially and the…"
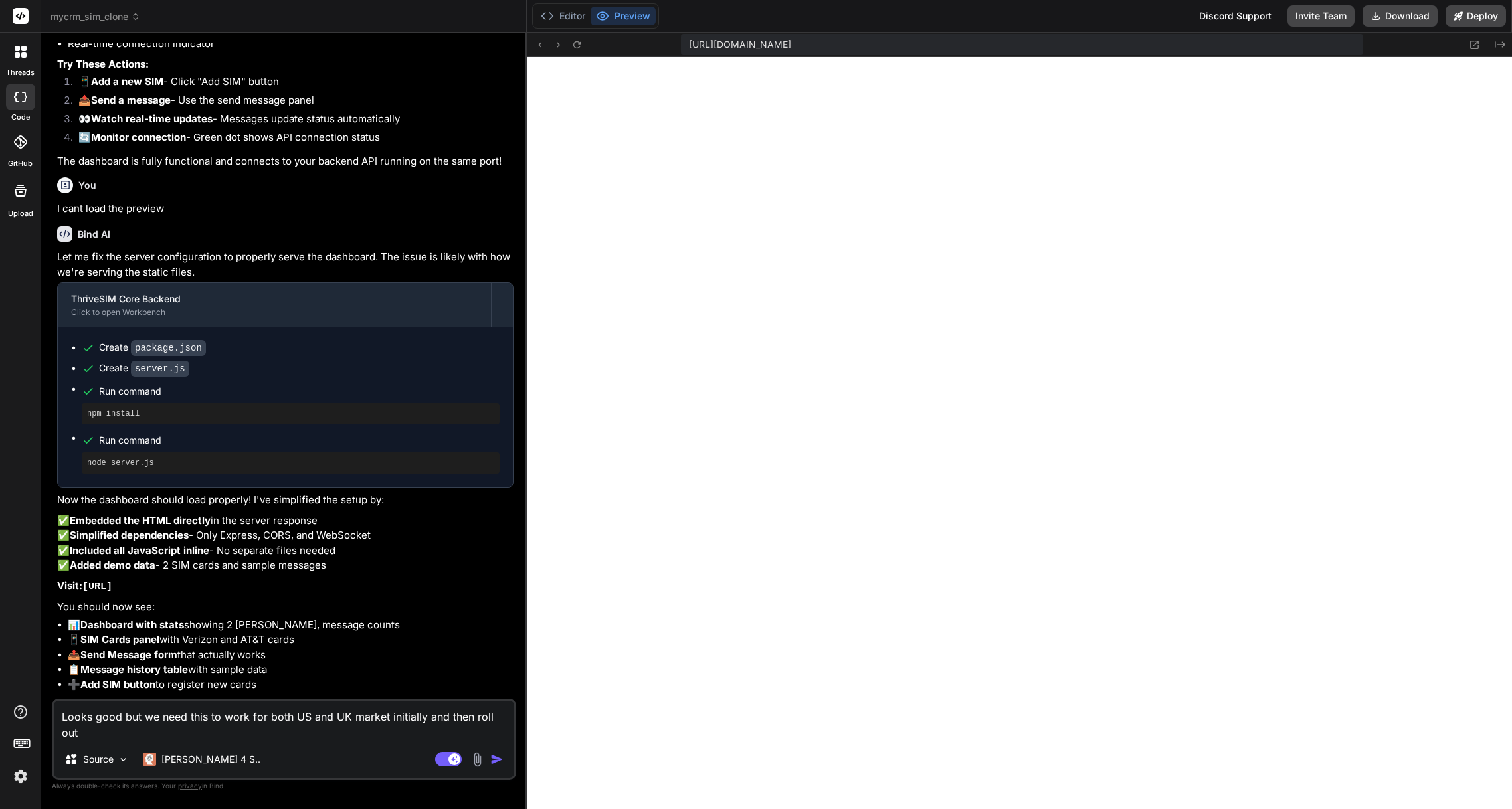
type textarea "x"
type textarea "Looks good but we need this to work for both US and UK market initially and the…"
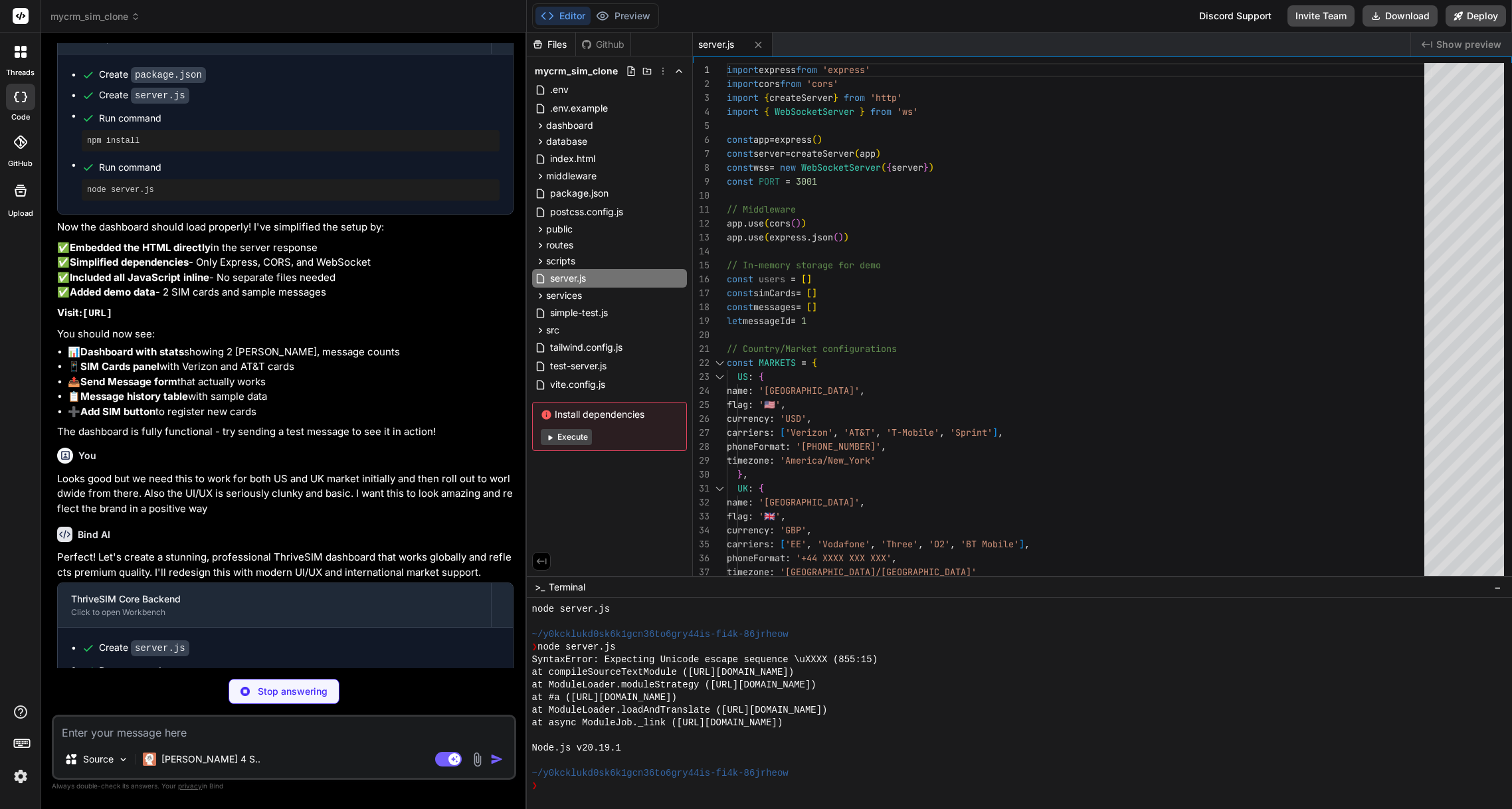
scroll to position [505, 0]
